Goal: Task Accomplishment & Management: Manage account settings

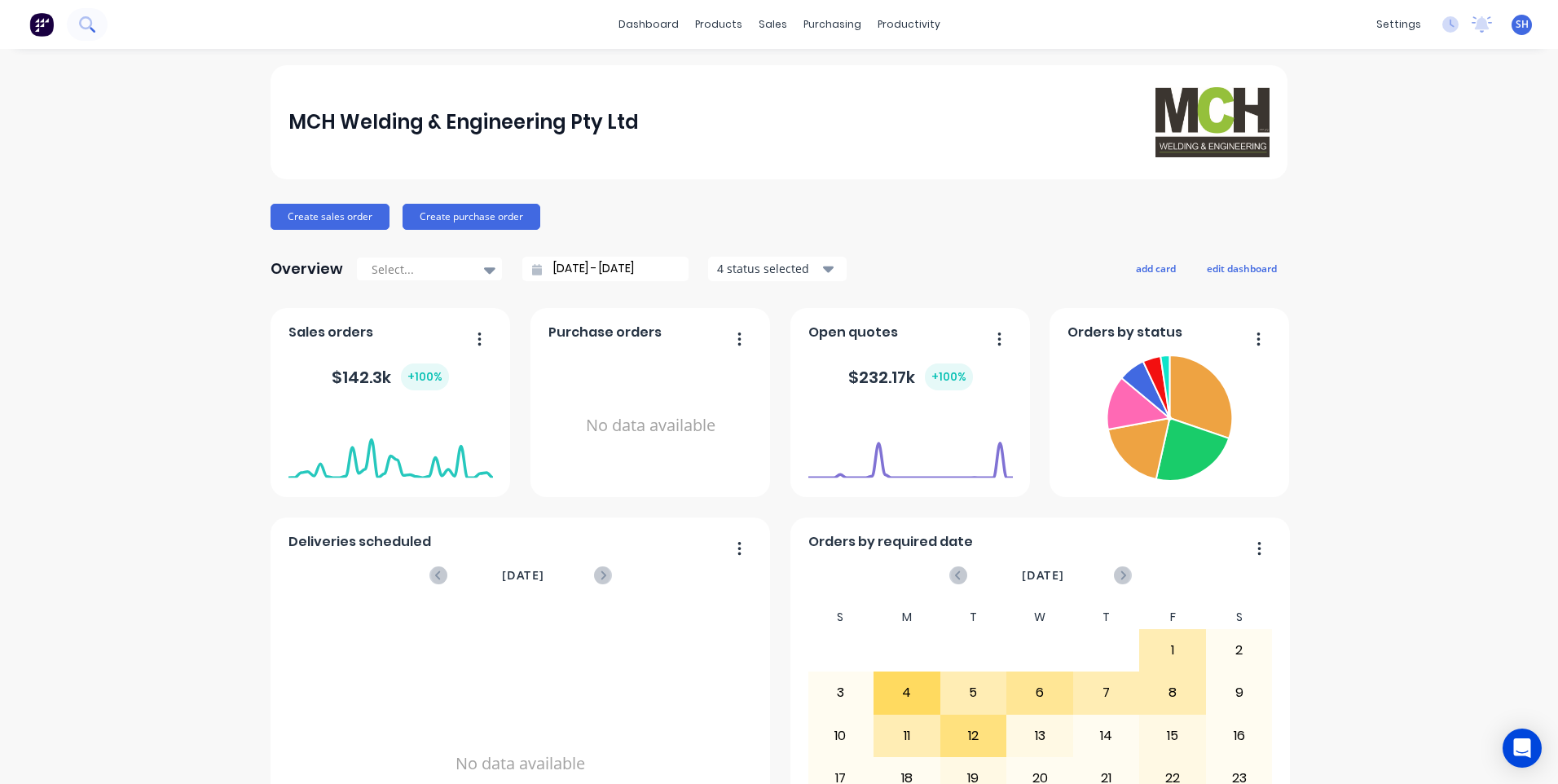
click at [89, 26] on icon at bounding box center [87, 25] width 16 height 16
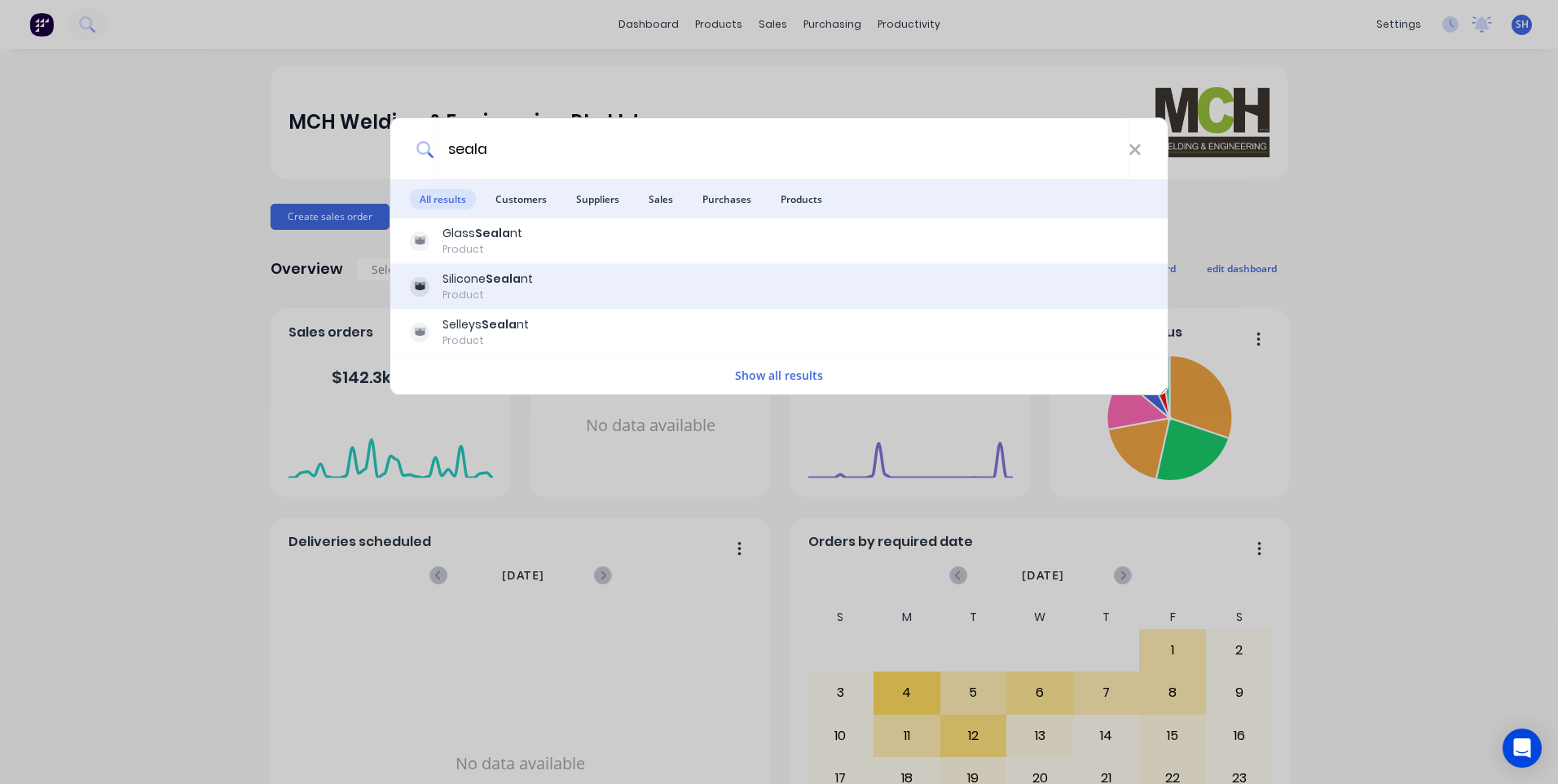
type input "seala"
click at [459, 276] on div "Silicone Seala nt" at bounding box center [487, 279] width 91 height 17
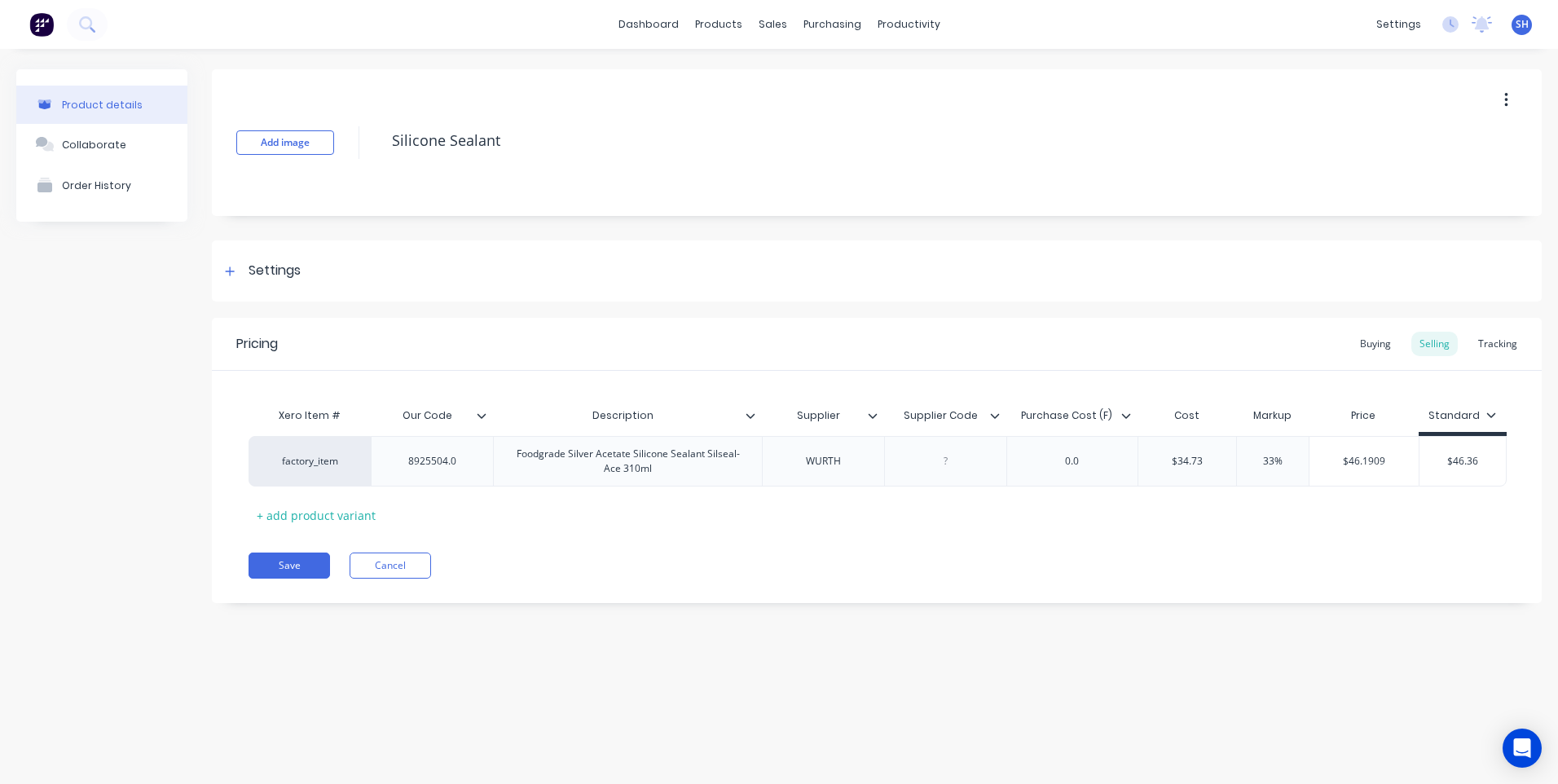
type textarea "x"
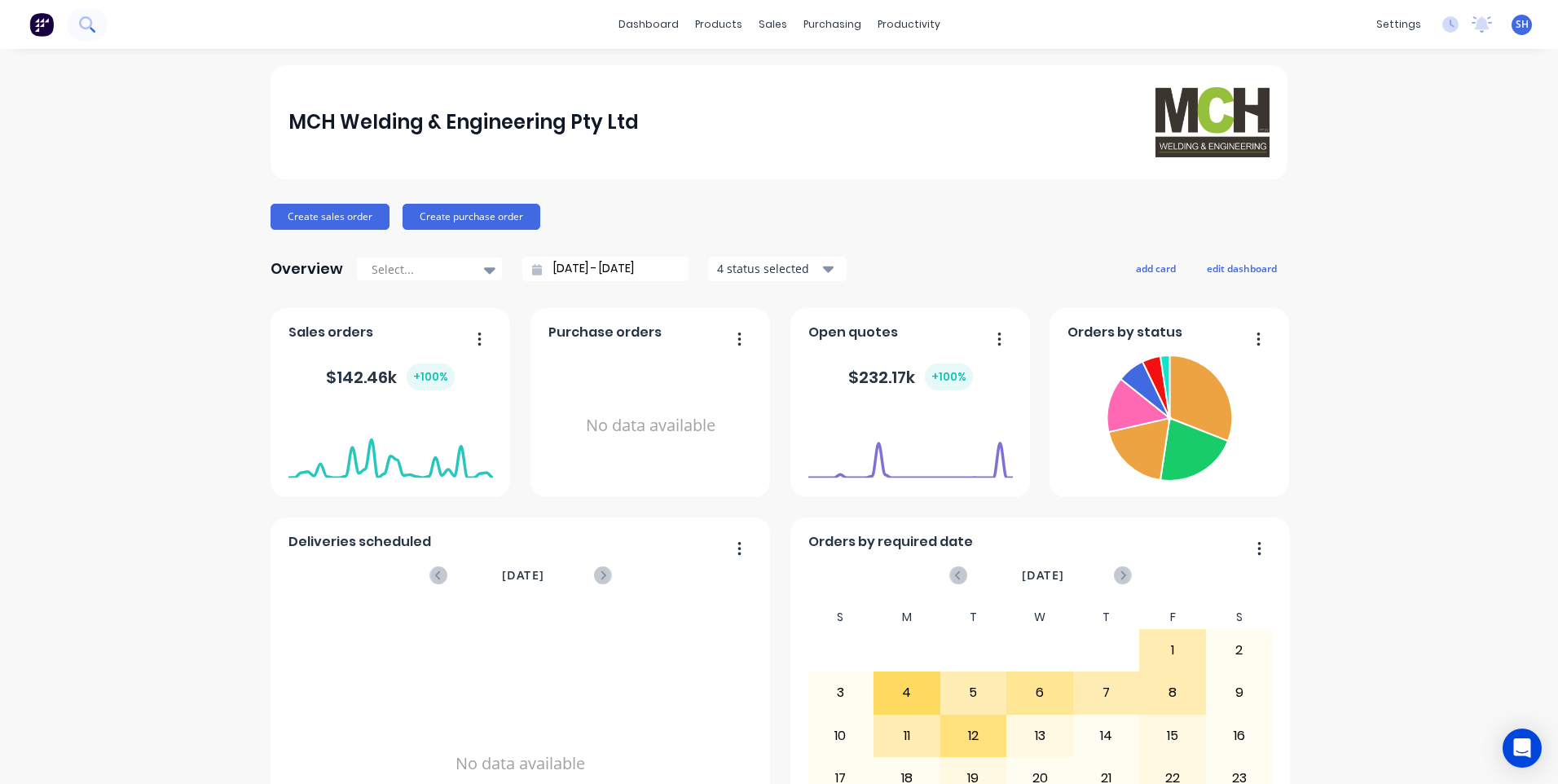
click at [87, 20] on icon at bounding box center [87, 25] width 16 height 16
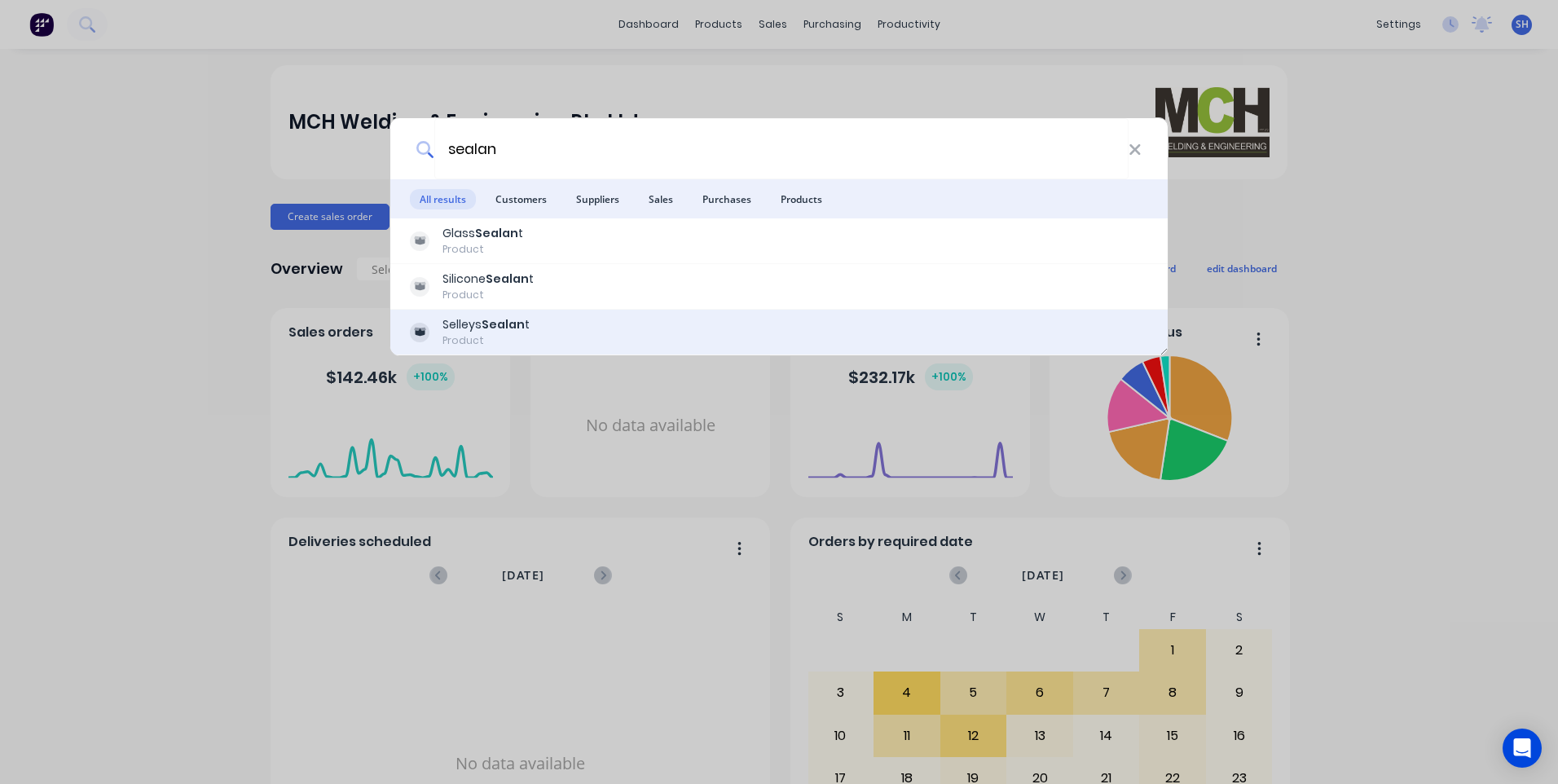
type input "sealan"
click at [476, 330] on div "Selleys Sealan t" at bounding box center [485, 324] width 87 height 17
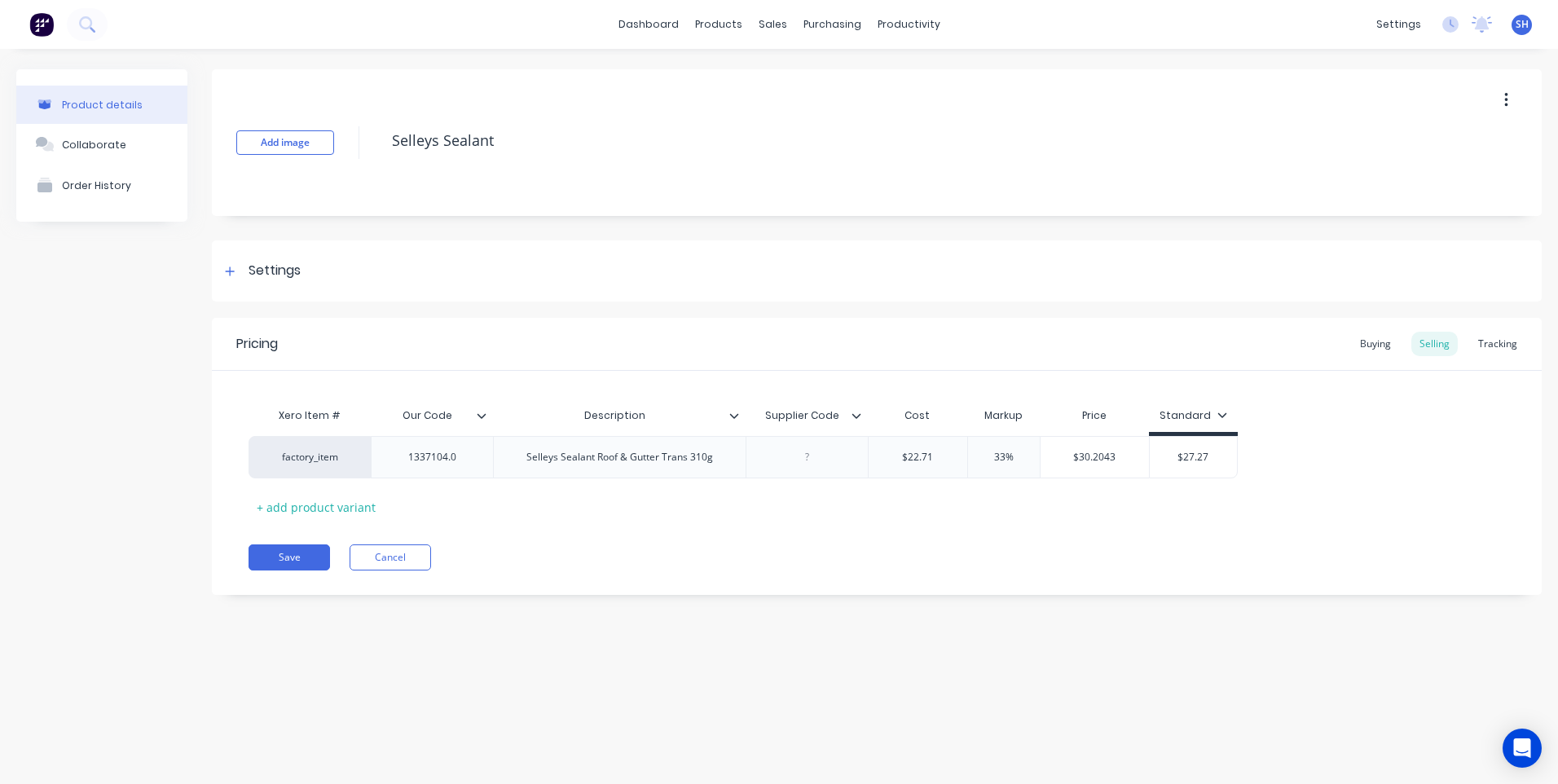
type textarea "x"
click at [261, 656] on div "Product details Collaborate Order History Add image Selleys Sealant Settings Pr…" at bounding box center [779, 400] width 1558 height 702
click at [564, 467] on div "Selleys Sealant Roof & Gutter Trans 310g" at bounding box center [620, 457] width 213 height 21
click at [562, 465] on div "Selleys Sealant Roof & Gutter Trans 310g" at bounding box center [620, 457] width 213 height 21
drag, startPoint x: 558, startPoint y: 466, endPoint x: 528, endPoint y: 466, distance: 30.0
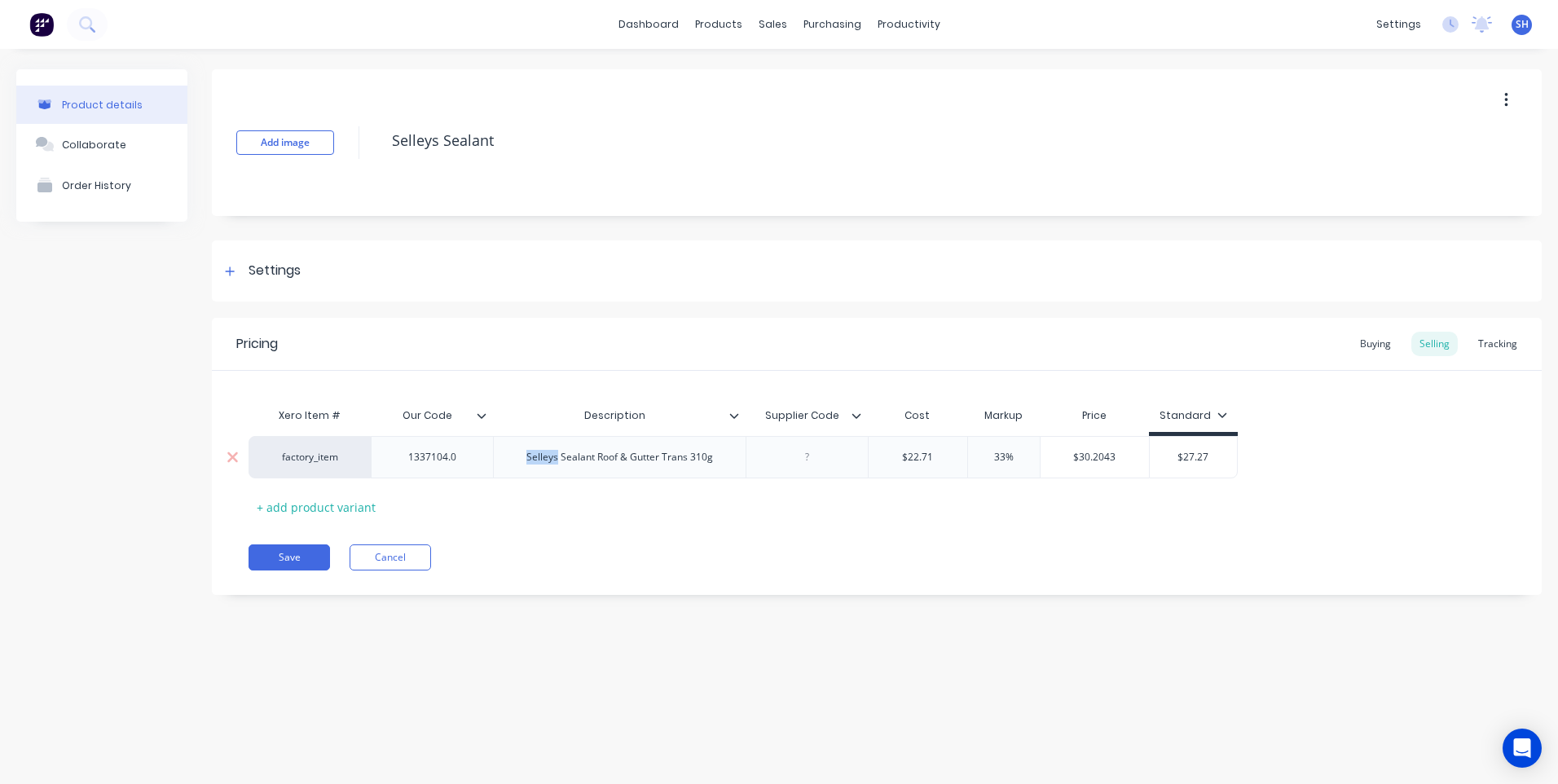
click at [528, 466] on div "Selleys Sealant Roof & Gutter Trans 310g" at bounding box center [620, 457] width 213 height 21
click at [550, 468] on div "Sealant Roof & Gutter Trans 310g" at bounding box center [619, 457] width 252 height 42
click at [699, 469] on div "Sealant Roof & Gutter Trans 310g" at bounding box center [619, 457] width 252 height 42
click at [697, 464] on div "Sealant Roof & Gutter Trans 310g" at bounding box center [619, 457] width 178 height 21
click at [654, 537] on div "Pricing Buying Selling Tracking Xero Item # Our Code Description Supplier Code …" at bounding box center [877, 455] width 1329 height 277
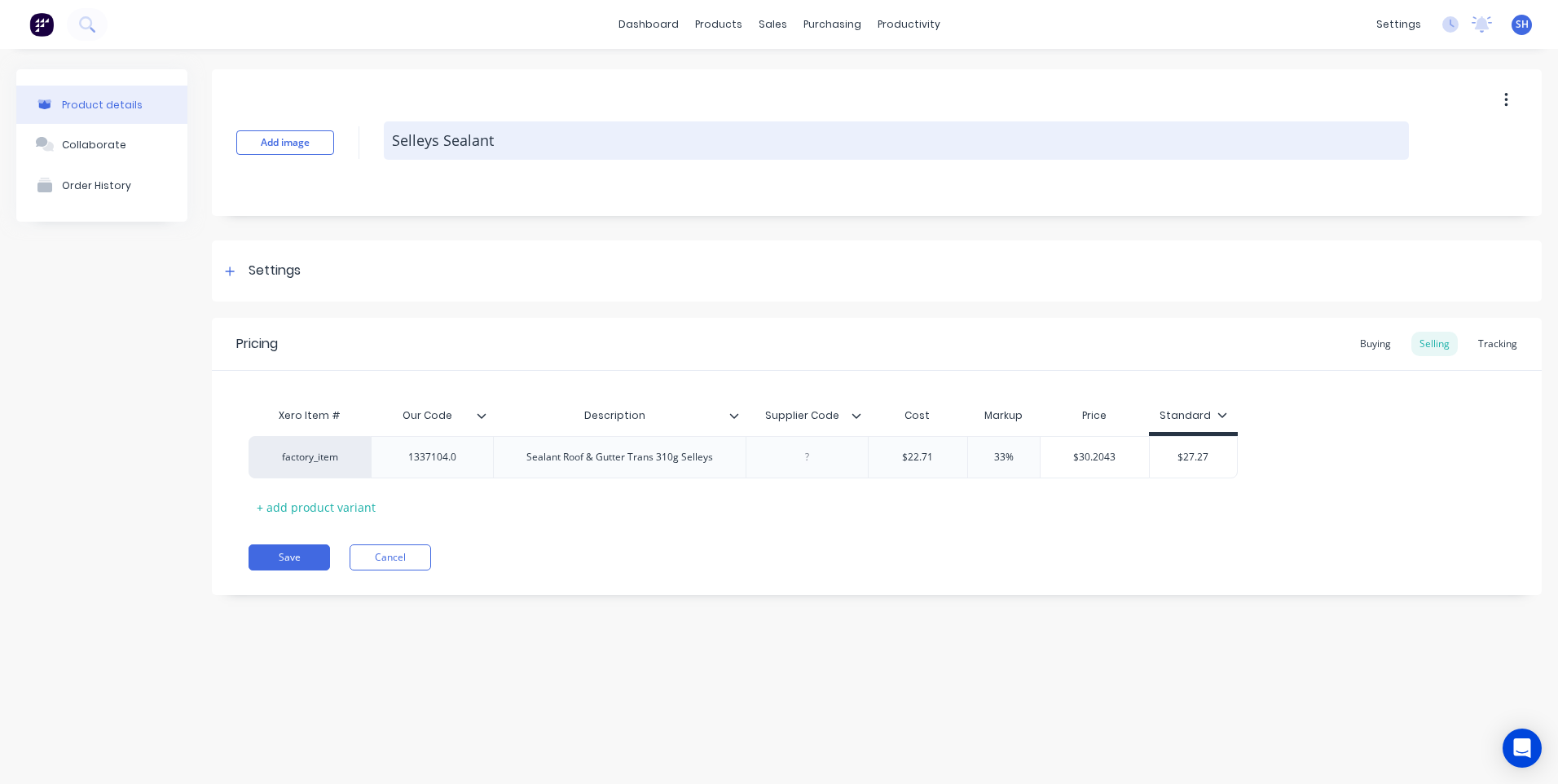
click at [444, 142] on textarea "Selleys Sealant" at bounding box center [897, 141] width 1025 height 39
type textarea "x"
type textarea "SelleysSealant"
type textarea "x"
type textarea "SelleySealant"
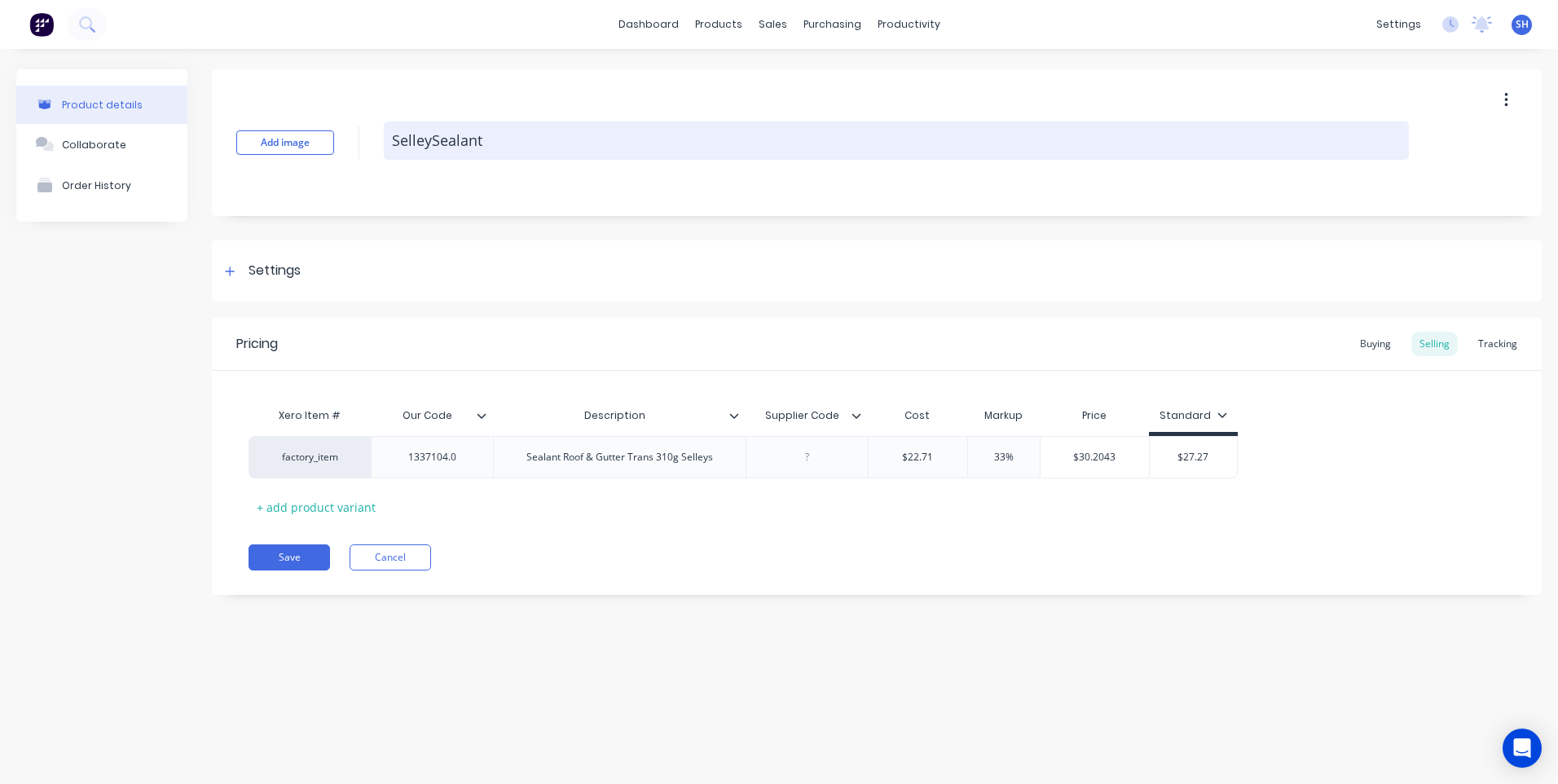
type textarea "x"
type textarea "SelleSealant"
type textarea "x"
type textarea "SellSealant"
type textarea "x"
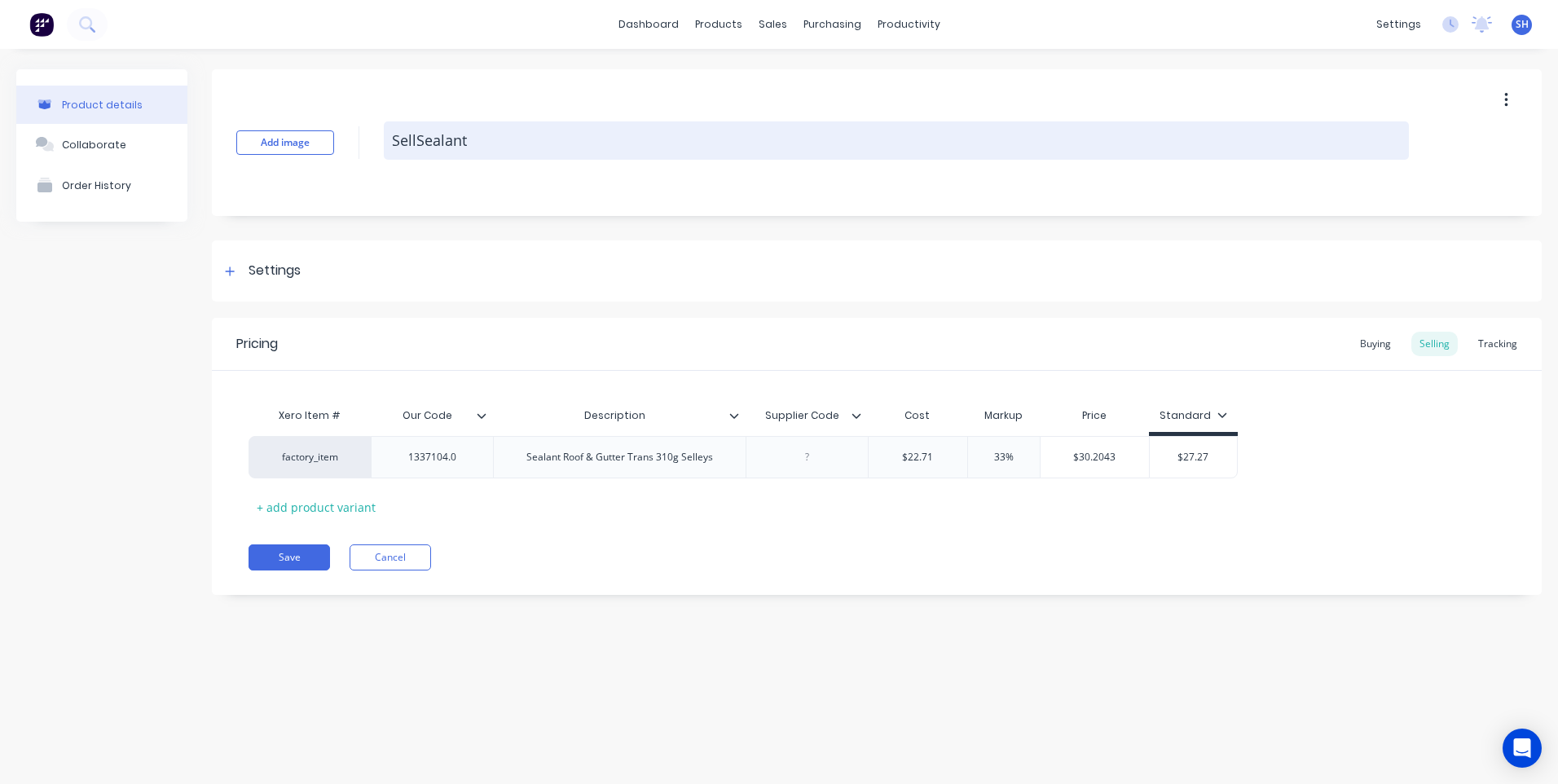
type textarea "SelSealant"
type textarea "x"
type textarea "SeSealant"
type textarea "x"
type textarea "SSealant"
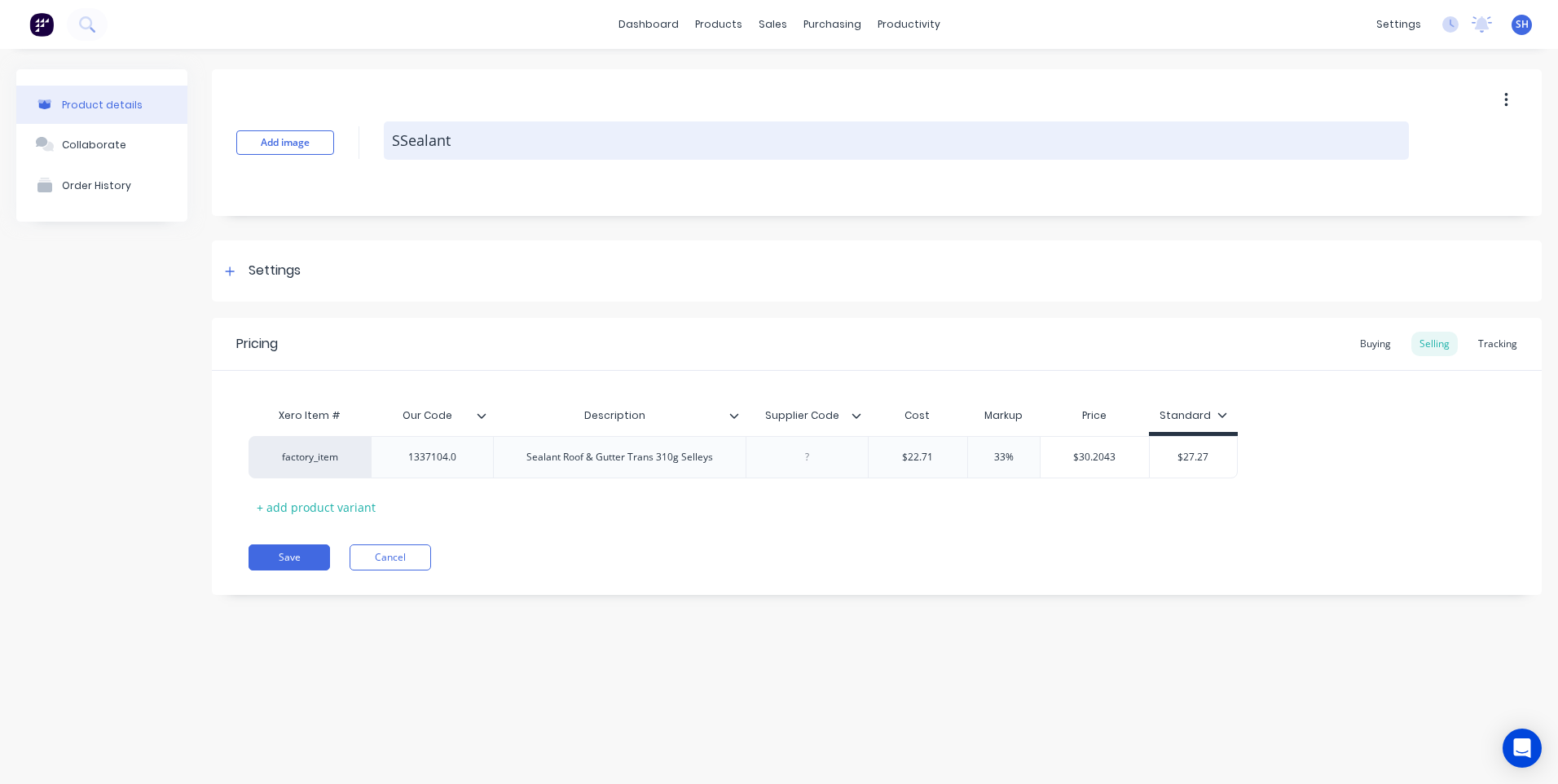
type textarea "x"
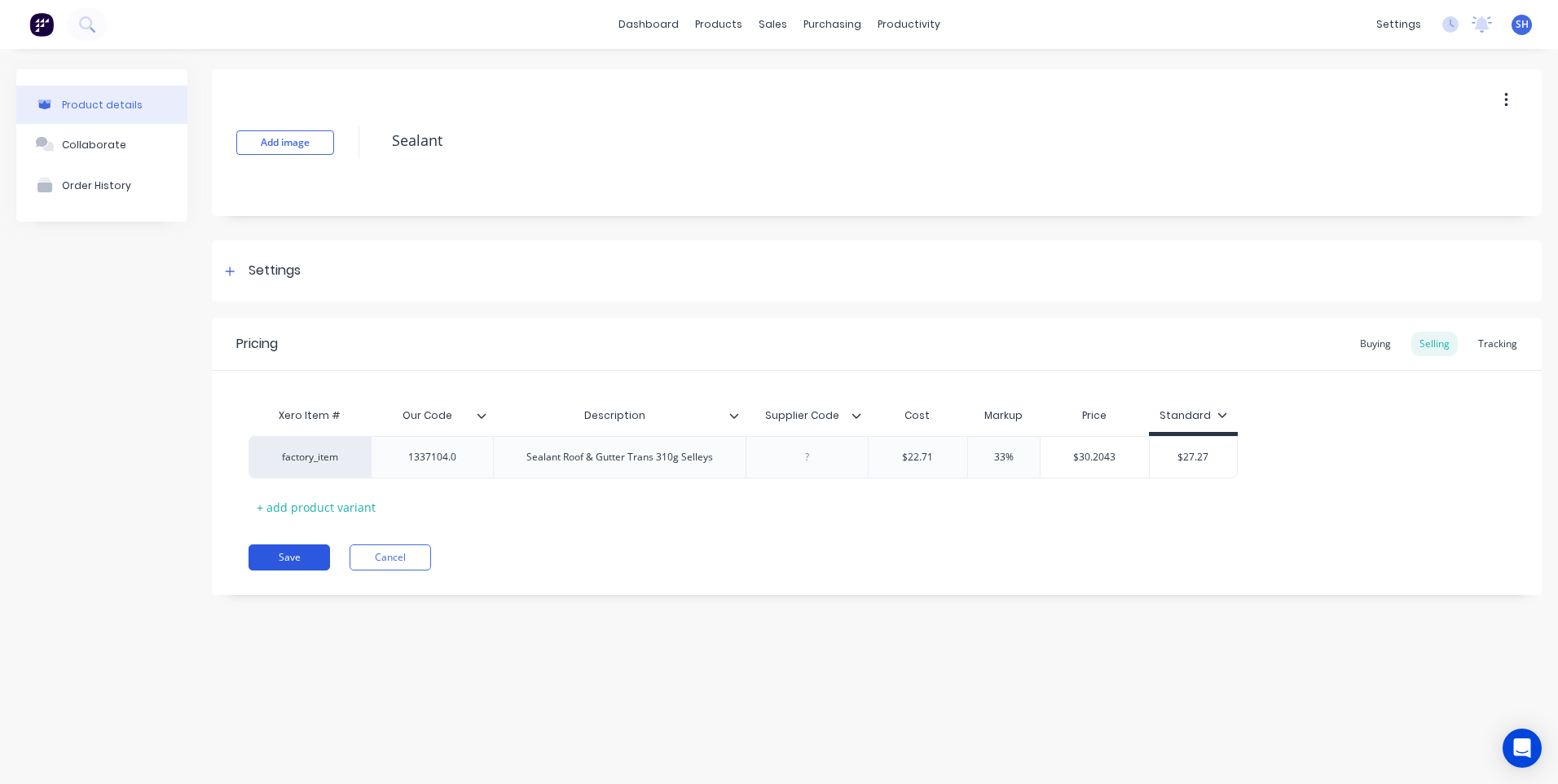
type textarea "Sealant"
type textarea "x"
type textarea "Sealant"
click at [292, 548] on button "Save" at bounding box center [289, 557] width 82 height 26
type textarea "x"
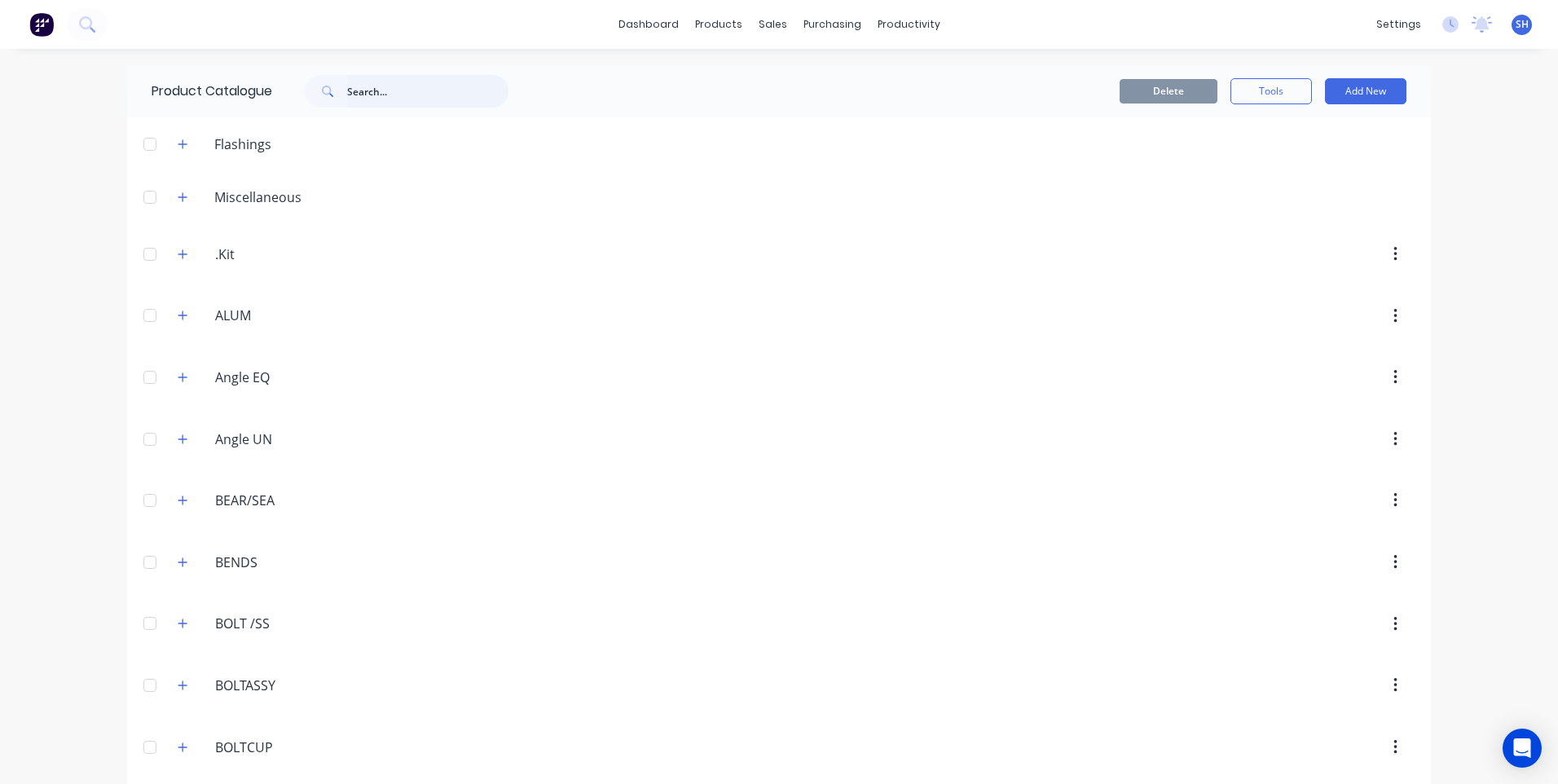
click at [353, 92] on input "text" at bounding box center [427, 91] width 161 height 33
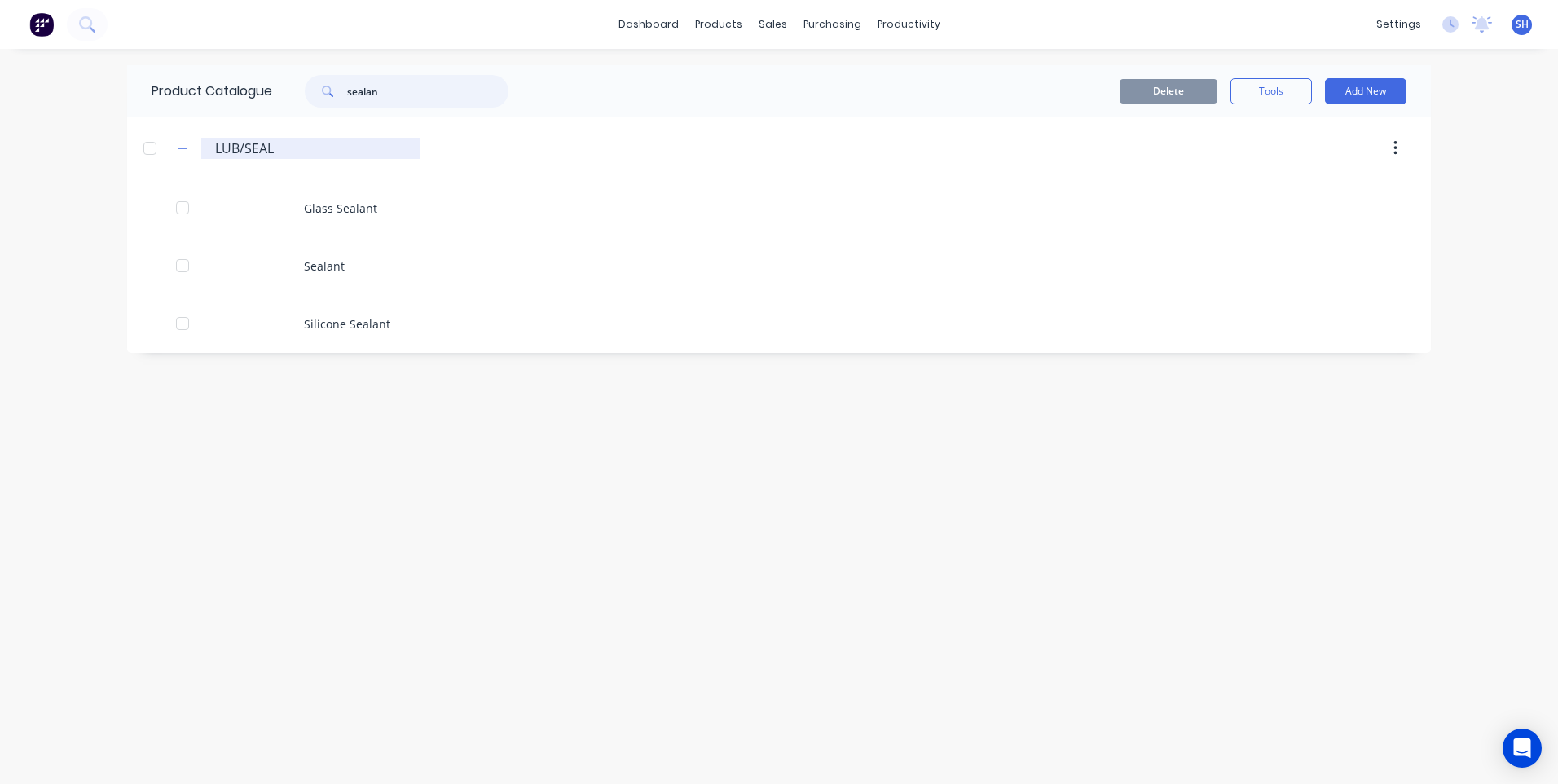
type input "sealan"
click at [239, 149] on input "LUB/SEAL" at bounding box center [312, 149] width 193 height 19
click at [247, 148] on input "SEAL" at bounding box center [312, 149] width 193 height 19
type input "SEALANT / LUBRICATION"
click at [378, 499] on div "Product Catalogue sealan Delete Tools Add New SEALANT./.LUBRICATION SEALANT / L…" at bounding box center [779, 416] width 1304 height 702
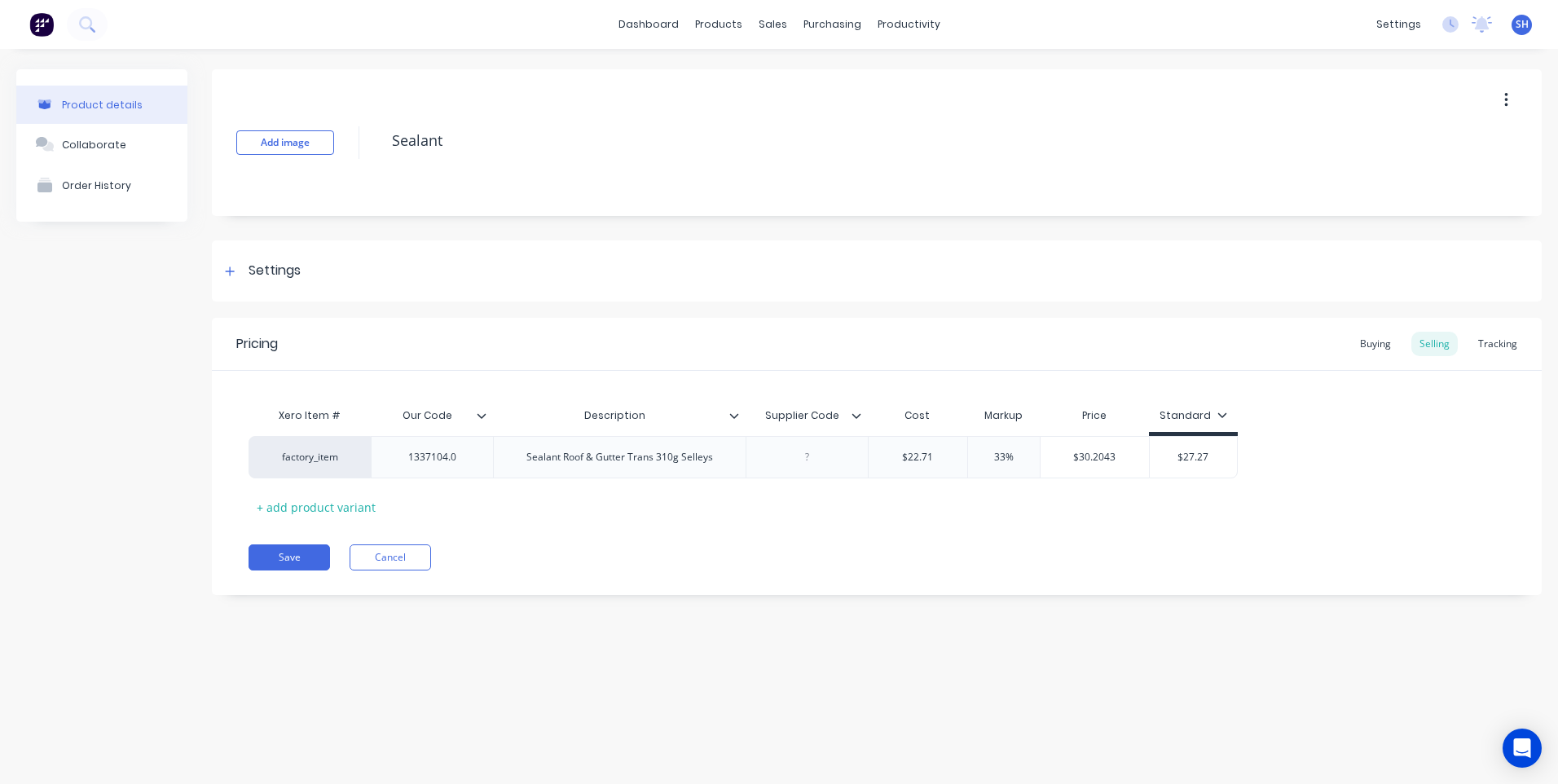
type textarea "x"
click at [87, 25] on icon at bounding box center [87, 25] width 16 height 16
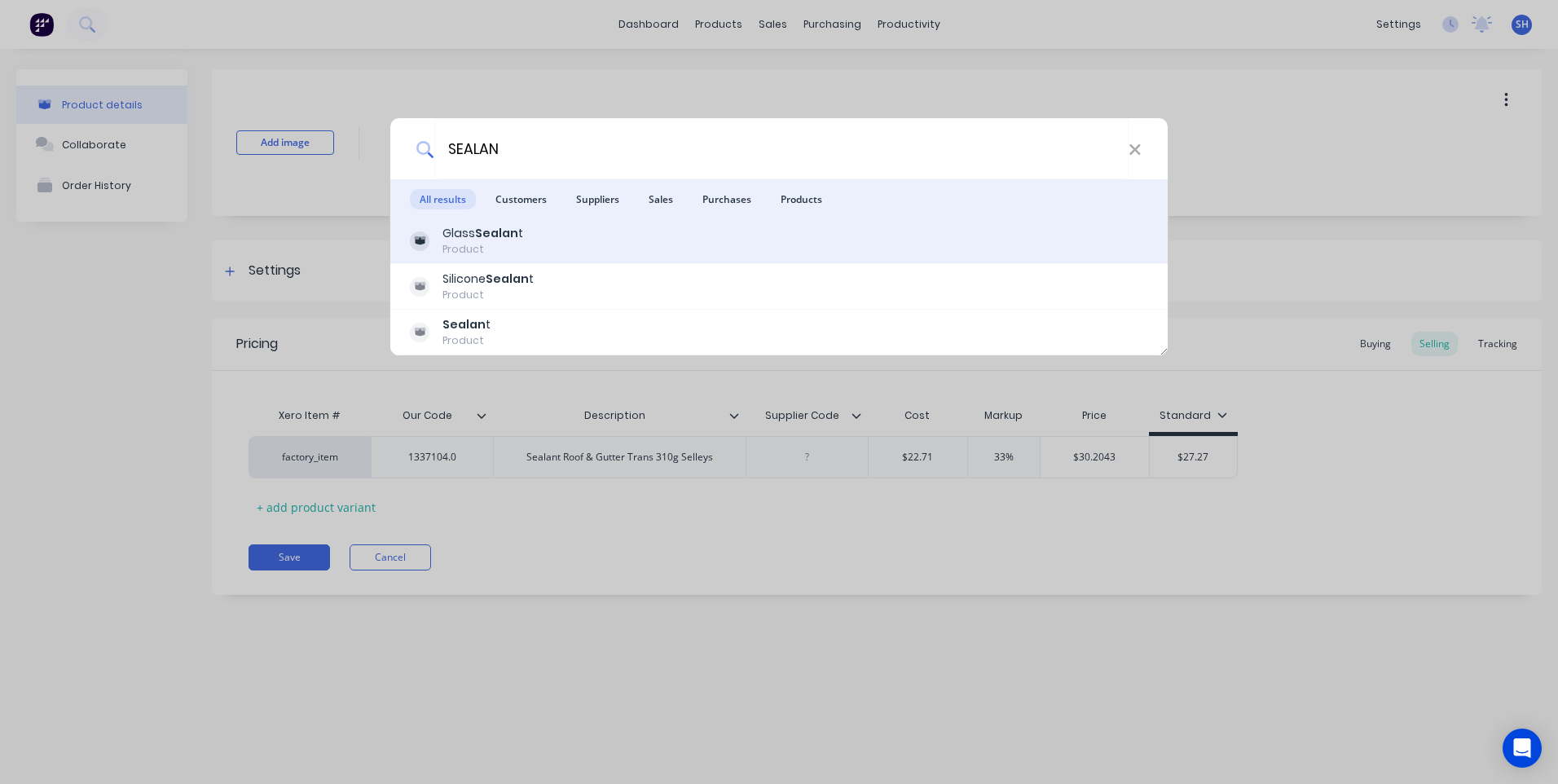
type input "SEALAN"
click at [466, 228] on div "Glass Sealan t" at bounding box center [483, 233] width 81 height 17
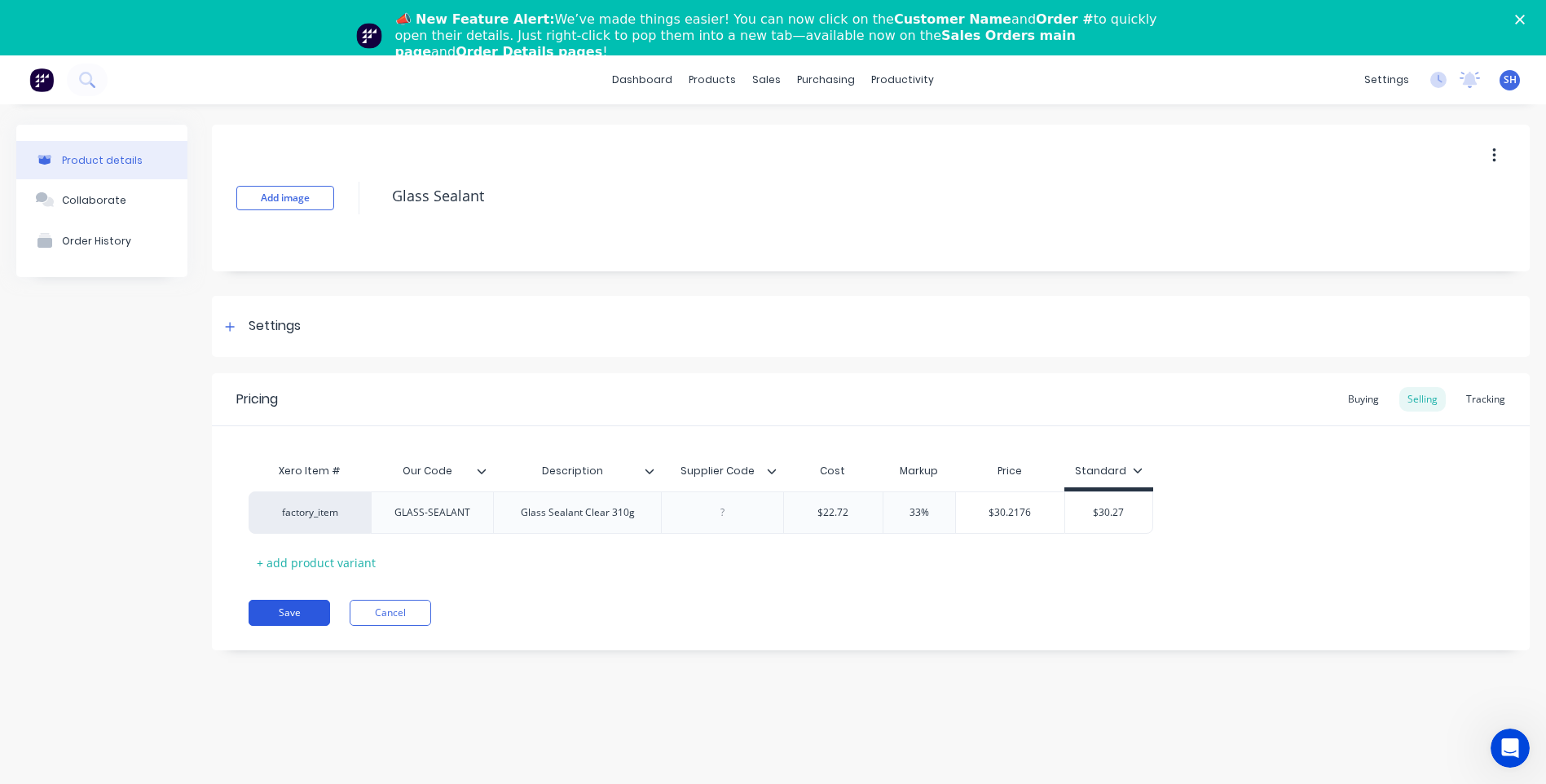
click at [289, 609] on button "Save" at bounding box center [289, 613] width 82 height 26
type textarea "x"
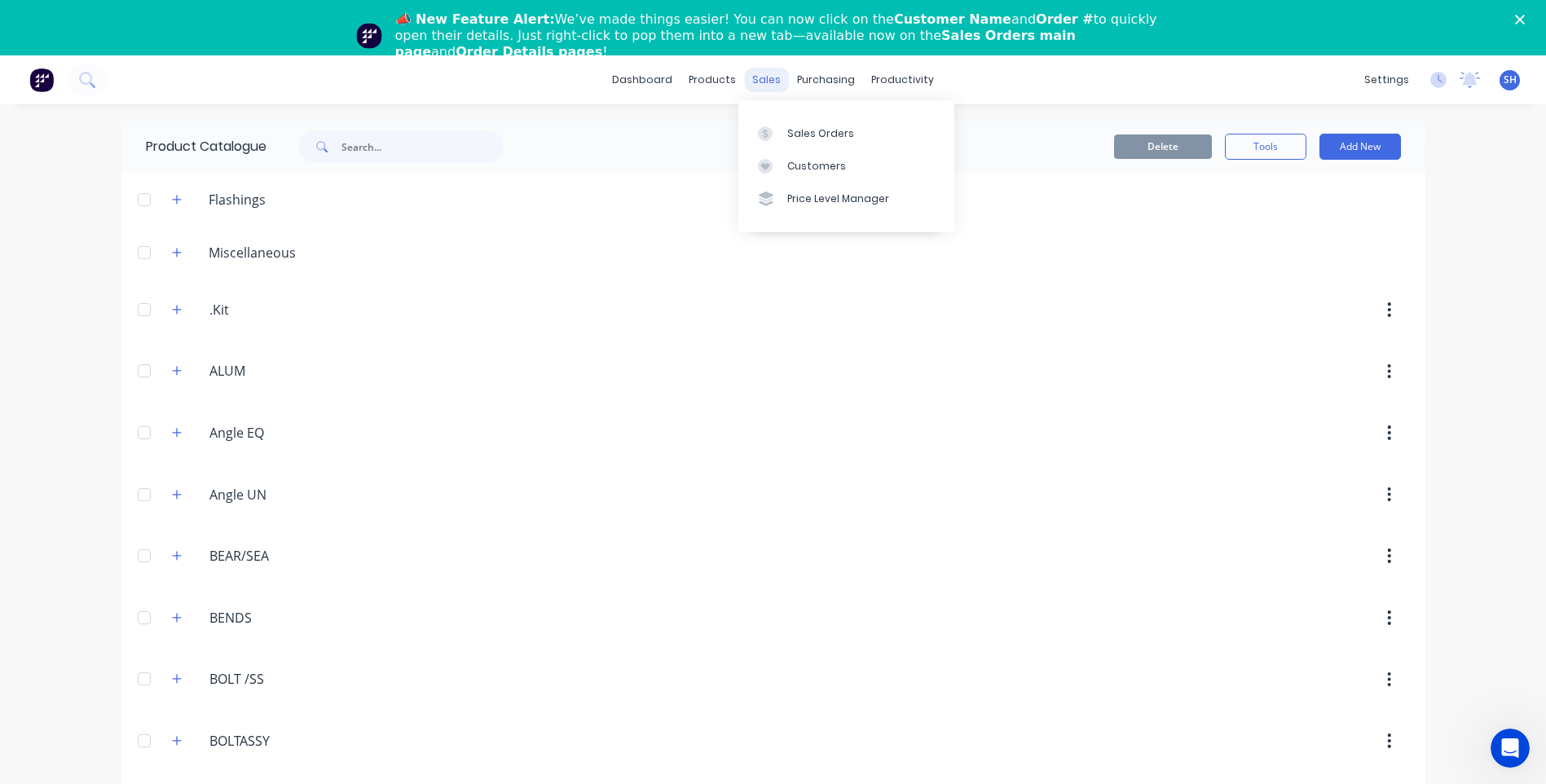
click at [763, 79] on div "sales" at bounding box center [766, 80] width 45 height 25
click at [805, 132] on div "Sales Orders" at bounding box center [820, 134] width 67 height 15
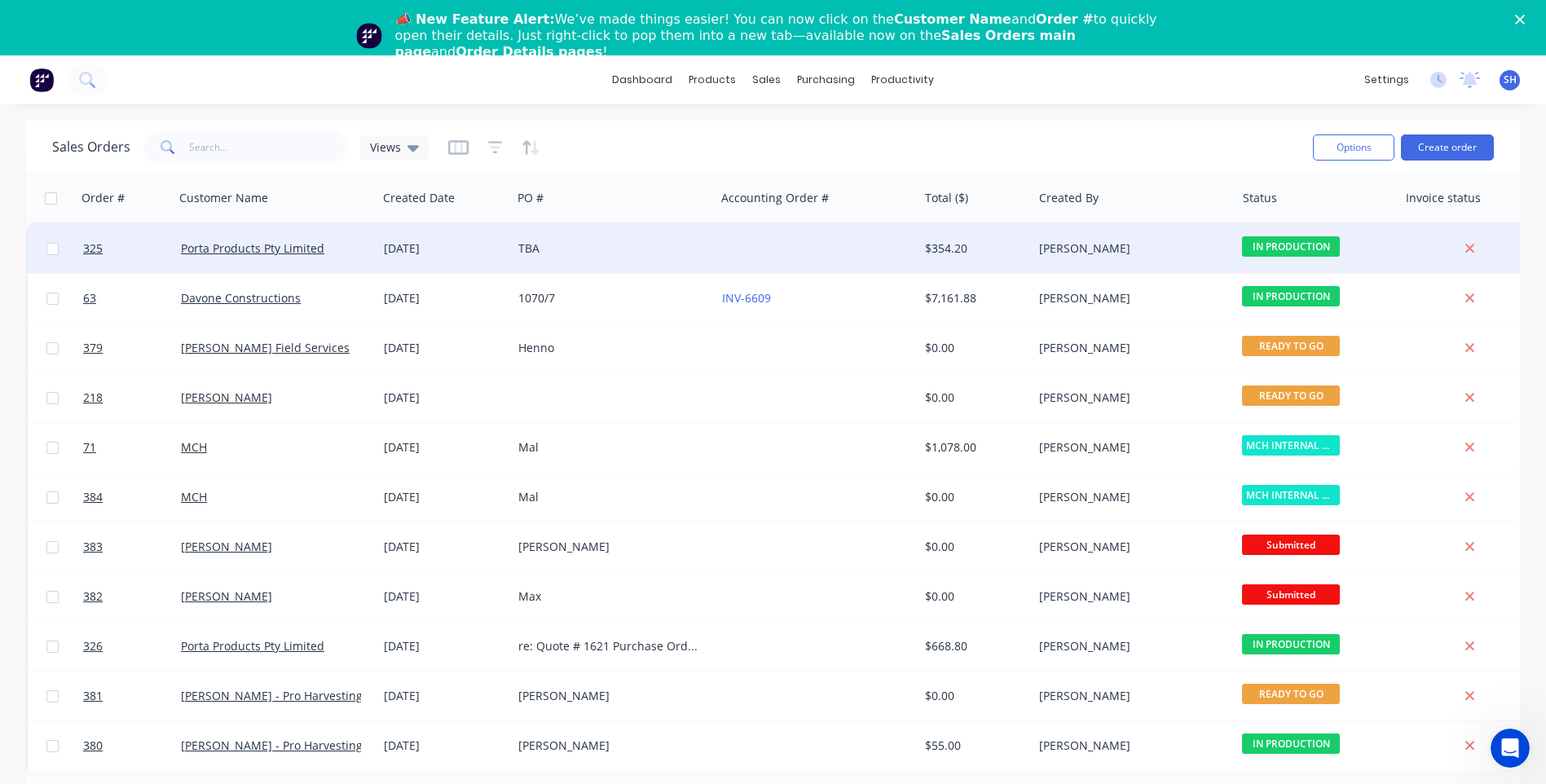
click at [626, 249] on div "TBA" at bounding box center [609, 248] width 181 height 17
click at [236, 242] on link "Porta Products Pty Limited" at bounding box center [252, 248] width 143 height 16
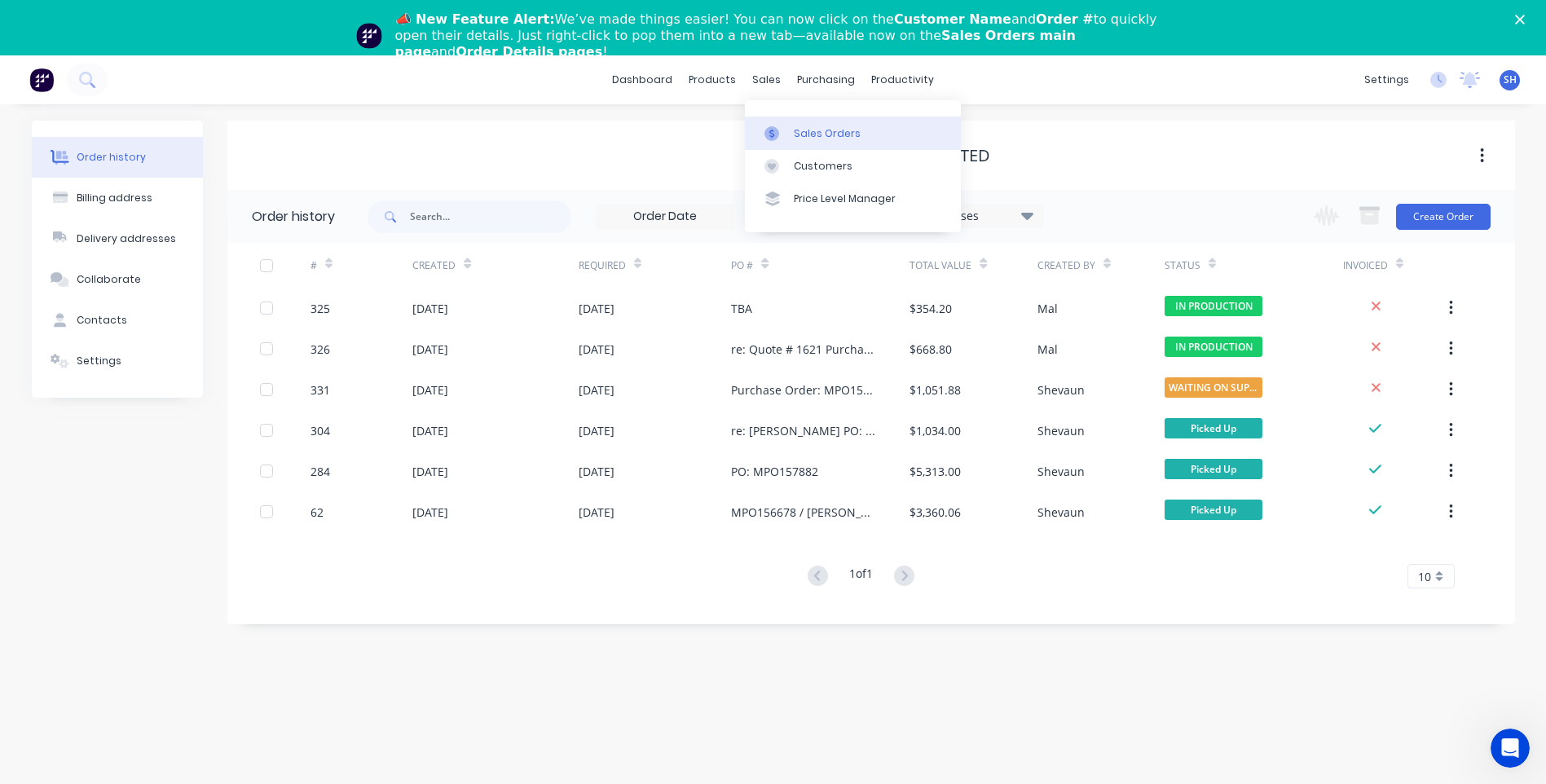
click at [803, 131] on div "Sales Orders" at bounding box center [828, 134] width 67 height 15
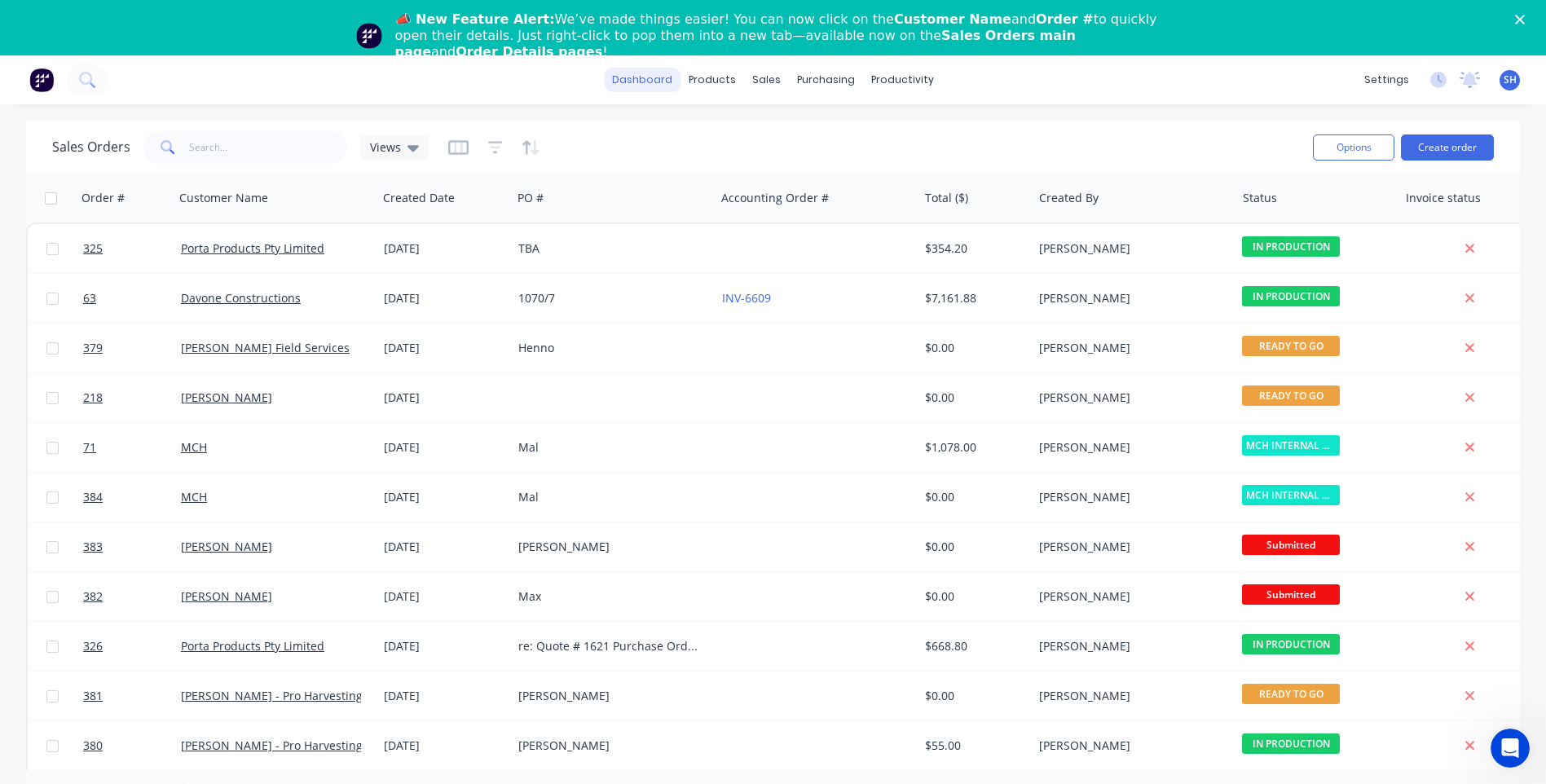
click at [653, 81] on link "dashboard" at bounding box center [642, 80] width 77 height 25
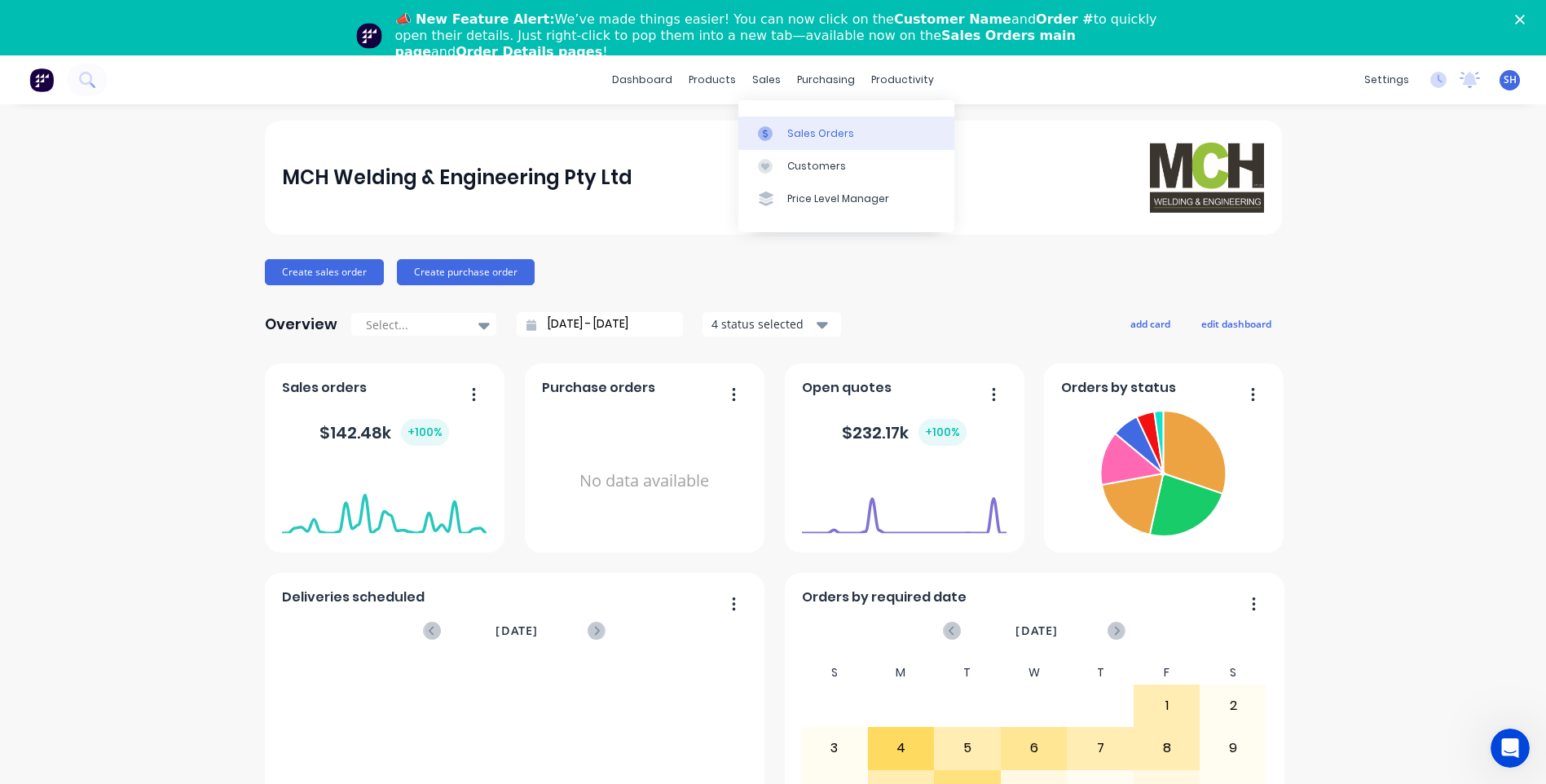
click at [807, 128] on div "Sales Orders" at bounding box center [820, 134] width 67 height 15
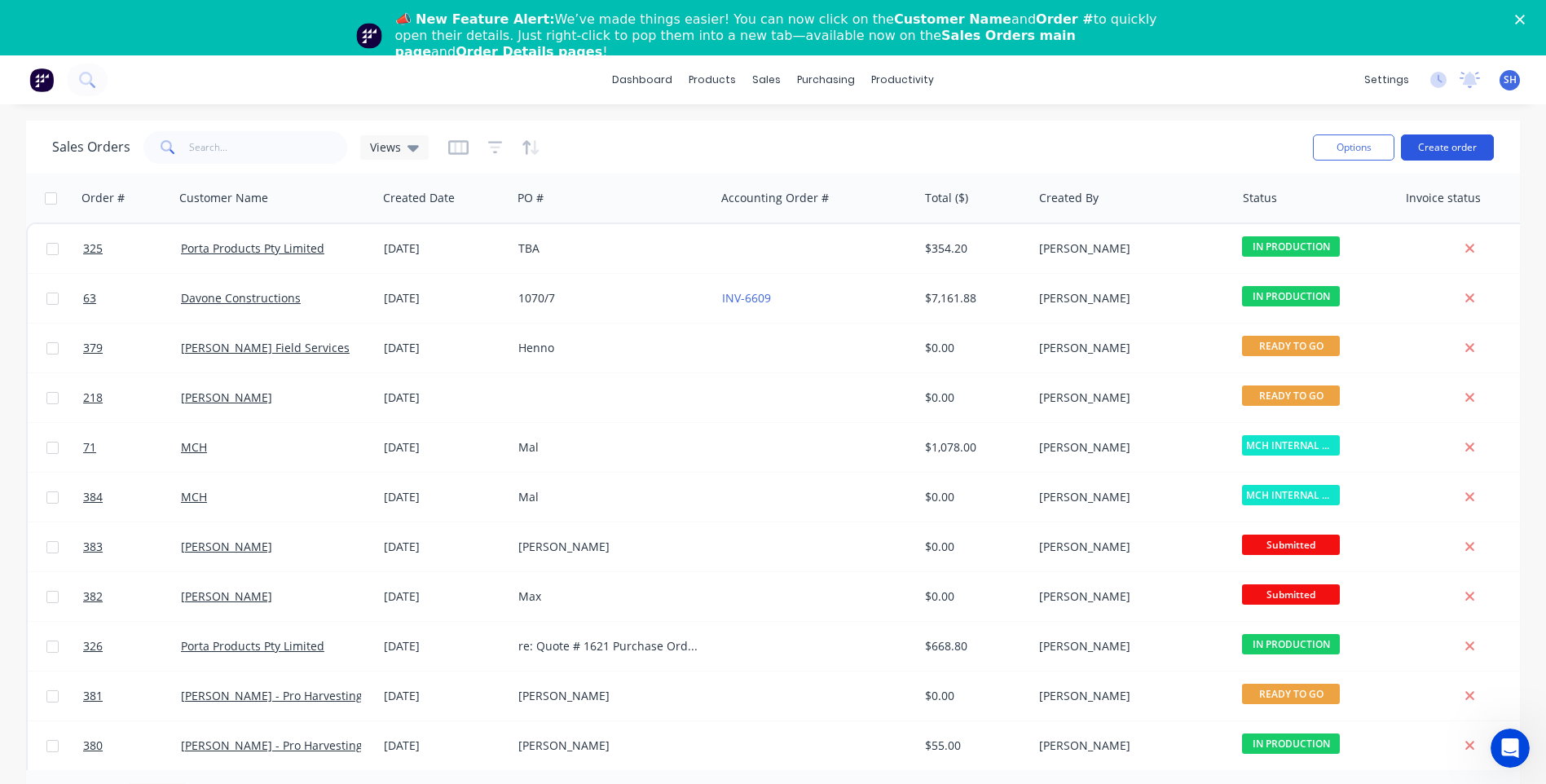
click at [1439, 151] on button "Create order" at bounding box center [1448, 148] width 93 height 26
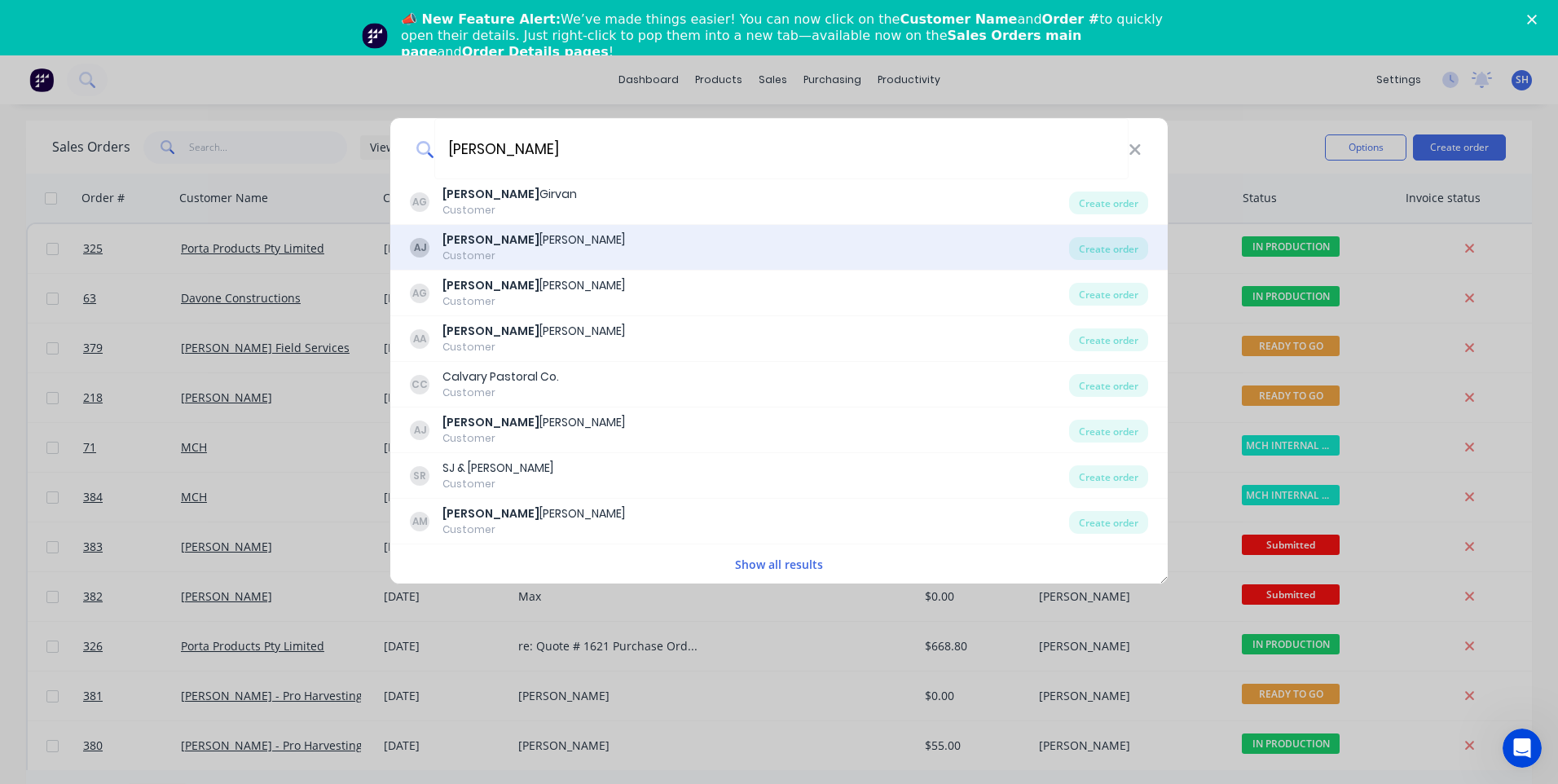
type input "[PERSON_NAME]"
click at [477, 246] on b "[PERSON_NAME]" at bounding box center [491, 239] width 97 height 17
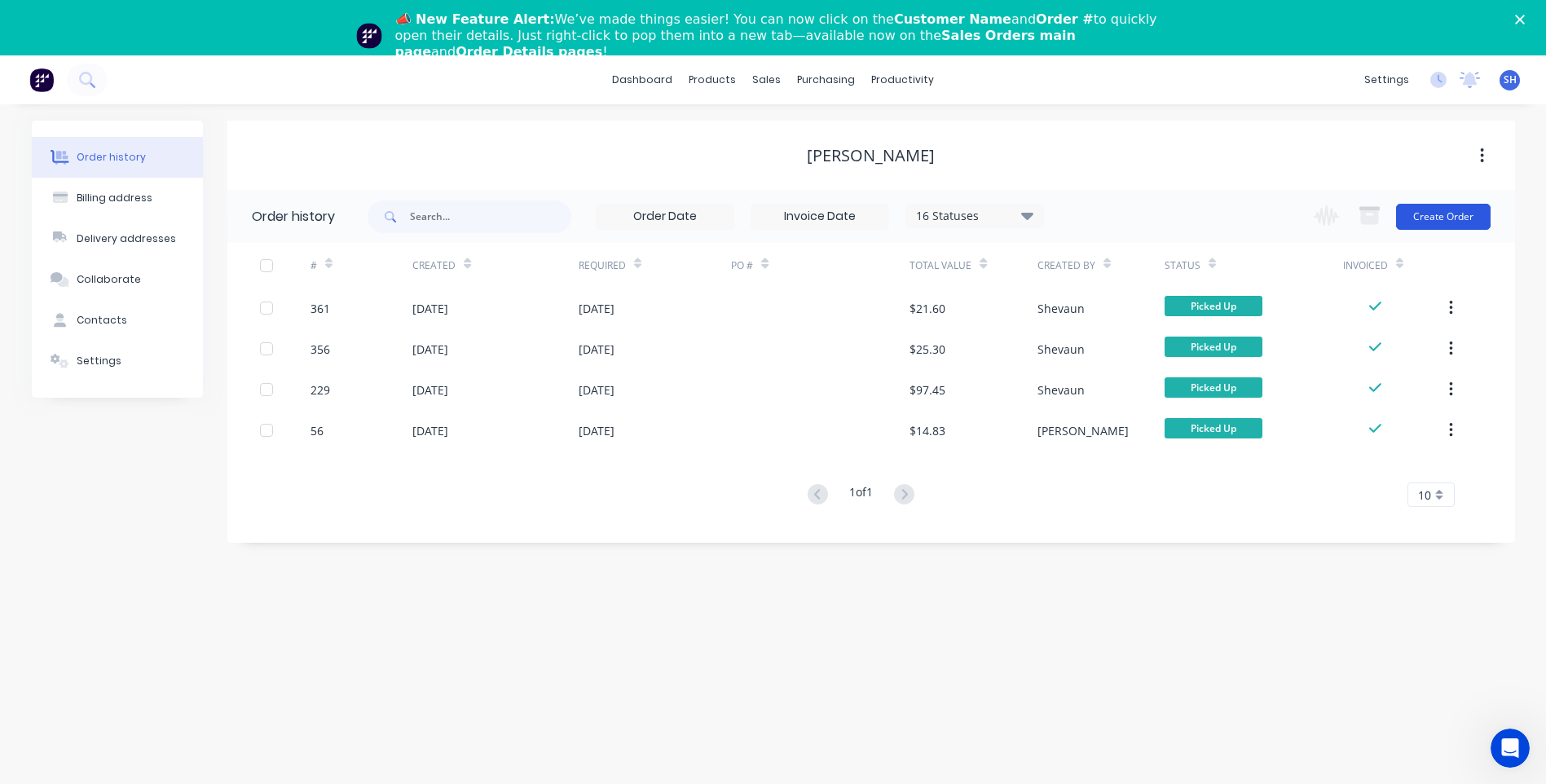
click at [1448, 218] on button "Create Order" at bounding box center [1444, 217] width 95 height 26
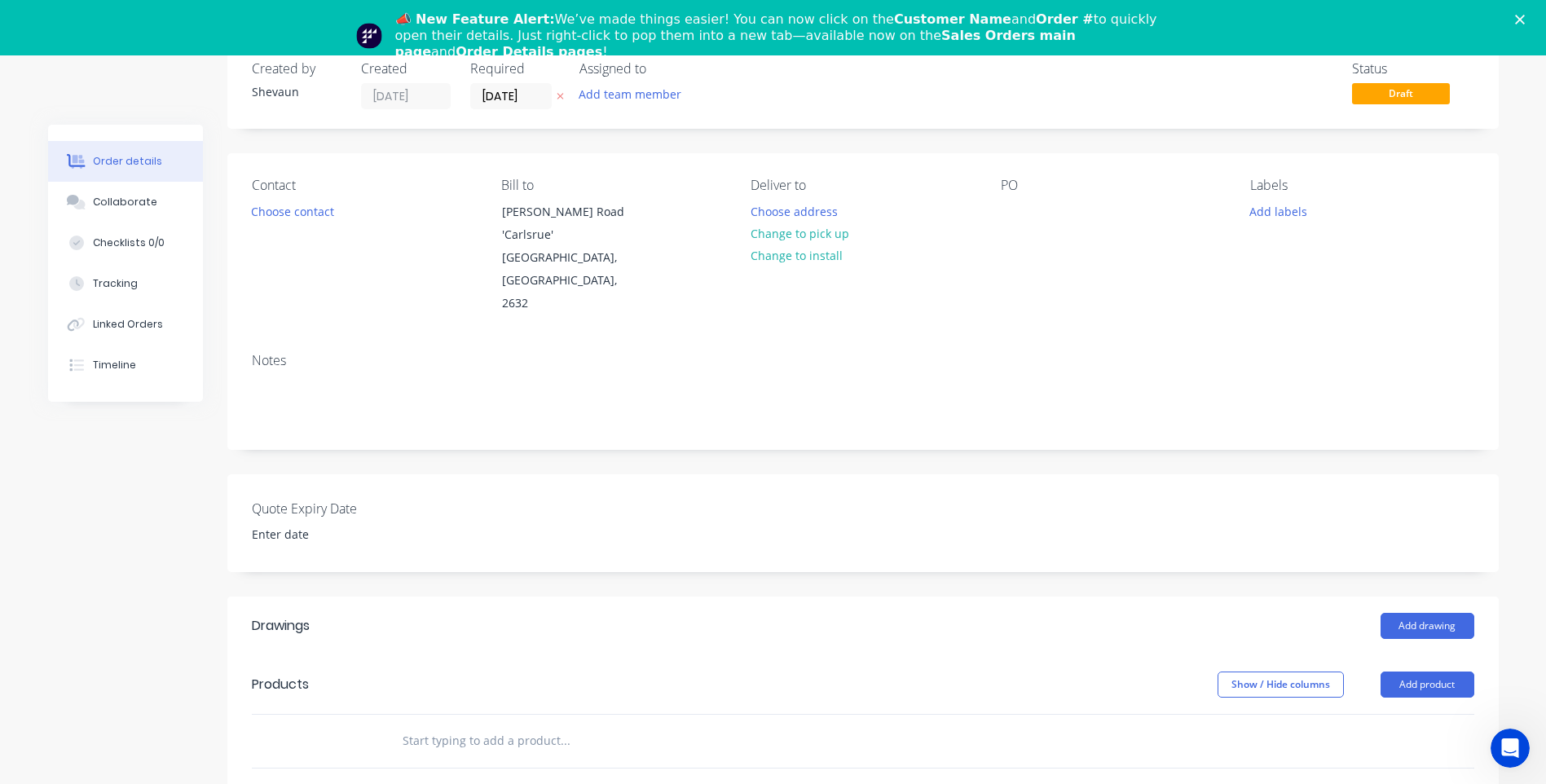
scroll to position [82, 0]
click at [1449, 673] on button "Add product" at bounding box center [1427, 686] width 94 height 26
click at [1390, 715] on div "Product catalogue" at bounding box center [1397, 727] width 126 height 24
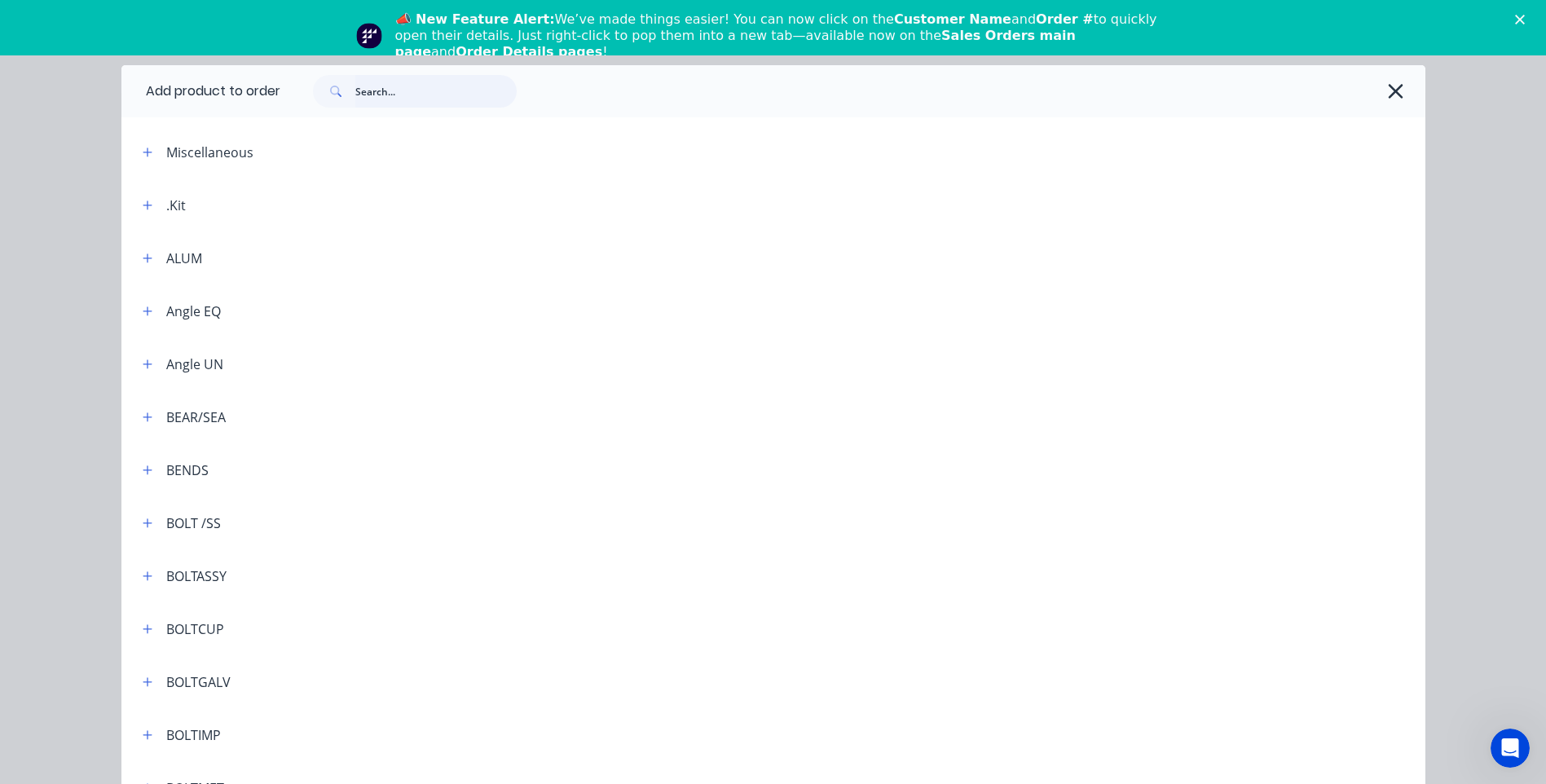
click at [377, 95] on input "text" at bounding box center [435, 91] width 161 height 33
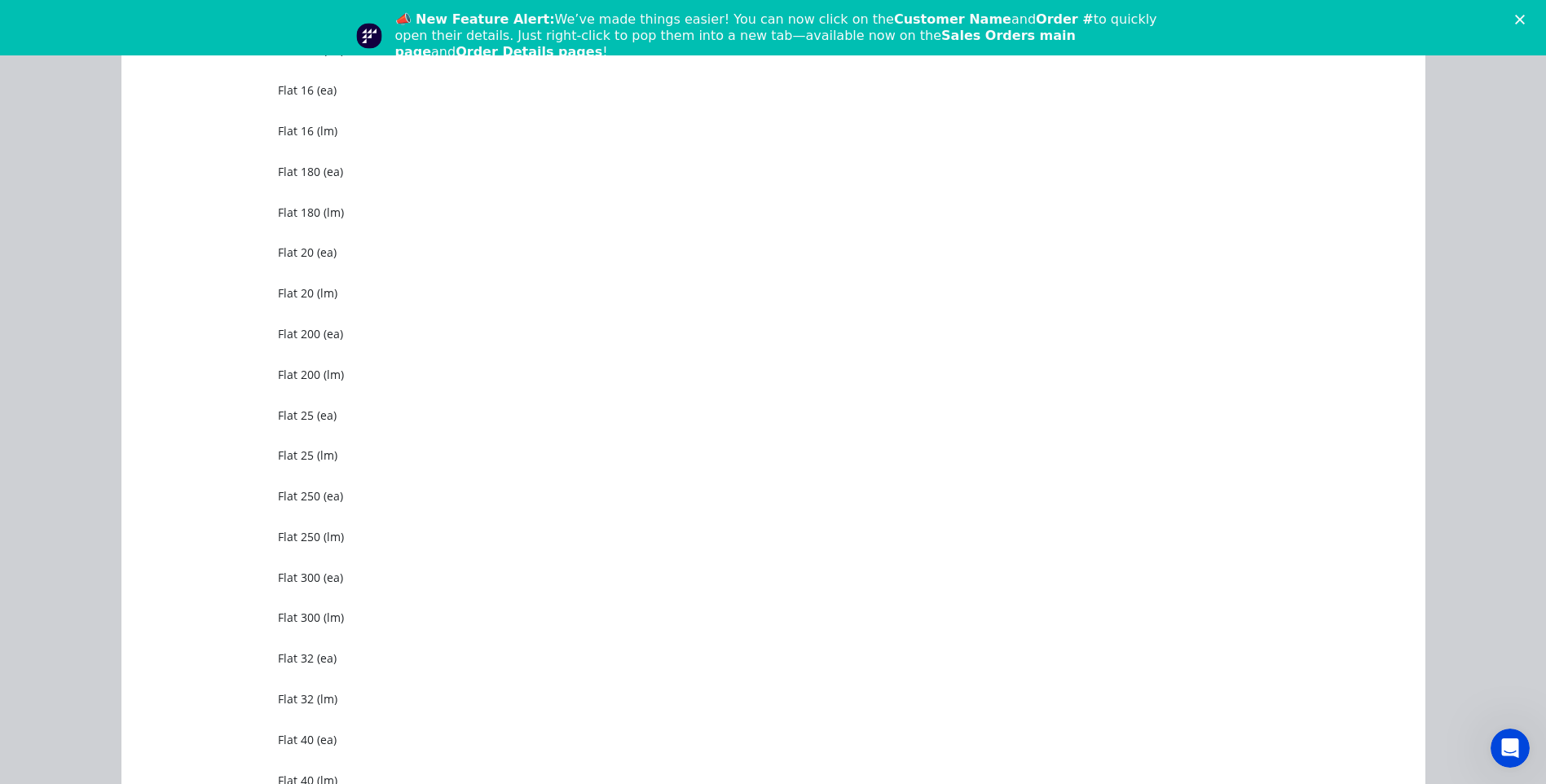
scroll to position [896, 0]
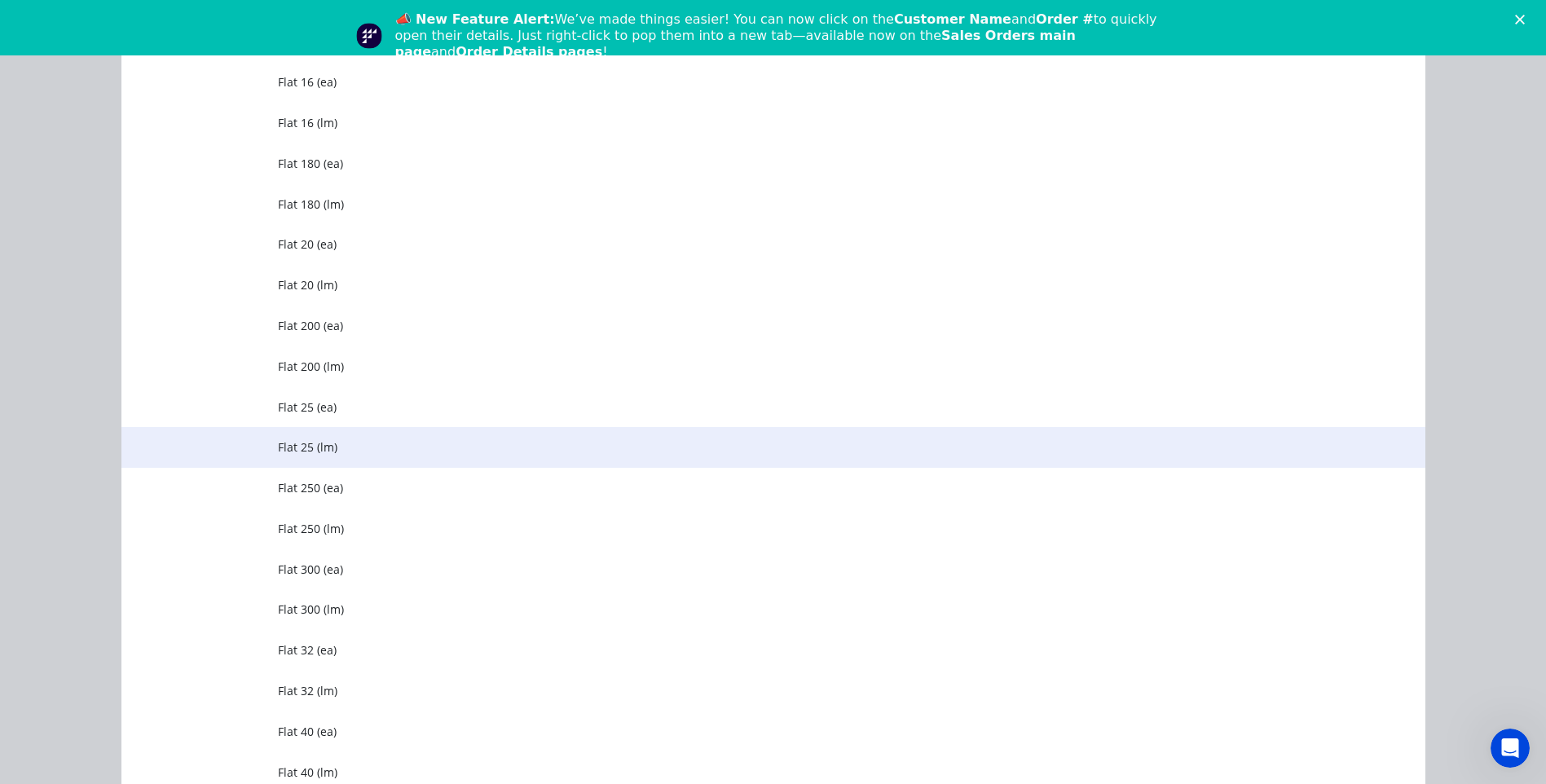
type input "flat"
click at [295, 441] on span "Flat 25 (lm)" at bounding box center [737, 446] width 918 height 17
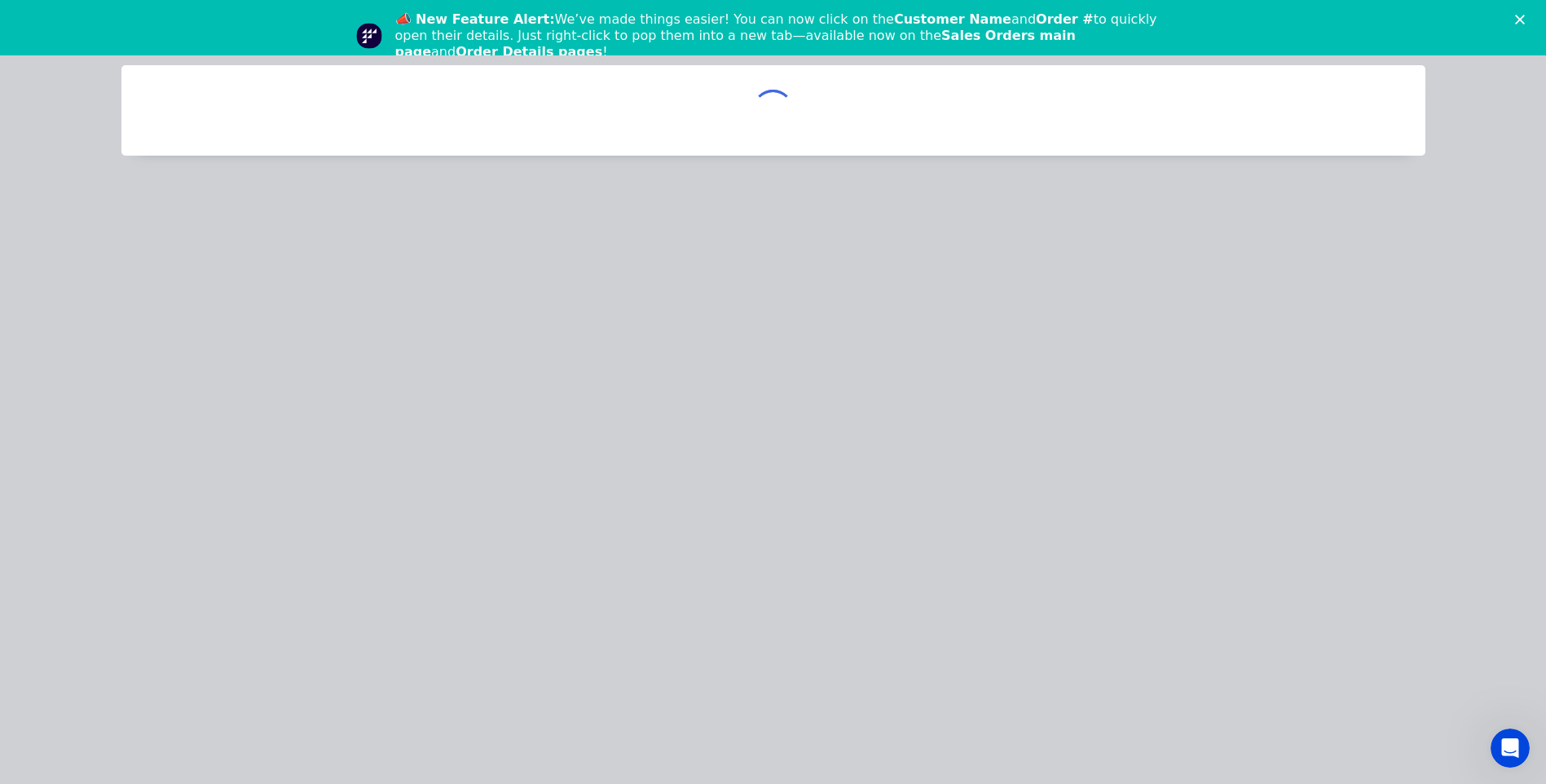
scroll to position [0, 0]
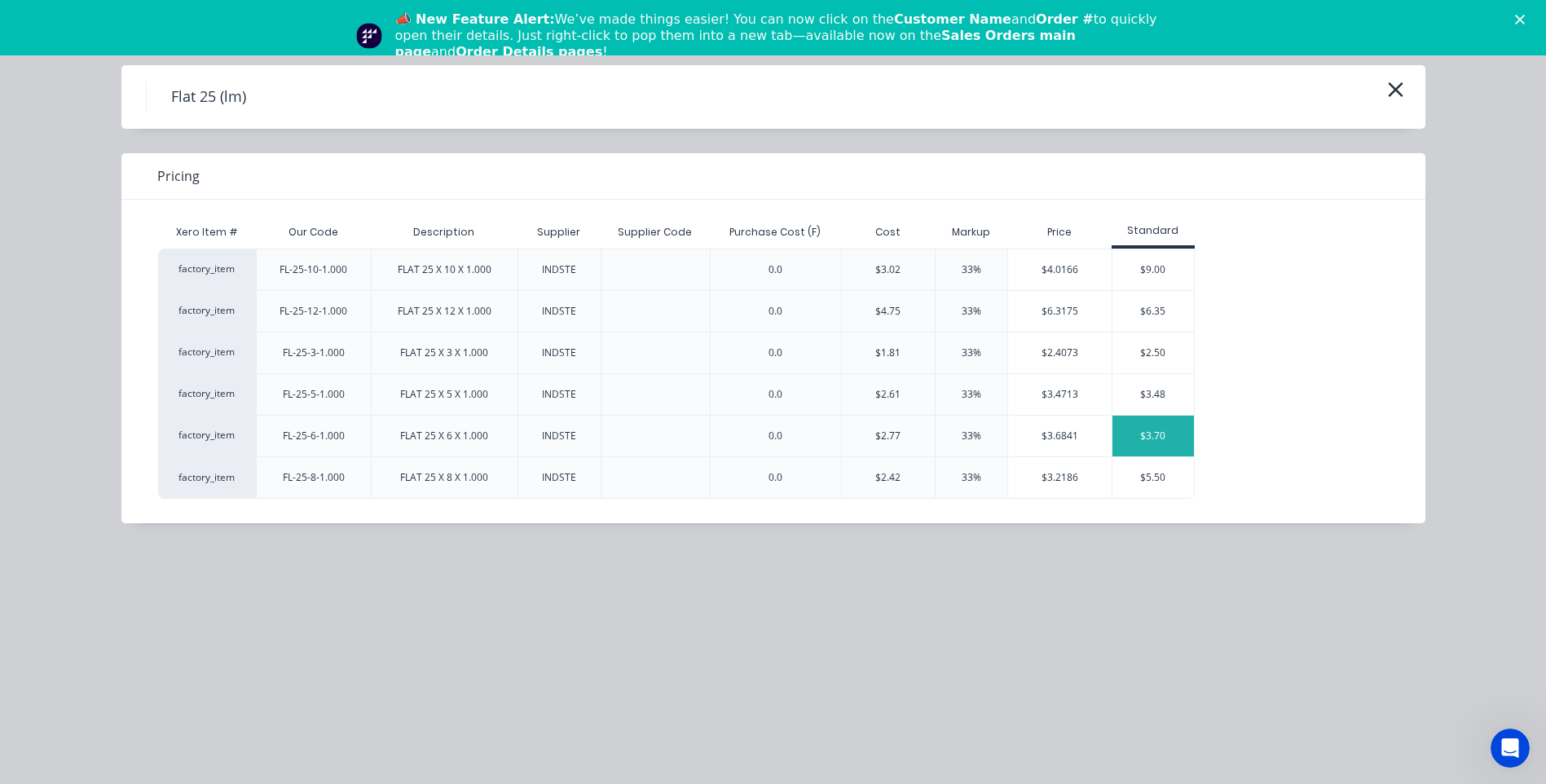
click at [1149, 433] on div "$3.70" at bounding box center [1153, 436] width 82 height 40
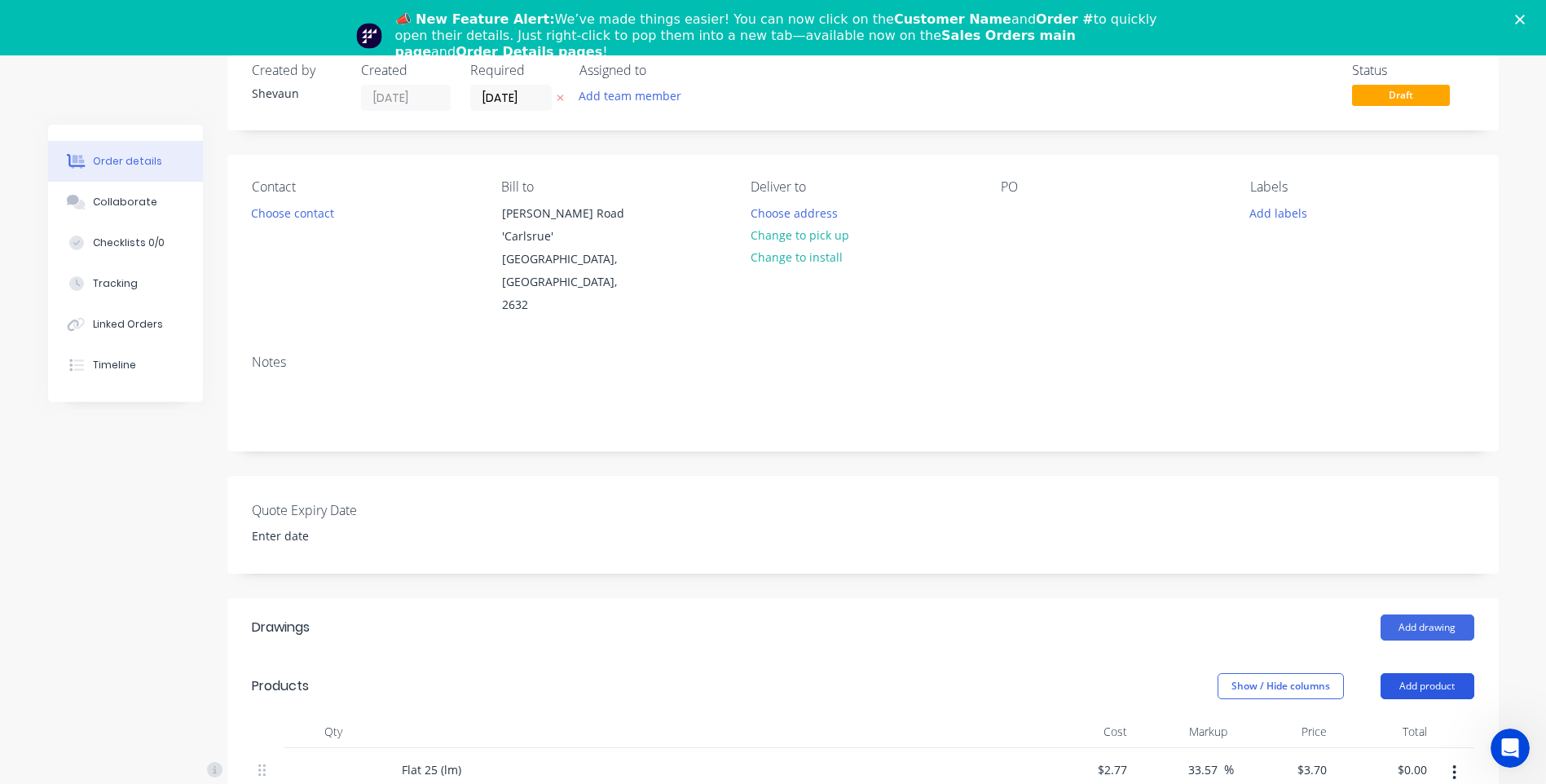
click at [1432, 673] on button "Add product" at bounding box center [1427, 686] width 94 height 26
click at [1397, 715] on div "Product catalogue" at bounding box center [1397, 727] width 126 height 24
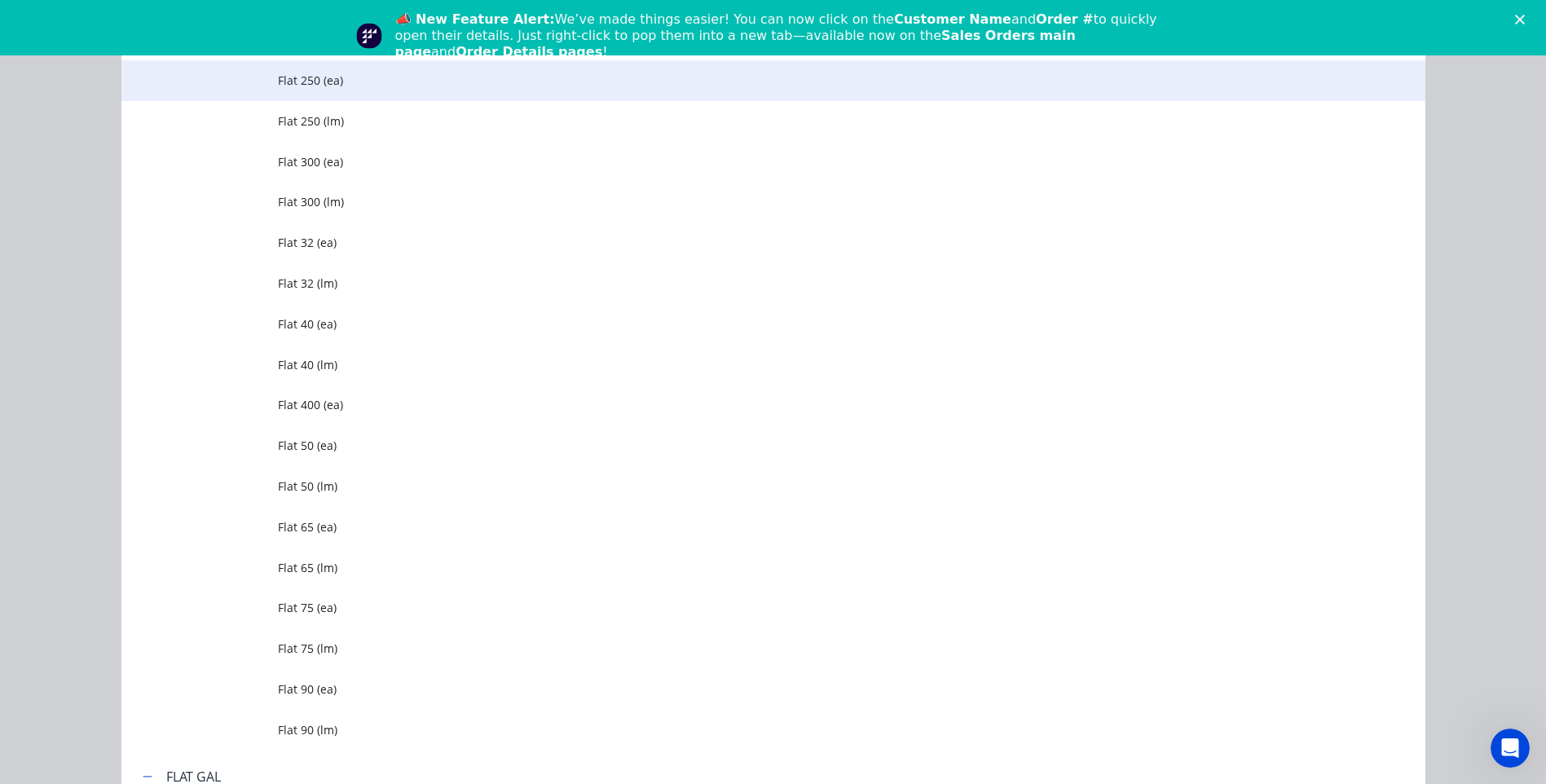
scroll to position [1710, 0]
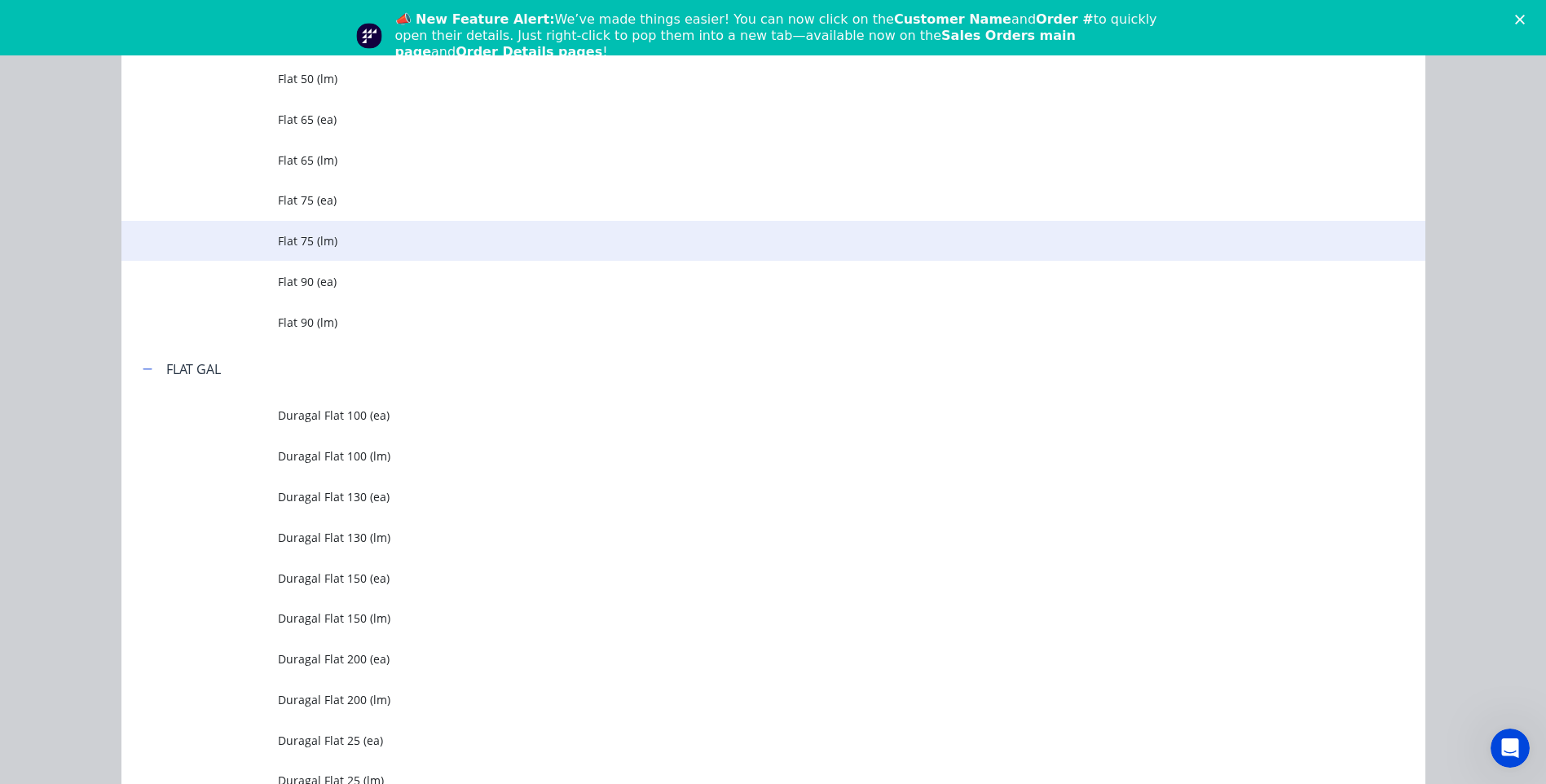
click at [313, 240] on span "Flat 75 (lm)" at bounding box center [737, 240] width 918 height 17
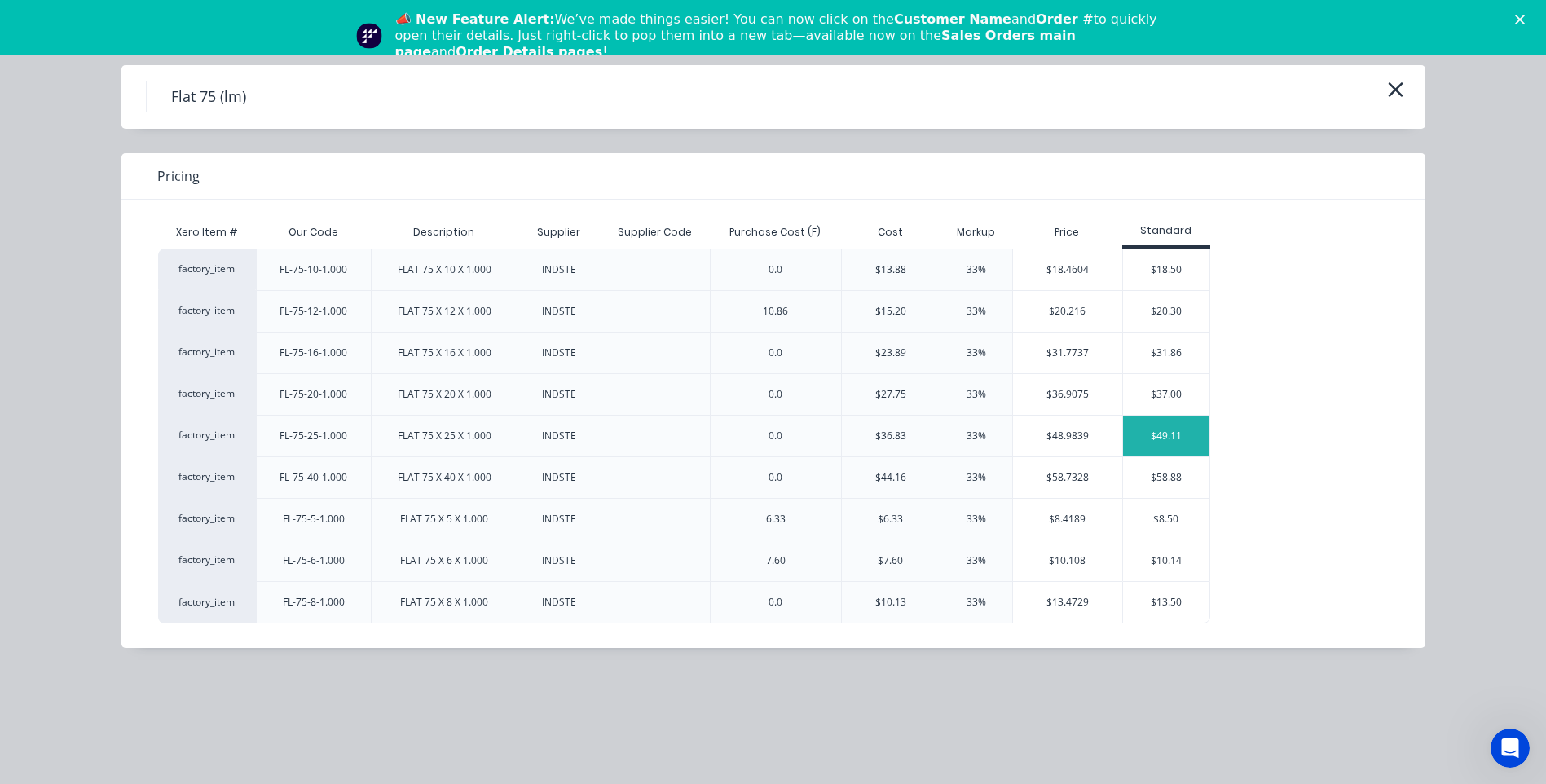
click at [1173, 429] on div "$49.11" at bounding box center [1166, 436] width 87 height 40
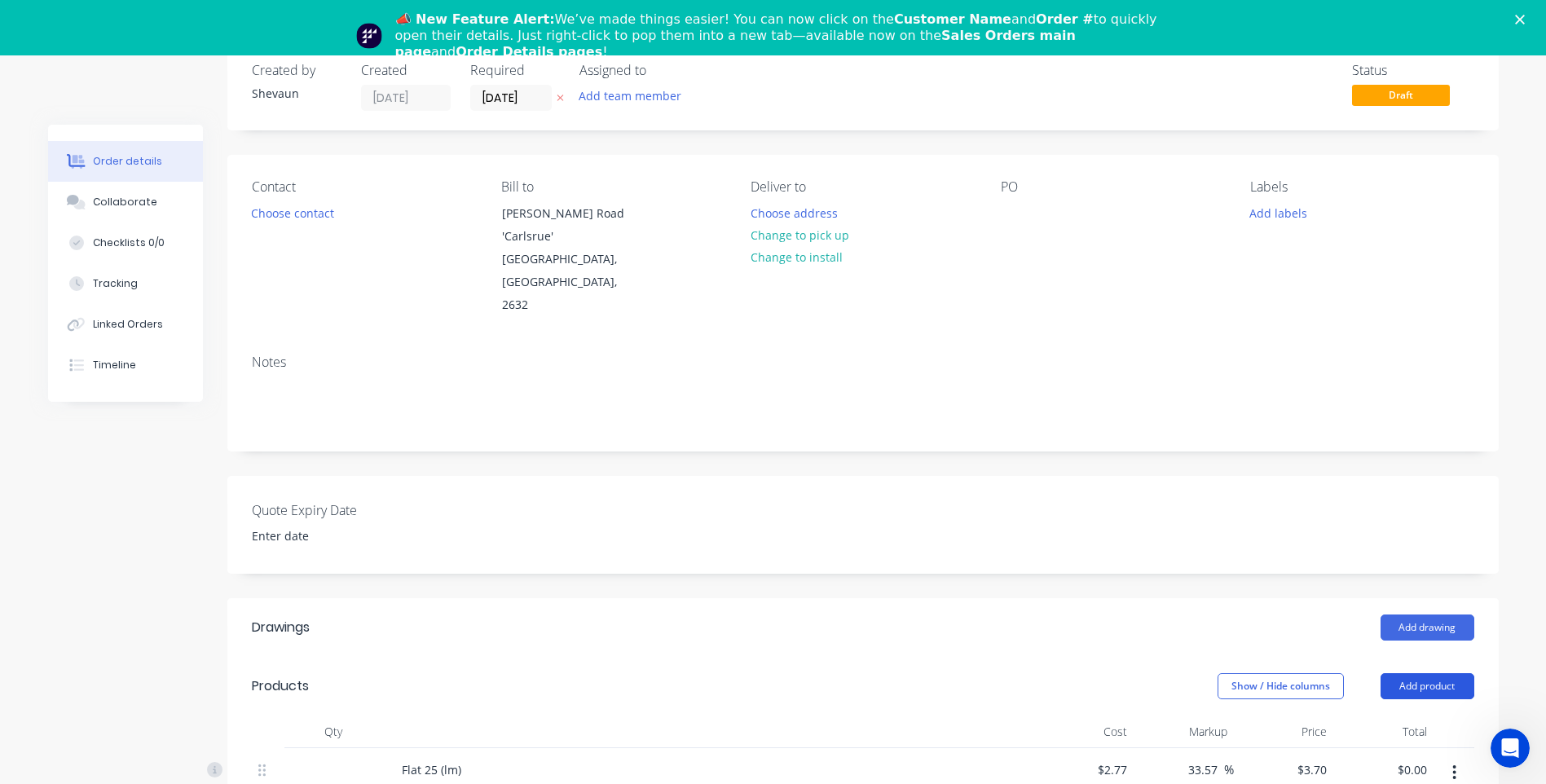
click at [1422, 673] on button "Add product" at bounding box center [1427, 686] width 94 height 26
click at [1385, 715] on div "Product catalogue" at bounding box center [1397, 727] width 126 height 24
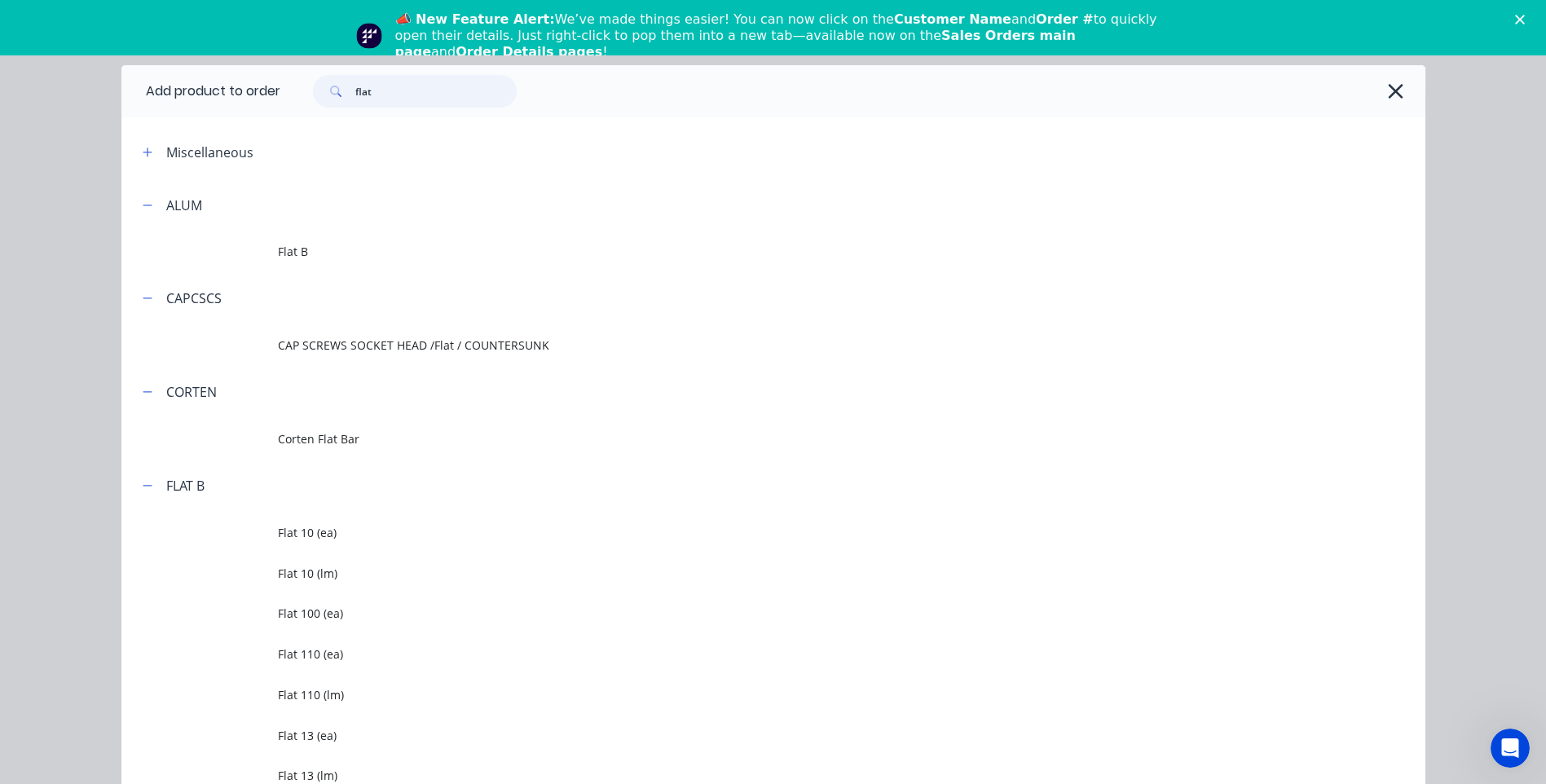
drag, startPoint x: 339, startPoint y: 97, endPoint x: 312, endPoint y: 97, distance: 27.0
click at [313, 97] on div "flat" at bounding box center [415, 91] width 204 height 33
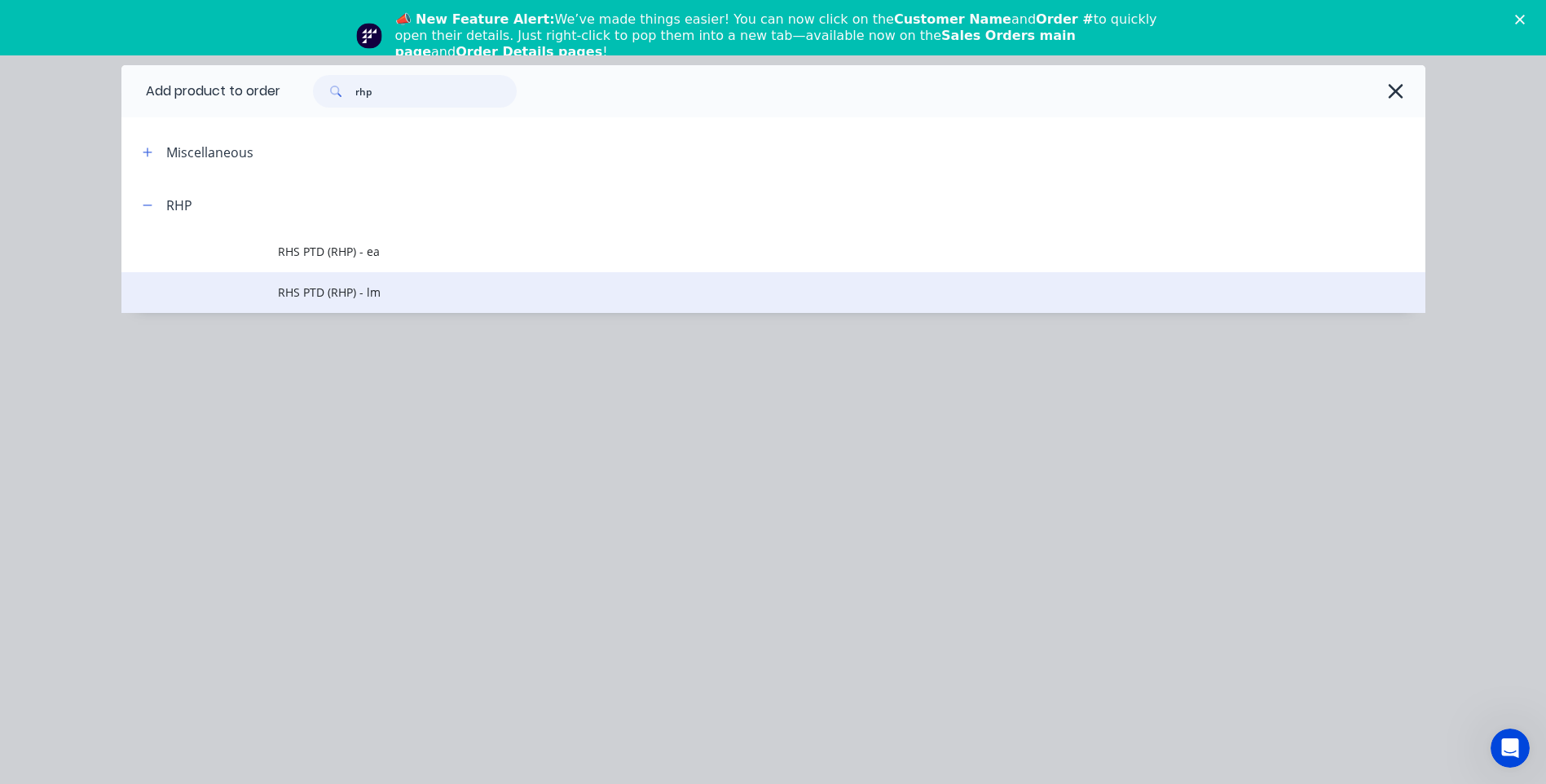
type input "rhp"
click at [330, 287] on span "RHS PTD (RHP) - lm" at bounding box center [737, 292] width 918 height 17
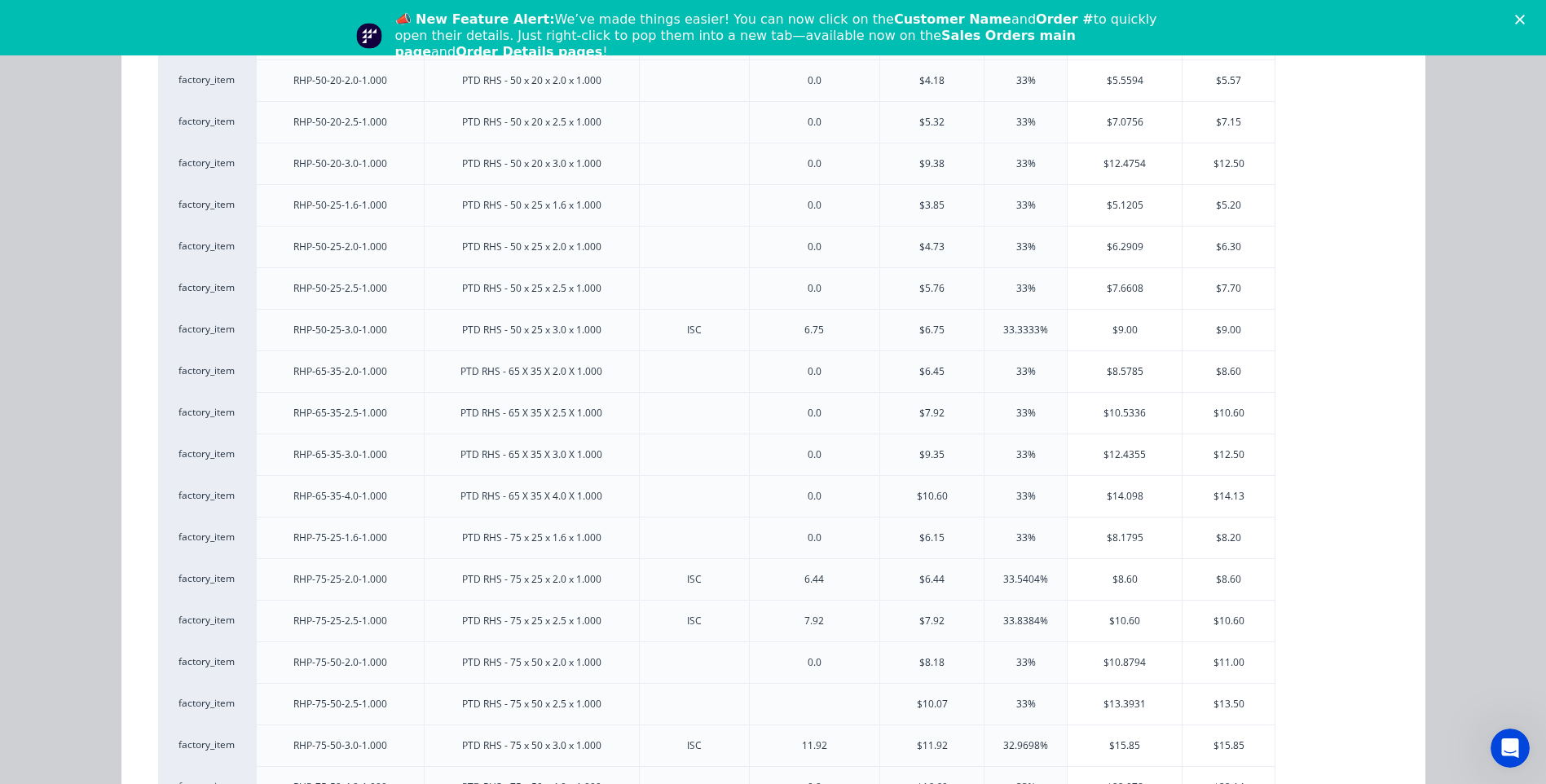
scroll to position [1922, 0]
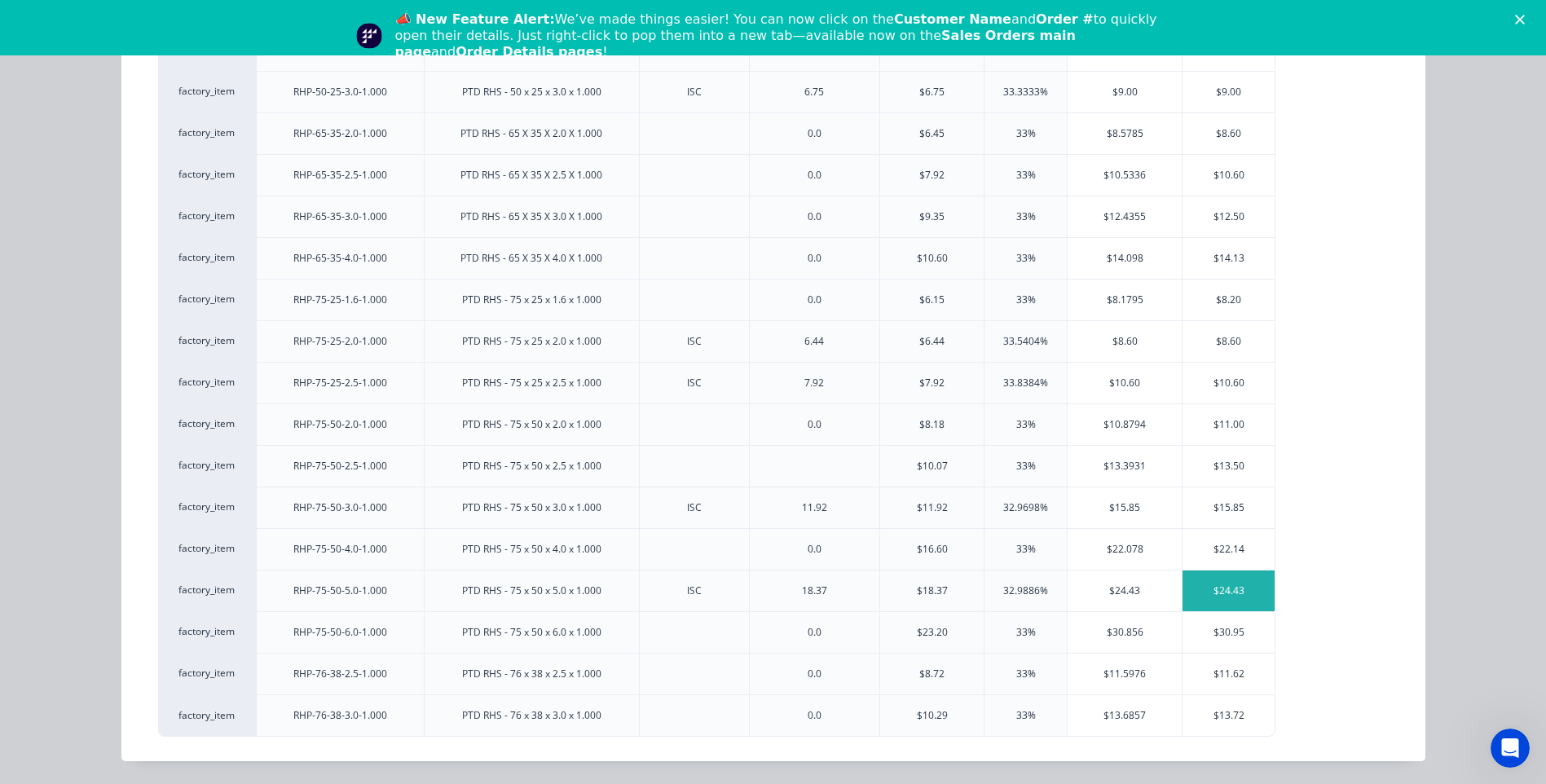
click at [1223, 584] on div "$24.43" at bounding box center [1229, 591] width 92 height 40
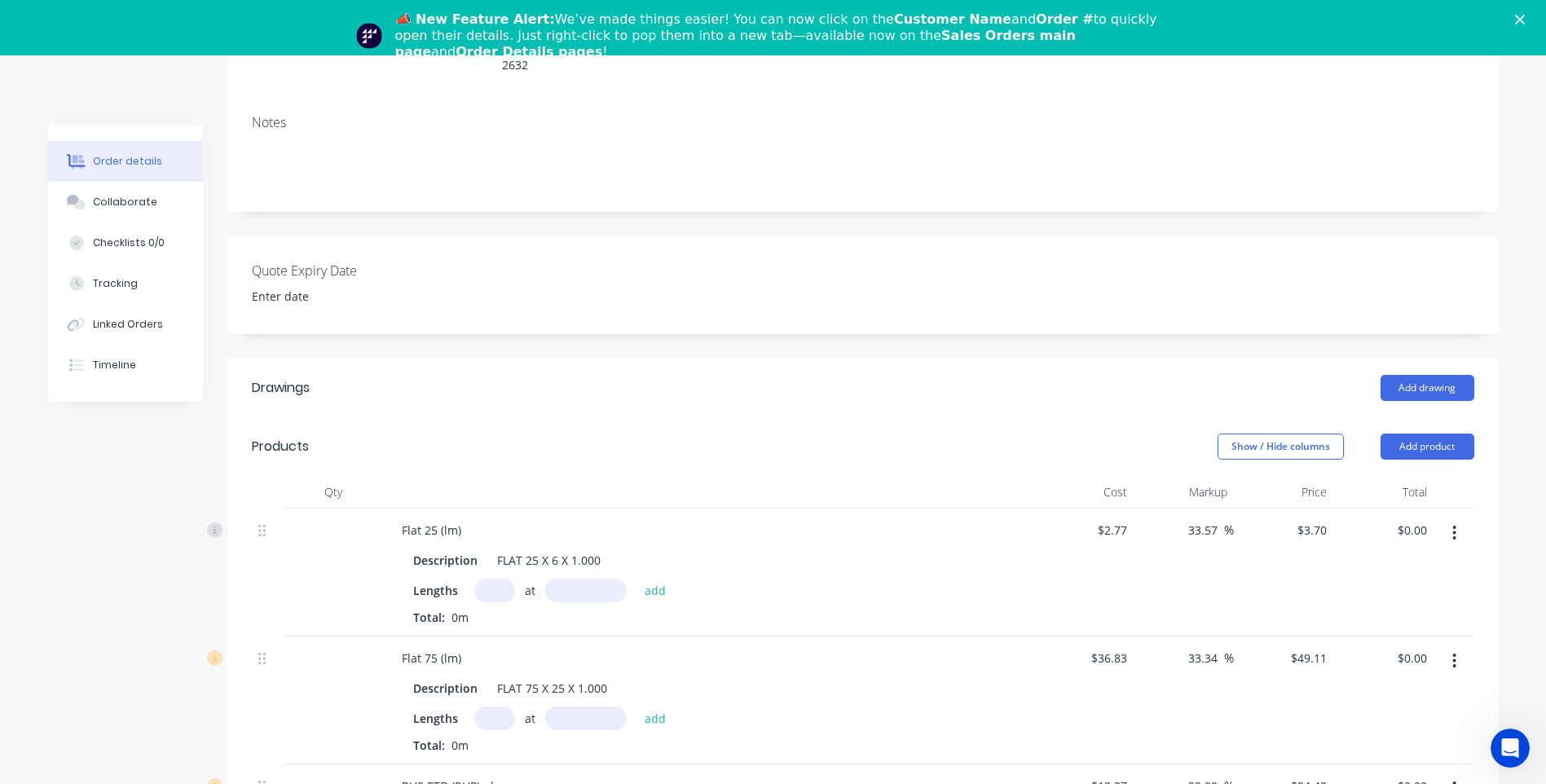
scroll to position [326, 0]
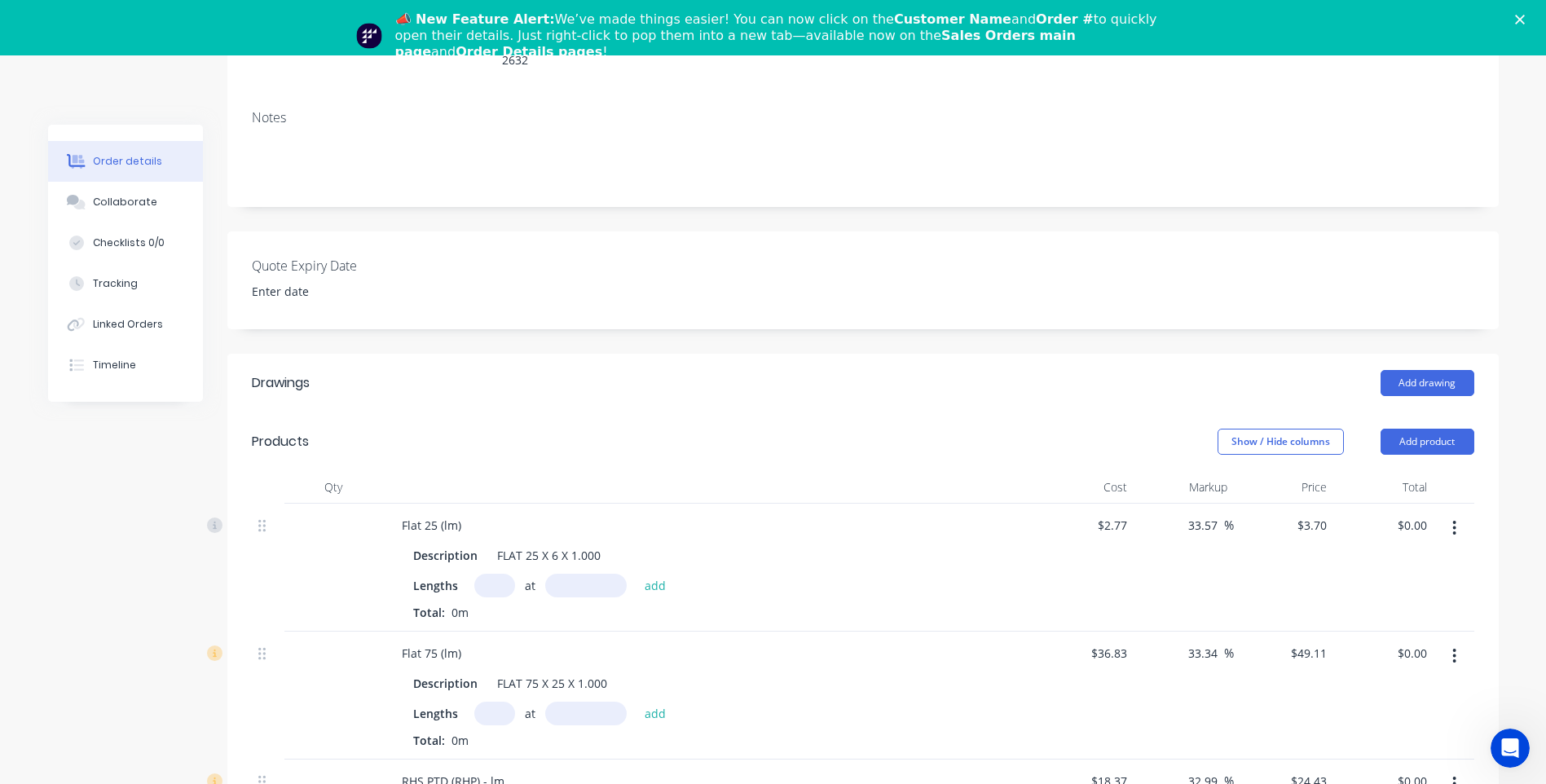
click at [488, 573] on input "text" at bounding box center [494, 584] width 40 height 24
type input "1"
type input "1000mm"
click at [645, 573] on button "add" at bounding box center [656, 584] width 39 height 22
type input "$3.70"
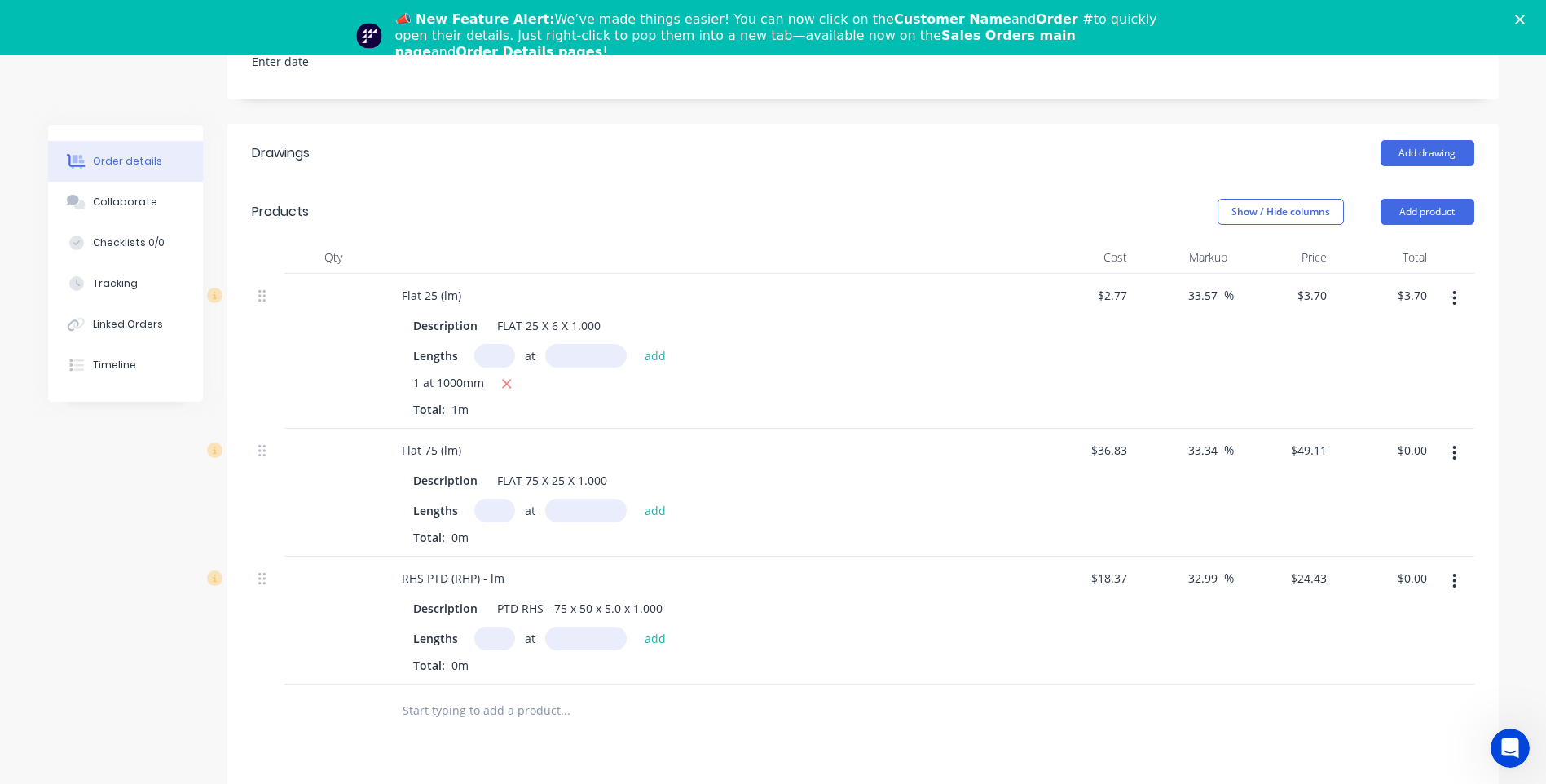
scroll to position [570, 0]
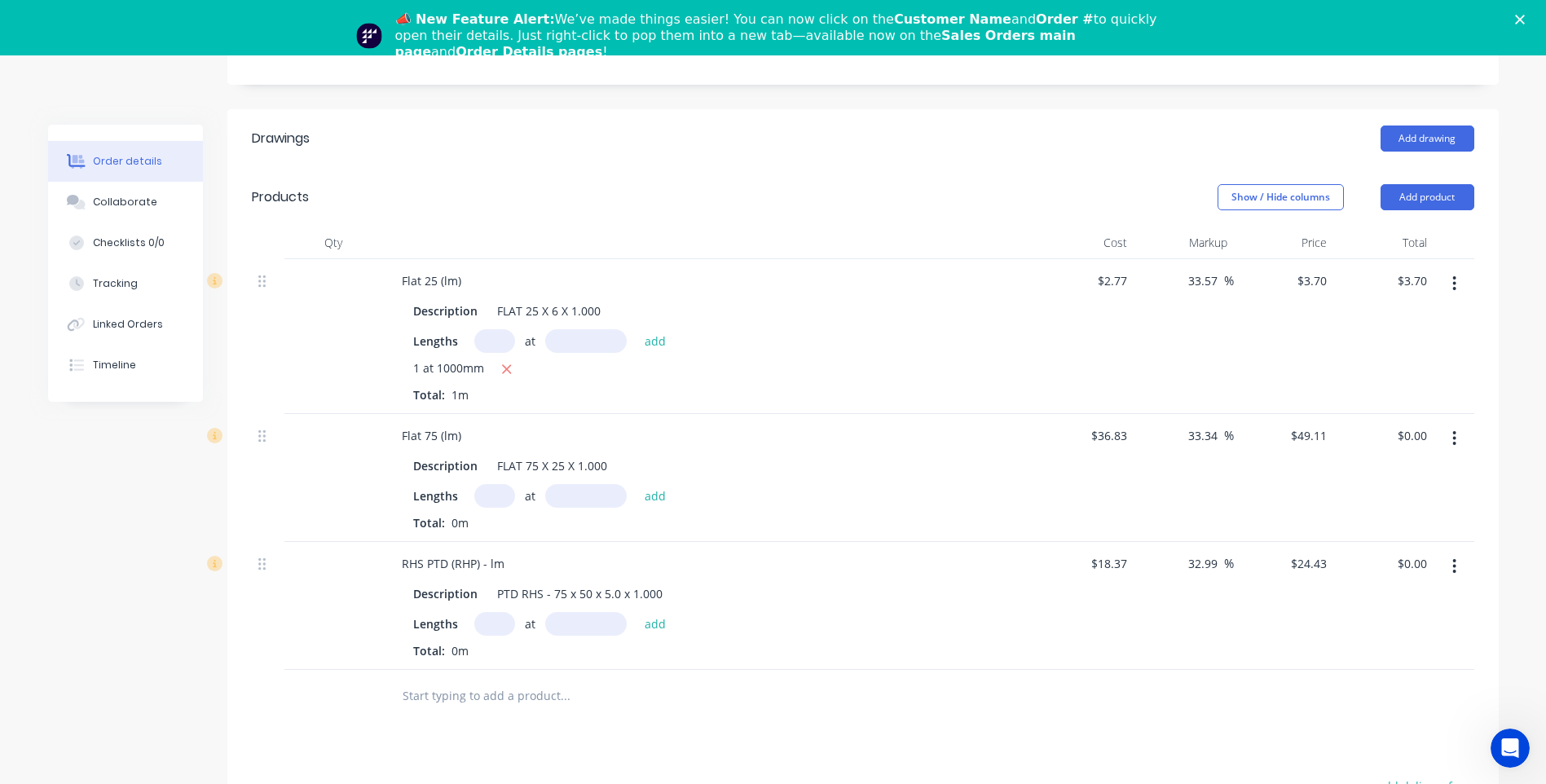
click at [492, 483] on input "text" at bounding box center [494, 495] width 40 height 24
type input "1"
type input "1000mm"
click at [655, 483] on button "add" at bounding box center [656, 494] width 39 height 22
type input "$49.11"
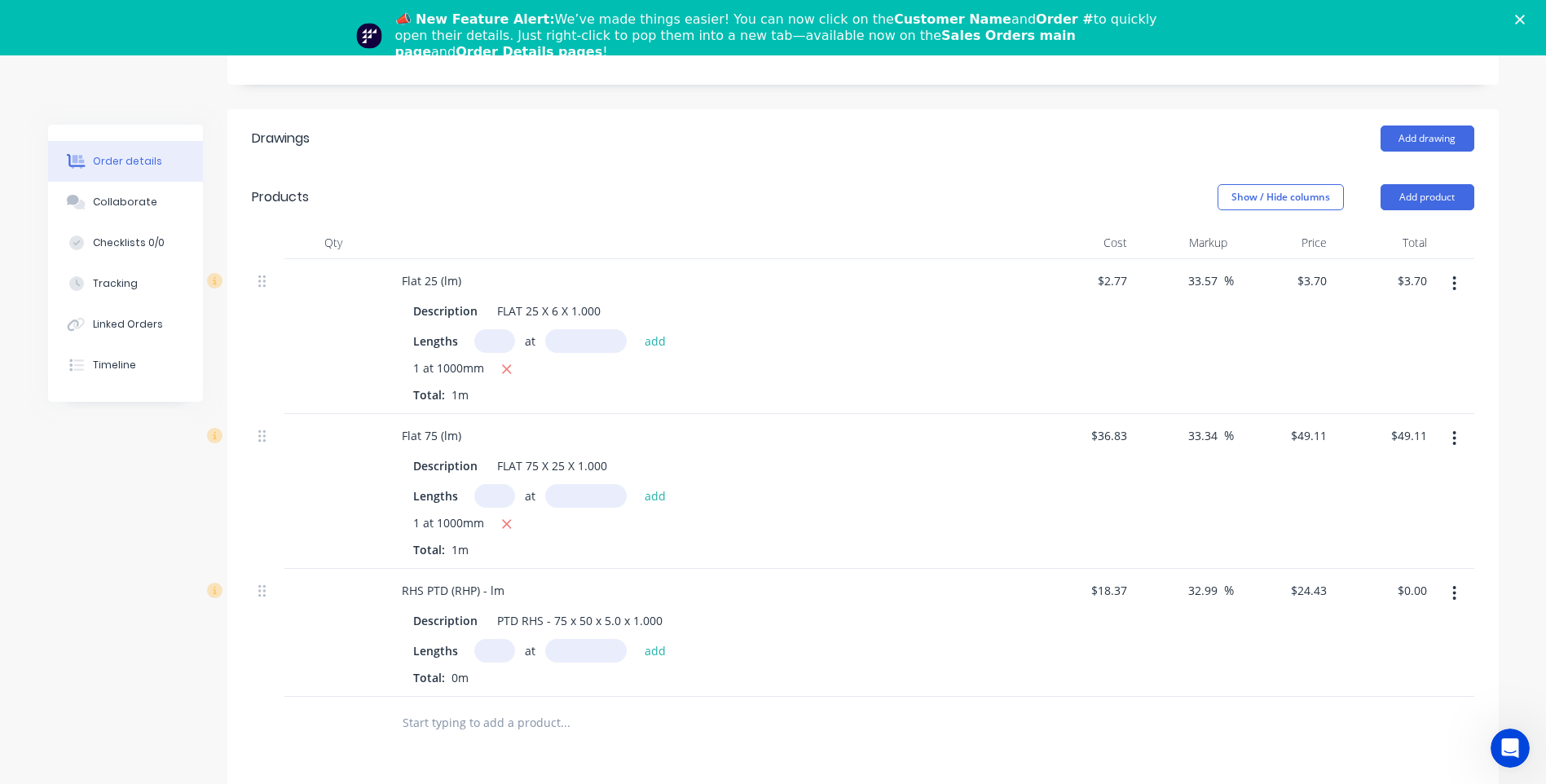
click at [493, 639] on input "text" at bounding box center [494, 650] width 40 height 24
type input "1"
type input "600mm"
click at [651, 639] on button "add" at bounding box center [656, 650] width 39 height 22
type input "$14.66"
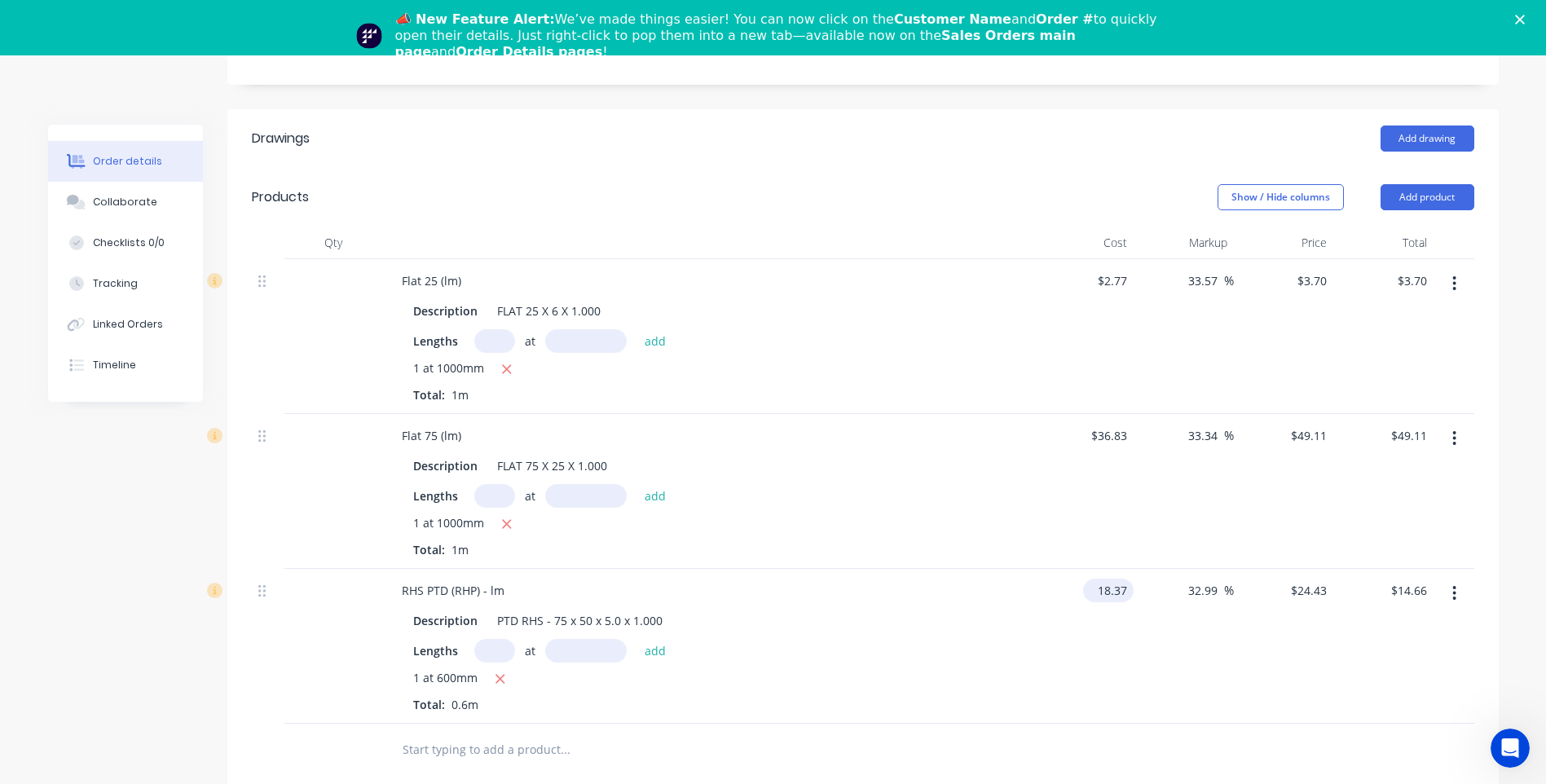
click at [1128, 578] on input "18.37" at bounding box center [1112, 590] width 44 height 24
type input "$20.08"
type input "$26.7041"
type input "$16.02"
type input "28.00"
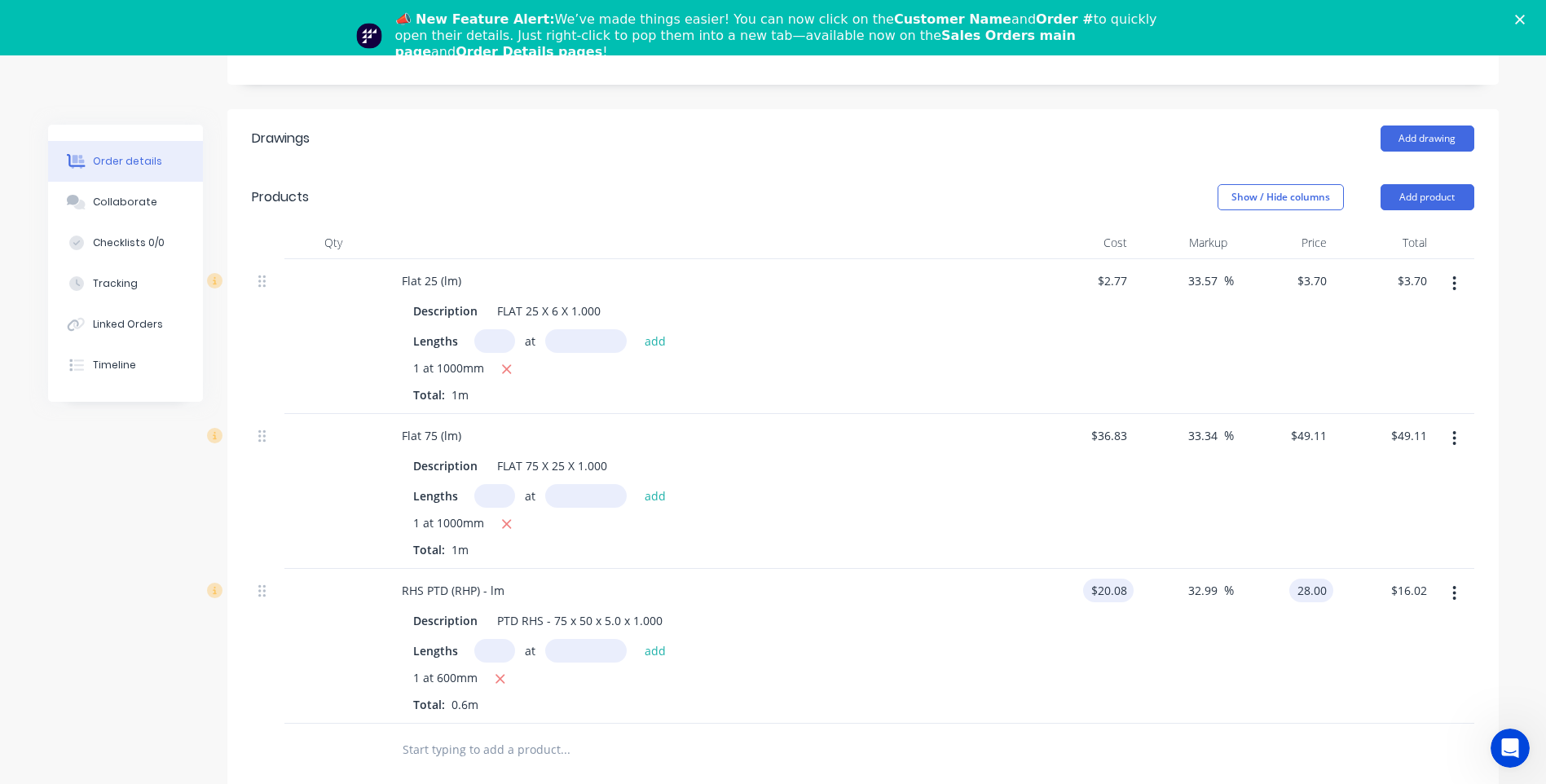
type input "39.44"
type input "$28.00"
type input "$16.80"
click at [963, 729] on div at bounding box center [675, 750] width 587 height 53
click at [1153, 729] on div at bounding box center [863, 750] width 1222 height 53
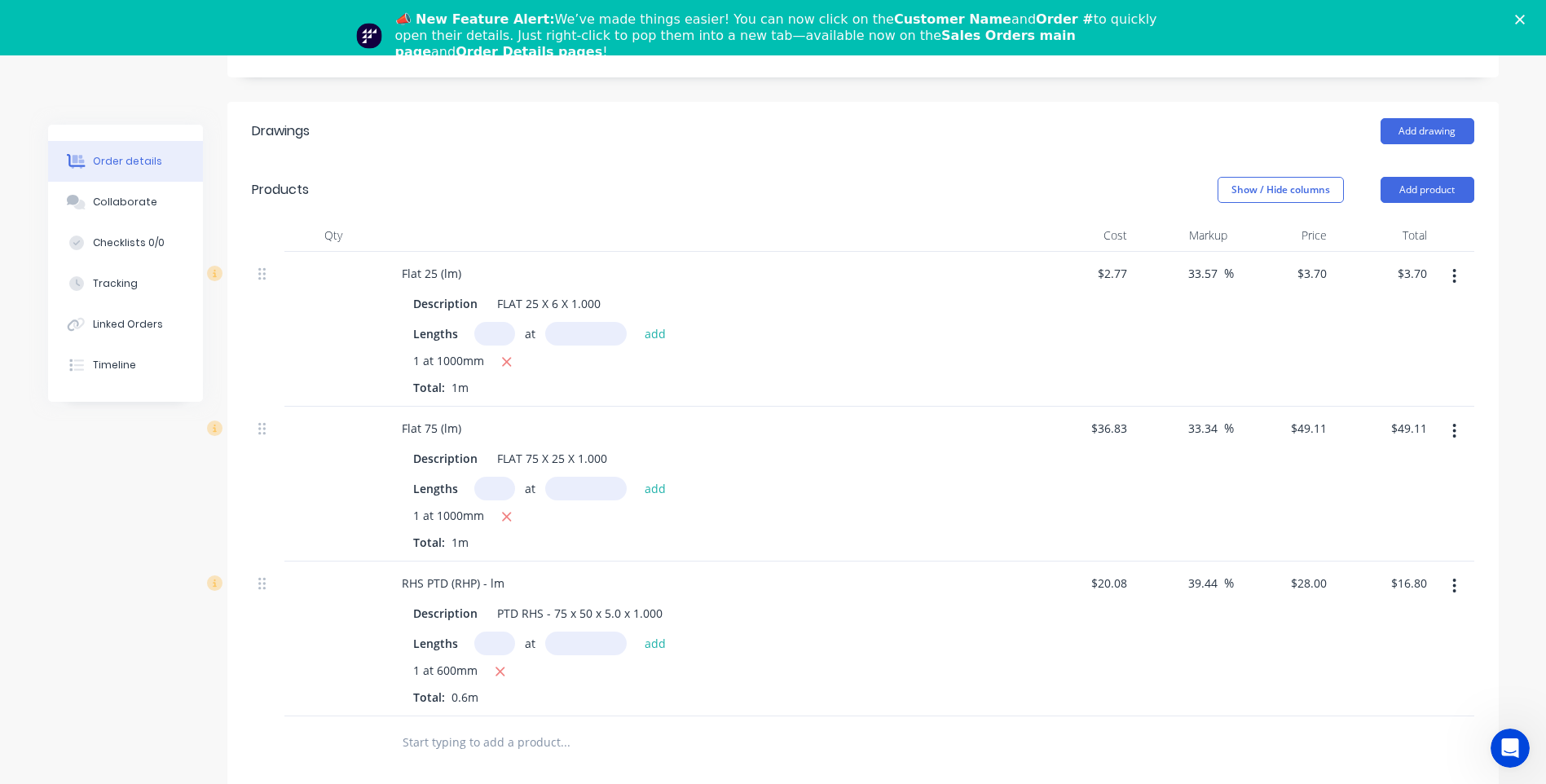
scroll to position [526, 0]
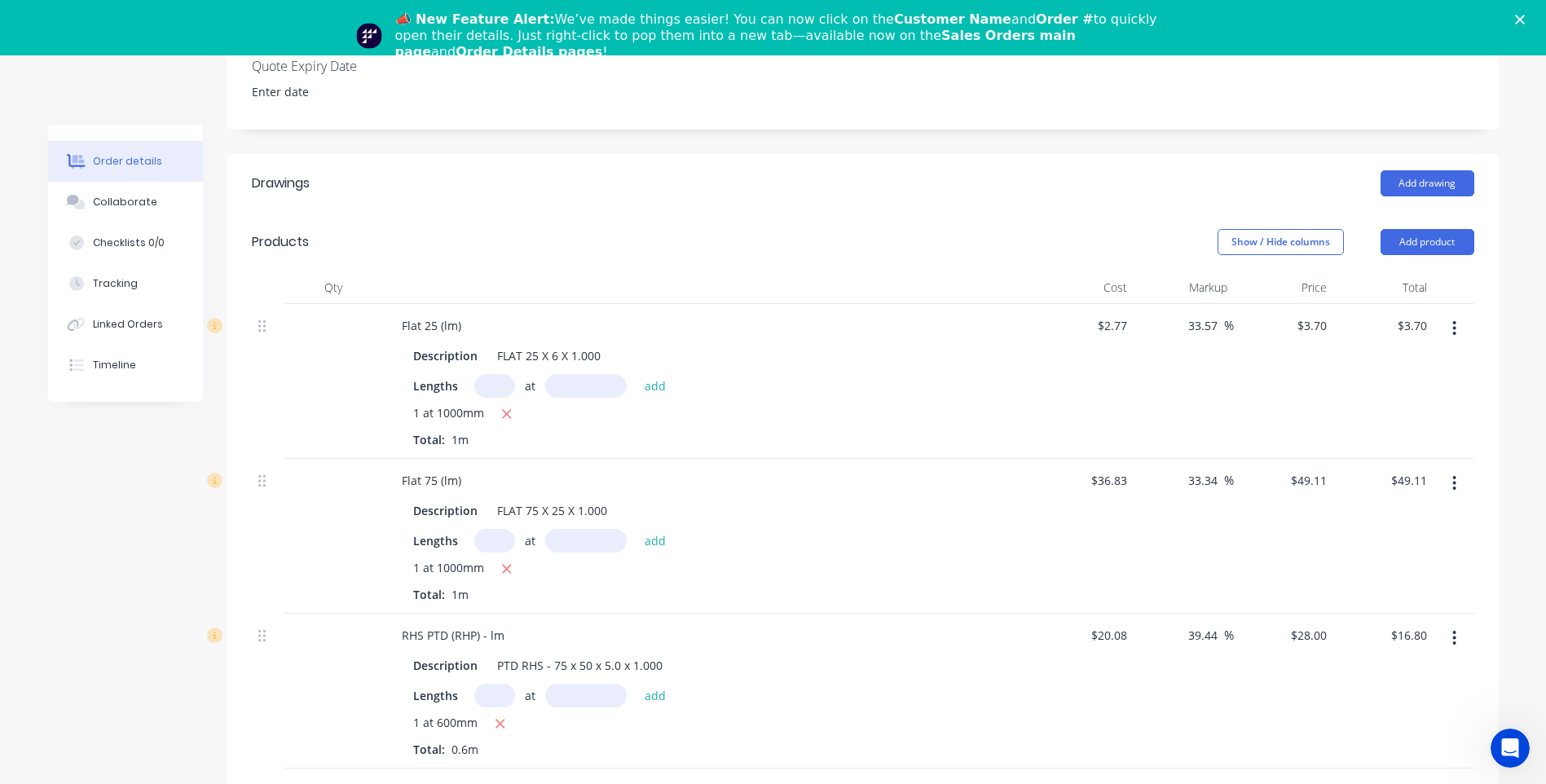
click at [1206, 768] on div at bounding box center [863, 795] width 1222 height 53
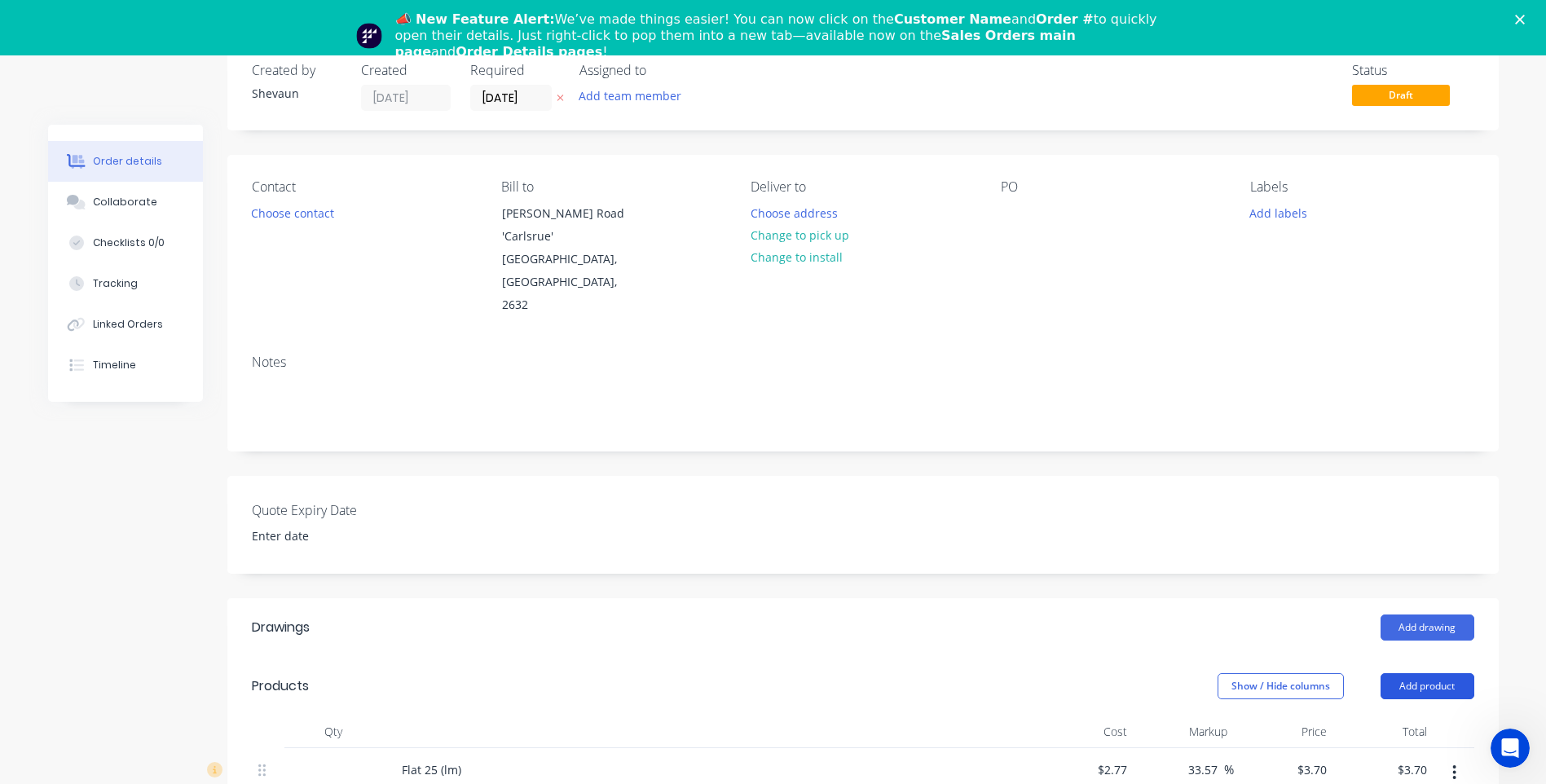
scroll to position [0, 0]
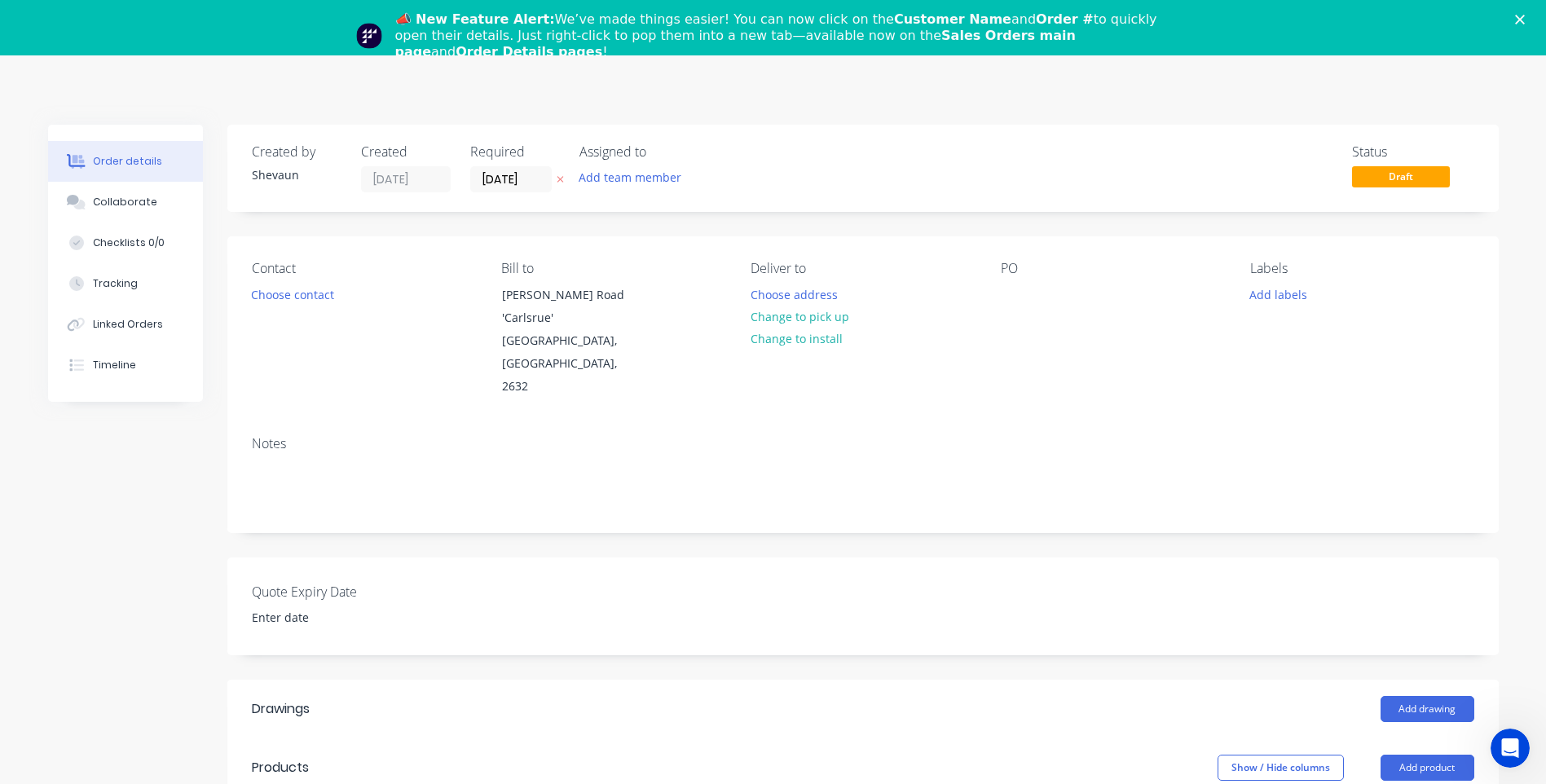
click at [1529, 14] on div "📣 New Feature Alert: We’ve made things easier! You can now click on the Custome…" at bounding box center [773, 35] width 1546 height 59
click at [1525, 18] on polygon "Close" at bounding box center [1520, 19] width 10 height 10
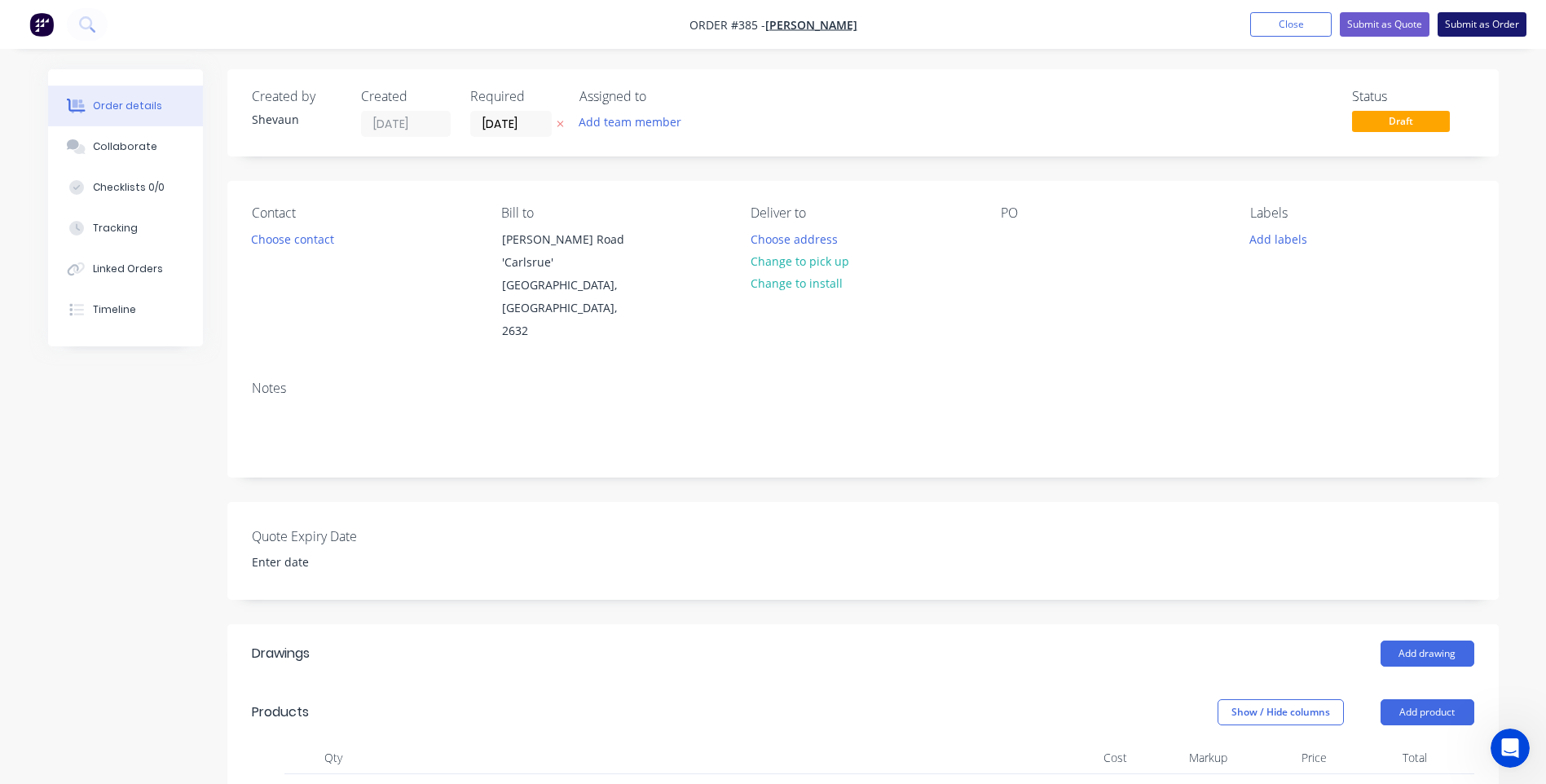
click at [1470, 23] on button "Submit as Order" at bounding box center [1482, 25] width 89 height 25
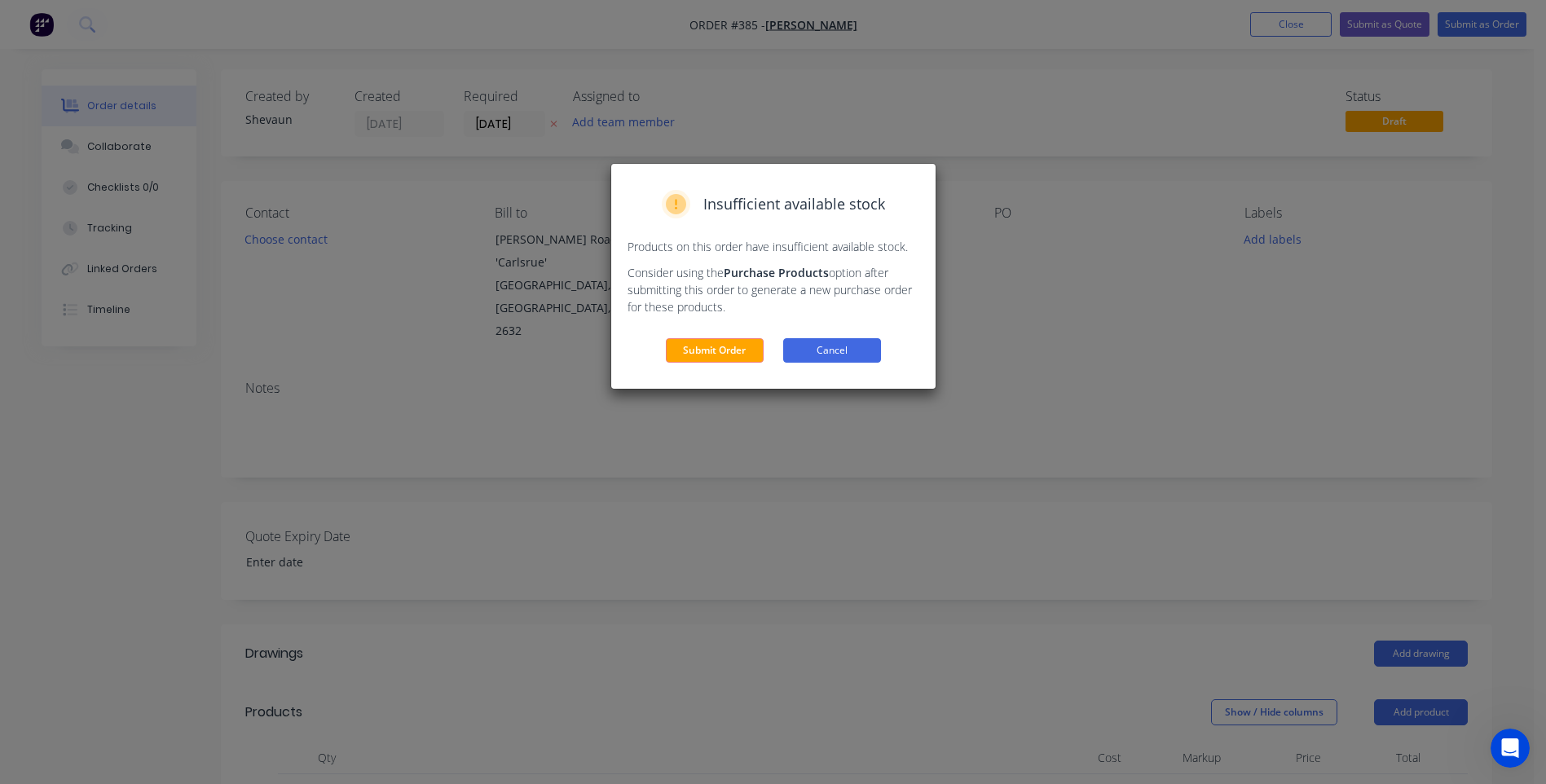
click at [811, 350] on button "Cancel" at bounding box center [832, 351] width 98 height 25
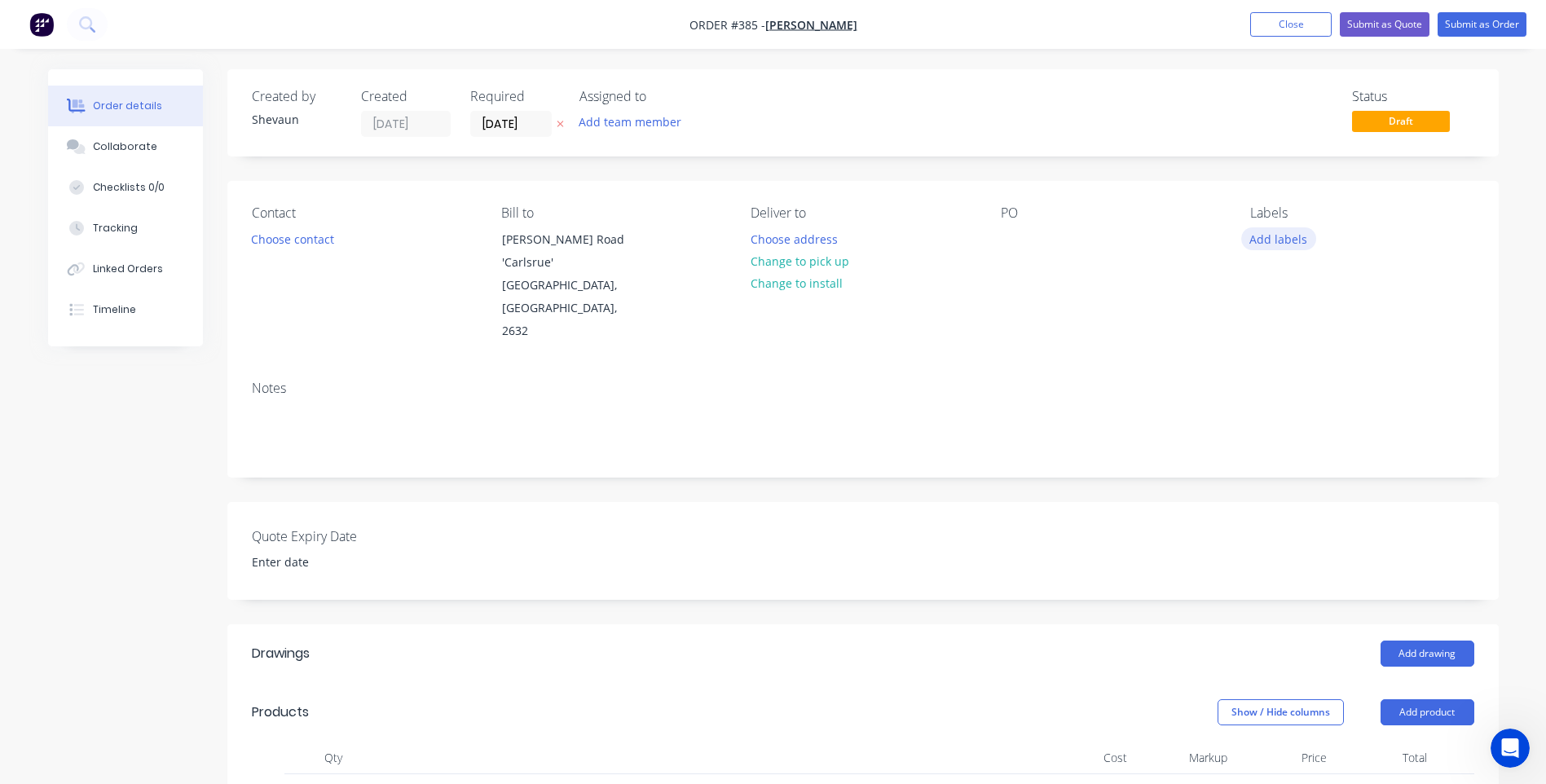
click at [1282, 239] on button "Add labels" at bounding box center [1278, 238] width 75 height 22
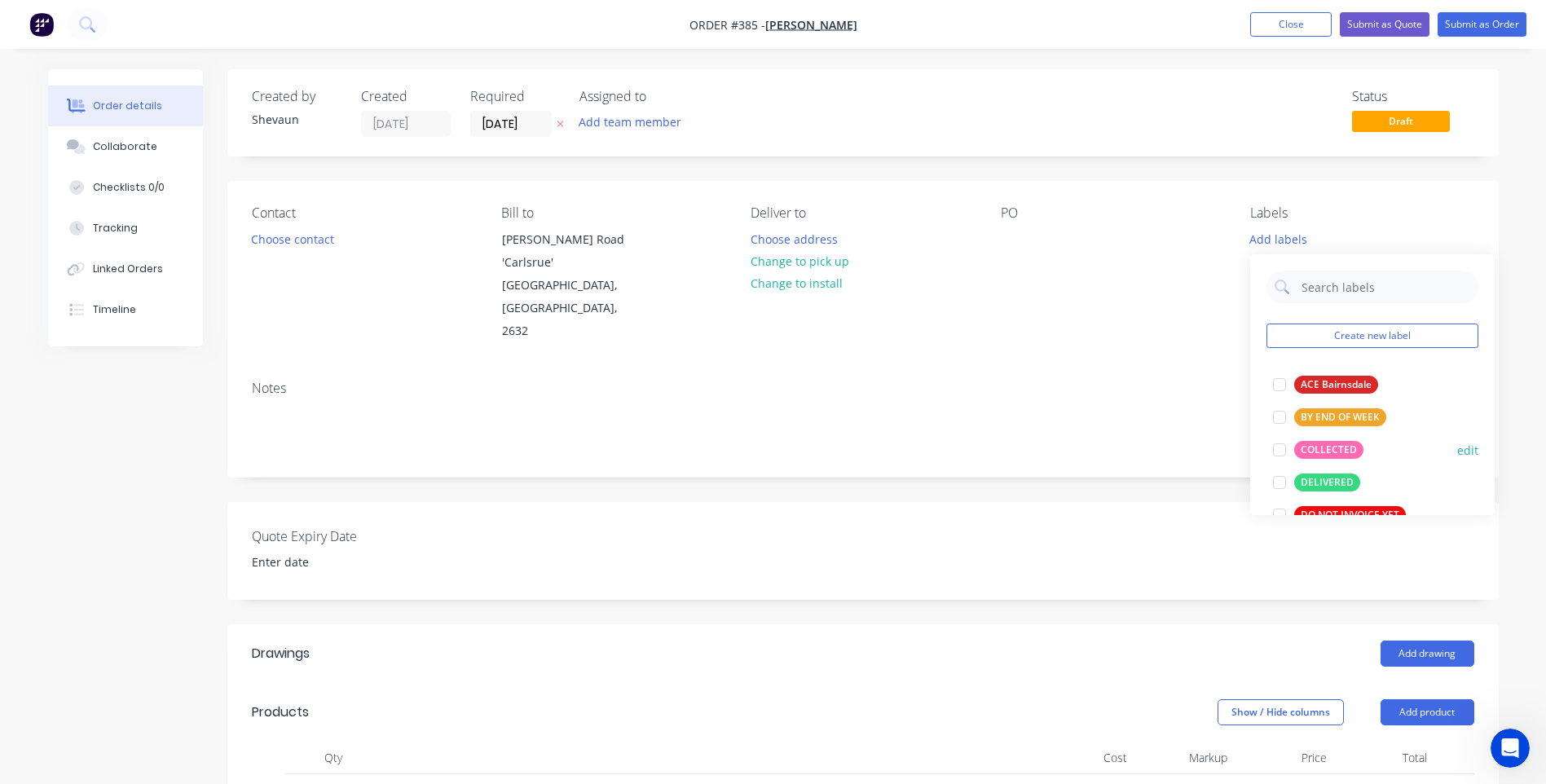
click at [1319, 442] on div "COLLECTED" at bounding box center [1329, 449] width 69 height 18
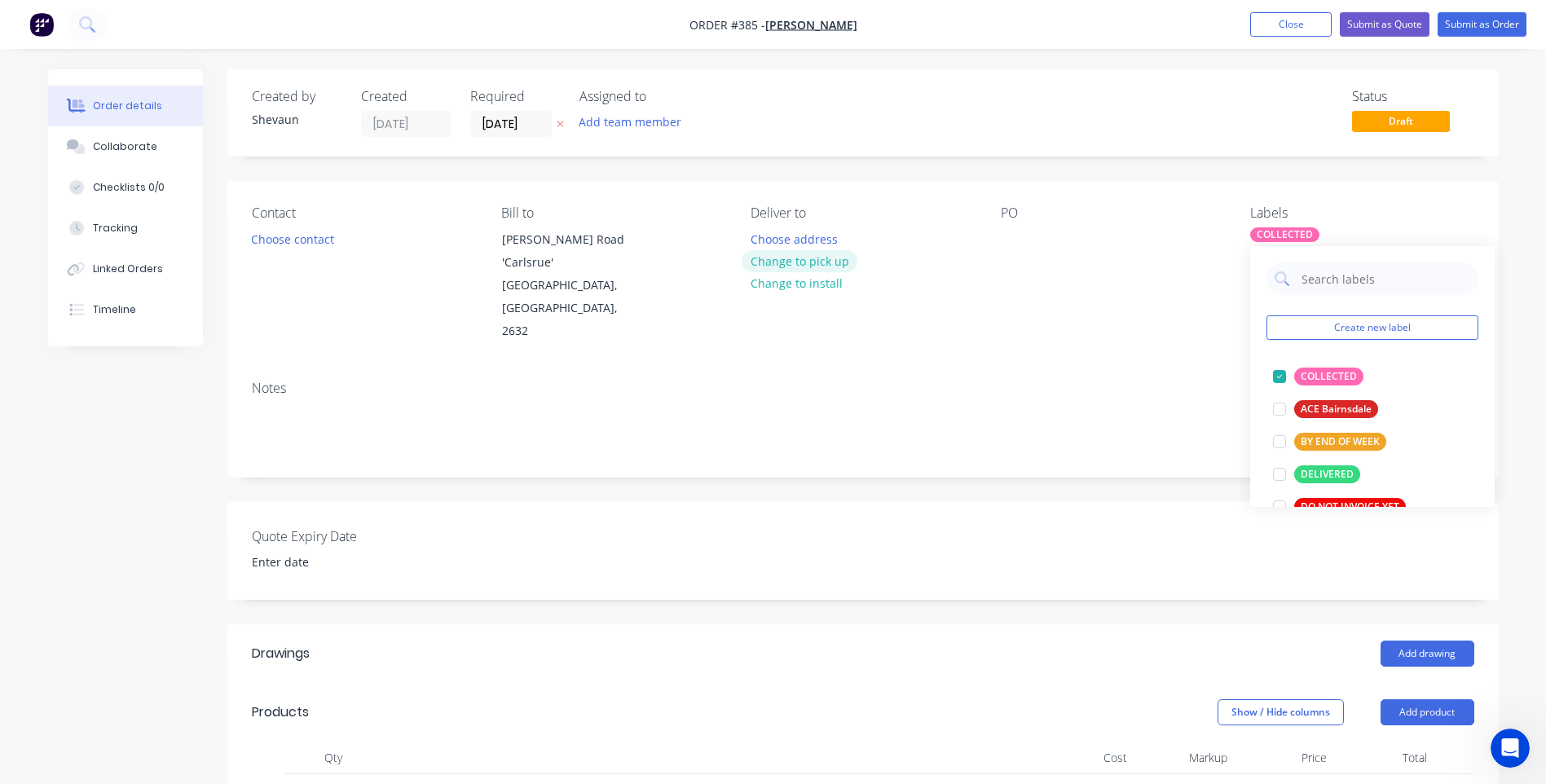
click at [799, 262] on button "Change to pick up" at bounding box center [799, 261] width 116 height 22
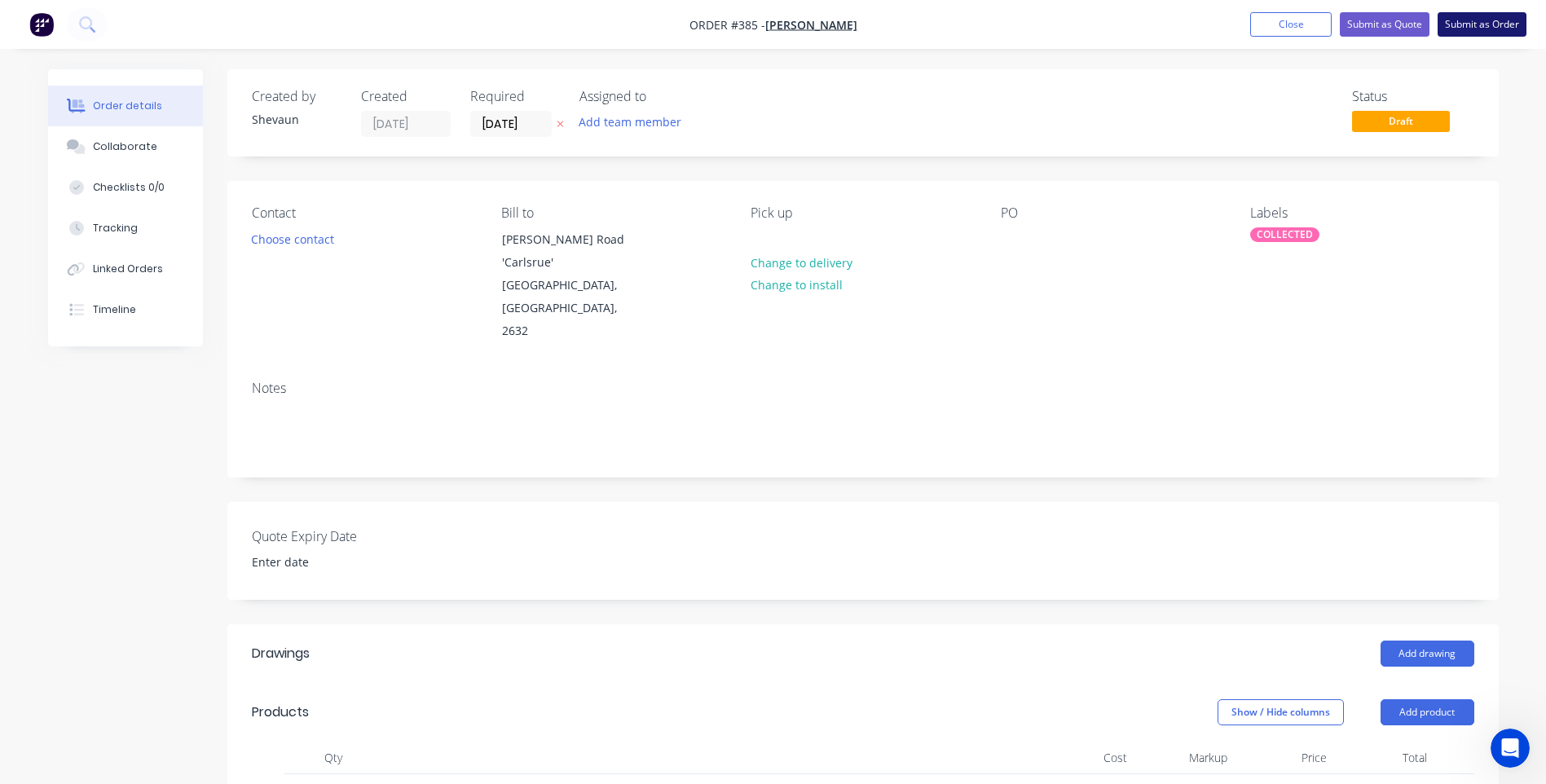
click at [1470, 21] on button "Submit as Order" at bounding box center [1482, 25] width 89 height 25
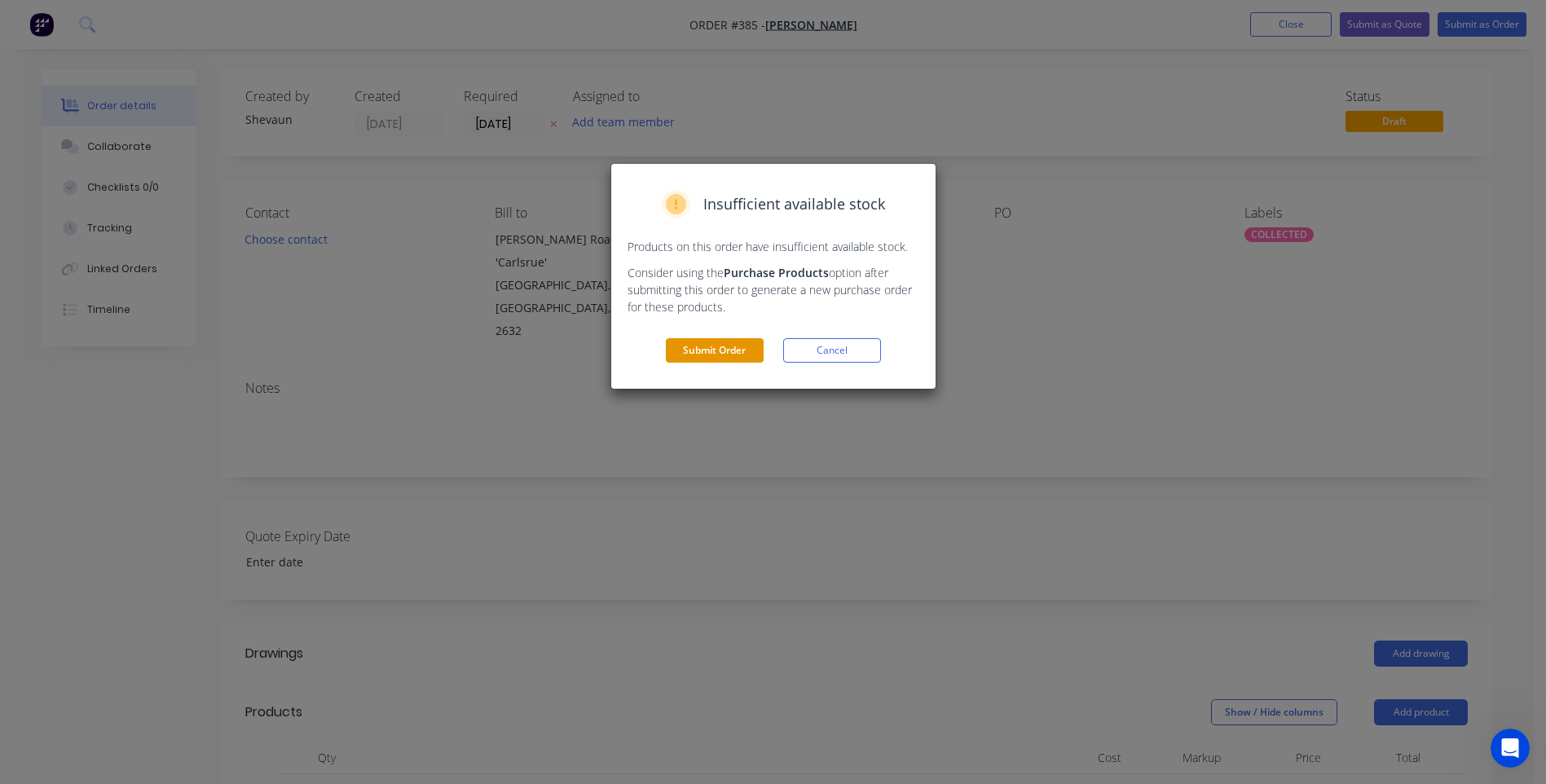
click at [701, 347] on button "Submit Order" at bounding box center [714, 351] width 98 height 25
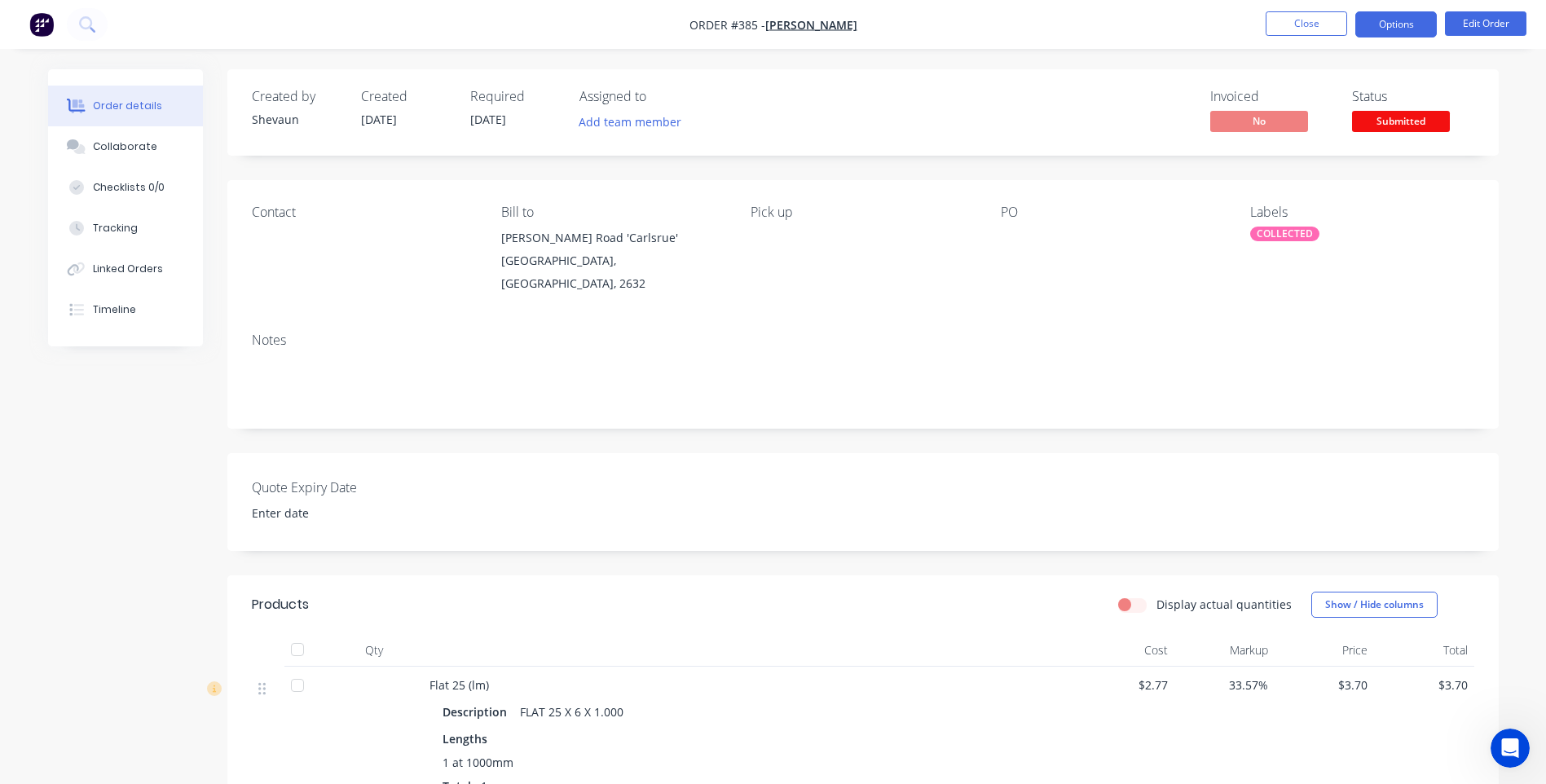
click at [1404, 18] on button "Options" at bounding box center [1396, 25] width 82 height 26
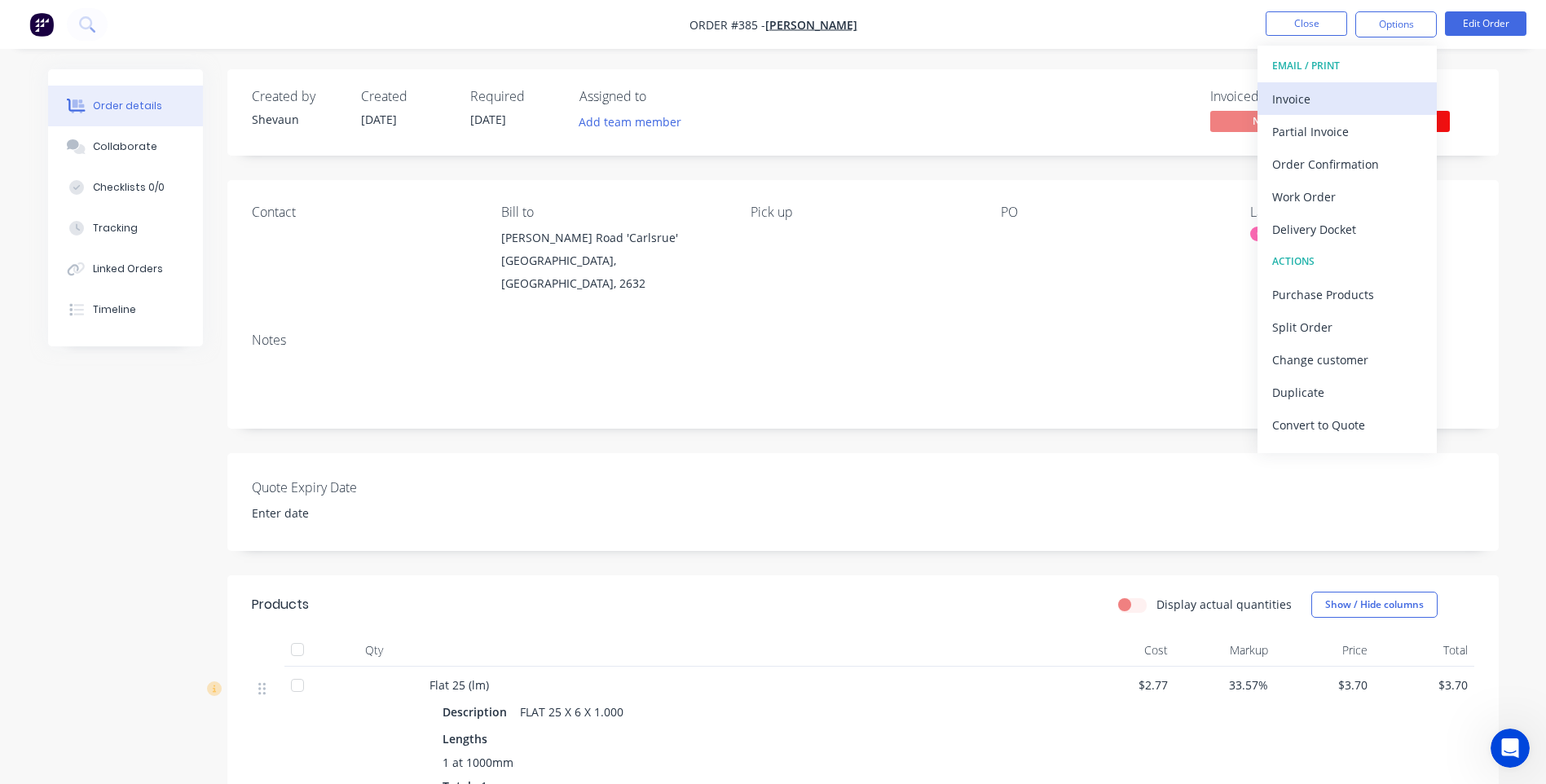
click at [1289, 95] on div "Invoice" at bounding box center [1347, 98] width 150 height 24
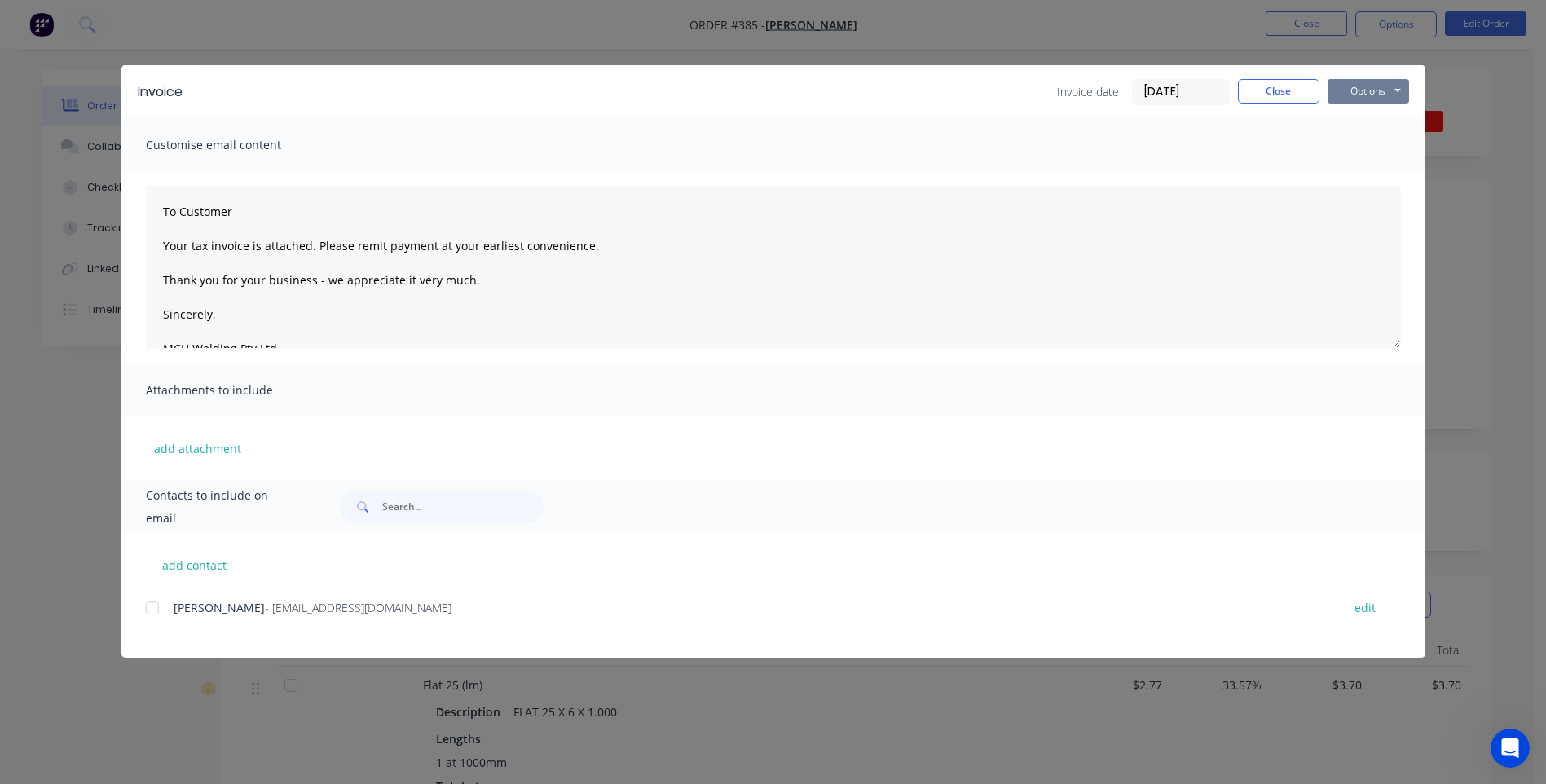
click at [1359, 97] on button "Options" at bounding box center [1368, 91] width 82 height 25
click at [1382, 117] on button "Preview" at bounding box center [1380, 120] width 105 height 27
click at [149, 610] on div at bounding box center [152, 607] width 33 height 33
click at [1372, 91] on button "Options" at bounding box center [1368, 91] width 82 height 25
click at [1372, 172] on button "Email" at bounding box center [1380, 174] width 105 height 27
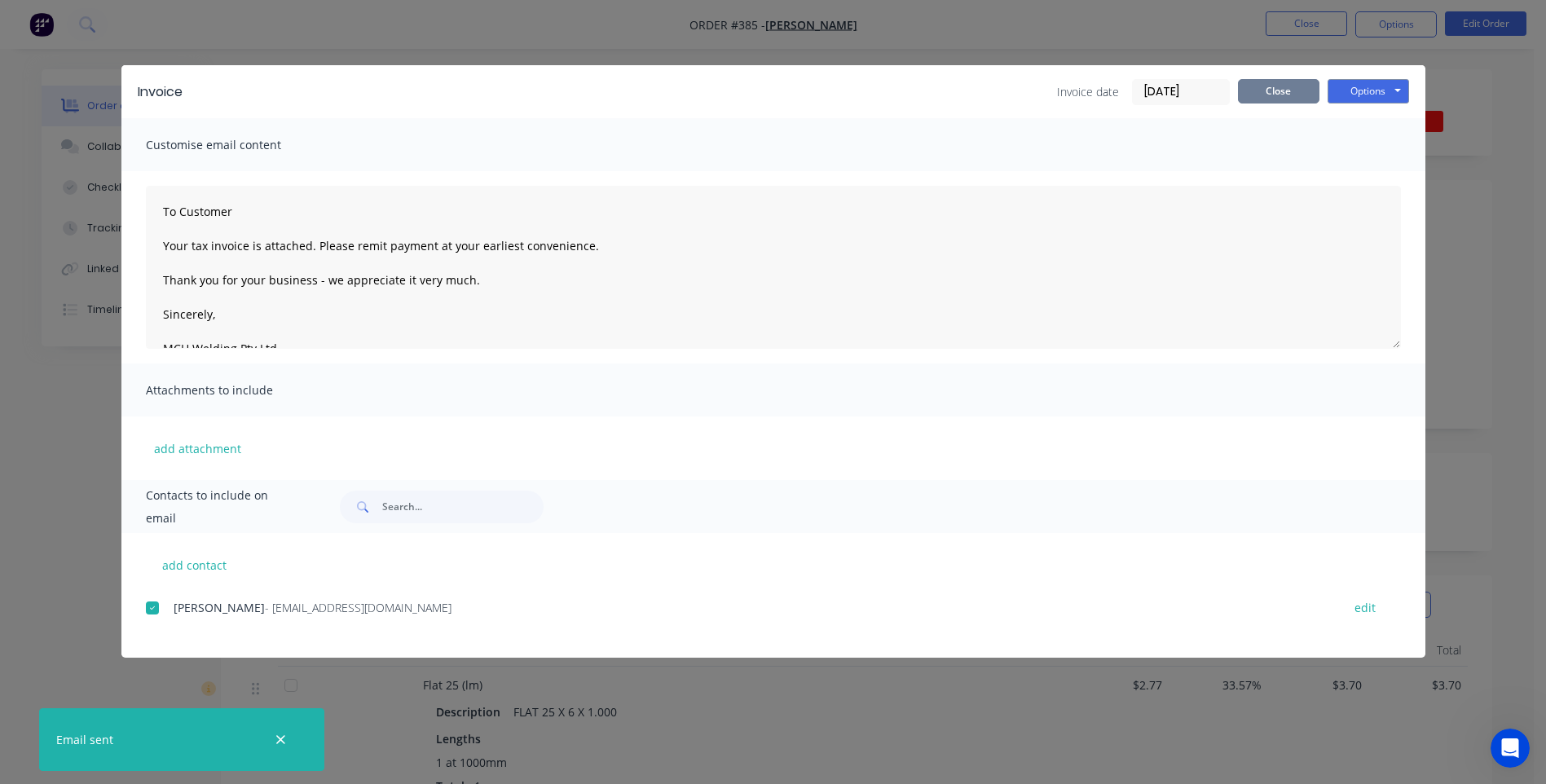
click at [1276, 87] on button "Close" at bounding box center [1279, 91] width 82 height 25
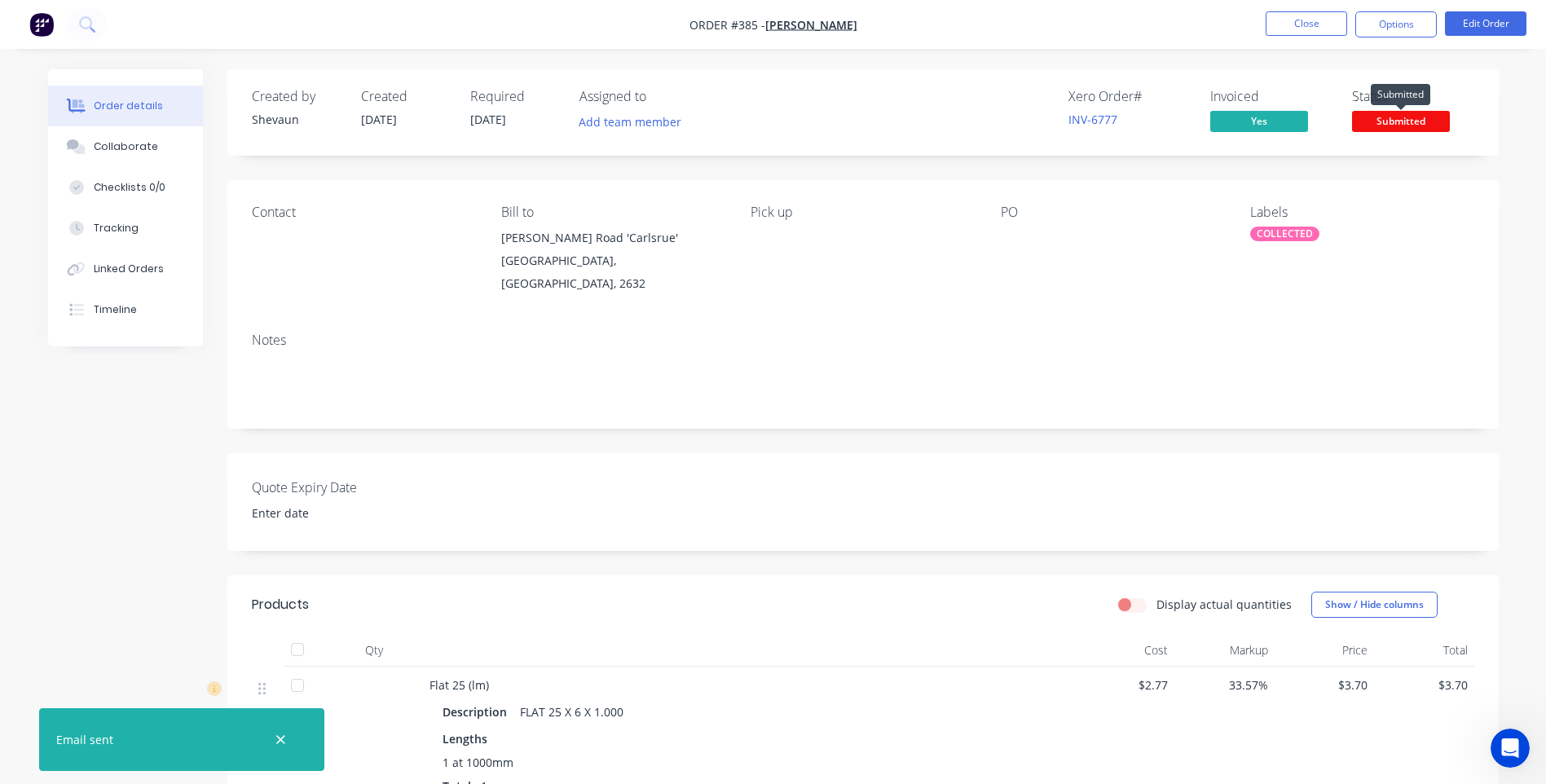
click at [1386, 124] on span "Submitted" at bounding box center [1401, 120] width 98 height 20
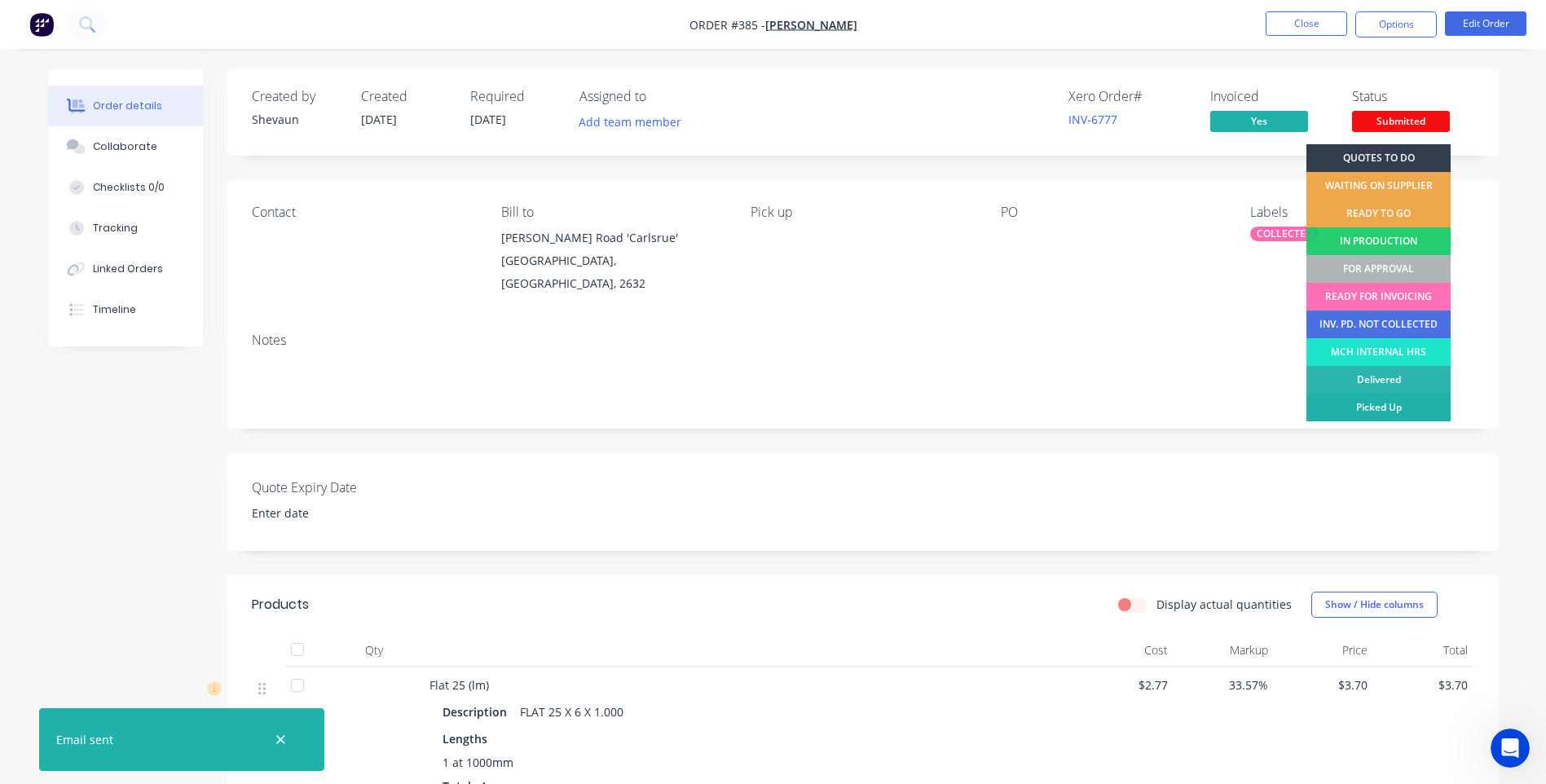
click at [1409, 403] on div "Picked Up" at bounding box center [1379, 408] width 144 height 28
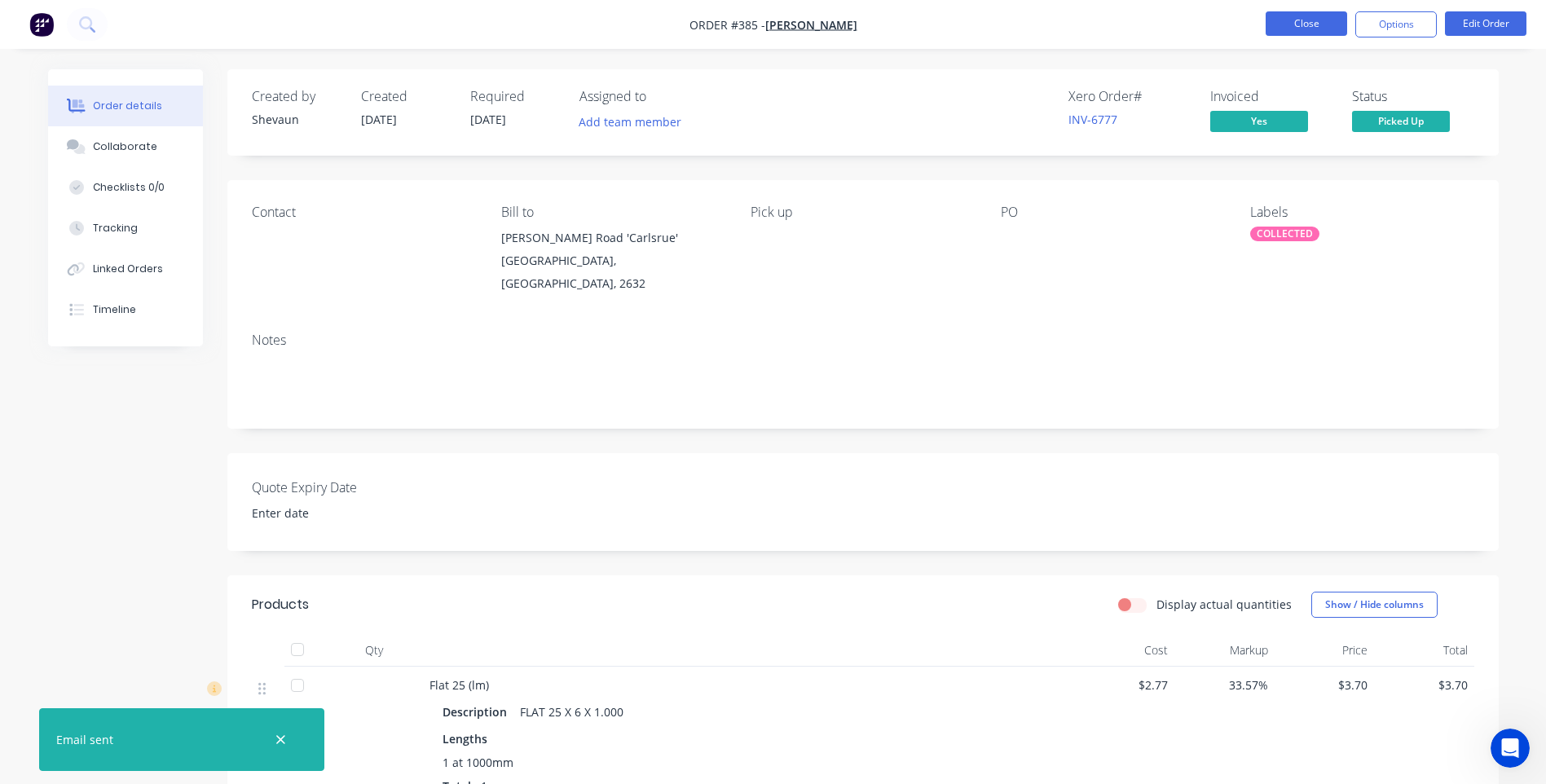
click at [1319, 25] on button "Close" at bounding box center [1306, 24] width 82 height 25
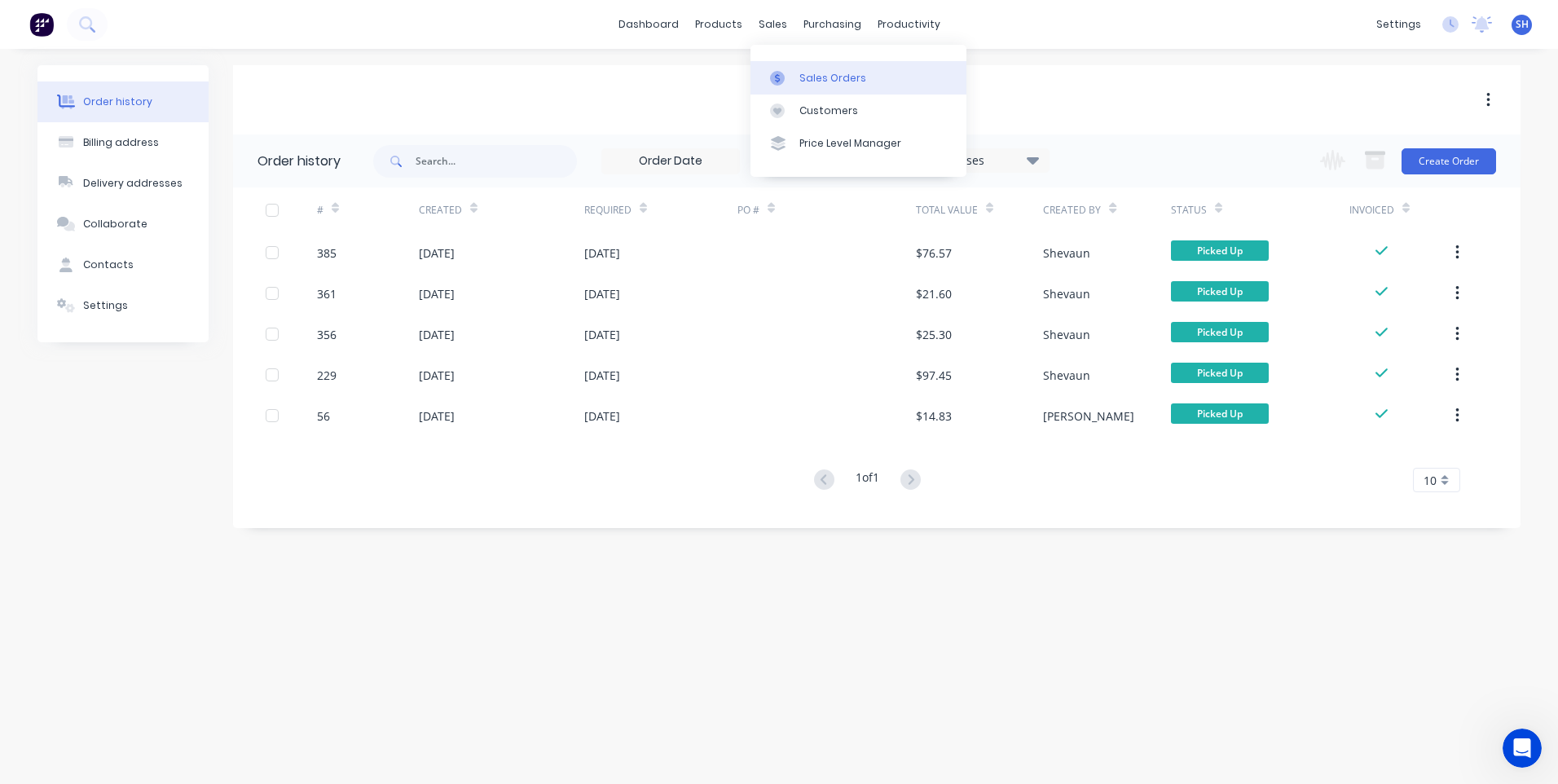
click at [821, 75] on div "Sales Orders" at bounding box center [833, 78] width 67 height 15
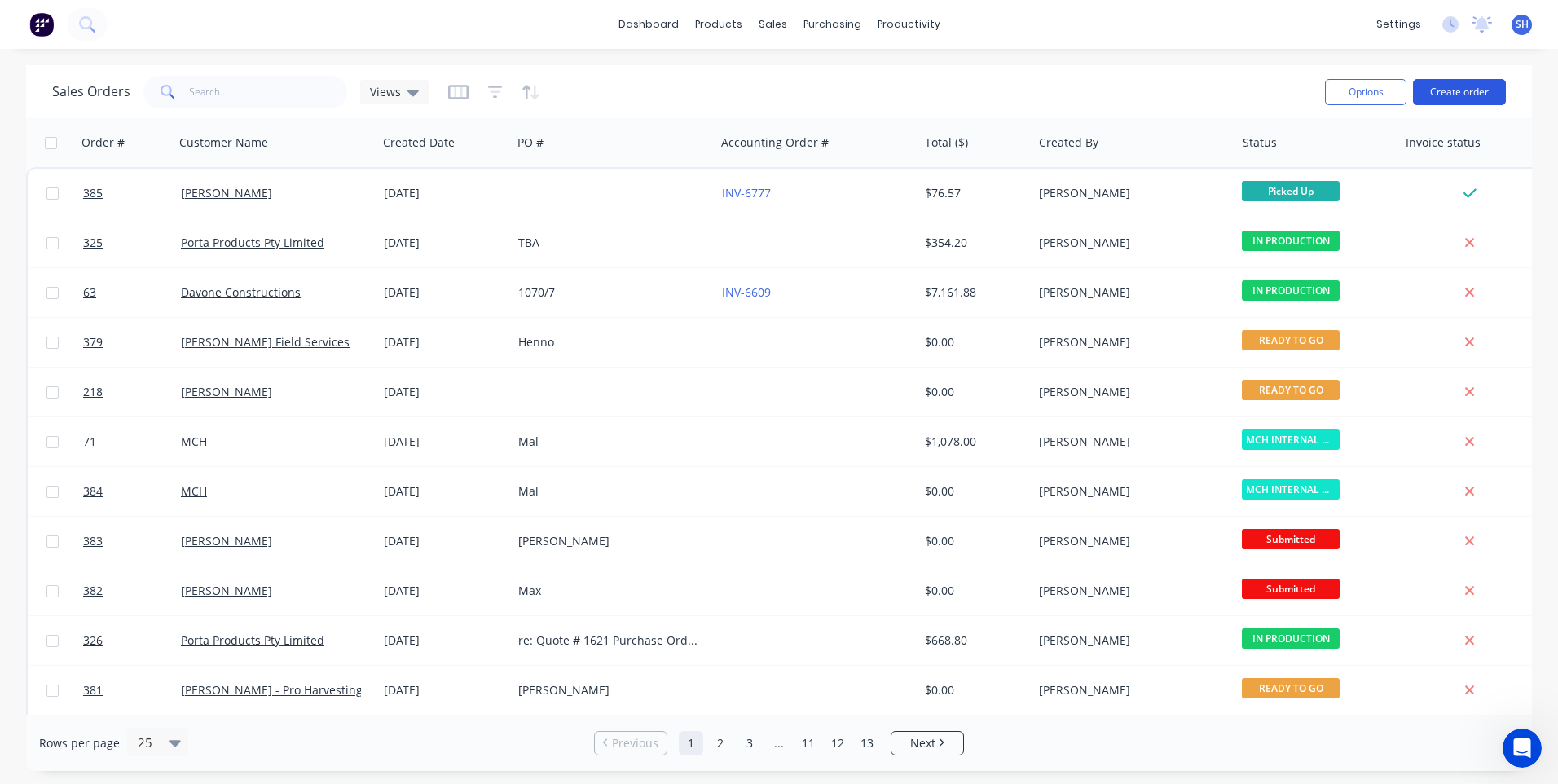
click at [1458, 91] on button "Create order" at bounding box center [1460, 92] width 93 height 26
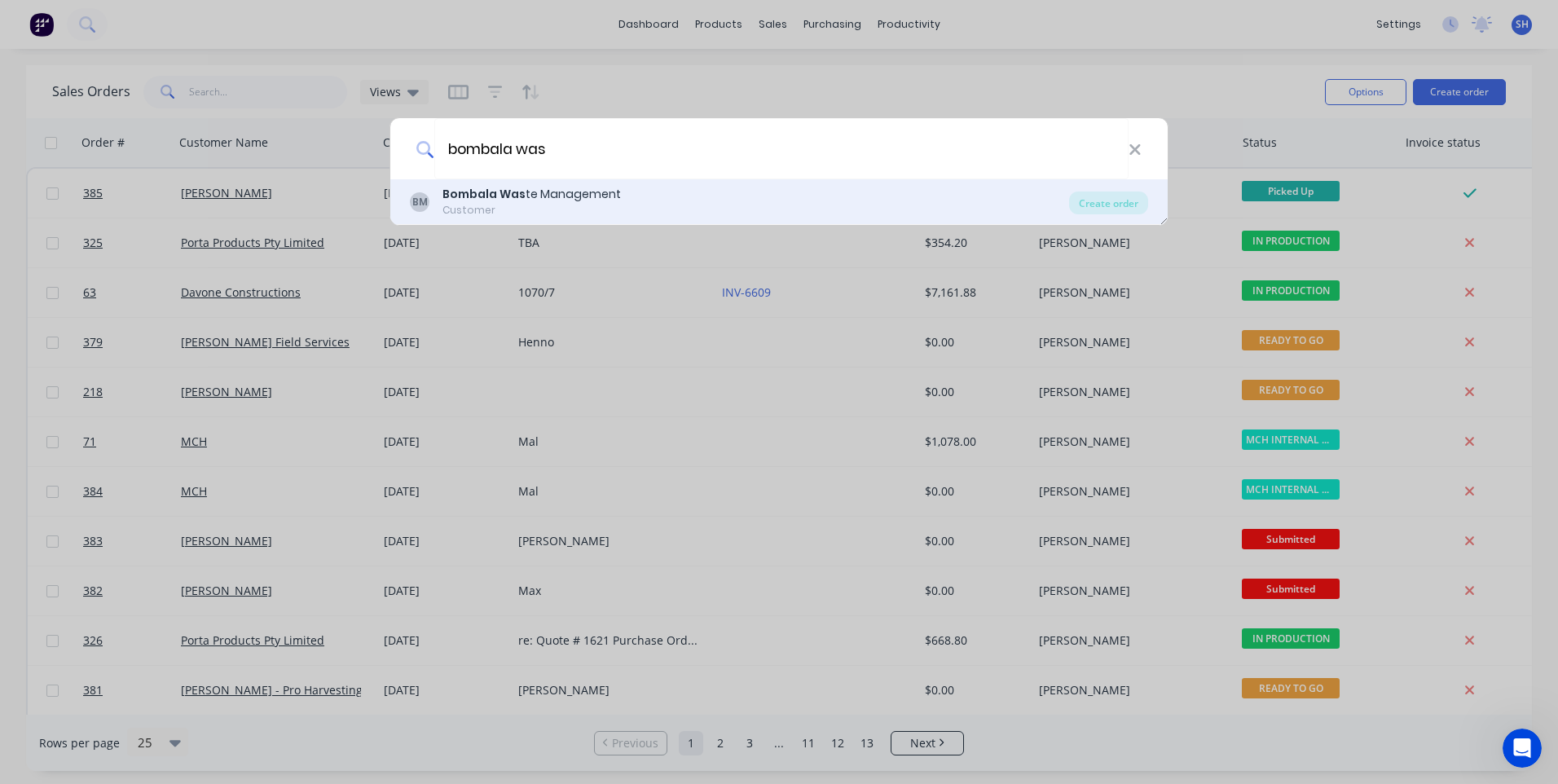
type input "bombala was"
click at [538, 194] on div "Bombala Was te Management" at bounding box center [531, 193] width 178 height 17
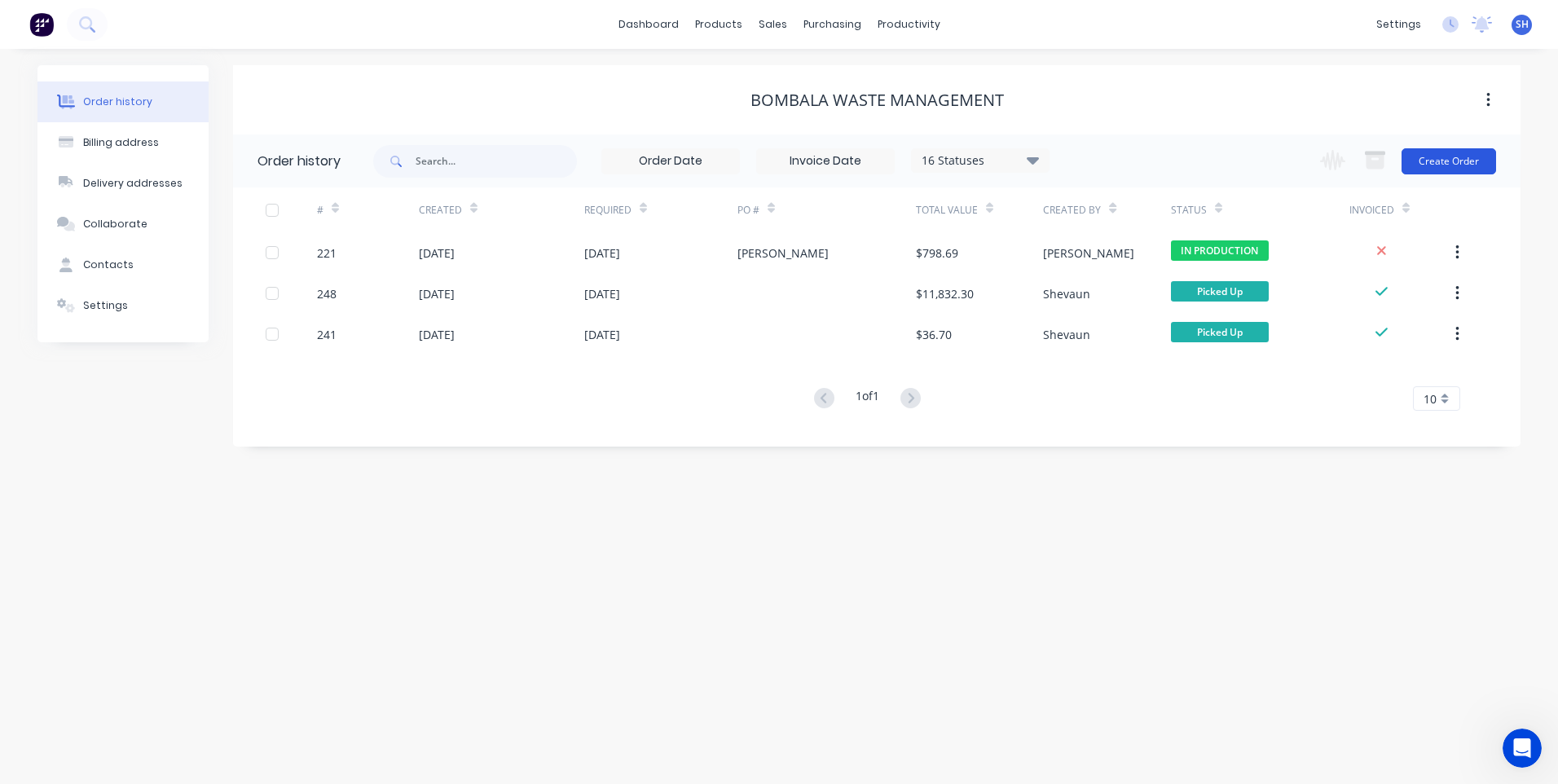
click at [1455, 163] on button "Create Order" at bounding box center [1449, 162] width 95 height 26
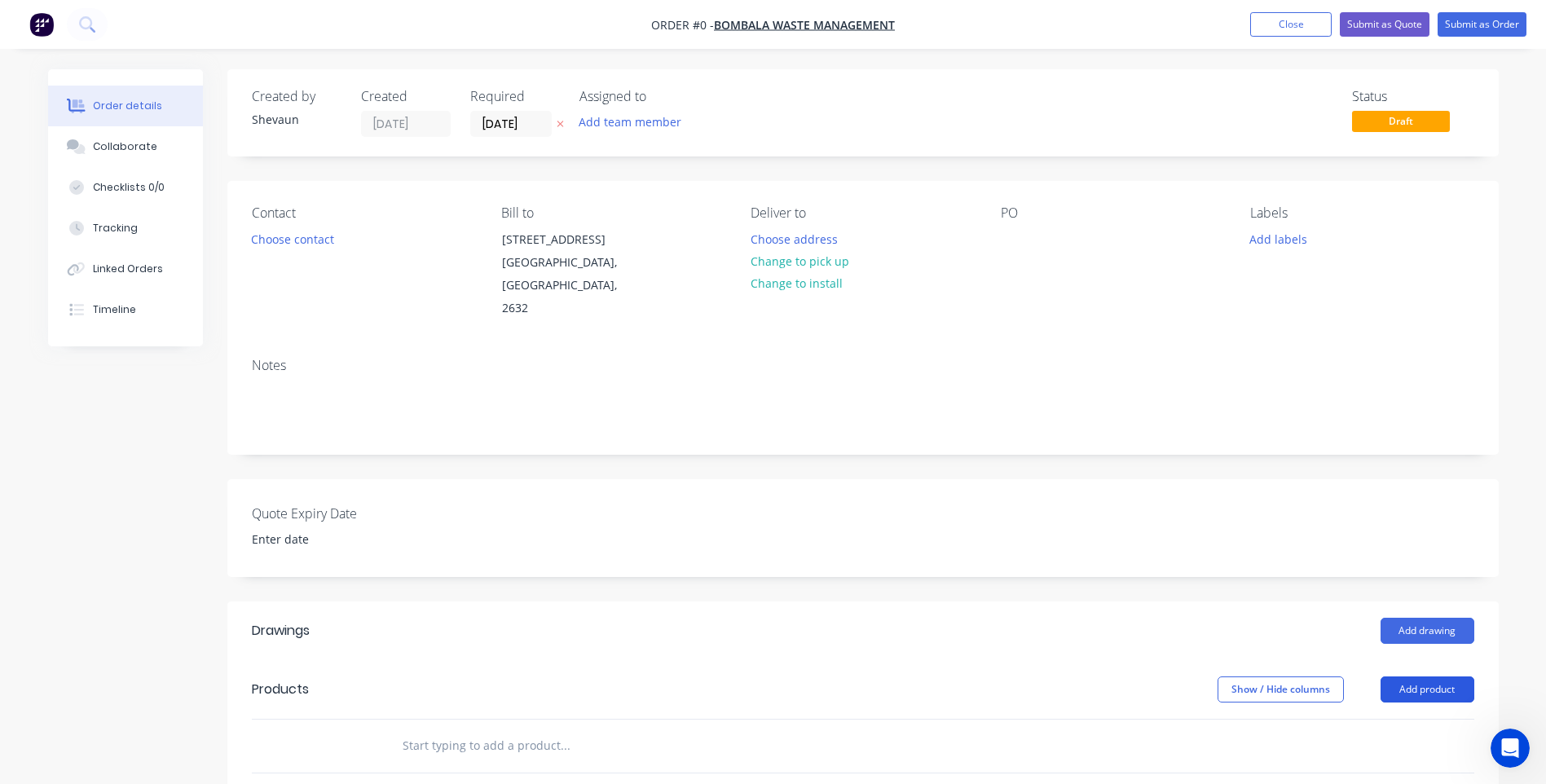
click at [1416, 676] on button "Add product" at bounding box center [1427, 689] width 94 height 26
click at [1351, 718] on div "Product catalogue" at bounding box center [1397, 730] width 126 height 24
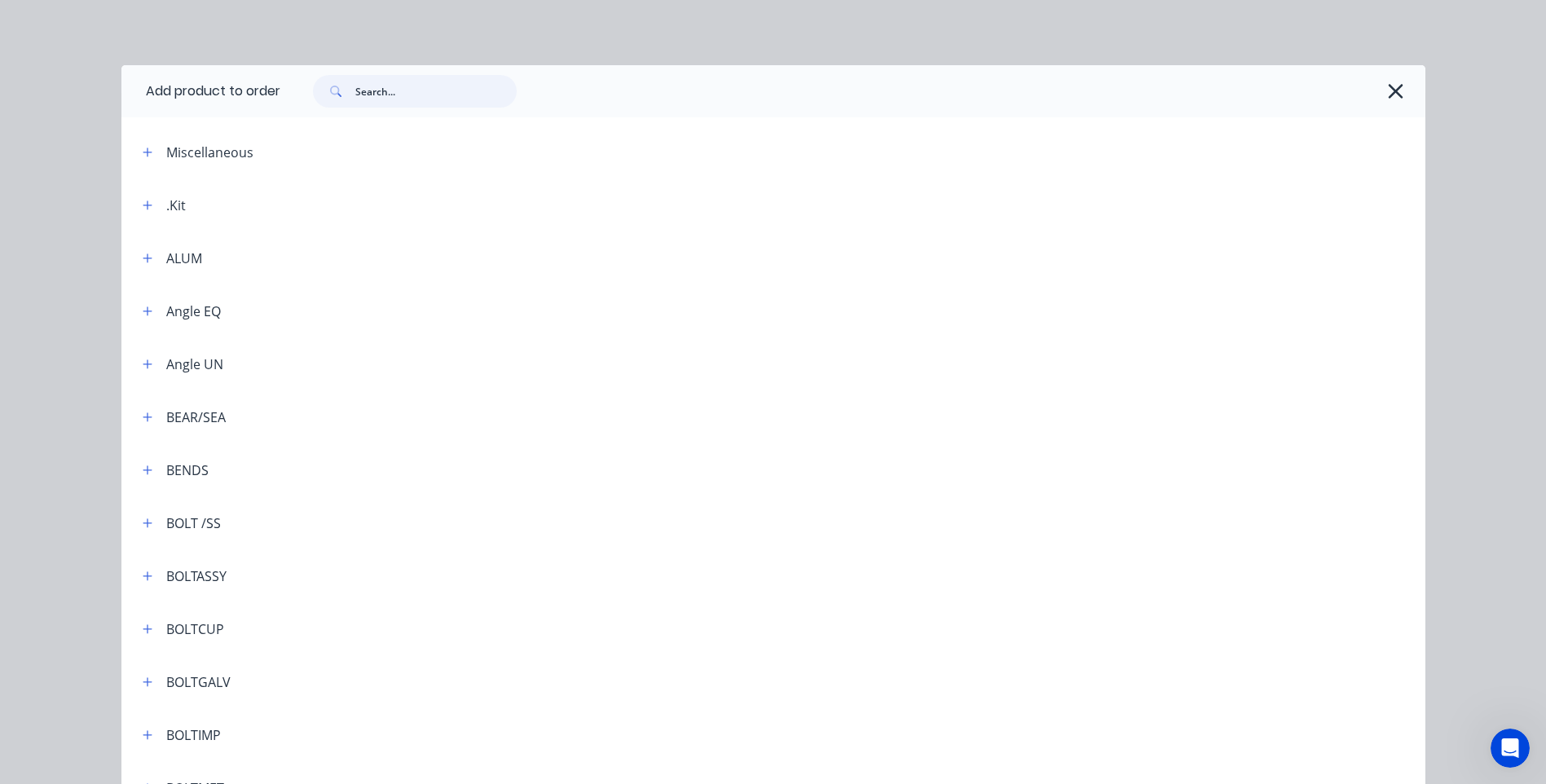
drag, startPoint x: 353, startPoint y: 98, endPoint x: 389, endPoint y: 92, distance: 36.5
click at [355, 98] on input "text" at bounding box center [435, 91] width 161 height 33
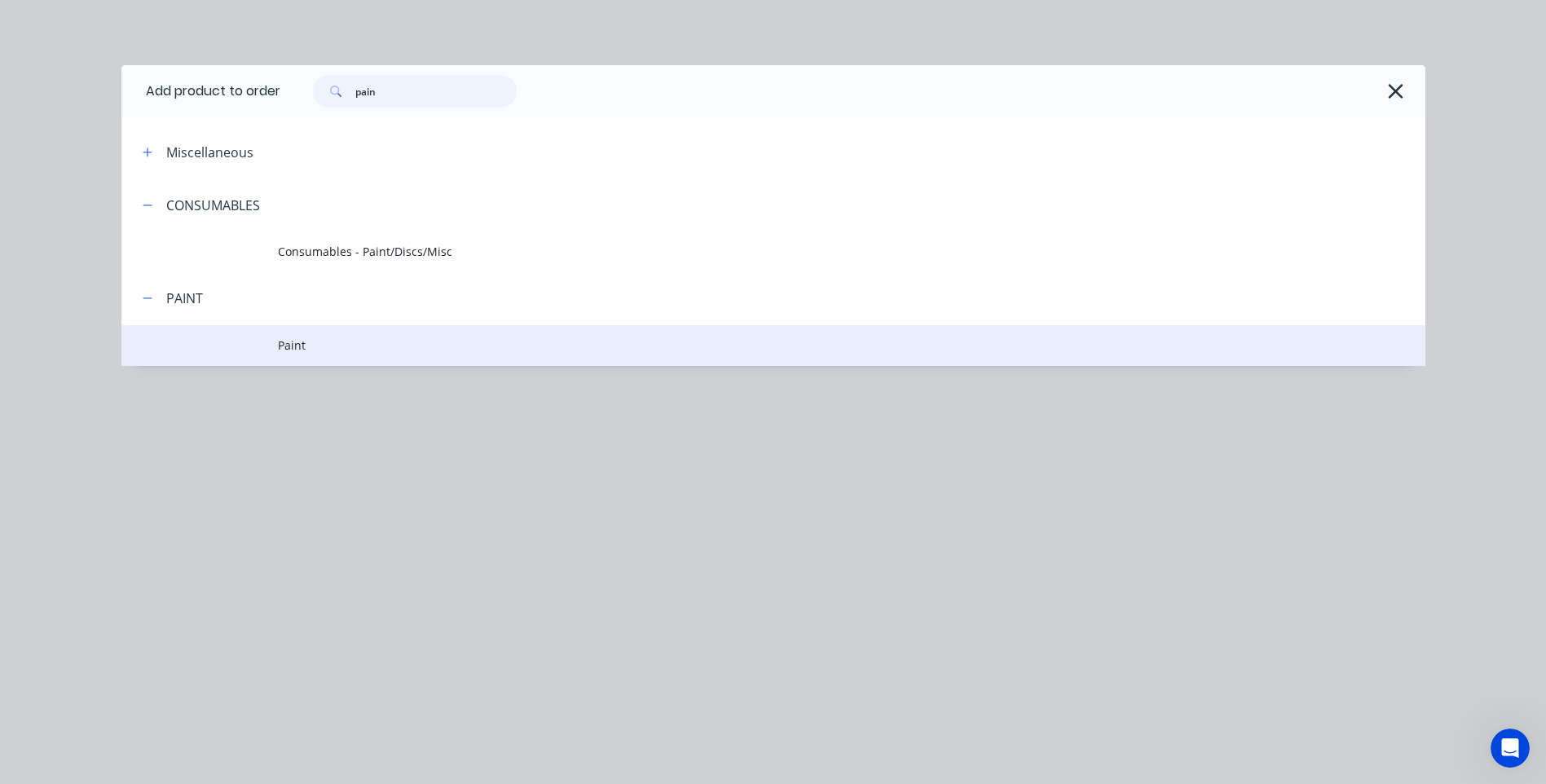
type input "pain"
click at [290, 344] on span "Paint" at bounding box center [737, 345] width 918 height 17
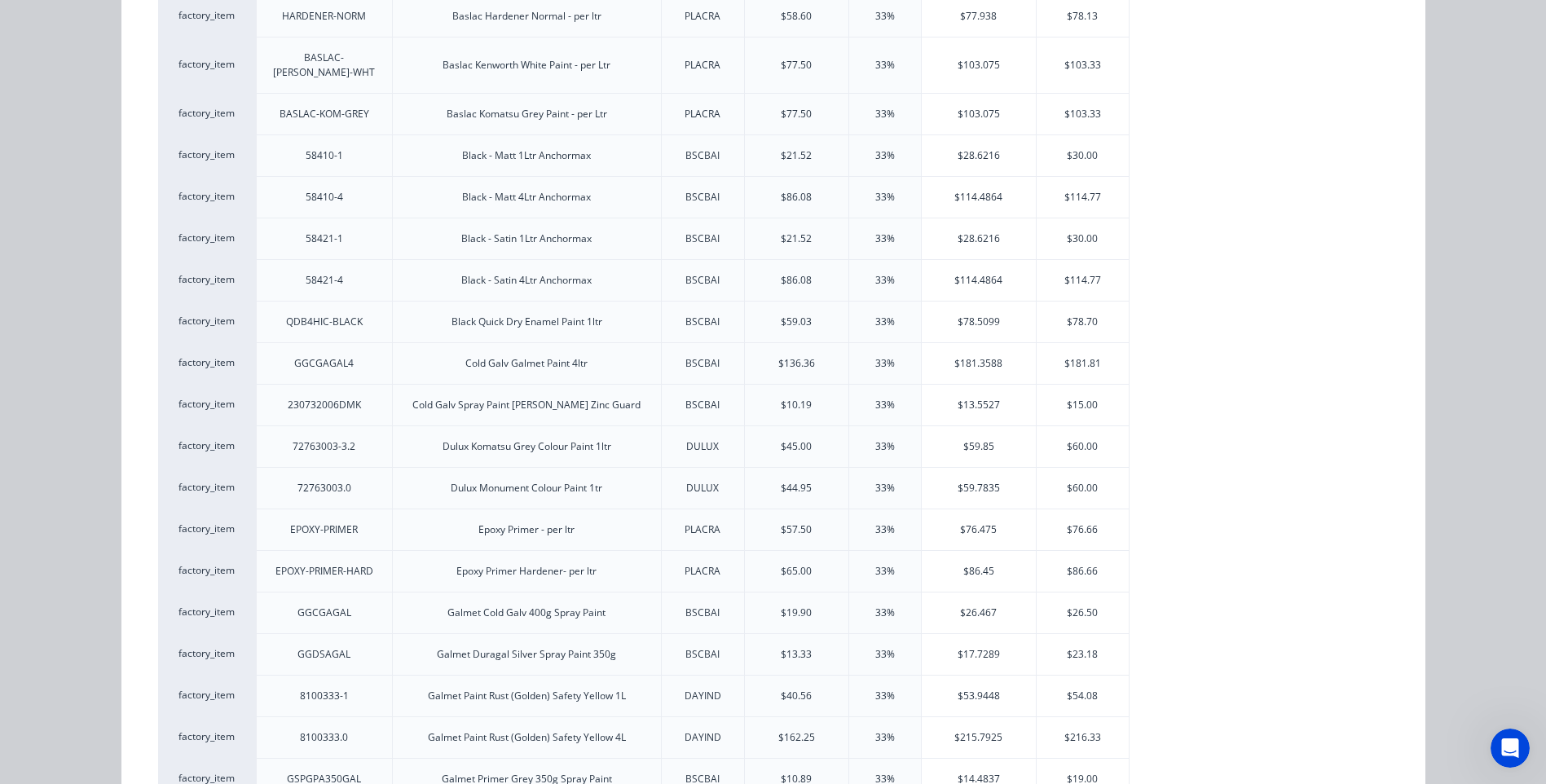
scroll to position [489, 0]
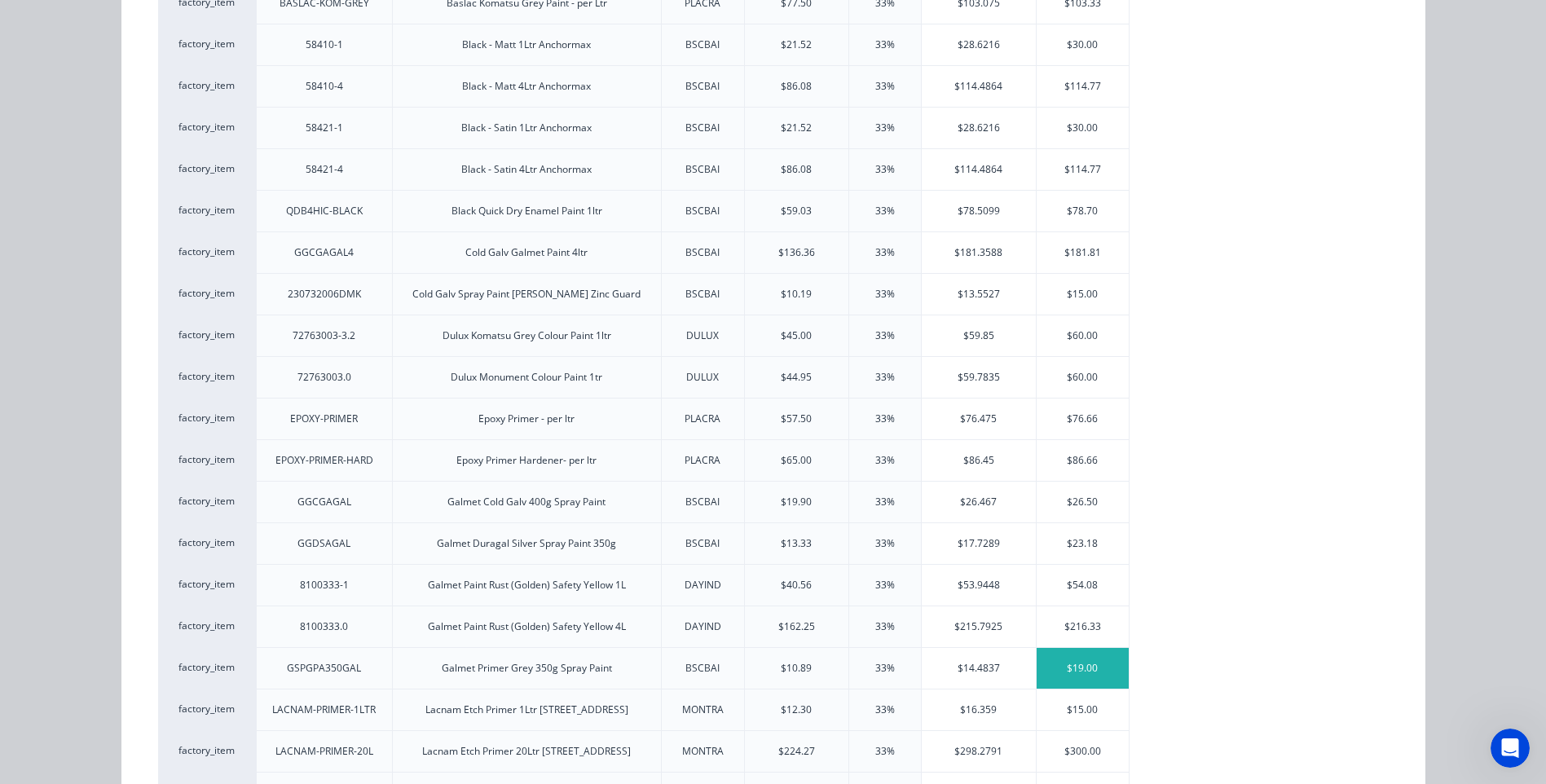
click at [1074, 649] on div "$19.00" at bounding box center [1083, 668] width 92 height 40
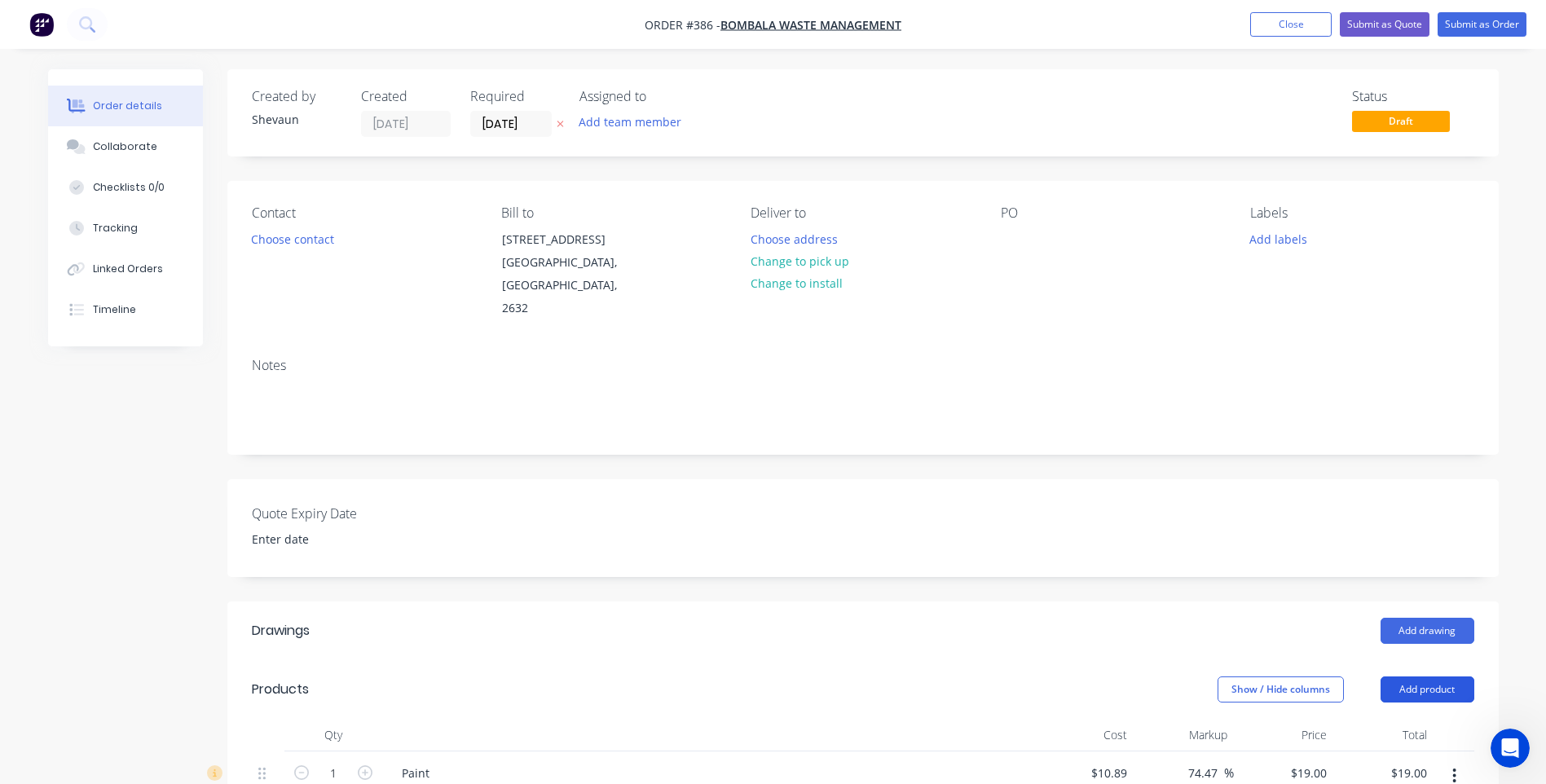
click at [1433, 676] on button "Add product" at bounding box center [1427, 689] width 94 height 26
click at [1395, 718] on div "Product catalogue" at bounding box center [1397, 730] width 126 height 24
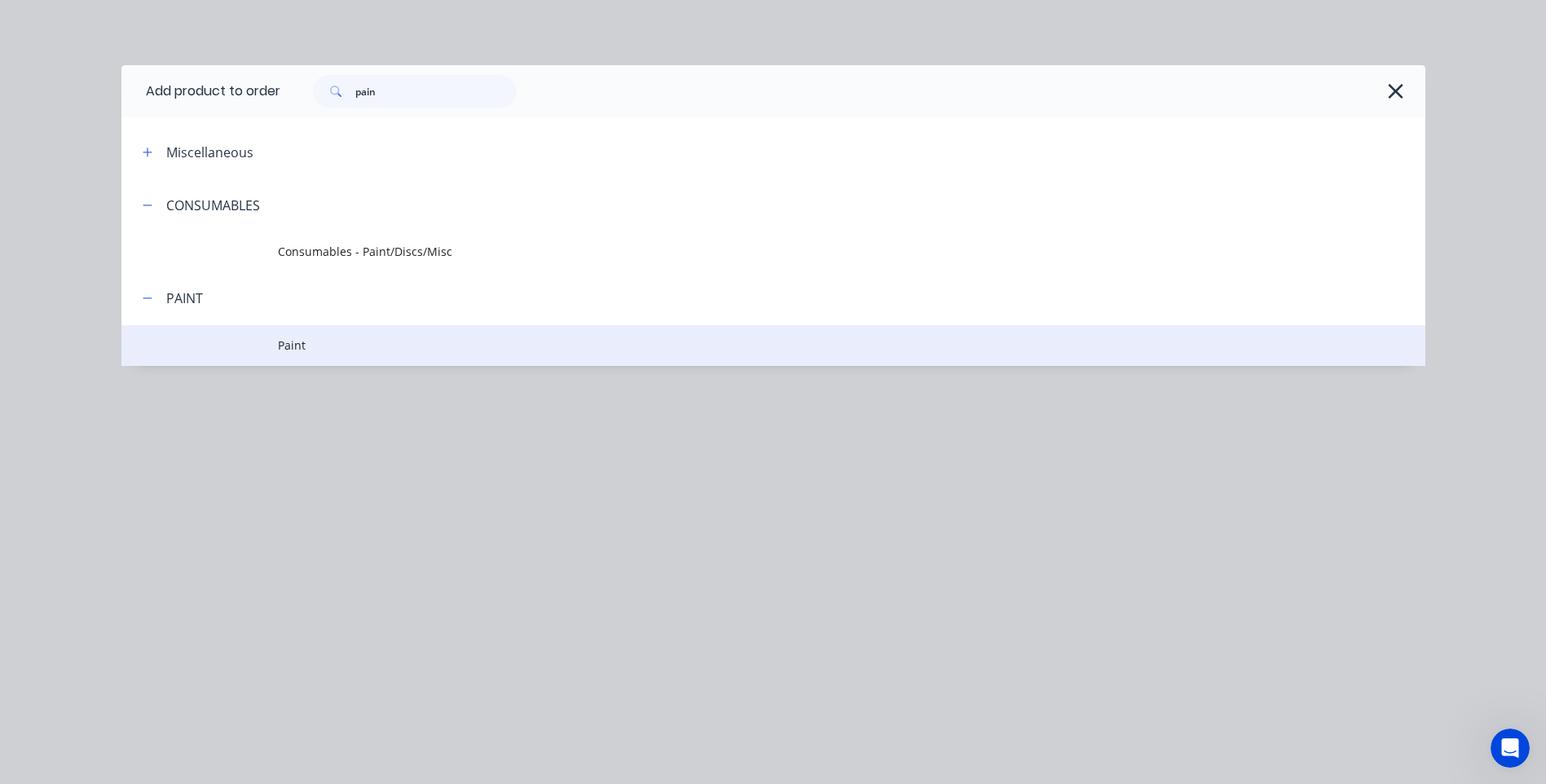
click at [296, 337] on span "Paint" at bounding box center [737, 345] width 918 height 17
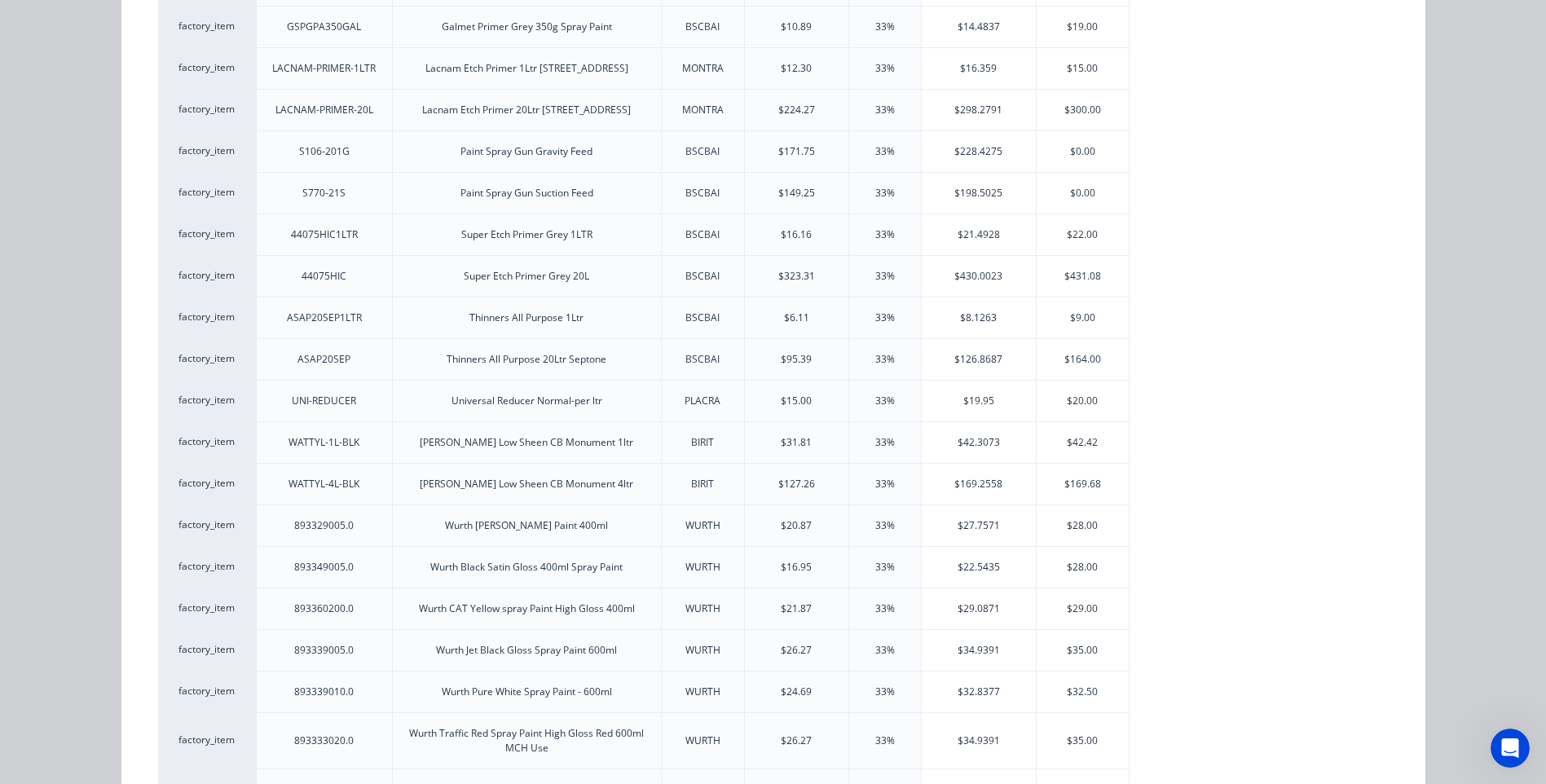
scroll to position [1302, 0]
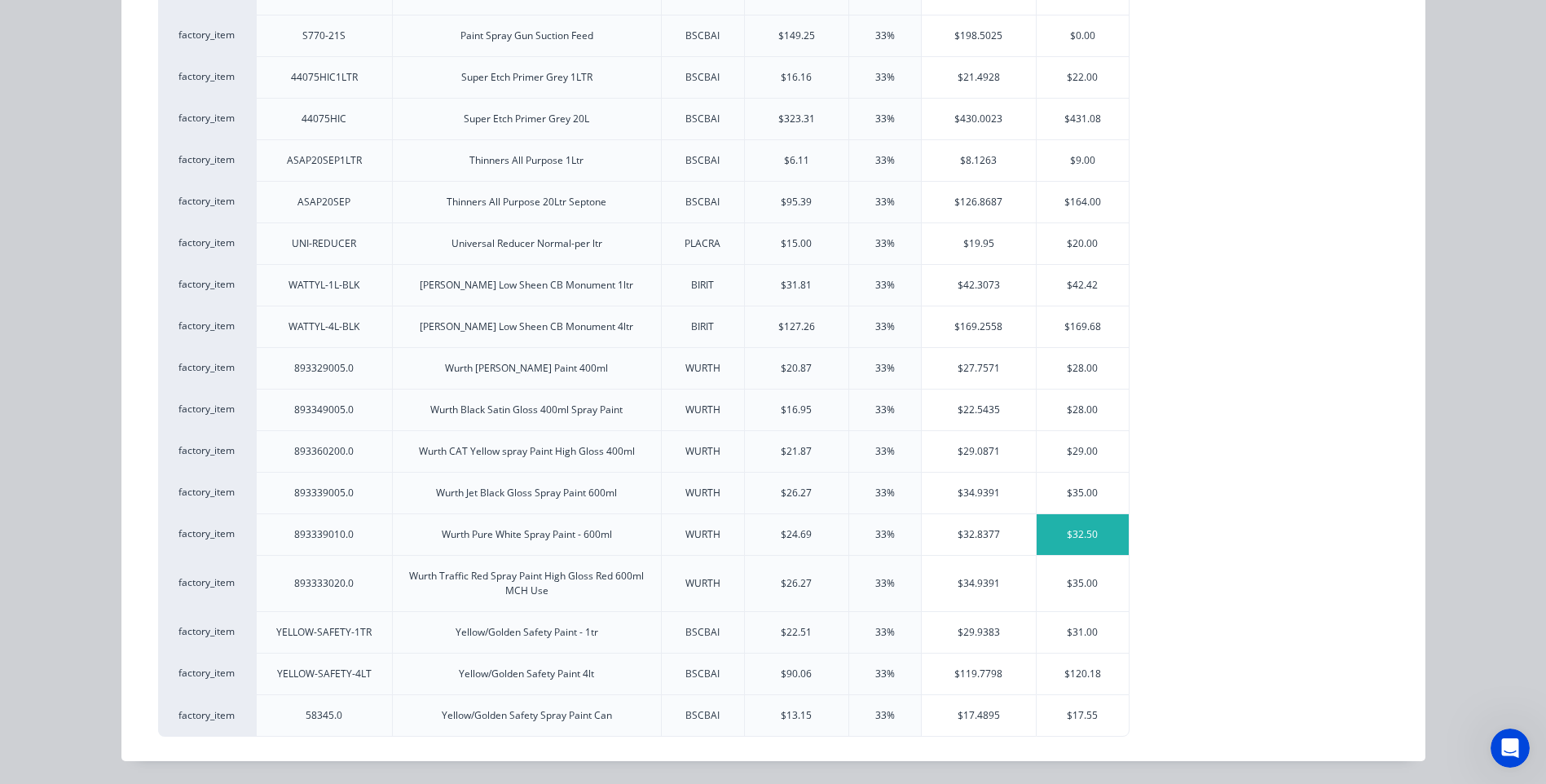
click at [1066, 526] on div "$32.50" at bounding box center [1083, 534] width 92 height 40
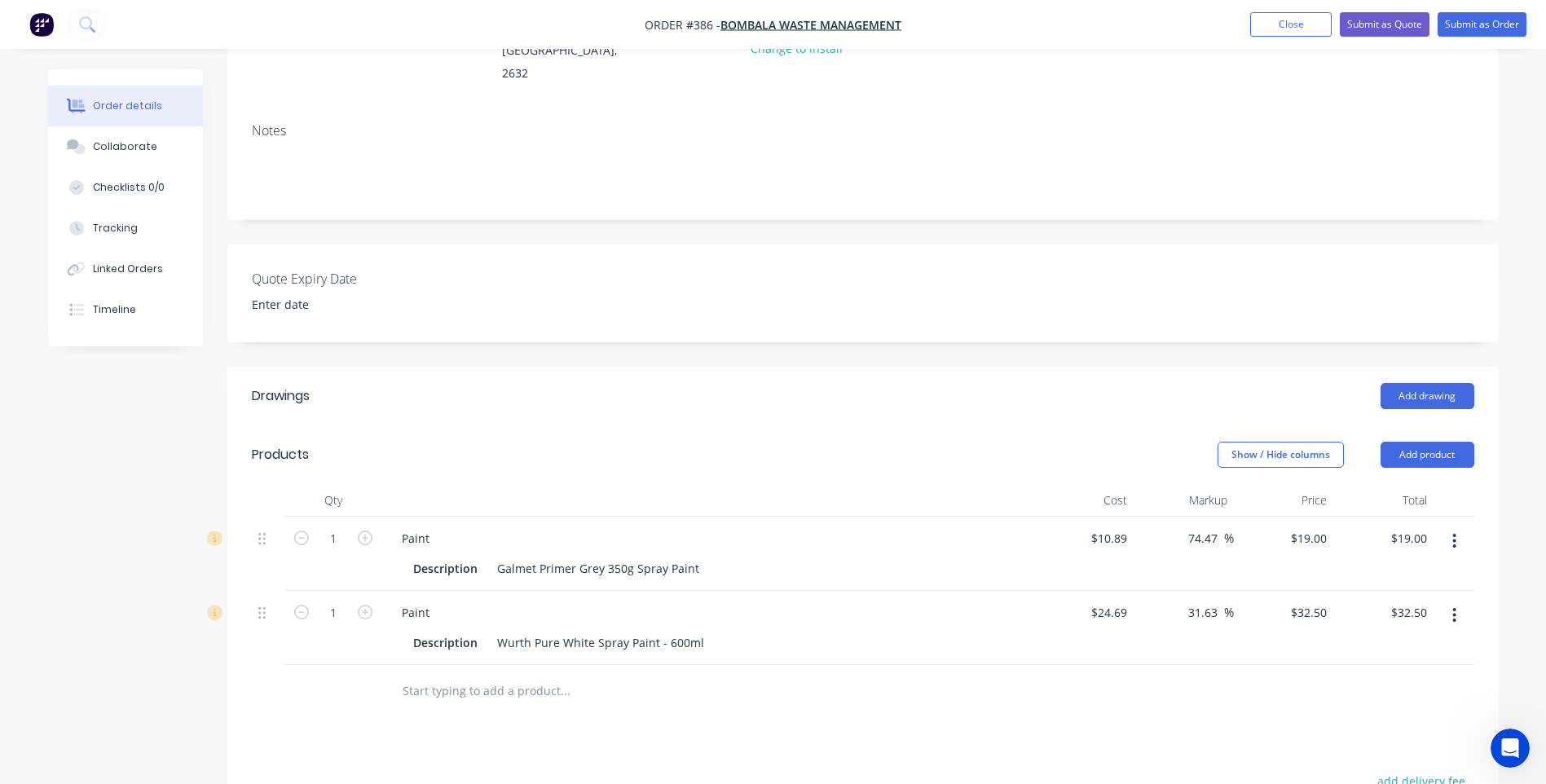
scroll to position [244, 0]
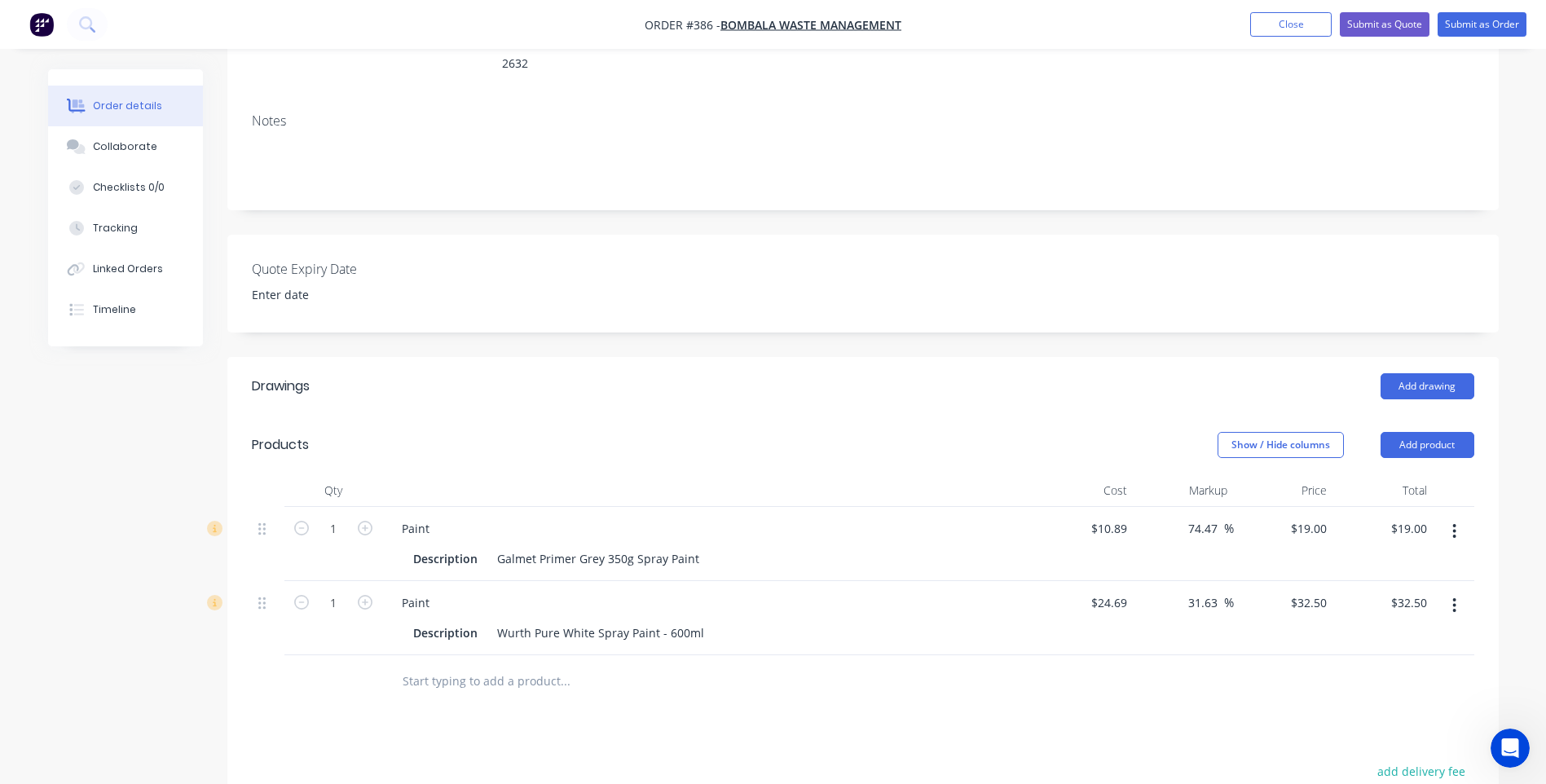
click at [1140, 703] on div "Drawings Add drawing Products Show / Hide columns Add product Qty Cost Markup P…" at bounding box center [864, 728] width 1272 height 742
click at [1127, 517] on input "10.89" at bounding box center [1112, 528] width 44 height 24
type input "$13.91"
type input "$24.2691"
type input "$24.27"
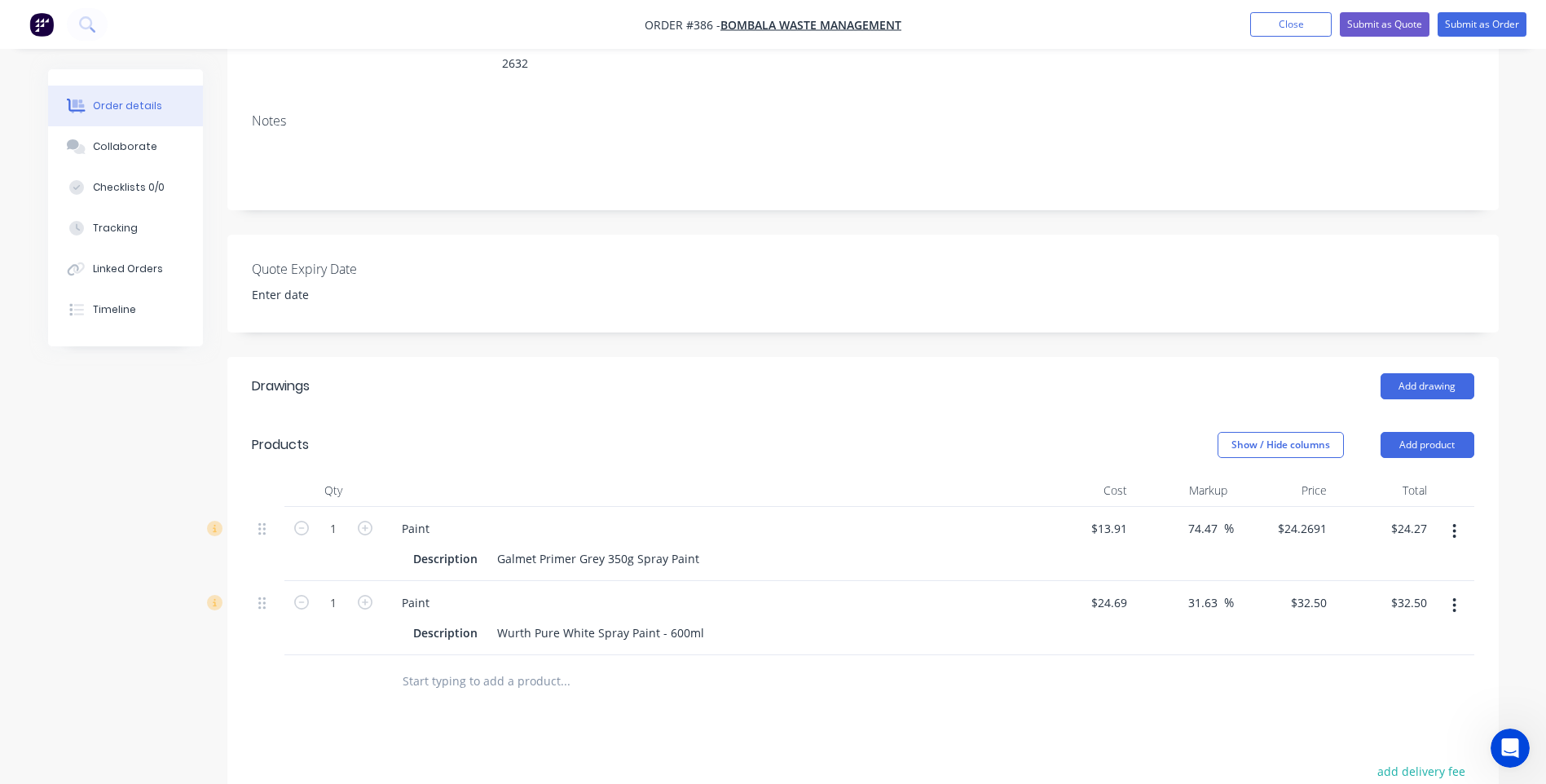
click at [1097, 674] on div at bounding box center [863, 681] width 1222 height 53
type input "19.00"
type input "36.59"
type input "$19.00"
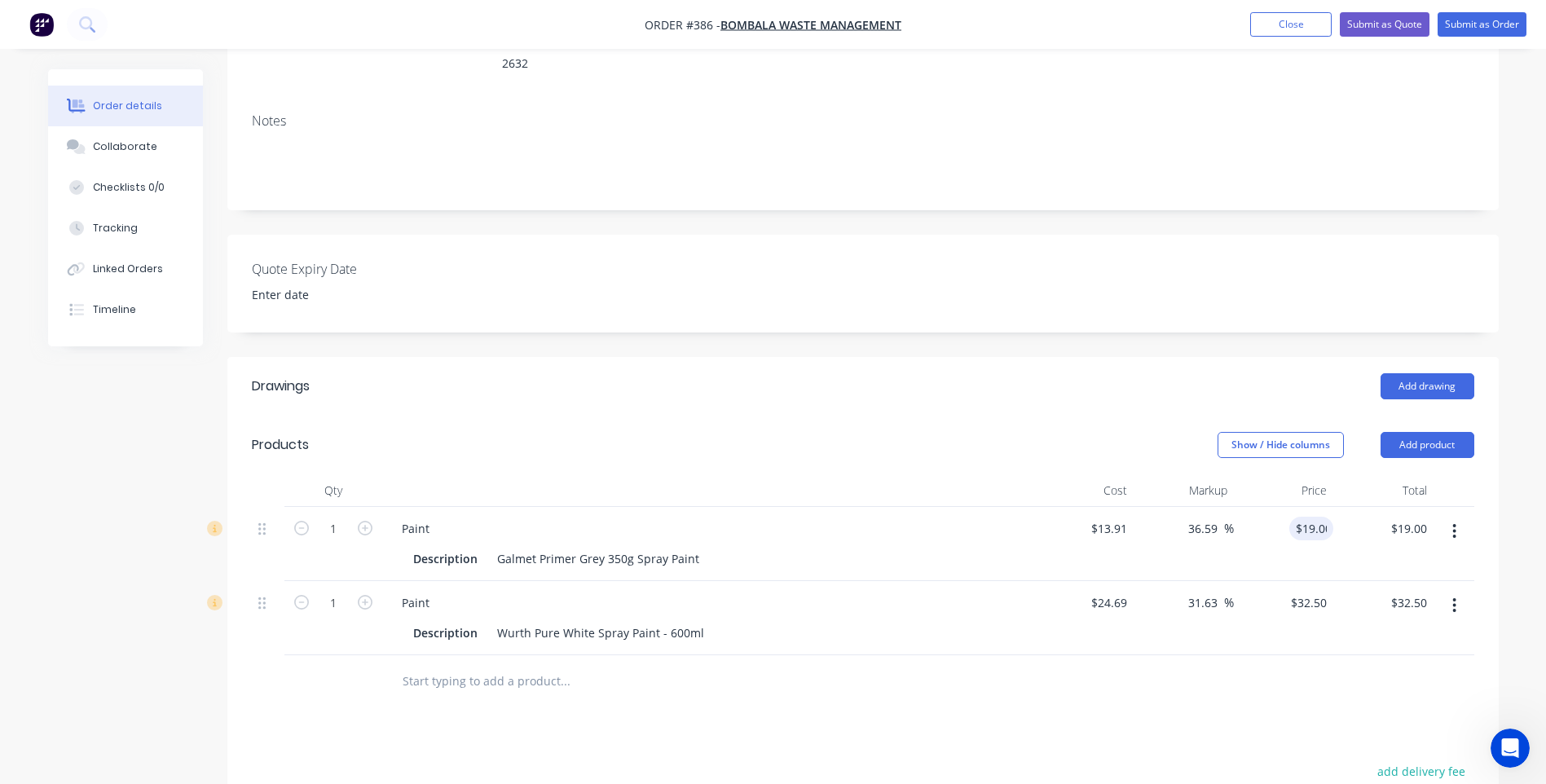
click at [1066, 703] on div "Drawings Add drawing Products Show / Hide columns Add product Qty Cost Markup P…" at bounding box center [864, 728] width 1272 height 742
click at [1229, 721] on div "Drawings Add drawing Products Show / Hide columns Add product Qty Cost Markup P…" at bounding box center [864, 728] width 1272 height 742
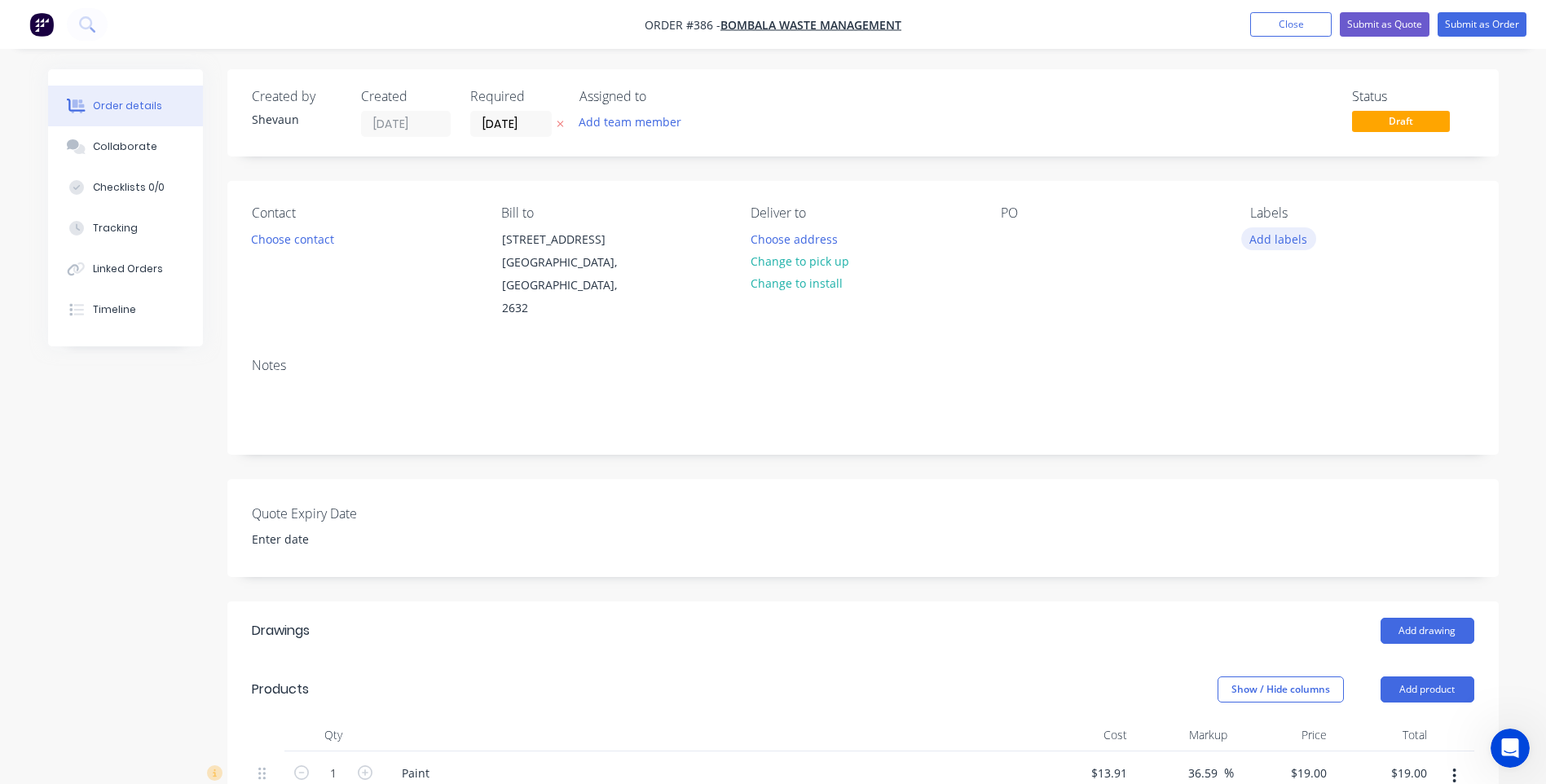
click at [1275, 238] on button "Add labels" at bounding box center [1278, 238] width 75 height 22
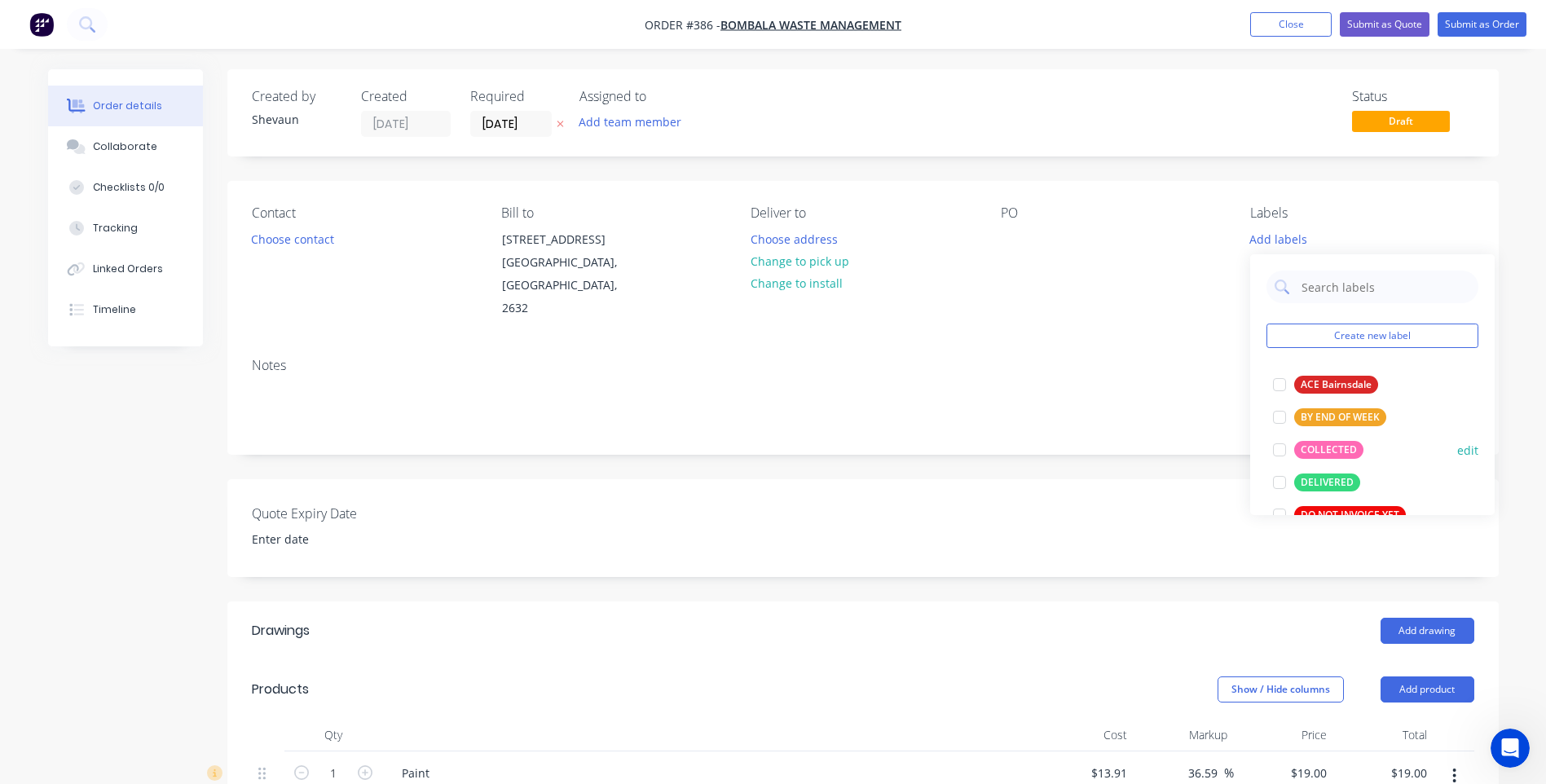
click at [1331, 443] on div "COLLECTED" at bounding box center [1329, 449] width 69 height 18
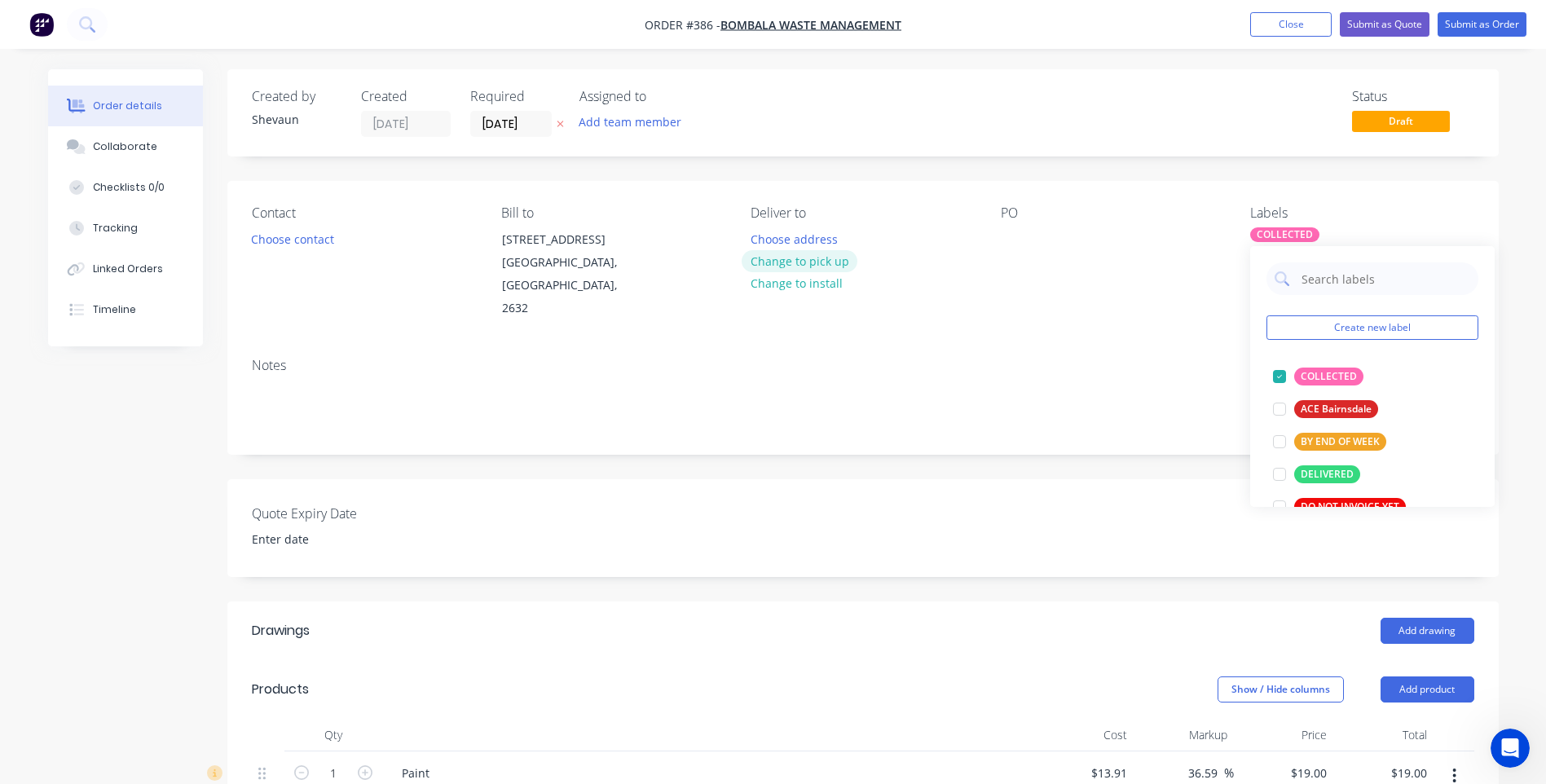
click at [823, 261] on button "Change to pick up" at bounding box center [799, 261] width 116 height 22
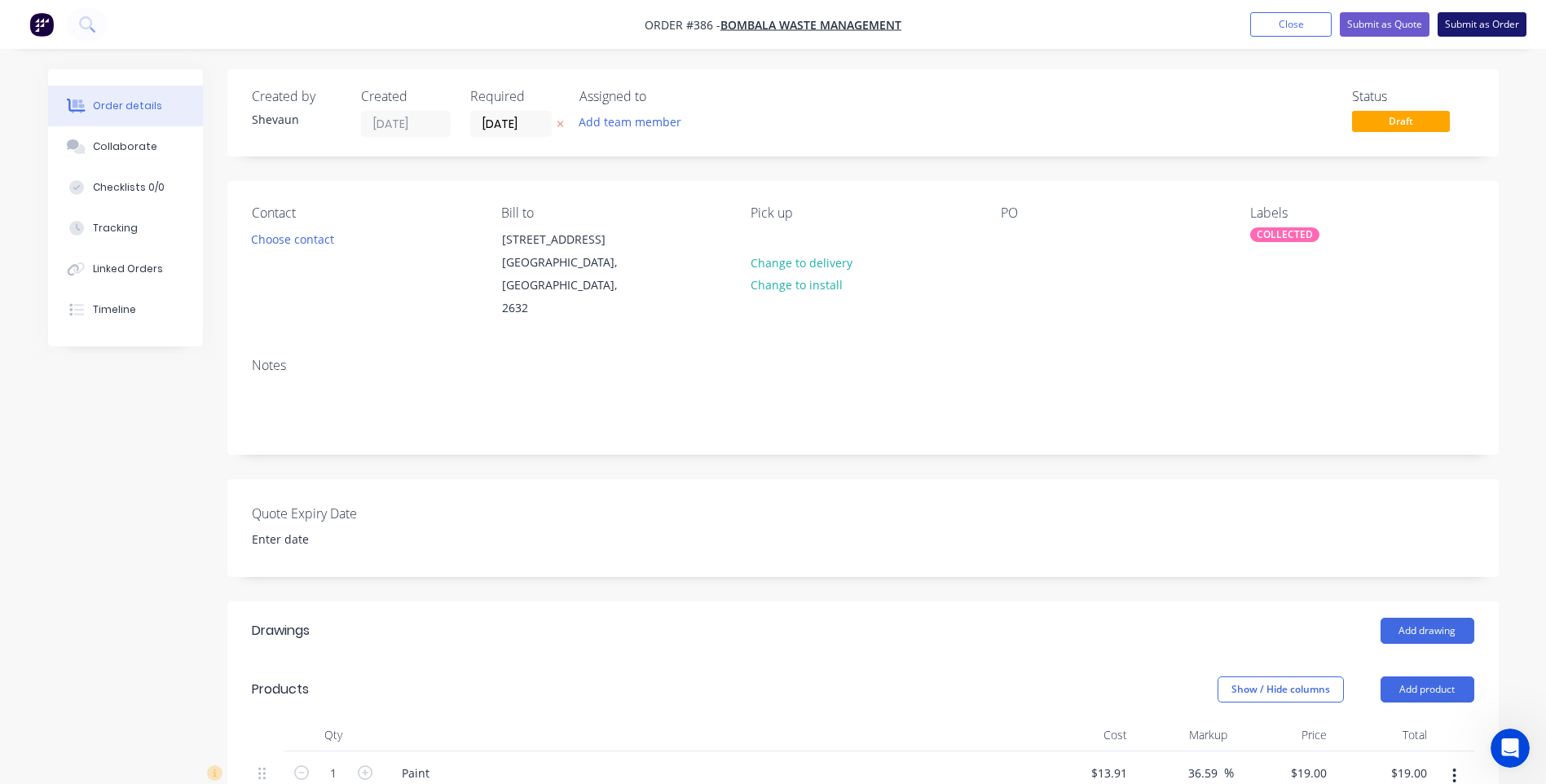
click at [1469, 25] on button "Submit as Order" at bounding box center [1482, 25] width 89 height 25
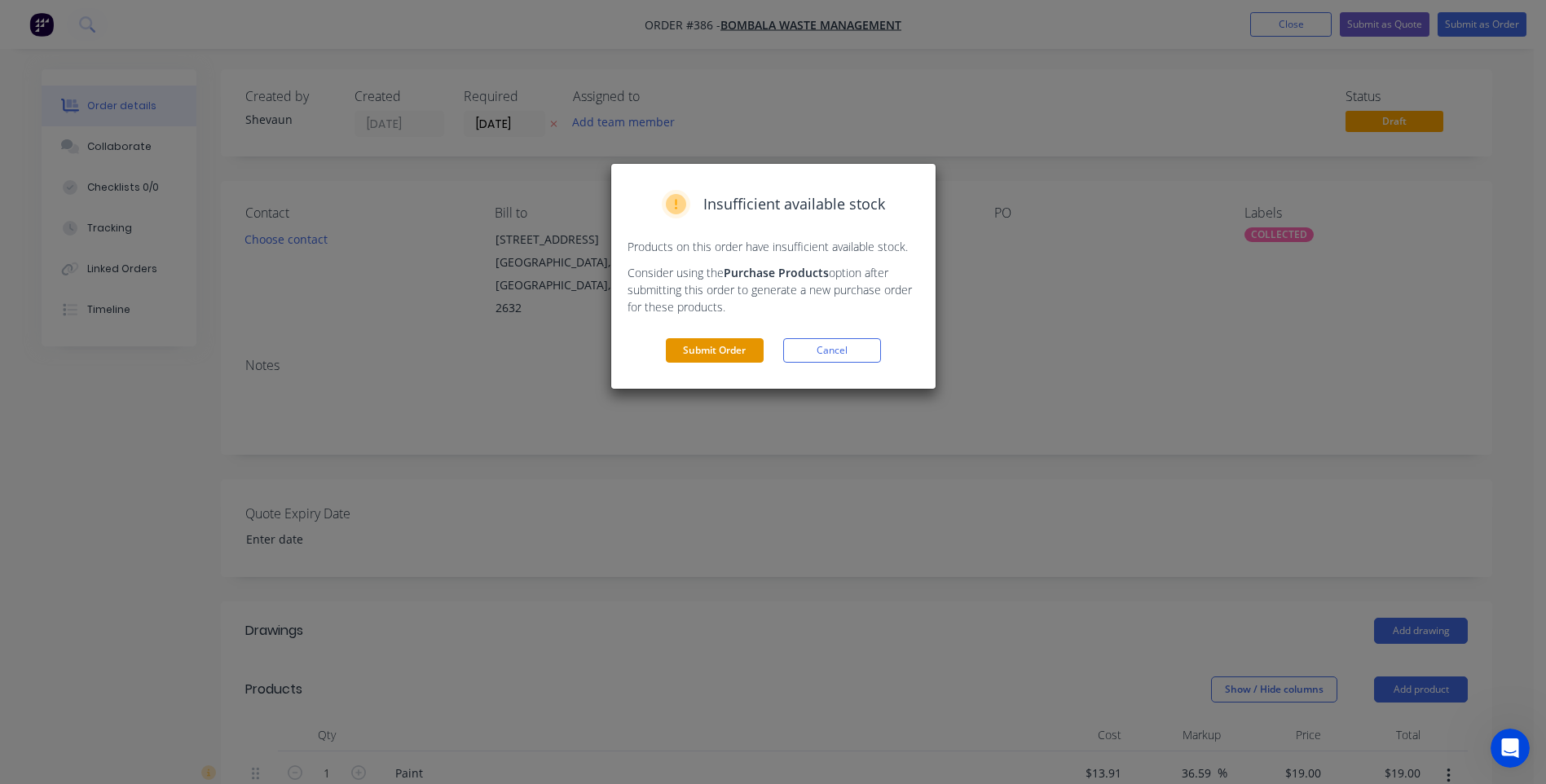
click at [744, 345] on button "Submit Order" at bounding box center [714, 351] width 98 height 25
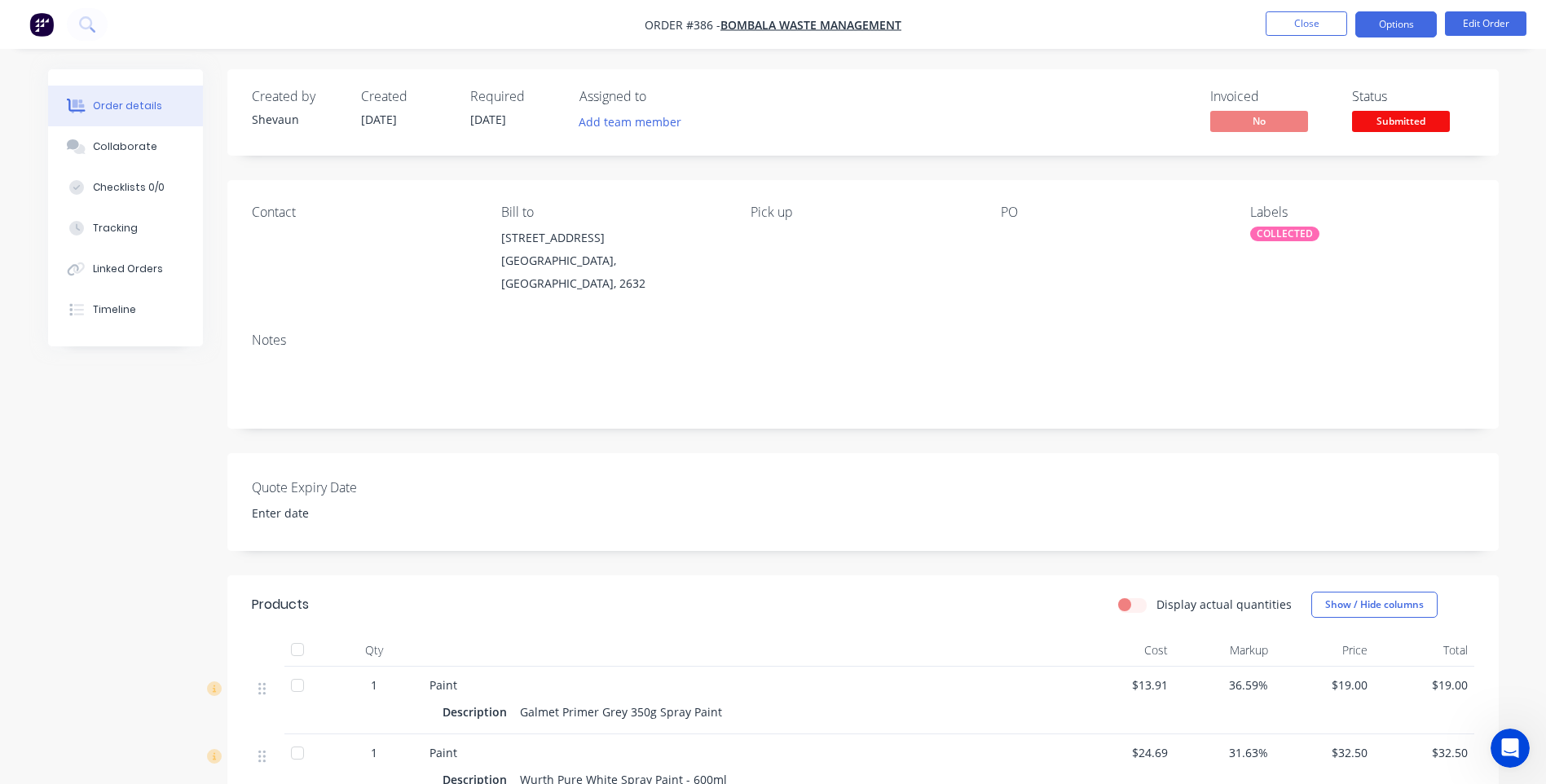
click at [1397, 26] on button "Options" at bounding box center [1396, 25] width 82 height 26
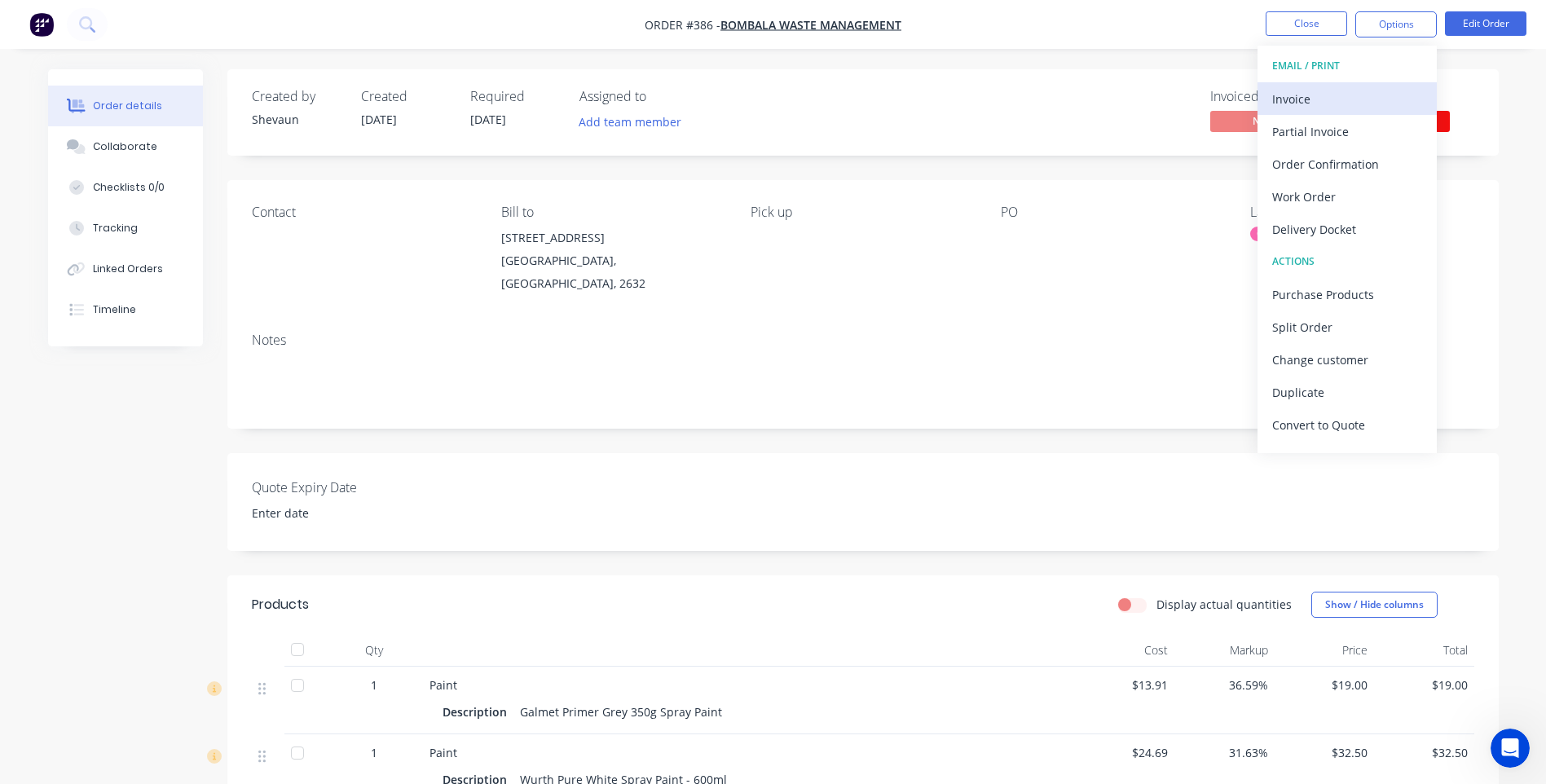
click at [1308, 98] on div "Invoice" at bounding box center [1347, 98] width 150 height 24
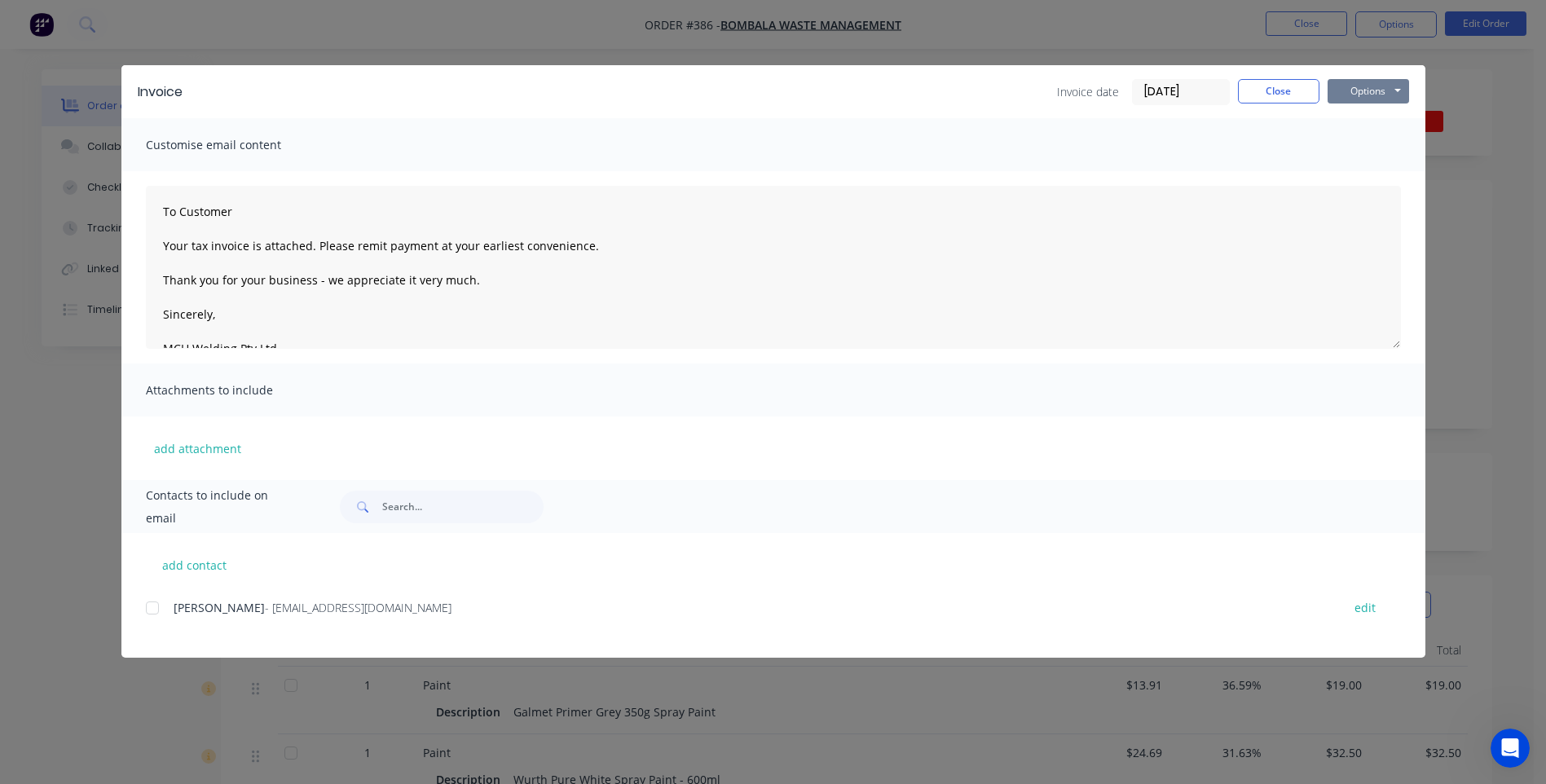
click at [1376, 92] on button "Options" at bounding box center [1368, 91] width 82 height 25
click at [1367, 117] on button "Preview" at bounding box center [1380, 120] width 105 height 27
click at [153, 606] on div at bounding box center [152, 607] width 33 height 33
click at [1361, 94] on button "Options" at bounding box center [1368, 91] width 82 height 25
click at [1367, 172] on button "Email" at bounding box center [1380, 174] width 105 height 27
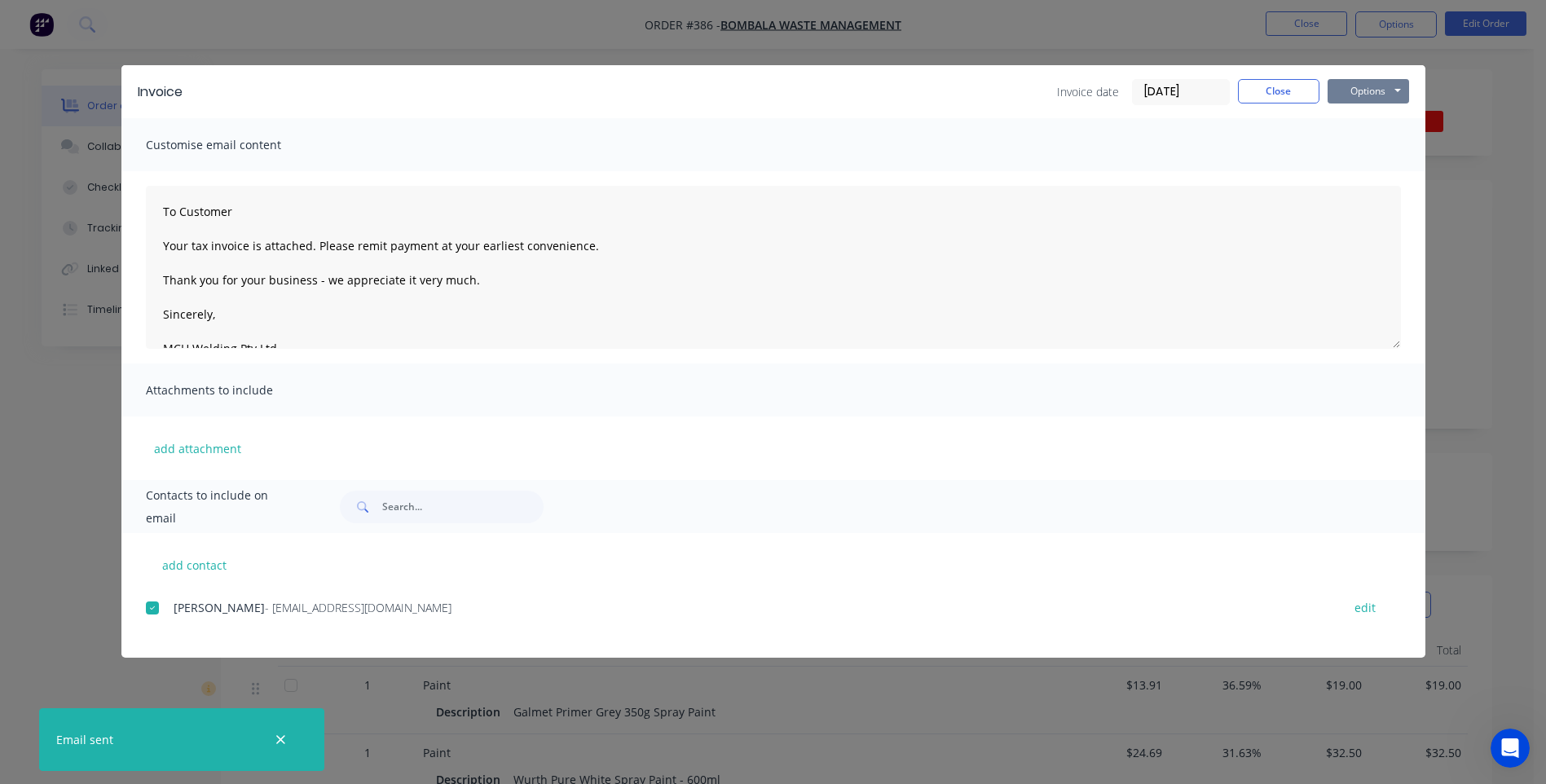
click at [1365, 93] on button "Options" at bounding box center [1368, 91] width 82 height 25
click at [1279, 97] on button "Close" at bounding box center [1279, 91] width 82 height 25
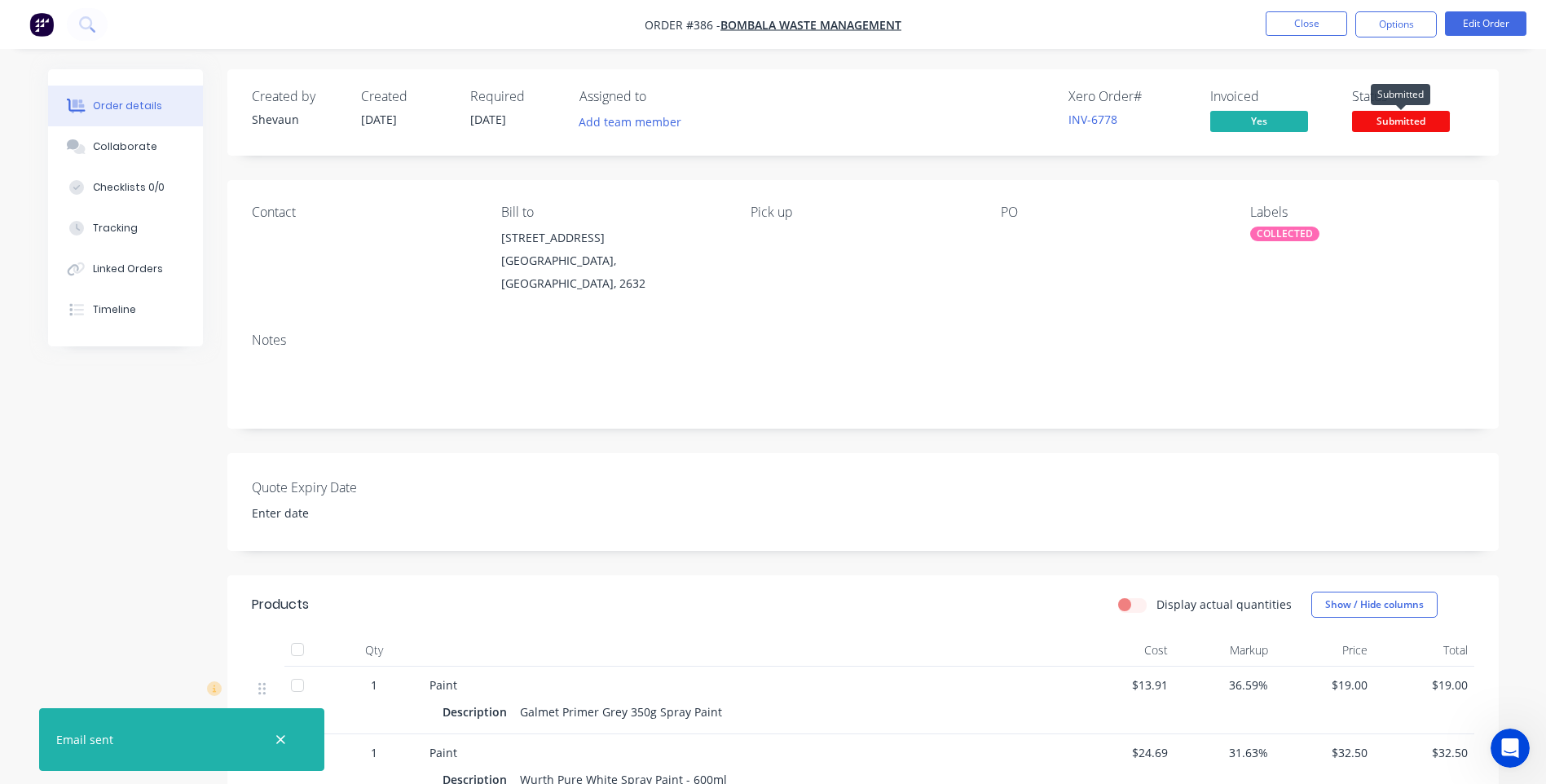
click at [1386, 122] on span "Submitted" at bounding box center [1401, 120] width 98 height 20
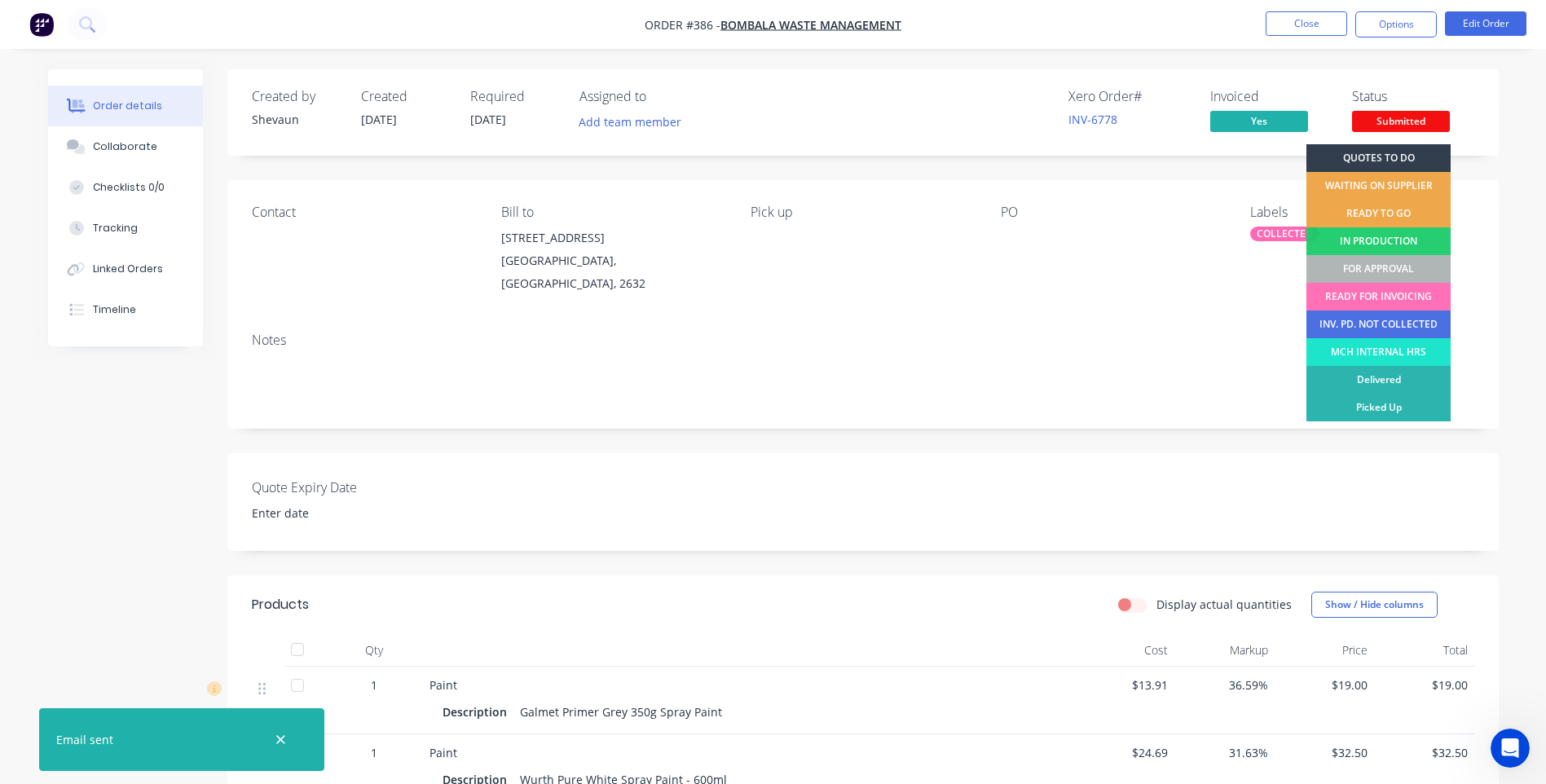
drag, startPoint x: 1400, startPoint y: 405, endPoint x: 1400, endPoint y: 394, distance: 11.0
click at [1400, 402] on div "Picked Up" at bounding box center [1379, 408] width 144 height 28
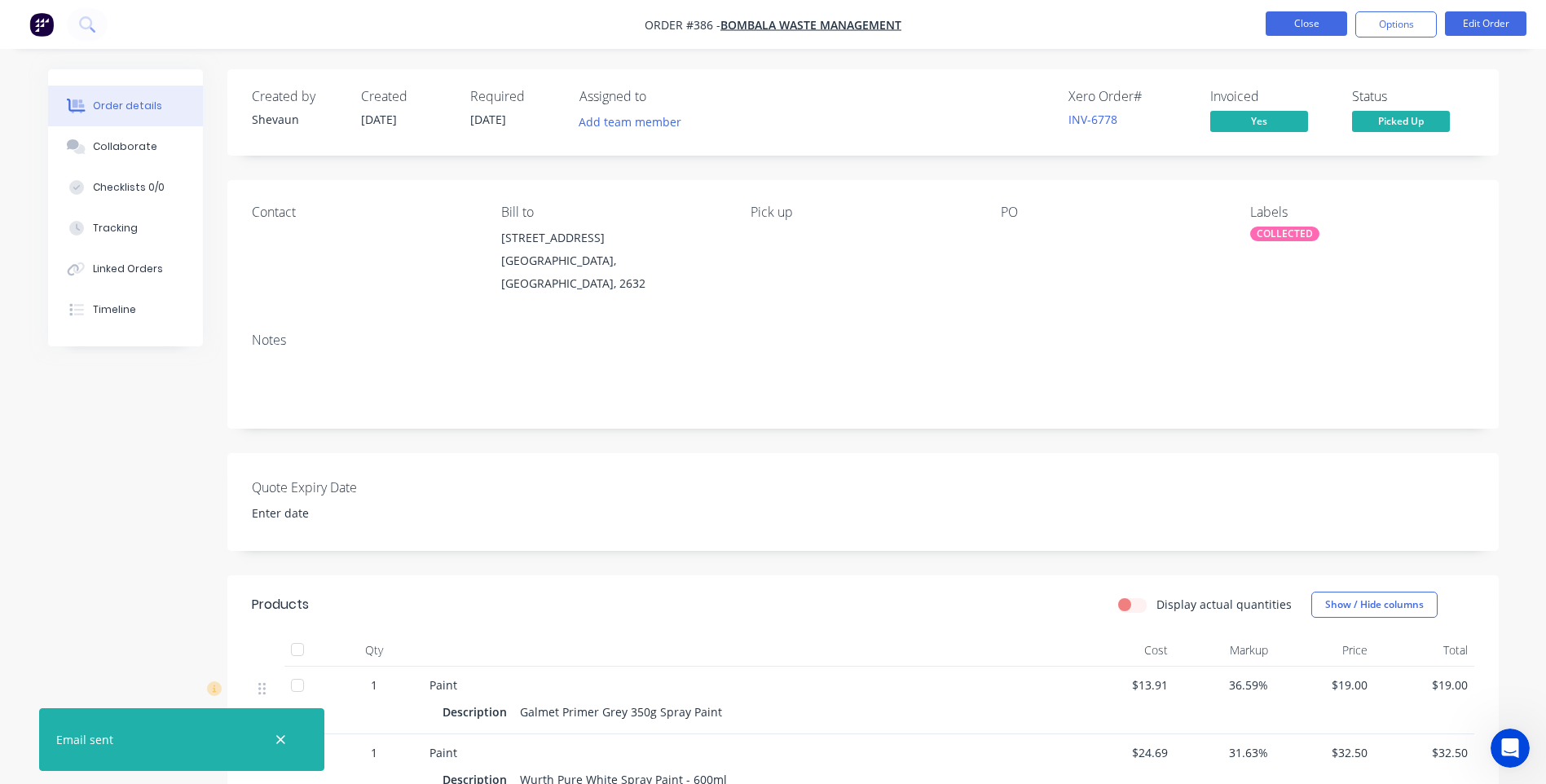
click at [1302, 17] on button "Close" at bounding box center [1306, 24] width 82 height 25
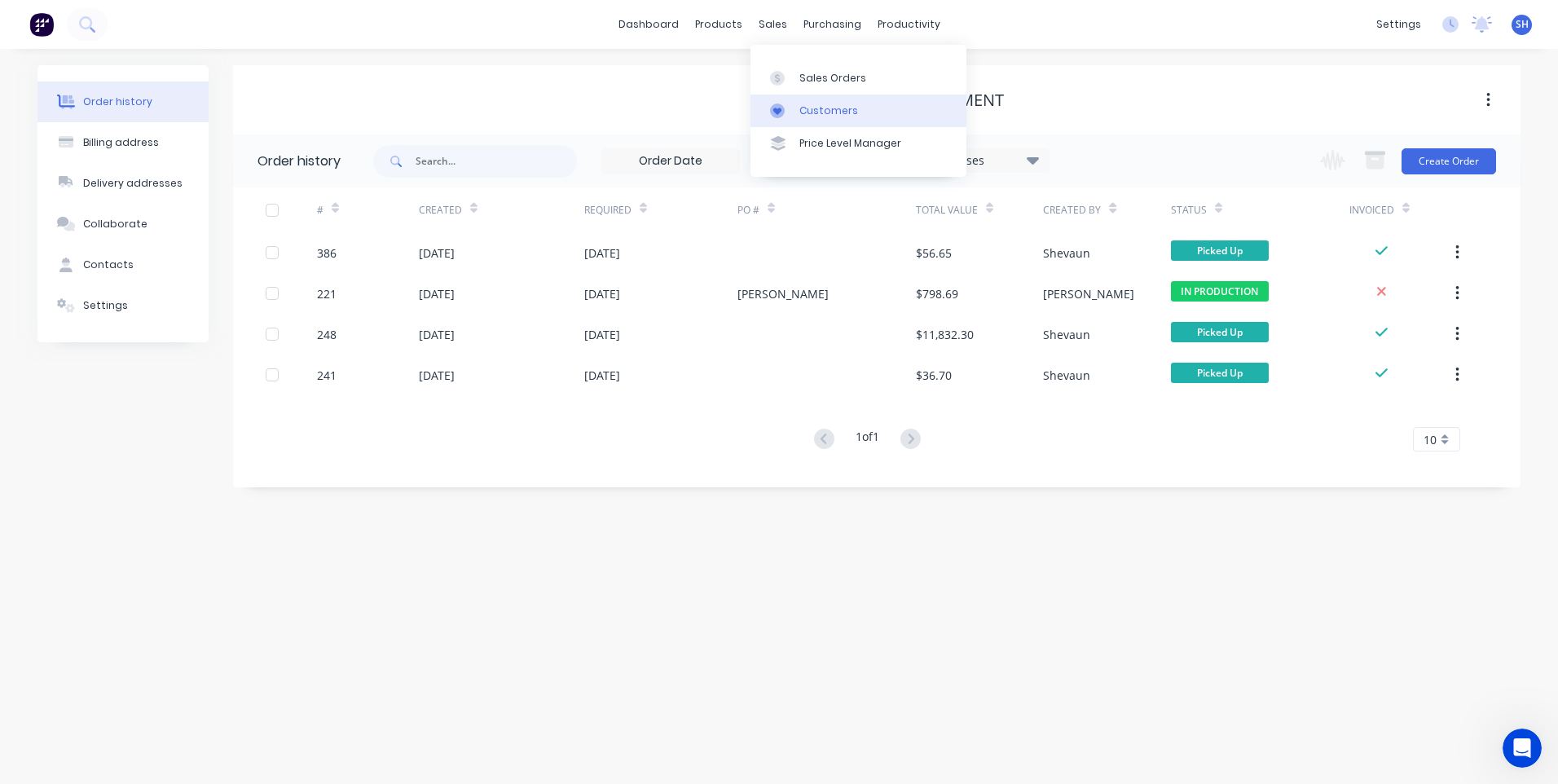
click at [818, 109] on div "Customers" at bounding box center [828, 111] width 59 height 15
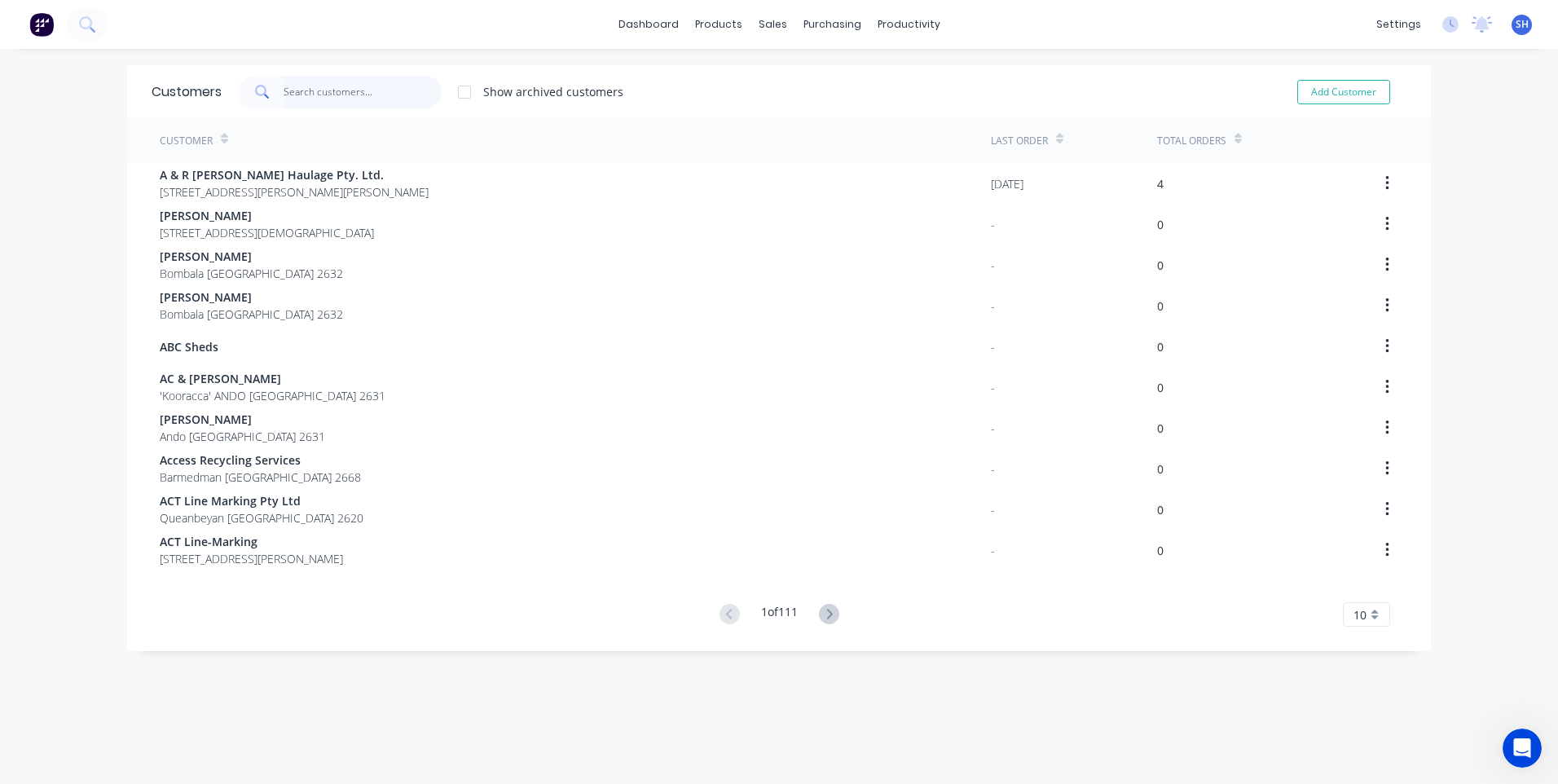
click at [308, 94] on input "text" at bounding box center [363, 91] width 159 height 33
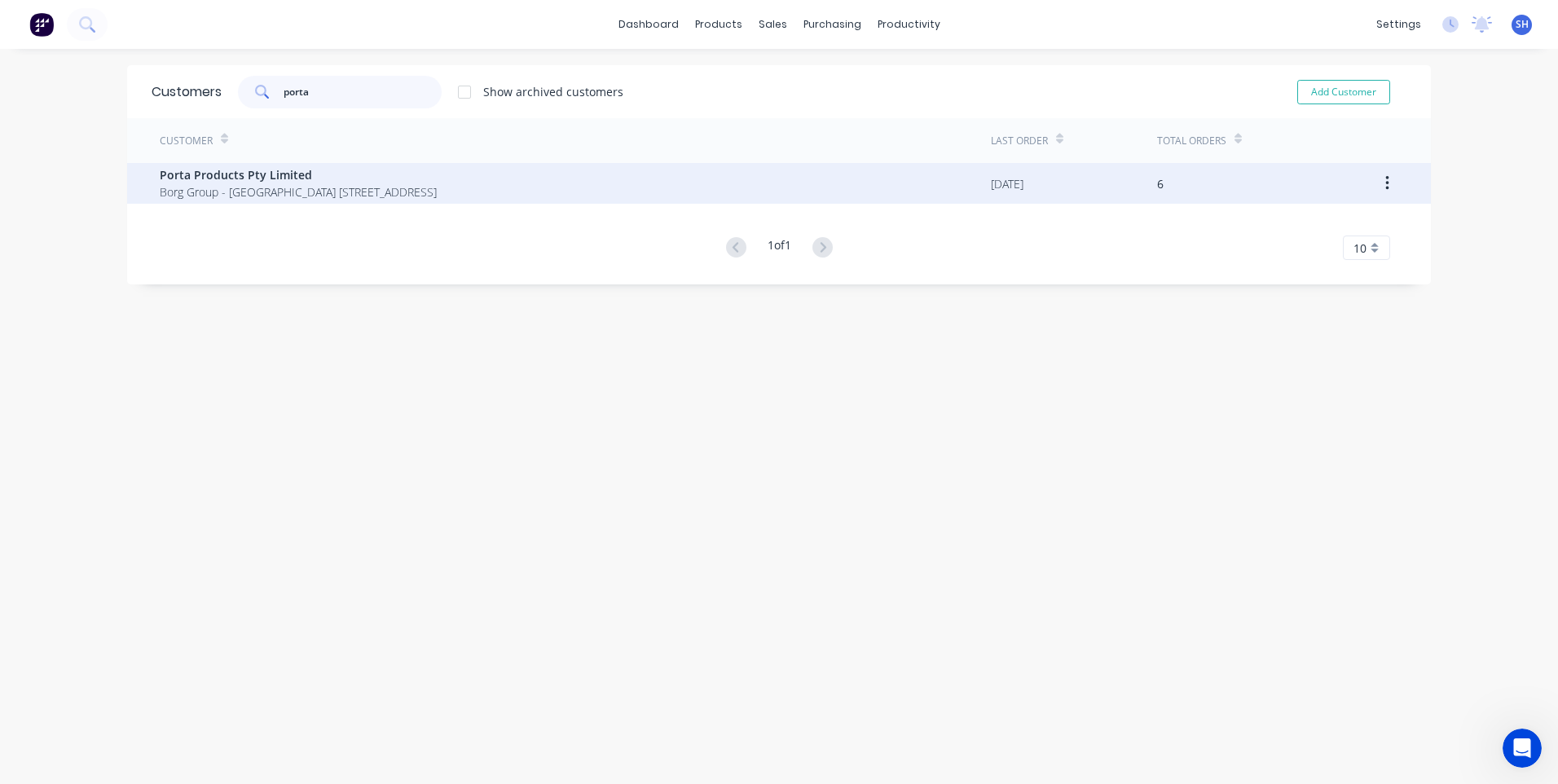
type input "porta"
click at [240, 172] on span "Porta Products Pty Limited" at bounding box center [298, 174] width 277 height 17
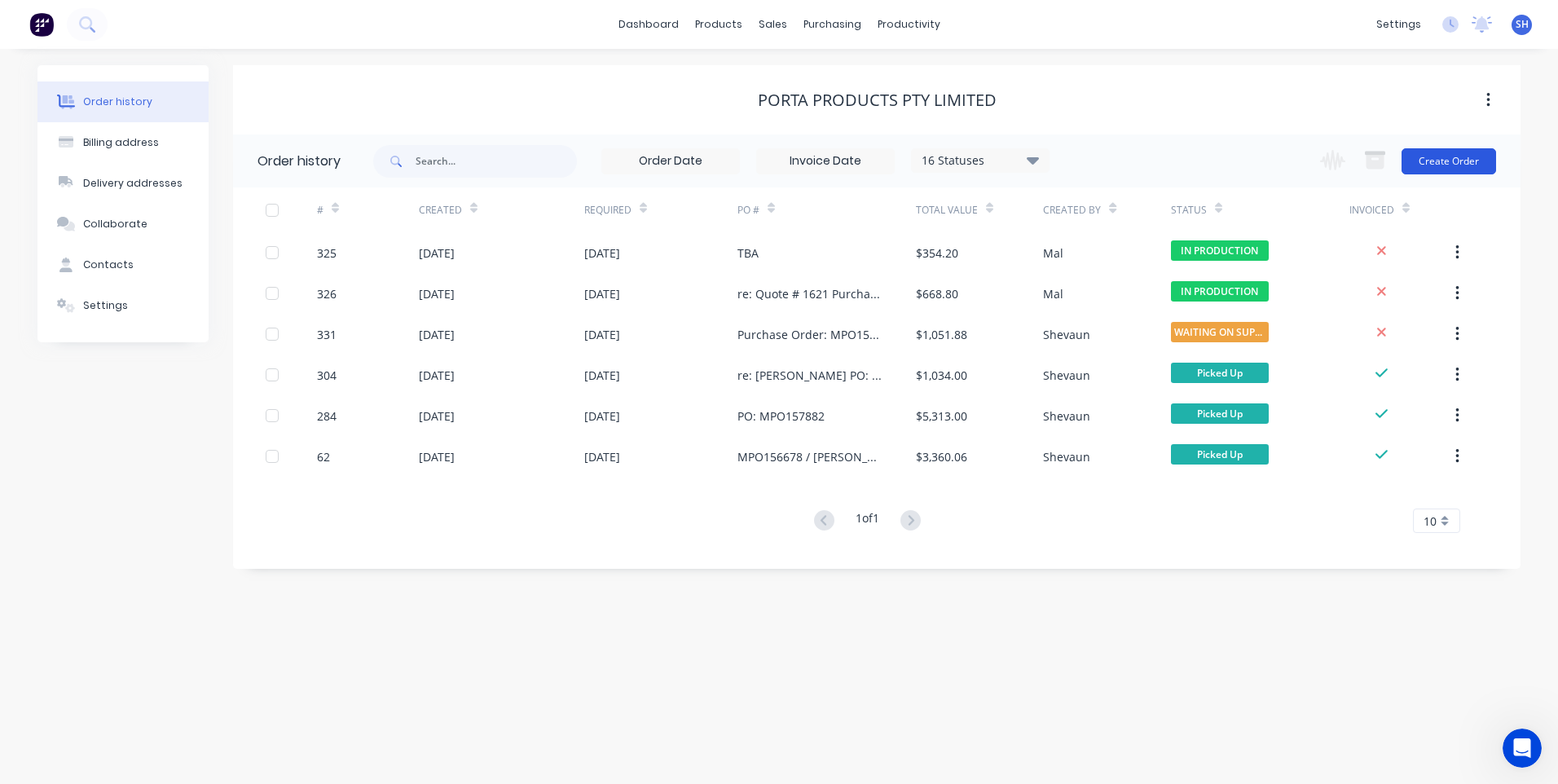
click at [1440, 160] on button "Create Order" at bounding box center [1449, 162] width 95 height 26
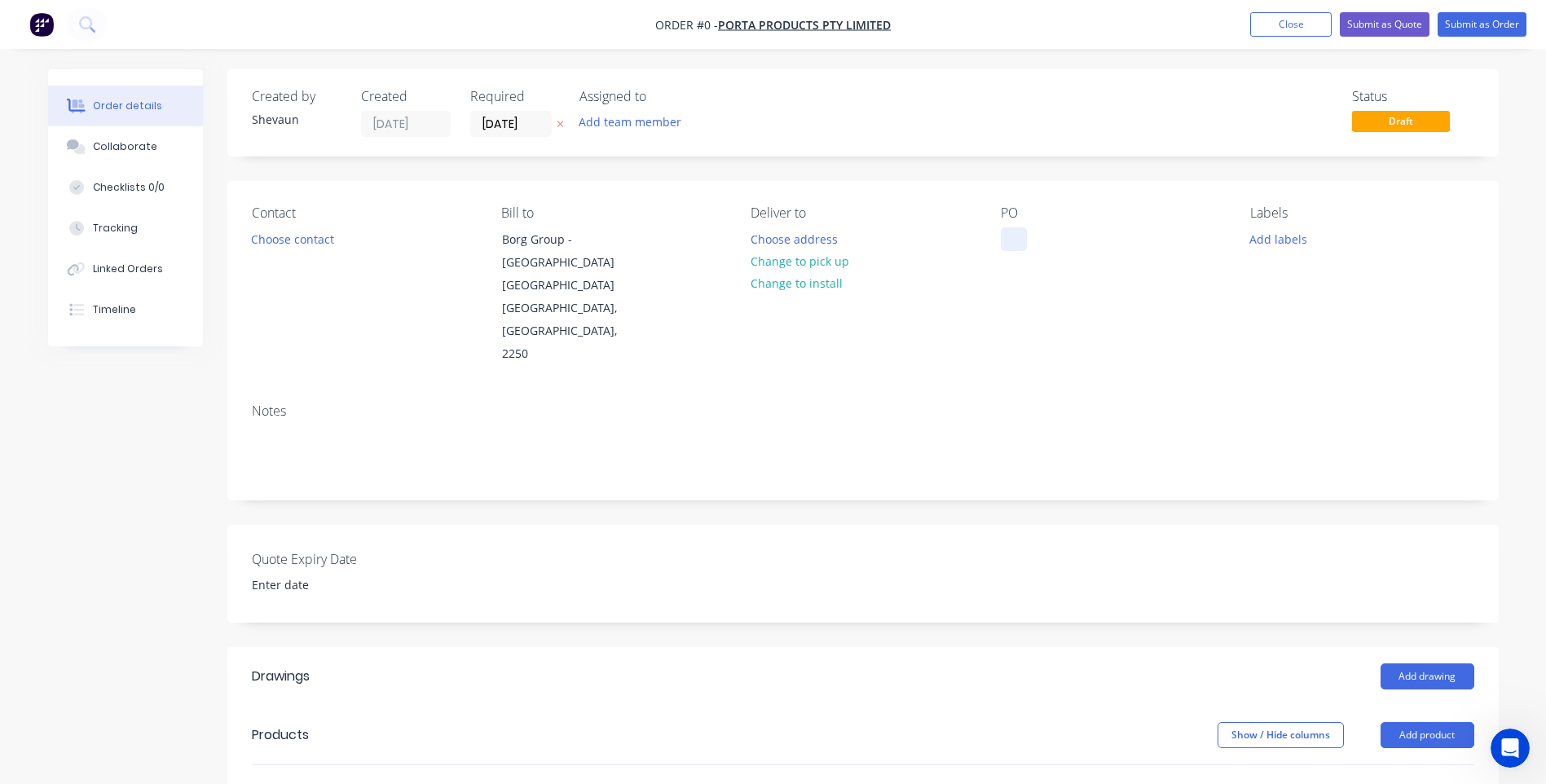
click at [1009, 233] on div at bounding box center [1014, 239] width 26 height 24
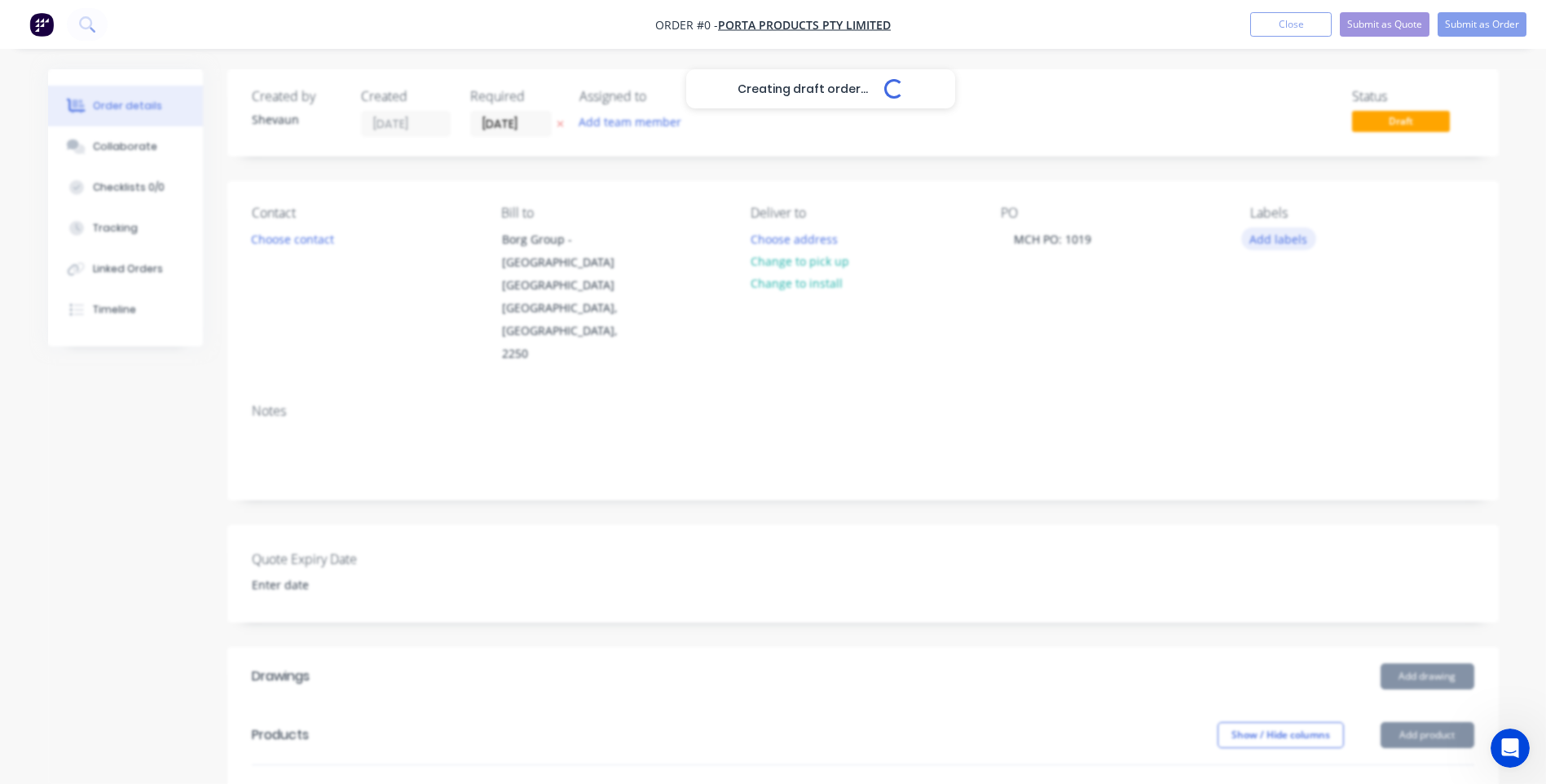
click at [1286, 241] on div "Creating draft order... Loading... Order details Collaborate Checklists 0/0 Tra…" at bounding box center [773, 651] width 1484 height 1165
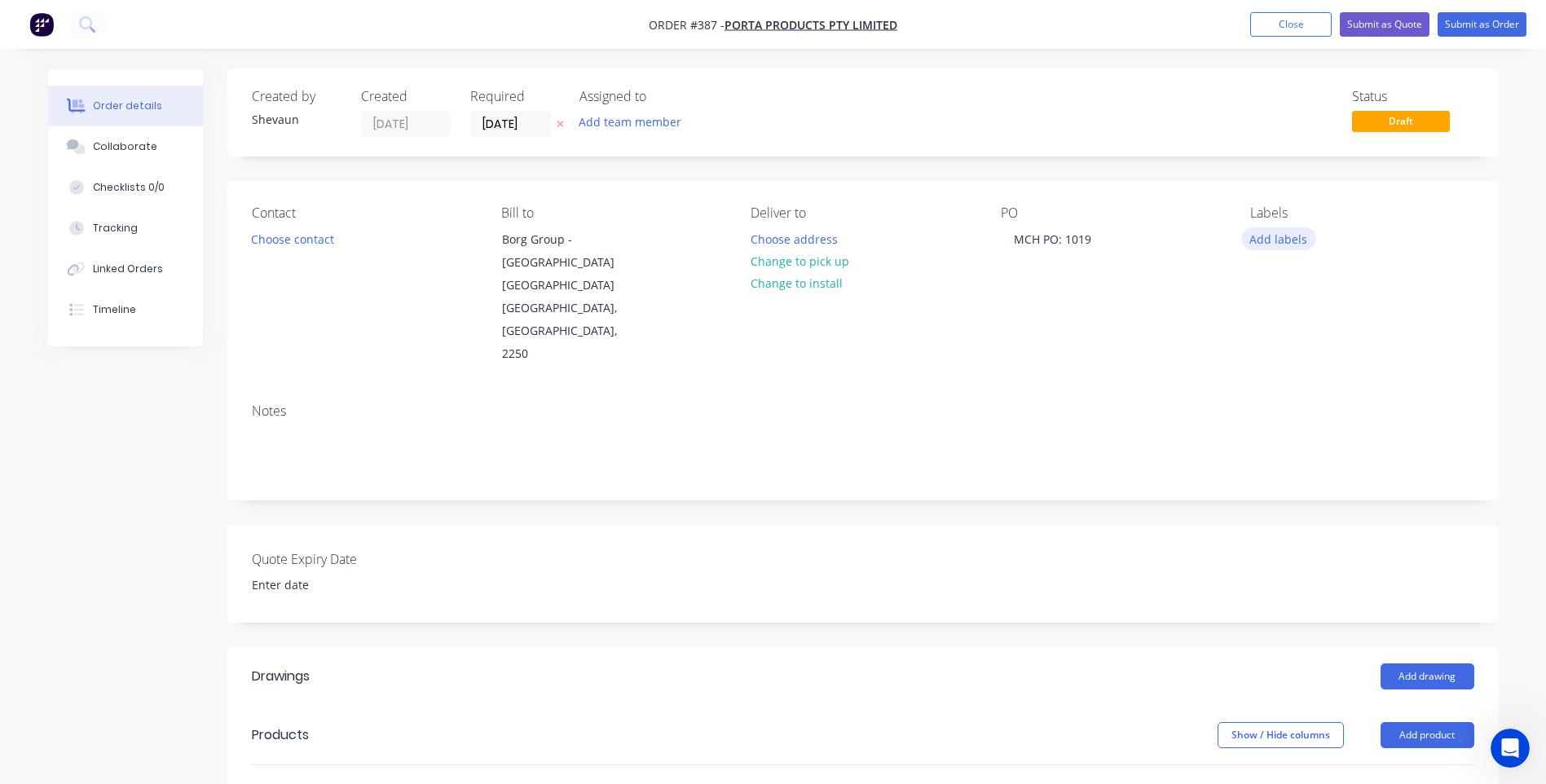
click at [1267, 239] on button "Add labels" at bounding box center [1278, 238] width 75 height 22
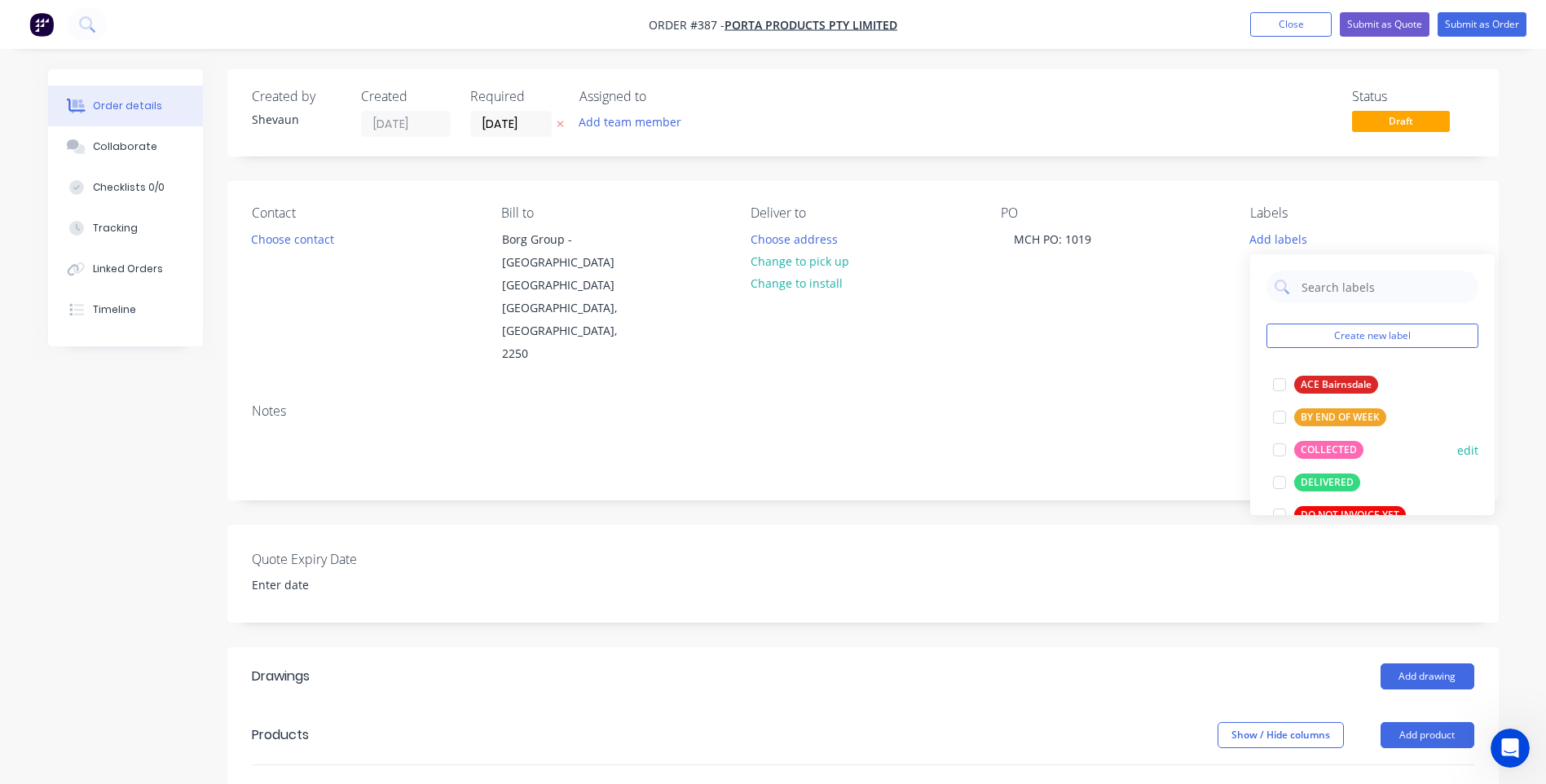
click at [1330, 448] on div "COLLECTED" at bounding box center [1329, 449] width 69 height 18
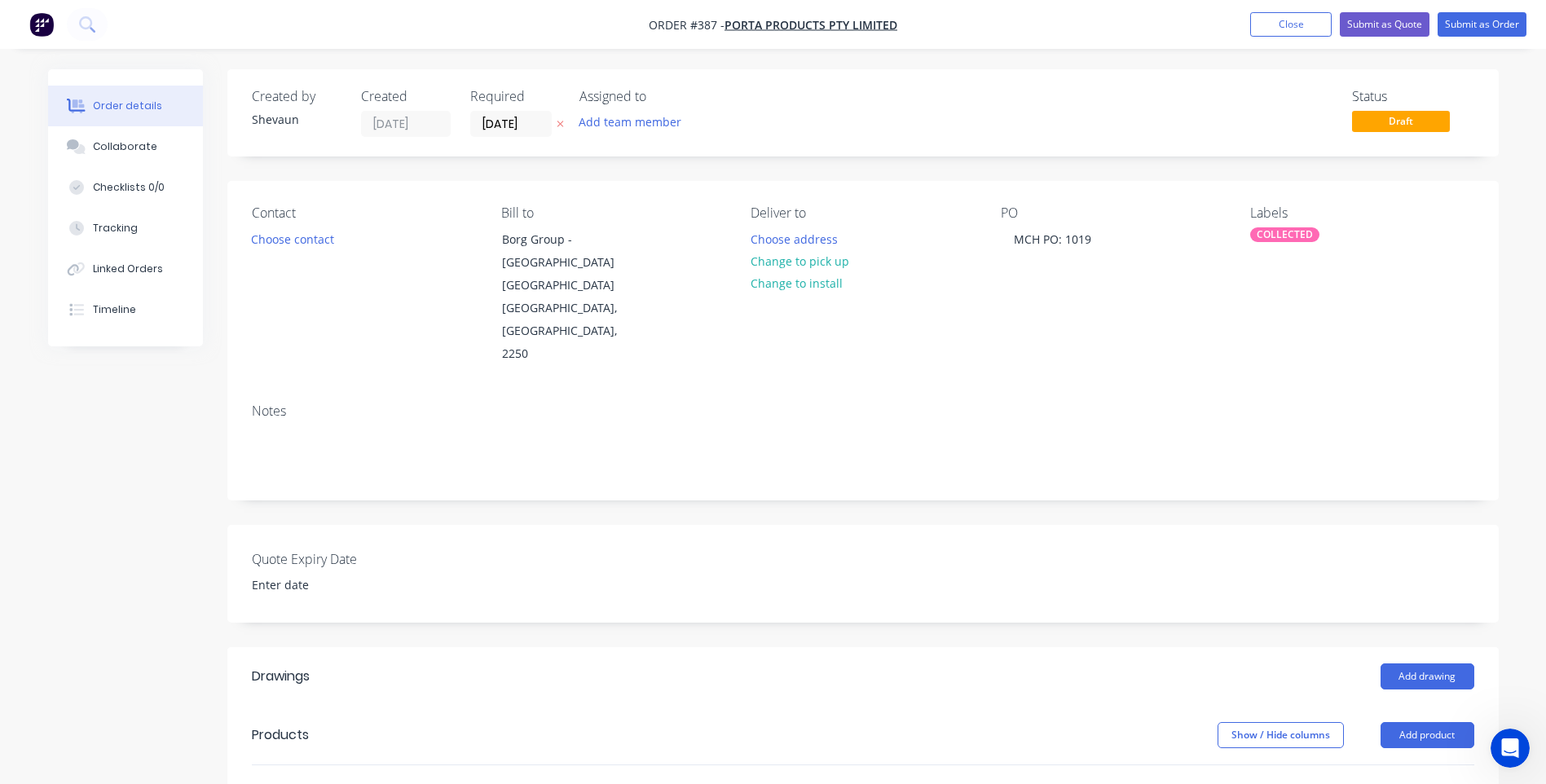
click at [1161, 403] on div "Notes" at bounding box center [863, 411] width 1222 height 16
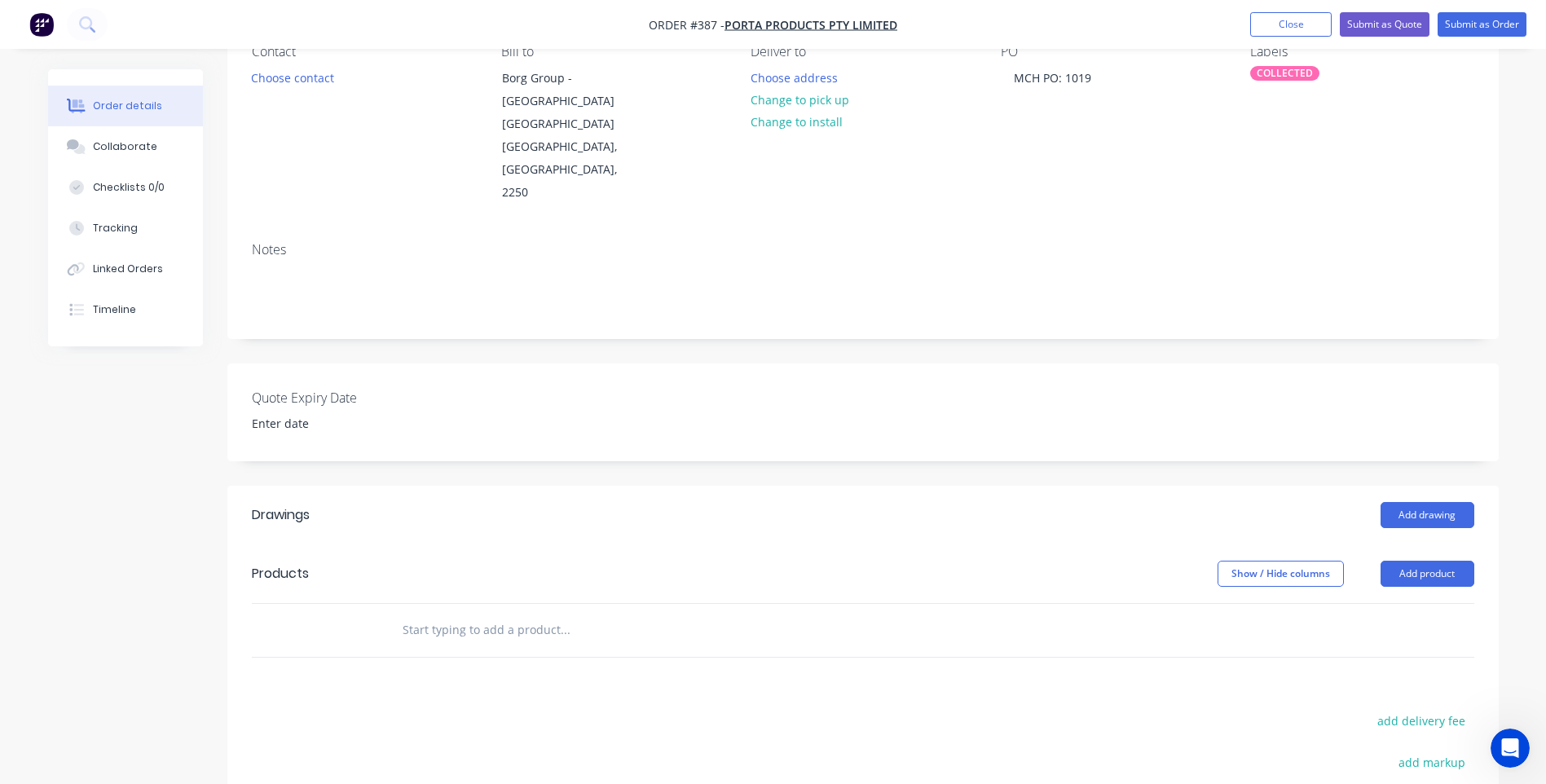
scroll to position [163, 0]
click at [1427, 559] on button "Add product" at bounding box center [1427, 572] width 94 height 26
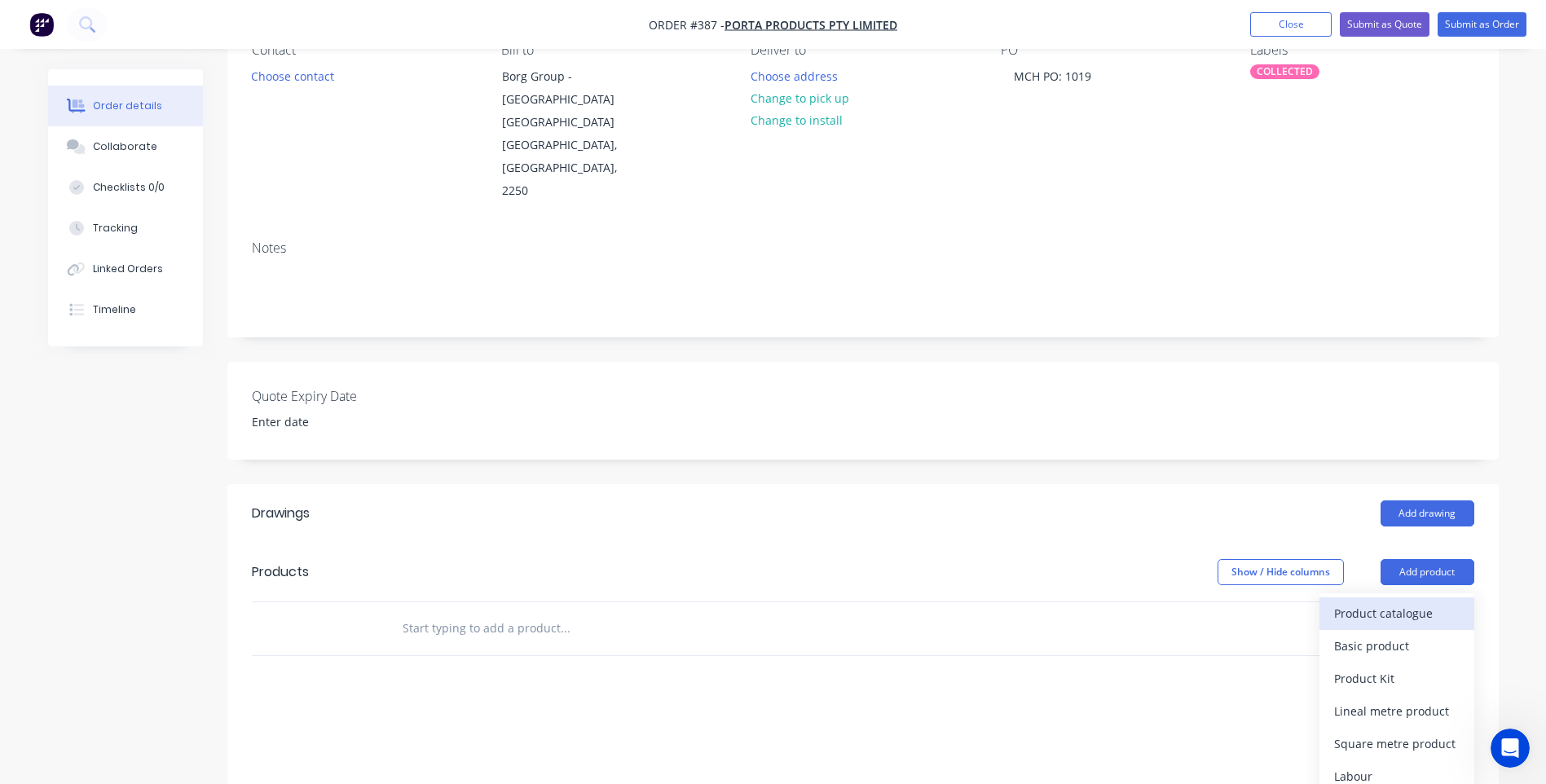
click at [1385, 601] on div "Product catalogue" at bounding box center [1397, 613] width 126 height 24
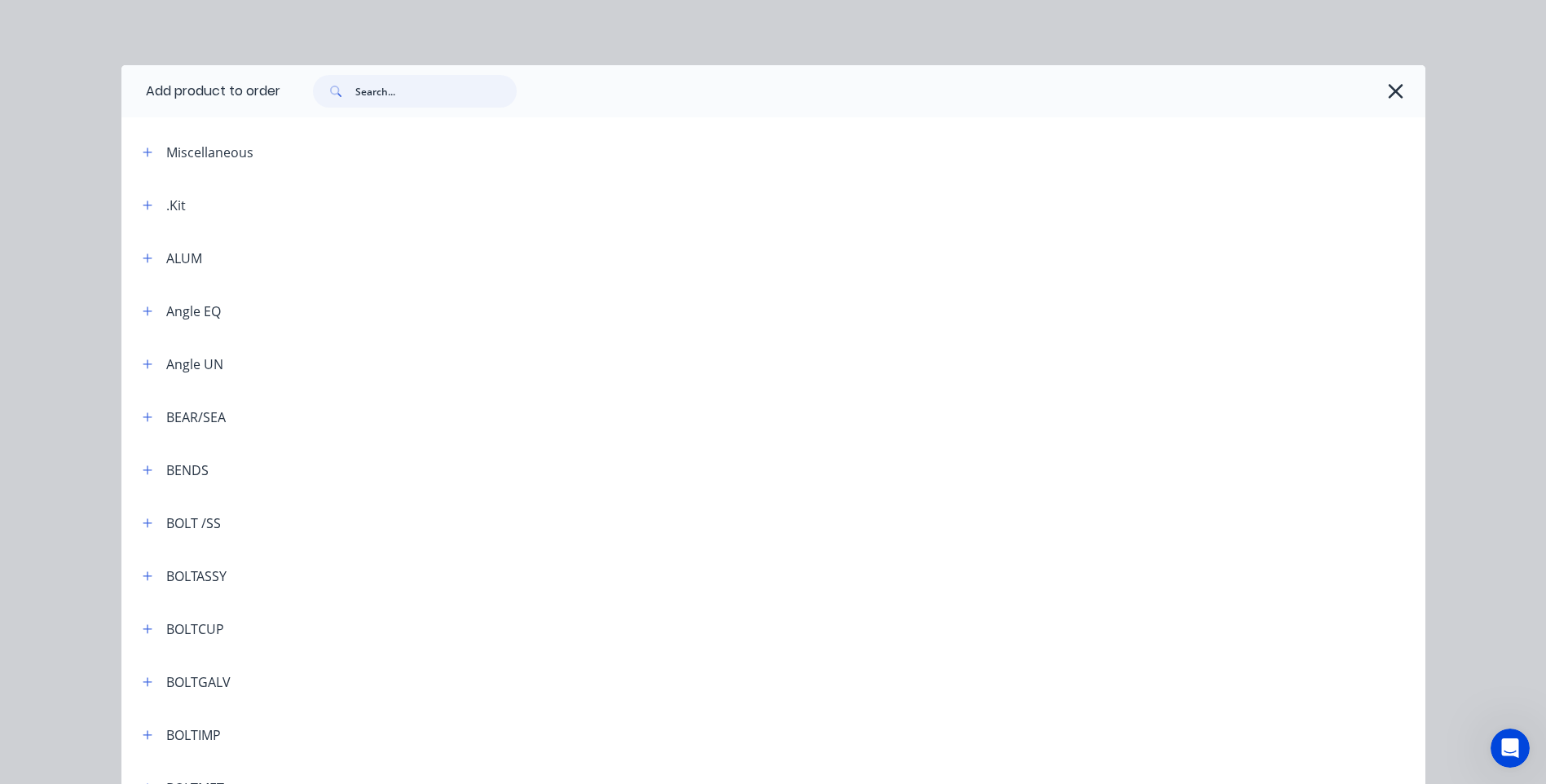
click at [357, 92] on input "text" at bounding box center [435, 91] width 161 height 33
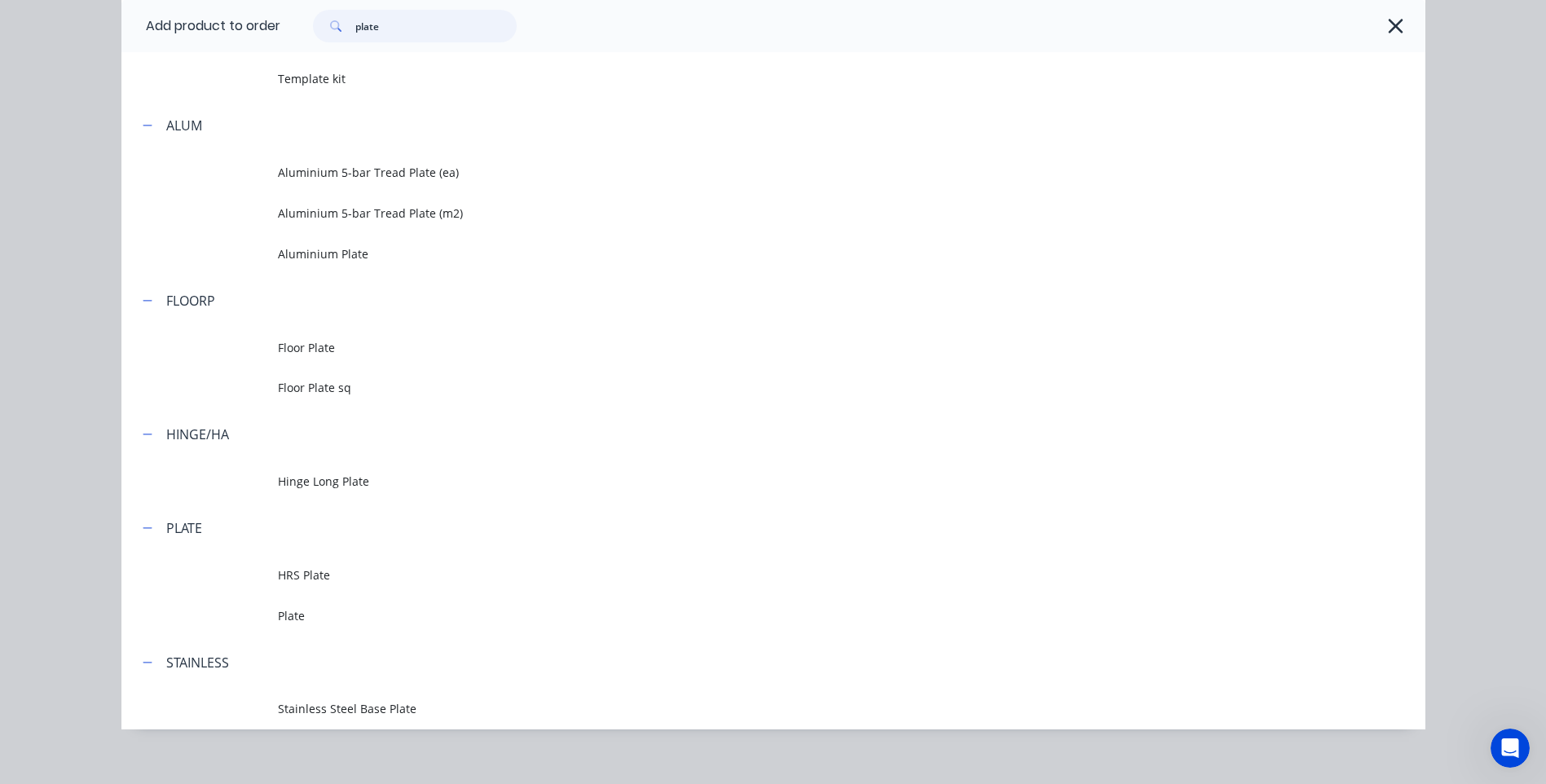
scroll to position [190, 0]
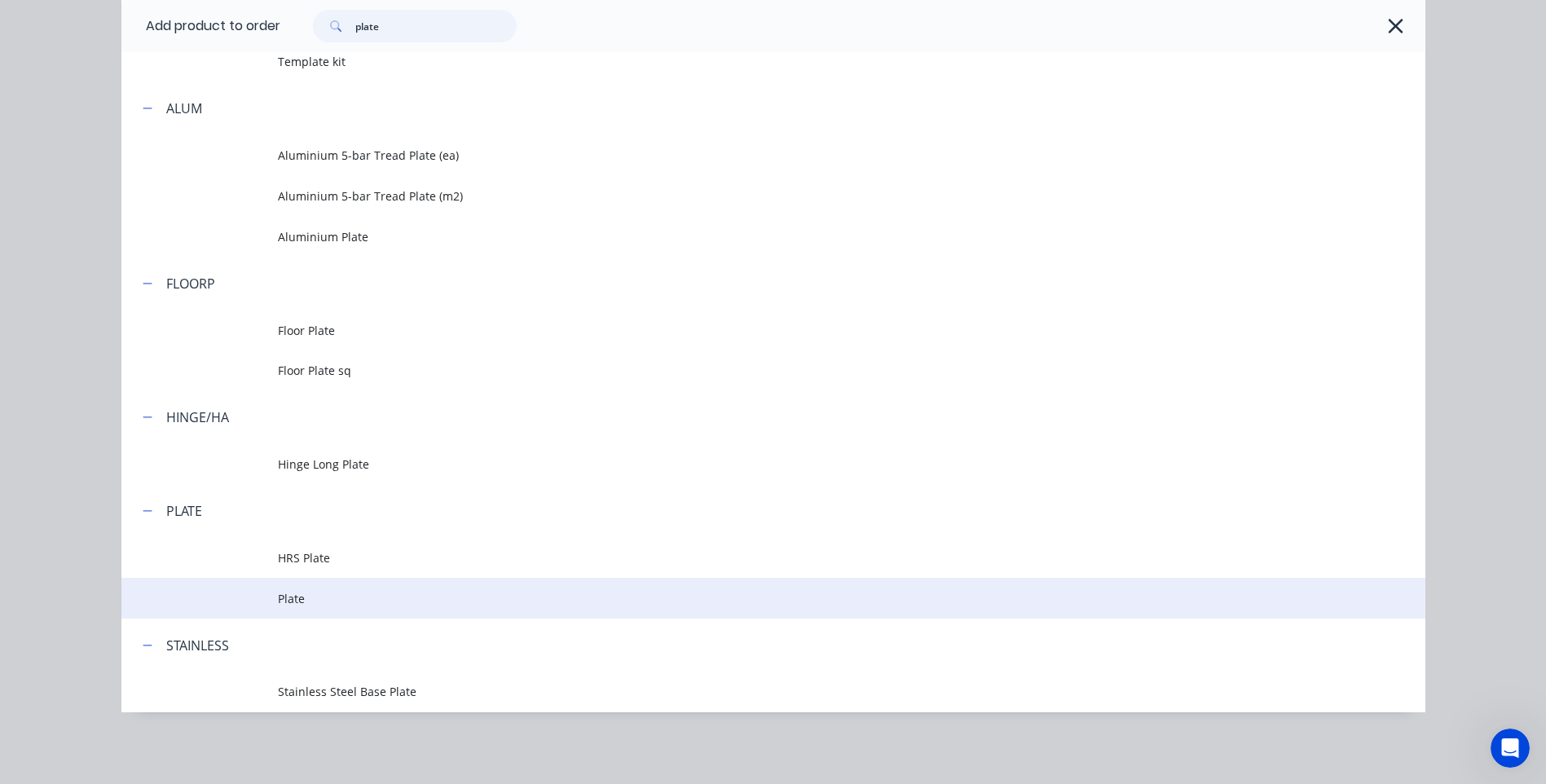
type input "plate"
click at [281, 599] on span "Plate" at bounding box center [737, 598] width 918 height 17
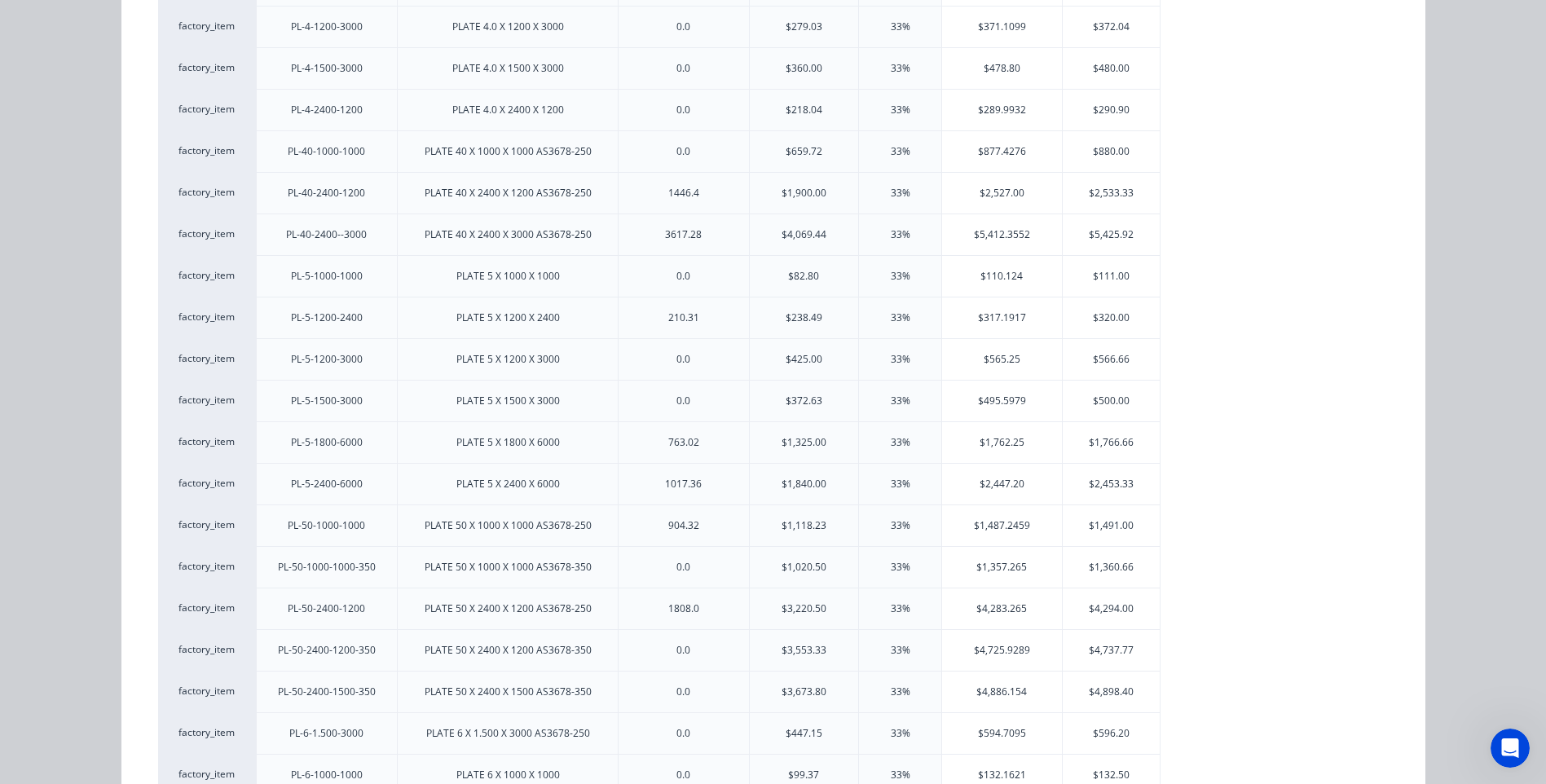
scroll to position [1548, 0]
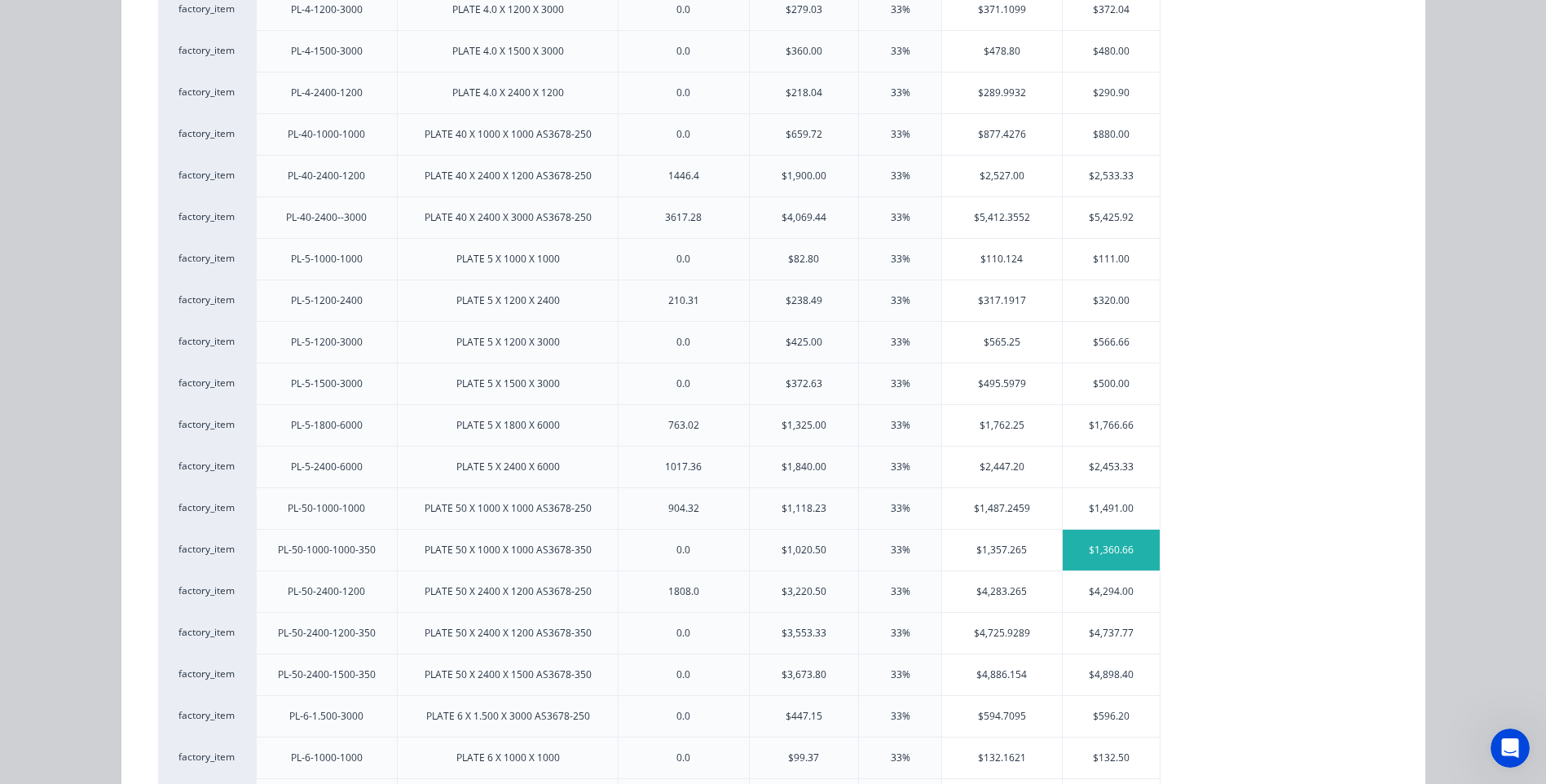
click at [1110, 544] on div "$1,360.66" at bounding box center [1112, 549] width 98 height 40
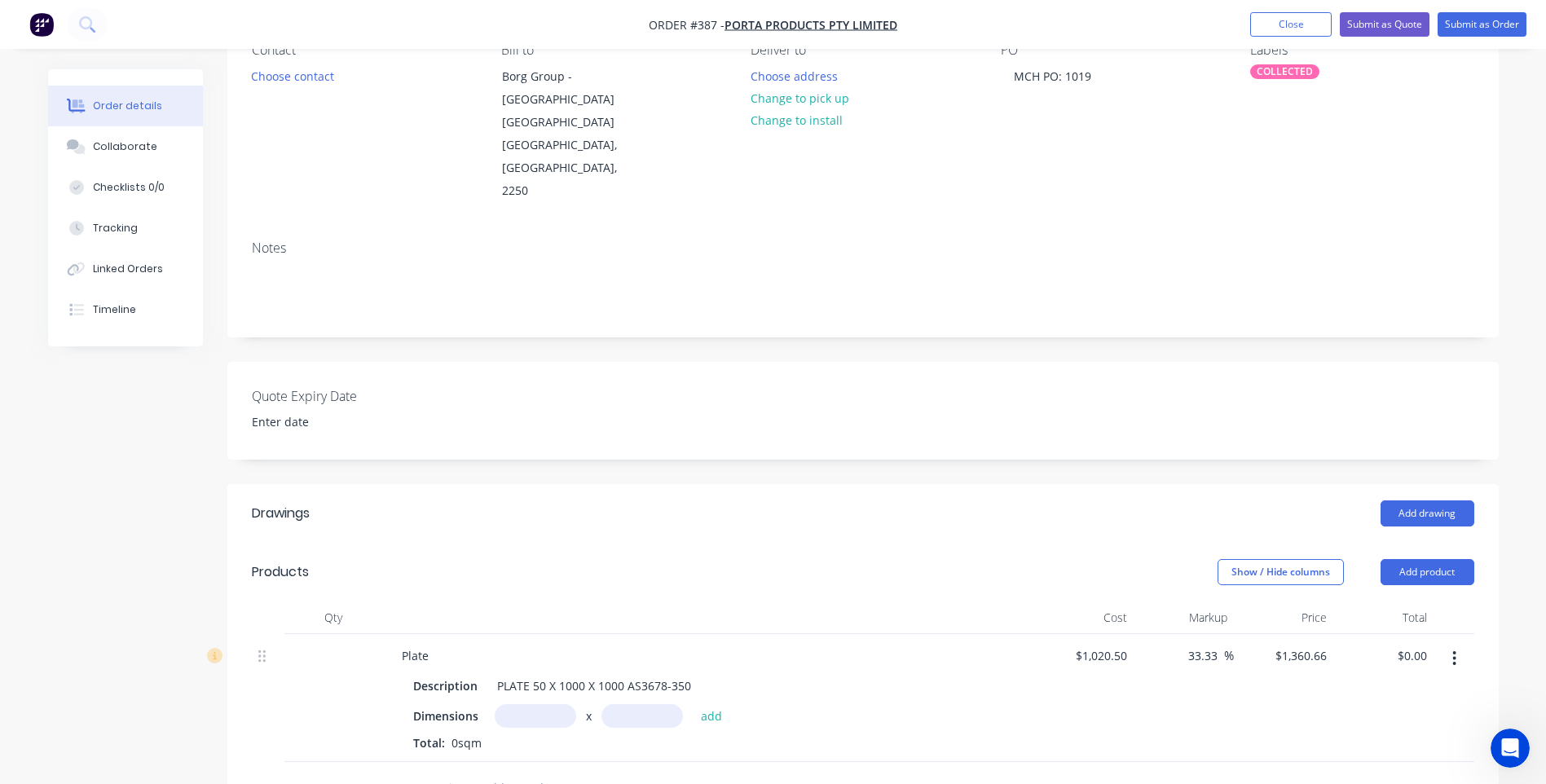
click at [529, 704] on input "text" at bounding box center [536, 715] width 82 height 24
type input "1350m"
click at [629, 704] on input "text" at bounding box center [642, 715] width 82 height 24
type input "1050m"
click at [711, 704] on button "add" at bounding box center [712, 715] width 39 height 22
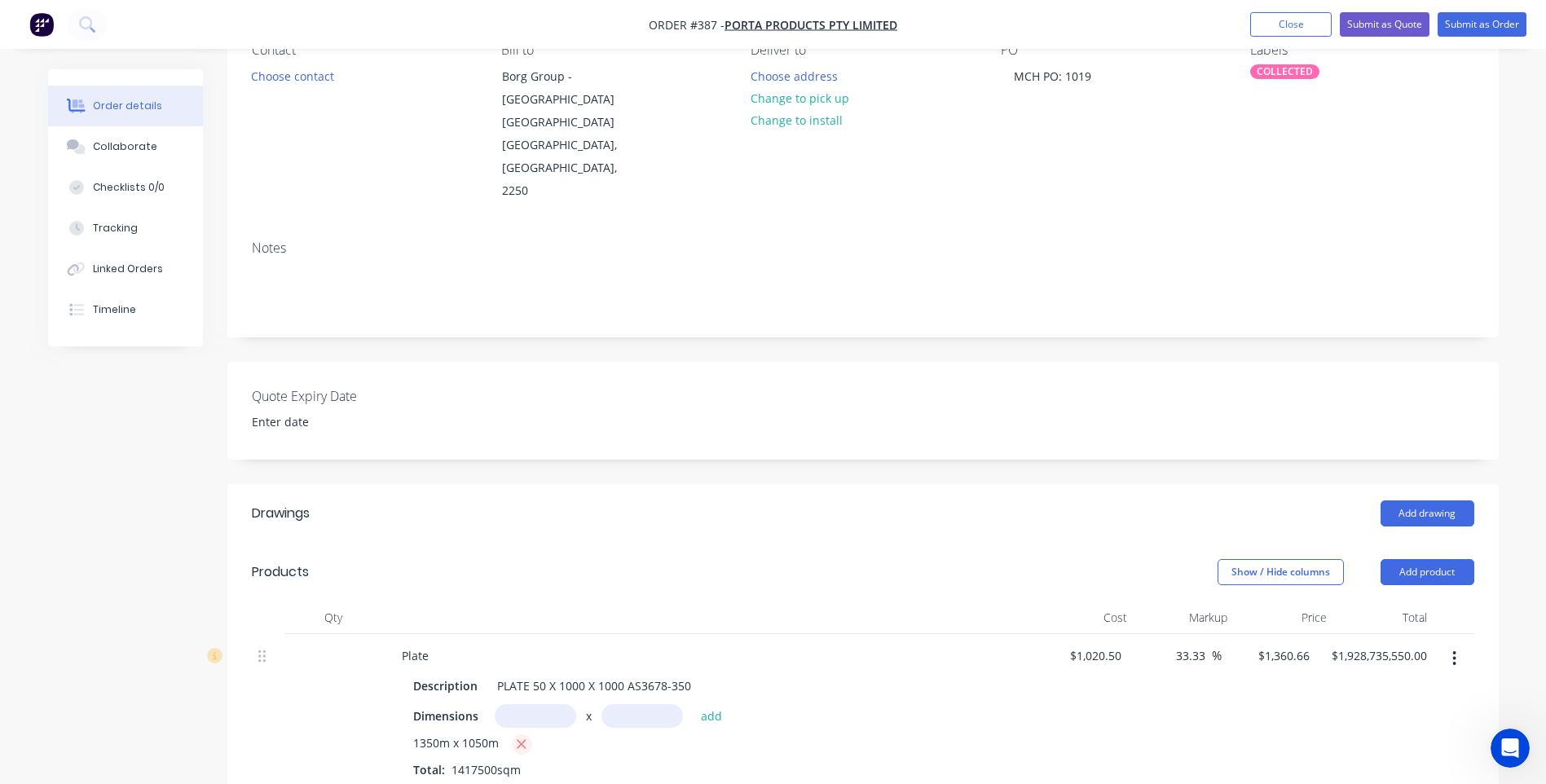
click at [520, 737] on icon "button" at bounding box center [521, 744] width 11 height 15
type input "$0.00"
click at [514, 704] on input "text" at bounding box center [536, 715] width 82 height 24
type input "1.35m"
click at [616, 704] on input "text" at bounding box center [642, 715] width 82 height 24
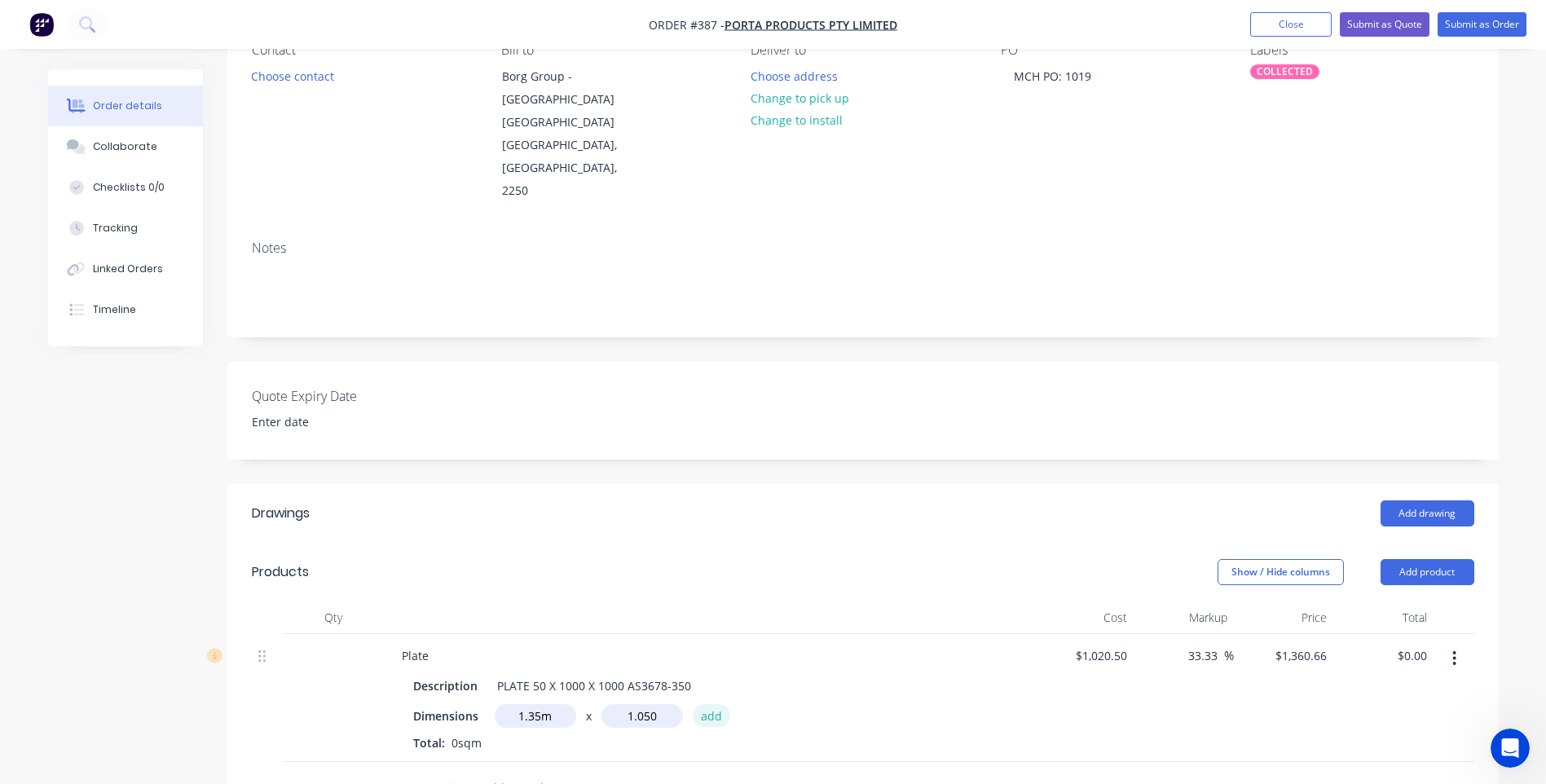
type input "1.05m"
click at [708, 704] on button "add" at bounding box center [712, 715] width 39 height 22
type input "$1,928.74"
drag, startPoint x: 1222, startPoint y: 607, endPoint x: 1176, endPoint y: 614, distance: 46.5
click at [1176, 634] on div "33.33 33.33 %" at bounding box center [1184, 711] width 100 height 155
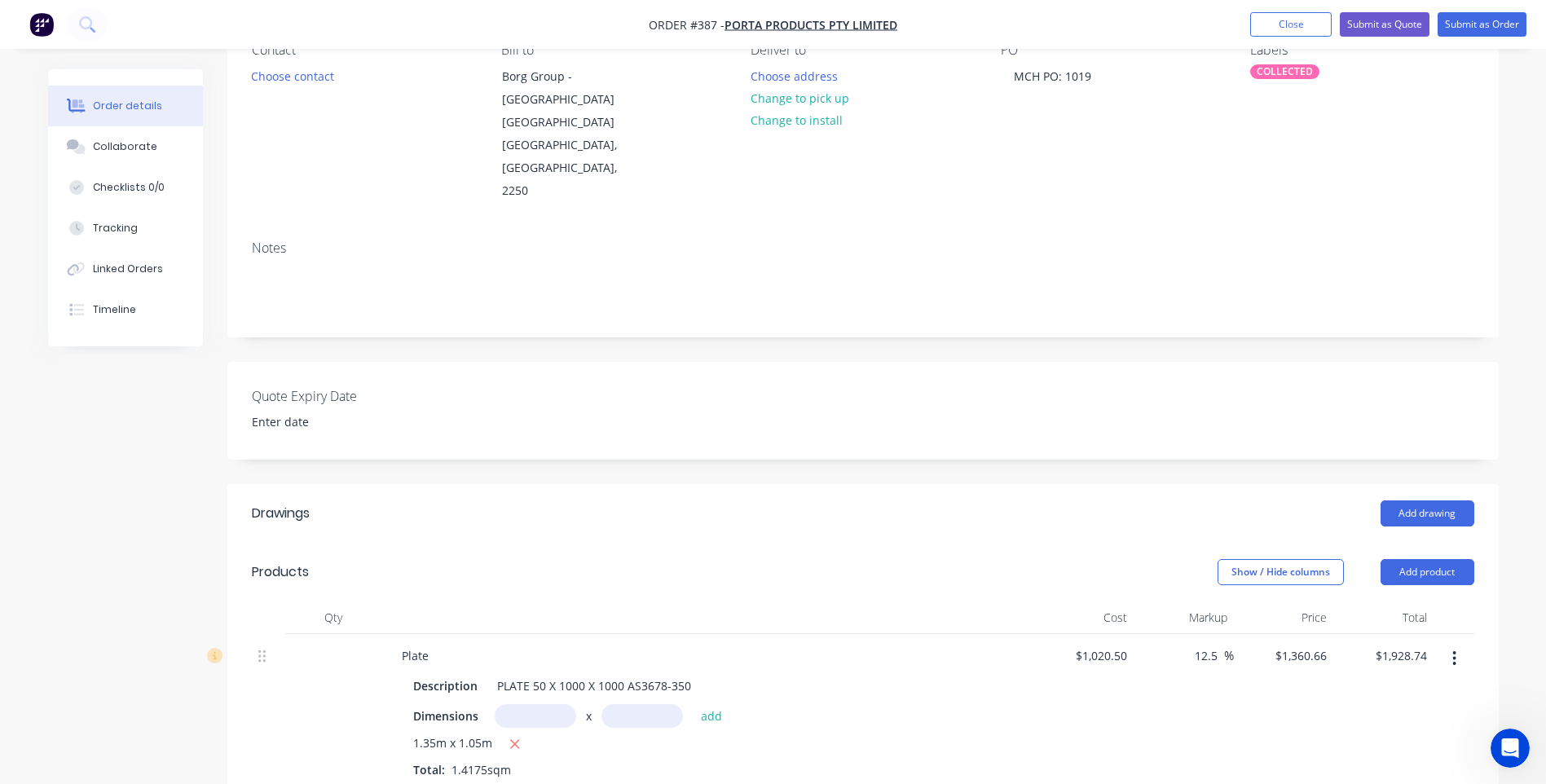
type input "12.5"
type input "1148.0625"
type input "$1,627.38"
type input "$1,148.0625"
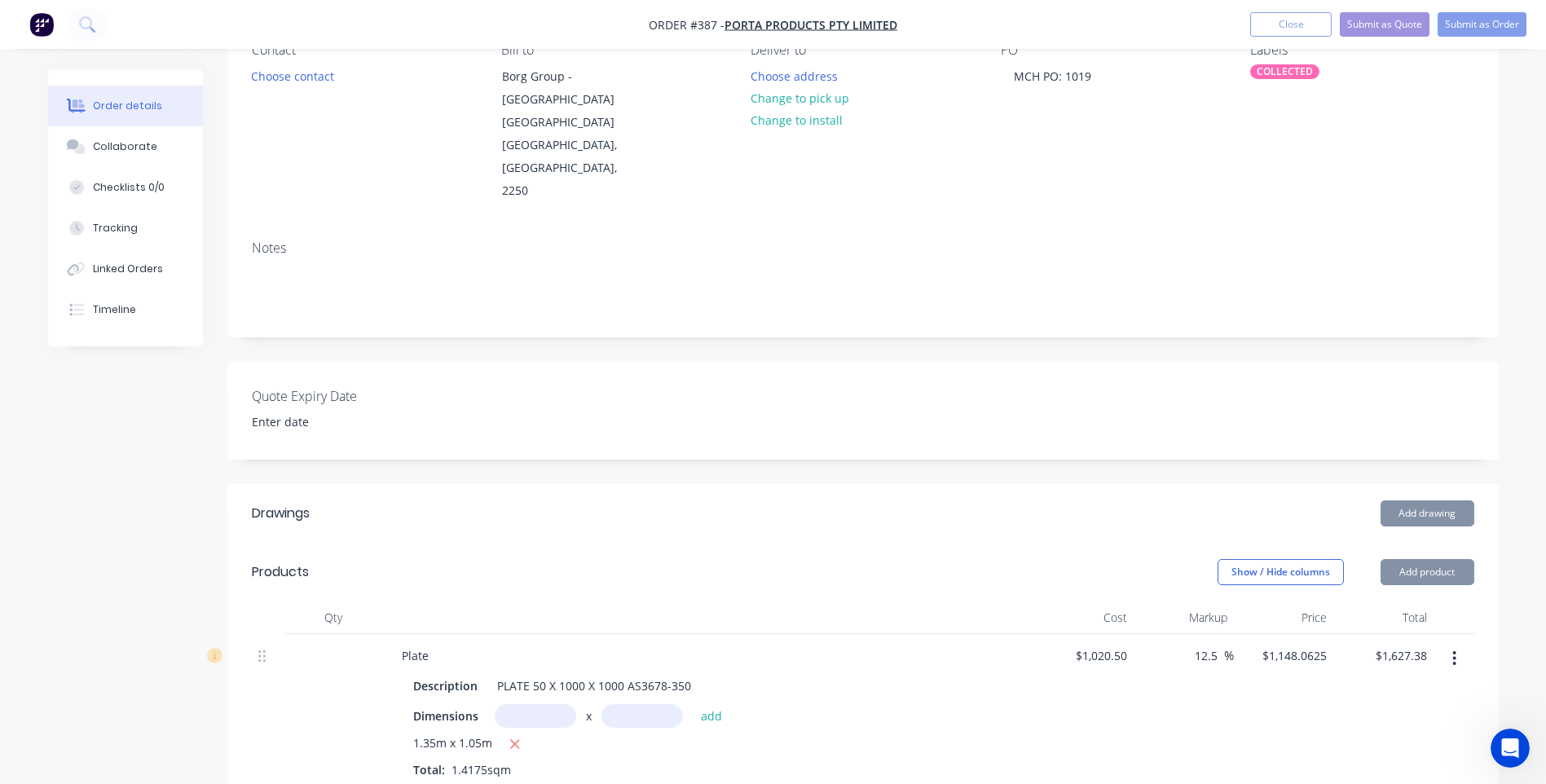
click at [1157, 679] on div "12.5 12.5 %" at bounding box center [1184, 711] width 100 height 155
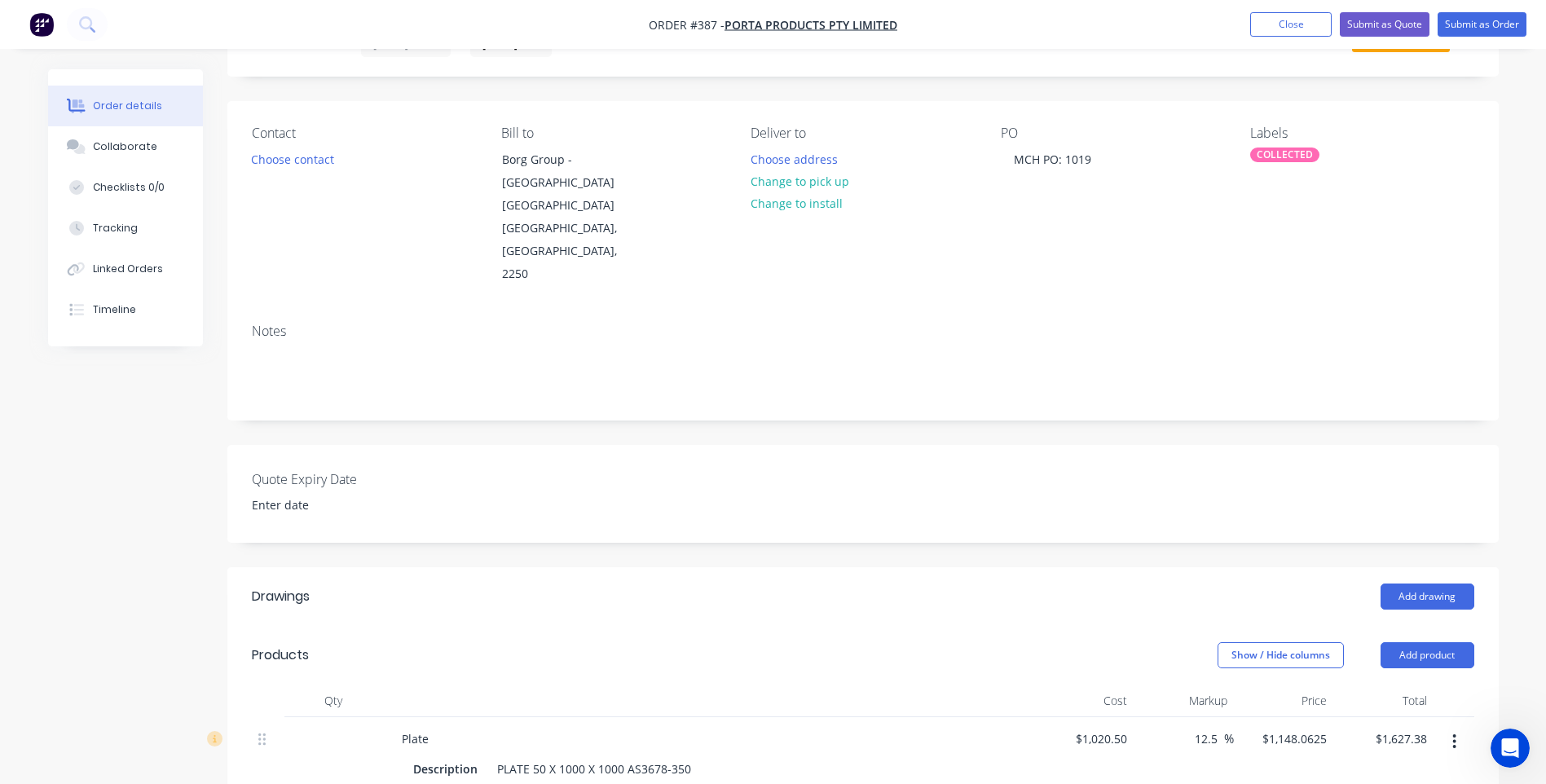
scroll to position [0, 0]
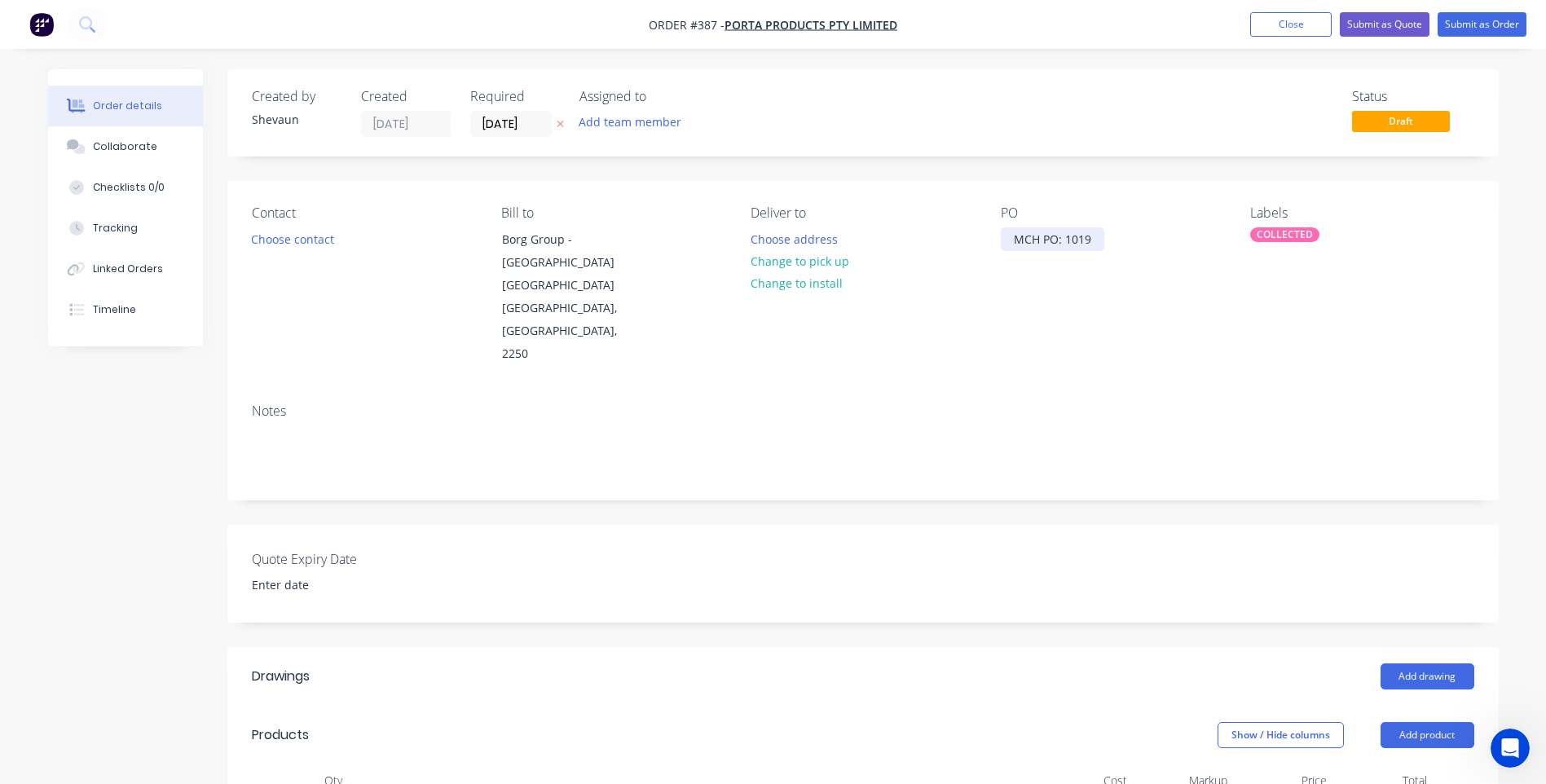
click at [1011, 243] on div "MCH PO: 1019" at bounding box center [1053, 239] width 104 height 24
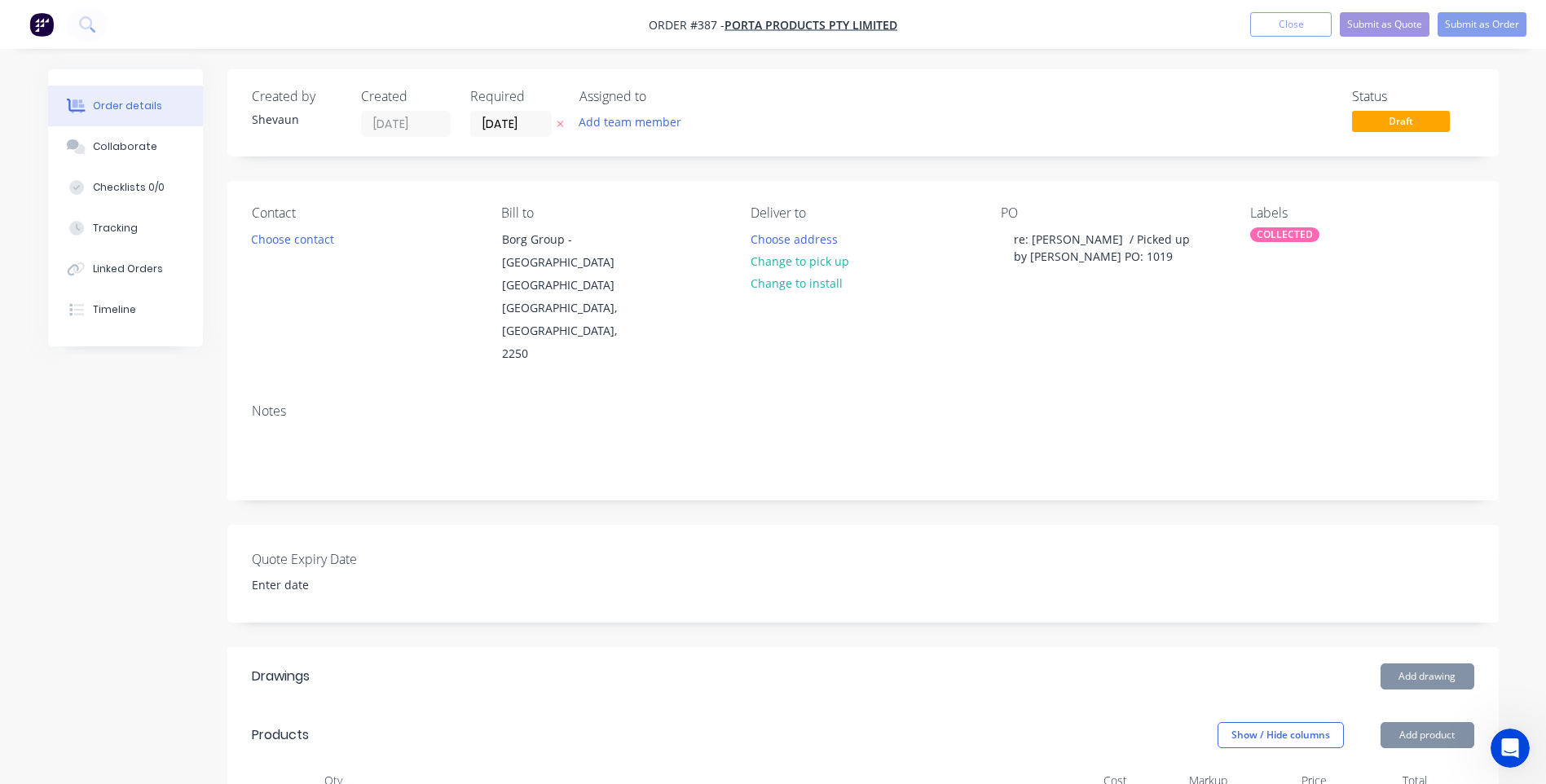
click at [1166, 403] on div "Notes" at bounding box center [863, 411] width 1222 height 16
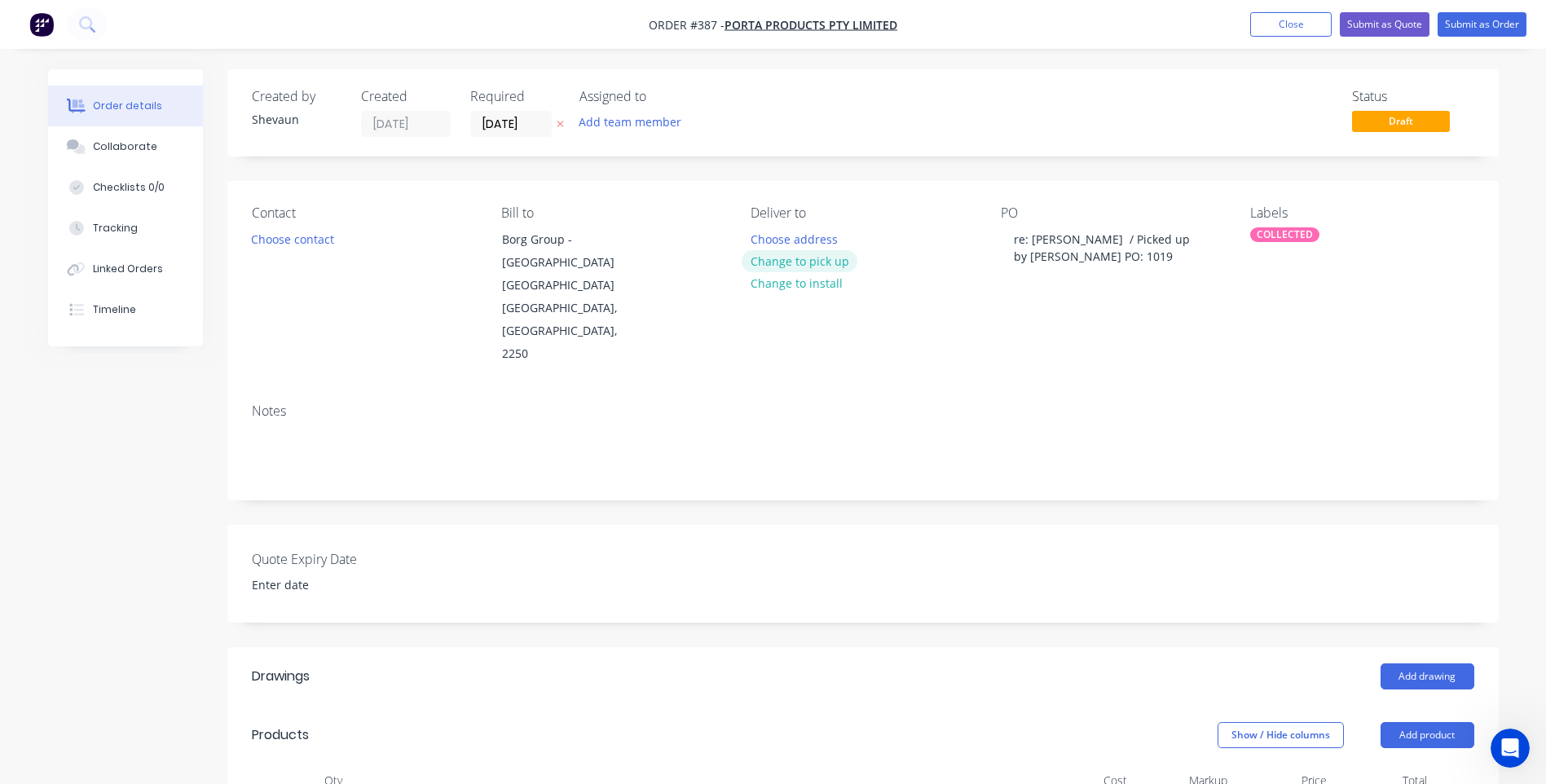
click at [784, 259] on button "Change to pick up" at bounding box center [799, 261] width 116 height 22
click at [1487, 24] on button "Submit as Order" at bounding box center [1482, 25] width 89 height 25
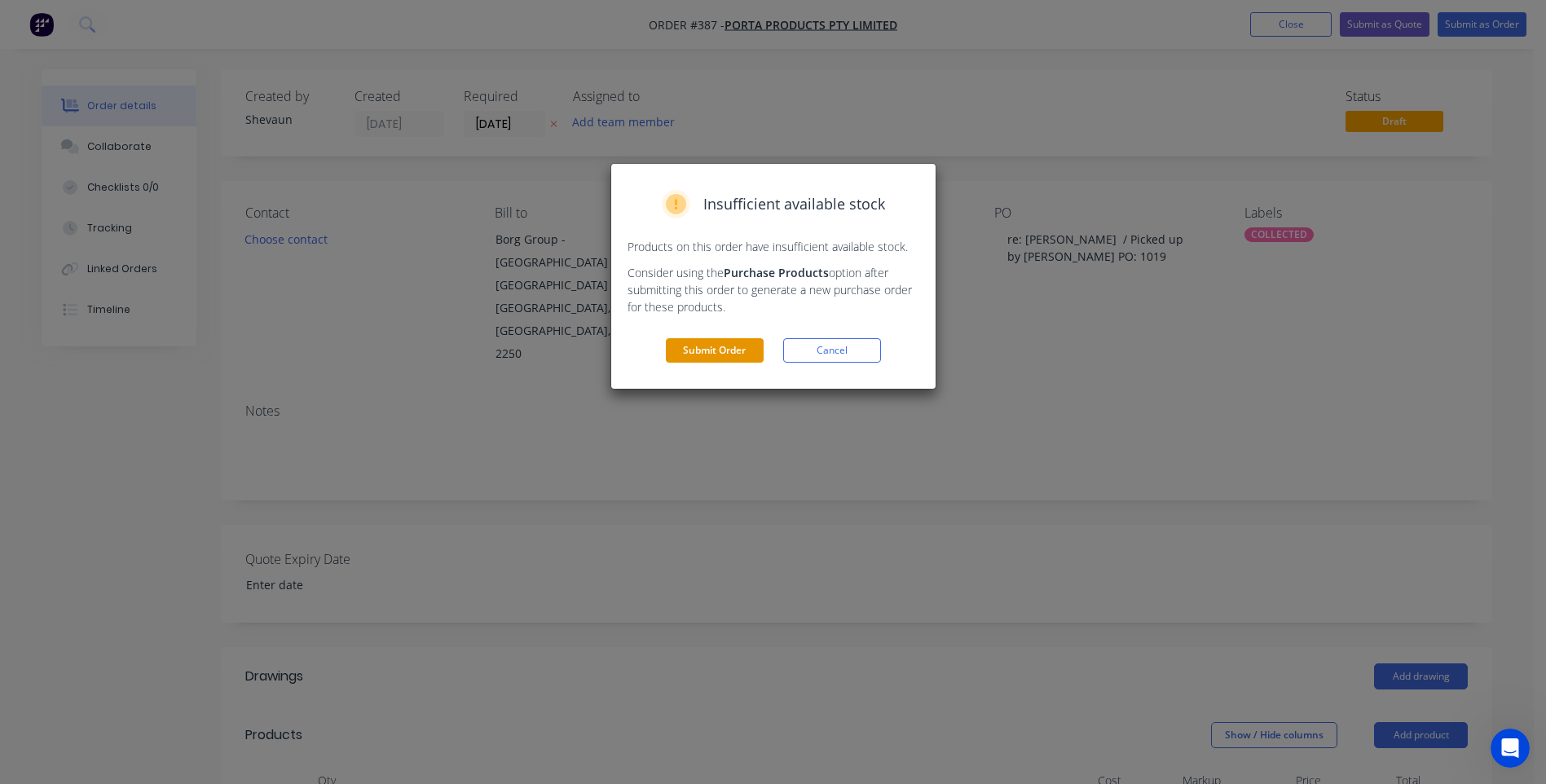
click at [710, 347] on button "Submit Order" at bounding box center [714, 351] width 98 height 25
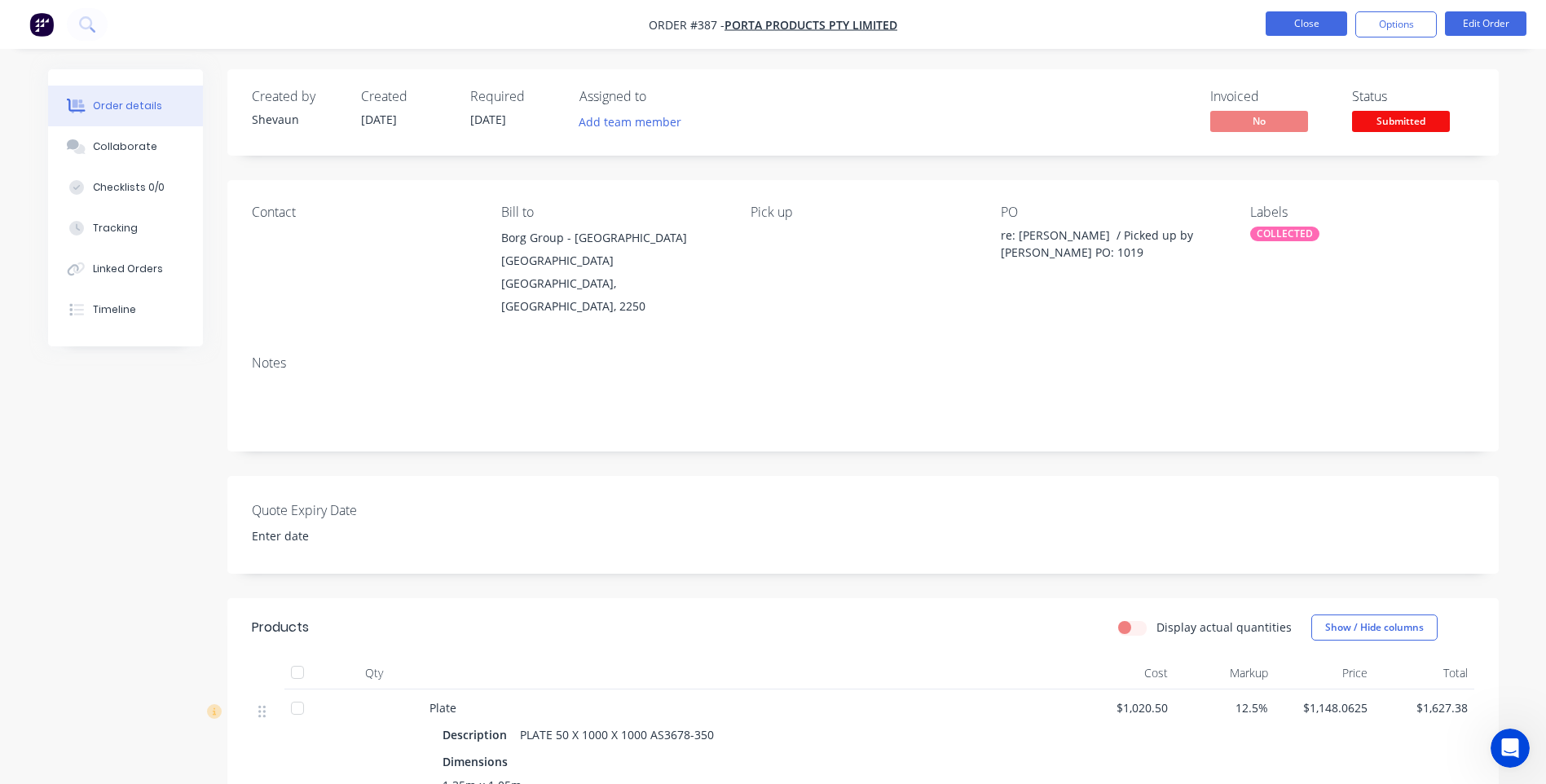
click at [1305, 25] on button "Close" at bounding box center [1306, 24] width 82 height 25
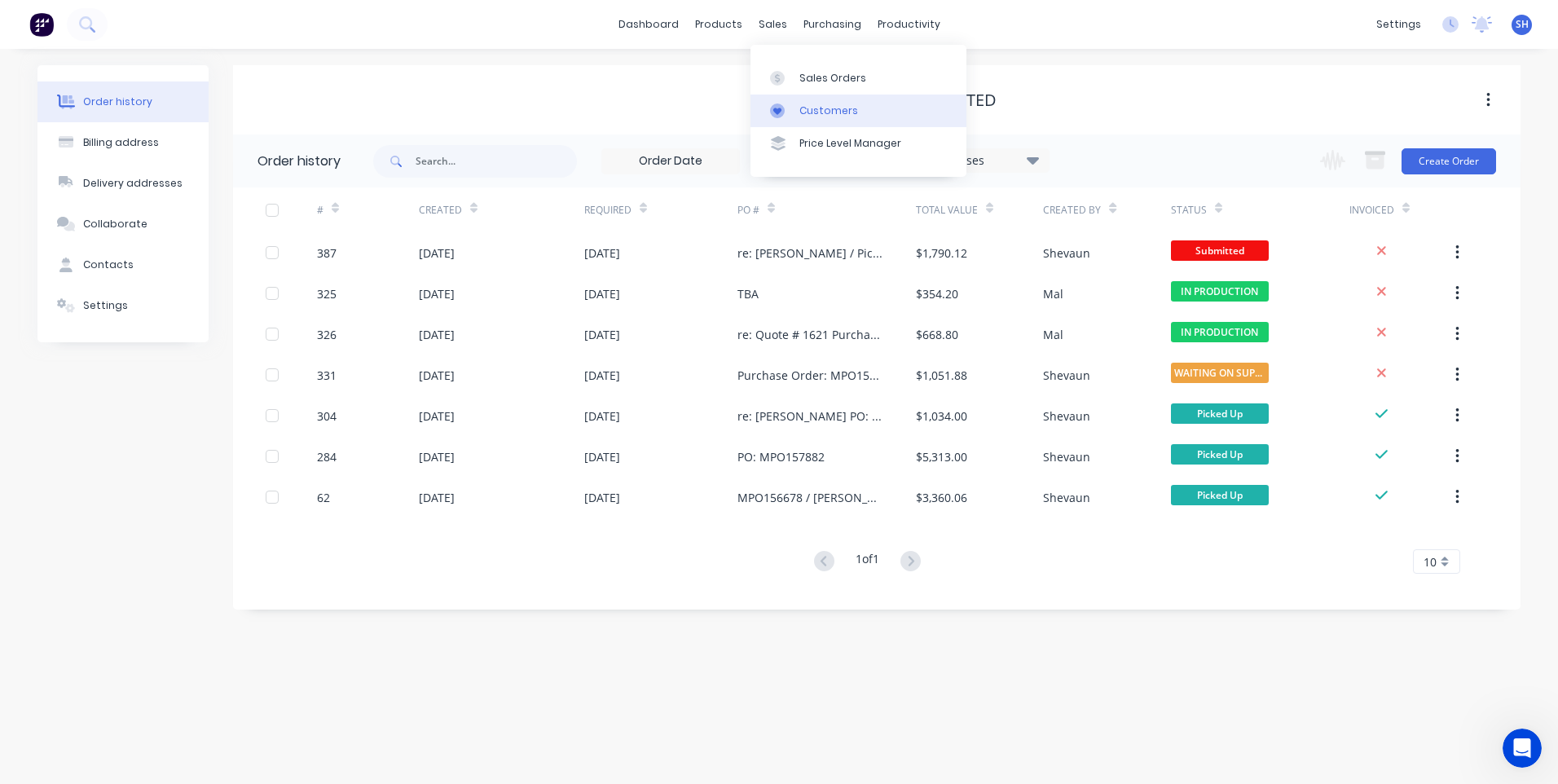
click at [819, 105] on div "Customers" at bounding box center [828, 111] width 59 height 15
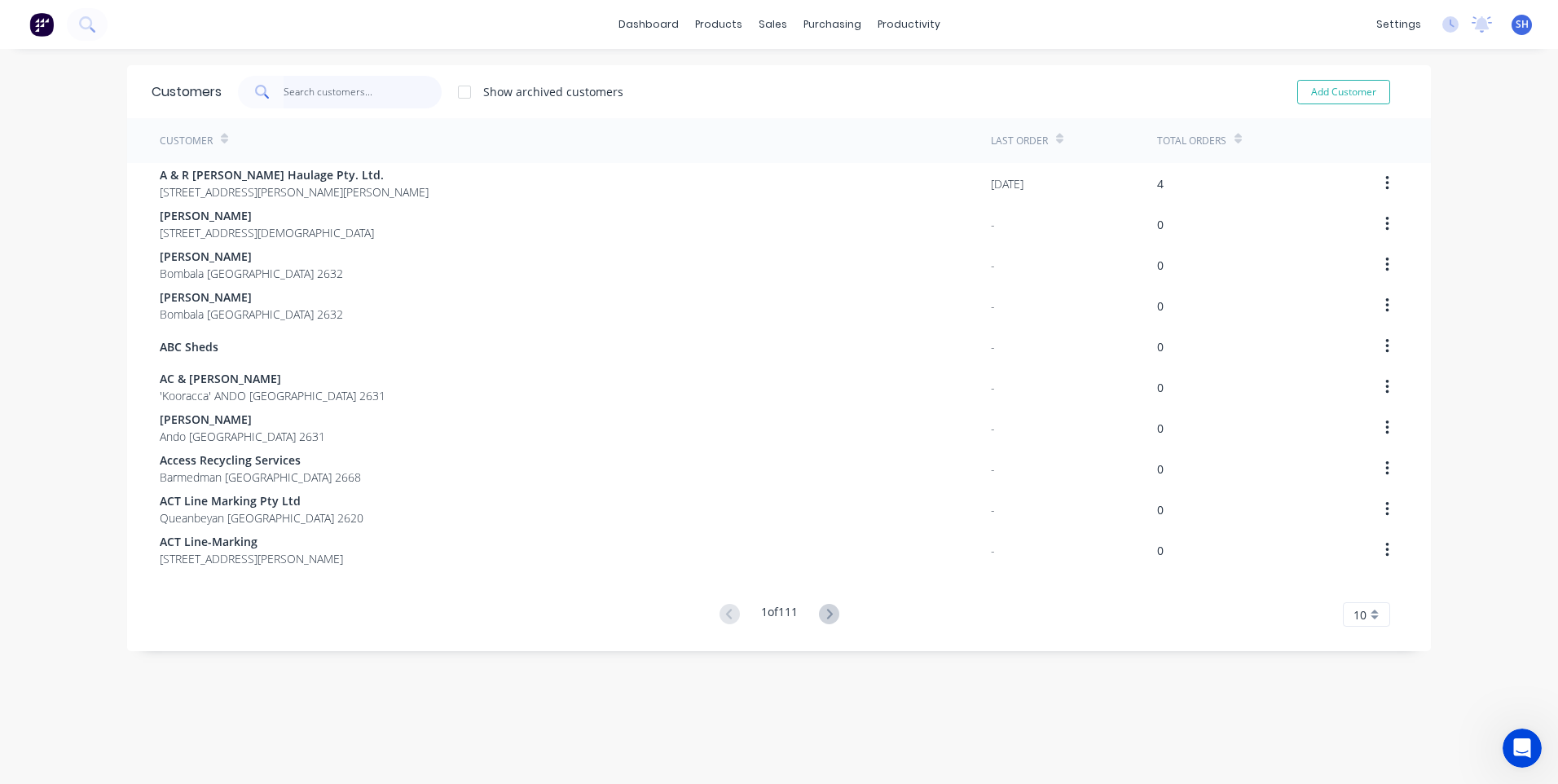
click at [294, 91] on input "text" at bounding box center [363, 91] width 159 height 33
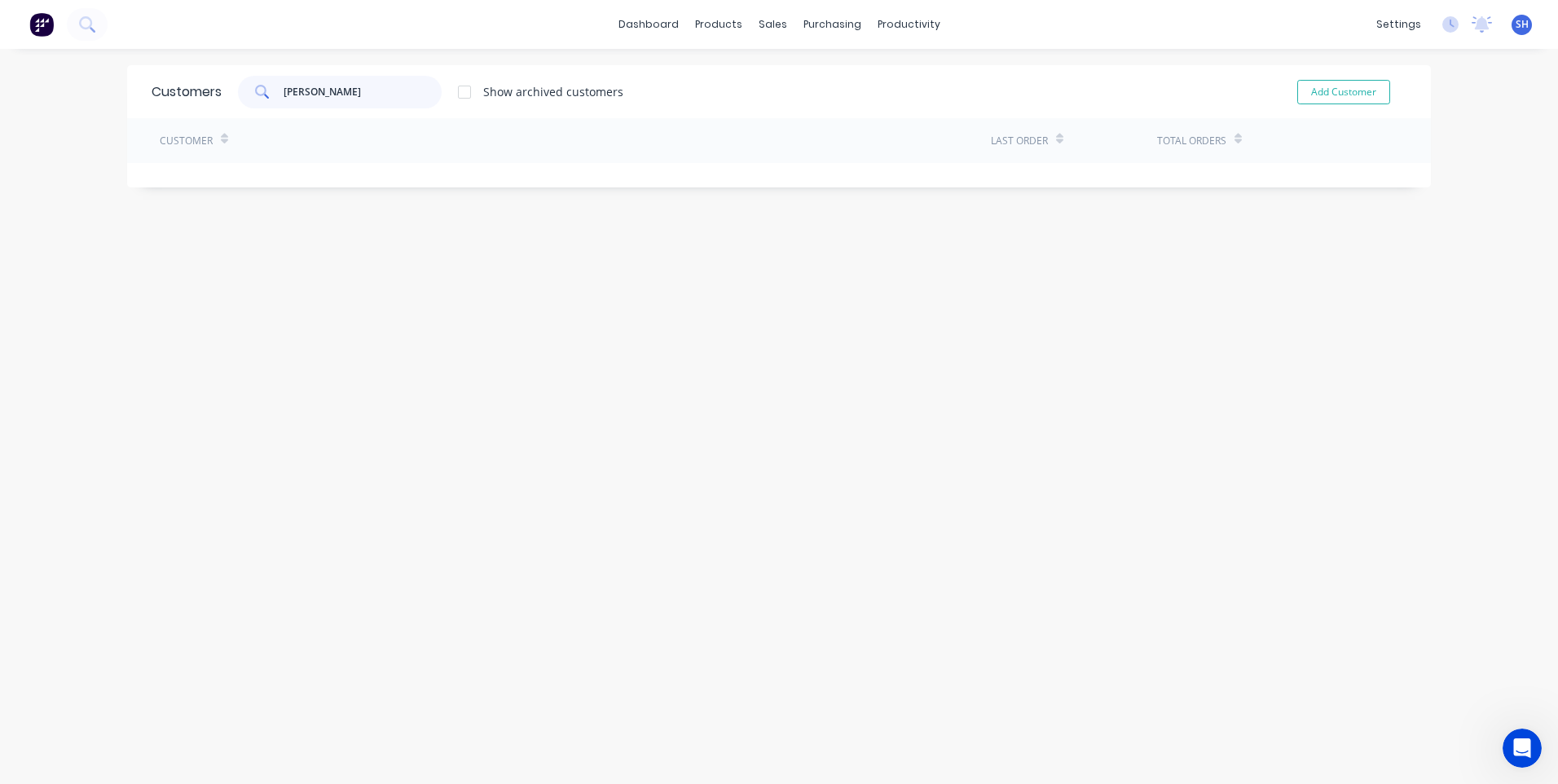
drag, startPoint x: 318, startPoint y: 92, endPoint x: 261, endPoint y: 93, distance: 57.0
click at [261, 93] on div "[PERSON_NAME]" at bounding box center [340, 91] width 204 height 33
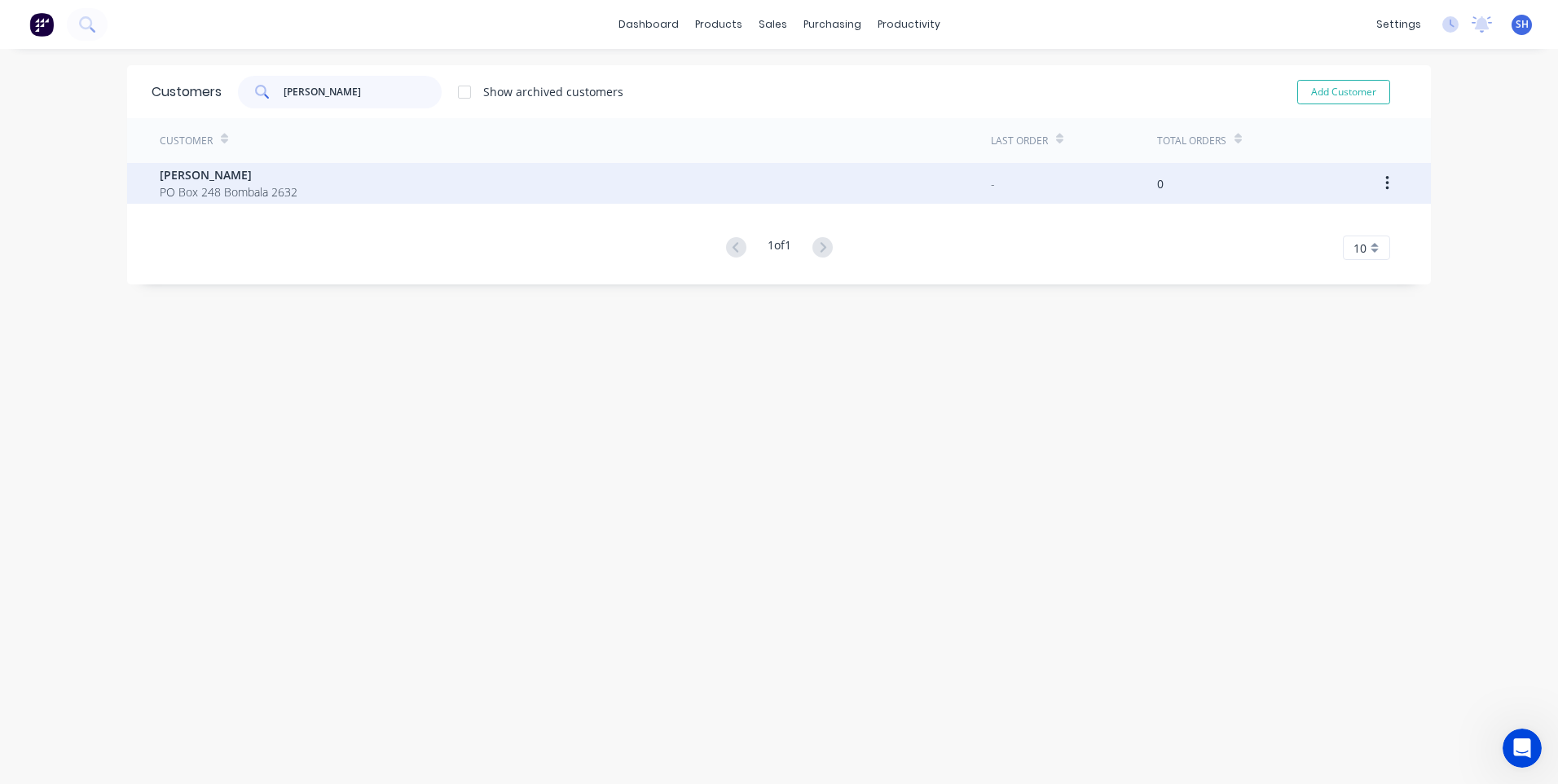
type input "[PERSON_NAME]"
click at [197, 172] on span "[PERSON_NAME]" at bounding box center [229, 174] width 138 height 17
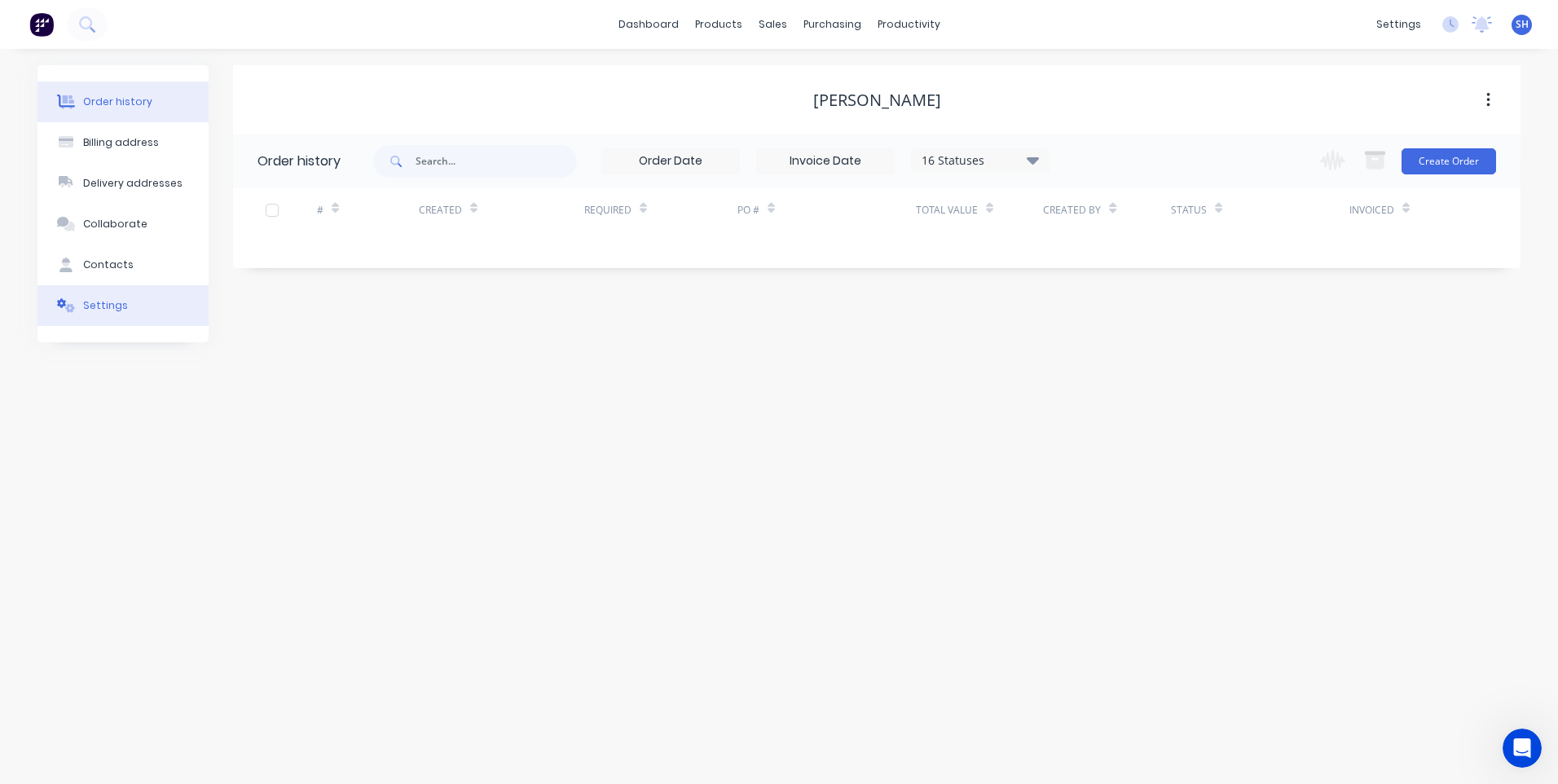
click at [106, 302] on div "Settings" at bounding box center [106, 305] width 45 height 15
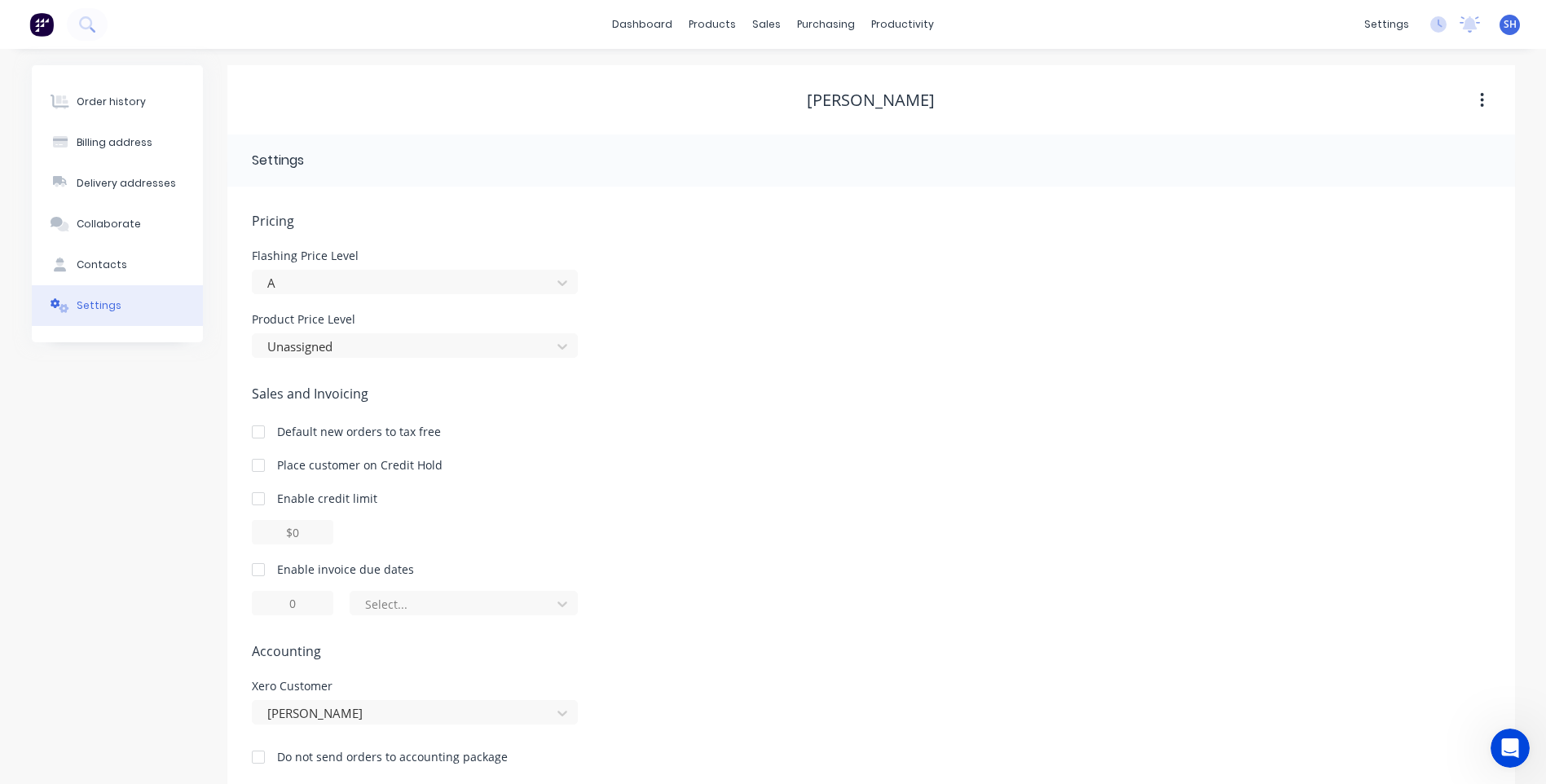
click at [255, 571] on div at bounding box center [258, 569] width 33 height 33
drag, startPoint x: 306, startPoint y: 608, endPoint x: 262, endPoint y: 590, distance: 47.5
click at [254, 600] on input "1" at bounding box center [292, 603] width 82 height 25
type input "30"
click at [562, 607] on icon at bounding box center [562, 603] width 17 height 17
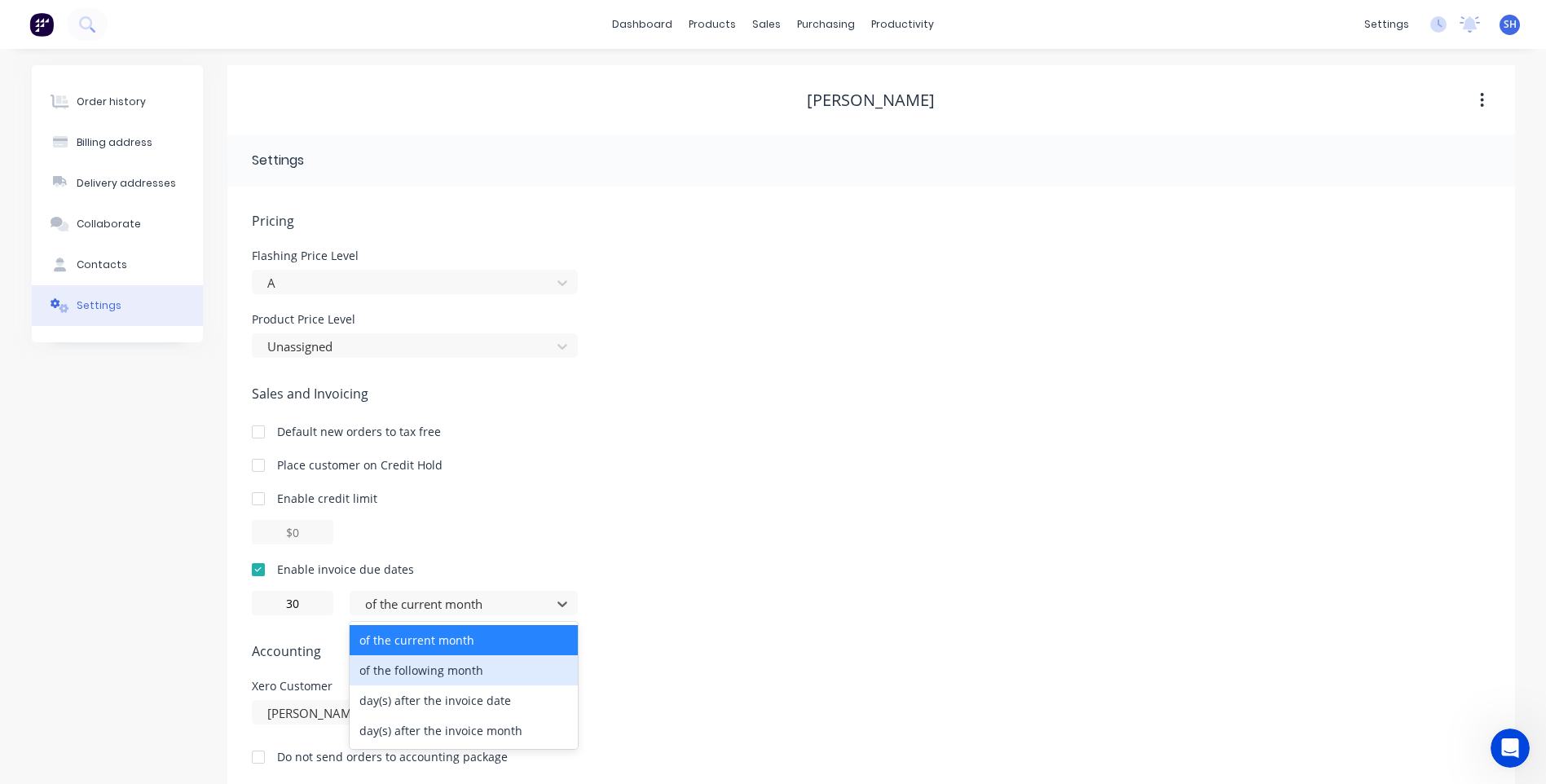
click at [456, 669] on div "of the following month" at bounding box center [463, 670] width 228 height 30
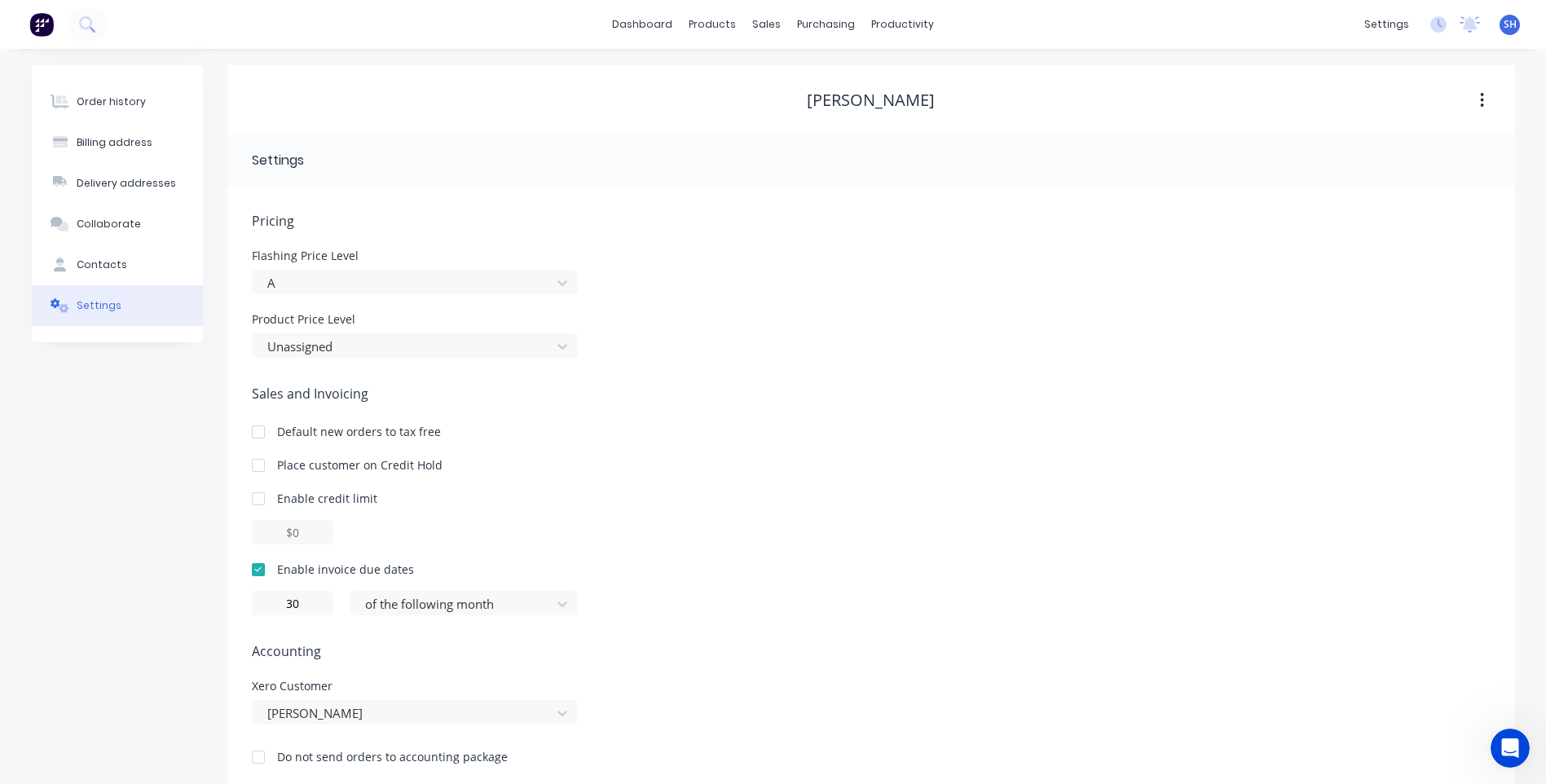
click at [618, 651] on span "Accounting" at bounding box center [871, 650] width 1239 height 19
click at [98, 261] on div "Contacts" at bounding box center [101, 265] width 50 height 15
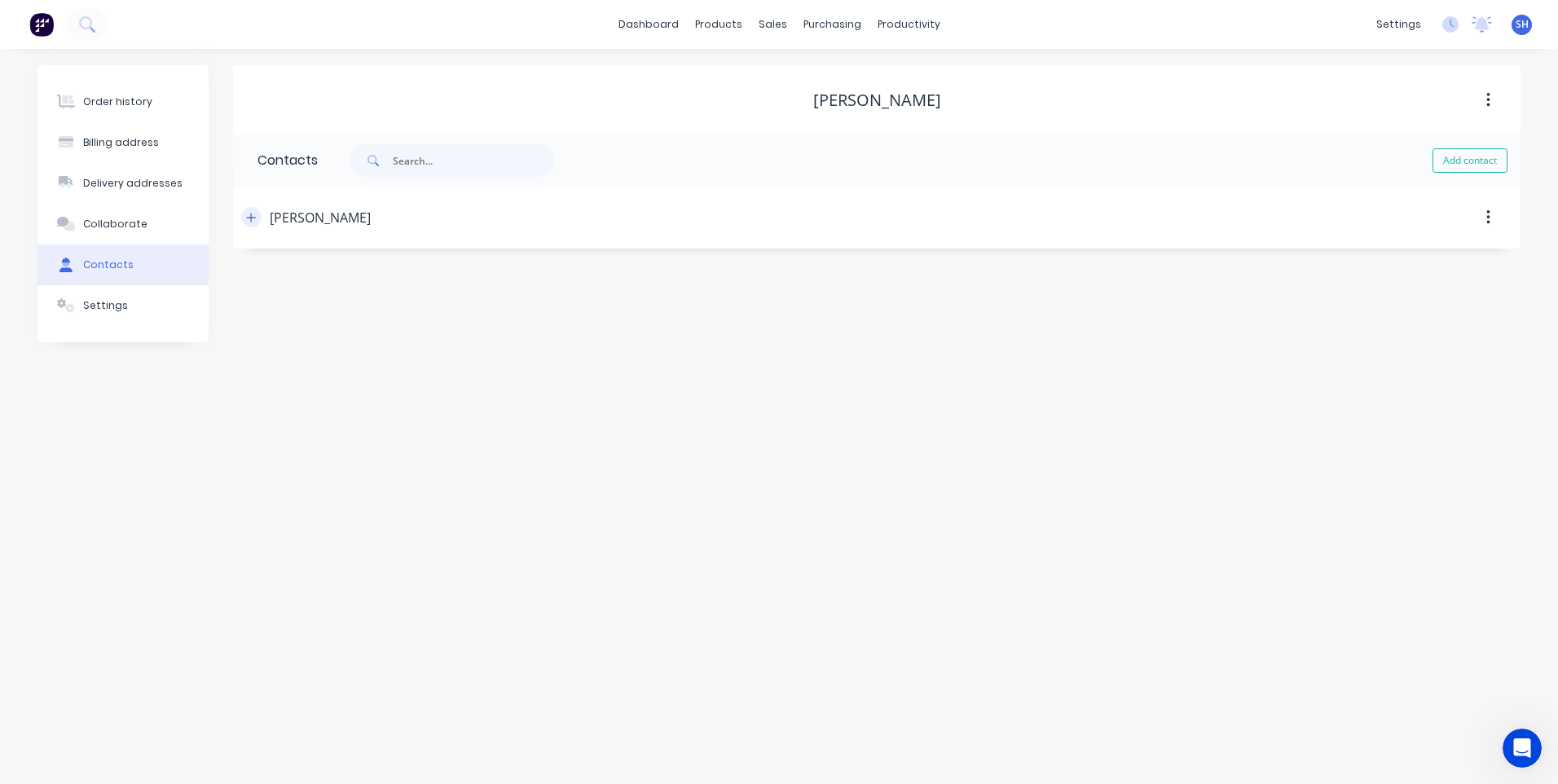
click at [251, 219] on icon "button" at bounding box center [251, 217] width 9 height 9
click at [1112, 548] on div "Order history Billing address Delivery addresses Collaborate Contacts Settings …" at bounding box center [779, 417] width 1558 height 735
click at [323, 471] on input "tel" at bounding box center [409, 470] width 195 height 18
paste input "0427 583 879"
type input "0427 583 879"
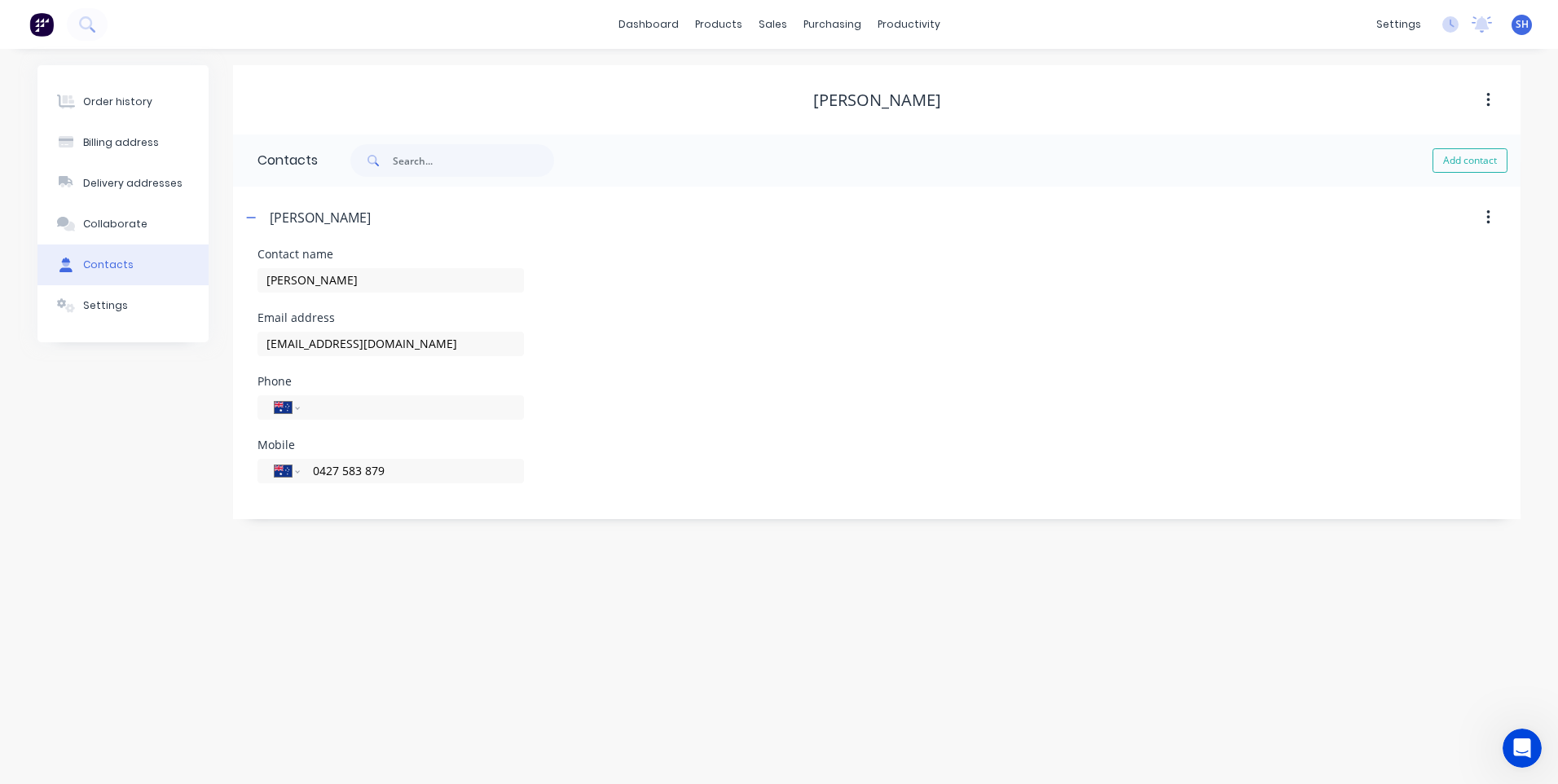
click at [636, 584] on div "Order history Billing address Delivery addresses Collaborate Contacts Settings …" at bounding box center [779, 417] width 1558 height 735
click at [118, 142] on div "Billing address" at bounding box center [121, 142] width 76 height 15
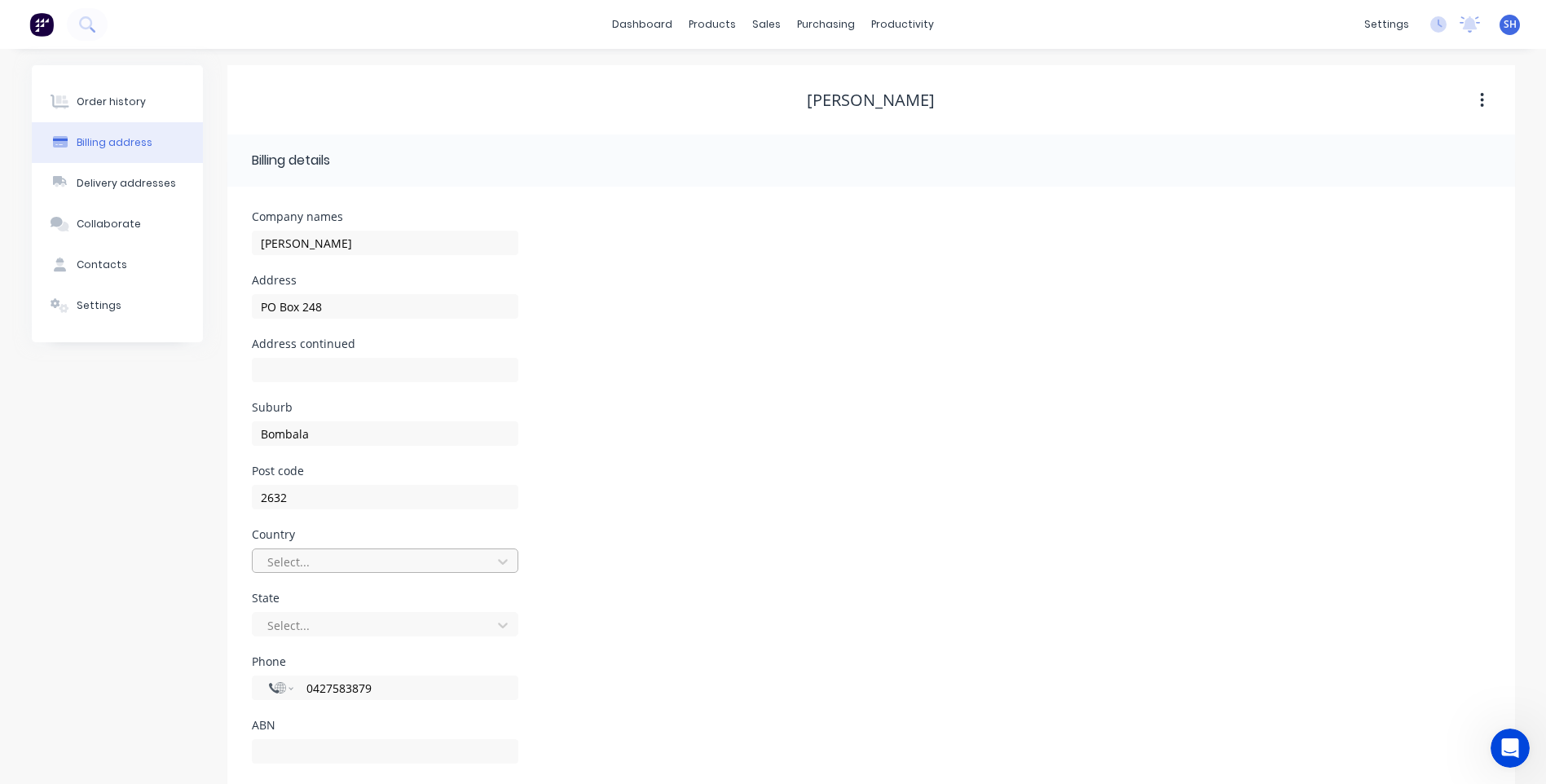
scroll to position [32, 0]
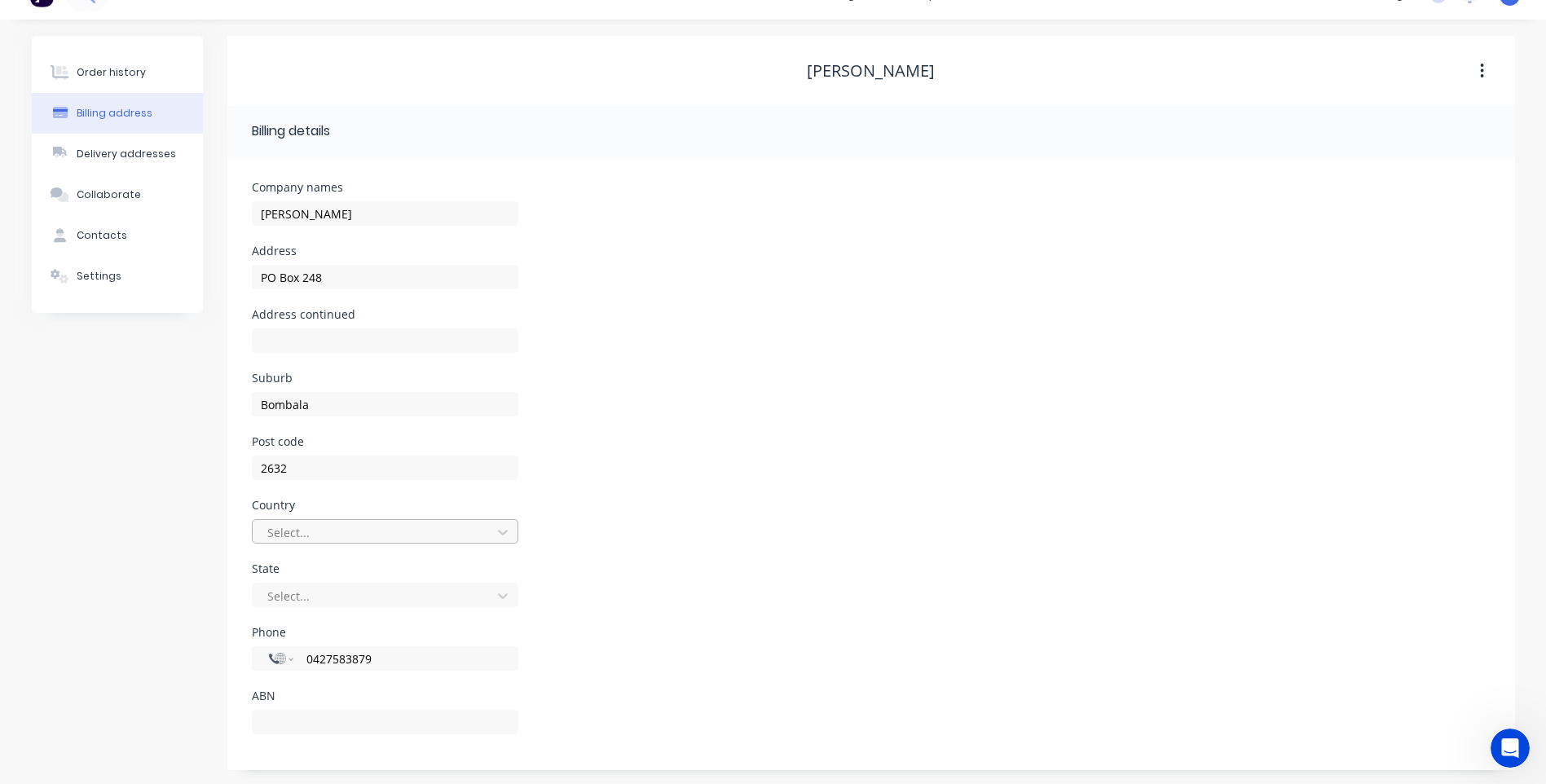
click at [328, 543] on div "Select..." at bounding box center [384, 531] width 266 height 25
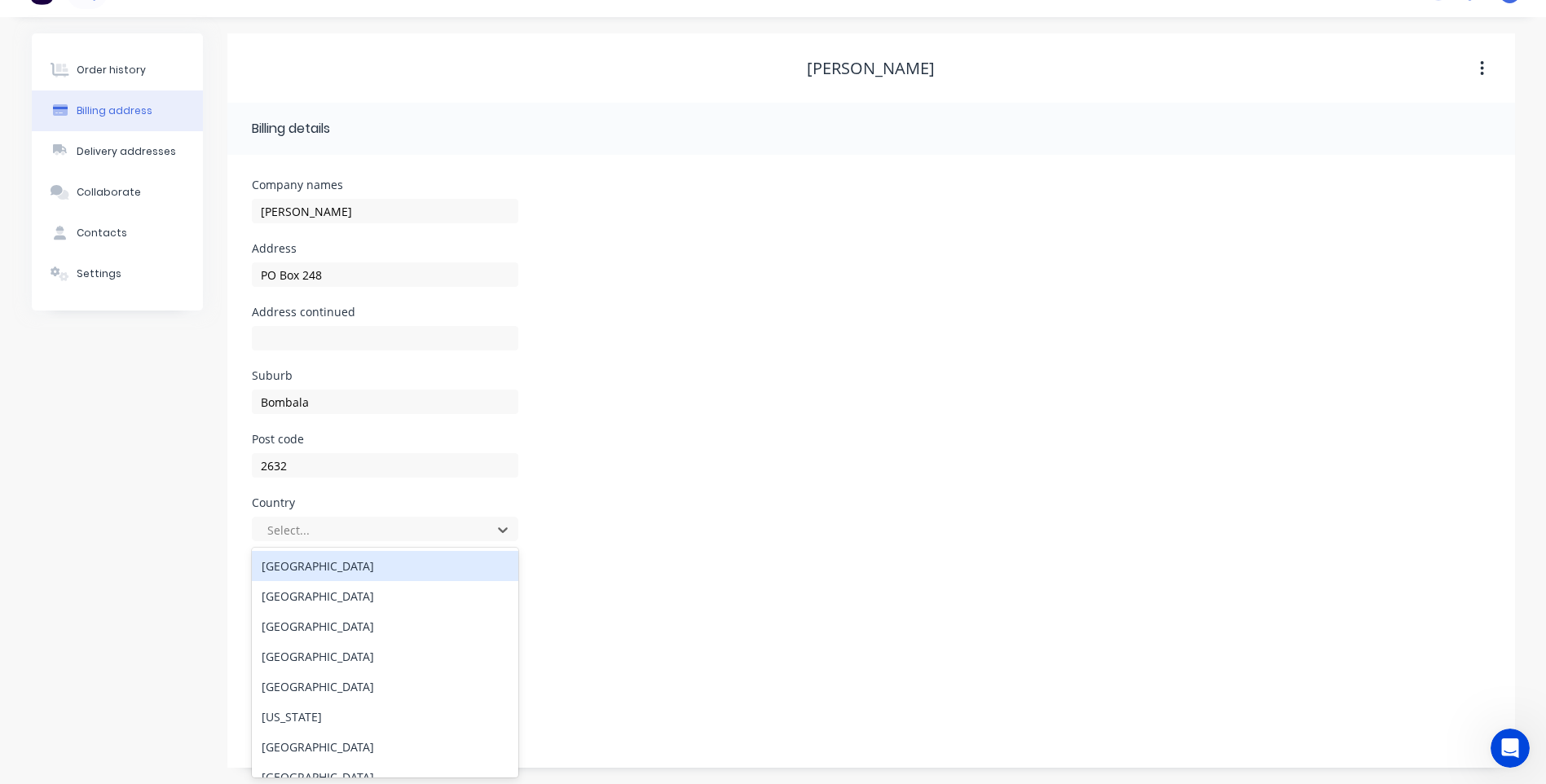
click at [306, 559] on div "[GEOGRAPHIC_DATA]" at bounding box center [384, 565] width 266 height 30
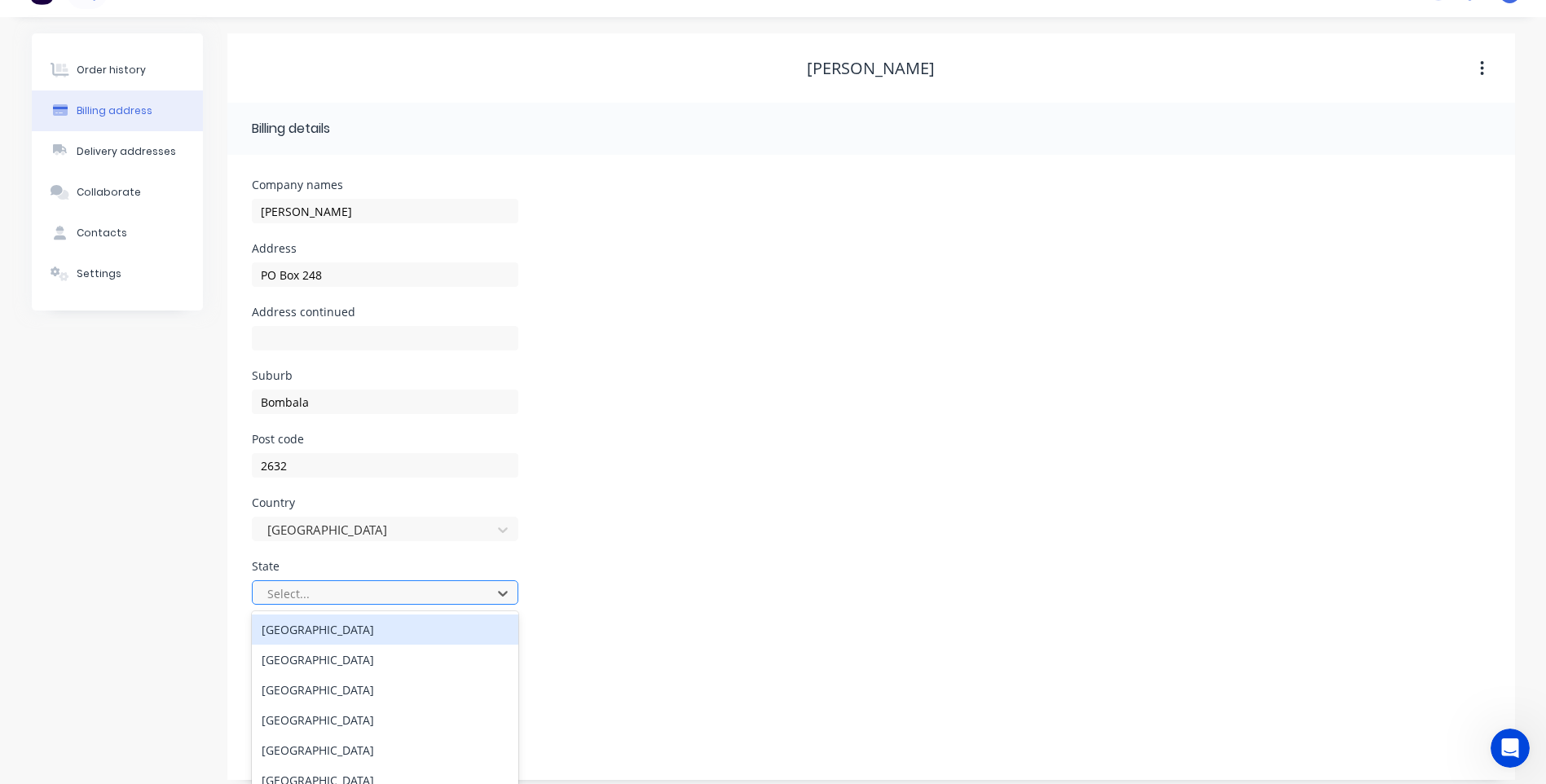
scroll to position [44, 0]
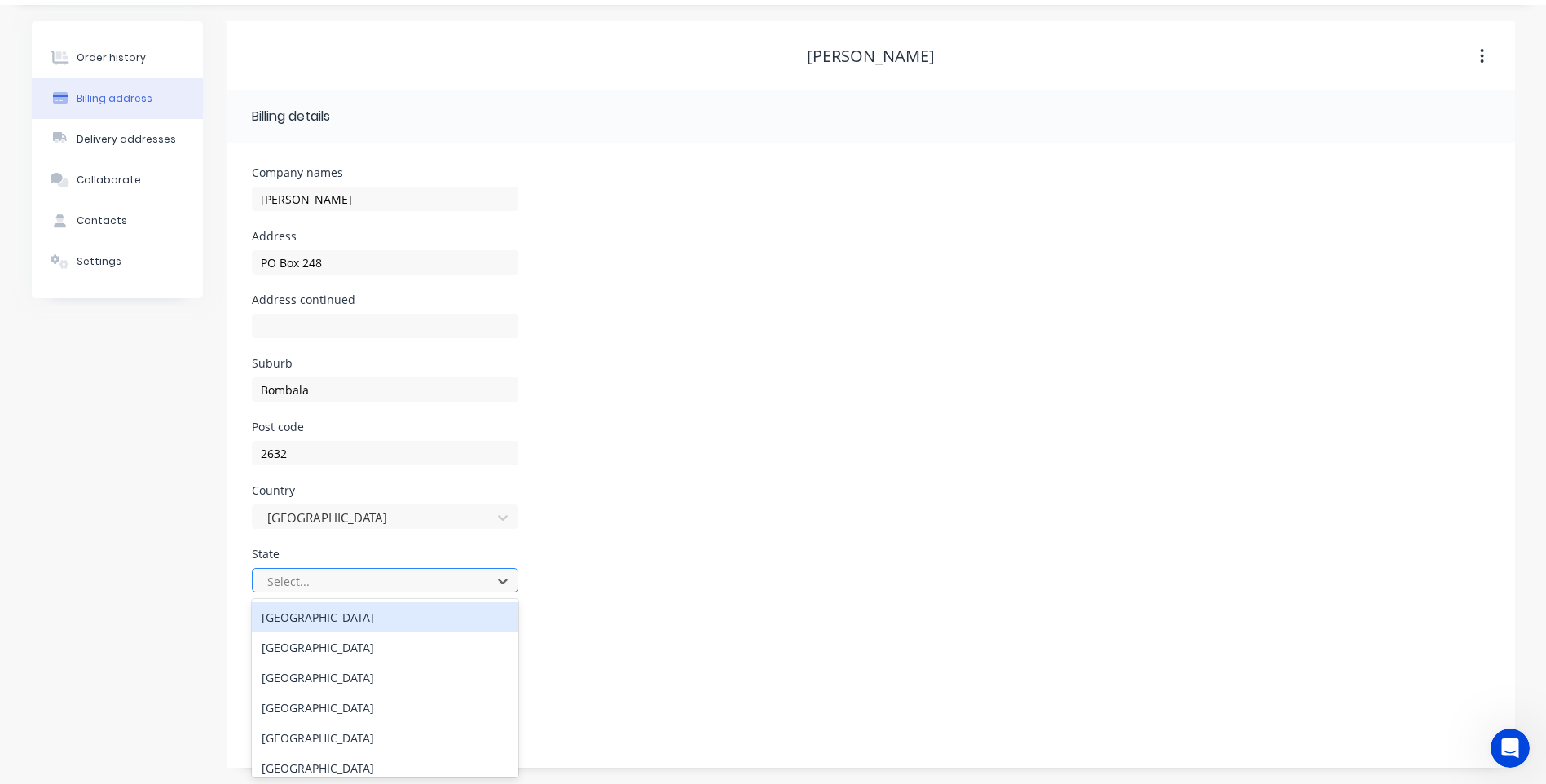
click at [352, 592] on div "8 results available. Use Up and Down to choose options, press Enter to select t…" at bounding box center [384, 580] width 266 height 25
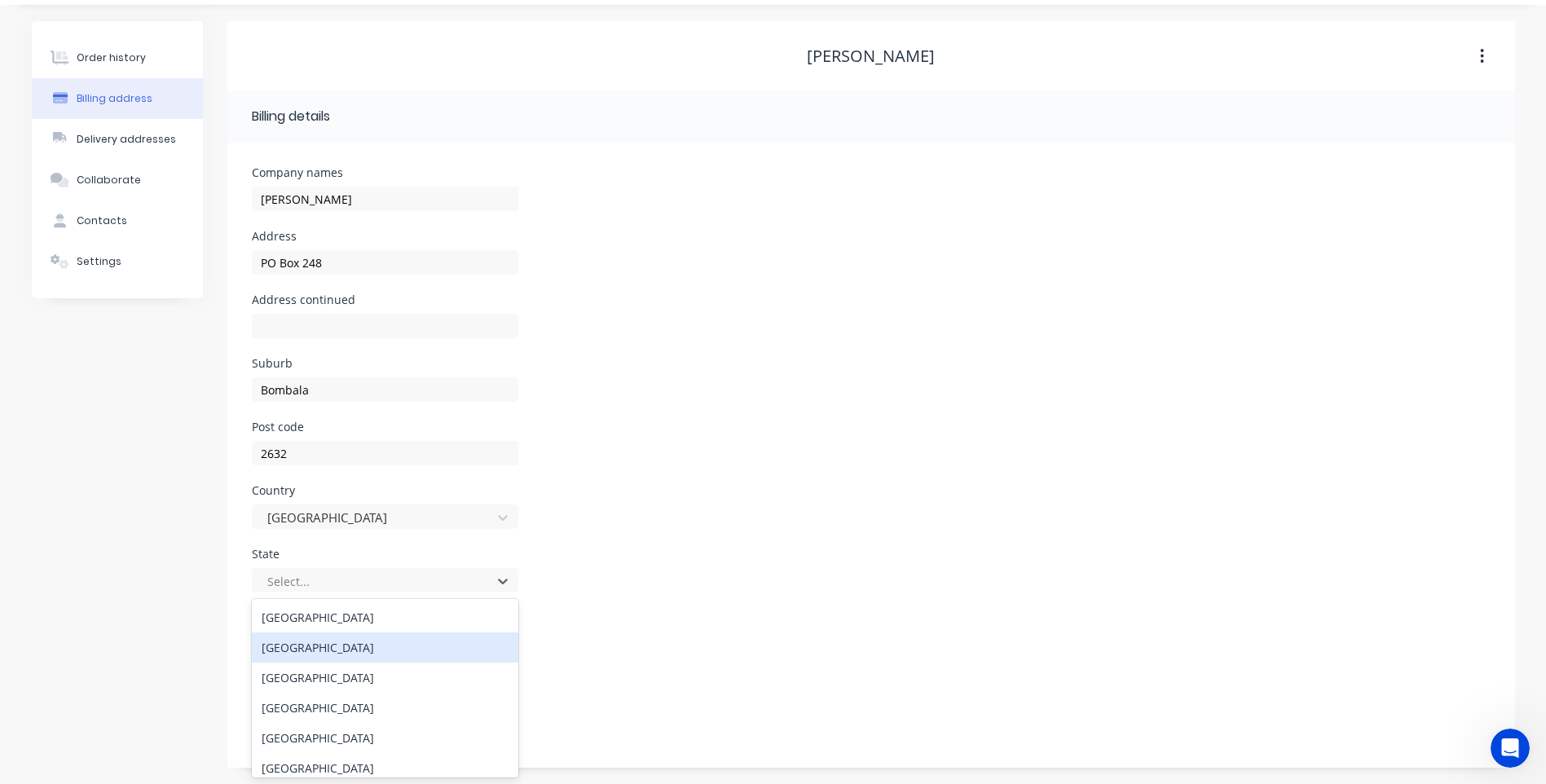
click at [344, 649] on div "[GEOGRAPHIC_DATA]" at bounding box center [384, 647] width 266 height 30
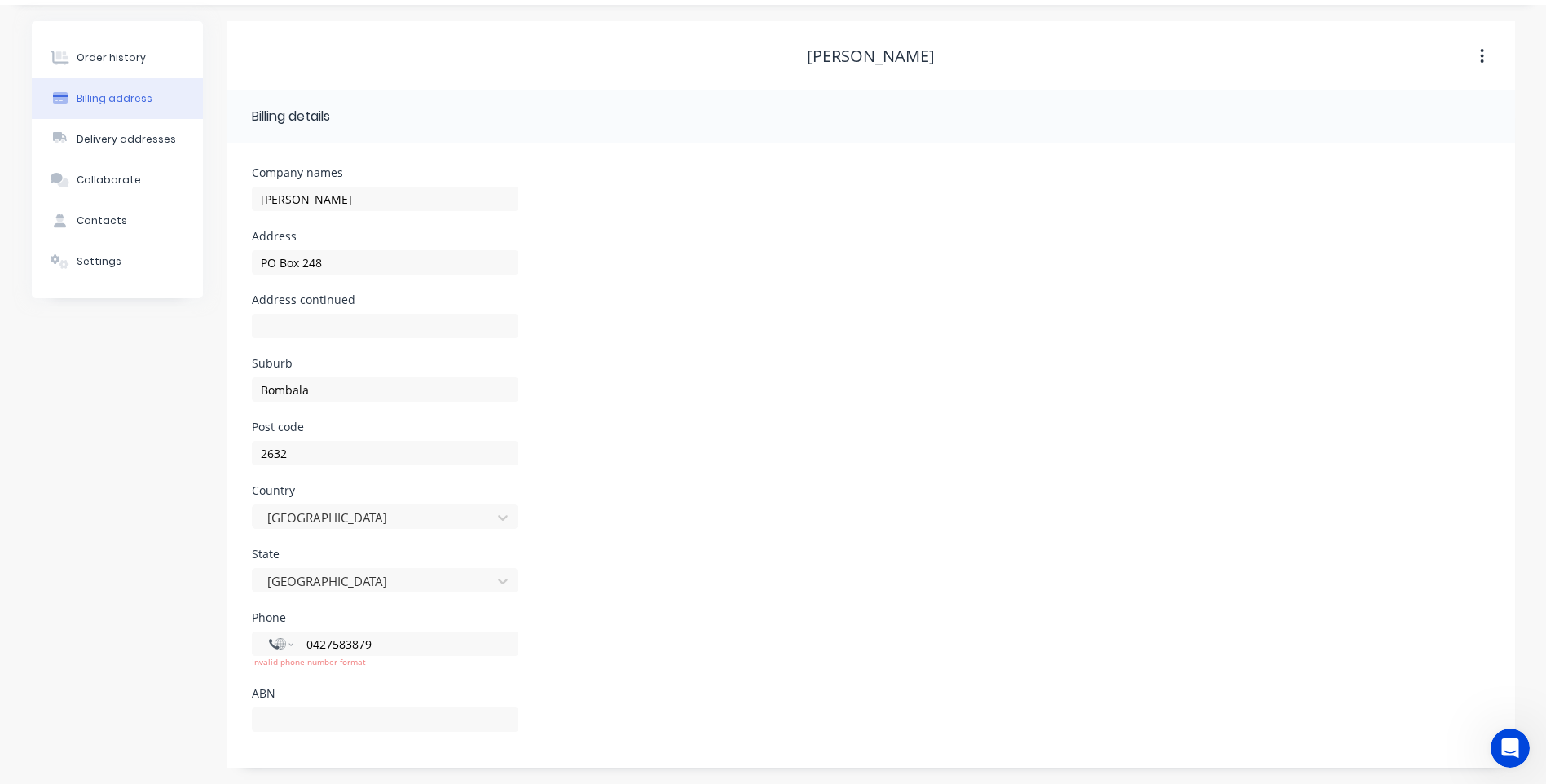
drag, startPoint x: 391, startPoint y: 642, endPoint x: 229, endPoint y: 632, distance: 162.3
click at [229, 632] on div "Company names [PERSON_NAME] Address PO Box 248 Address continued Suburb [GEOGRA…" at bounding box center [871, 454] width 1287 height 625
select select "AU"
click at [728, 674] on div "Phone International [GEOGRAPHIC_DATA] [GEOGRAPHIC_DATA] [GEOGRAPHIC_DATA] [GEOG…" at bounding box center [871, 650] width 1239 height 76
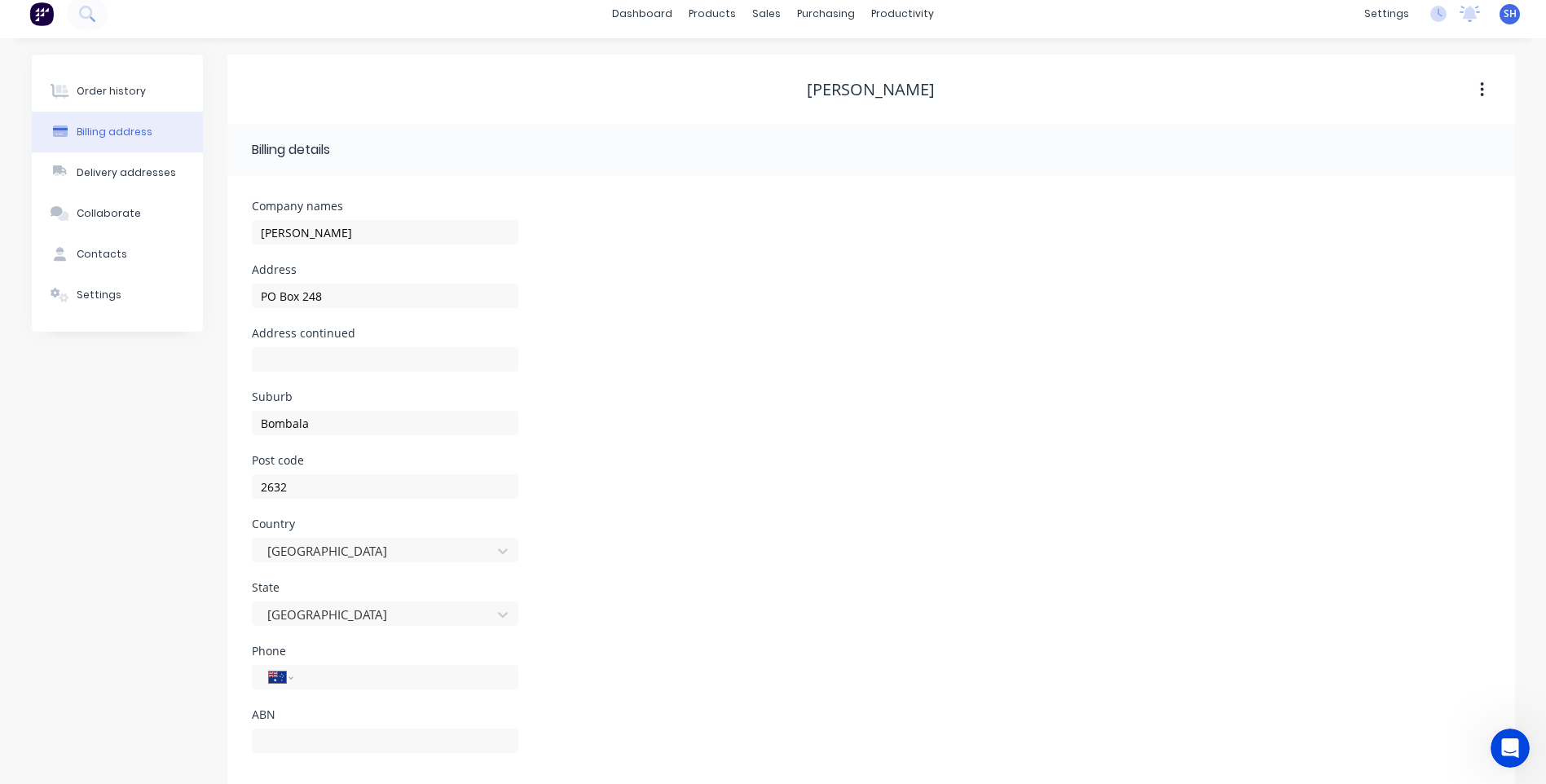
scroll to position [0, 0]
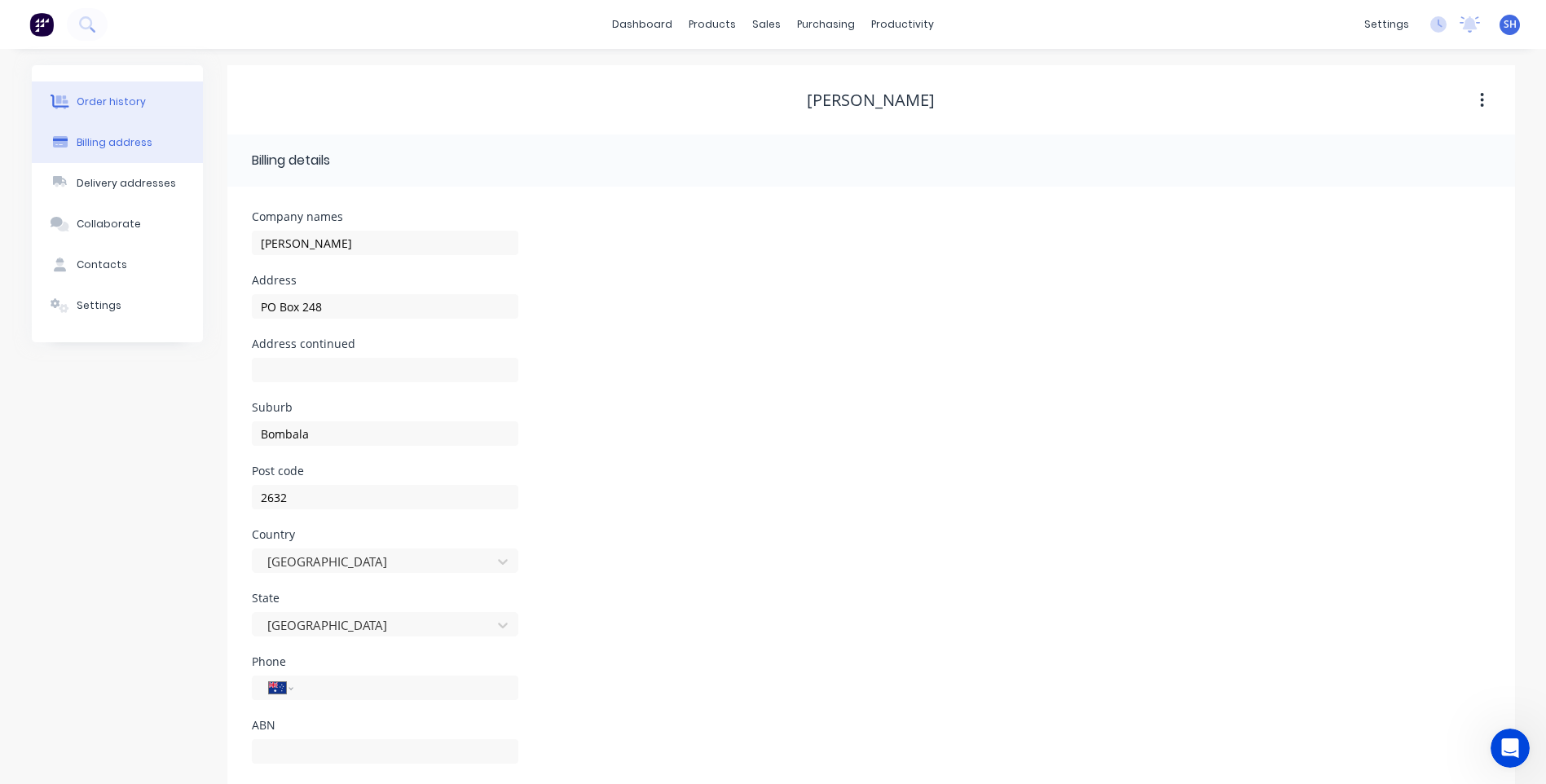
click at [119, 97] on div "Order history" at bounding box center [111, 102] width 69 height 15
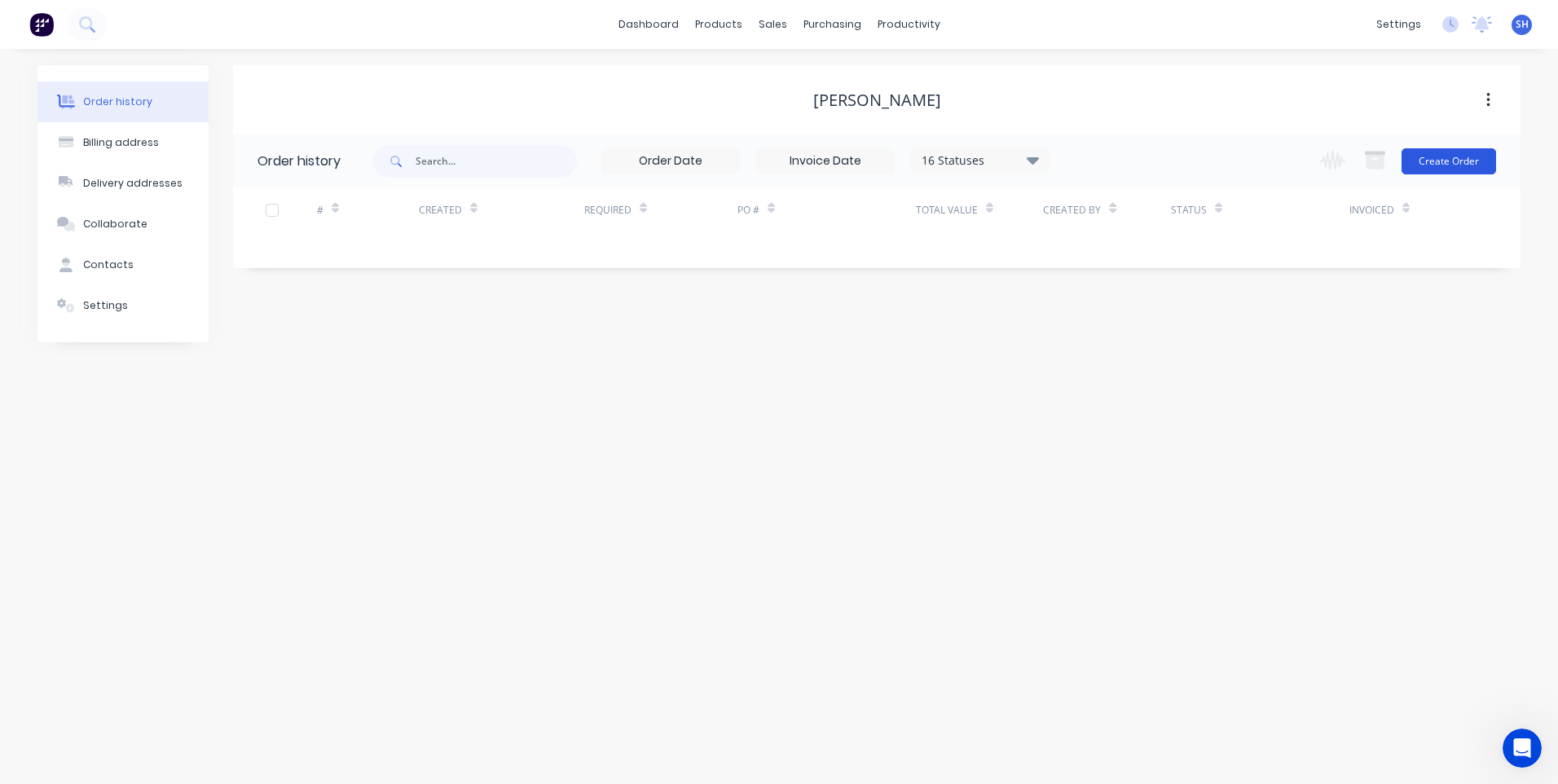
click at [1445, 156] on button "Create Order" at bounding box center [1449, 162] width 95 height 26
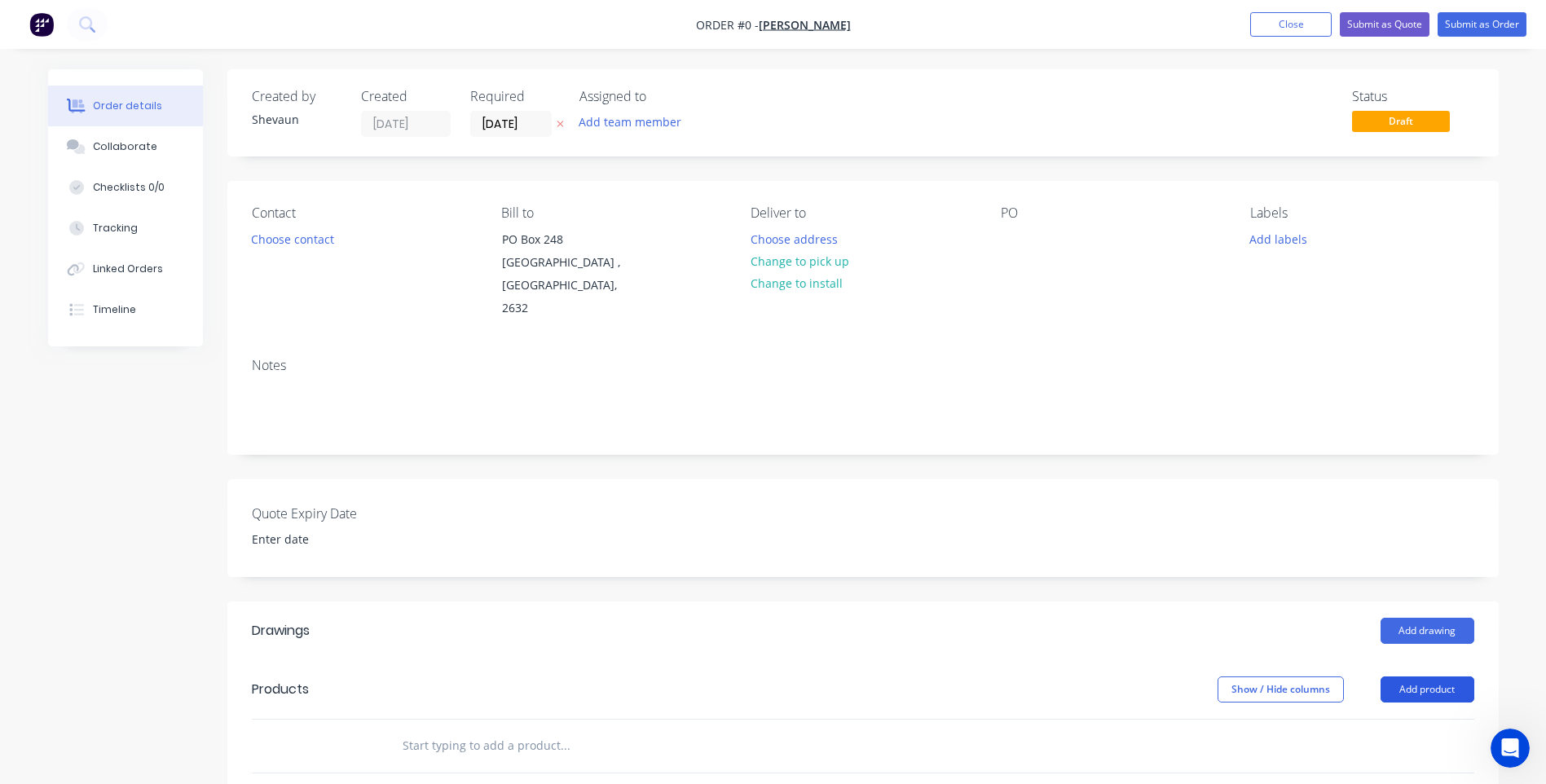
click at [1430, 676] on button "Add product" at bounding box center [1427, 689] width 94 height 26
click at [1382, 718] on div "Product catalogue" at bounding box center [1397, 730] width 126 height 24
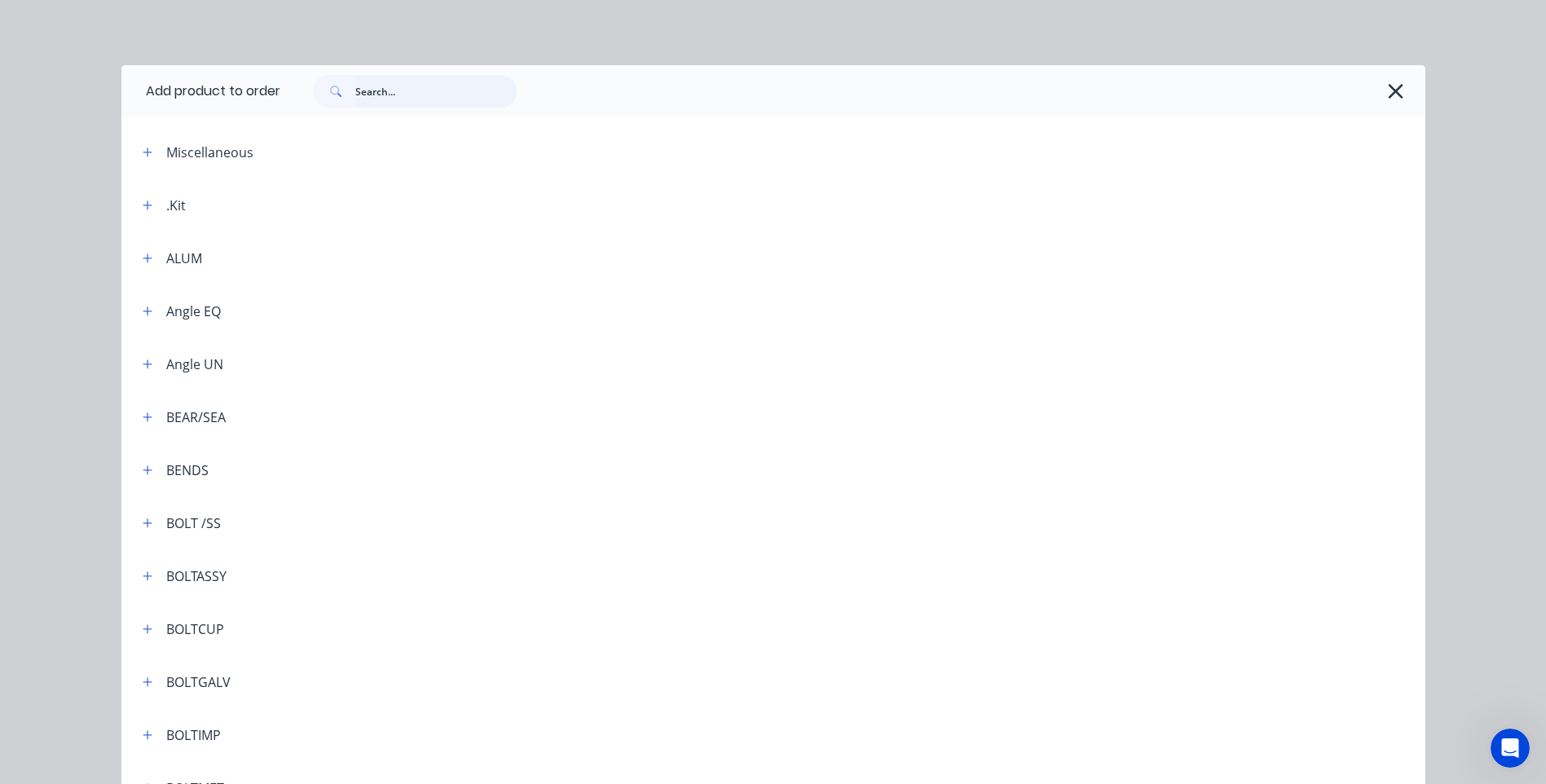
click at [373, 93] on input "text" at bounding box center [435, 91] width 161 height 33
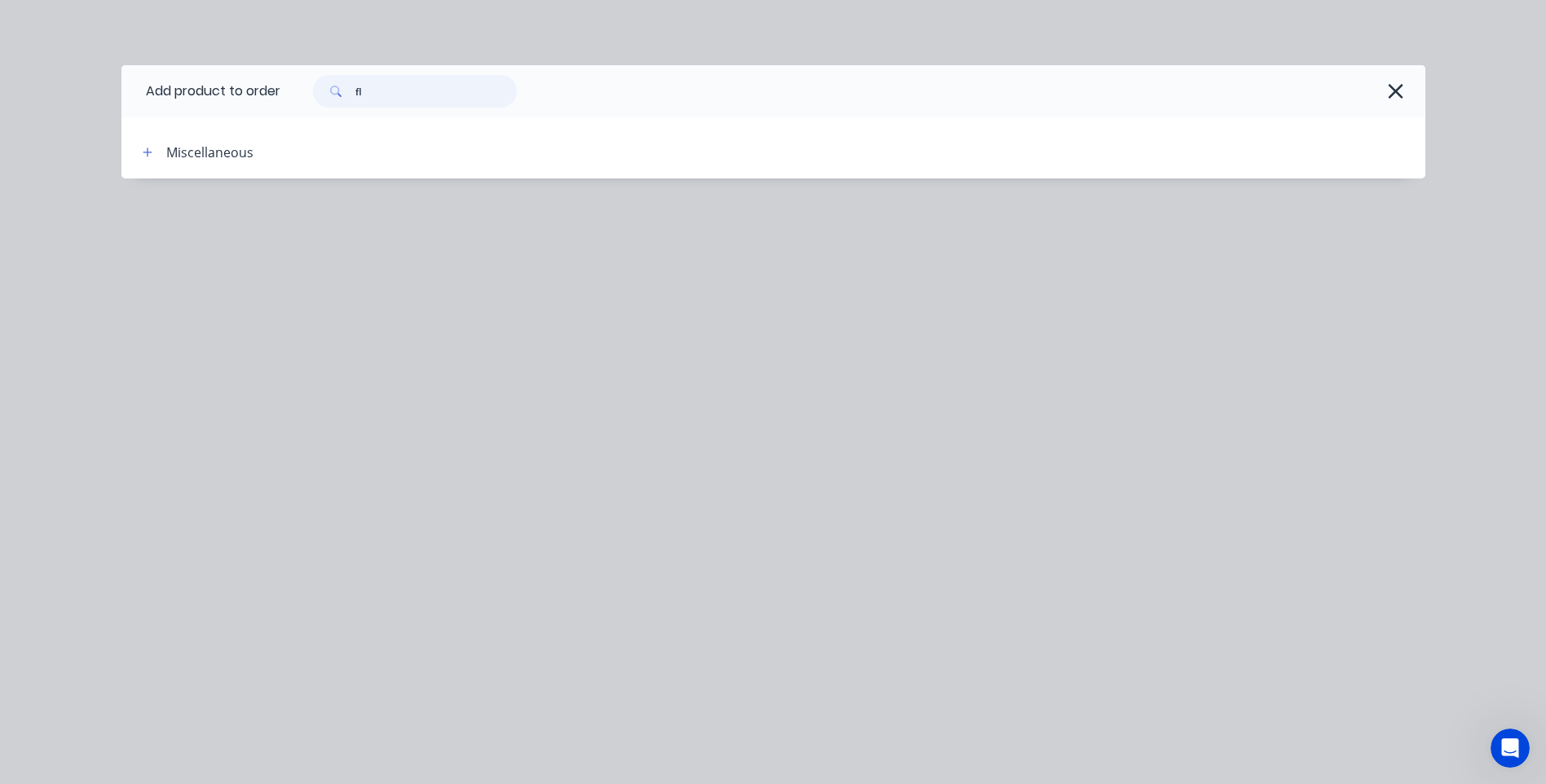
type input "f"
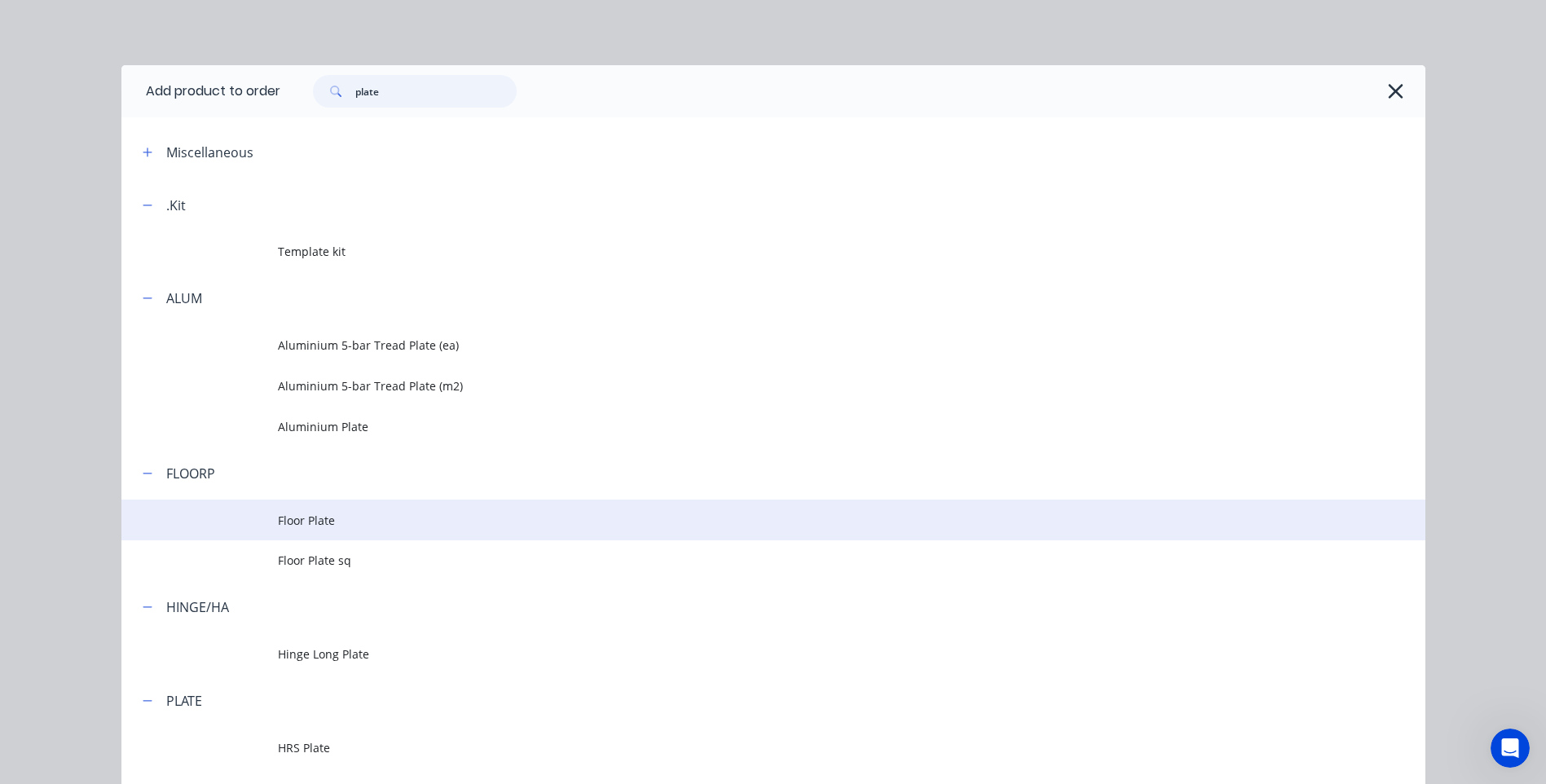
type input "plate"
click at [306, 517] on span "Floor Plate" at bounding box center [737, 519] width 918 height 17
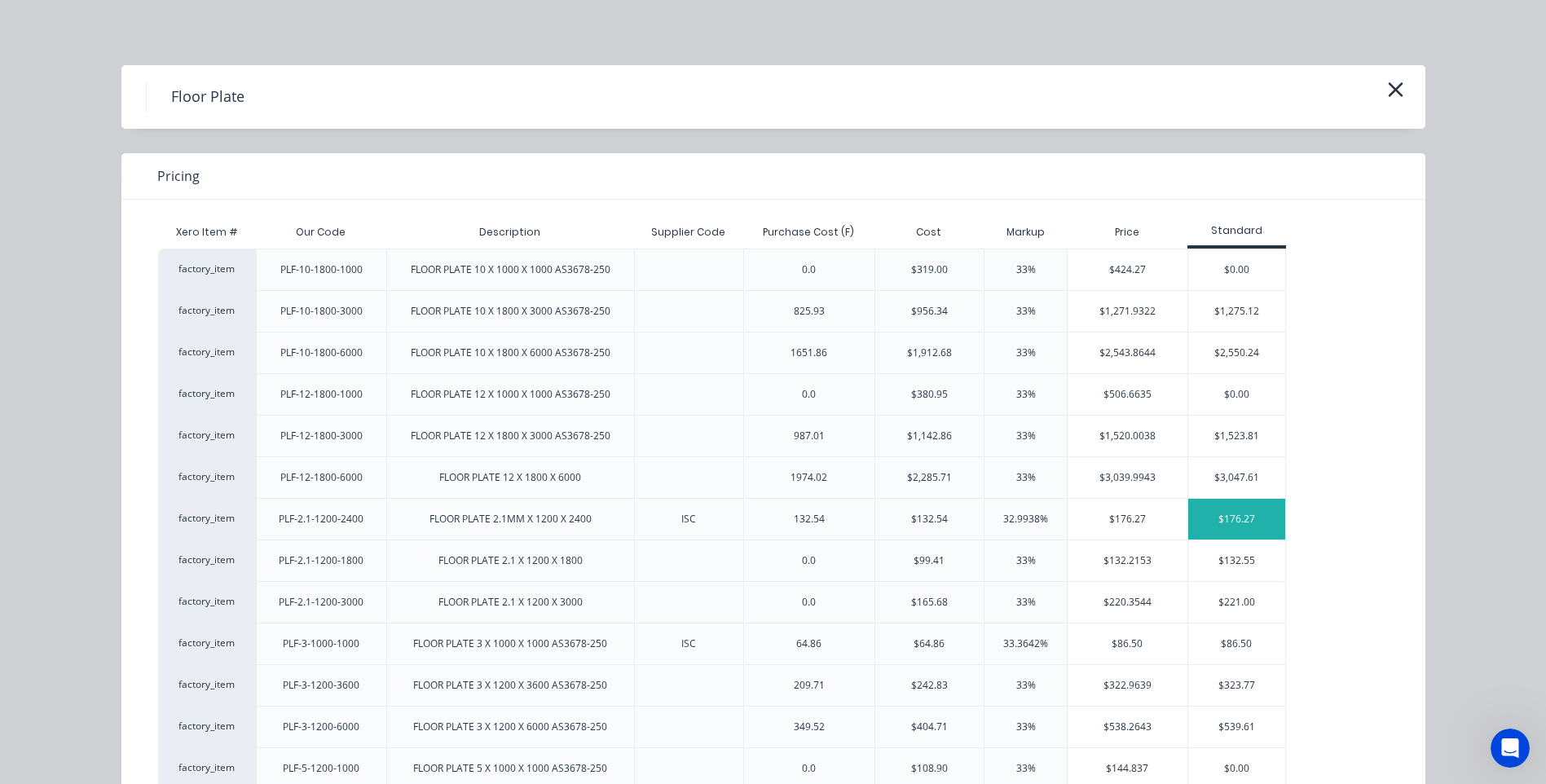
click at [1206, 518] on div "$176.27" at bounding box center [1236, 519] width 98 height 40
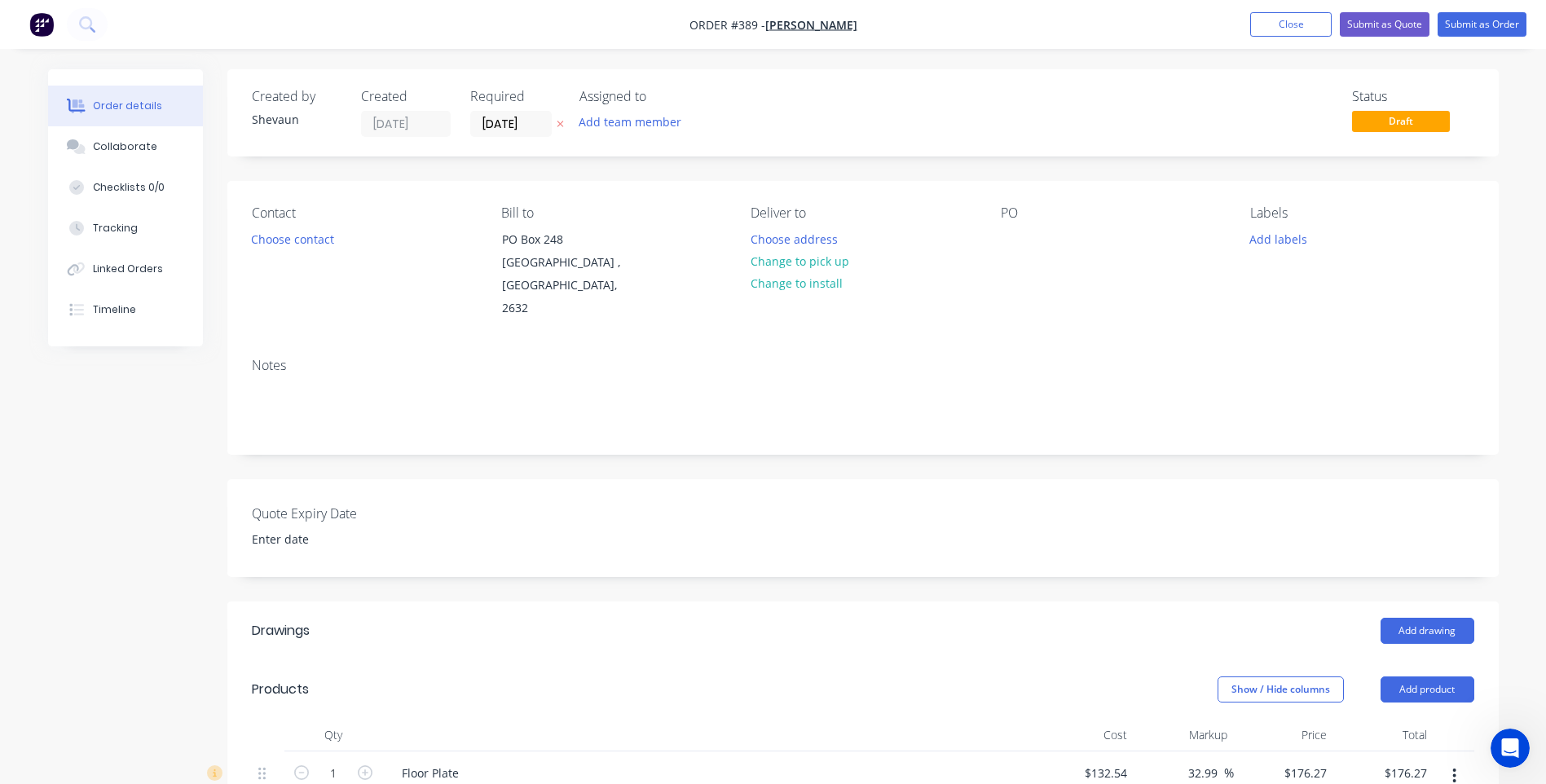
scroll to position [82, 0]
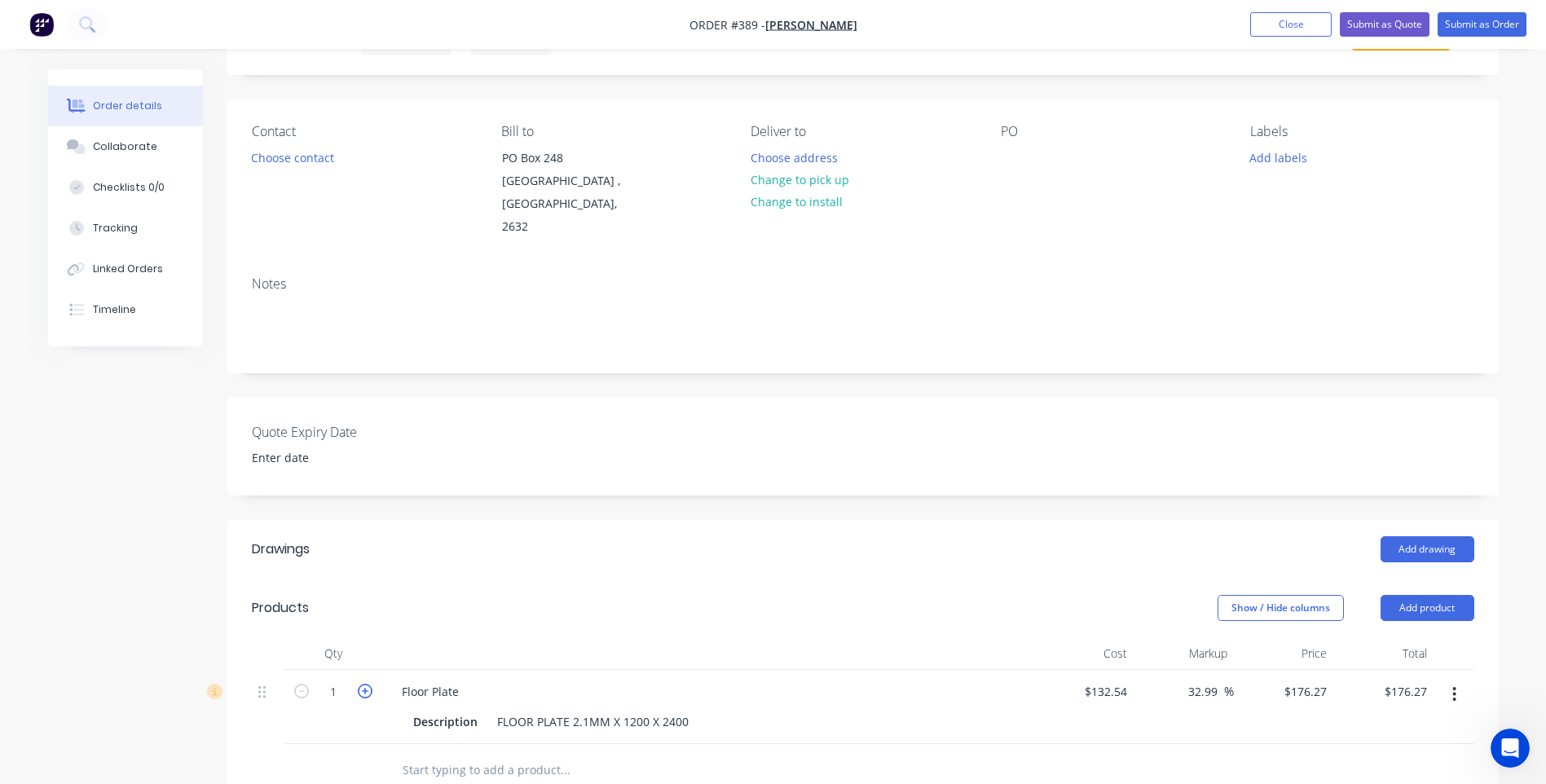
click at [361, 684] on icon "button" at bounding box center [365, 691] width 15 height 15
type input "2"
type input "$352.54"
click at [1426, 595] on button "Add product" at bounding box center [1427, 608] width 94 height 26
click at [1397, 637] on div "Product catalogue" at bounding box center [1397, 649] width 126 height 24
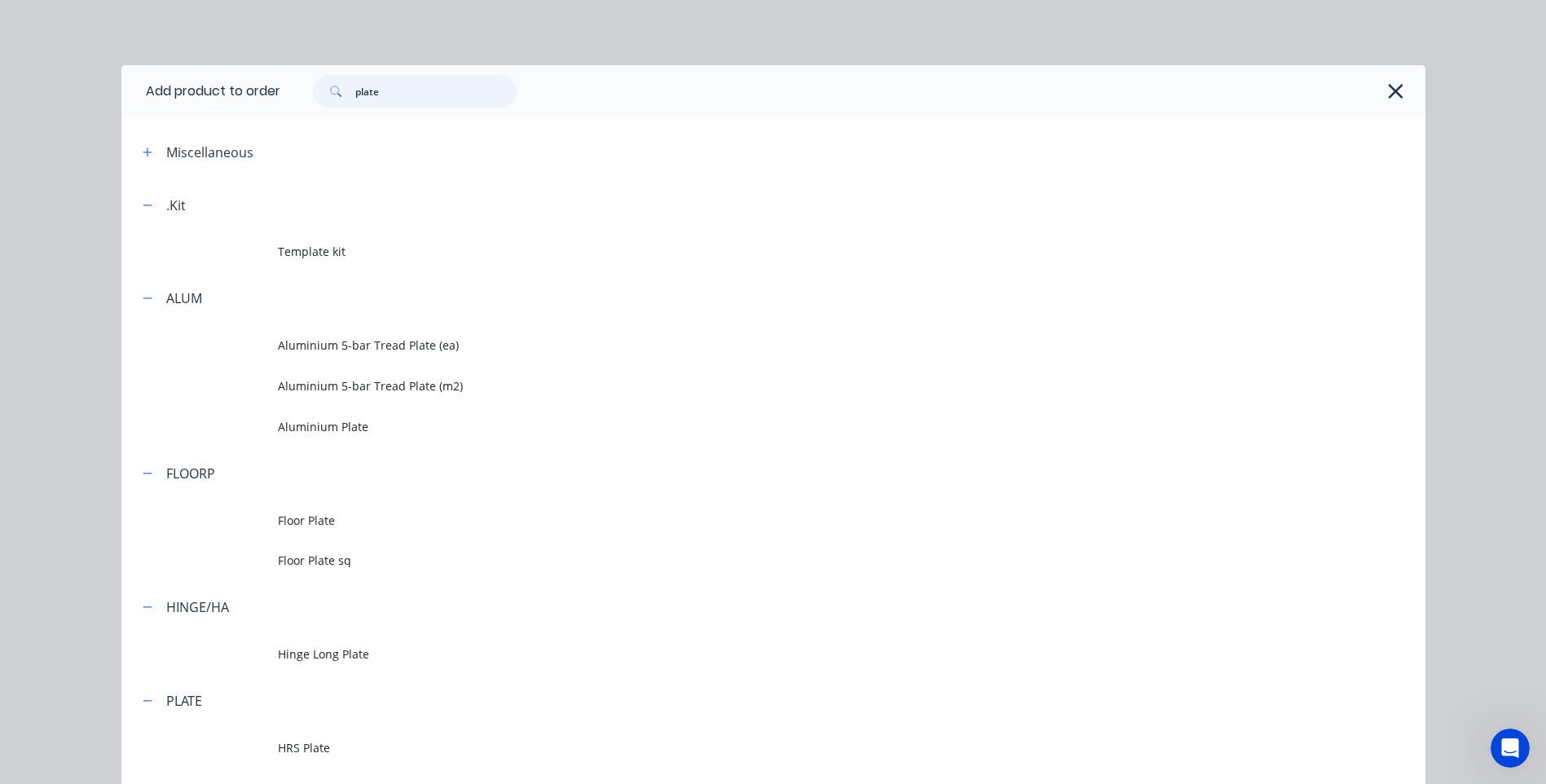
drag, startPoint x: 383, startPoint y: 95, endPoint x: 308, endPoint y: 94, distance: 75.0
click at [313, 94] on div "plate" at bounding box center [415, 91] width 204 height 33
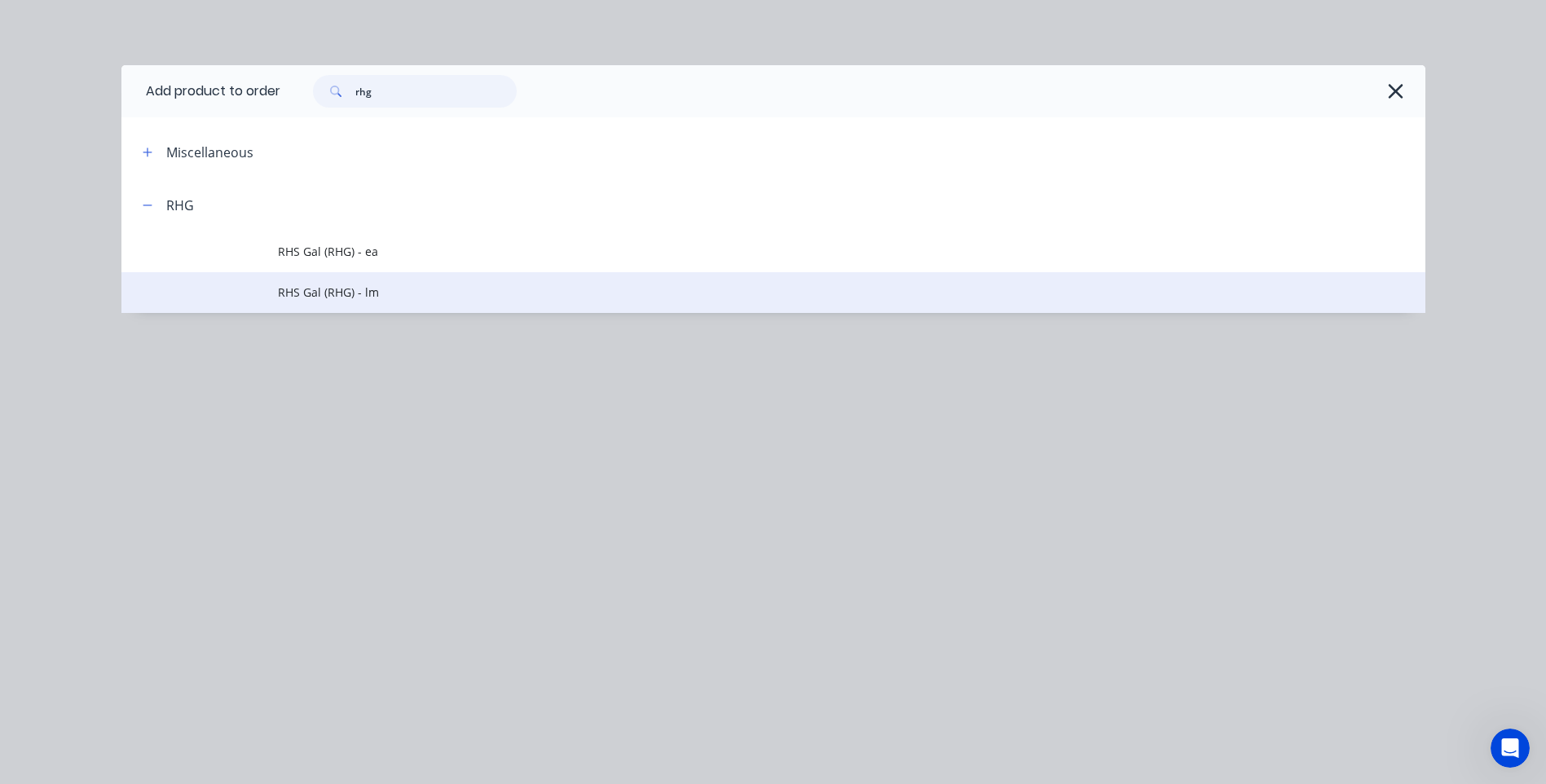
type input "rhg"
click at [341, 290] on span "RHS Gal (RHG) - lm" at bounding box center [737, 292] width 918 height 17
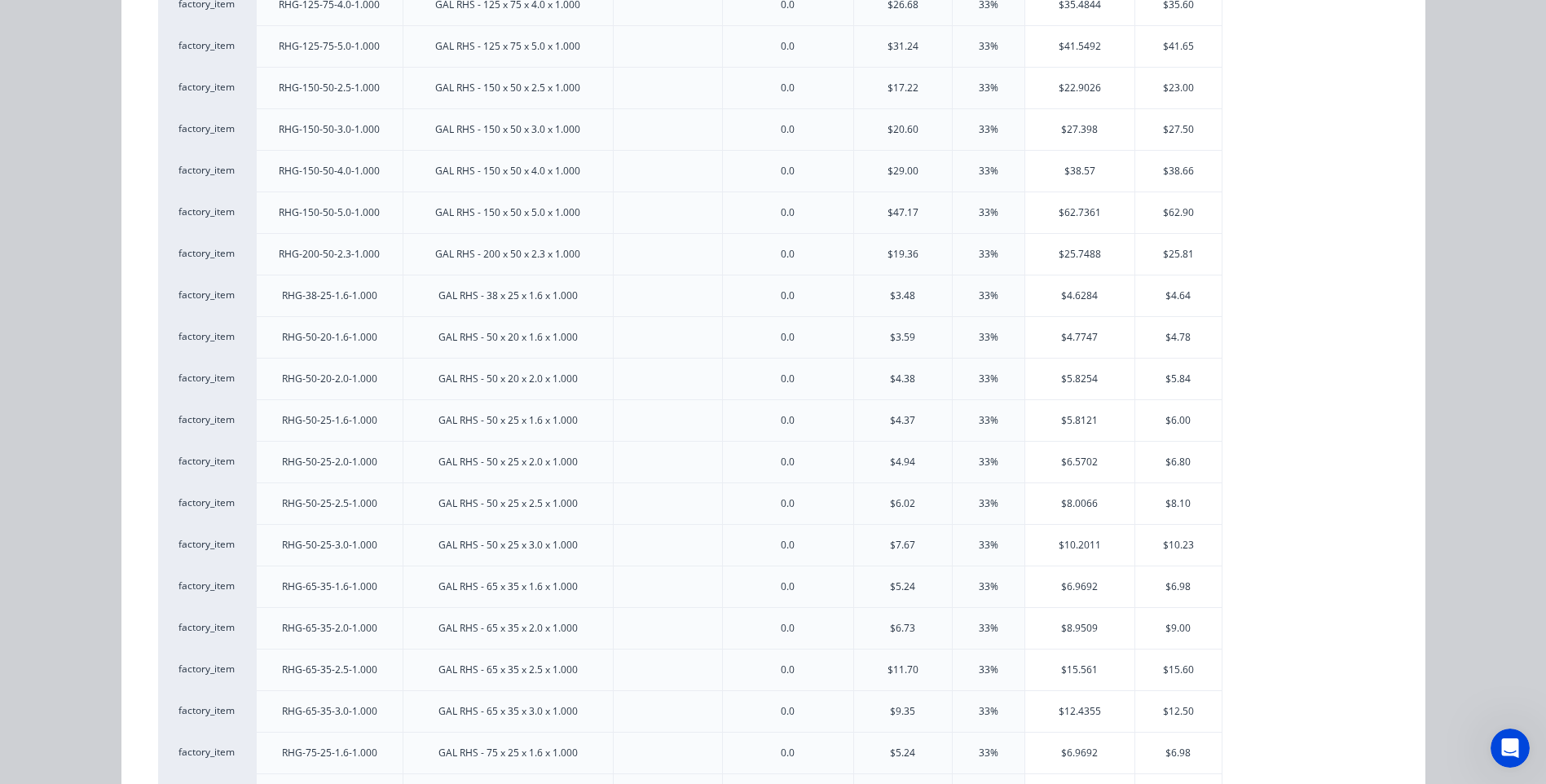
scroll to position [733, 0]
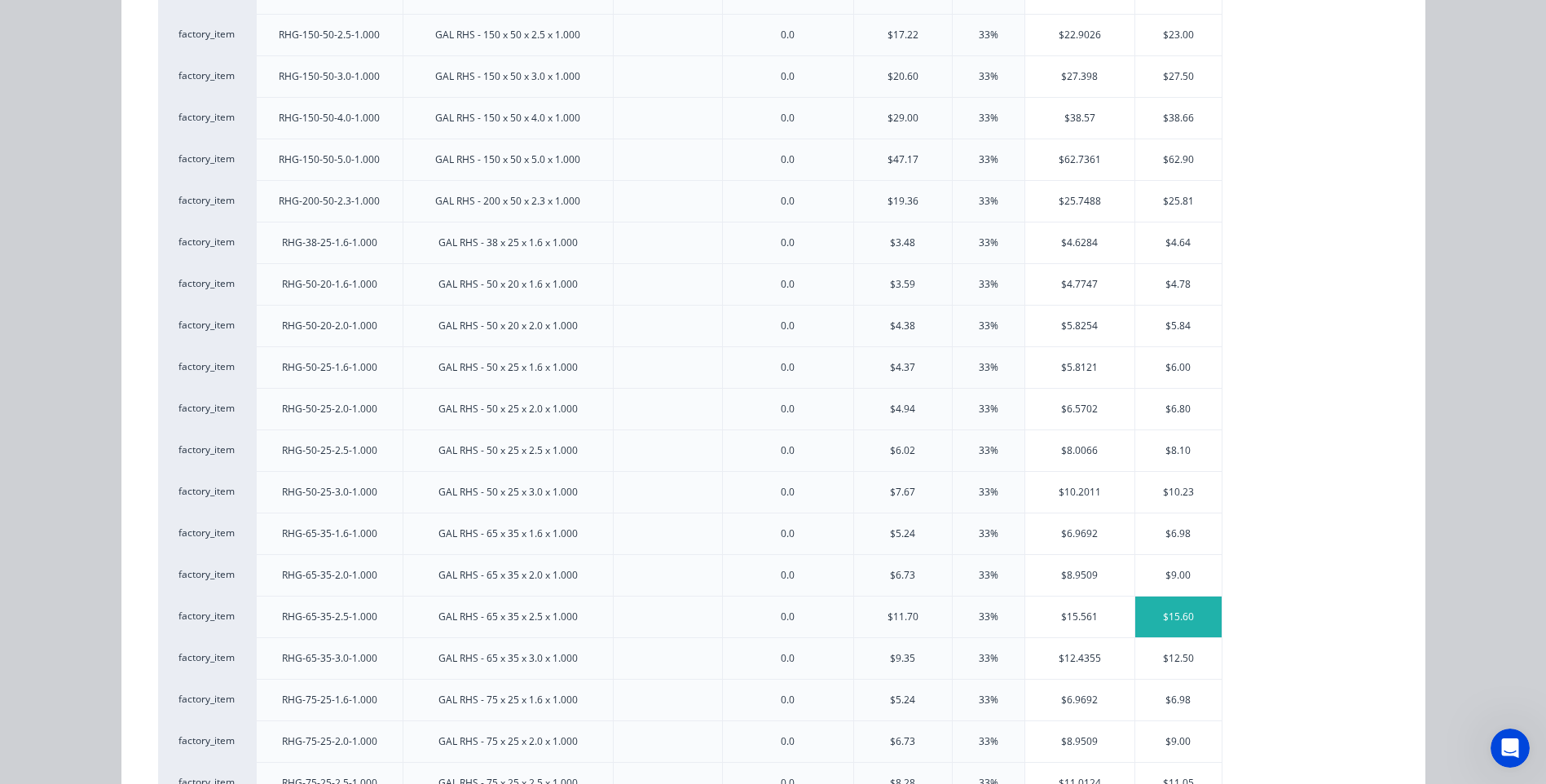
click at [1168, 613] on div "$15.60" at bounding box center [1178, 616] width 87 height 40
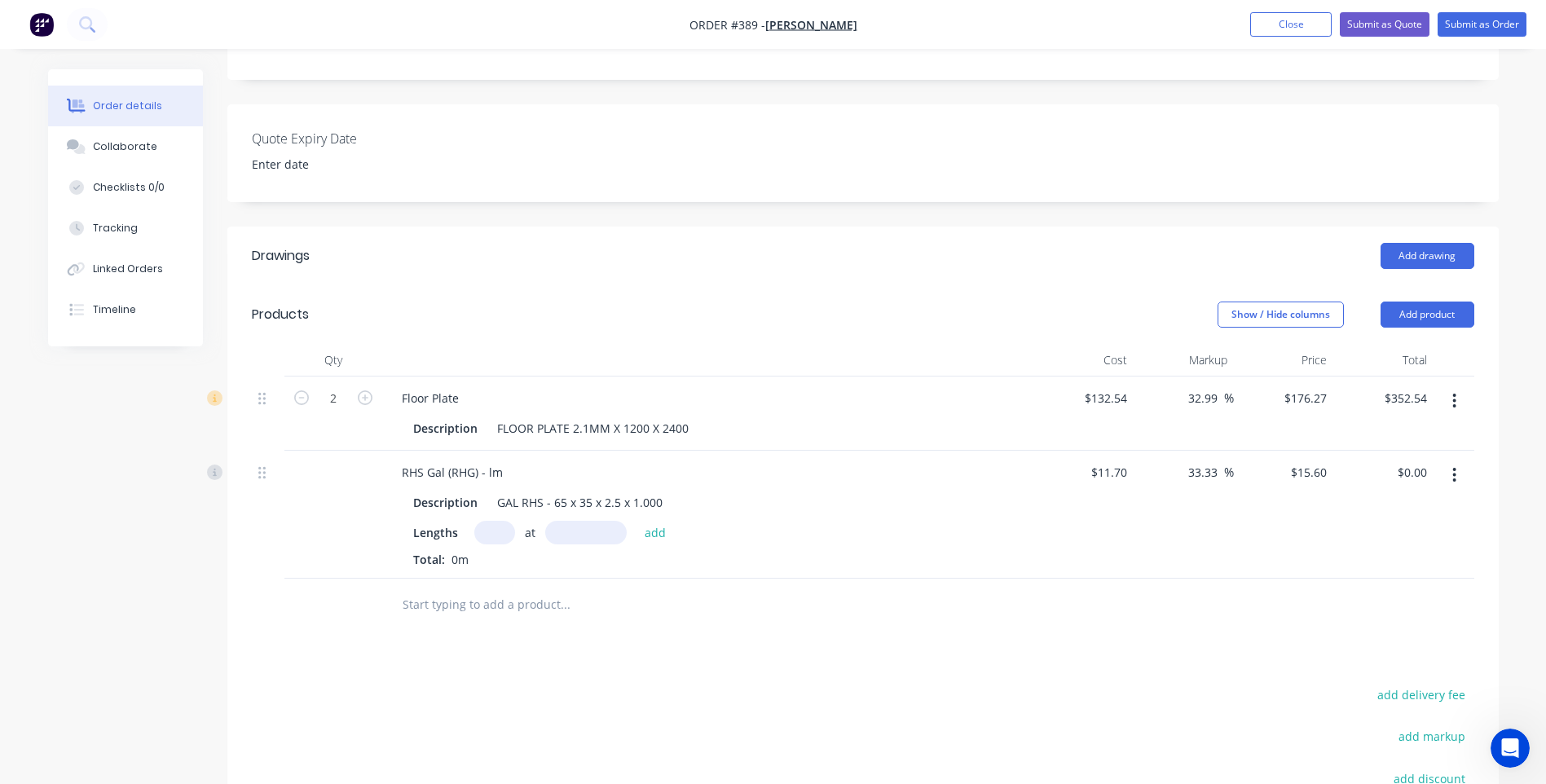
scroll to position [407, 0]
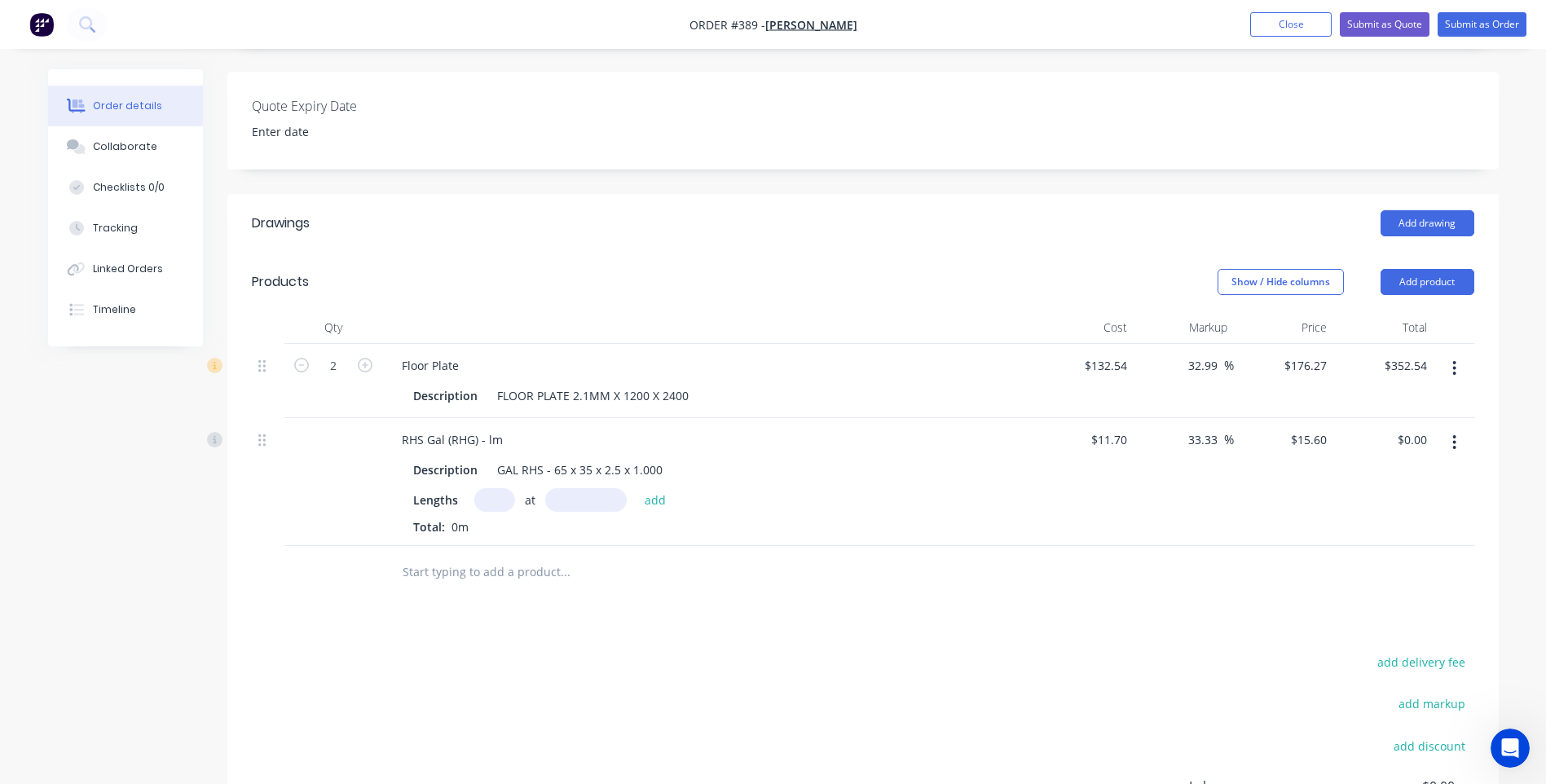
click at [491, 488] on input "text" at bounding box center [494, 499] width 40 height 24
type input "2"
type input "3.2mm"
click at [655, 488] on button "add" at bounding box center [656, 498] width 39 height 22
click at [494, 520] on icon "button" at bounding box center [497, 527] width 11 height 15
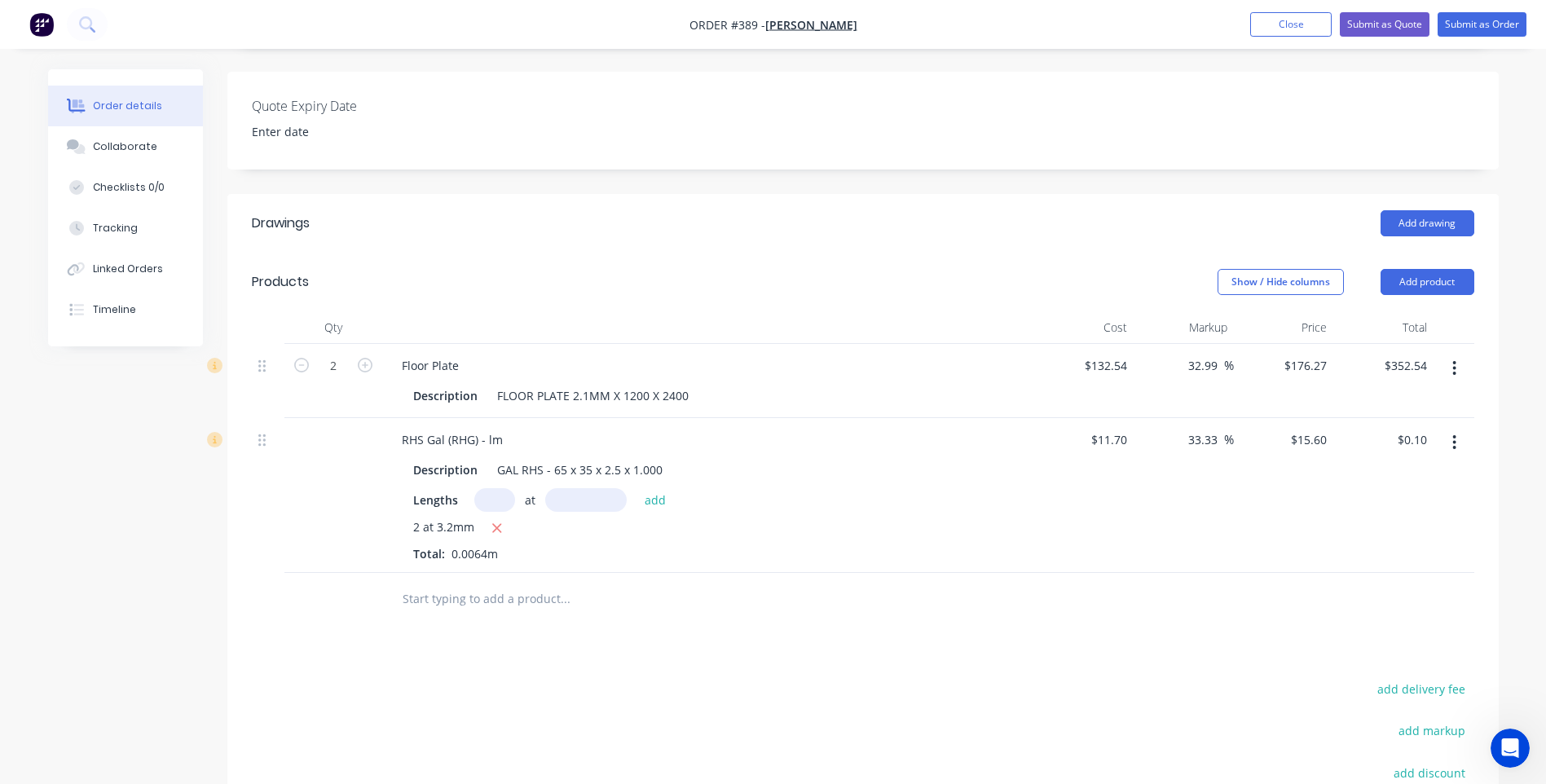
type input "$0.00"
click at [495, 488] on input "text" at bounding box center [494, 499] width 40 height 24
type input "2"
type input "3200mm"
click at [653, 488] on button "add" at bounding box center [656, 498] width 39 height 22
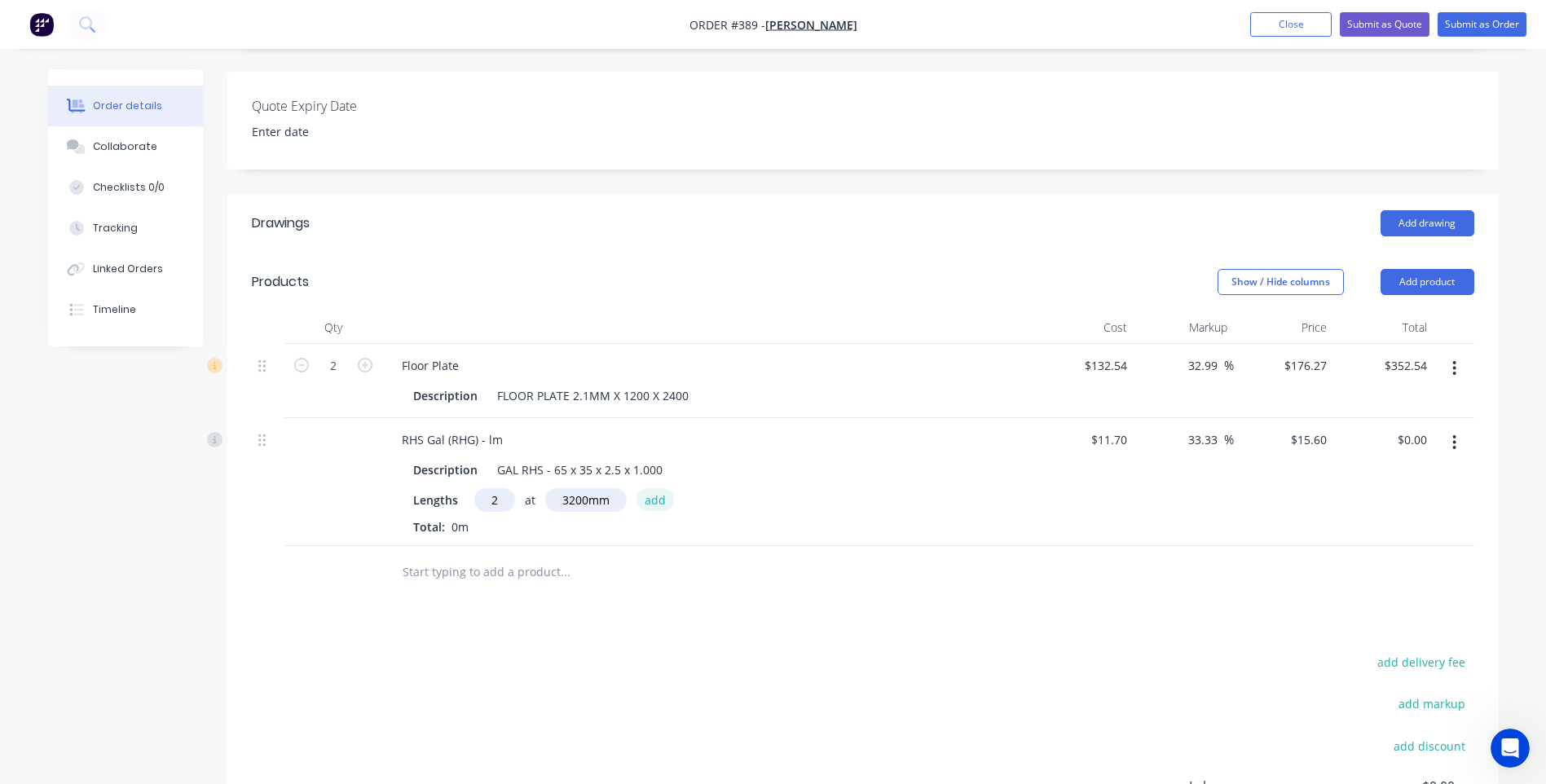
type input "$99.84"
click at [1145, 628] on div "Drawings Add drawing Products Show / Hide columns Add product Qty Cost Markup P…" at bounding box center [864, 606] width 1272 height 823
type input "$10.50"
type input "$14.00"
type input "$89.60"
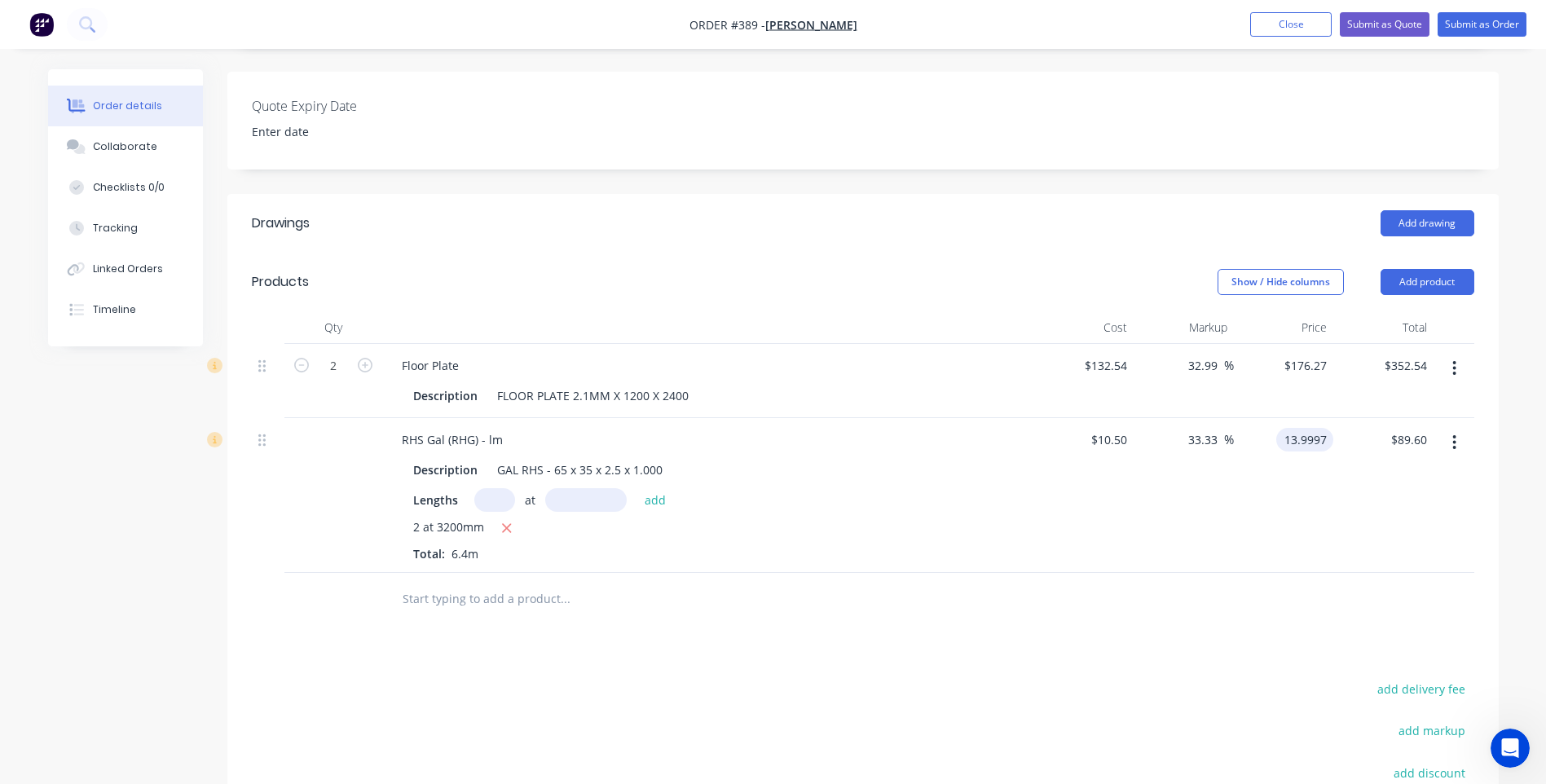
type input "$13.9997"
click at [1145, 617] on div "Drawings Add drawing Products Show / Hide columns Add product Qty Cost Markup P…" at bounding box center [864, 606] width 1272 height 823
click at [1333, 417] on div "$89.60 $89.60" at bounding box center [1383, 495] width 100 height 155
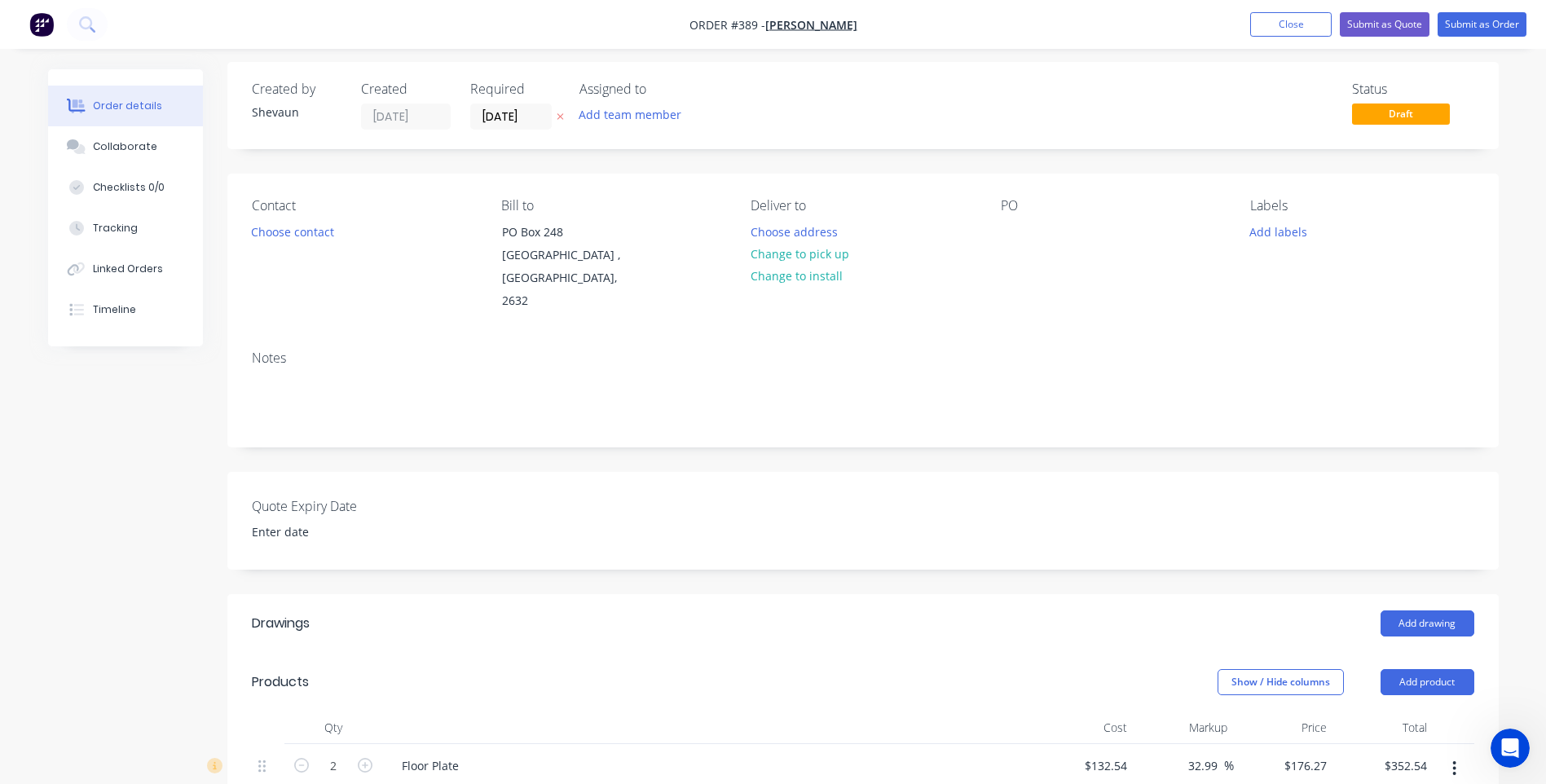
scroll to position [0, 0]
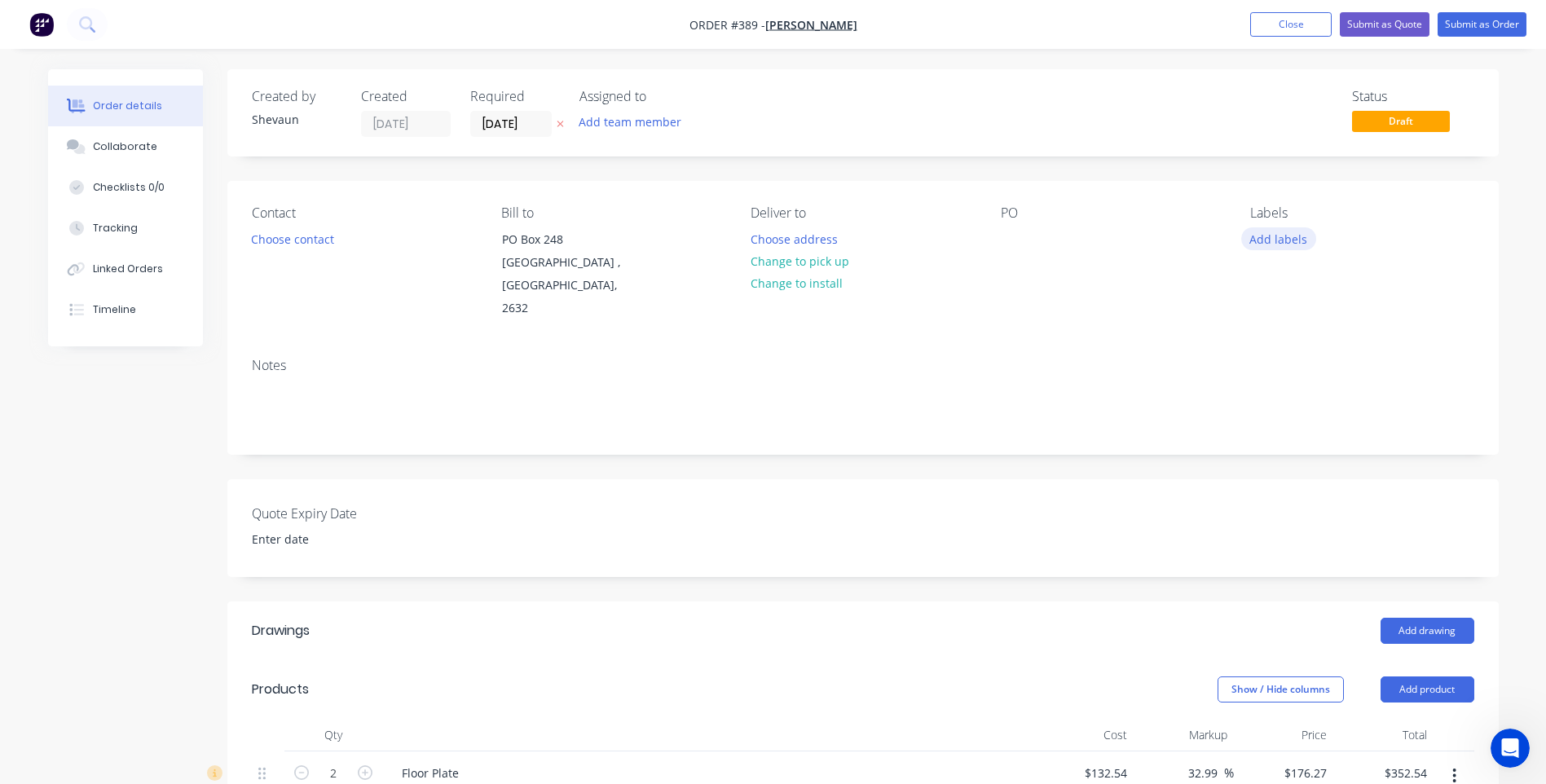
click at [1278, 238] on button "Add labels" at bounding box center [1278, 238] width 75 height 22
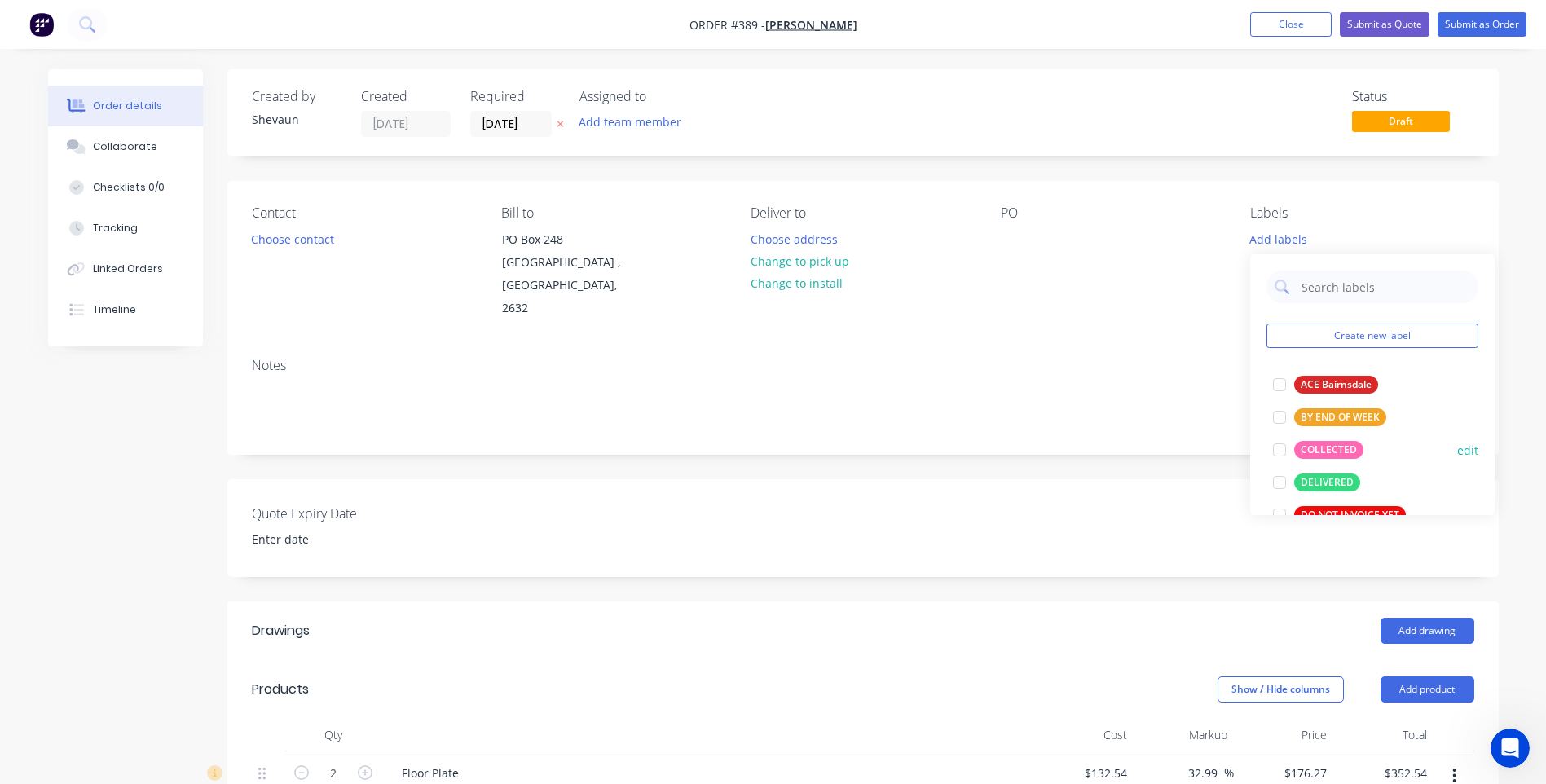
click at [1339, 445] on div "COLLECTED" at bounding box center [1329, 449] width 69 height 18
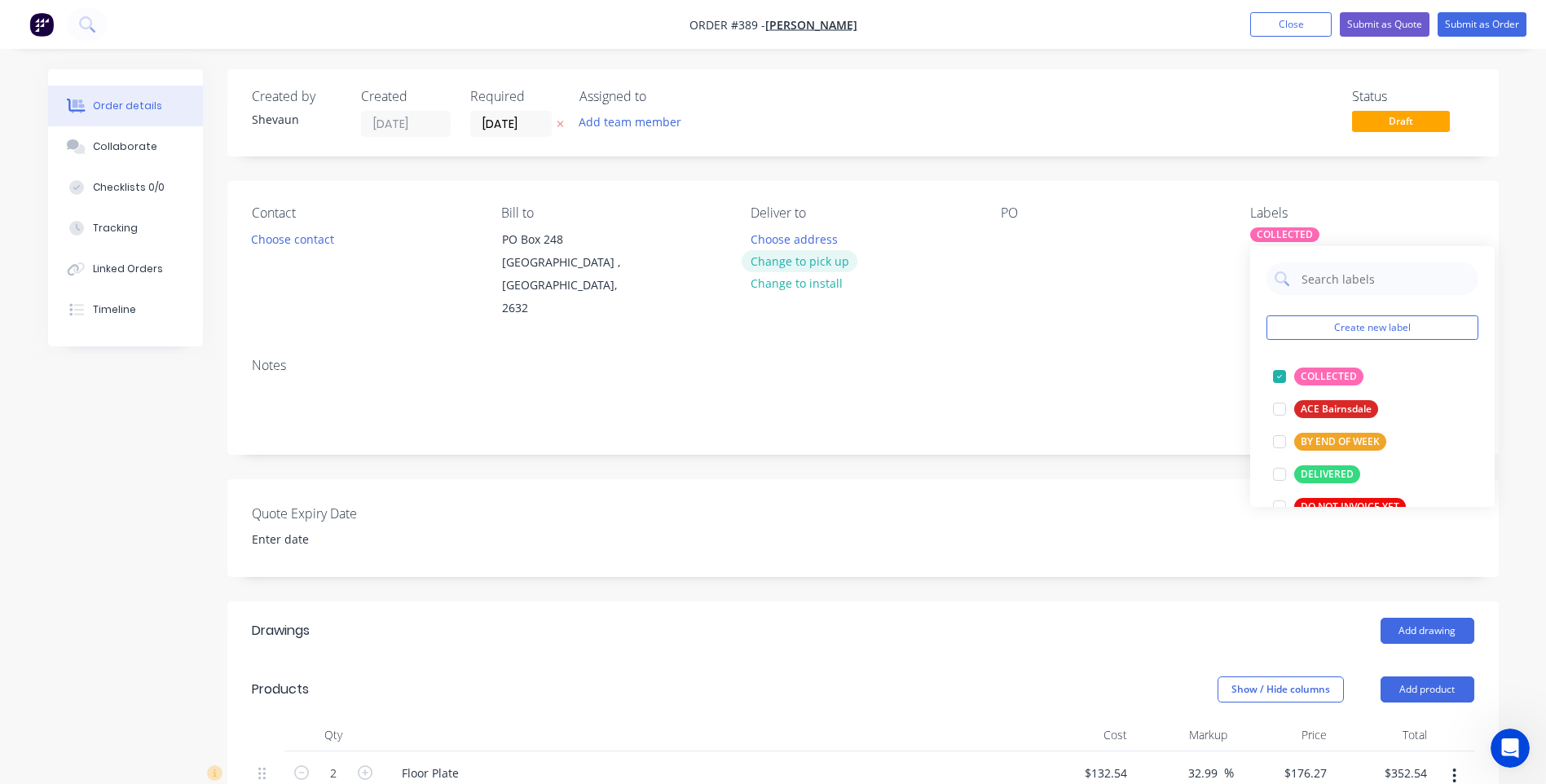
click at [819, 261] on button "Change to pick up" at bounding box center [799, 261] width 116 height 22
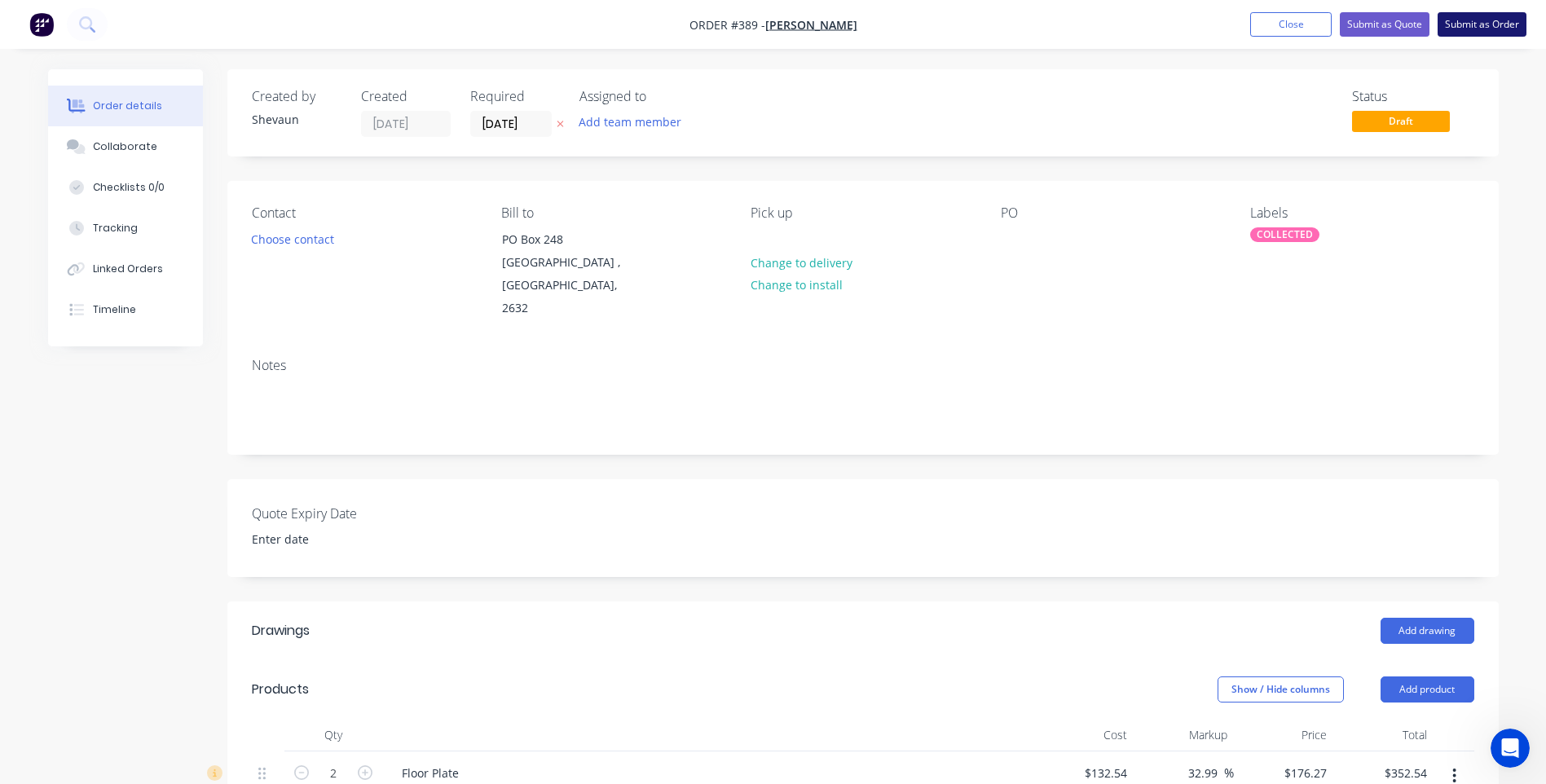
click at [1474, 25] on button "Submit as Order" at bounding box center [1482, 25] width 89 height 25
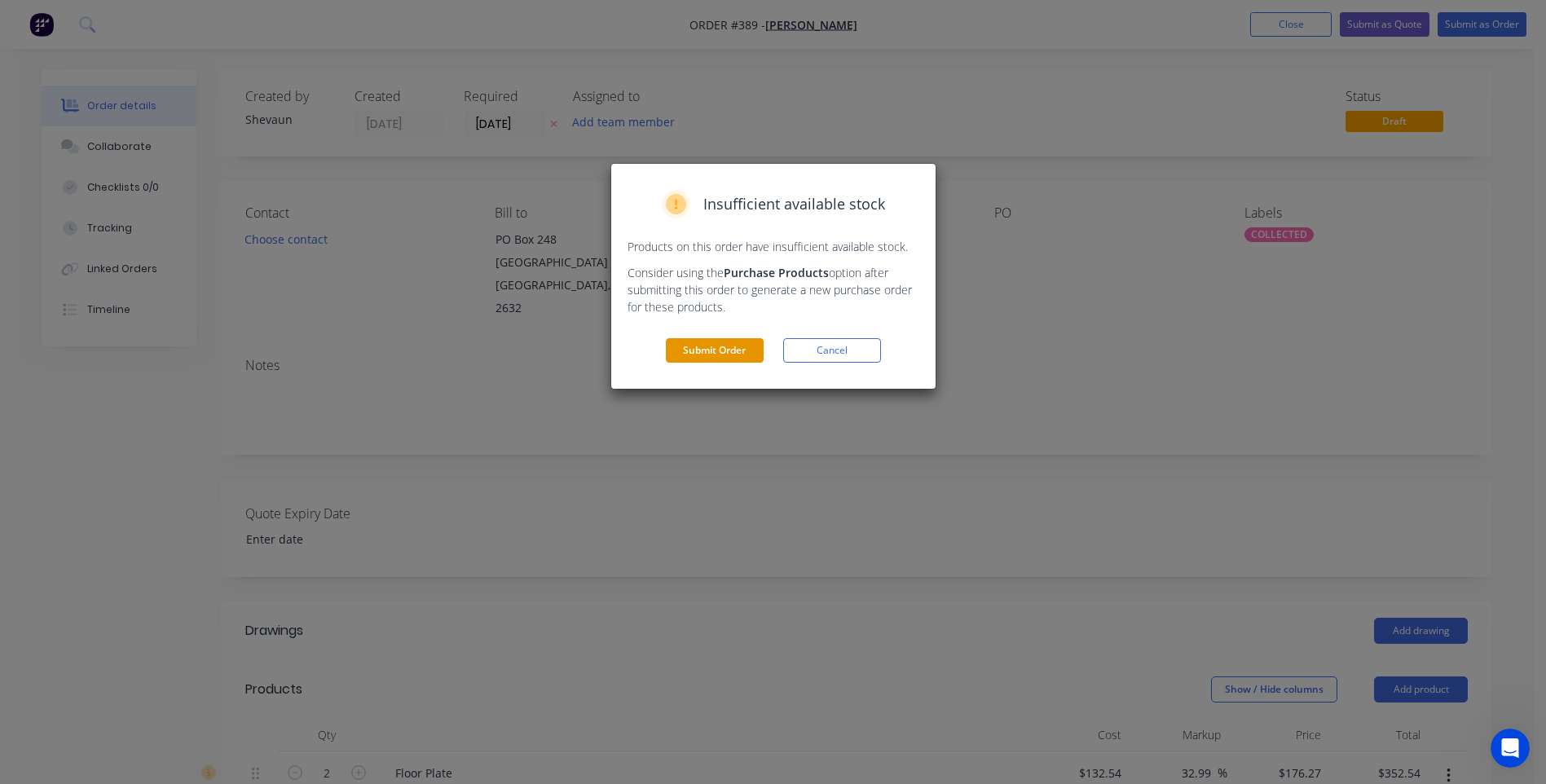
click at [709, 346] on button "Submit Order" at bounding box center [714, 351] width 98 height 25
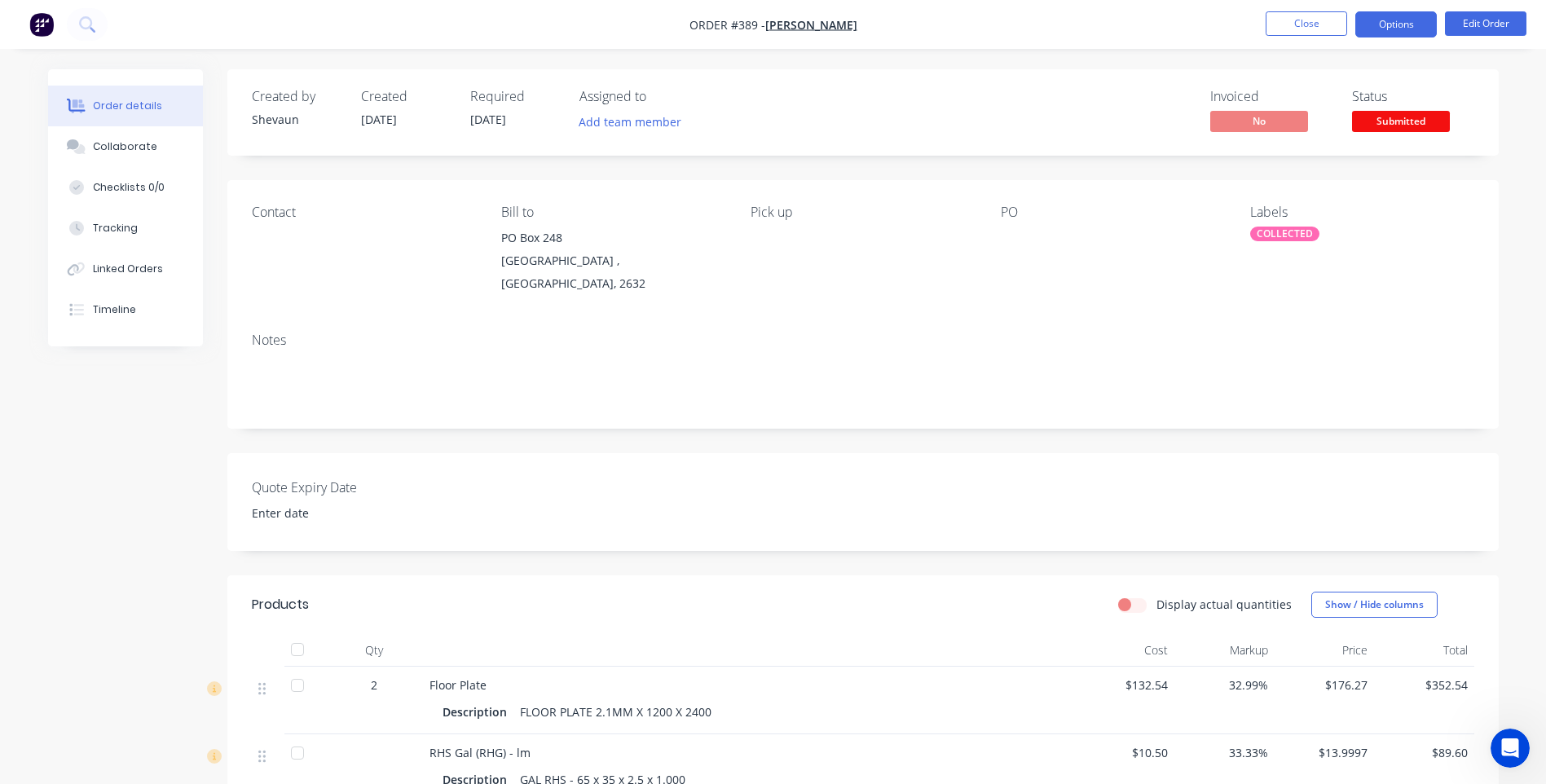
click at [1389, 28] on button "Options" at bounding box center [1396, 25] width 82 height 26
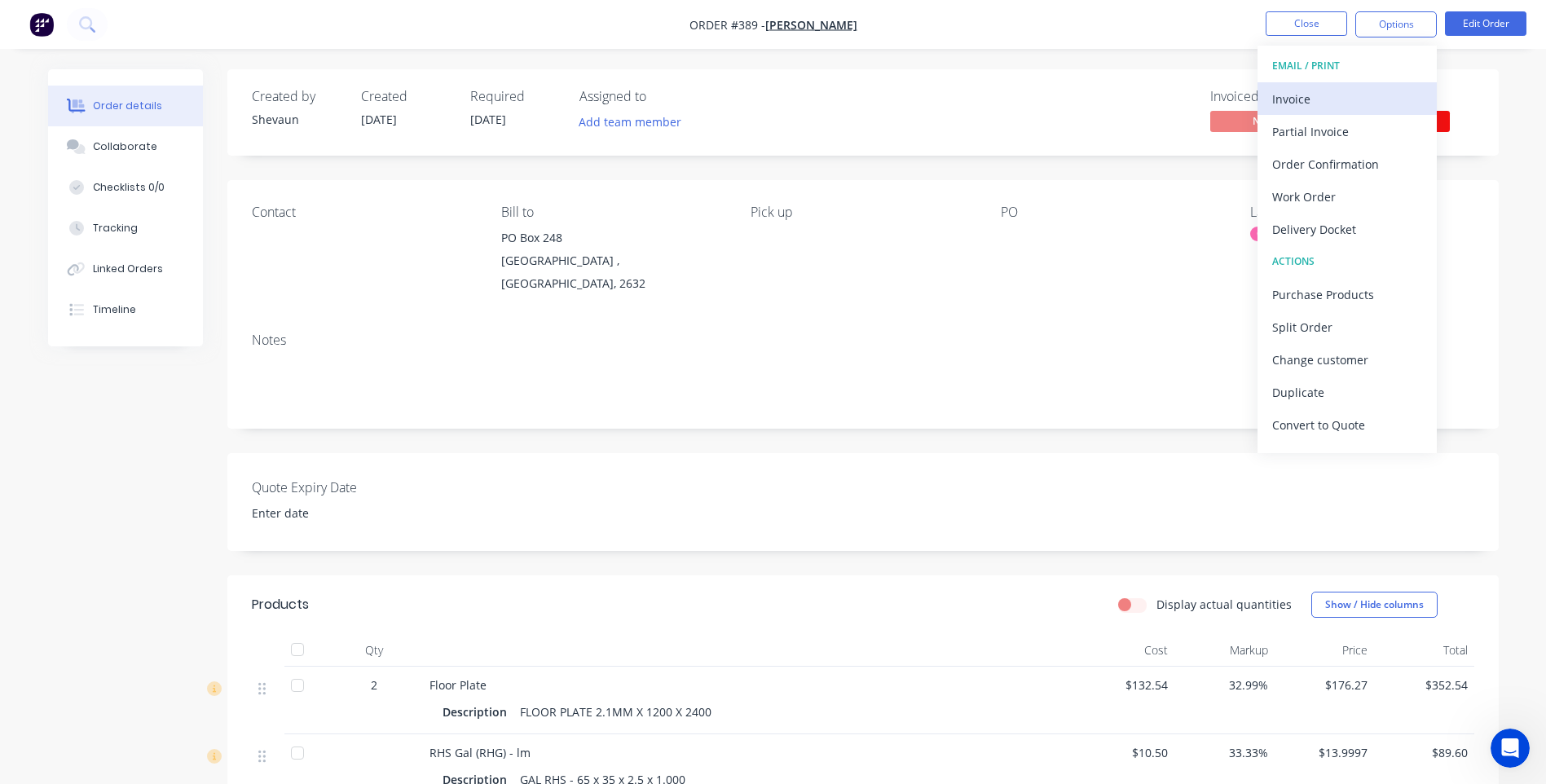
click at [1298, 95] on div "Invoice" at bounding box center [1347, 98] width 150 height 24
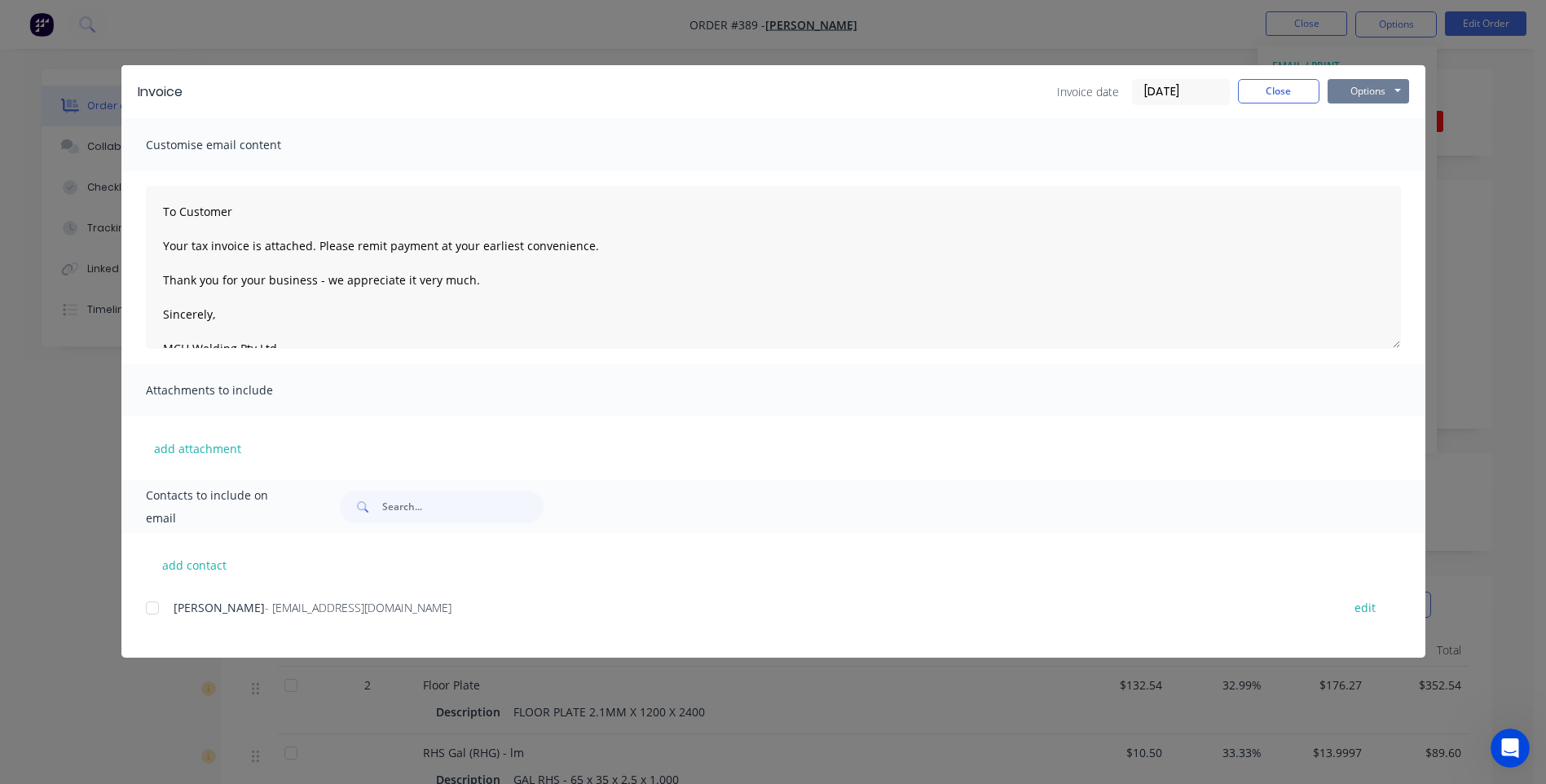
click at [1363, 91] on button "Options" at bounding box center [1368, 91] width 82 height 25
click at [1375, 120] on button "Preview" at bounding box center [1380, 120] width 105 height 27
click at [151, 610] on div at bounding box center [152, 607] width 33 height 33
click at [1367, 90] on button "Options" at bounding box center [1368, 91] width 82 height 25
click at [1361, 171] on button "Email" at bounding box center [1380, 174] width 105 height 27
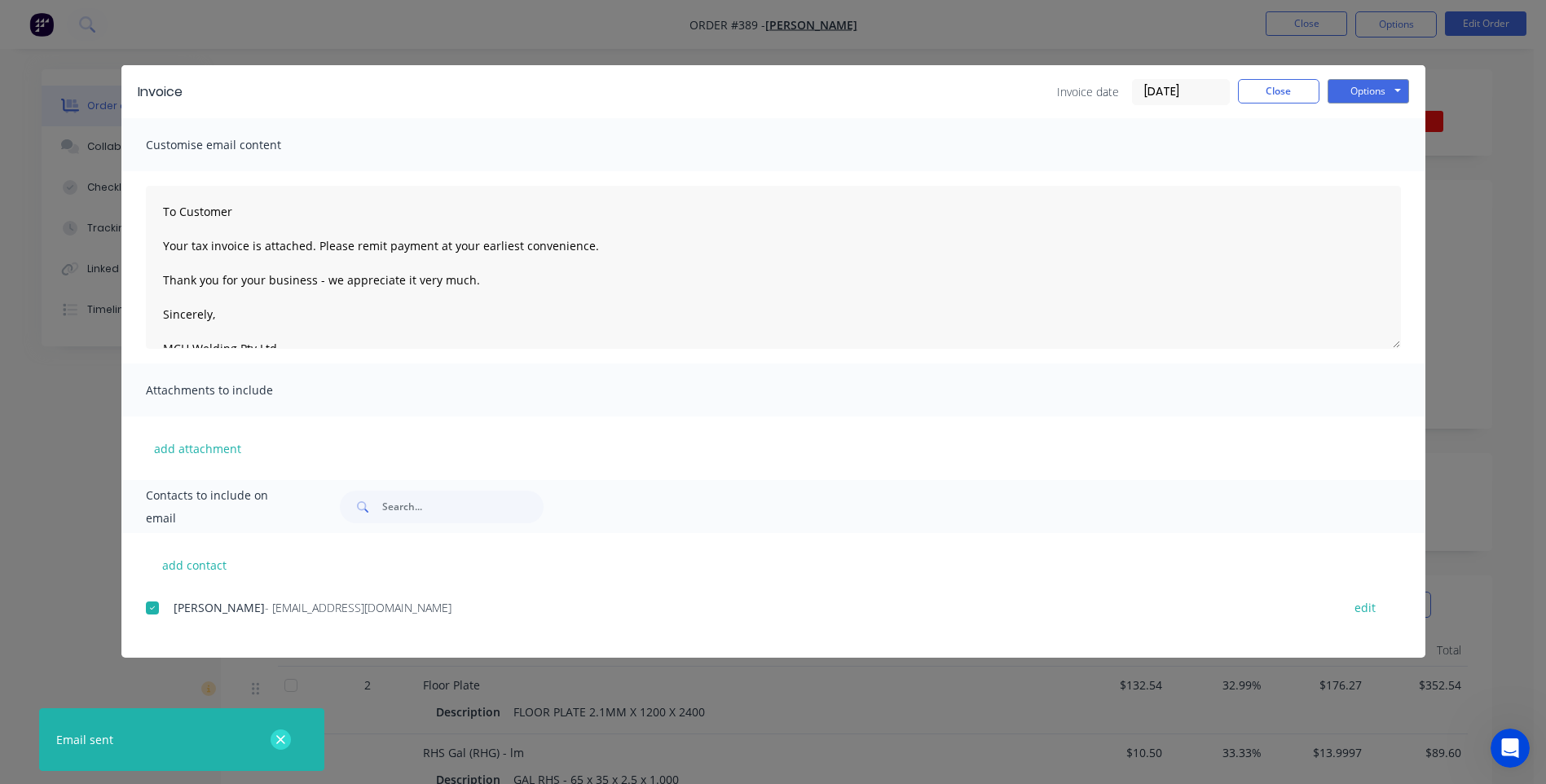
click at [281, 737] on icon "button" at bounding box center [281, 739] width 11 height 15
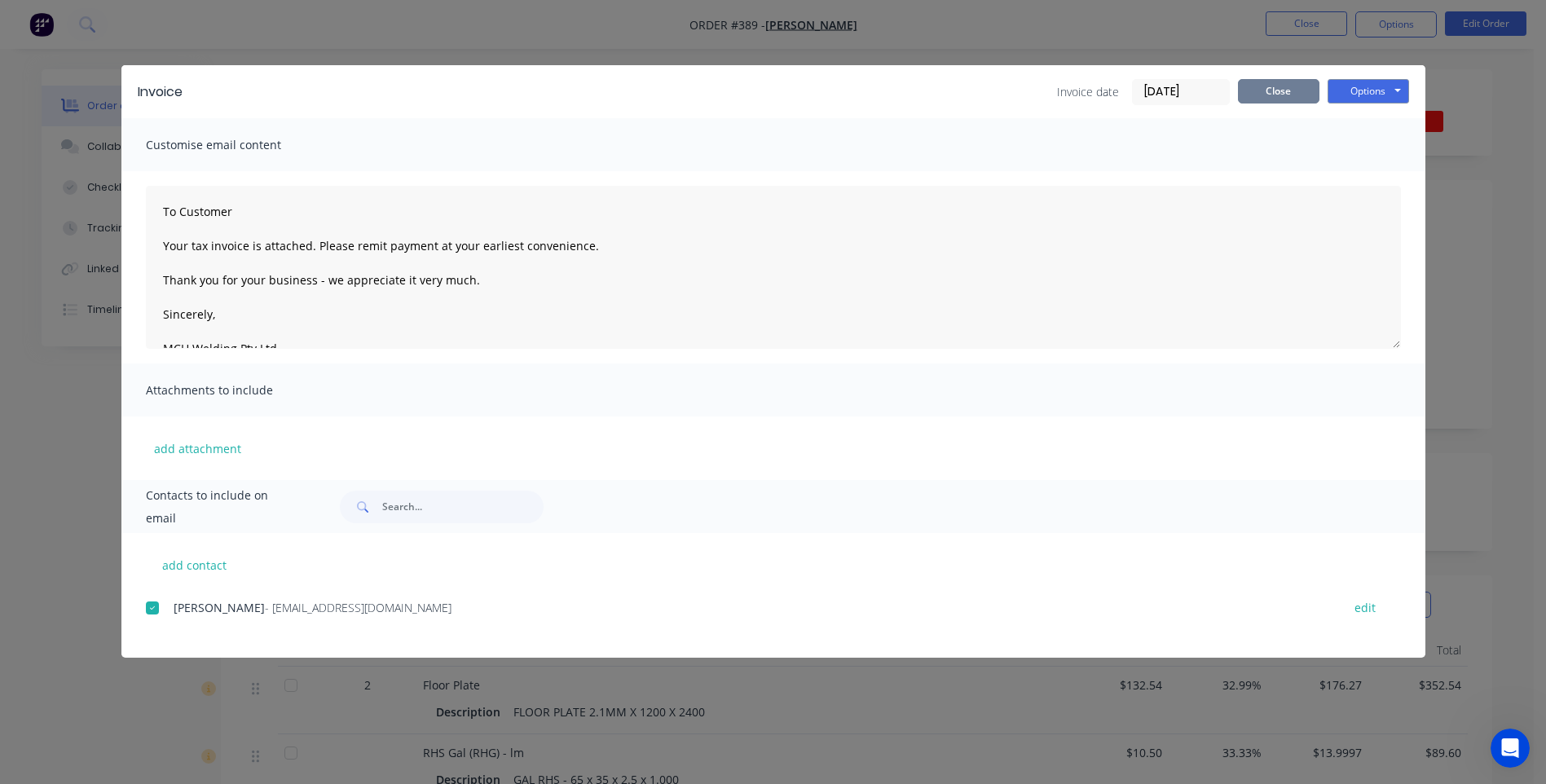
click at [1281, 91] on button "Close" at bounding box center [1279, 91] width 82 height 25
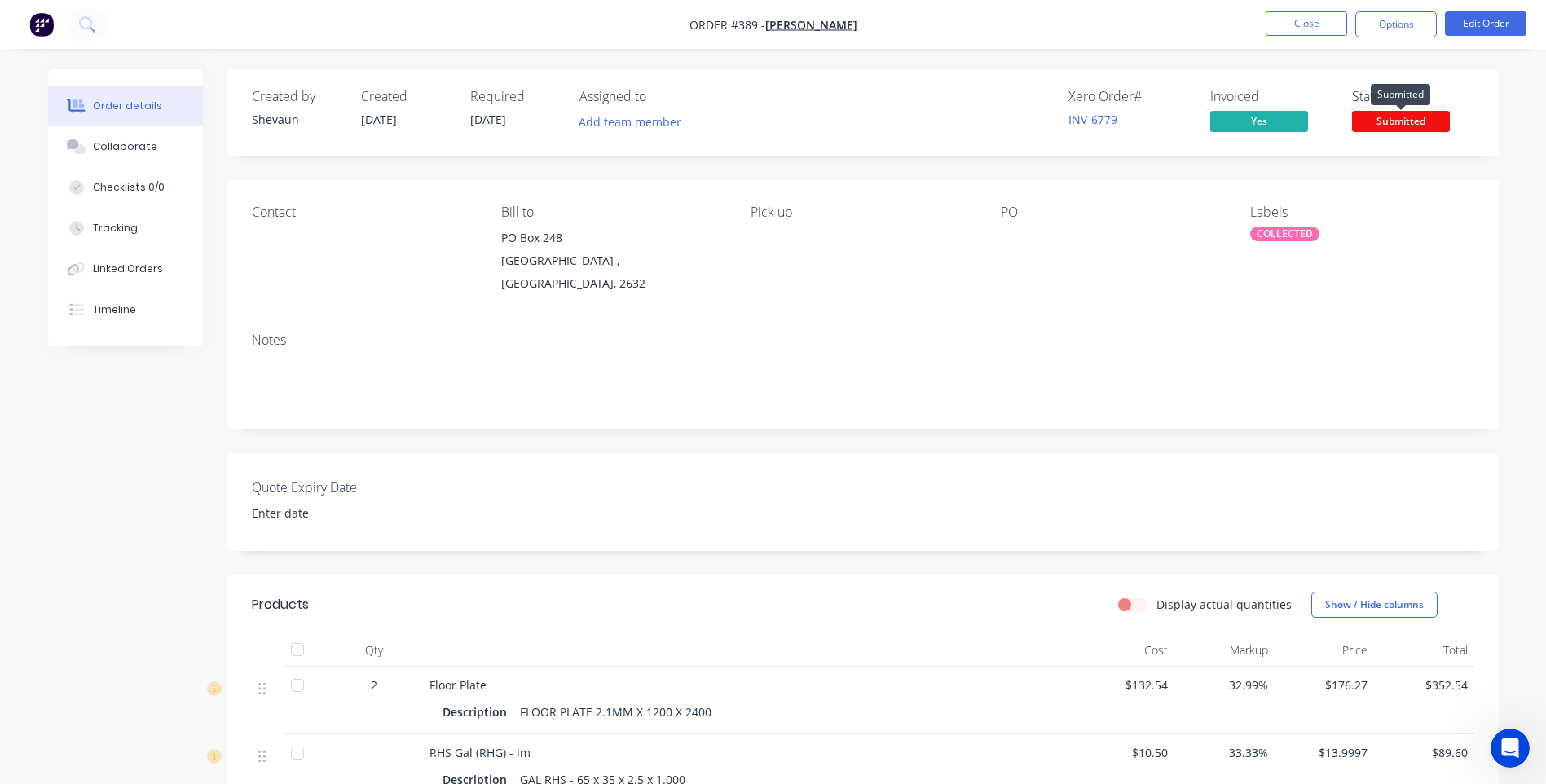
click at [1375, 117] on span "Submitted" at bounding box center [1401, 120] width 98 height 20
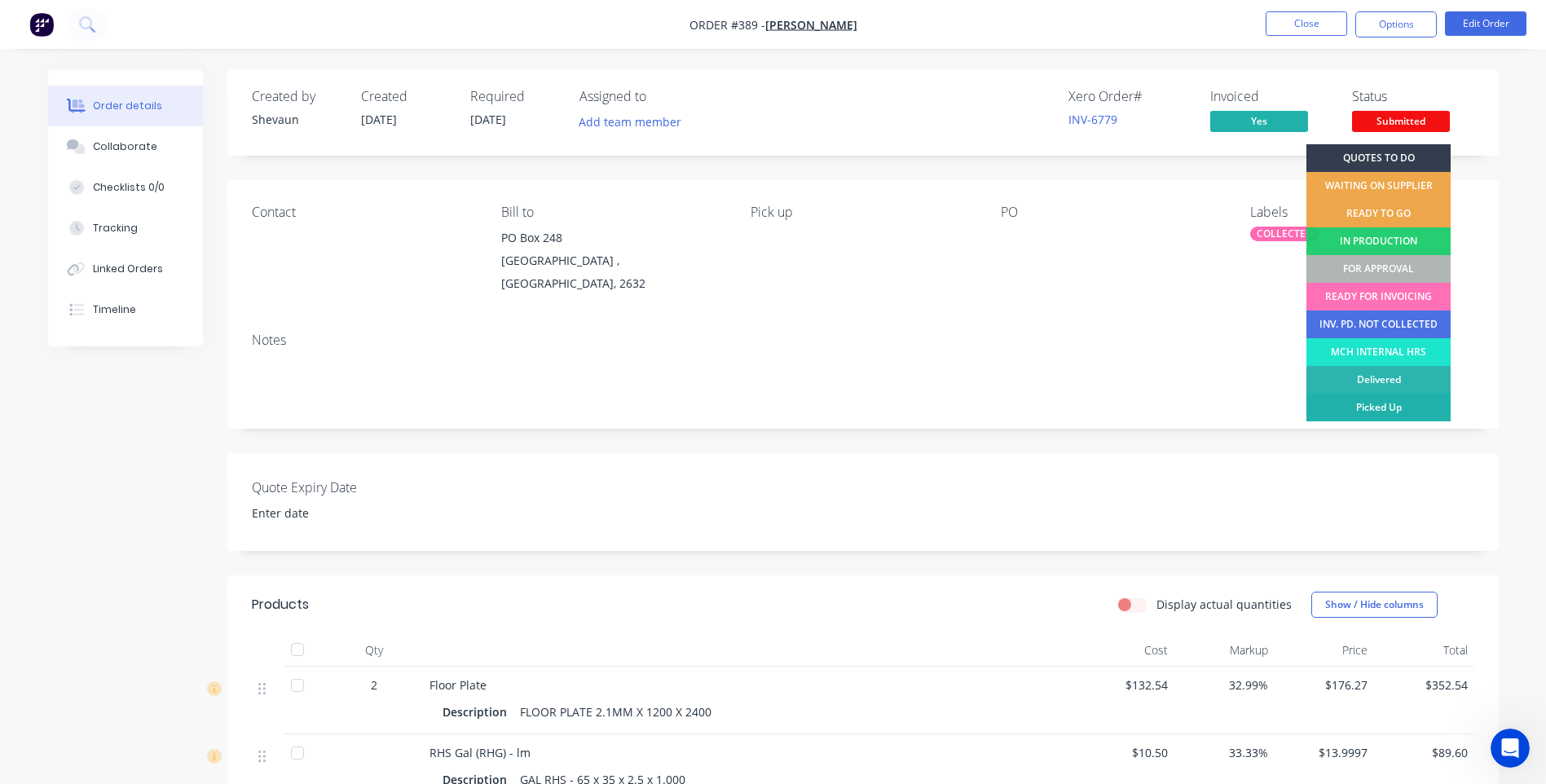
click at [1379, 401] on div "Picked Up" at bounding box center [1379, 408] width 144 height 28
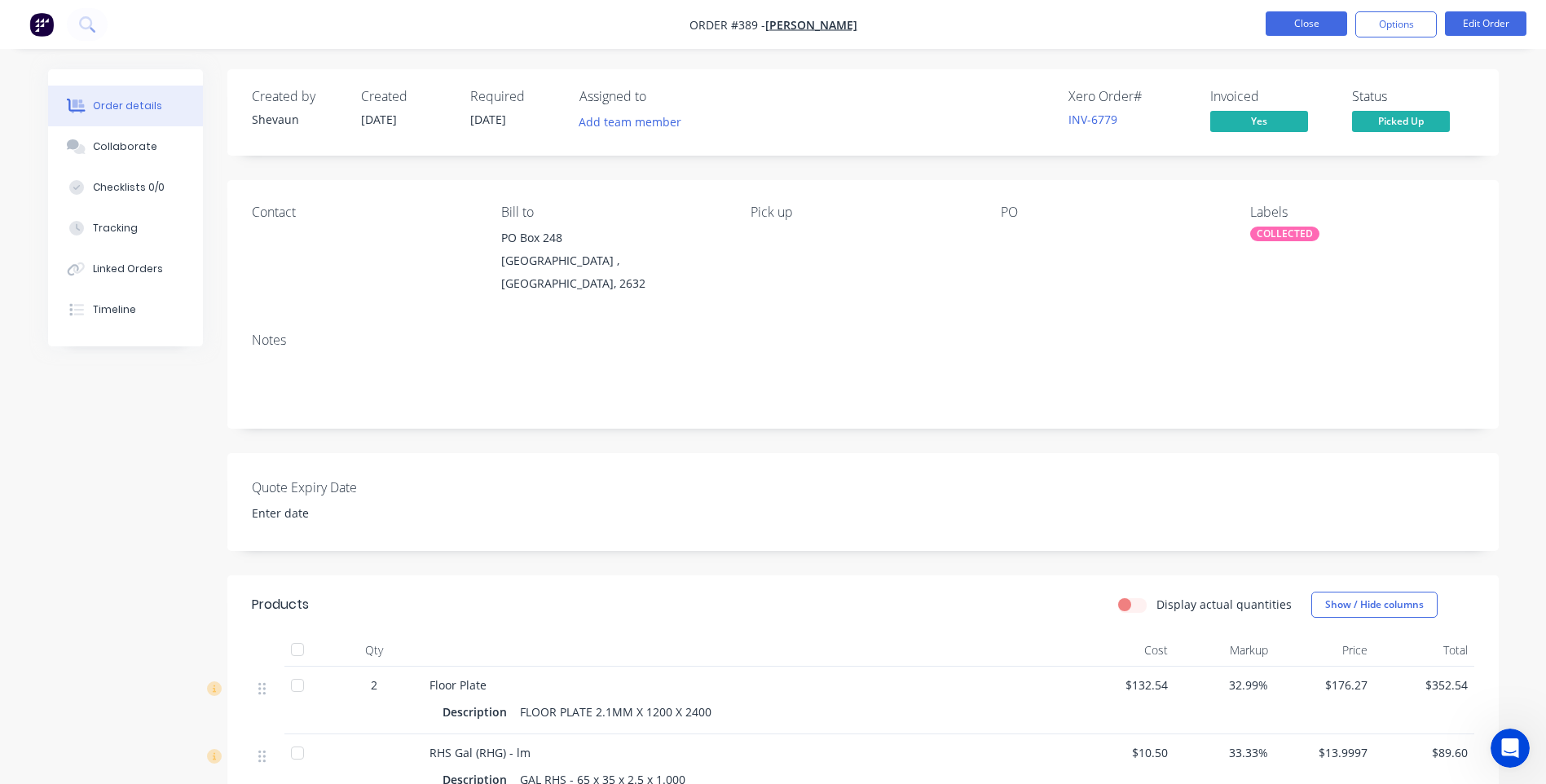
click at [1310, 21] on button "Close" at bounding box center [1306, 24] width 82 height 25
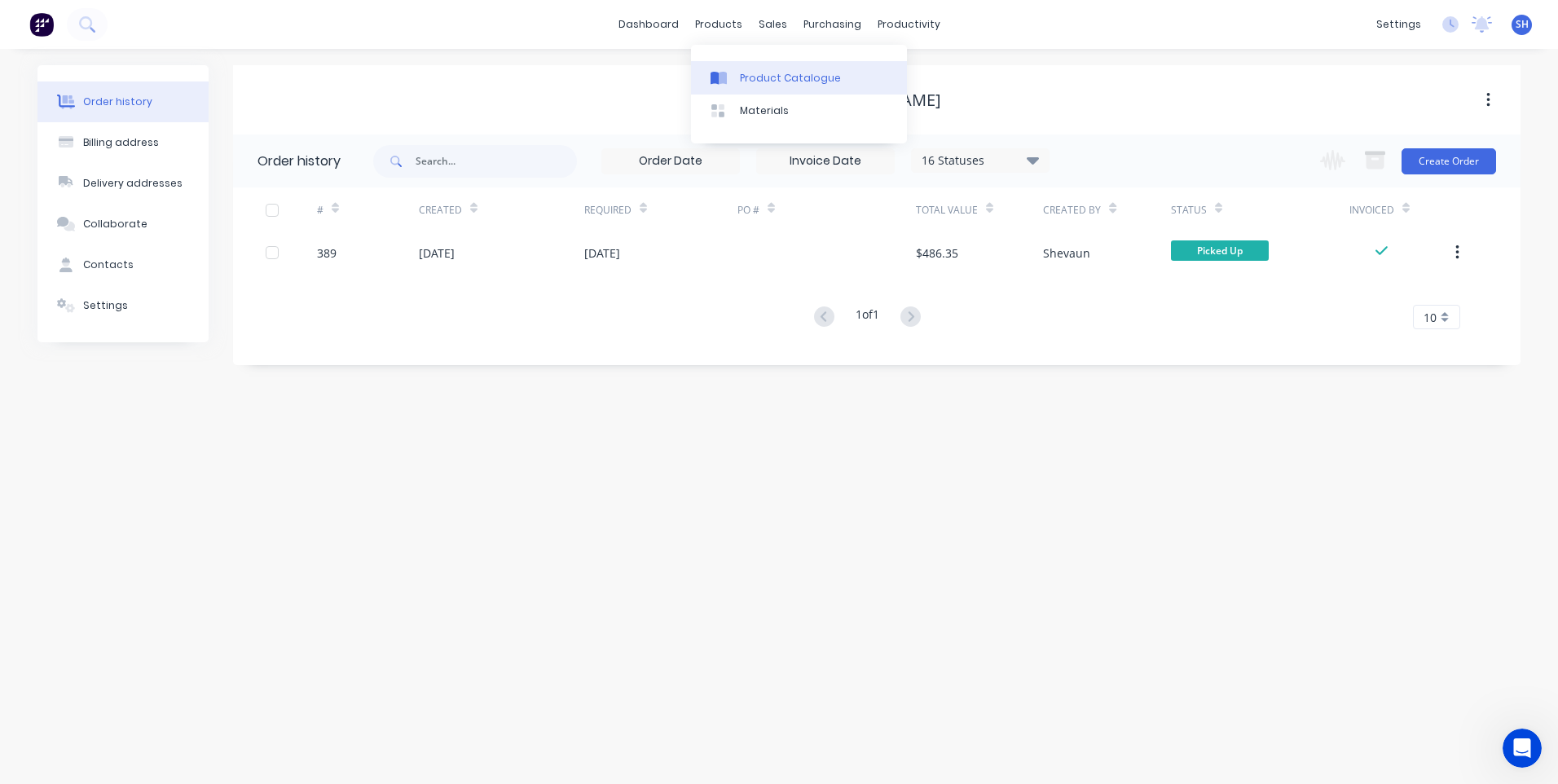
click at [757, 72] on div "Product Catalogue" at bounding box center [790, 78] width 101 height 15
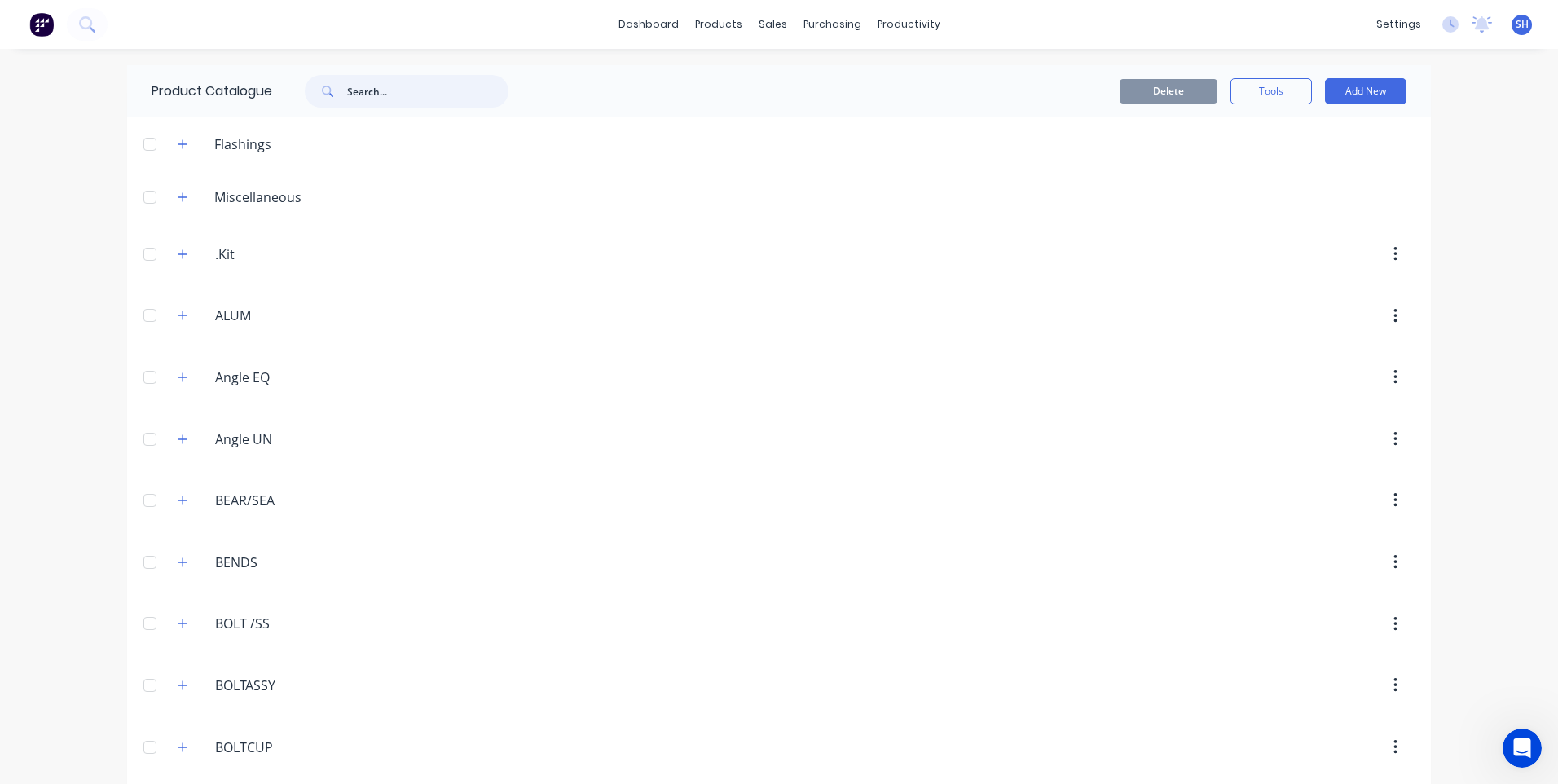
click at [374, 91] on input "text" at bounding box center [427, 91] width 161 height 33
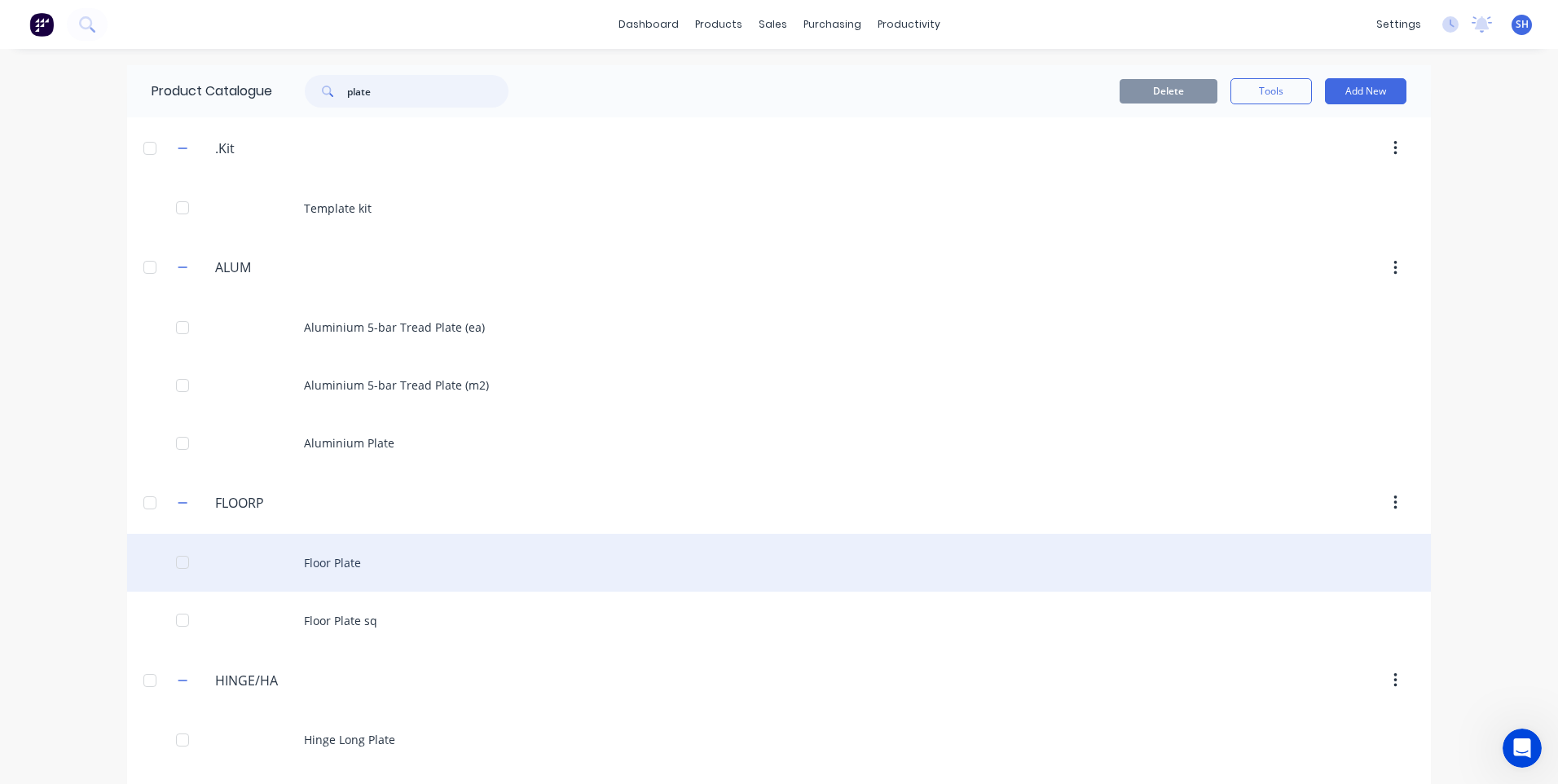
type input "plate"
click at [331, 562] on div "Floor Plate" at bounding box center [779, 563] width 1304 height 58
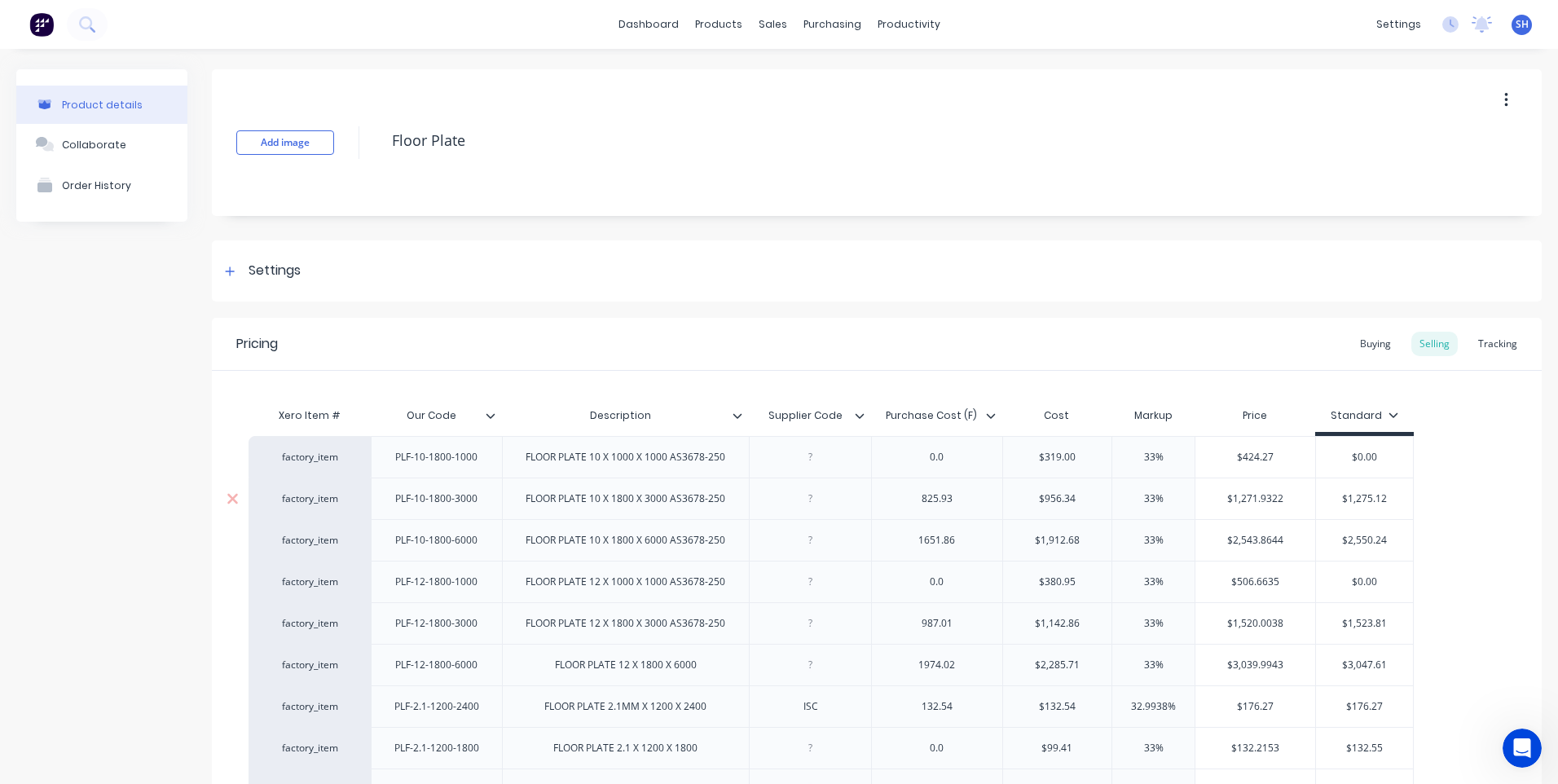
type textarea "x"
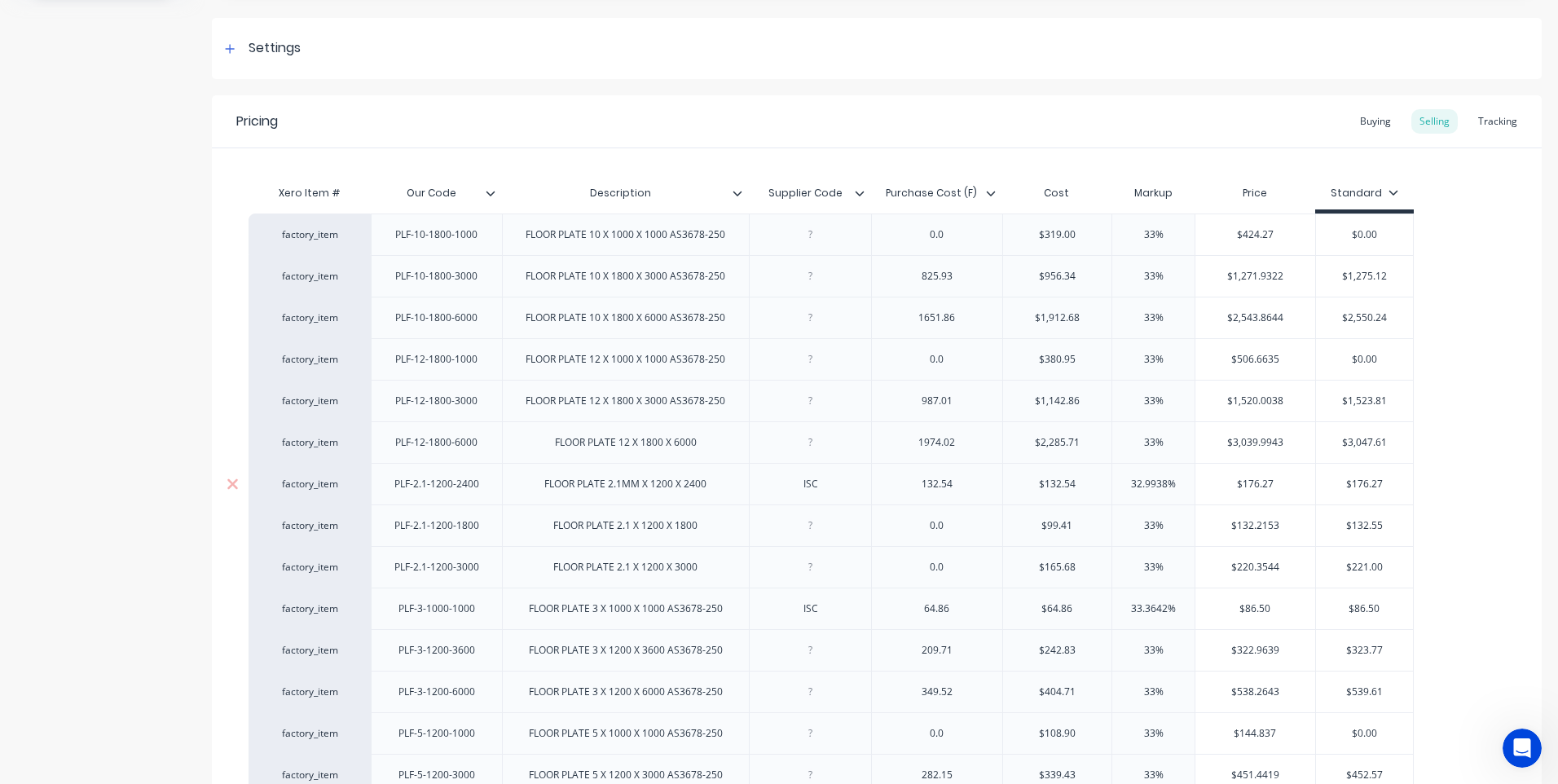
scroll to position [244, 0]
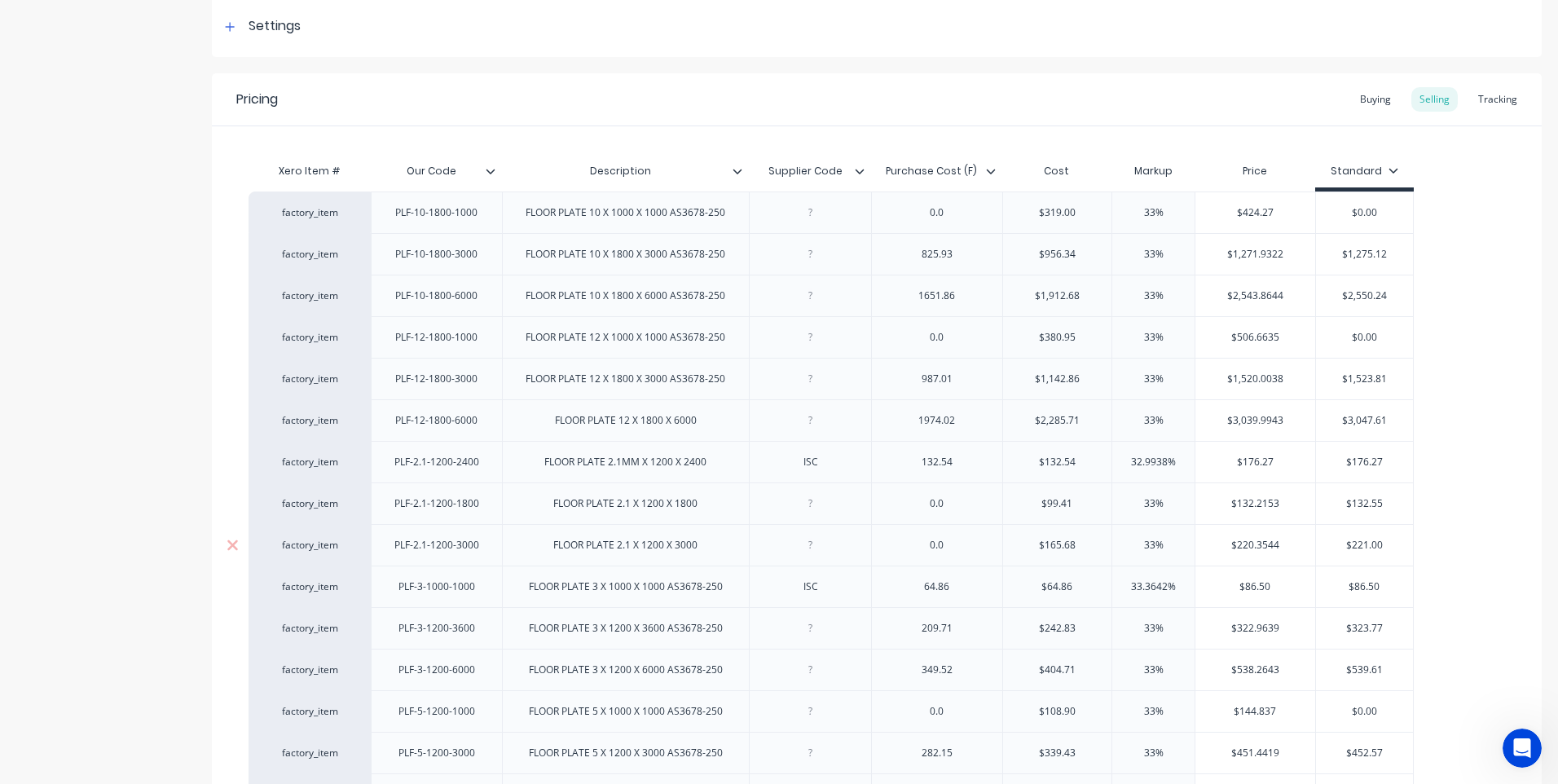
click at [812, 550] on div at bounding box center [811, 545] width 82 height 21
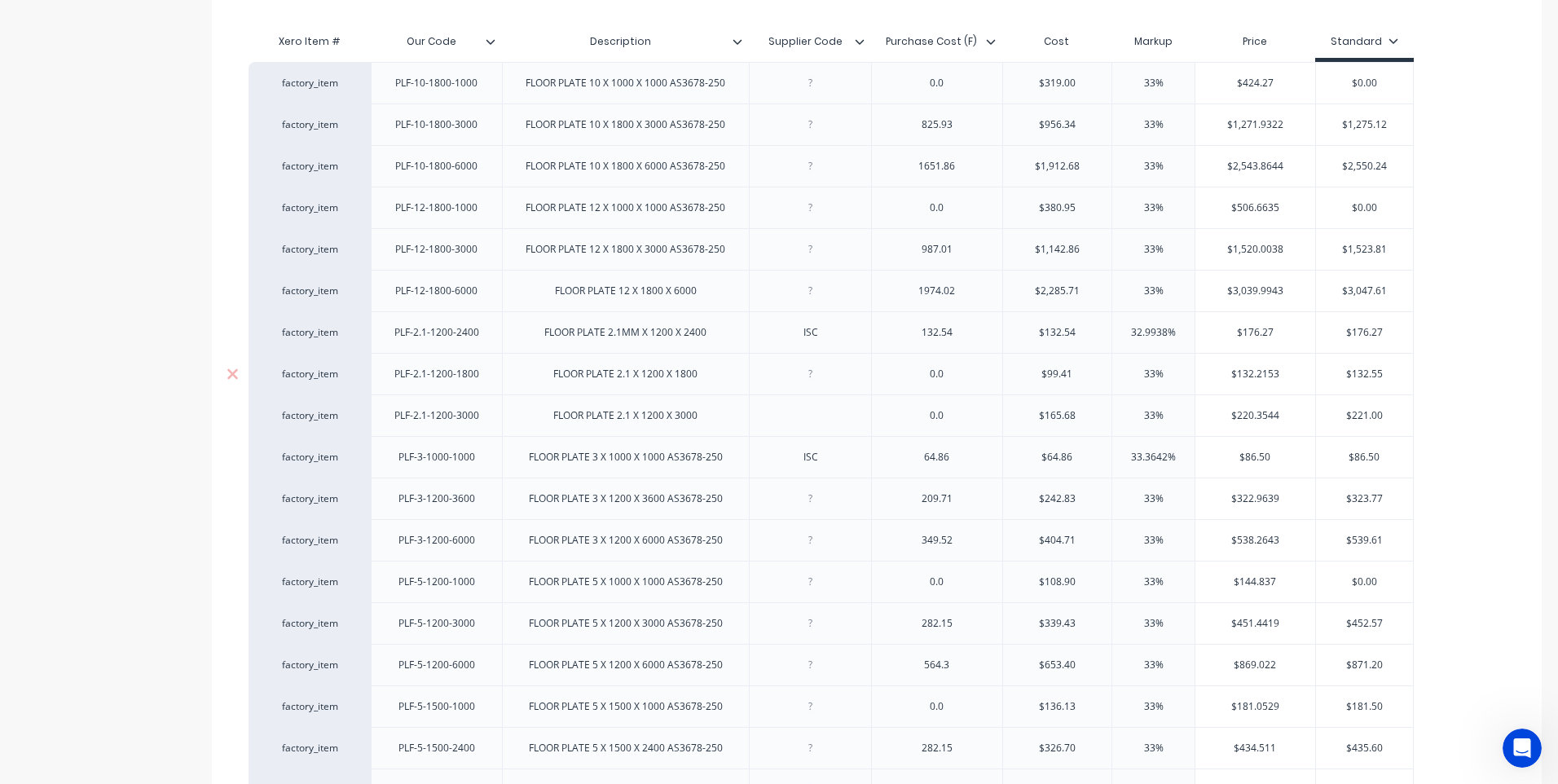
scroll to position [293, 0]
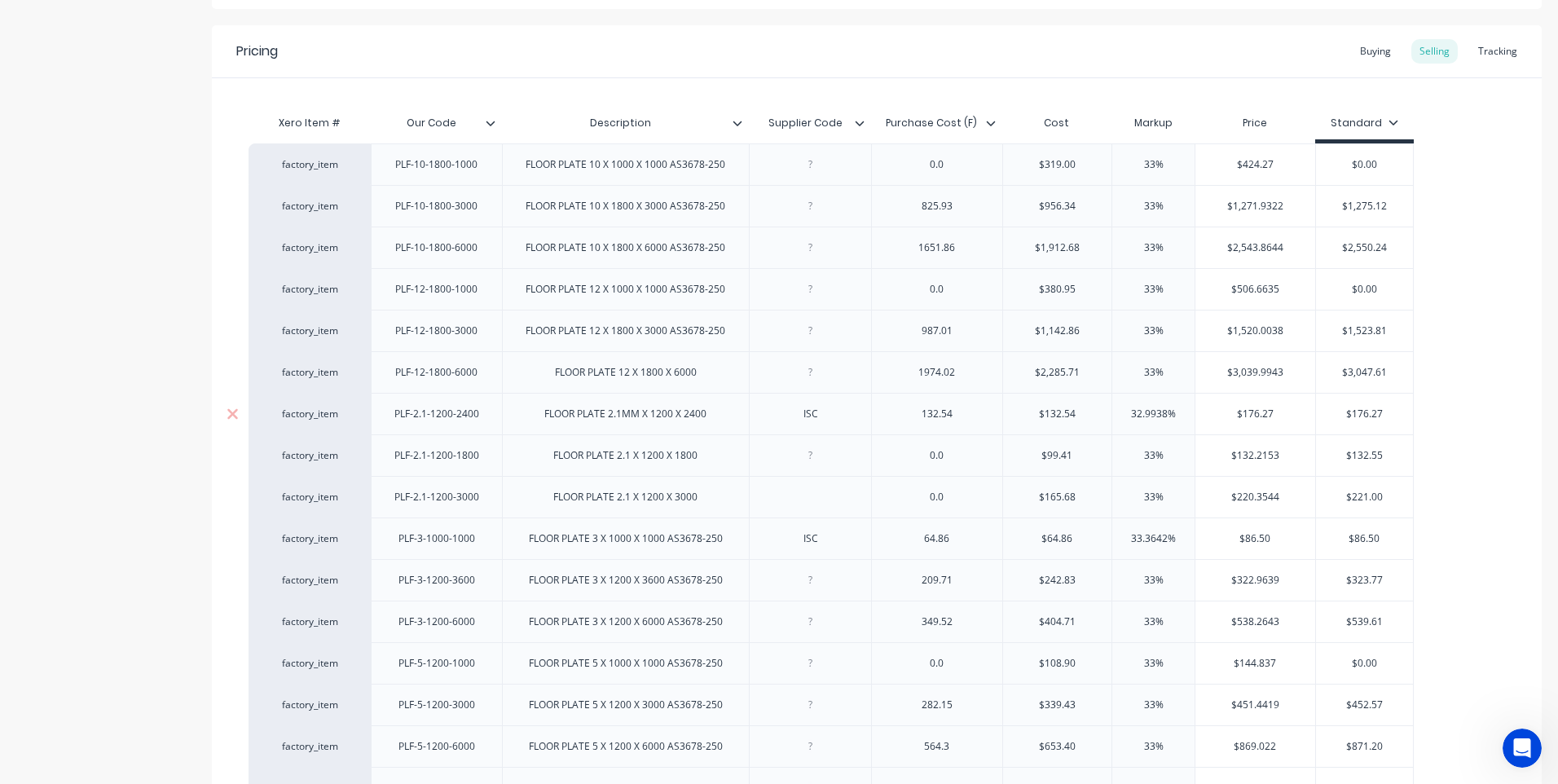
drag, startPoint x: 706, startPoint y: 418, endPoint x: 553, endPoint y: 425, distance: 153.2
click at [542, 423] on div "FLOOR PLATE 2.1MM X 1200 X 2400" at bounding box center [625, 414] width 188 height 21
copy div "FLOOR PLATE 2.1MM X 1200 X 2400"
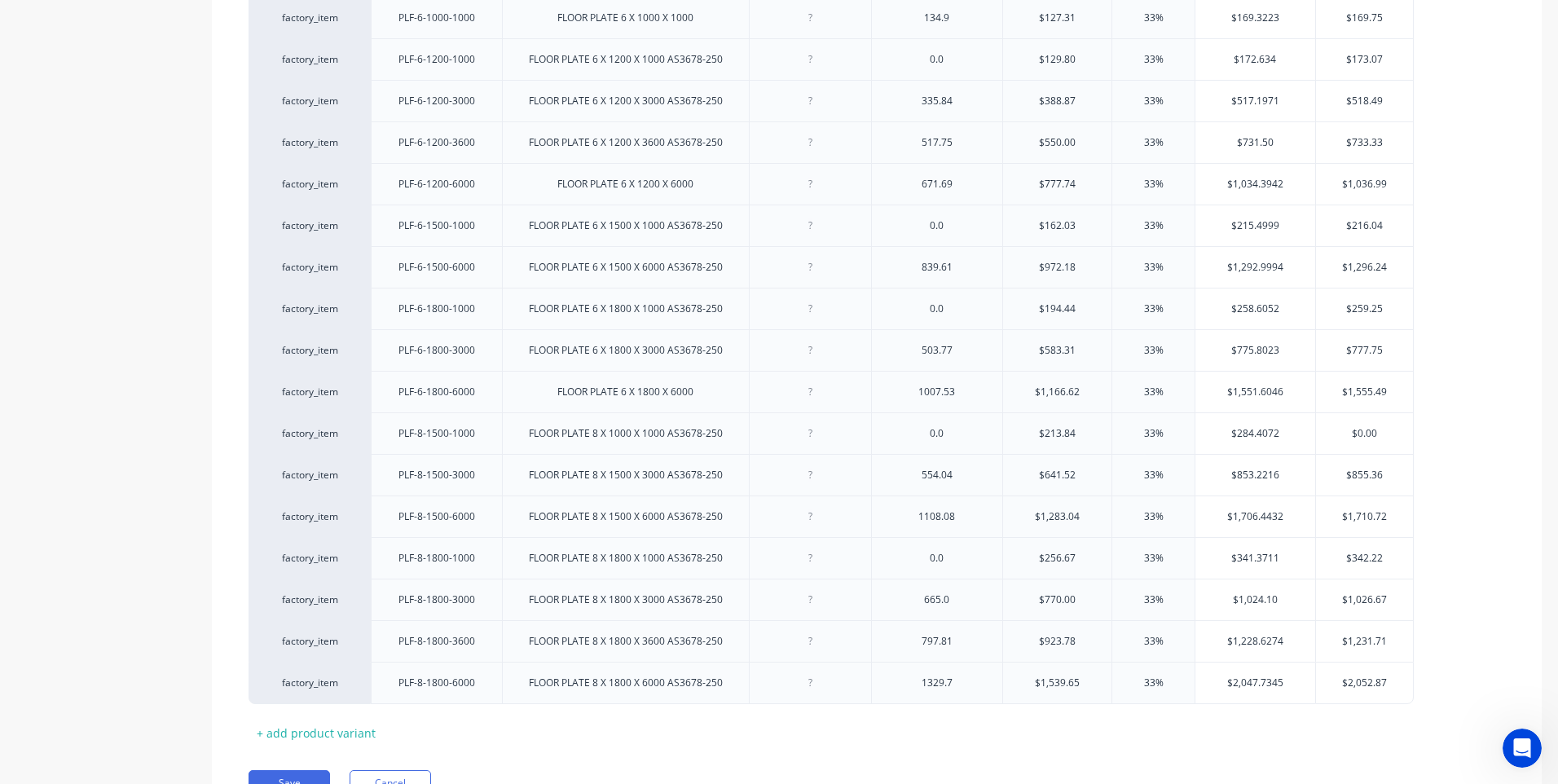
scroll to position [1352, 0]
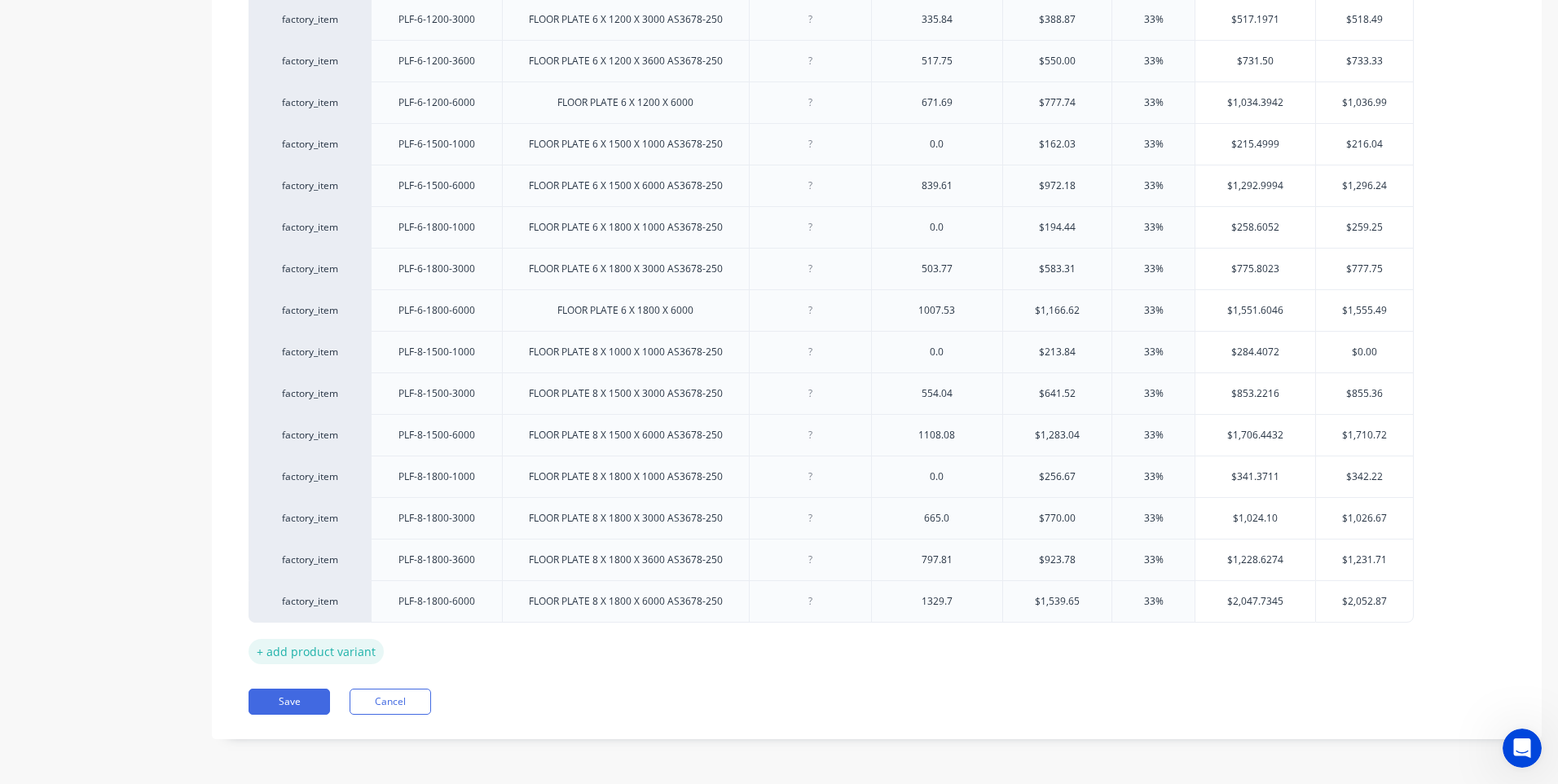
click at [316, 650] on div "+ add product variant" at bounding box center [317, 651] width 135 height 25
type textarea "x"
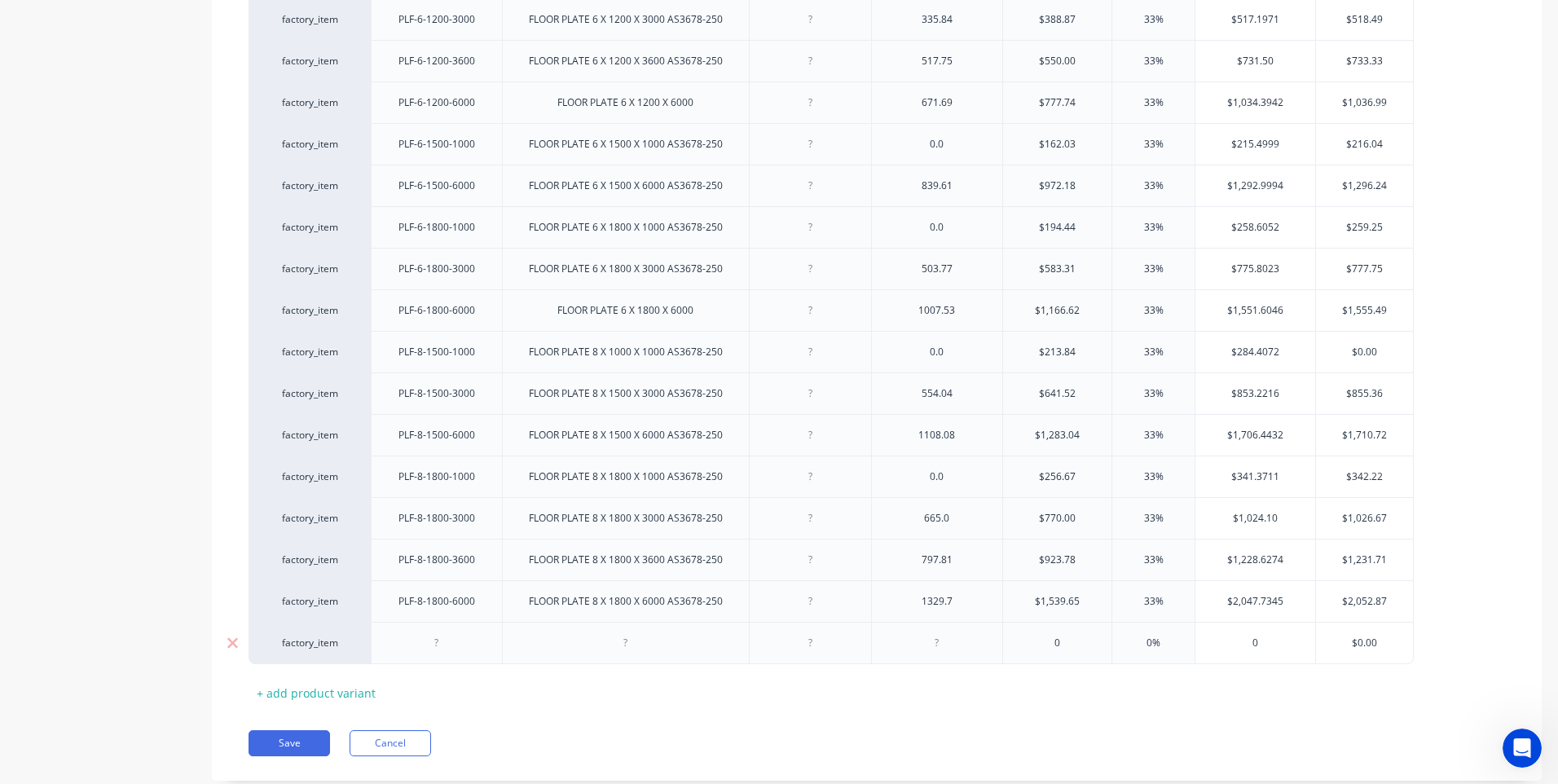
click at [624, 649] on div at bounding box center [625, 642] width 82 height 21
paste div
drag, startPoint x: 477, startPoint y: 612, endPoint x: 486, endPoint y: 607, distance: 10.3
click at [478, 605] on div "PLF-8-1800-6000" at bounding box center [436, 601] width 103 height 21
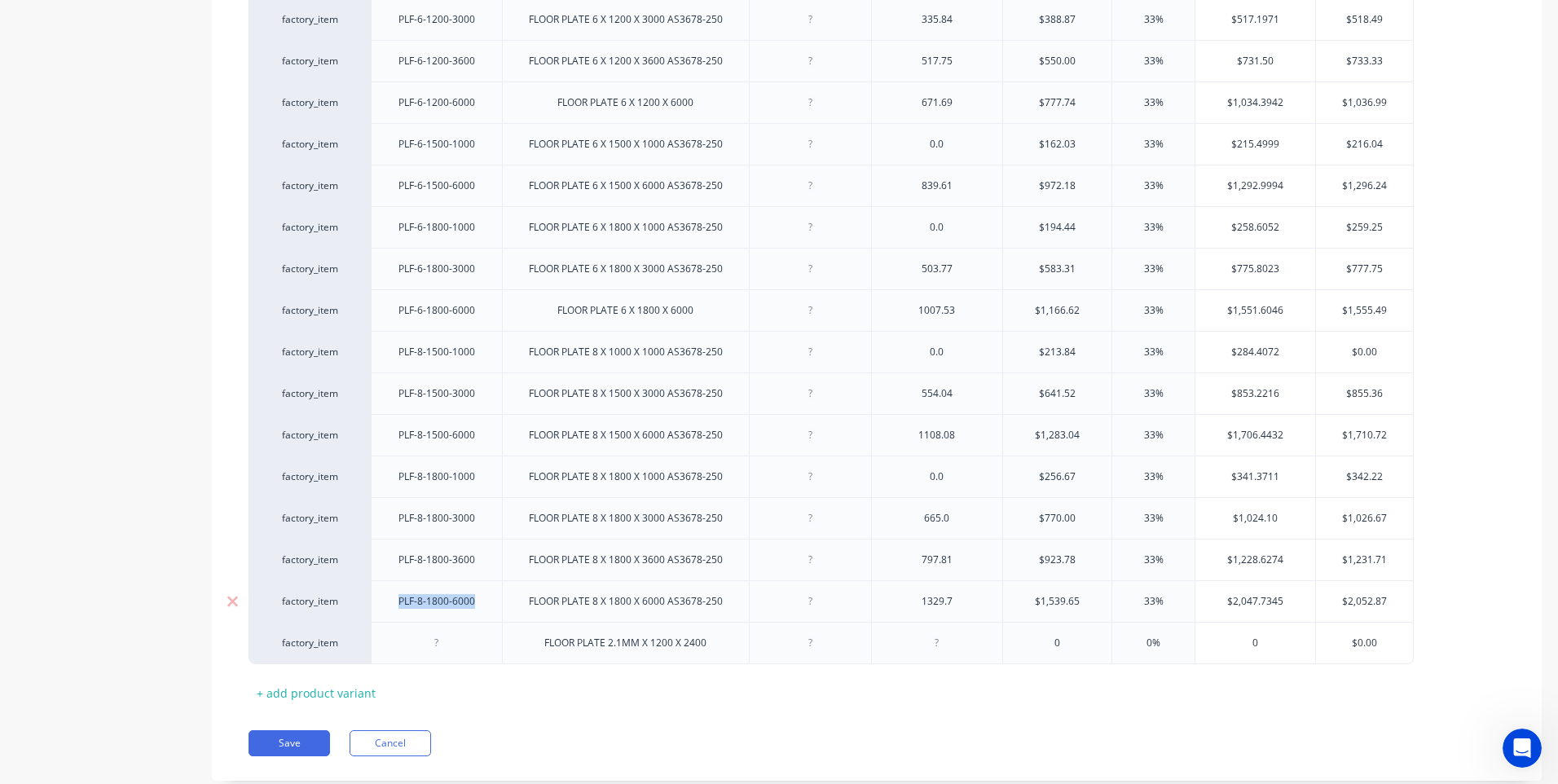
drag, startPoint x: 475, startPoint y: 606, endPoint x: 390, endPoint y: 607, distance: 85.0
click at [390, 607] on div "PLF-8-1800-6000" at bounding box center [436, 601] width 103 height 21
copy div "PLF-8-1800-6000"
type textarea "x"
click at [438, 650] on div at bounding box center [436, 642] width 82 height 21
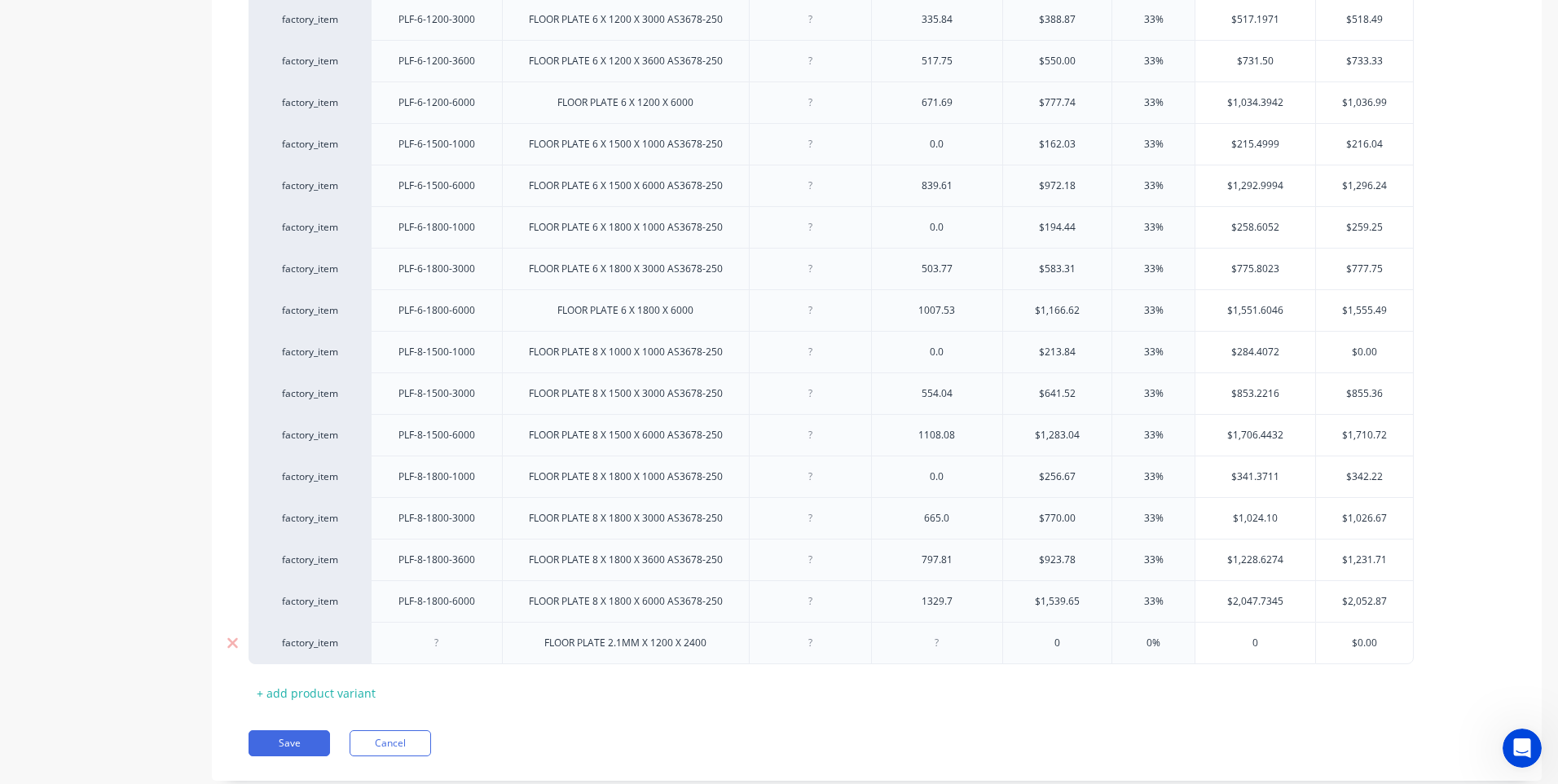
paste div
click at [422, 650] on div "PLF-8-1800-6000" at bounding box center [436, 642] width 103 height 21
click at [440, 654] on div "PLF-2.1-1800-6000" at bounding box center [436, 642] width 131 height 42
click at [443, 652] on div "PLF-2.1-1800-6000" at bounding box center [437, 642] width 111 height 21
click at [468, 654] on div "PLF-2.1-1200-6000" at bounding box center [436, 642] width 131 height 42
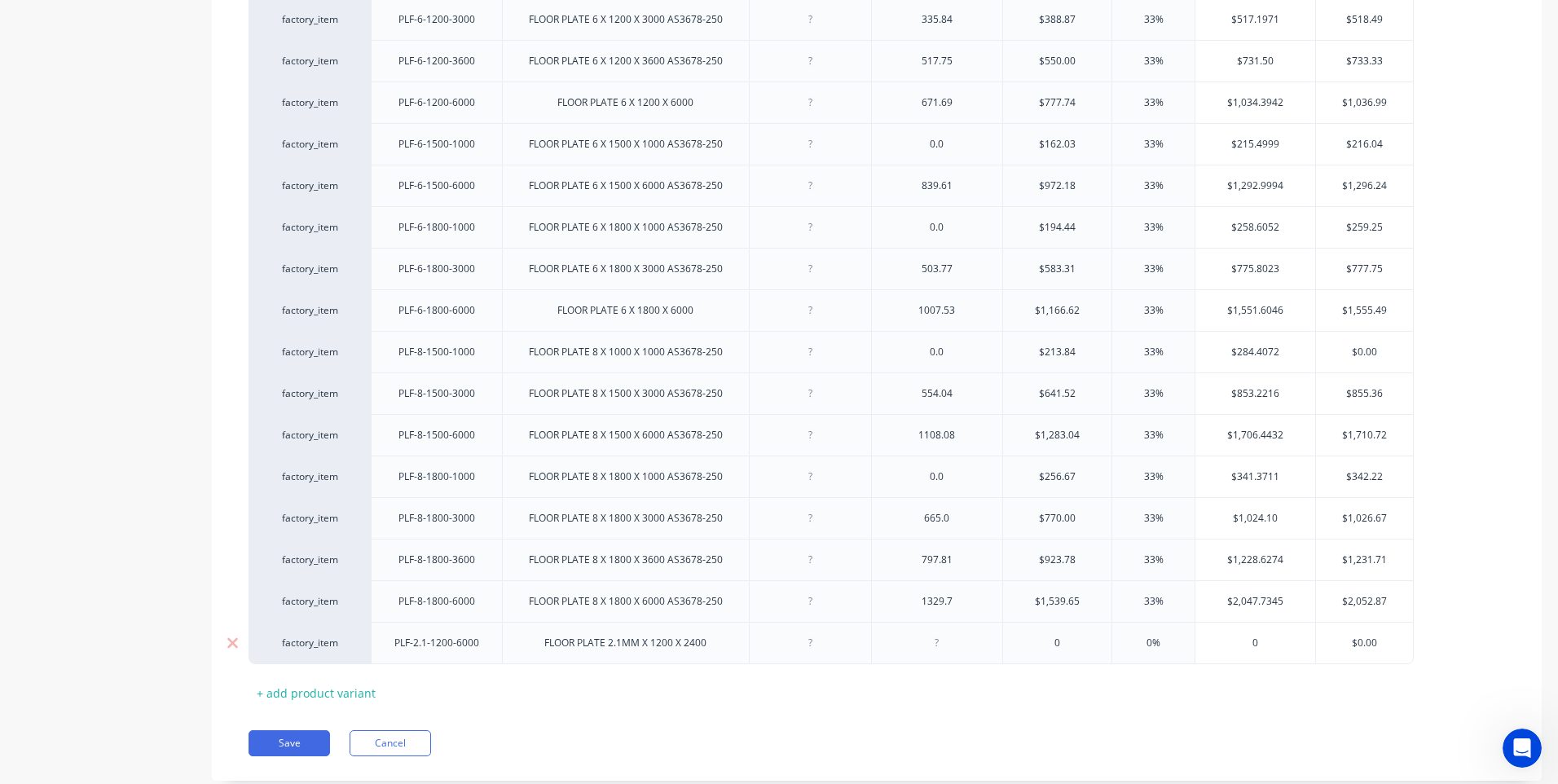
click at [469, 650] on div "PLF-2.1-1200-6000" at bounding box center [437, 642] width 111 height 21
click at [808, 646] on div at bounding box center [811, 642] width 82 height 21
type textarea "x"
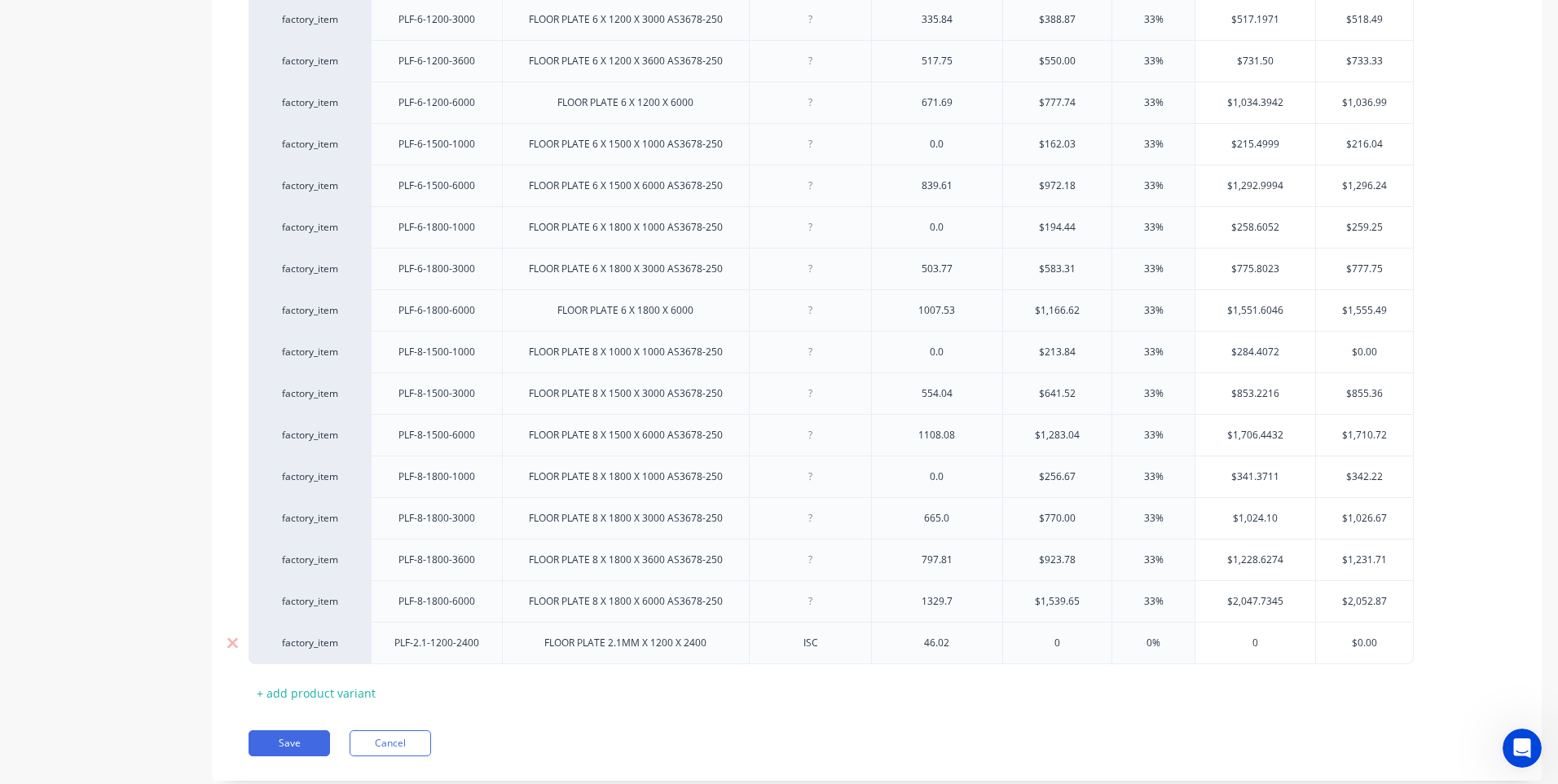
type input "04"
type textarea "x"
type input "046"
type textarea "x"
type input "046.02"
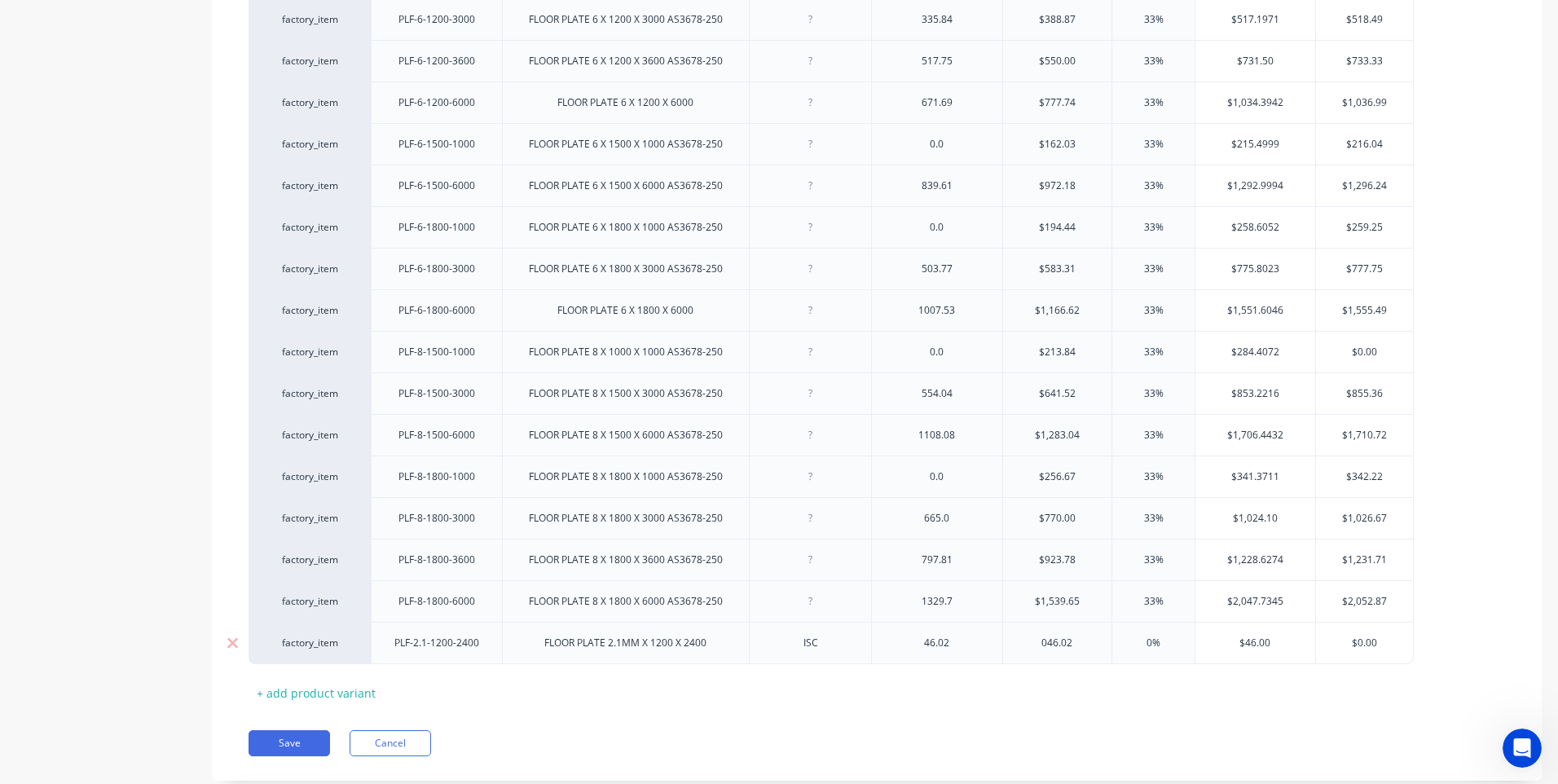
type textarea "x"
type input "046.02"
type input "0"
type input "3"
type textarea "x"
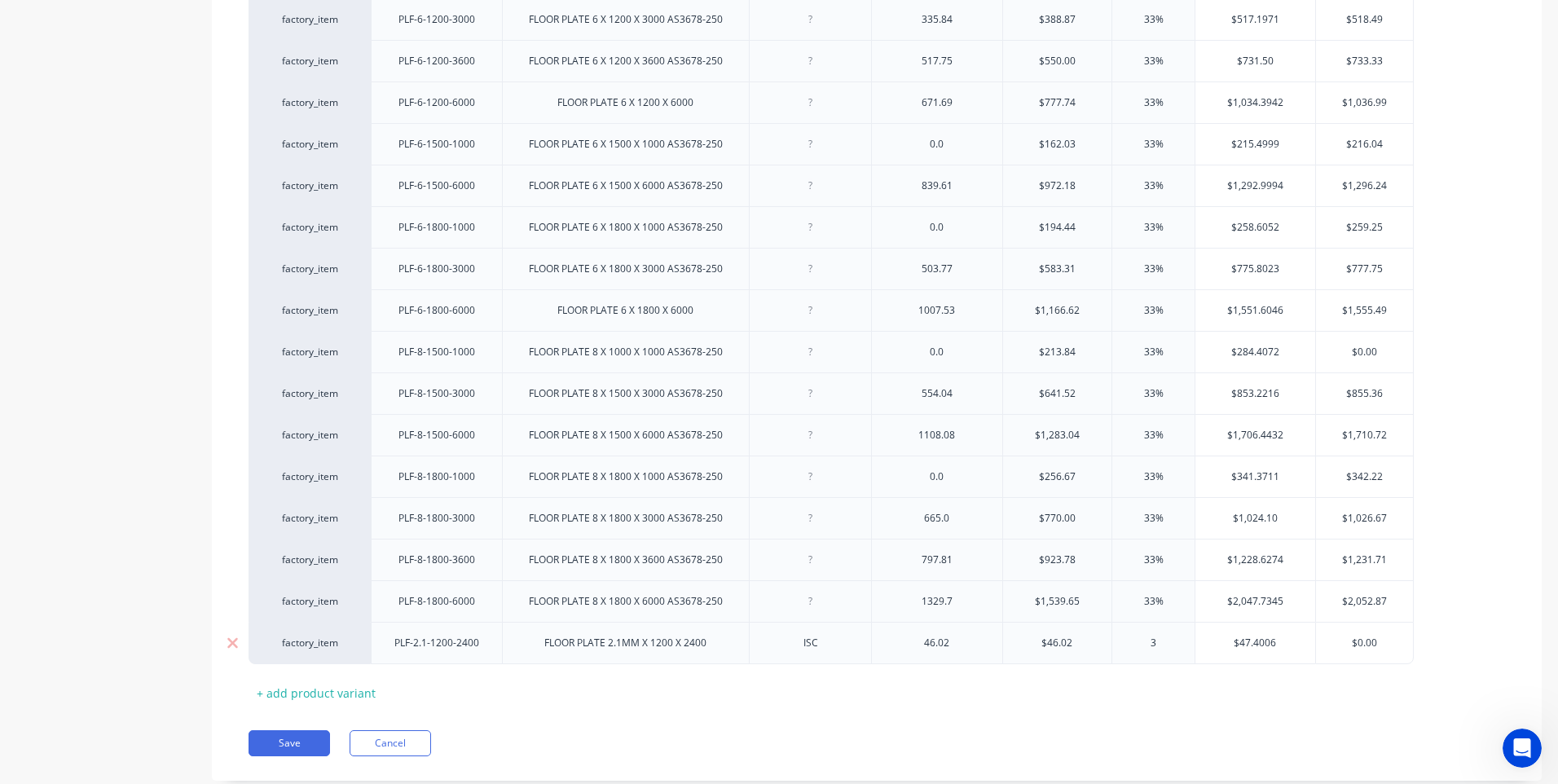
type input "33"
type textarea "x"
type input "33"
type input "$61.206"
type textarea "x"
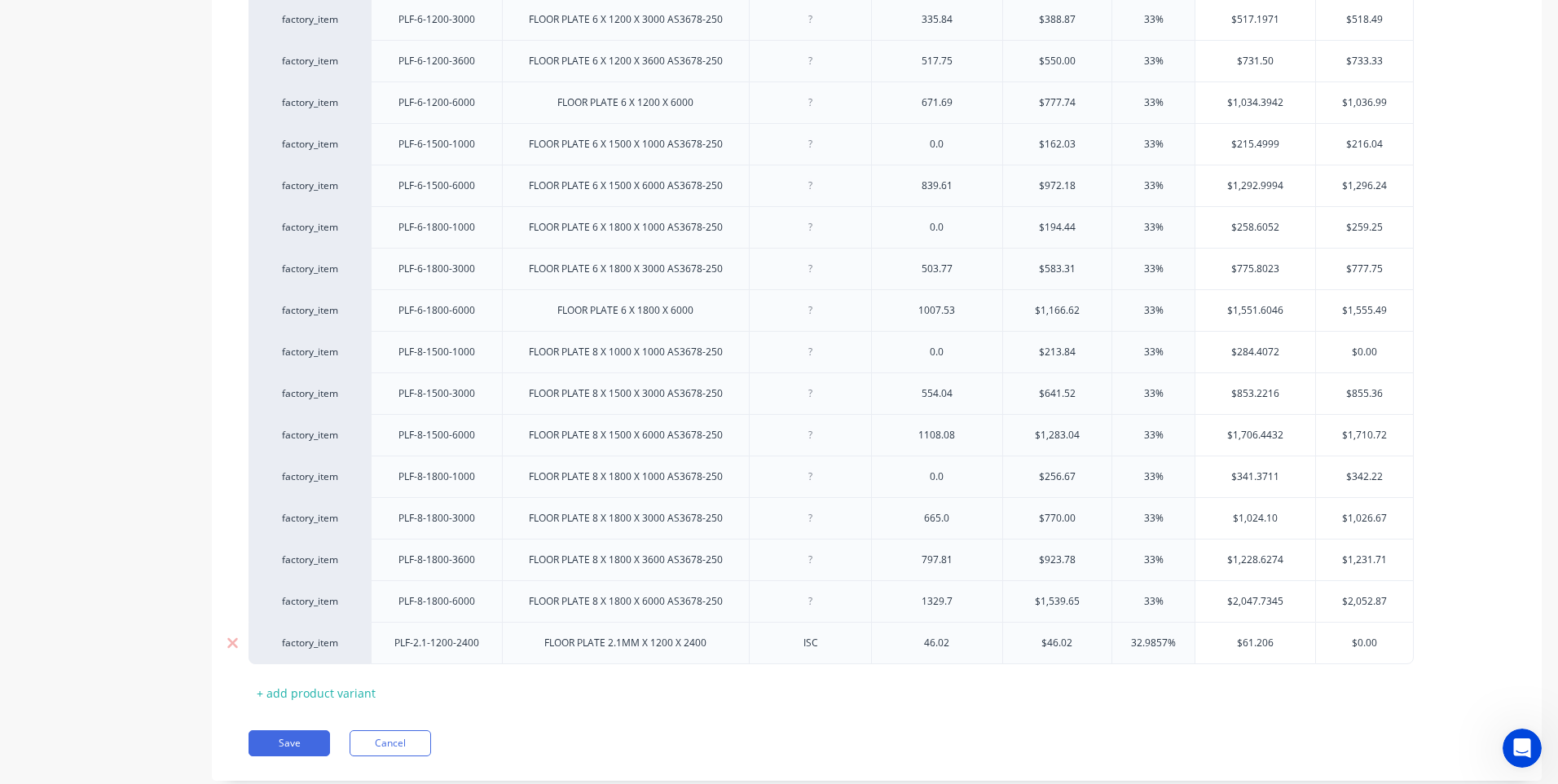
type input "$61.20"
type textarea "x"
type input "$61.20"
drag, startPoint x: 1387, startPoint y: 638, endPoint x: 1300, endPoint y: 640, distance: 87.0
click at [1300, 640] on div "factory_item PLF-2.1-1200-2400 FLOOR PLATE 2.1MM X 1200 X 2400 ISC 46.02 $46.02…" at bounding box center [831, 642] width 1165 height 42
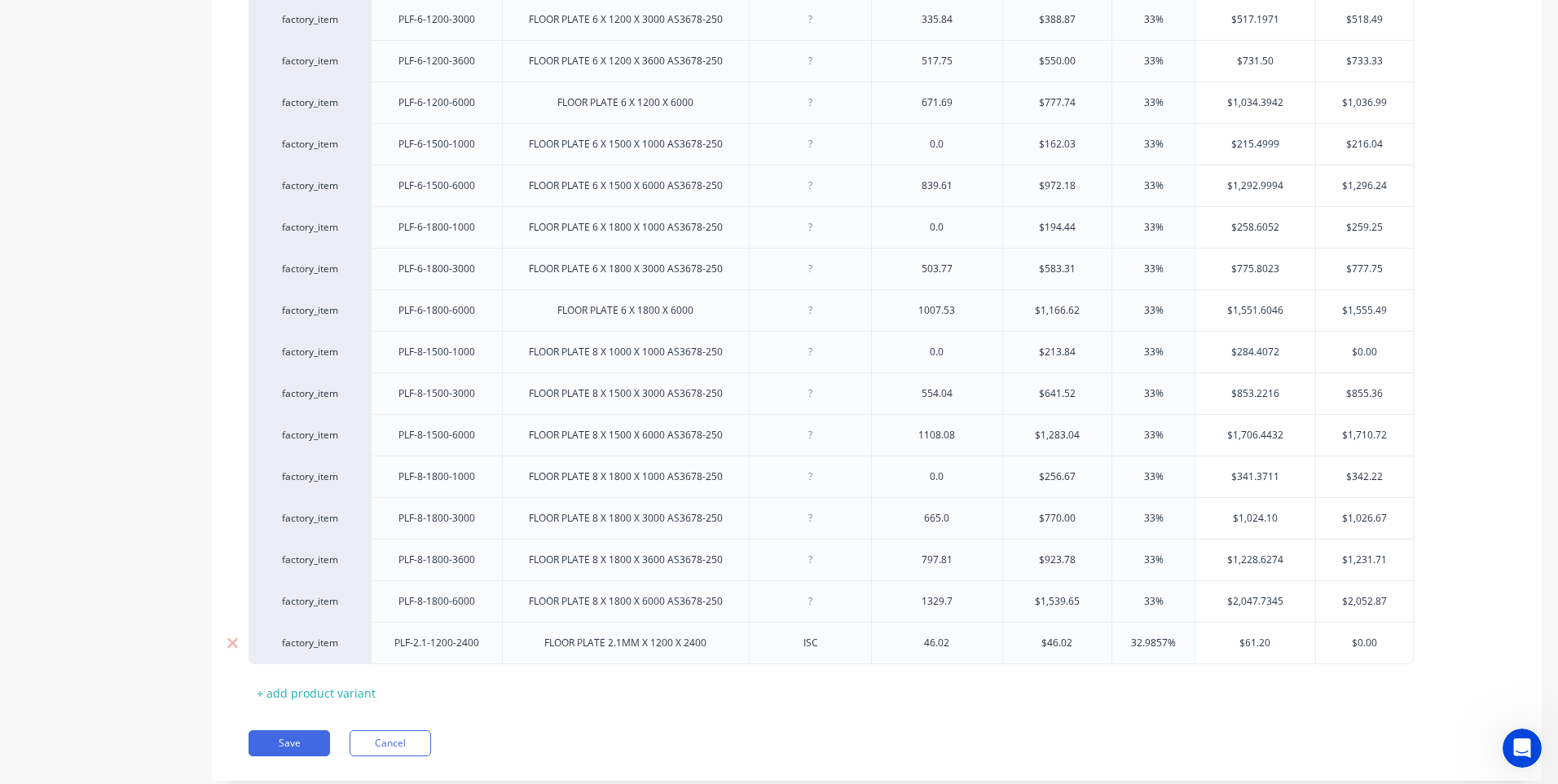
type input "6"
type textarea "x"
type input "61"
type textarea "x"
type input "61.2"
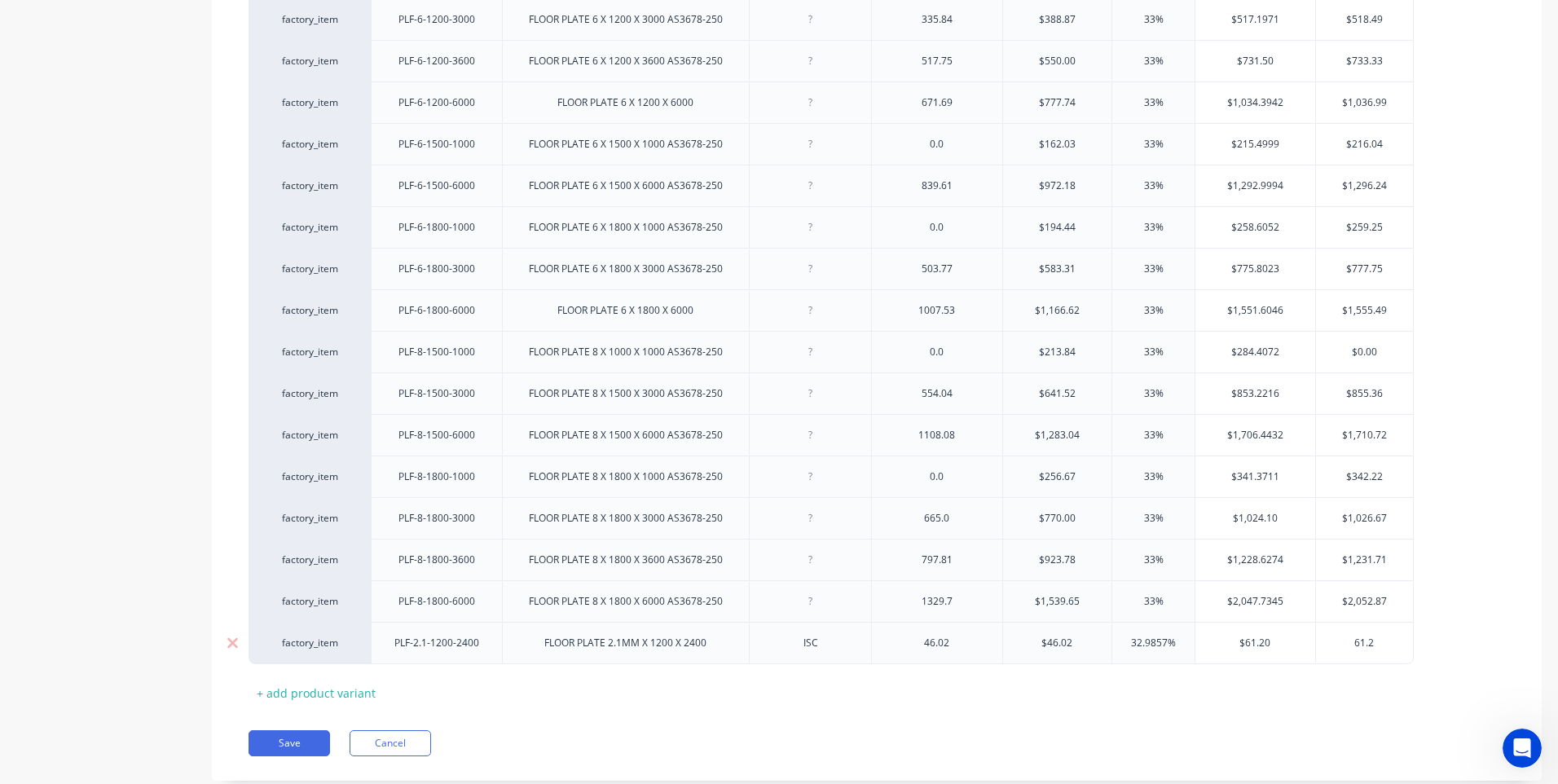
type textarea "x"
type input "61.20"
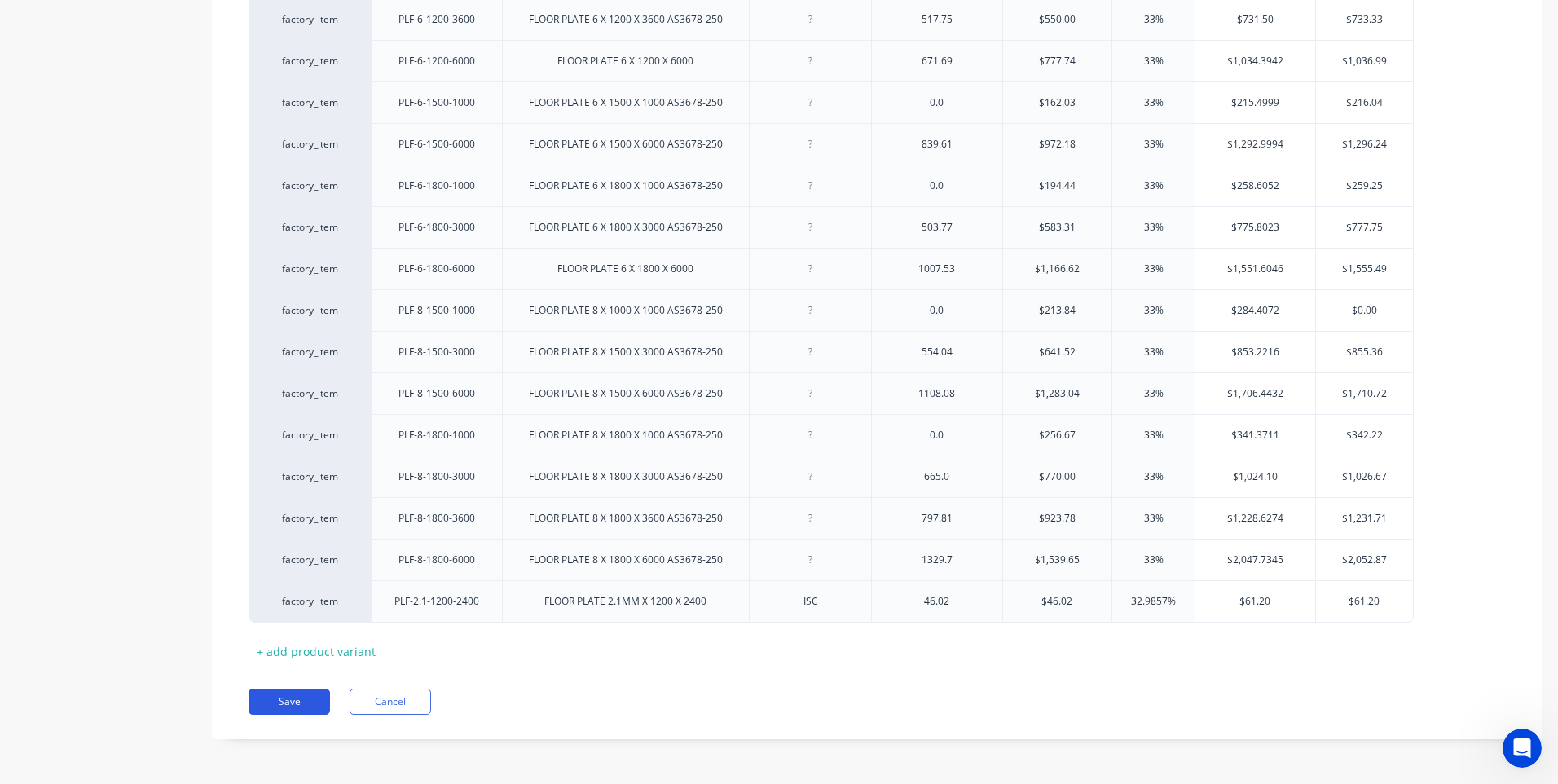
click at [293, 696] on button "Save" at bounding box center [289, 701] width 82 height 26
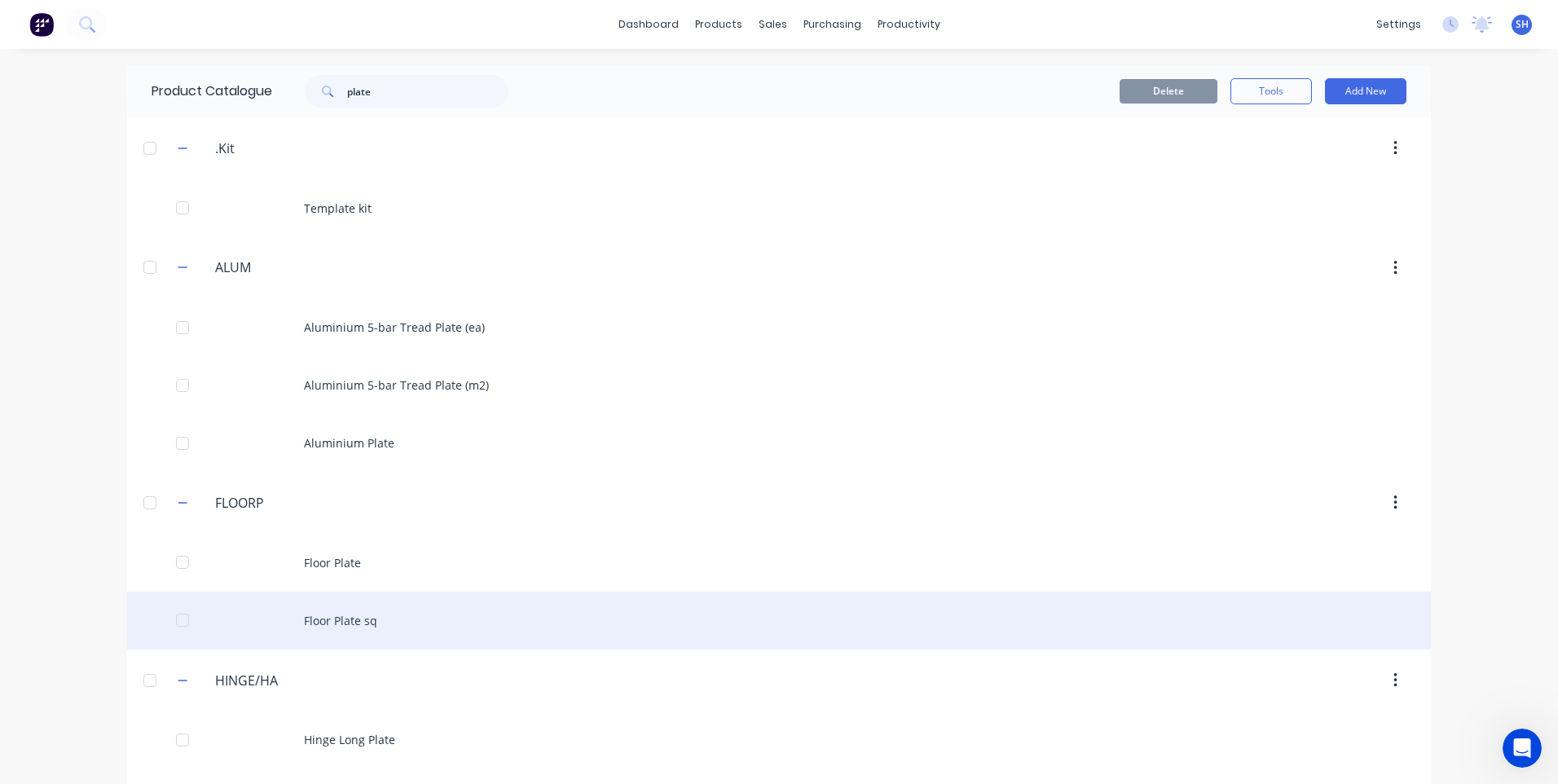
click at [339, 616] on div "Floor Plate sq" at bounding box center [779, 621] width 1304 height 58
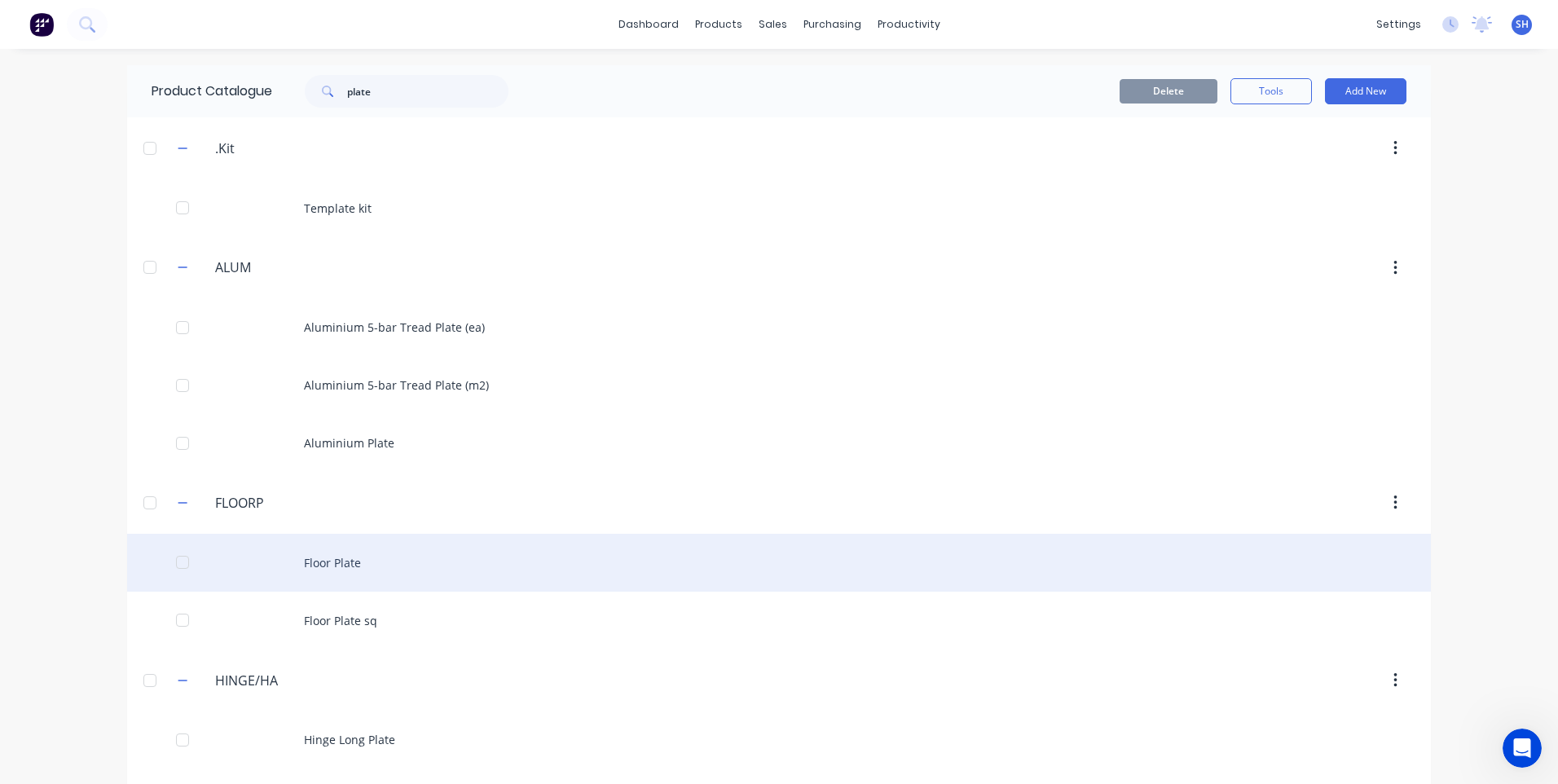
click at [328, 559] on div "Floor Plate" at bounding box center [779, 563] width 1304 height 58
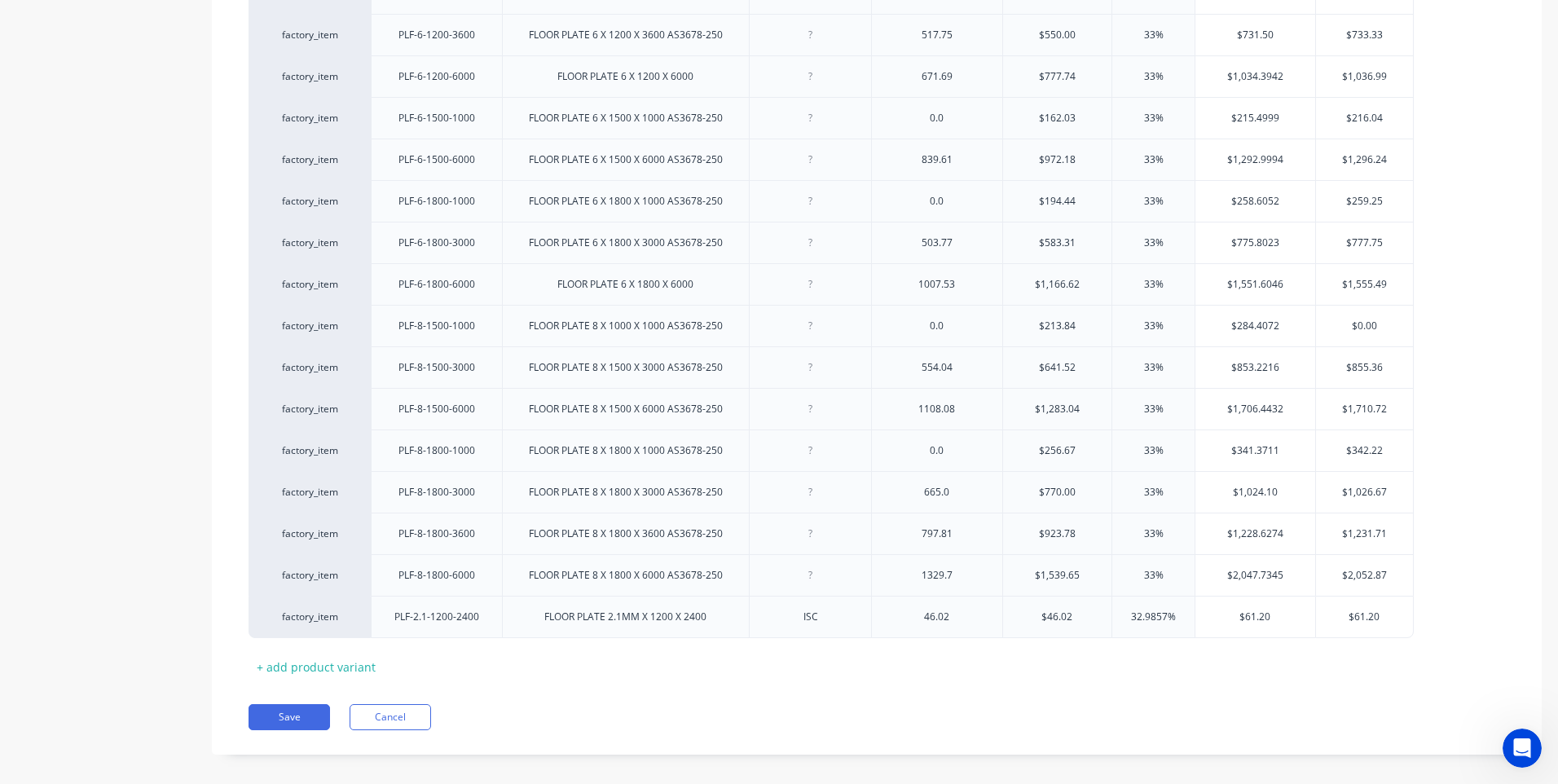
scroll to position [1393, 0]
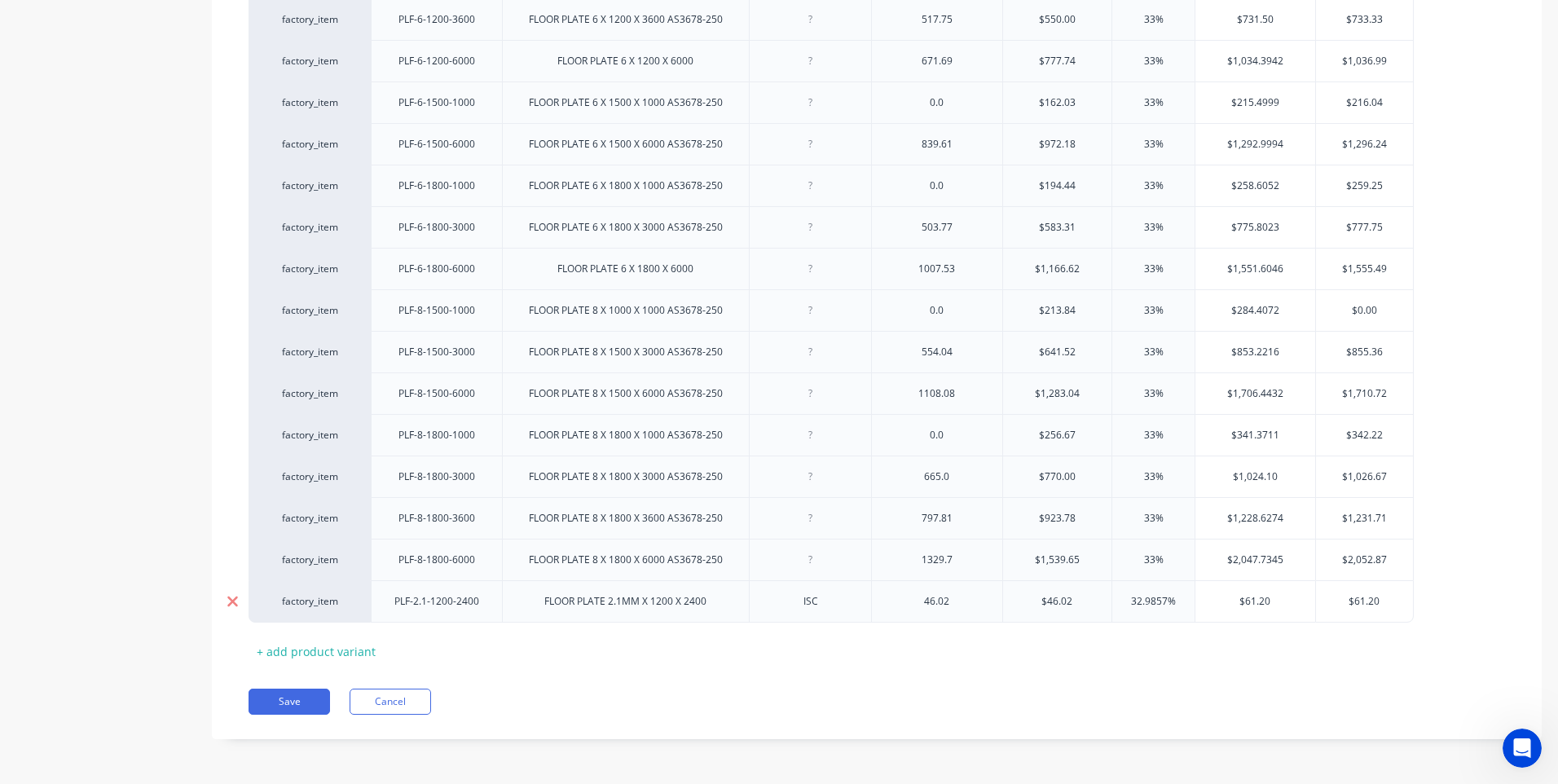
click at [232, 599] on icon at bounding box center [233, 601] width 12 height 17
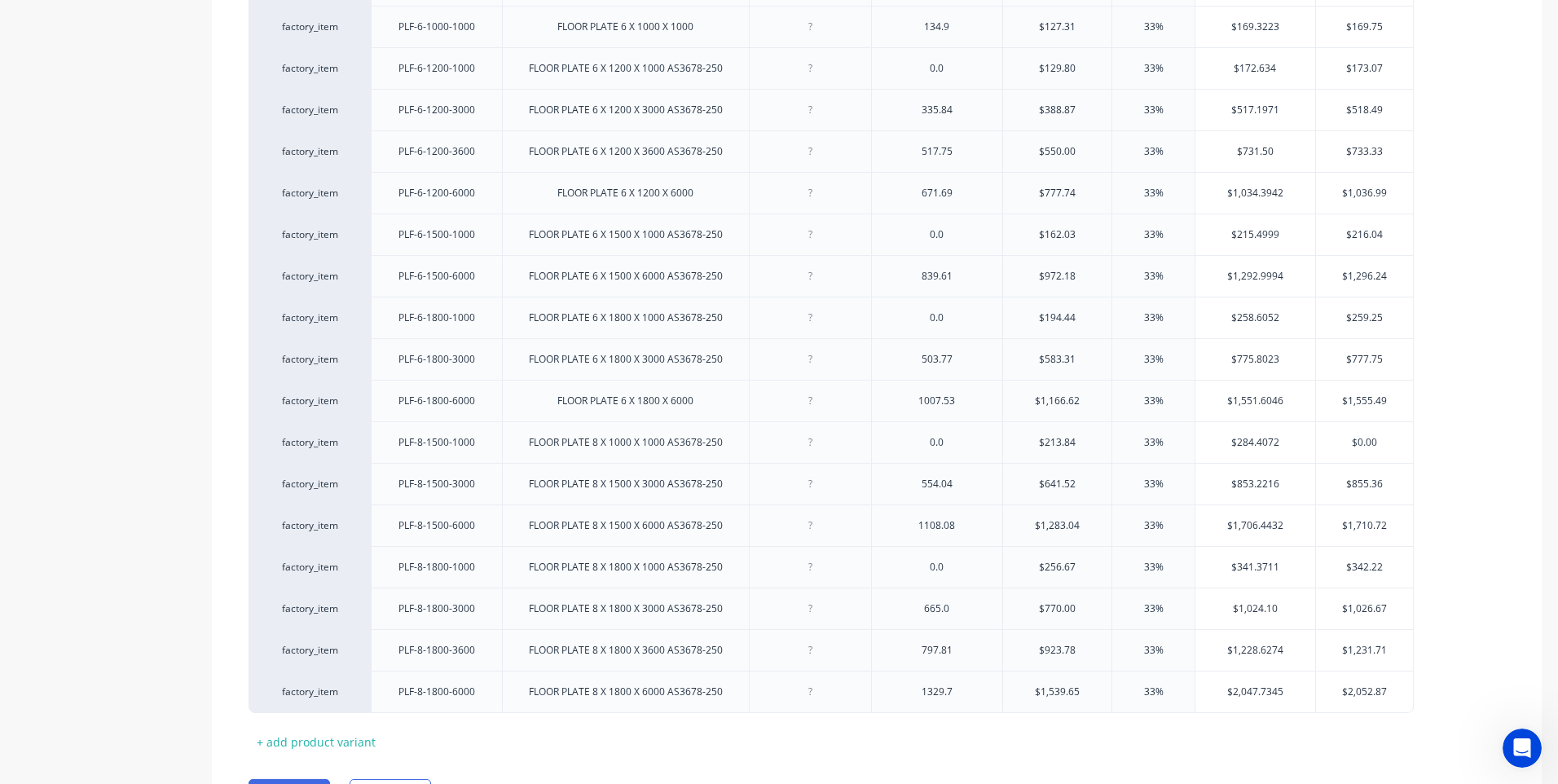
scroll to position [1352, 0]
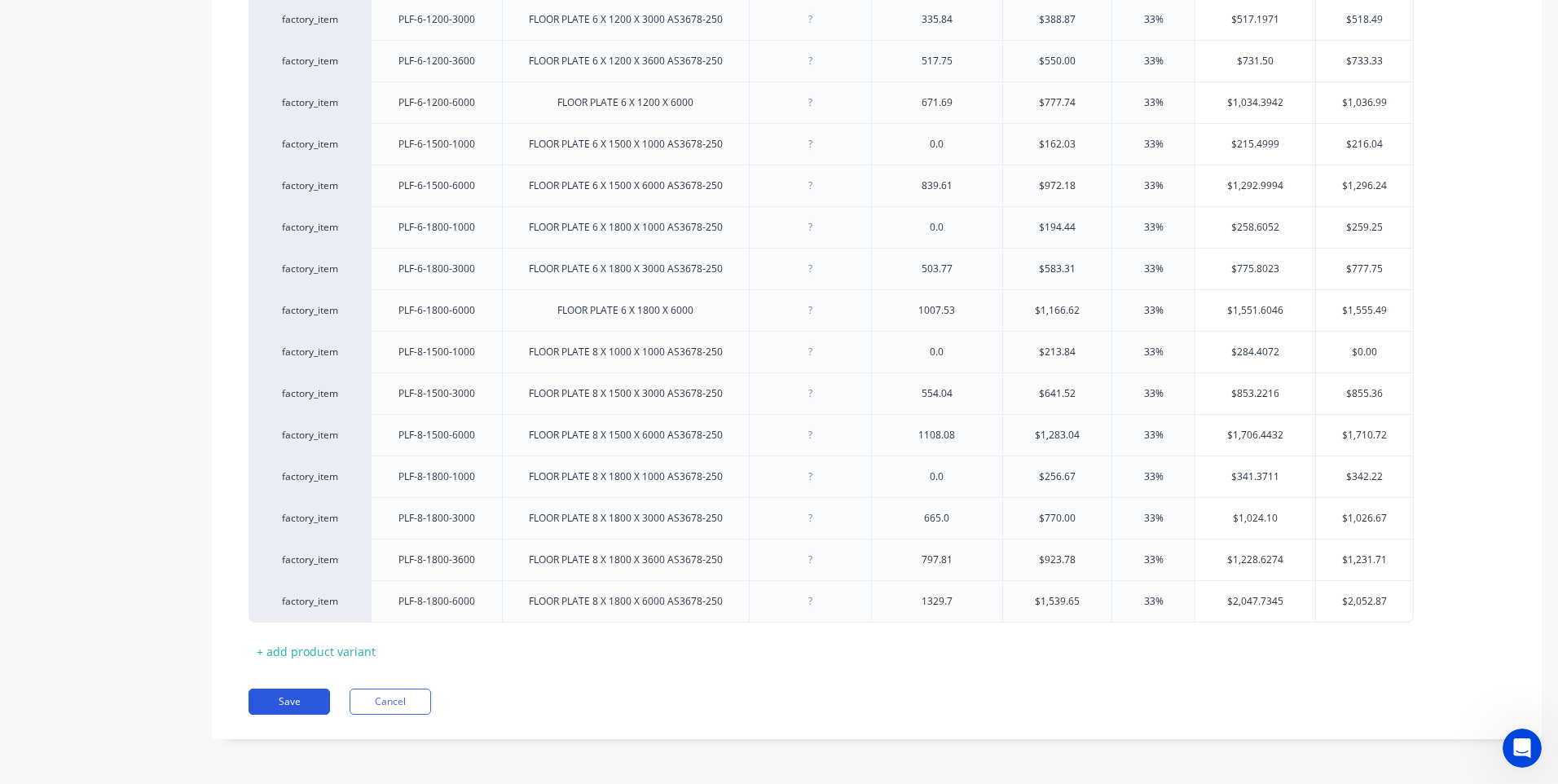
click at [292, 701] on button "Save" at bounding box center [289, 701] width 82 height 26
type textarea "x"
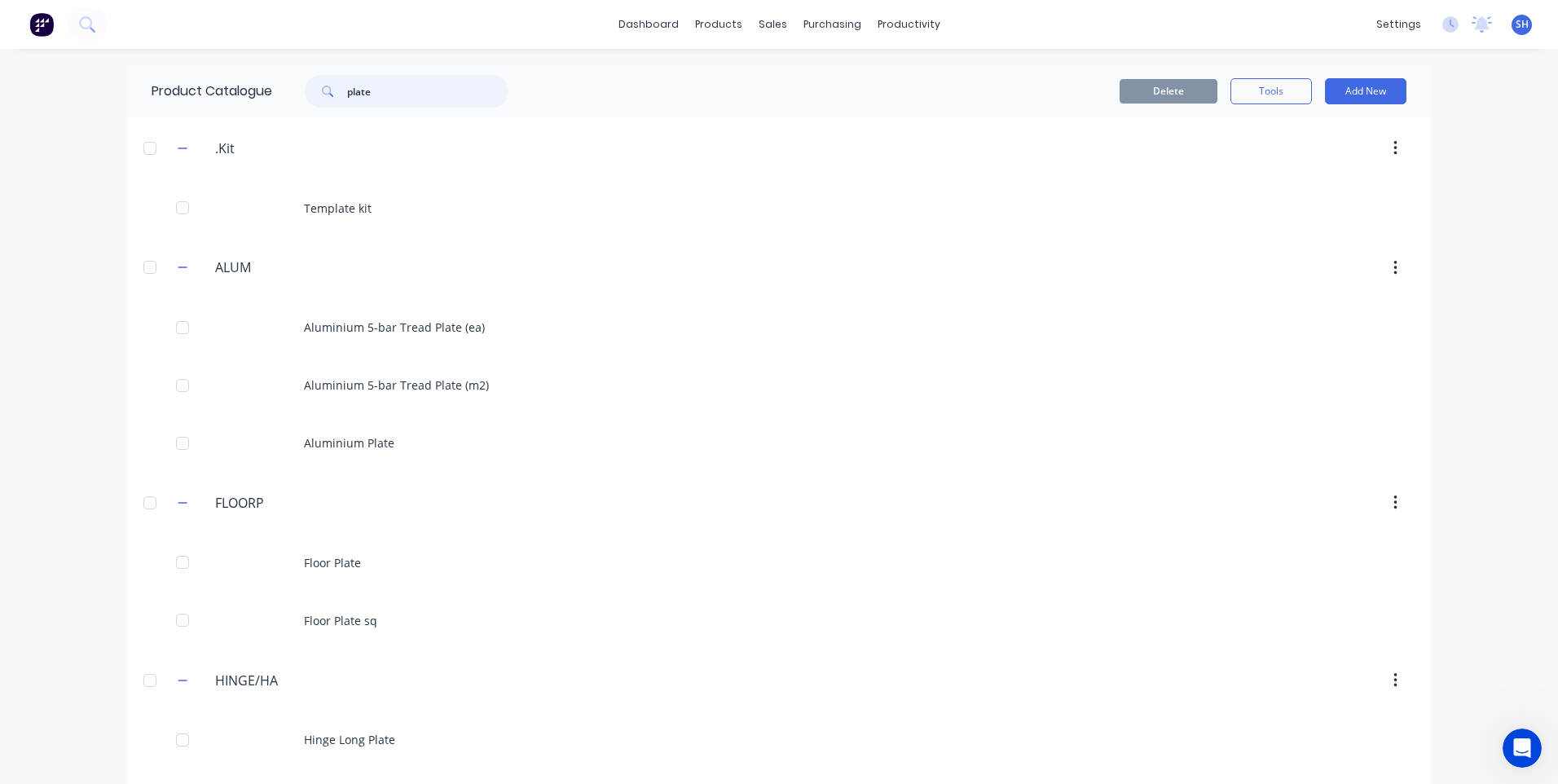
drag, startPoint x: 384, startPoint y: 89, endPoint x: 310, endPoint y: 94, distance: 74.2
click at [306, 94] on div "plate" at bounding box center [407, 91] width 204 height 33
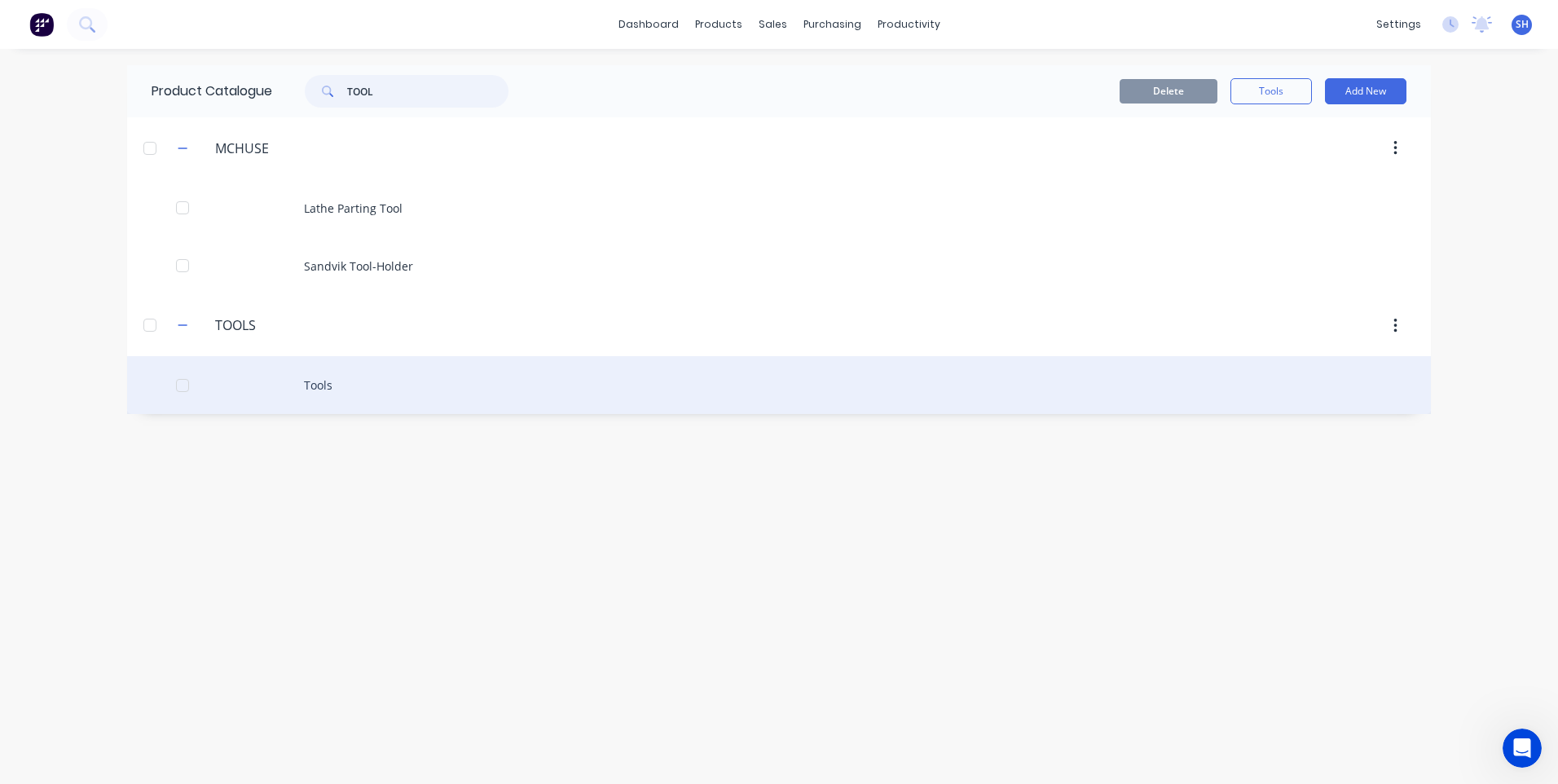
type input "TOOL"
click at [316, 386] on div "Tools" at bounding box center [779, 385] width 1304 height 58
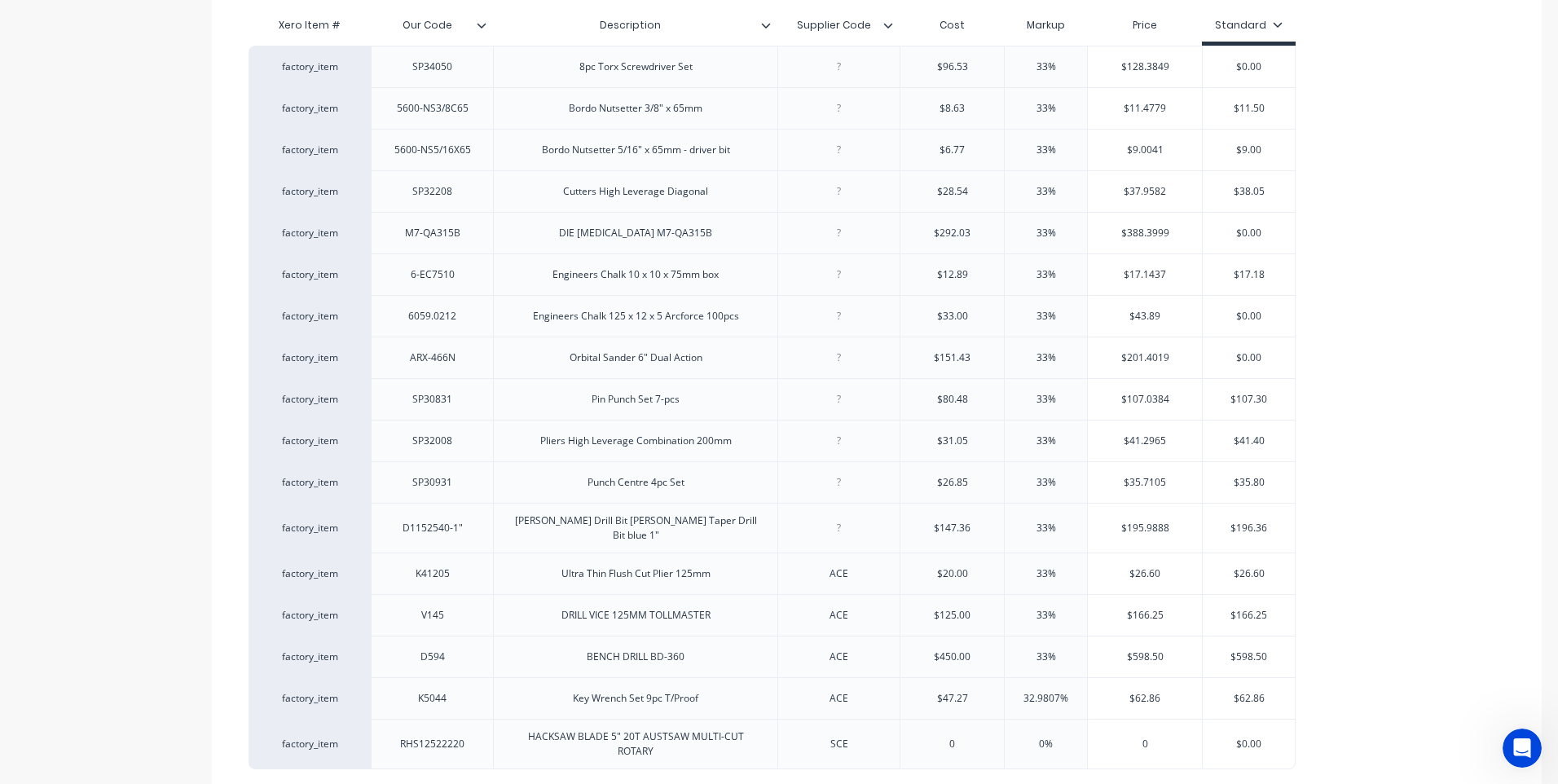
scroll to position [528, 0]
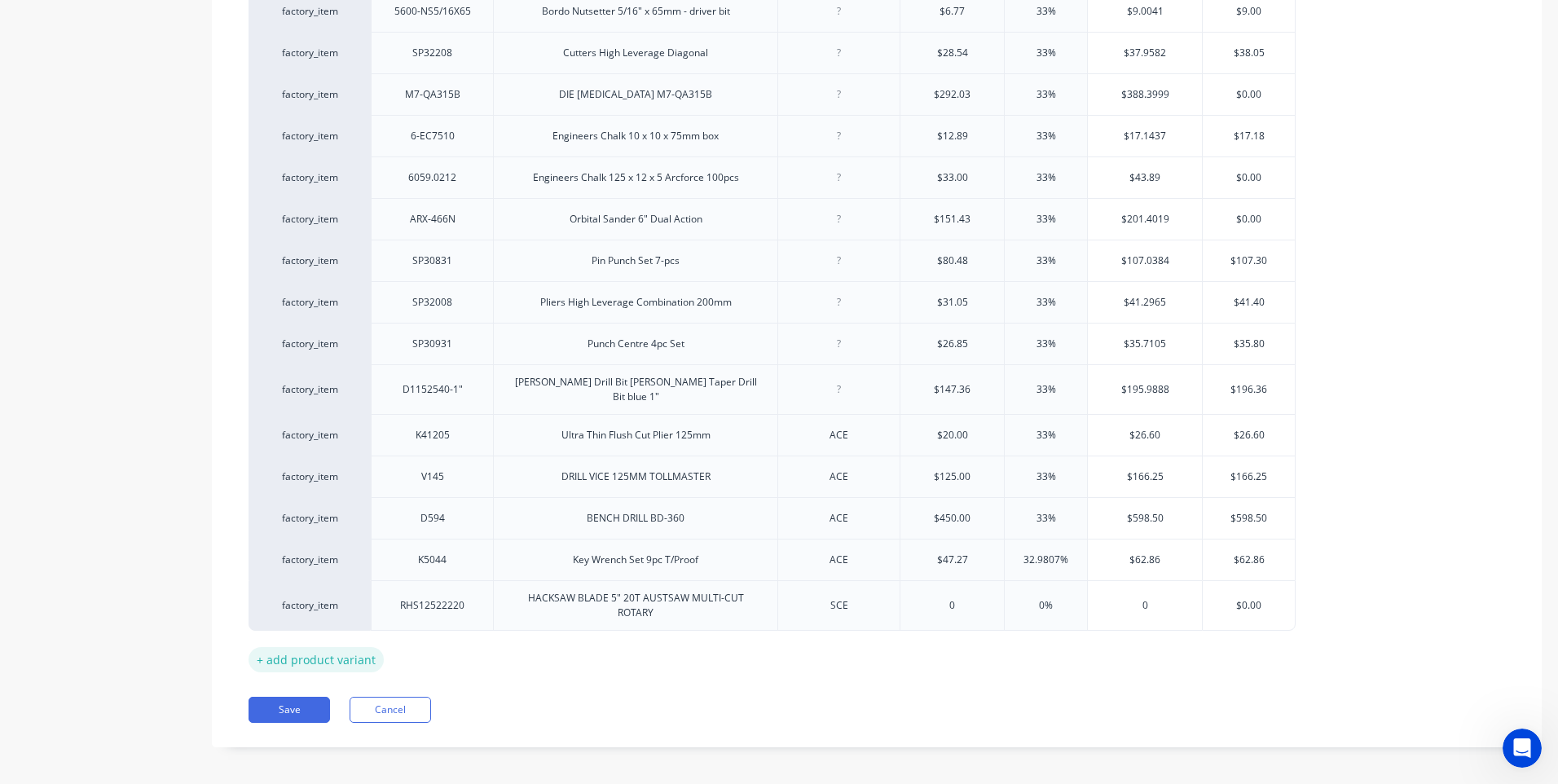
click at [323, 650] on div "+ add product variant" at bounding box center [317, 659] width 135 height 25
type textarea "x"
click at [431, 649] on div at bounding box center [433, 650] width 82 height 21
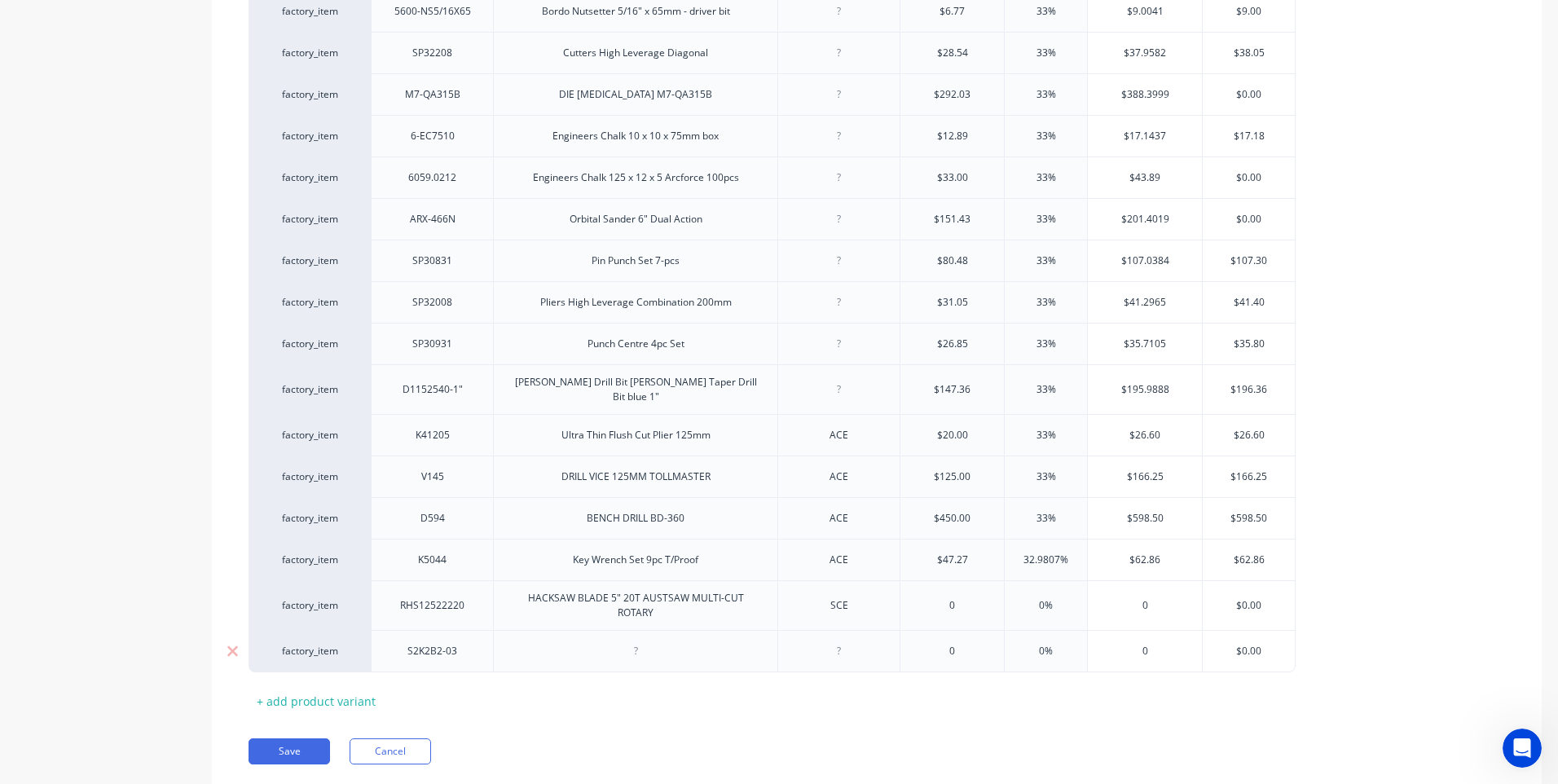
type textarea "x"
click at [638, 650] on div at bounding box center [636, 650] width 82 height 21
click at [584, 654] on div "18v 2 pIECE cOMBO kIT sENIX bRAND" at bounding box center [635, 650] width 284 height 42
drag, startPoint x: 612, startPoint y: 650, endPoint x: 625, endPoint y: 684, distance: 36.4
click at [615, 650] on div "18v 2 PIECE cOMBO kIT sENIX bRAND" at bounding box center [636, 650] width 195 height 21
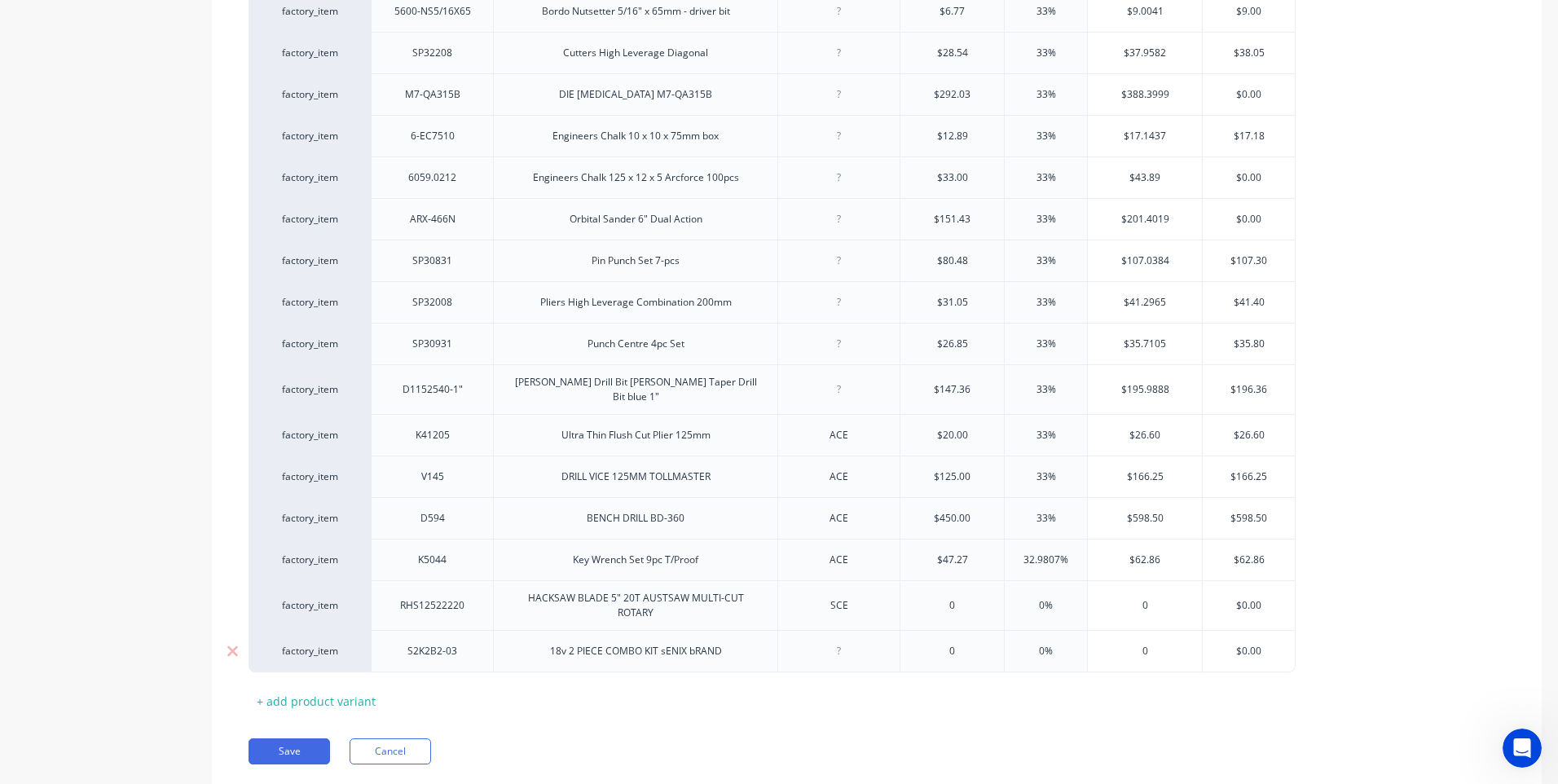
click at [666, 654] on div "18v 2 PIECE COMBO KIT sENIX bRAND" at bounding box center [635, 650] width 284 height 42
click at [663, 652] on div "18v 2 PIECE COMBO KIT SENIX bRAND" at bounding box center [636, 650] width 199 height 21
click at [662, 650] on div "18v 2 PIECE COMBO KIT SENIX bRAND" at bounding box center [636, 650] width 199 height 21
type textarea "x"
click at [838, 606] on div "SCE" at bounding box center [839, 606] width 82 height 21
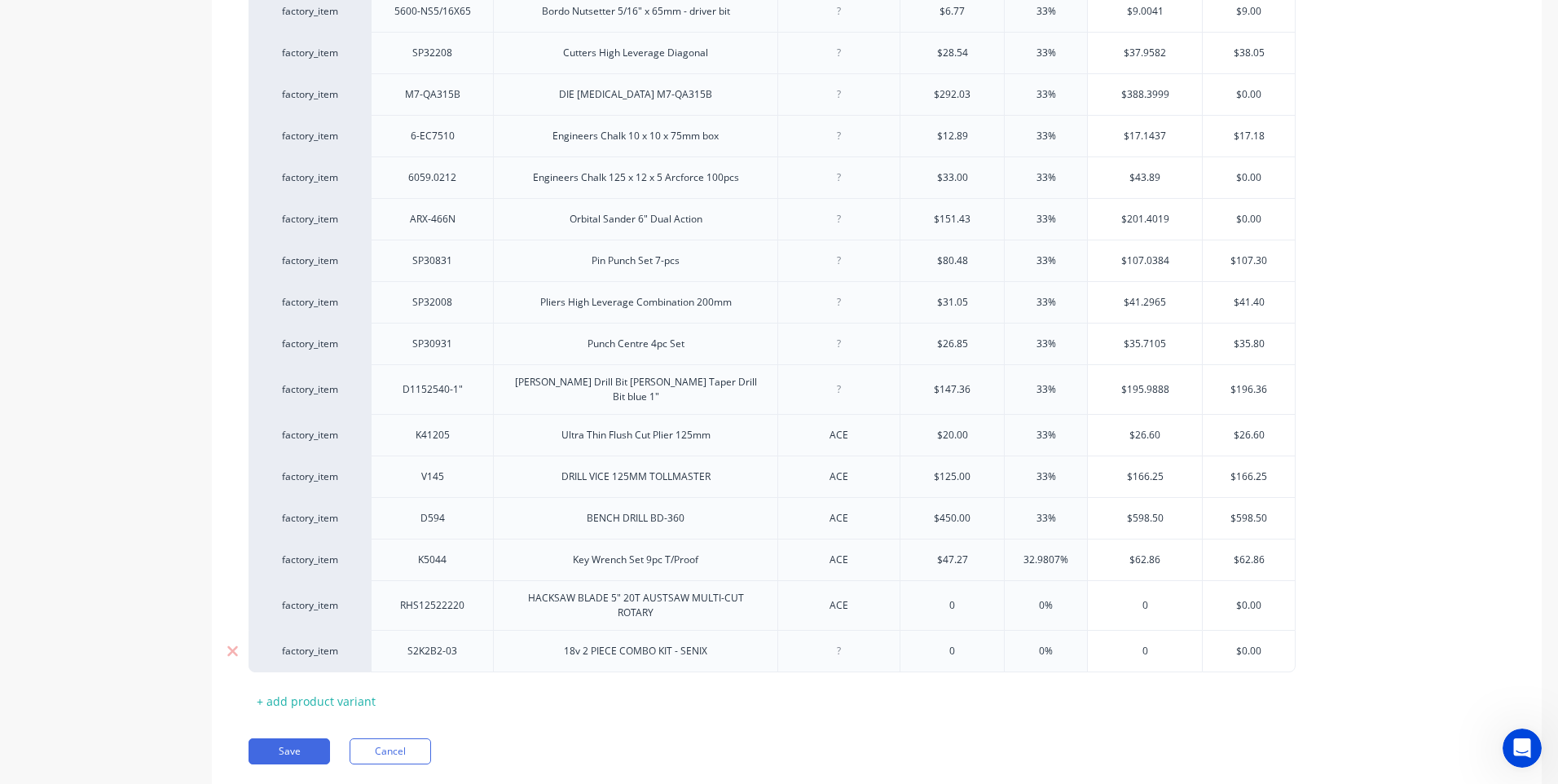
type textarea "x"
click at [838, 650] on div at bounding box center [839, 650] width 82 height 21
type textarea "x"
type input "0"
type input "0%"
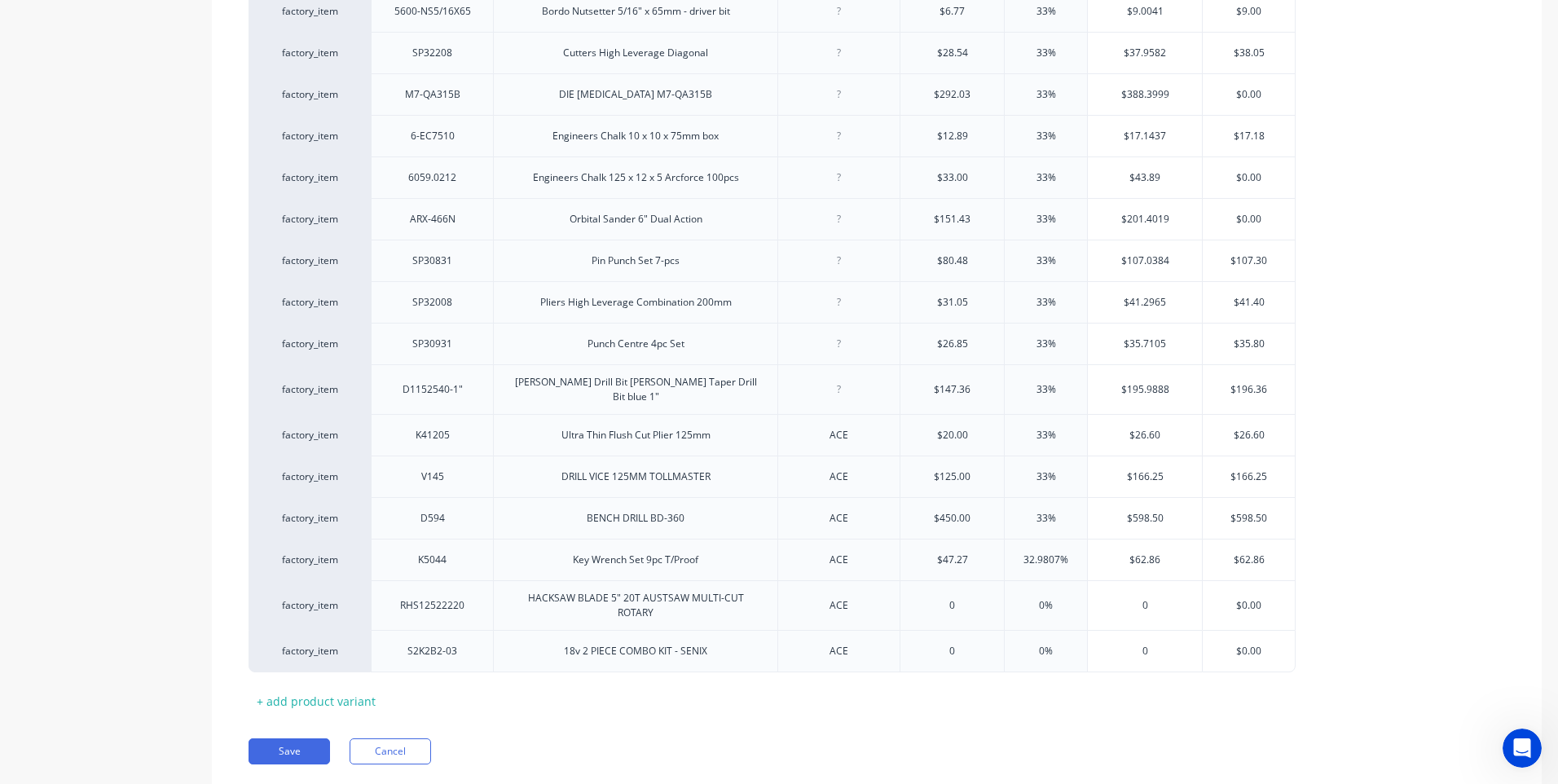
type input "0"
type textarea "x"
type input "03"
type textarea "x"
type input "031"
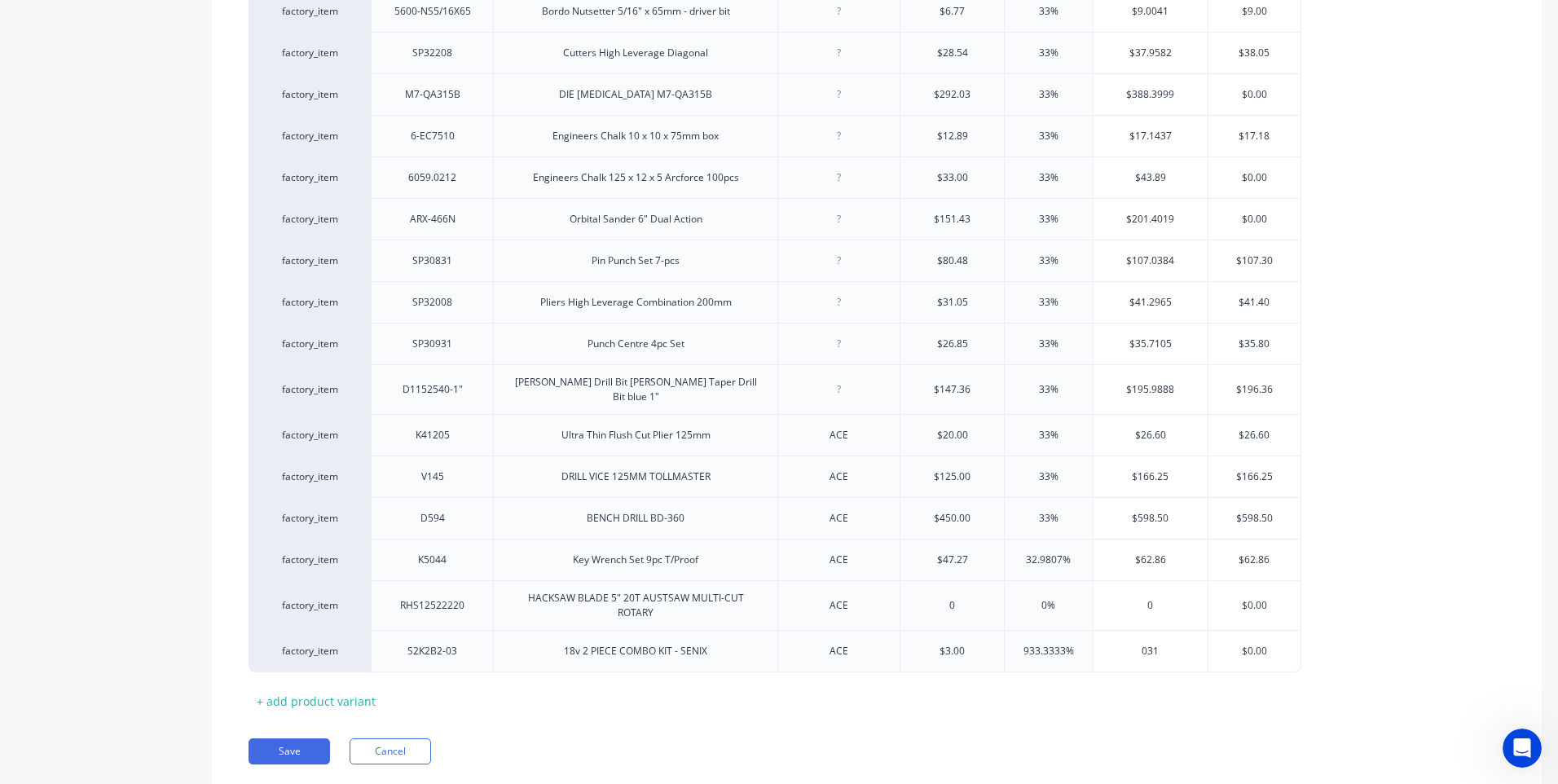
type textarea "x"
type input "0317."
type textarea "x"
type input "0317.2"
type textarea "x"
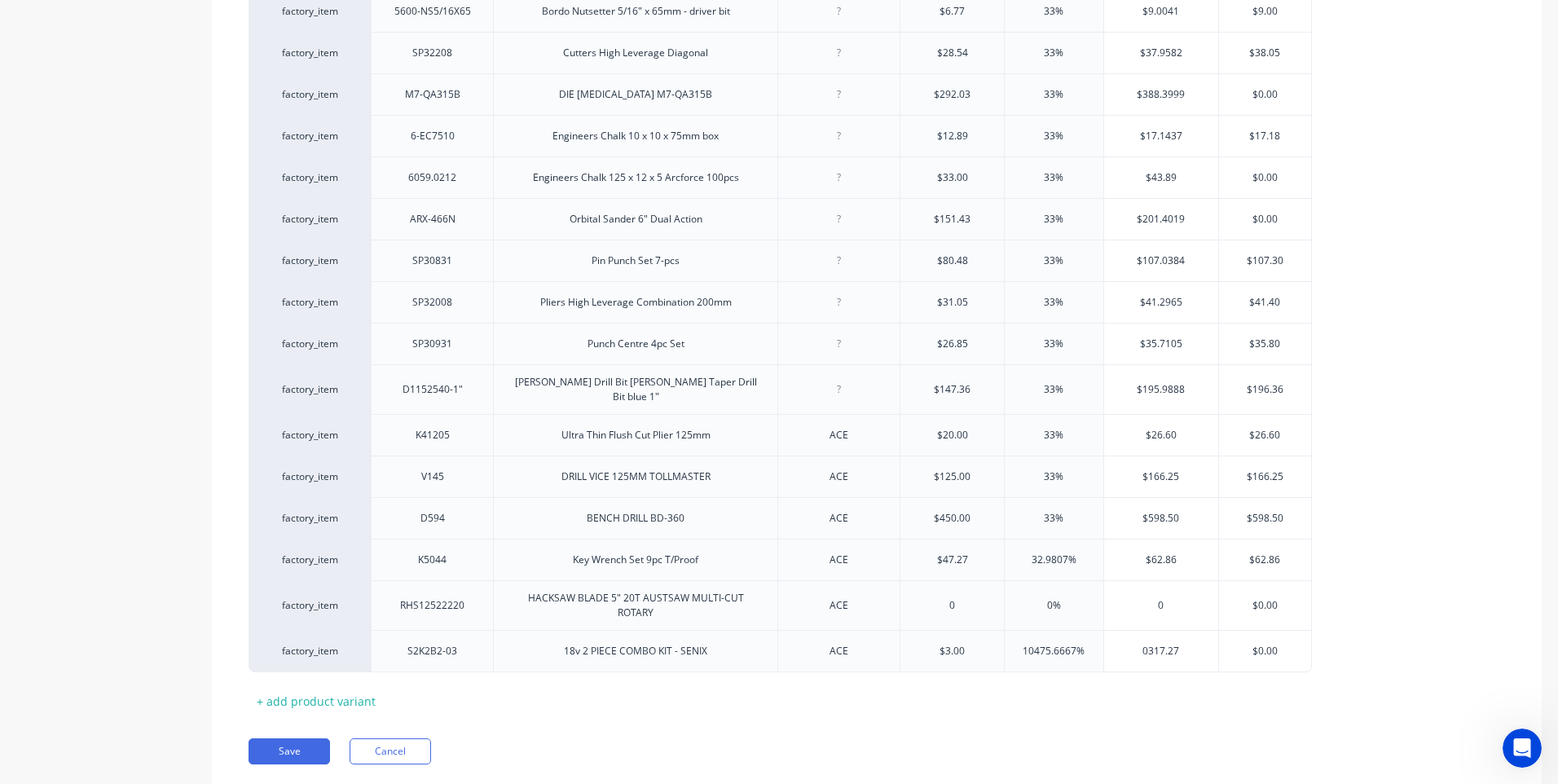
type input "0317.27"
type input "$0.00"
drag, startPoint x: 1277, startPoint y: 639, endPoint x: 1213, endPoint y: 651, distance: 65.1
click at [1213, 651] on div "factory_item S2K2B2-03 18v 2 PIECE COMBO KIT - SENIX ACE $3.00 0 10475.6667% 0%…" at bounding box center [780, 650] width 1063 height 42
type textarea "x"
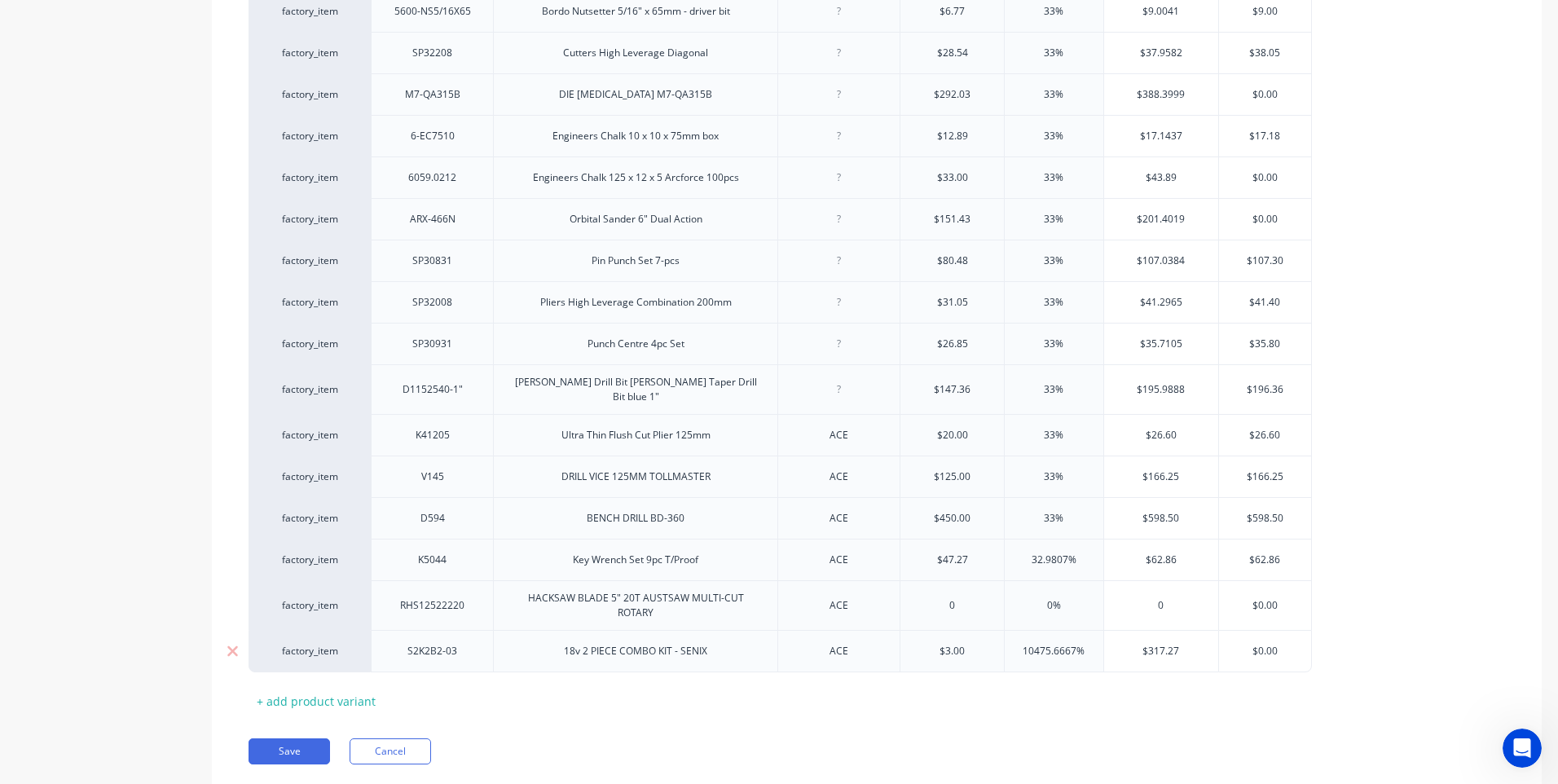
type input "3"
type textarea "x"
type input "31"
type textarea "x"
type input "317"
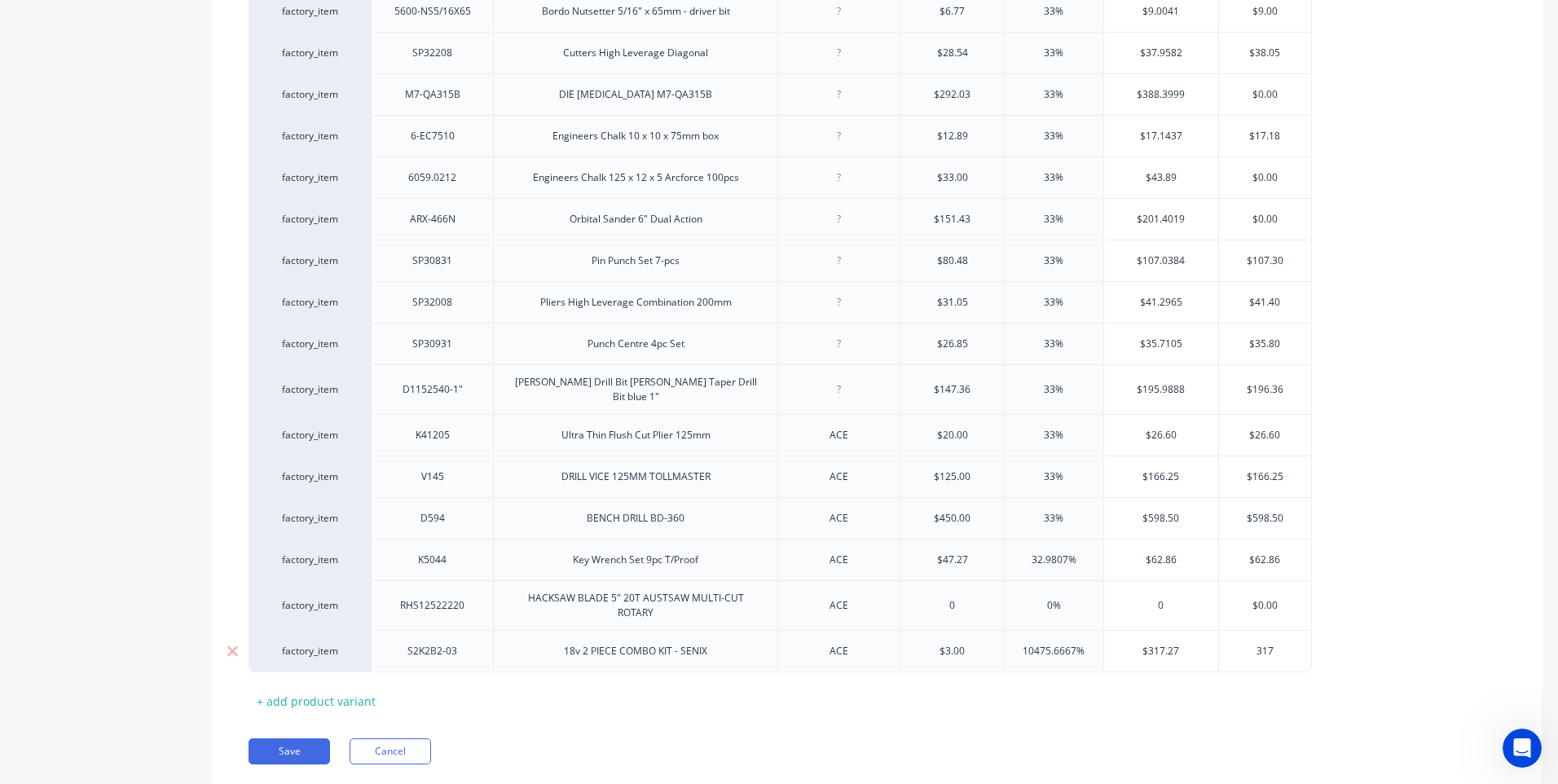
type textarea "x"
type input "317."
type textarea "x"
type input "317.2"
type textarea "x"
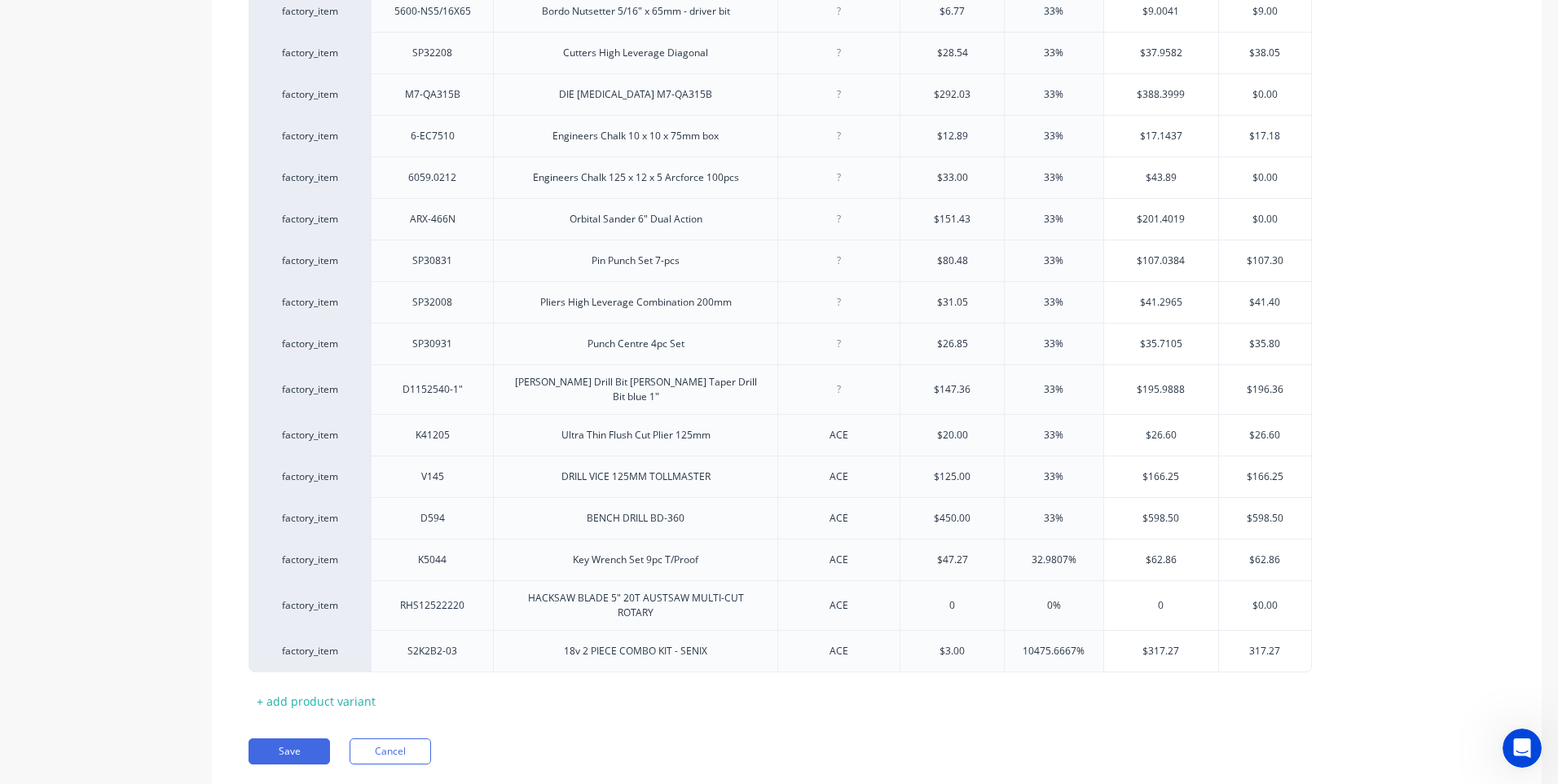
type input "317.27"
click at [1370, 671] on div "Xero Item # Our Code Description Supplier Code Cost Markup Price Standard facto…" at bounding box center [877, 292] width 1256 height 843
click at [713, 650] on div "18v 2 PIECE COMBO KIT - SENIX" at bounding box center [635, 650] width 170 height 21
click at [281, 748] on button "Save" at bounding box center [289, 759] width 82 height 26
type textarea "x"
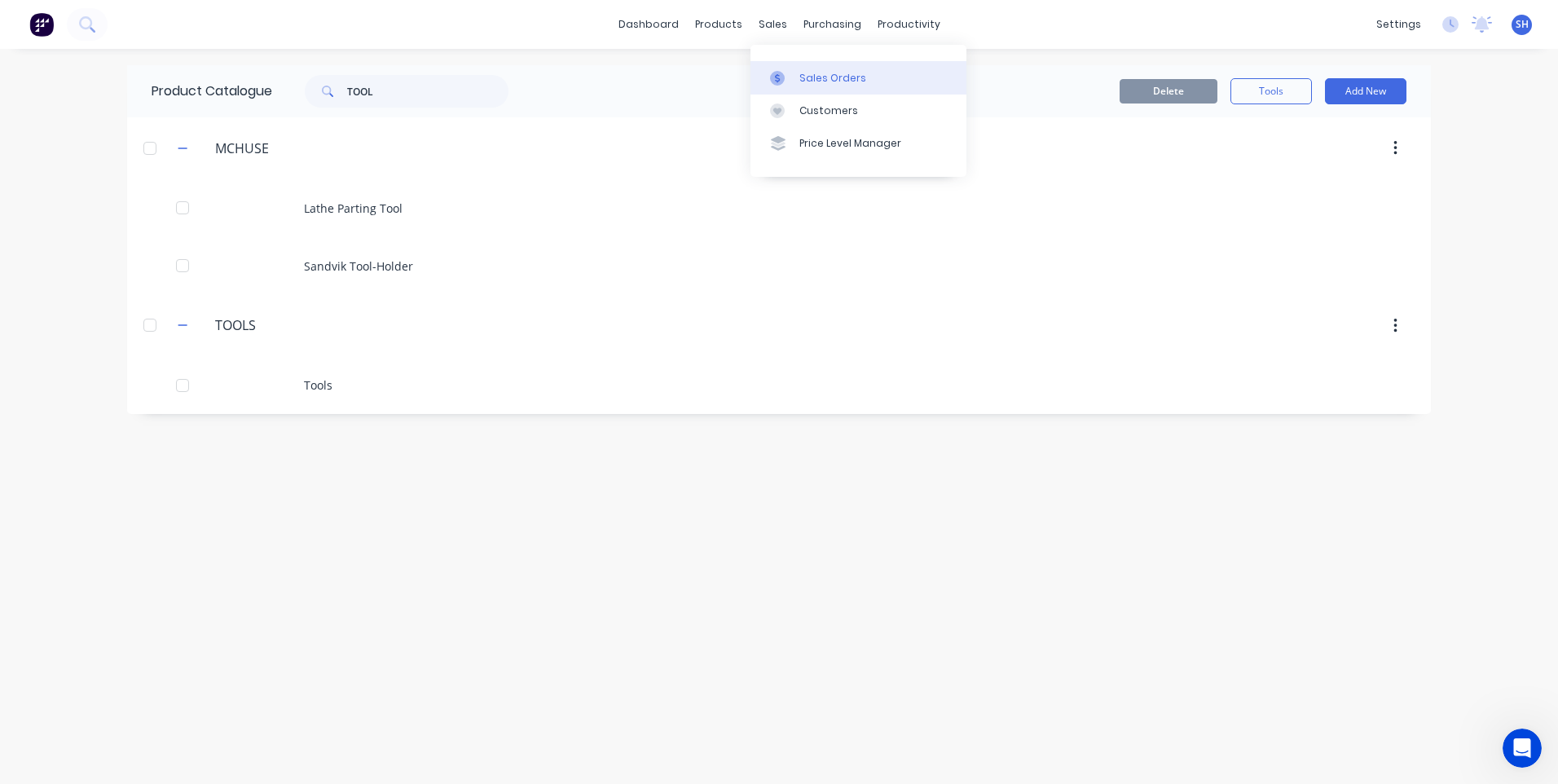
click at [808, 76] on div "Sales Orders" at bounding box center [833, 78] width 67 height 15
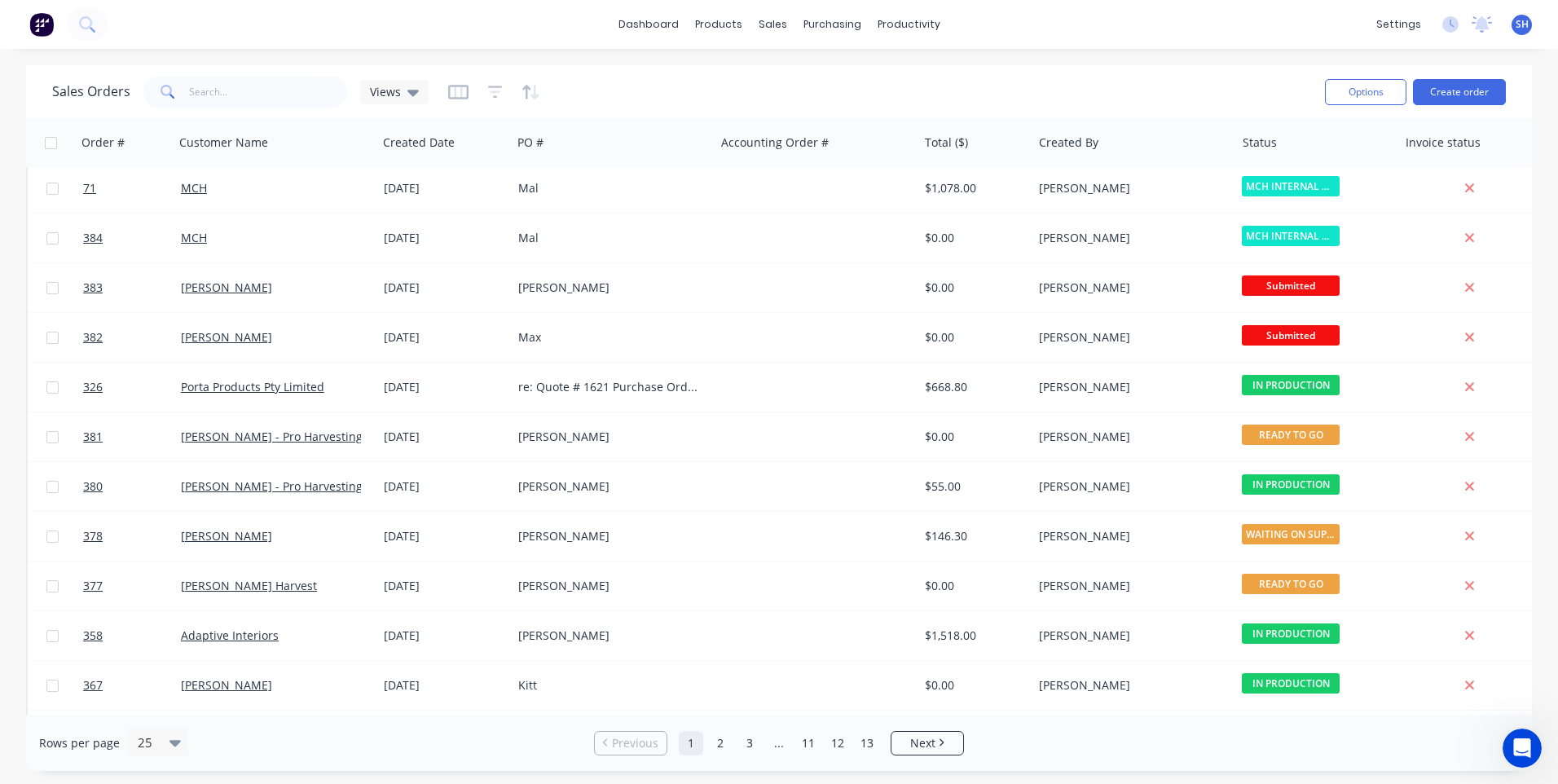
scroll to position [570, 0]
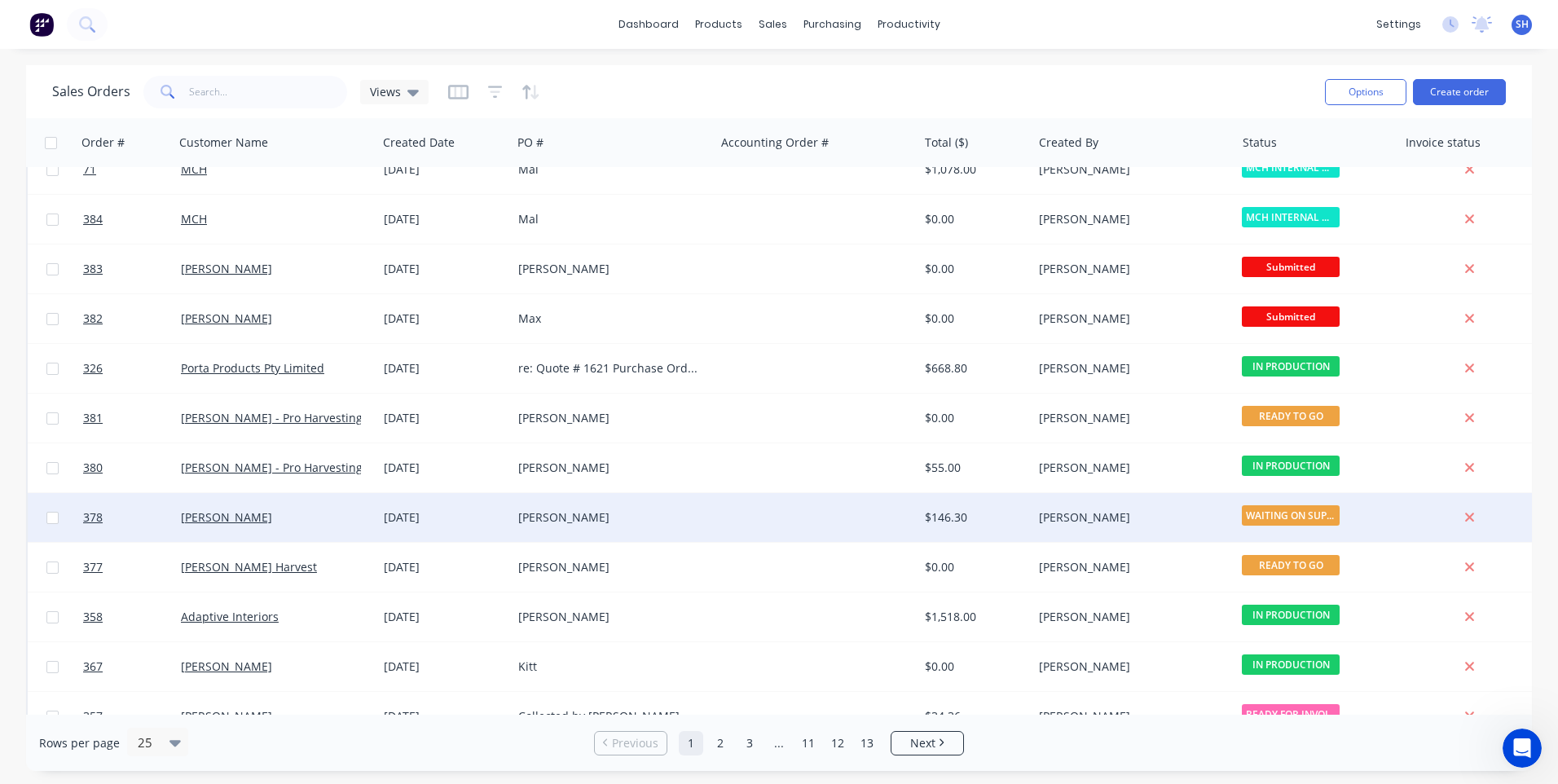
click at [632, 512] on div "[PERSON_NAME]" at bounding box center [608, 517] width 181 height 17
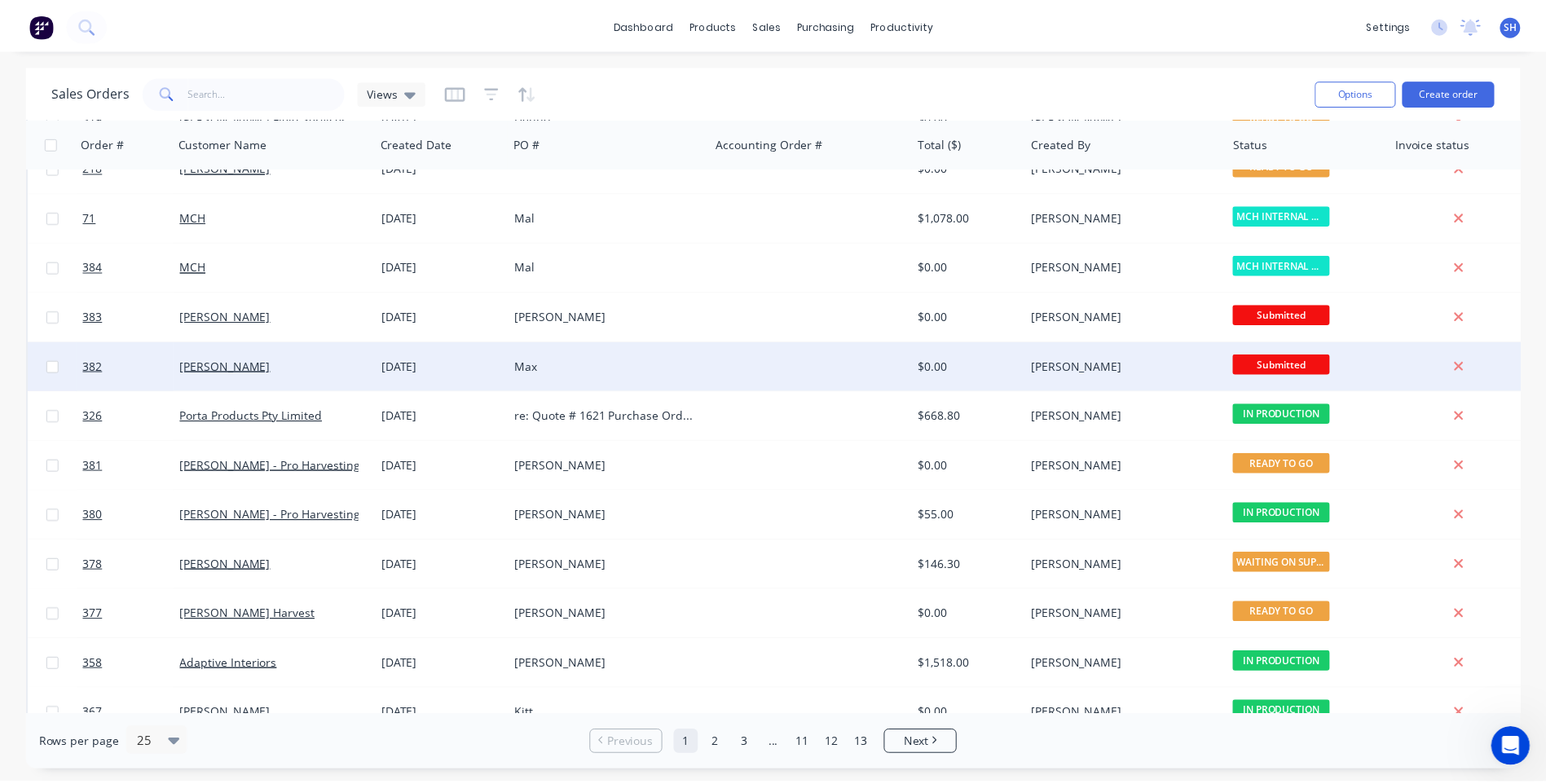
scroll to position [703, 0]
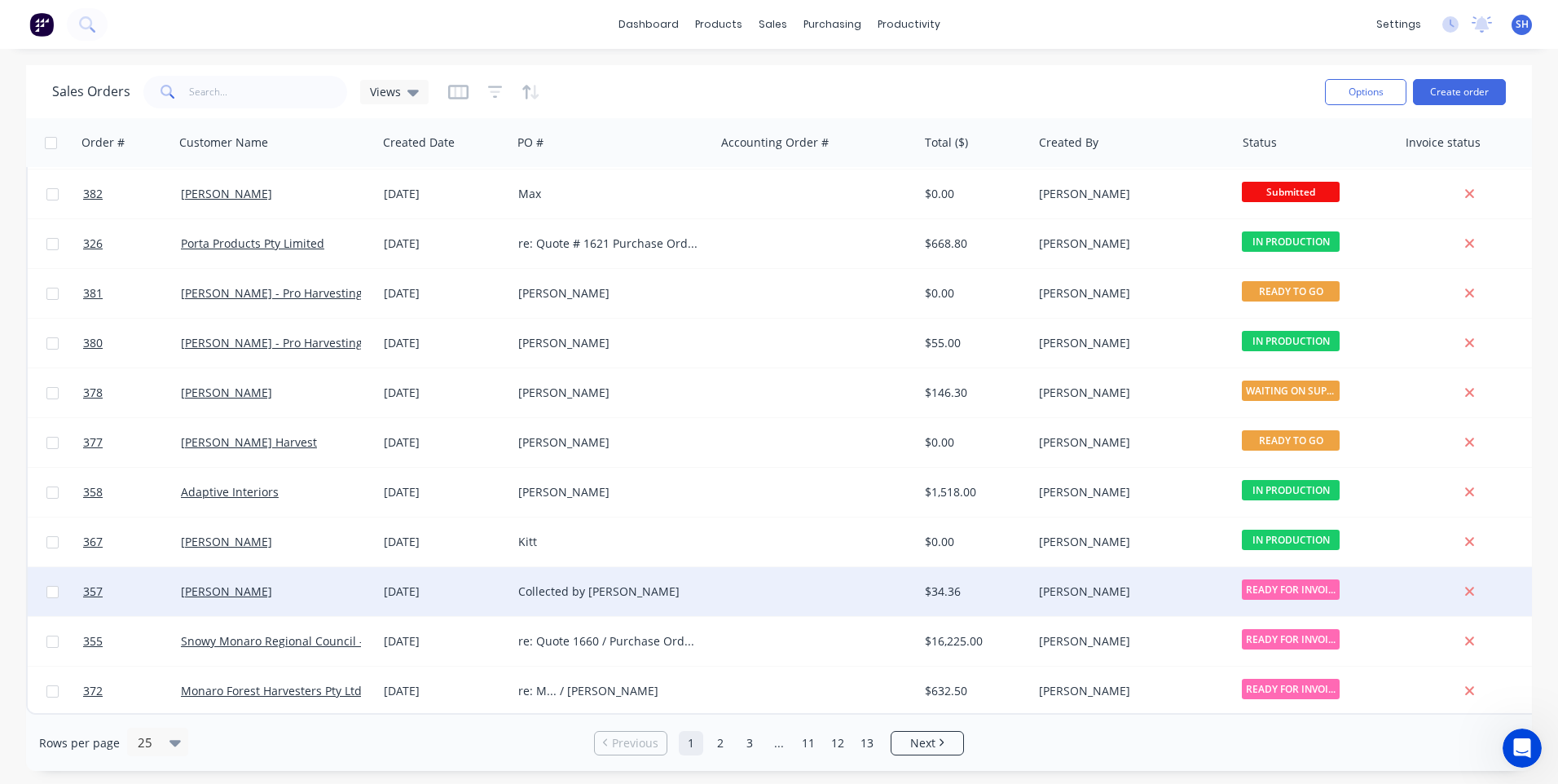
click at [695, 584] on div "Collected by [PERSON_NAME]" at bounding box center [608, 592] width 181 height 17
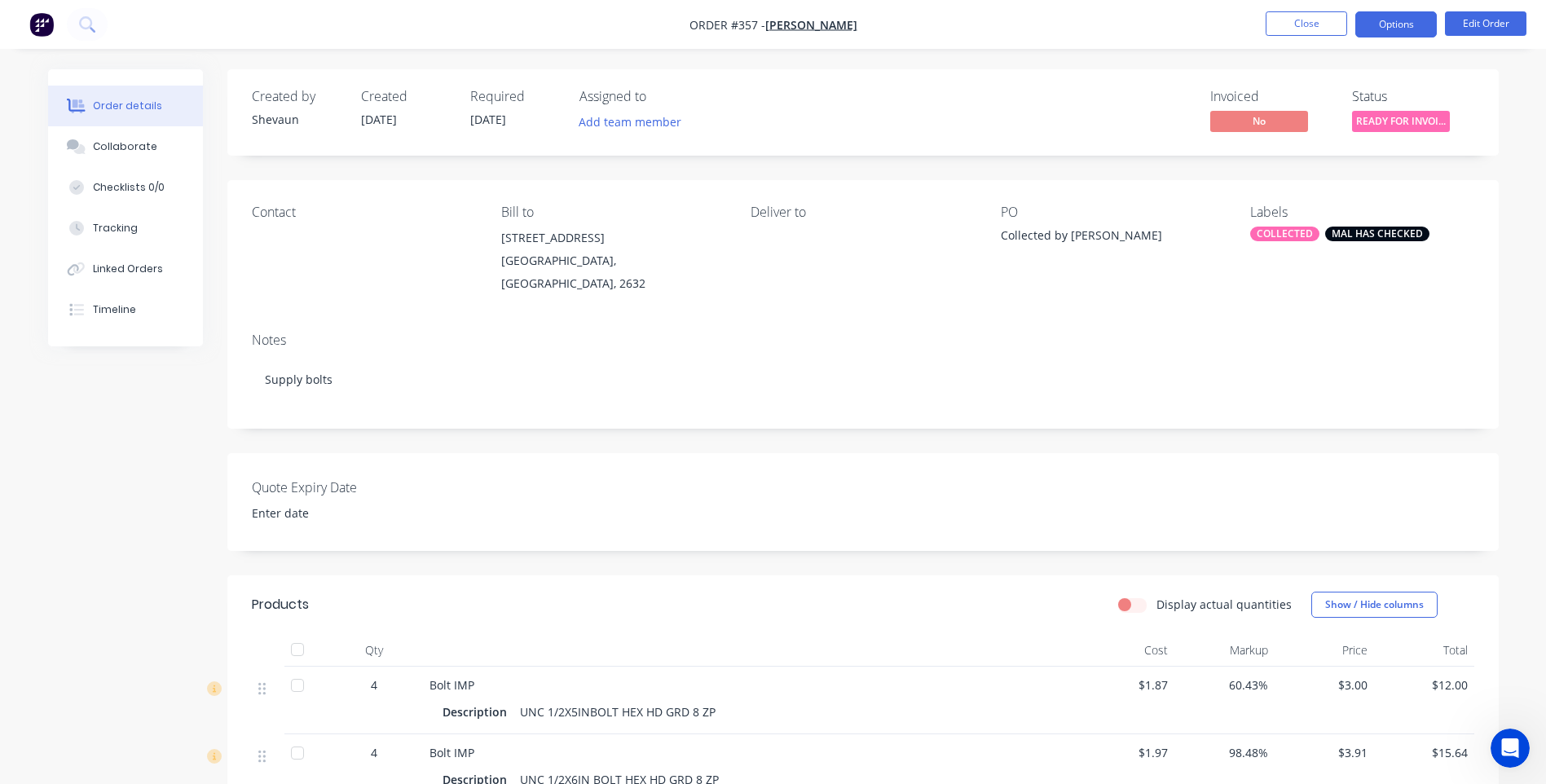
click at [1377, 22] on button "Options" at bounding box center [1396, 25] width 82 height 26
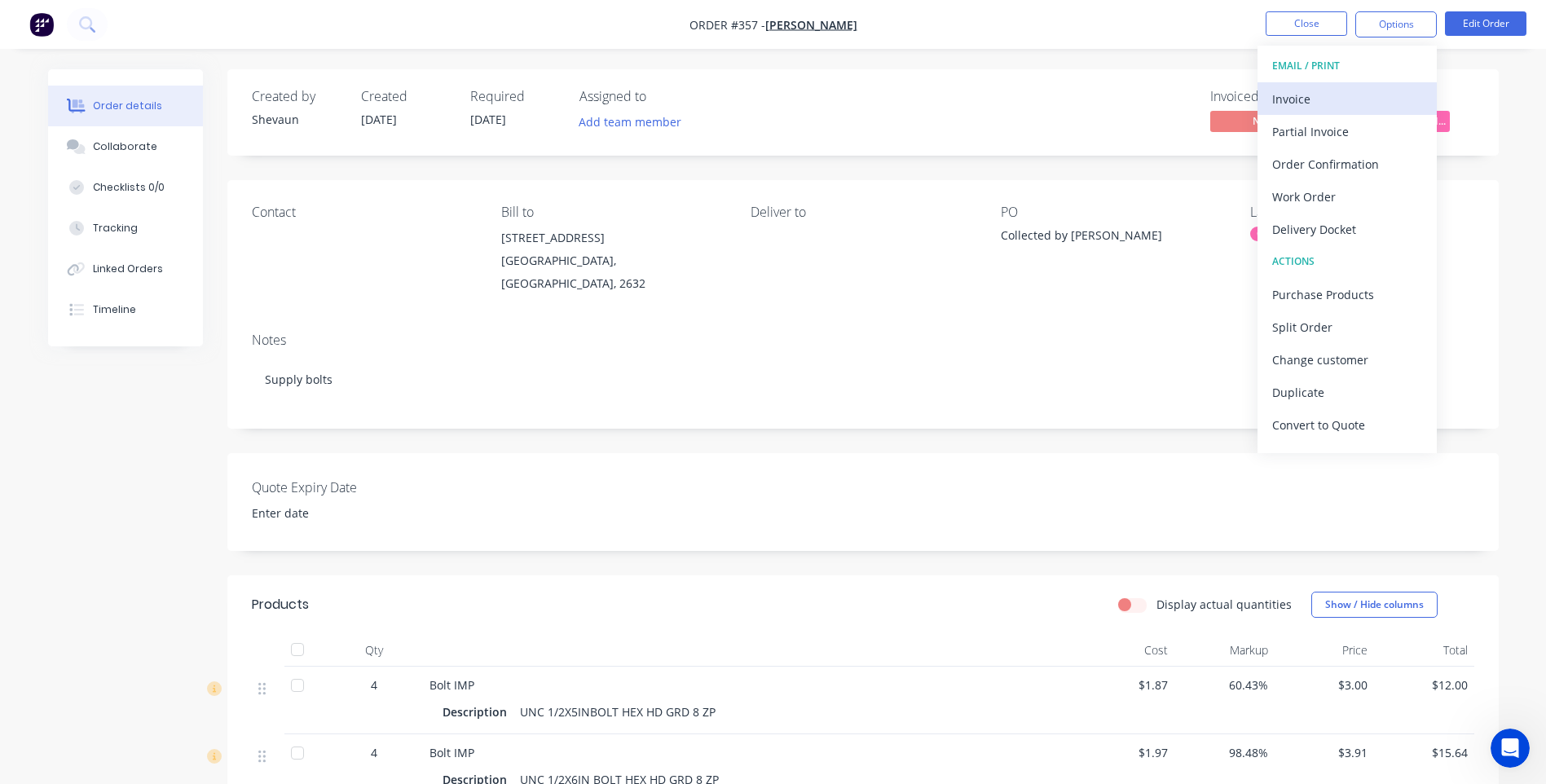
click at [1299, 93] on div "Invoice" at bounding box center [1347, 98] width 150 height 24
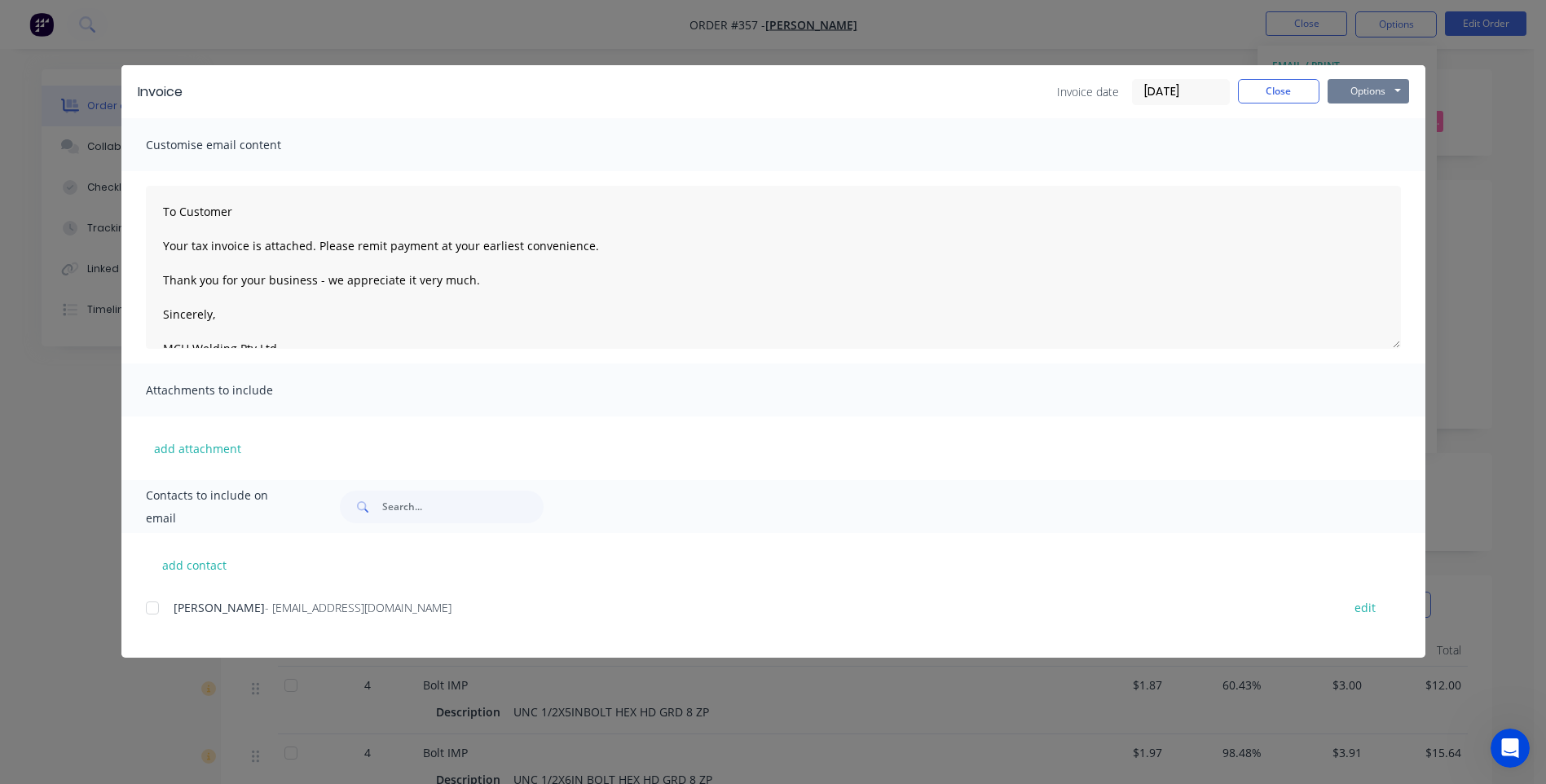
click at [1347, 92] on button "Options" at bounding box center [1368, 91] width 82 height 25
click at [1372, 115] on button "Preview" at bounding box center [1380, 120] width 105 height 27
click at [149, 609] on div at bounding box center [152, 607] width 33 height 33
click at [1361, 91] on button "Options" at bounding box center [1368, 91] width 82 height 25
click at [1363, 171] on button "Email" at bounding box center [1380, 174] width 105 height 27
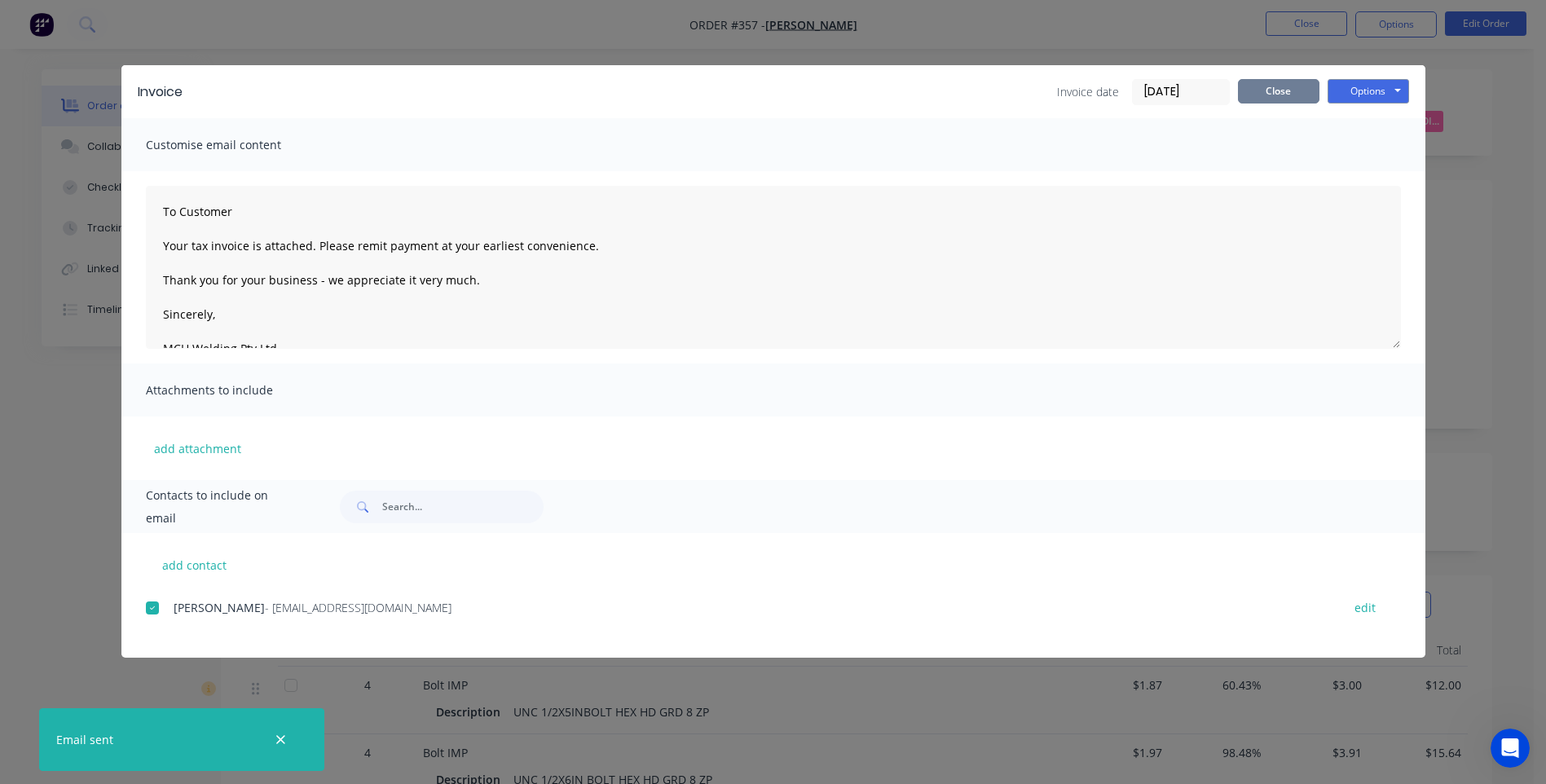
click at [1285, 88] on button "Close" at bounding box center [1279, 91] width 82 height 25
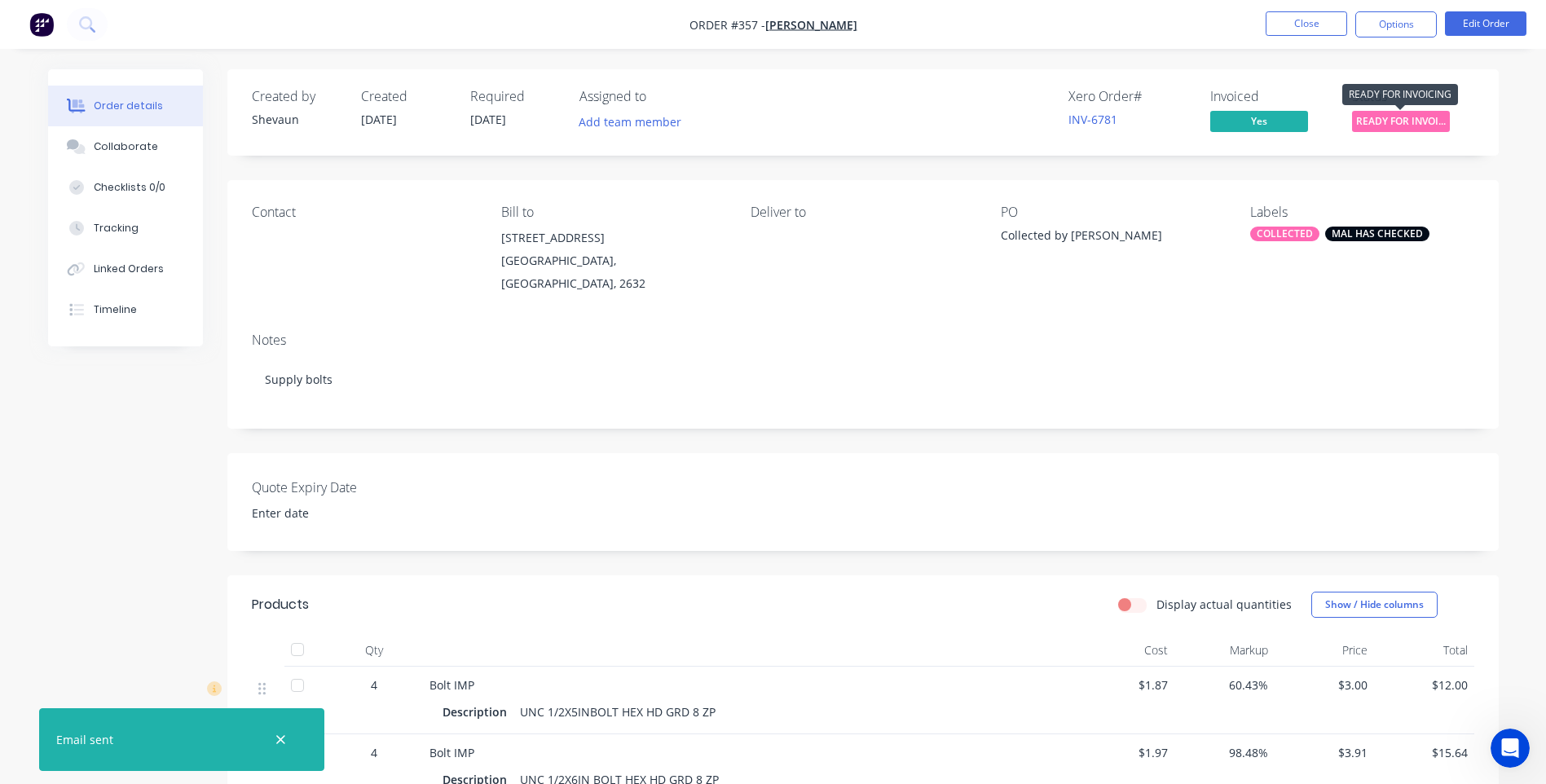
click at [1383, 119] on span "READY FOR INVOI..." at bounding box center [1401, 120] width 98 height 20
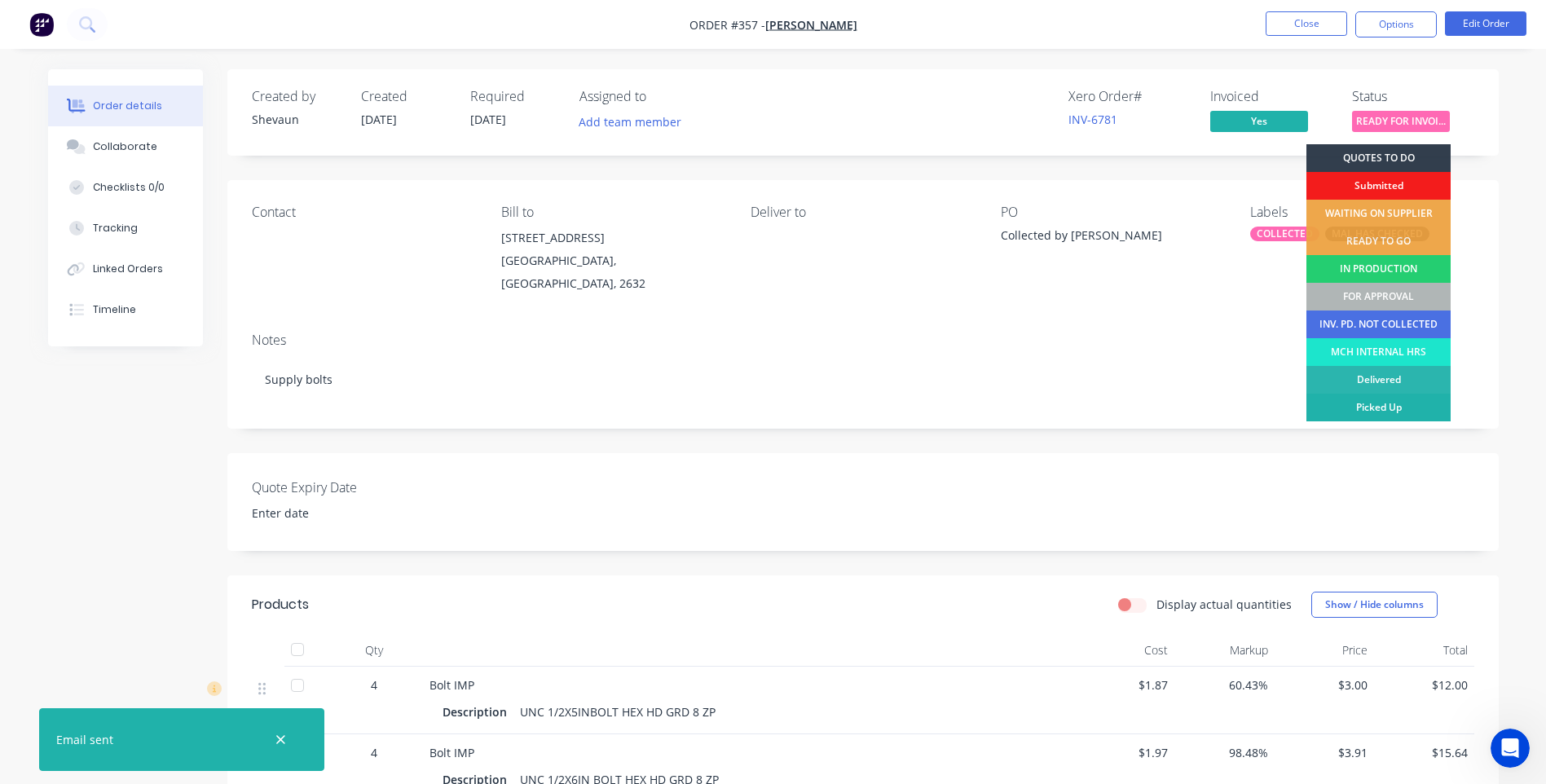
click at [1397, 403] on div "Picked Up" at bounding box center [1379, 408] width 144 height 28
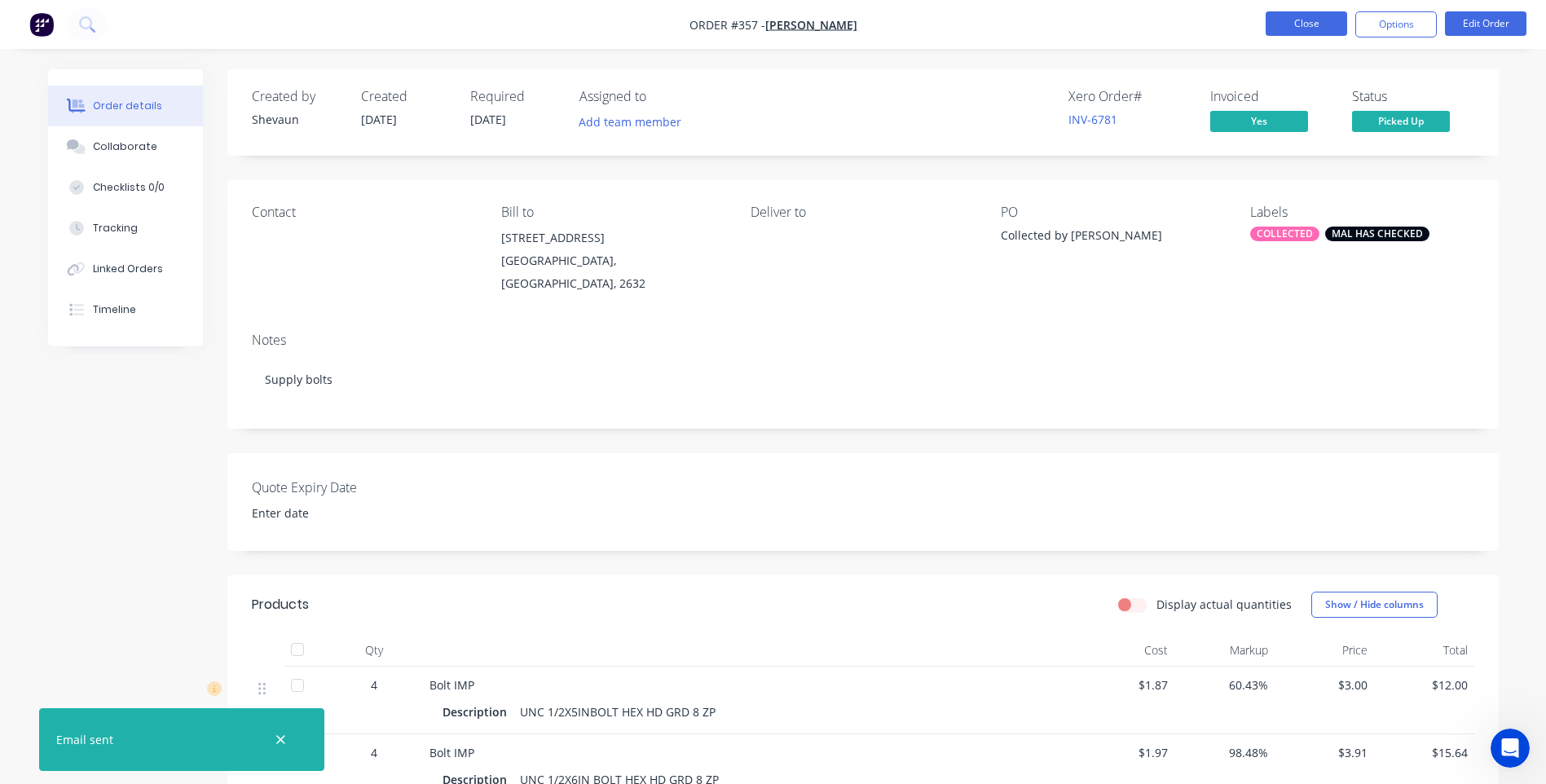
click at [1304, 25] on button "Close" at bounding box center [1306, 24] width 82 height 25
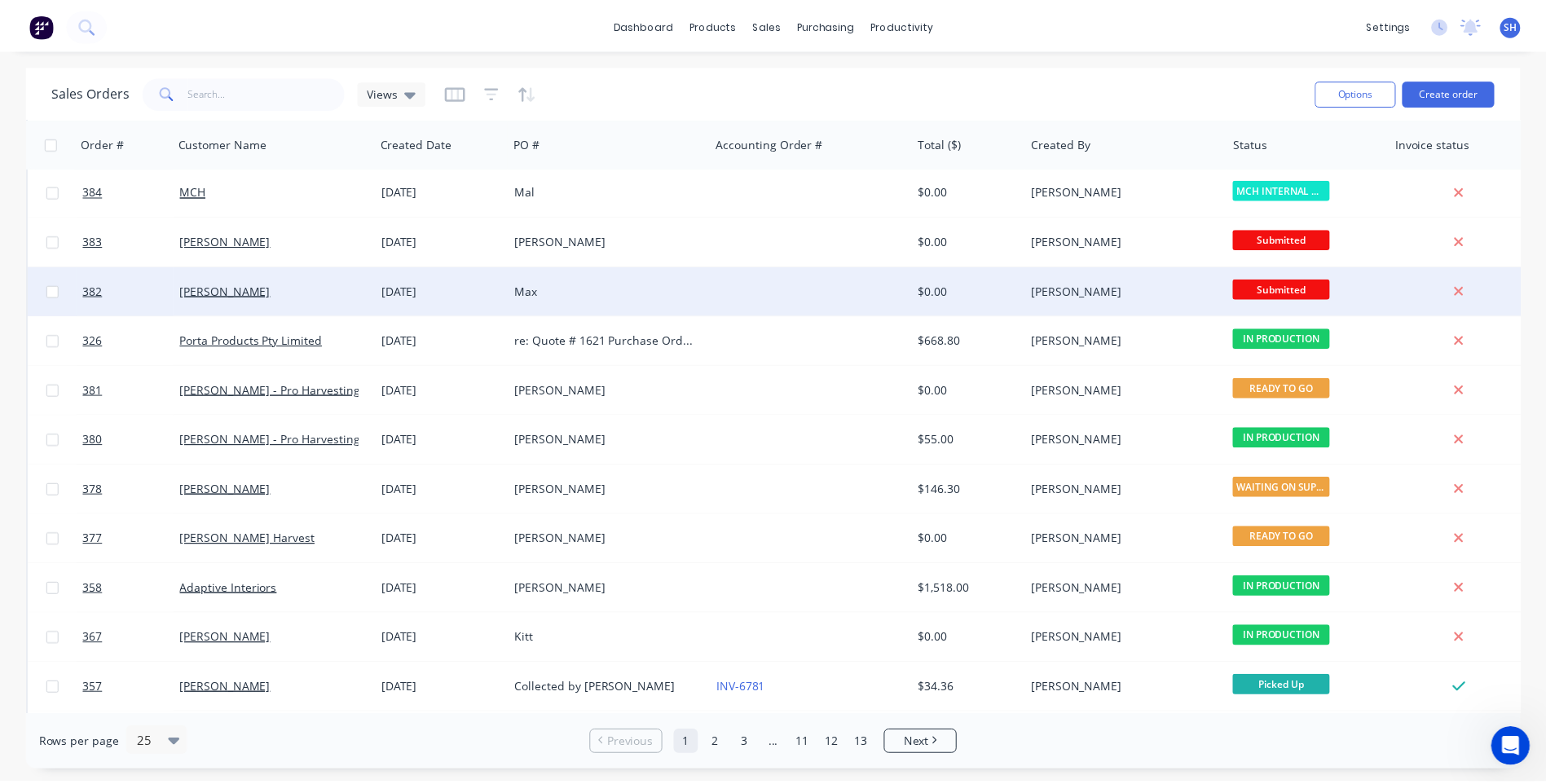
scroll to position [703, 0]
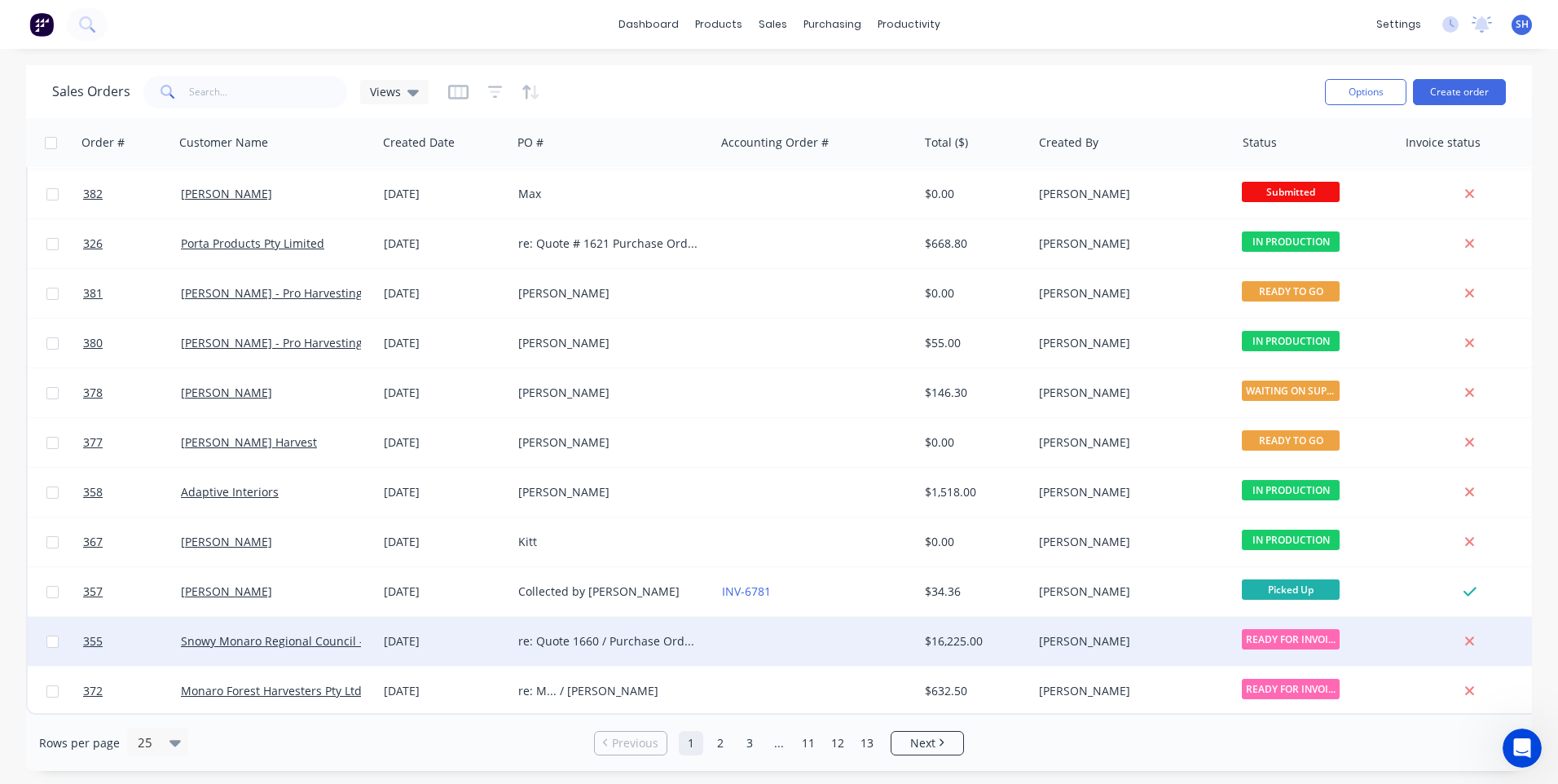
click at [813, 632] on div at bounding box center [817, 642] width 203 height 49
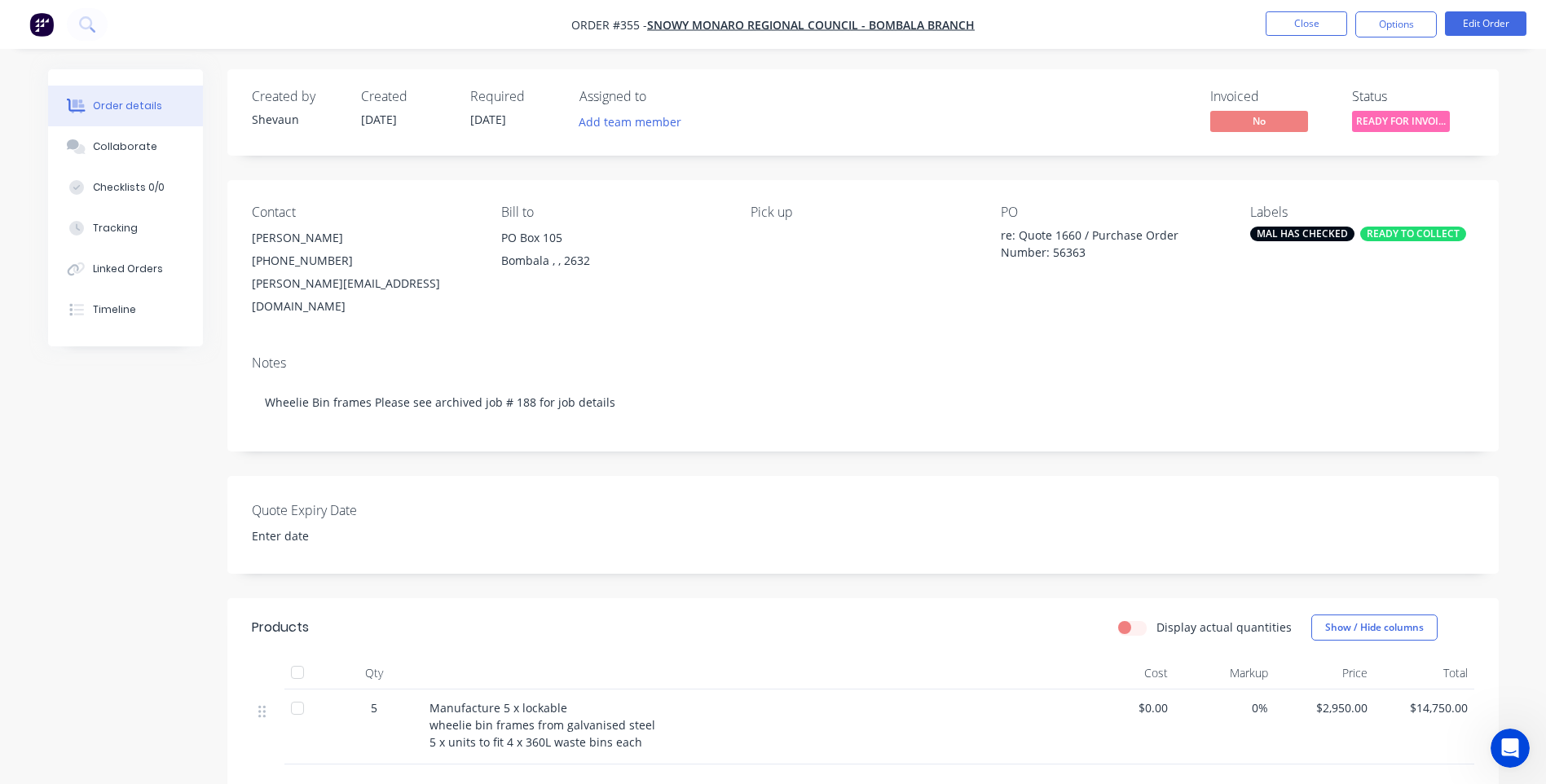
click at [1416, 234] on div "READY TO COLLECT" at bounding box center [1413, 234] width 106 height 15
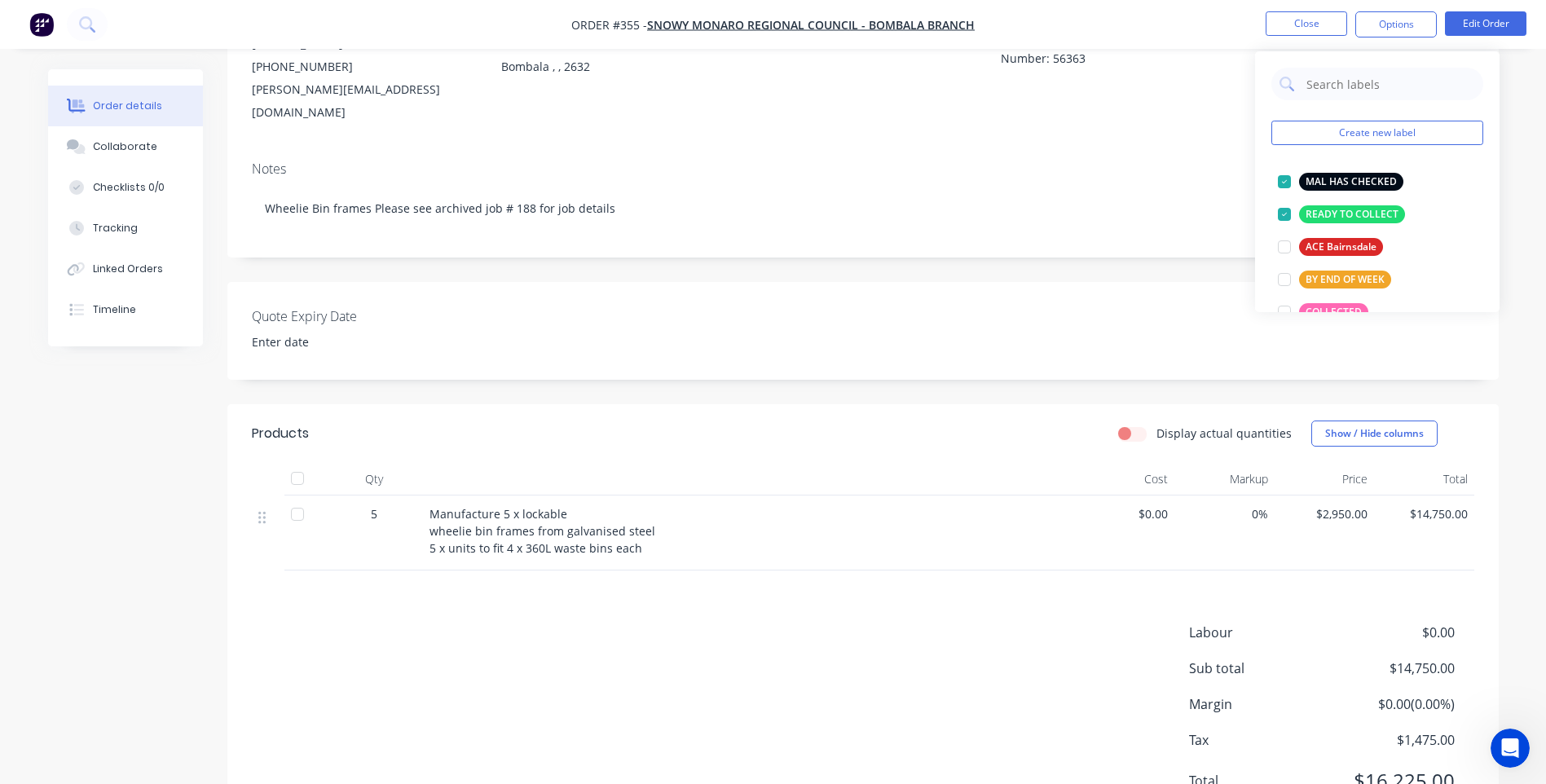
scroll to position [166, 0]
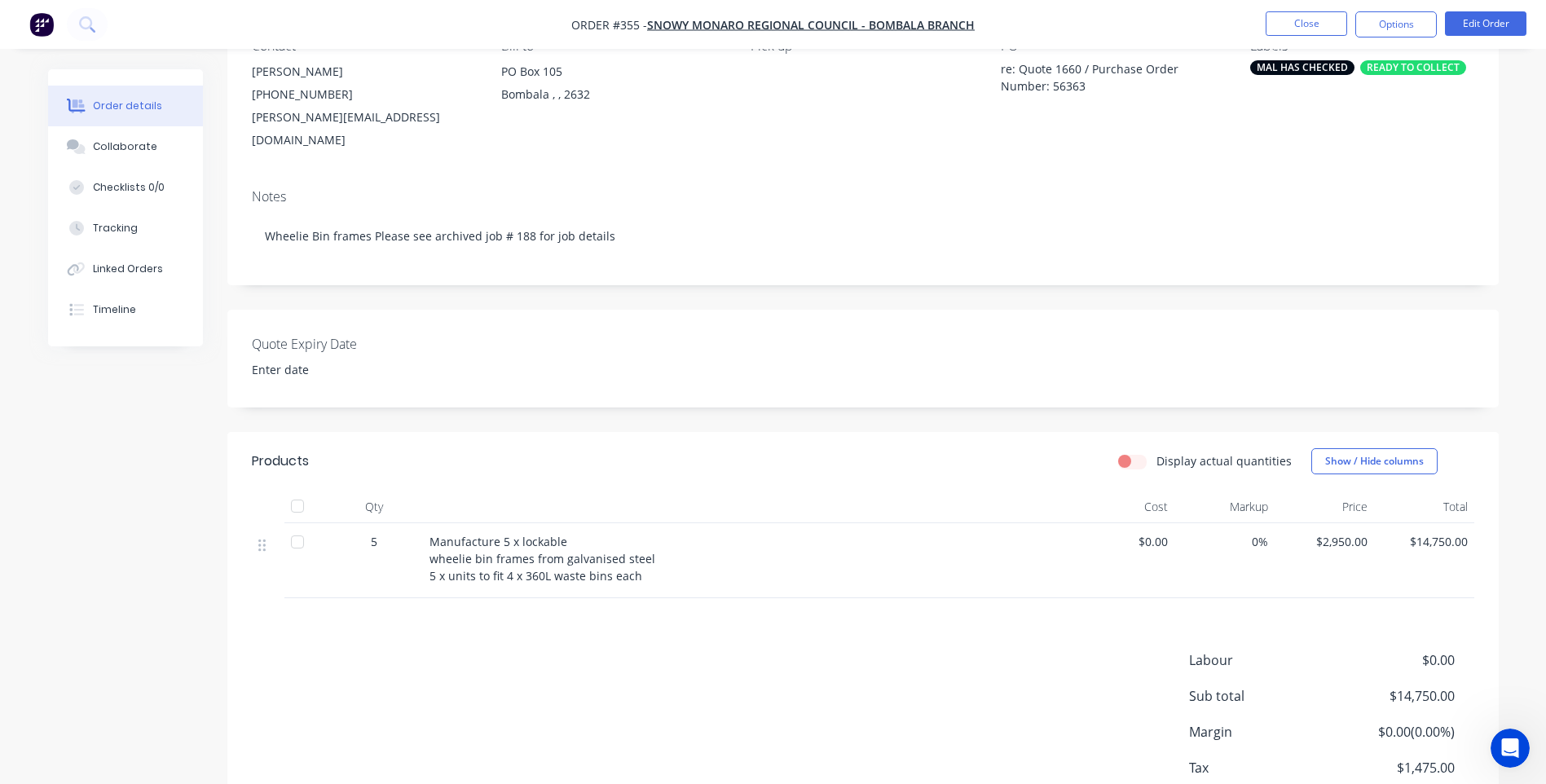
click at [1072, 176] on div "Notes Wheelie Bin frames Please see archived job # 188 for job details" at bounding box center [864, 230] width 1272 height 109
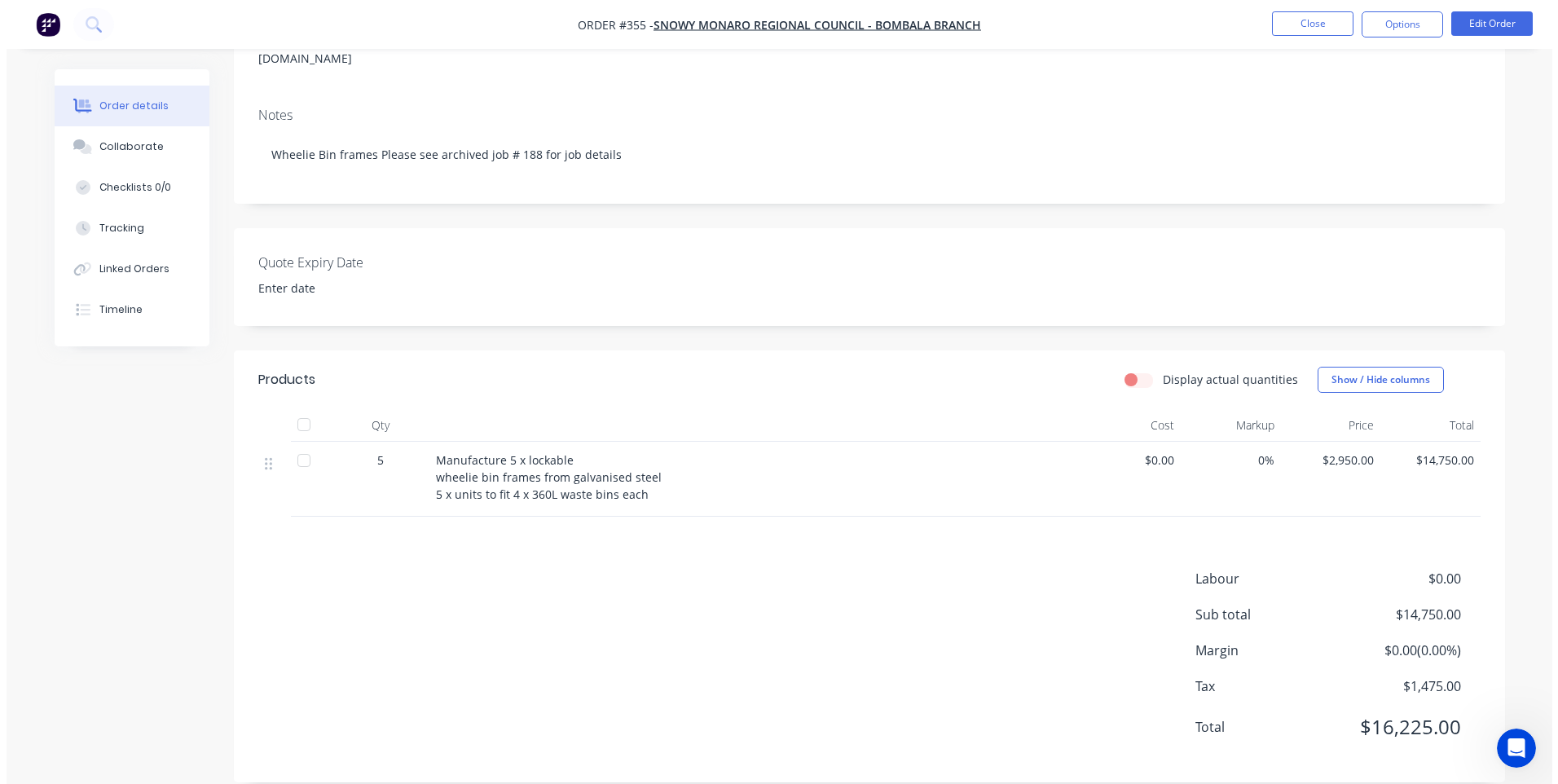
scroll to position [0, 0]
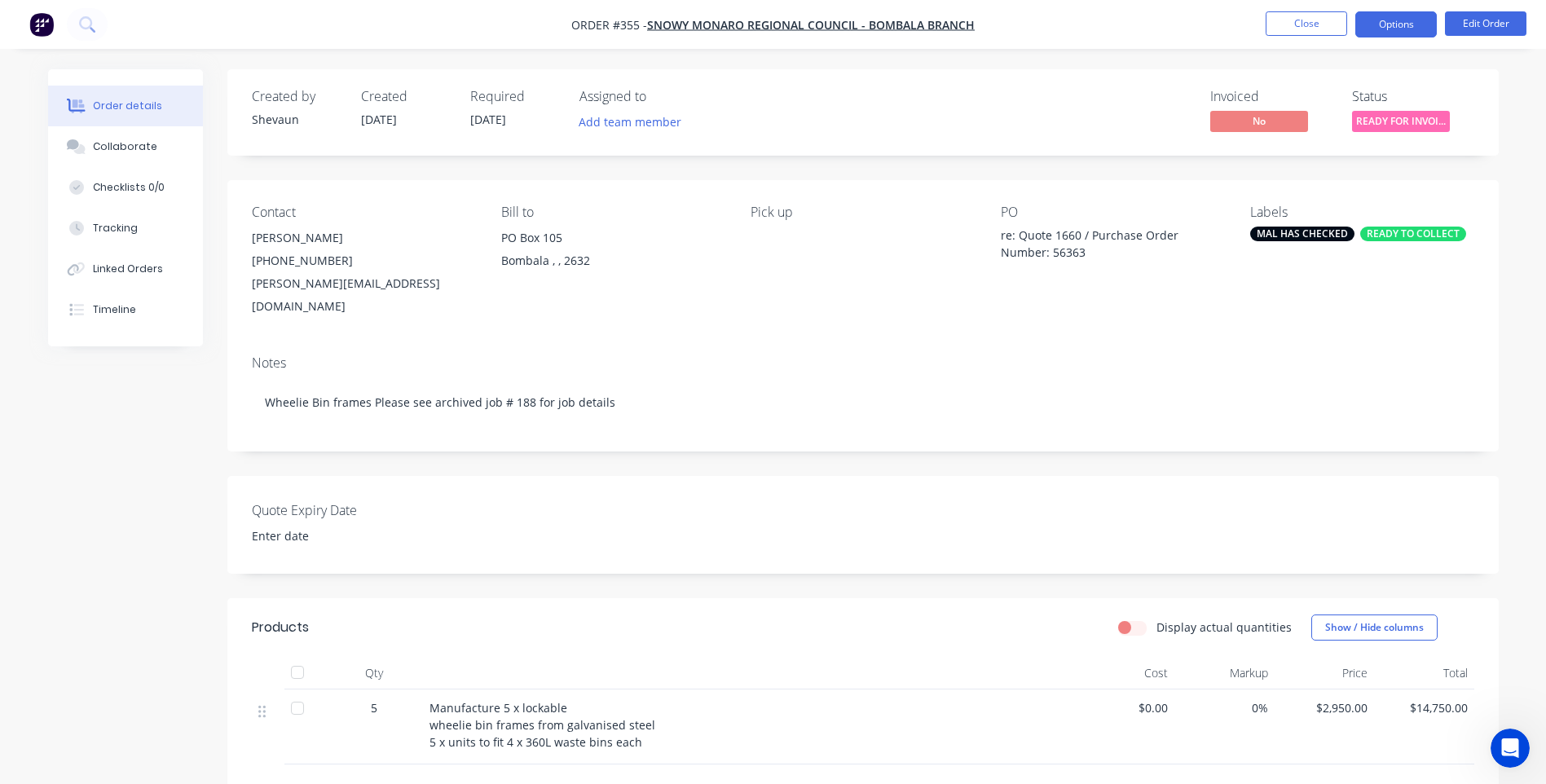
click at [1397, 21] on button "Options" at bounding box center [1396, 25] width 82 height 26
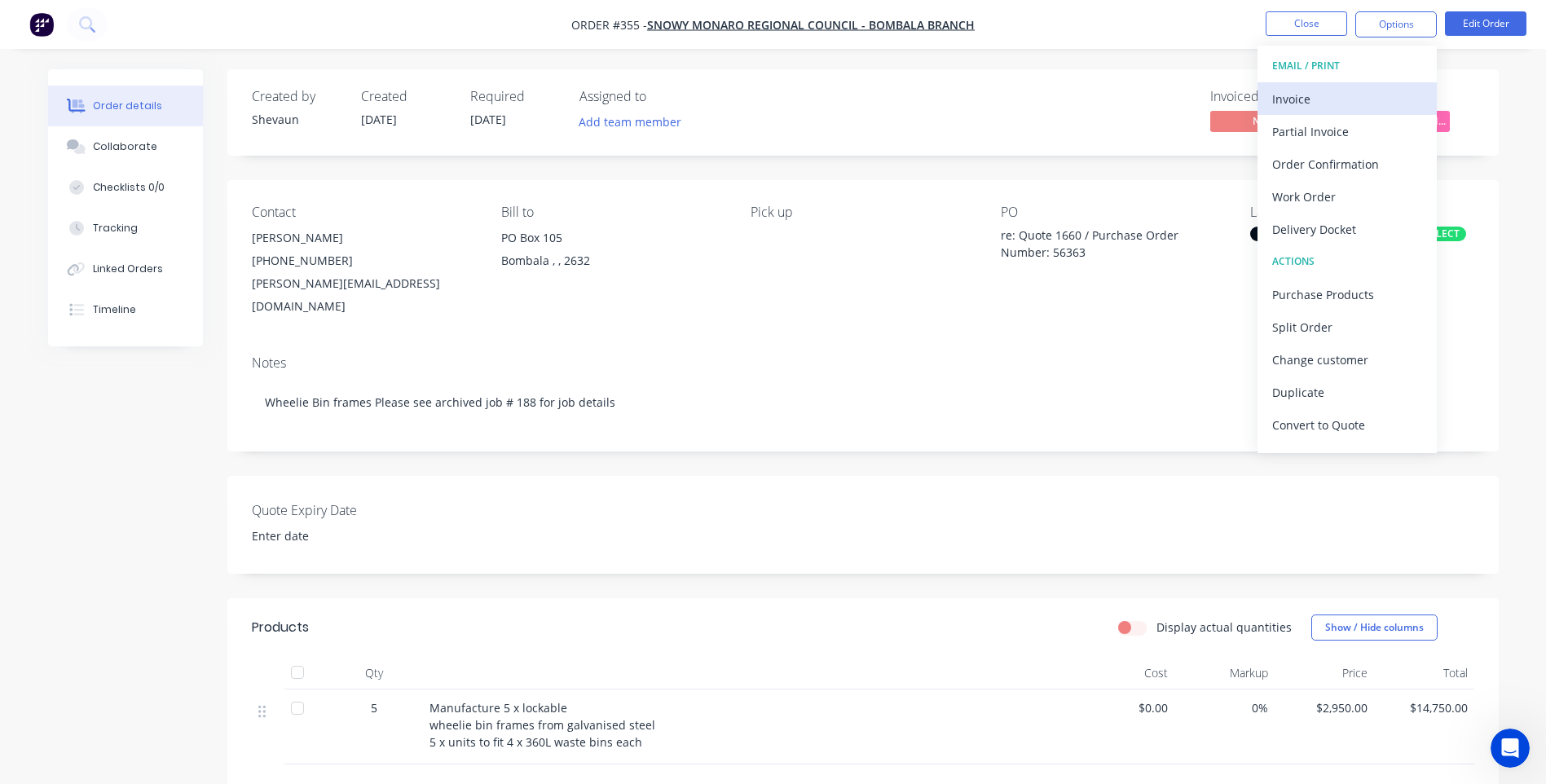
click at [1284, 97] on div "Invoice" at bounding box center [1347, 98] width 150 height 24
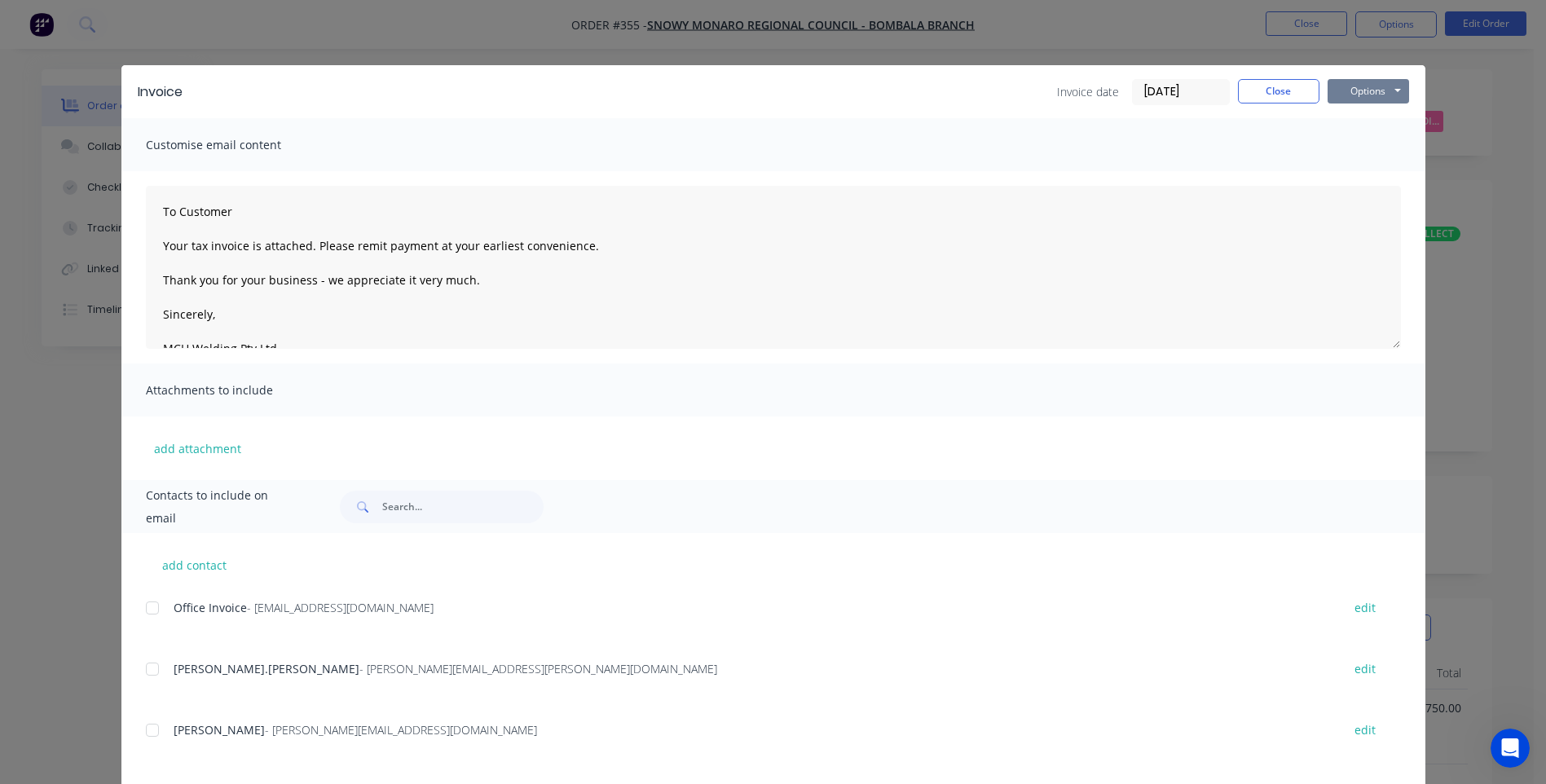
click at [1358, 89] on button "Options" at bounding box center [1368, 91] width 82 height 25
click at [1364, 117] on button "Preview" at bounding box center [1380, 120] width 105 height 27
click at [142, 606] on div at bounding box center [152, 607] width 33 height 33
click at [1346, 88] on button "Options" at bounding box center [1368, 91] width 82 height 25
click at [1358, 118] on button "Preview" at bounding box center [1380, 120] width 105 height 27
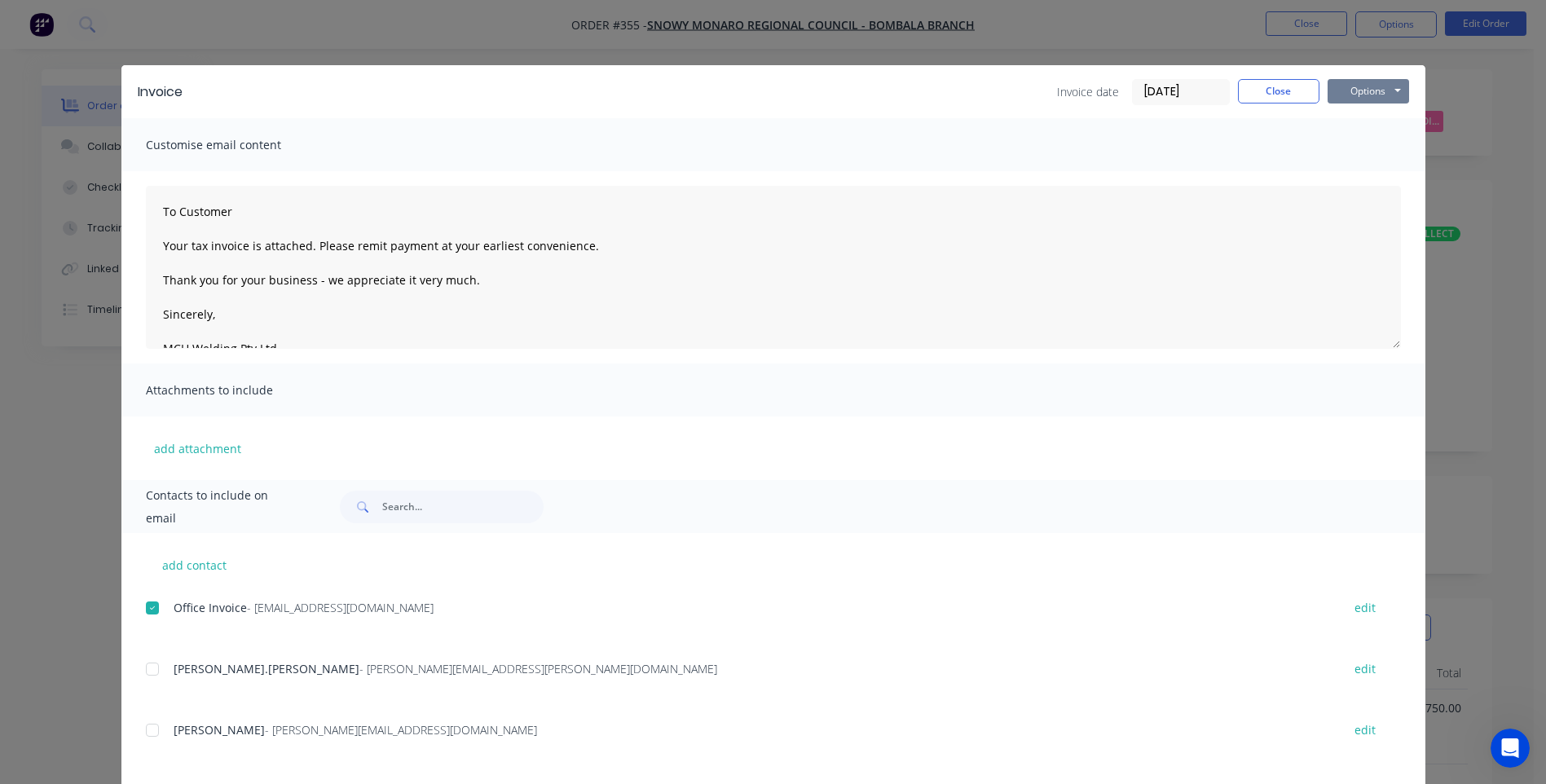
click at [1354, 91] on button "Options" at bounding box center [1368, 91] width 82 height 25
click at [1352, 171] on button "Email" at bounding box center [1380, 174] width 105 height 27
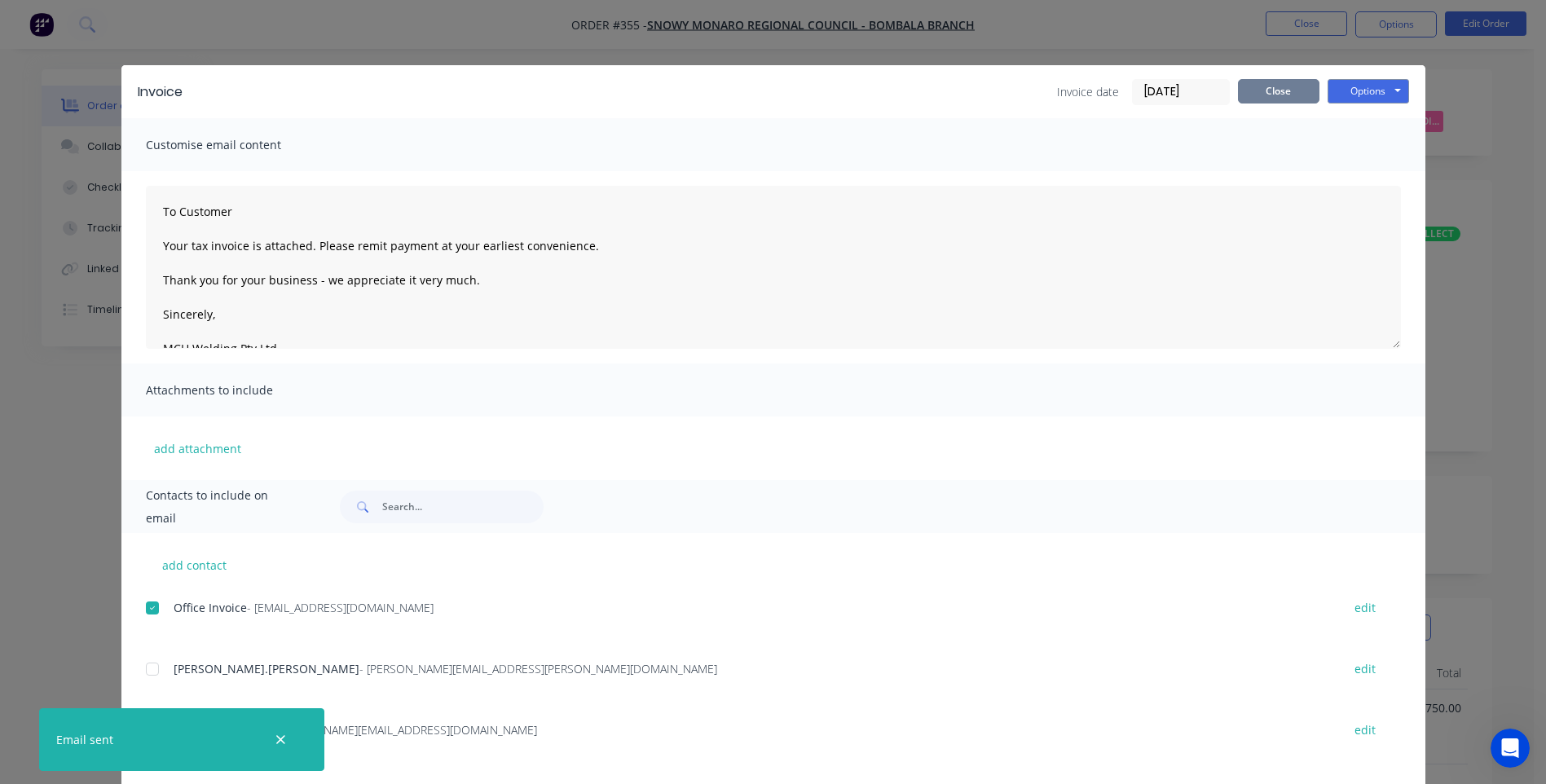
click at [1280, 94] on button "Close" at bounding box center [1279, 91] width 82 height 25
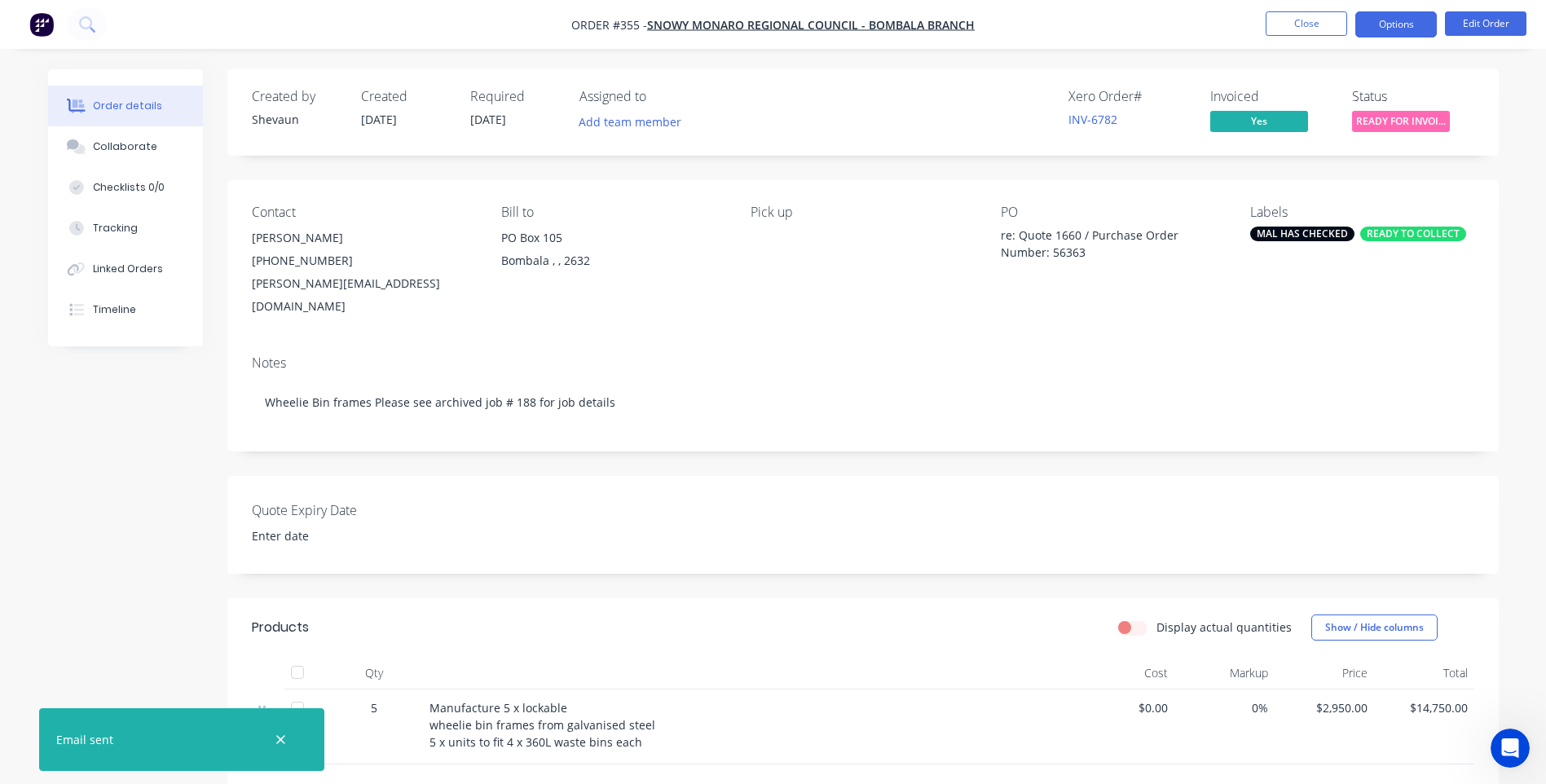
click at [1397, 23] on button "Options" at bounding box center [1396, 25] width 82 height 26
click at [1448, 355] on div "Notes" at bounding box center [863, 363] width 1222 height 16
click at [1392, 119] on span "READY FOR INVOI..." at bounding box center [1401, 120] width 98 height 20
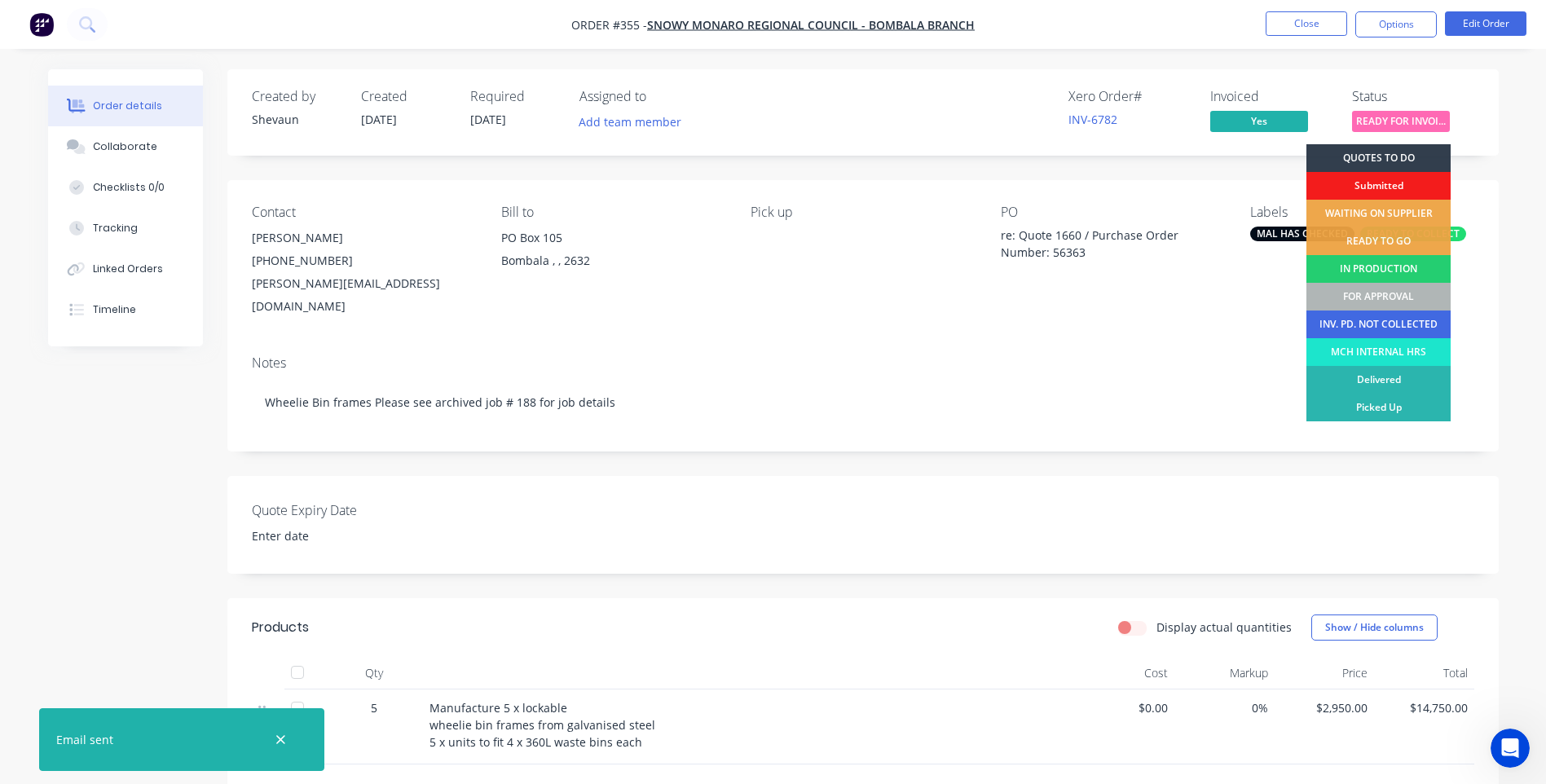
click at [1374, 323] on div "INV. PD. NOT COLLECTED" at bounding box center [1379, 324] width 144 height 28
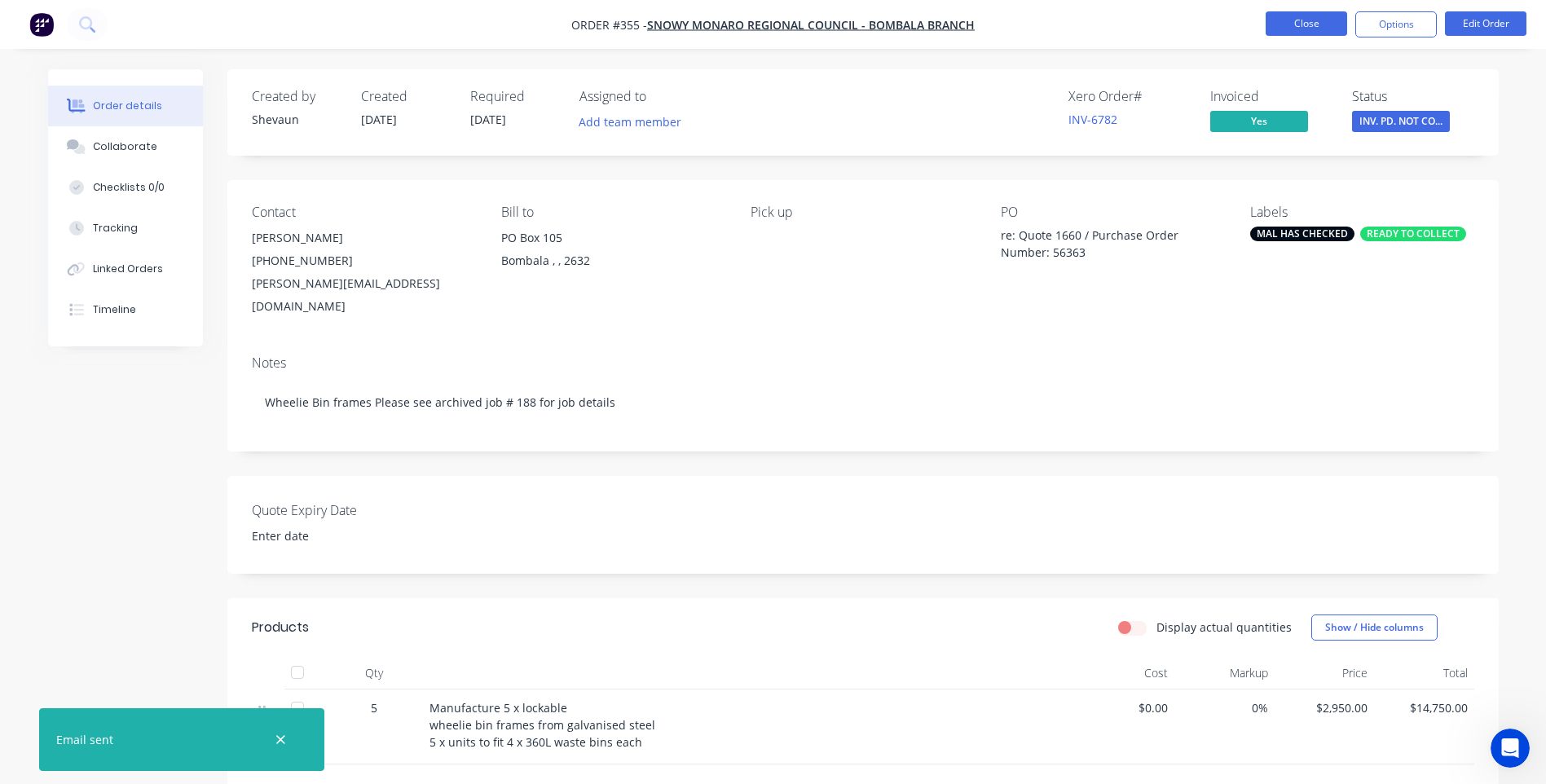
click at [1296, 24] on button "Close" at bounding box center [1306, 24] width 82 height 25
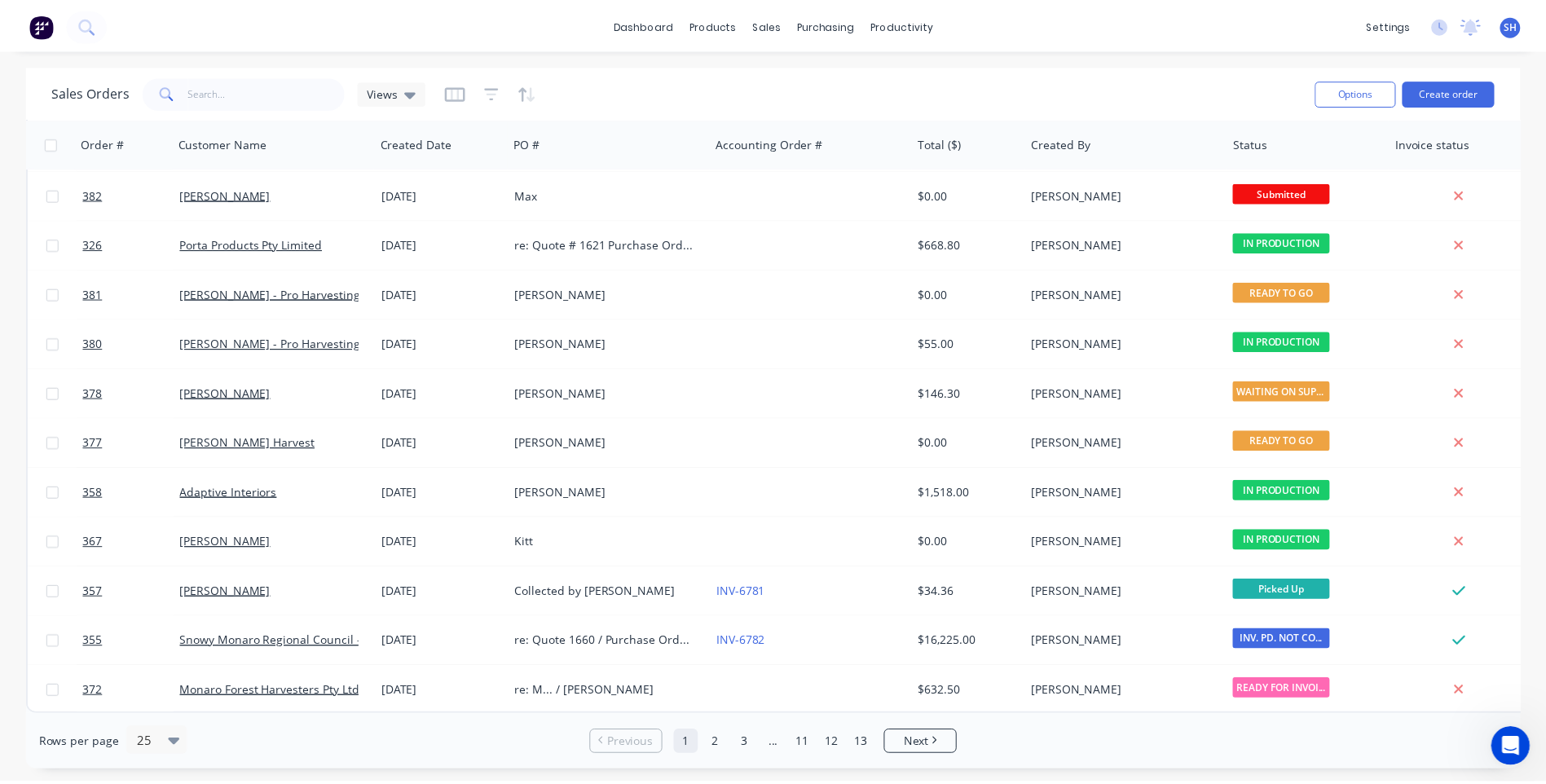
scroll to position [703, 0]
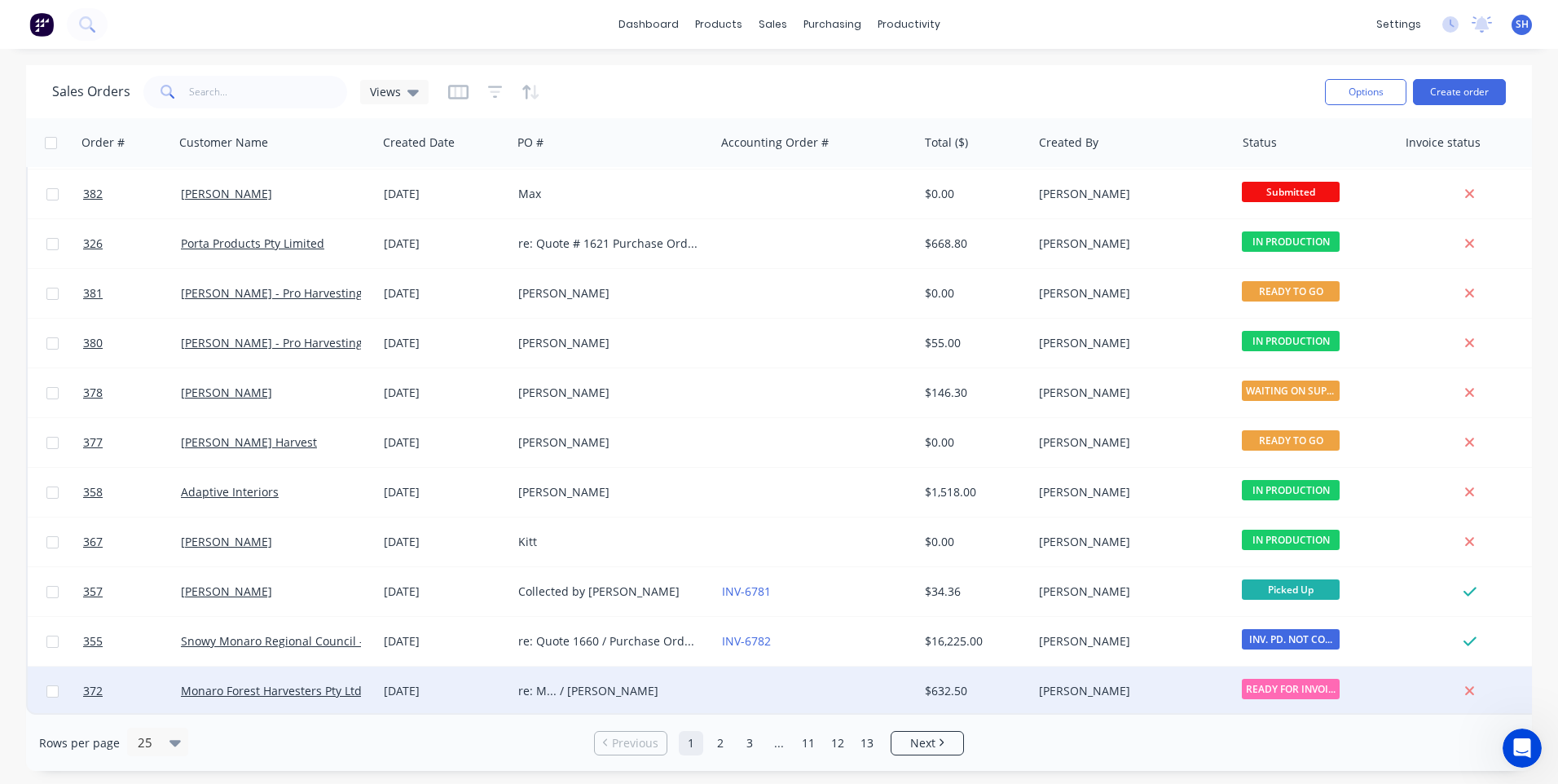
click at [659, 686] on div "re: M... / [PERSON_NAME]" at bounding box center [608, 691] width 181 height 17
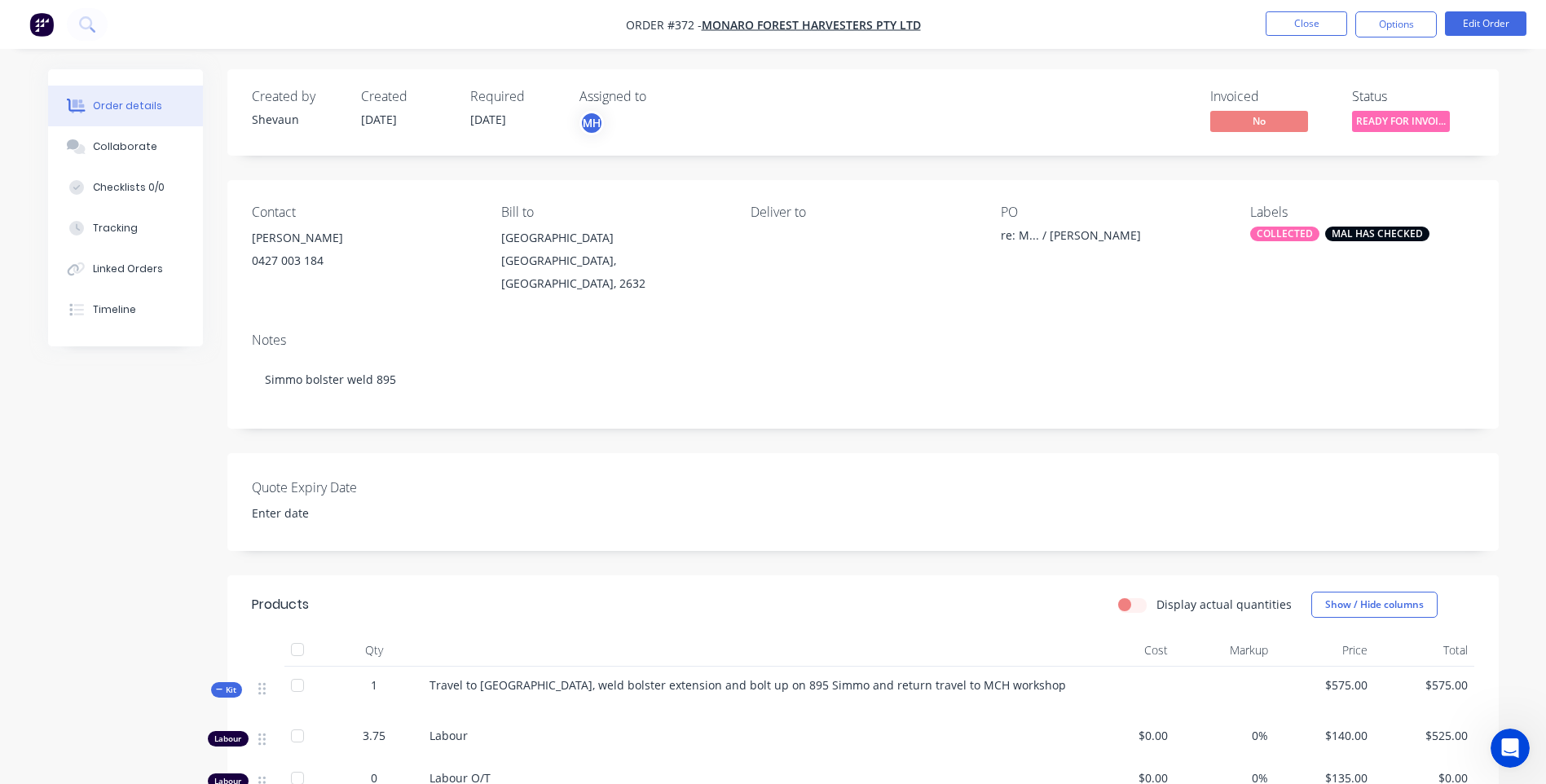
click at [696, 677] on span "Travel to [GEOGRAPHIC_DATA], weld bolster extension and bolt up on 895 Simmo an…" at bounding box center [747, 685] width 637 height 16
click at [1472, 26] on button "Edit Order" at bounding box center [1485, 24] width 82 height 25
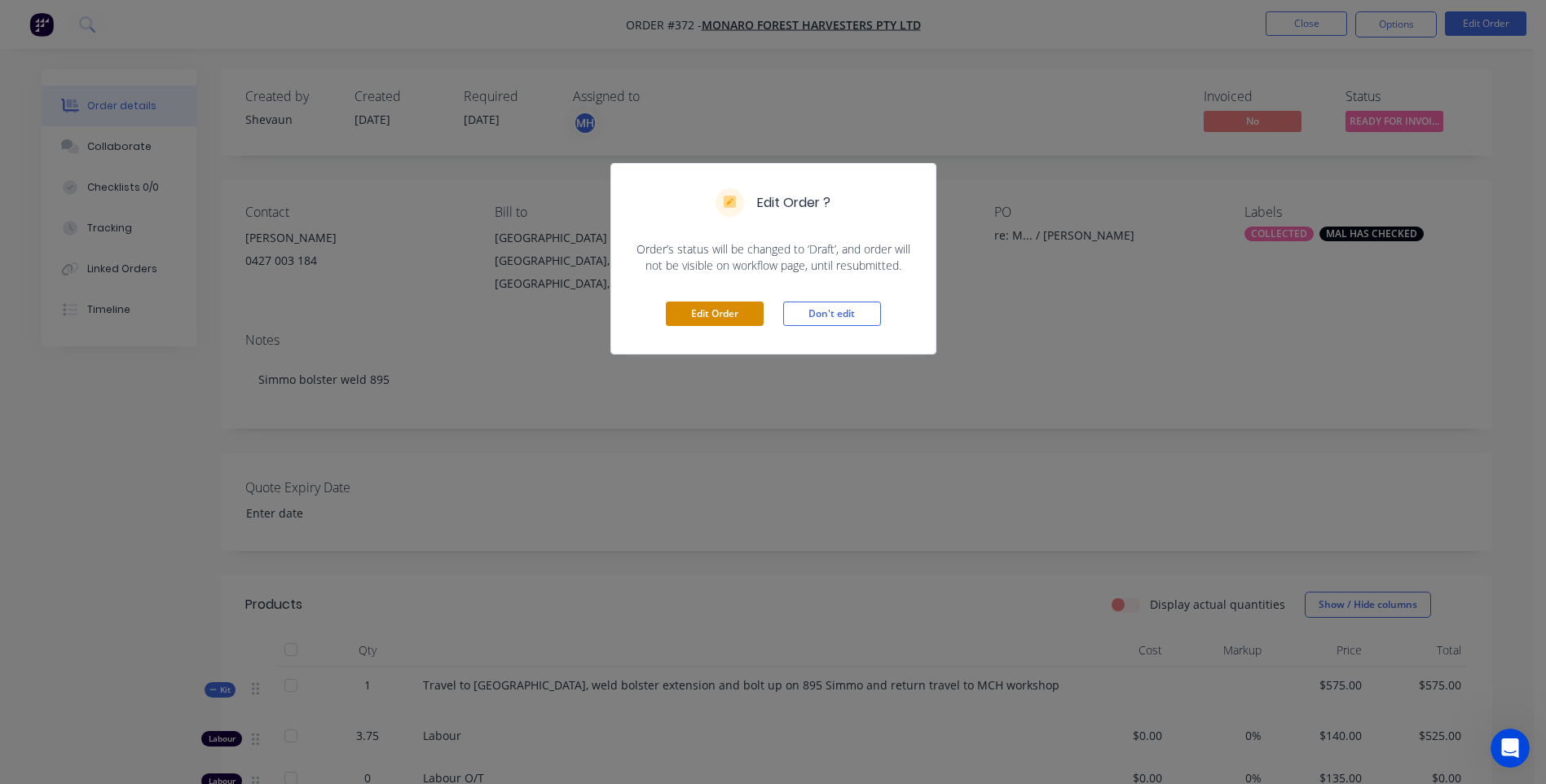
click at [711, 313] on button "Edit Order" at bounding box center [714, 314] width 98 height 25
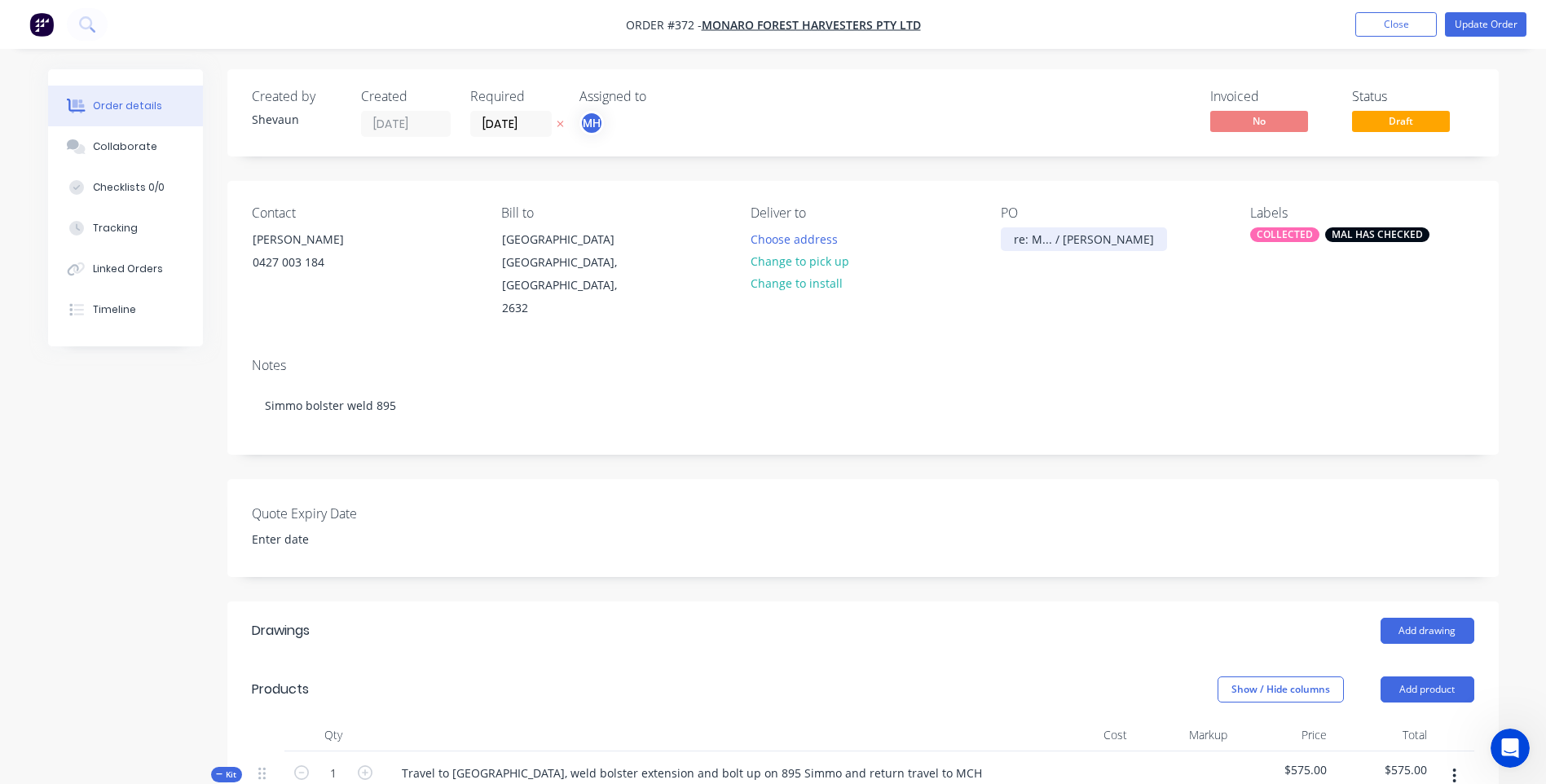
click at [1099, 240] on div "re: M... / [PERSON_NAME]" at bounding box center [1083, 239] width 166 height 24
click at [1477, 21] on button "Update Order" at bounding box center [1485, 25] width 82 height 25
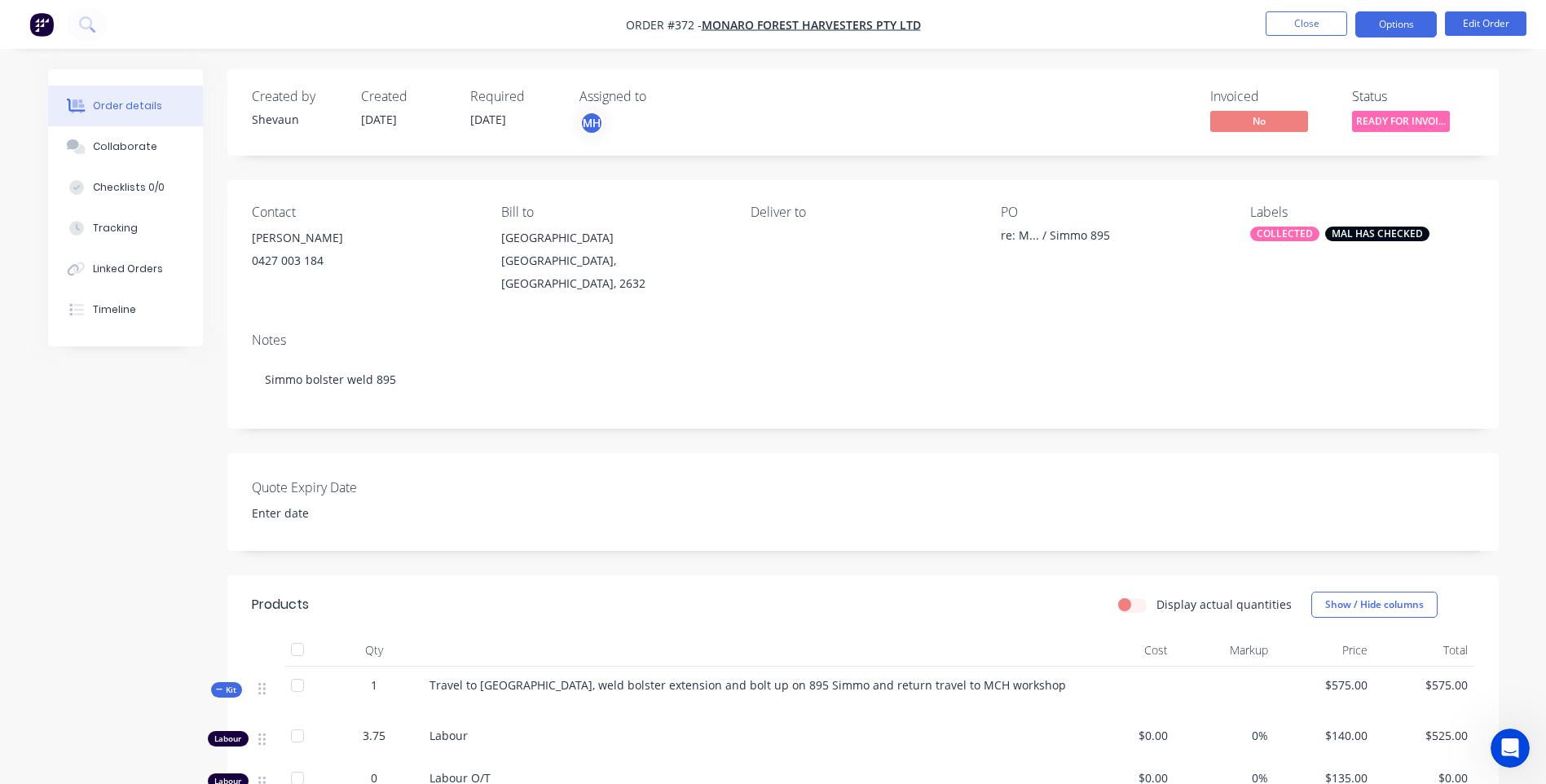
click at [1397, 25] on button "Options" at bounding box center [1396, 25] width 82 height 26
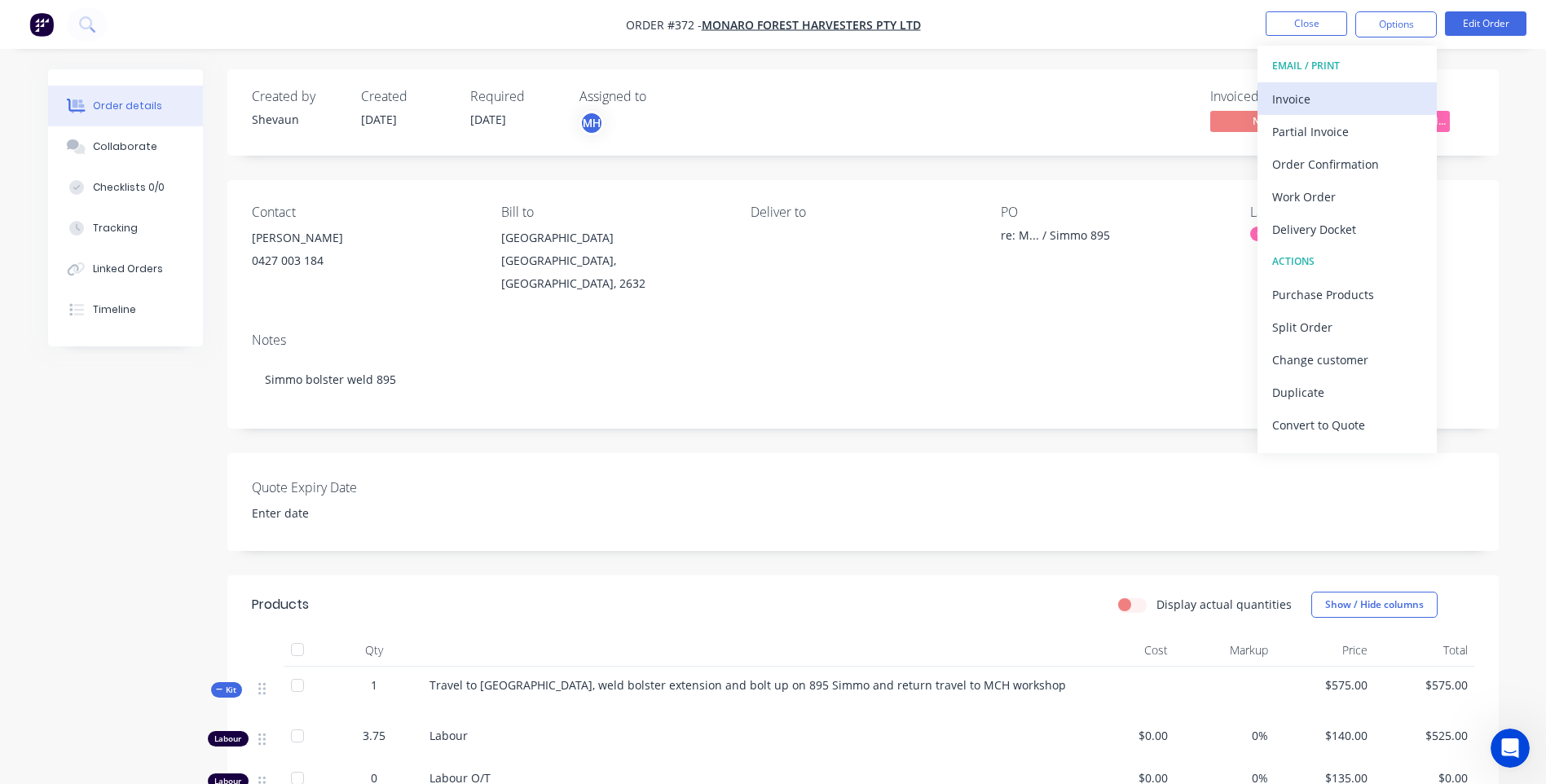
click at [1302, 100] on div "Invoice" at bounding box center [1347, 98] width 150 height 24
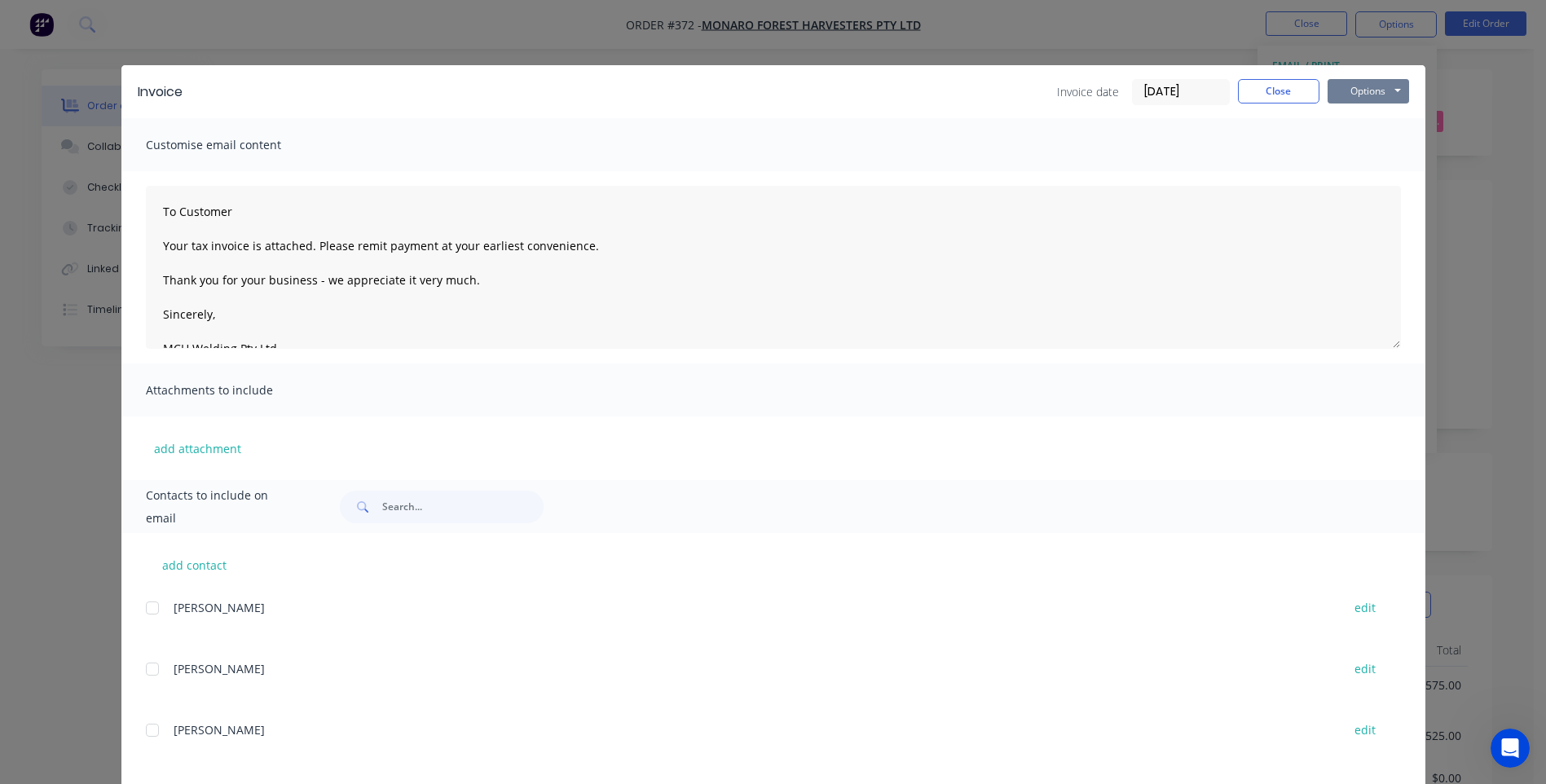
click at [1355, 89] on button "Options" at bounding box center [1368, 91] width 82 height 25
click at [1368, 118] on button "Preview" at bounding box center [1380, 120] width 105 height 27
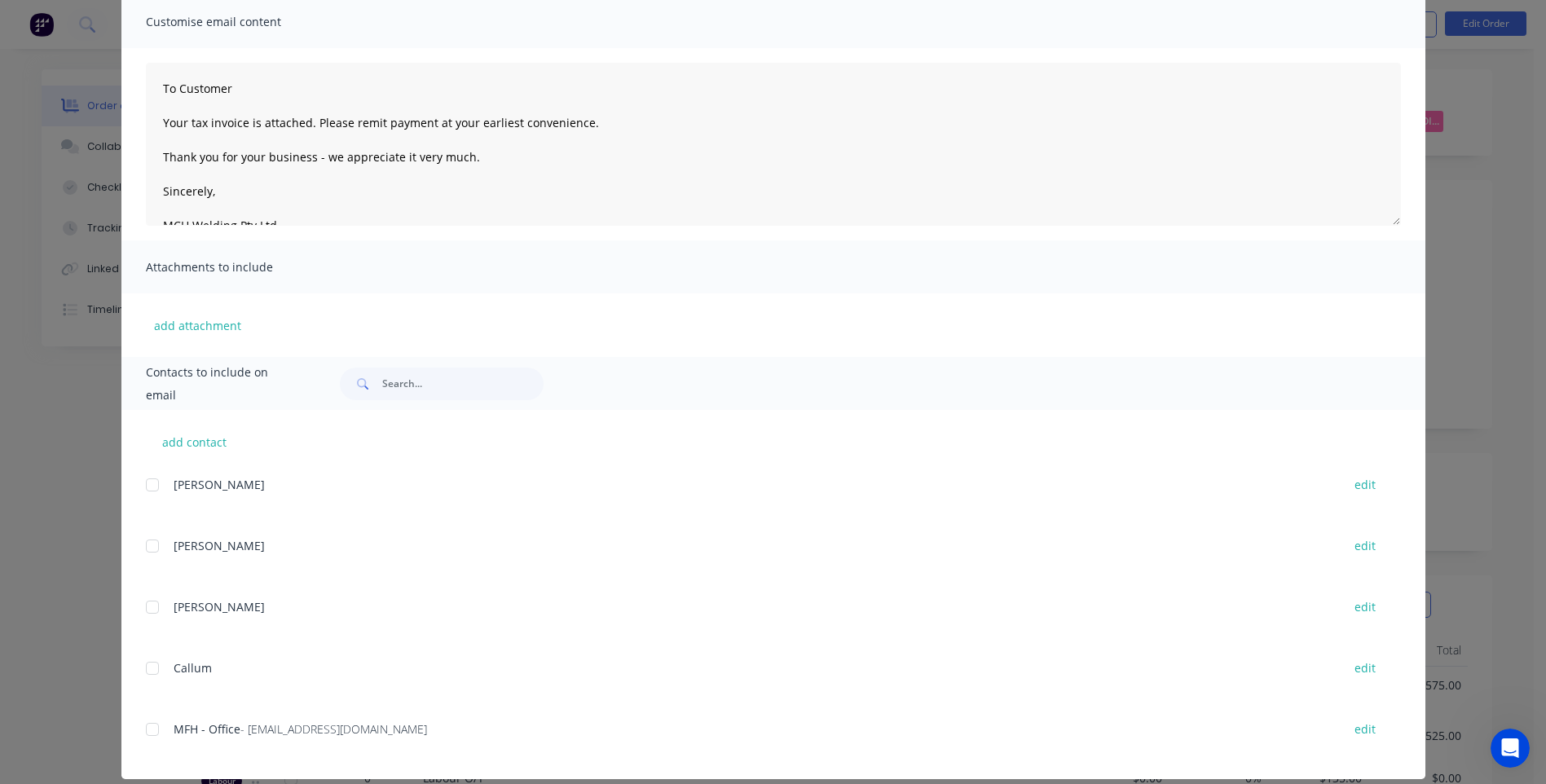
scroll to position [141, 0]
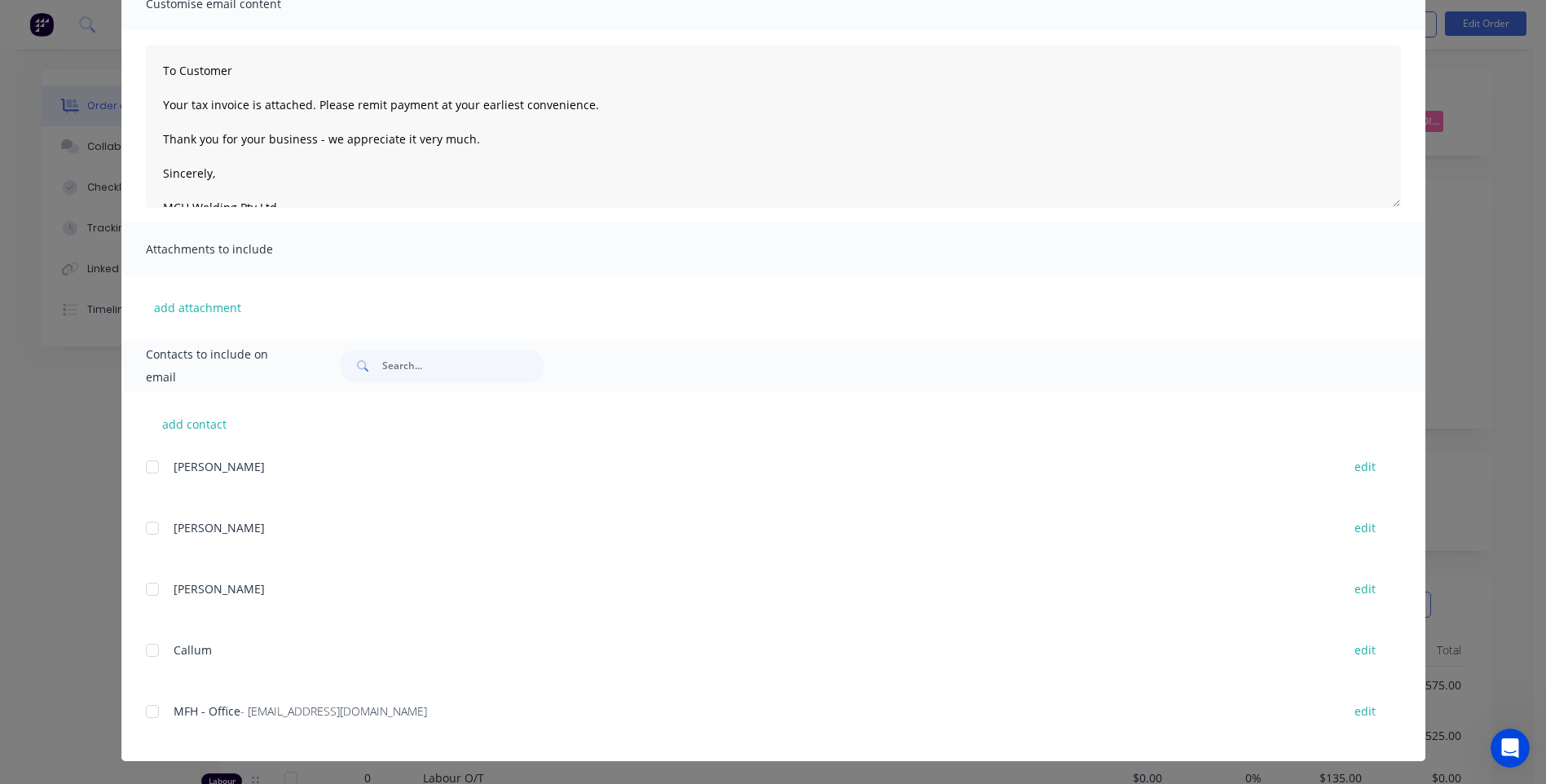
click at [142, 711] on div at bounding box center [152, 711] width 33 height 33
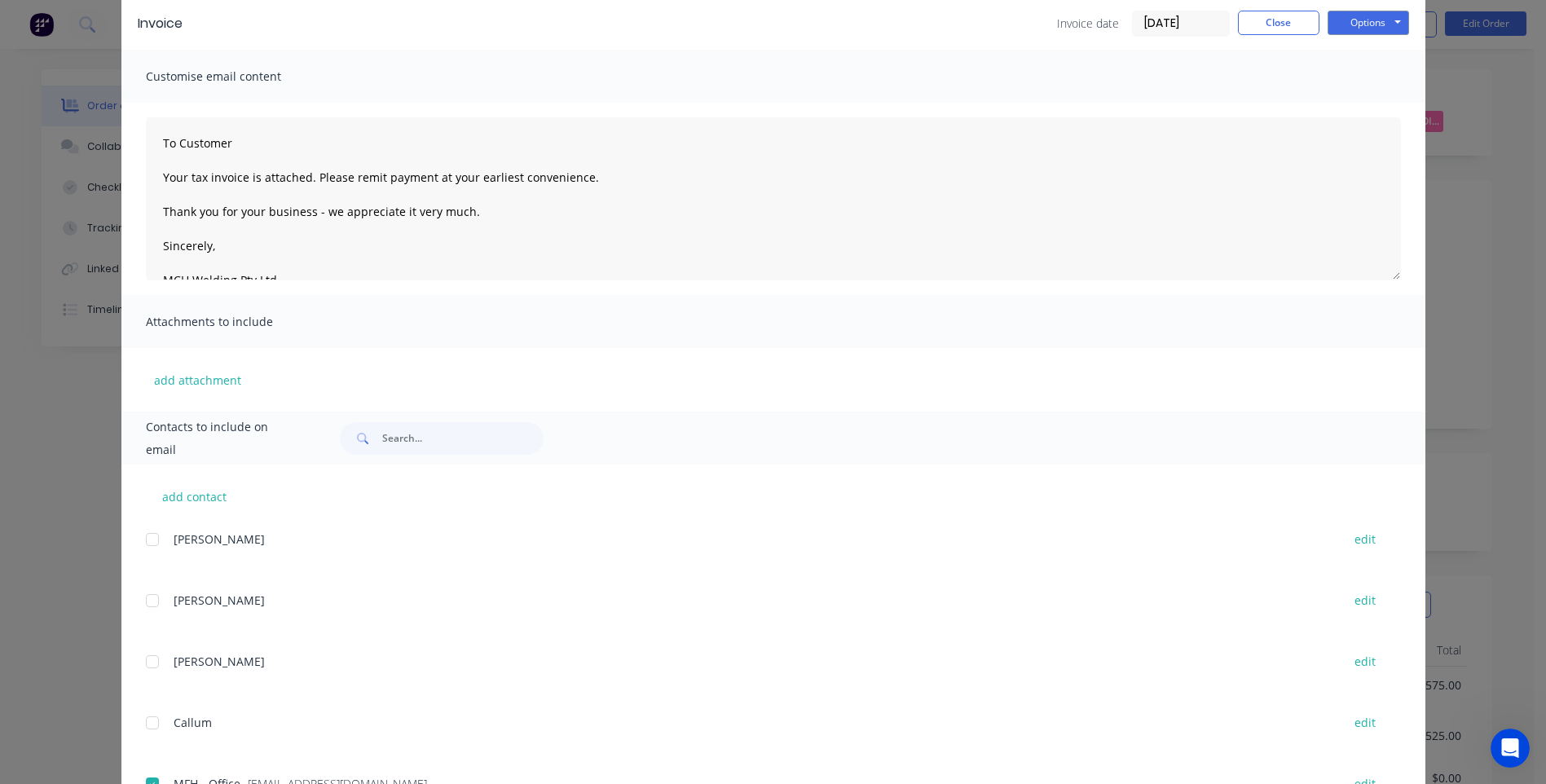
scroll to position [0, 0]
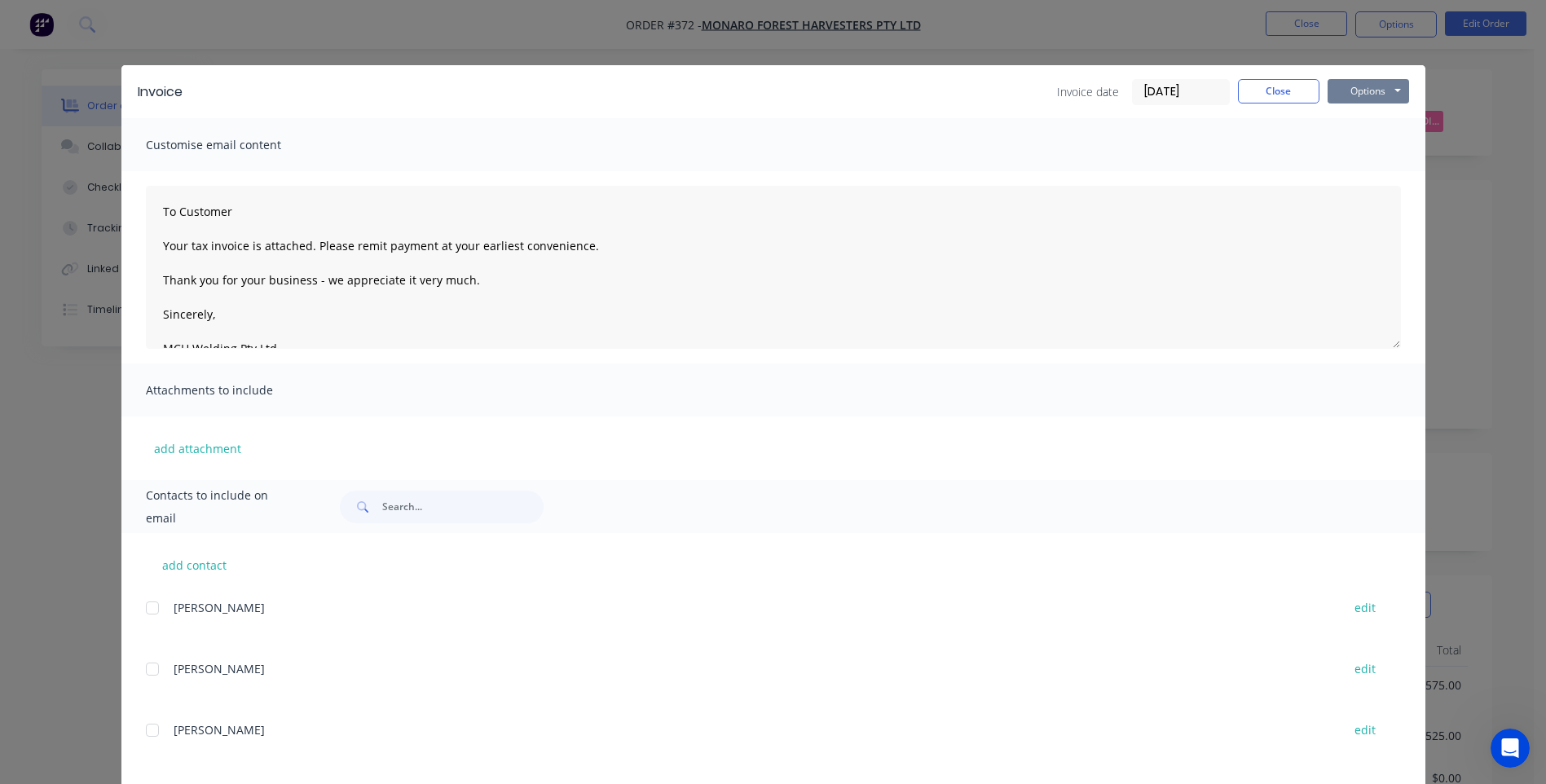
click at [1353, 88] on button "Options" at bounding box center [1368, 91] width 82 height 25
click at [1365, 171] on button "Email" at bounding box center [1380, 174] width 105 height 27
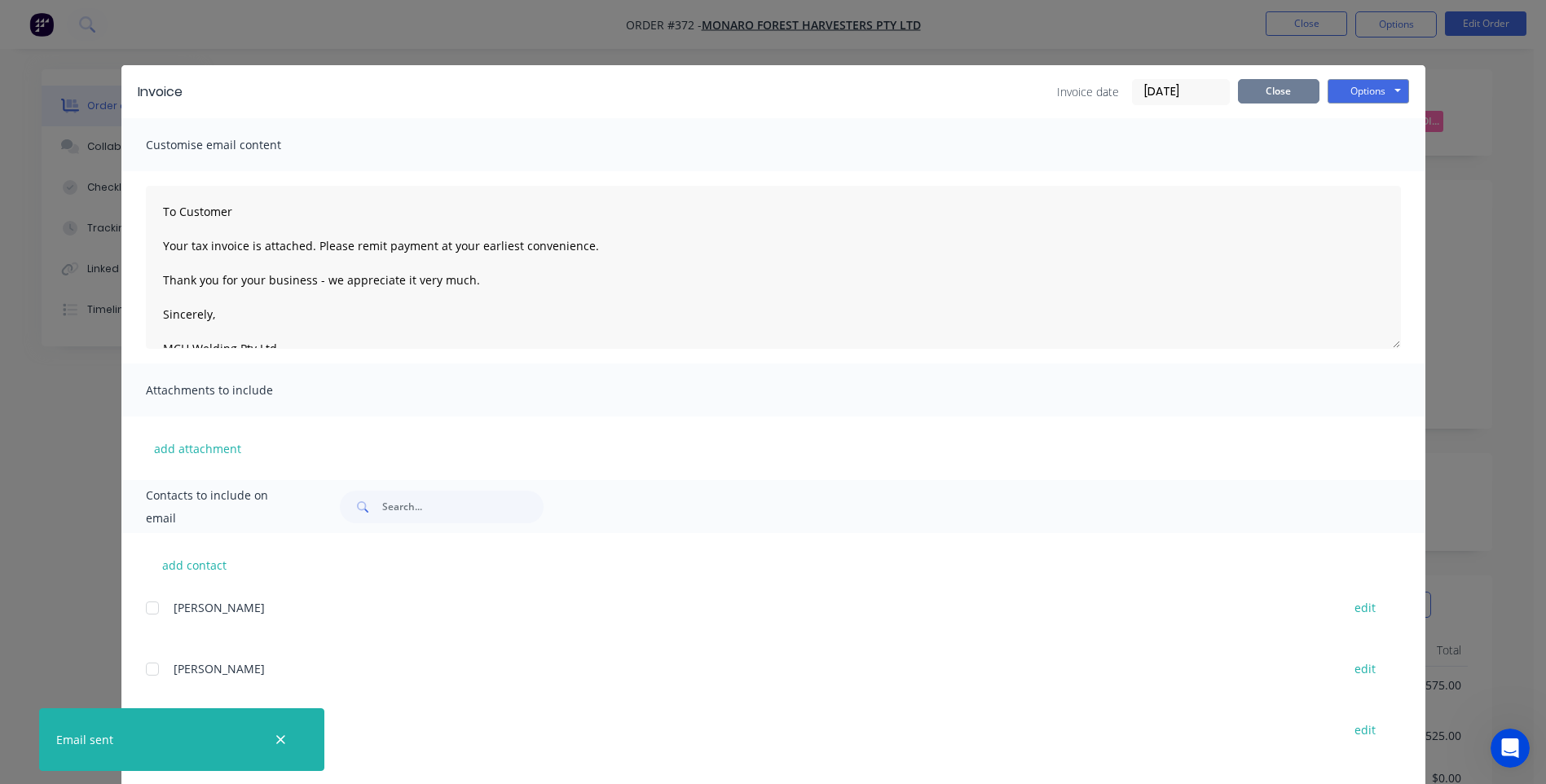
click at [1274, 91] on button "Close" at bounding box center [1279, 91] width 82 height 25
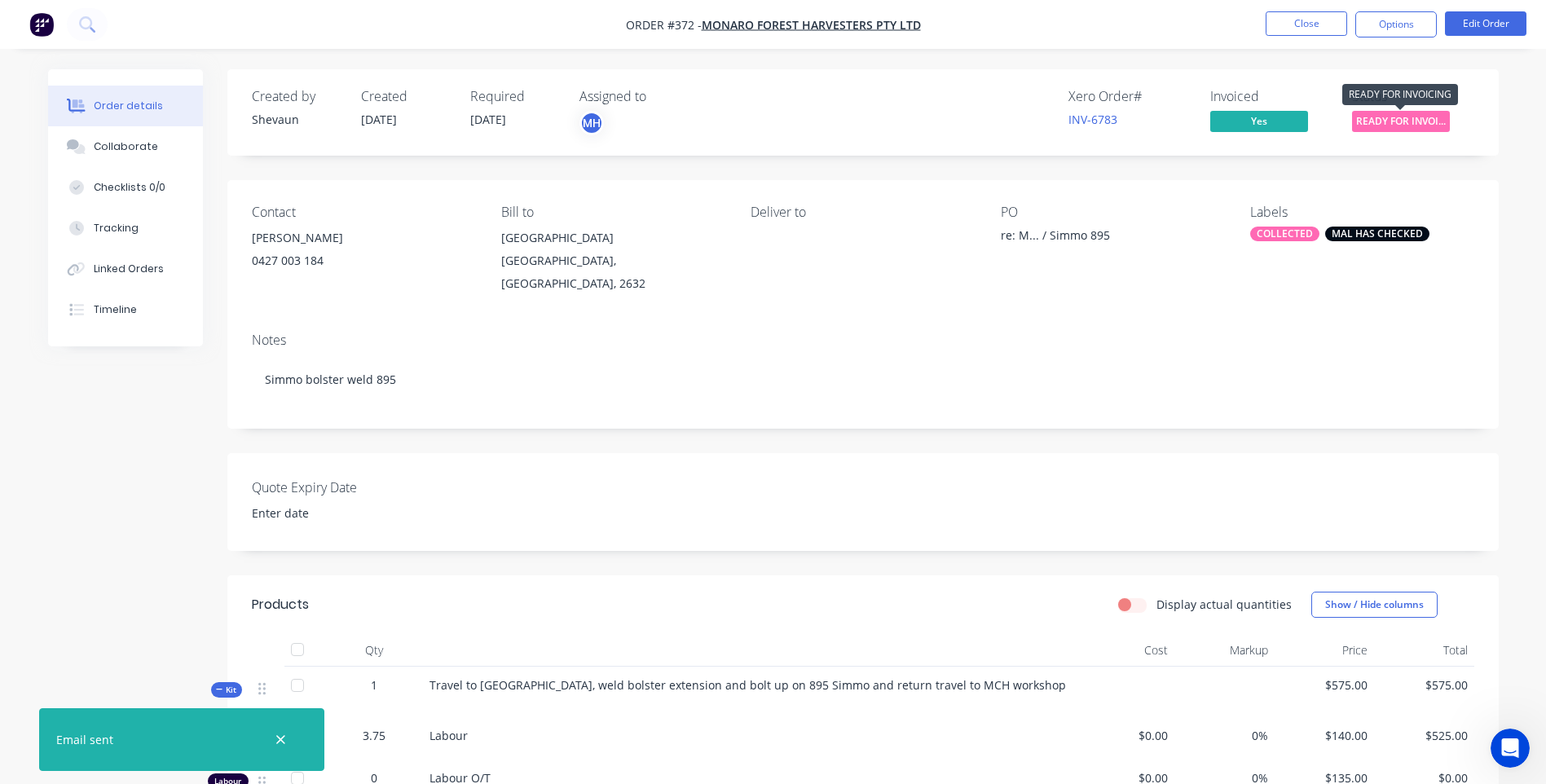
click at [1397, 121] on span "READY FOR INVOI..." at bounding box center [1401, 120] width 98 height 20
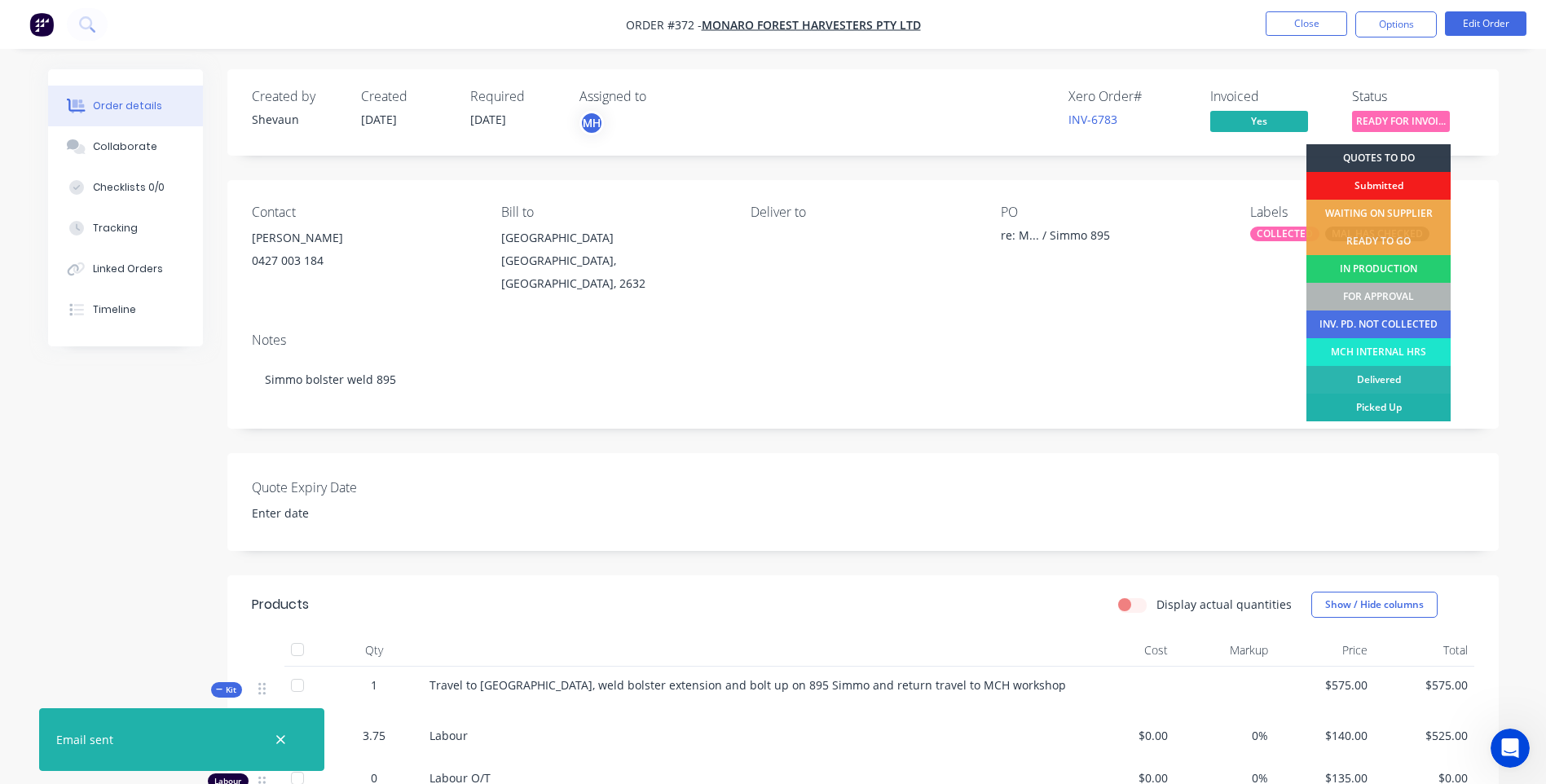
click at [1404, 404] on div "Picked Up" at bounding box center [1379, 408] width 144 height 28
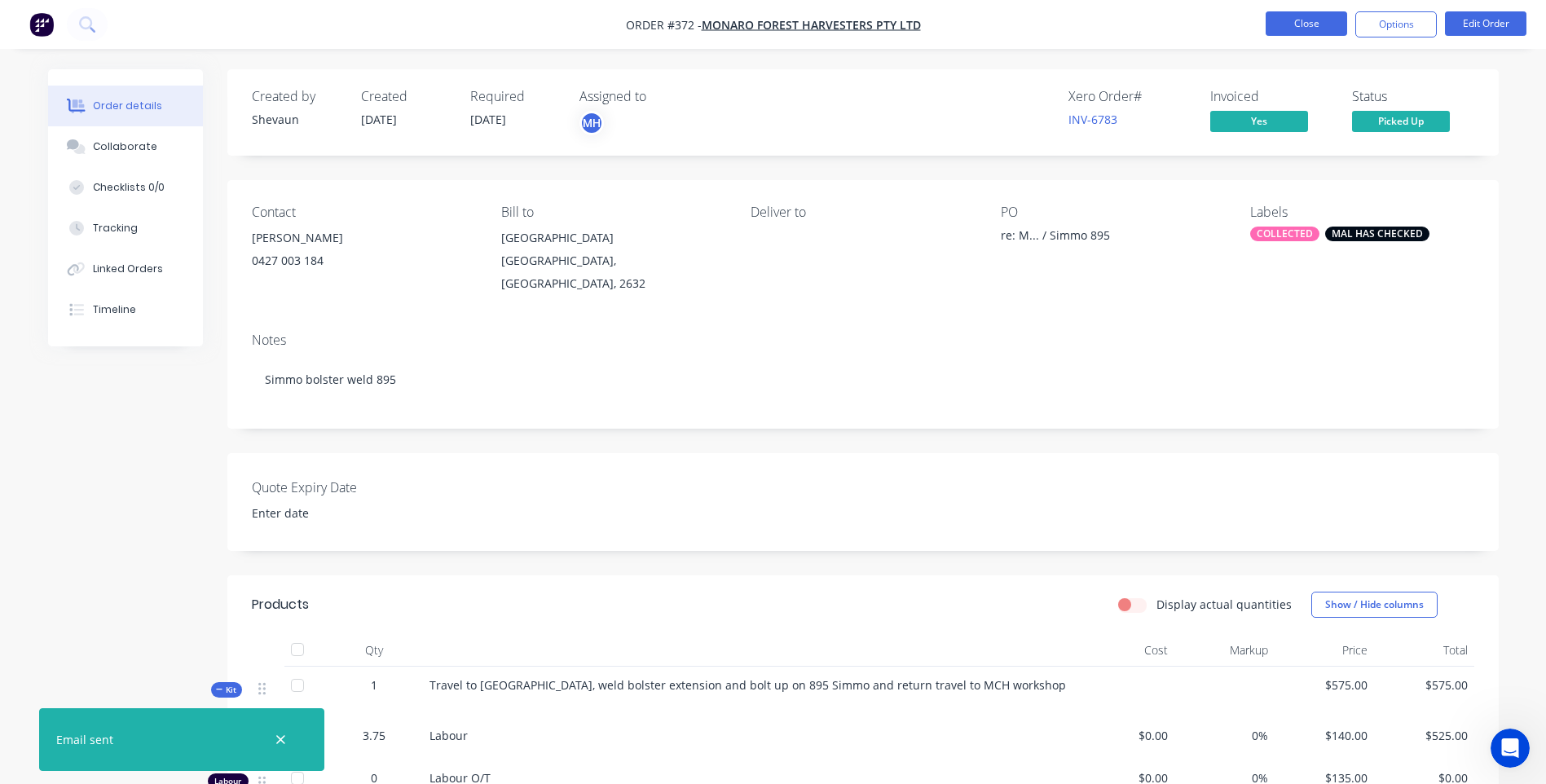
click at [1300, 25] on button "Close" at bounding box center [1306, 24] width 82 height 25
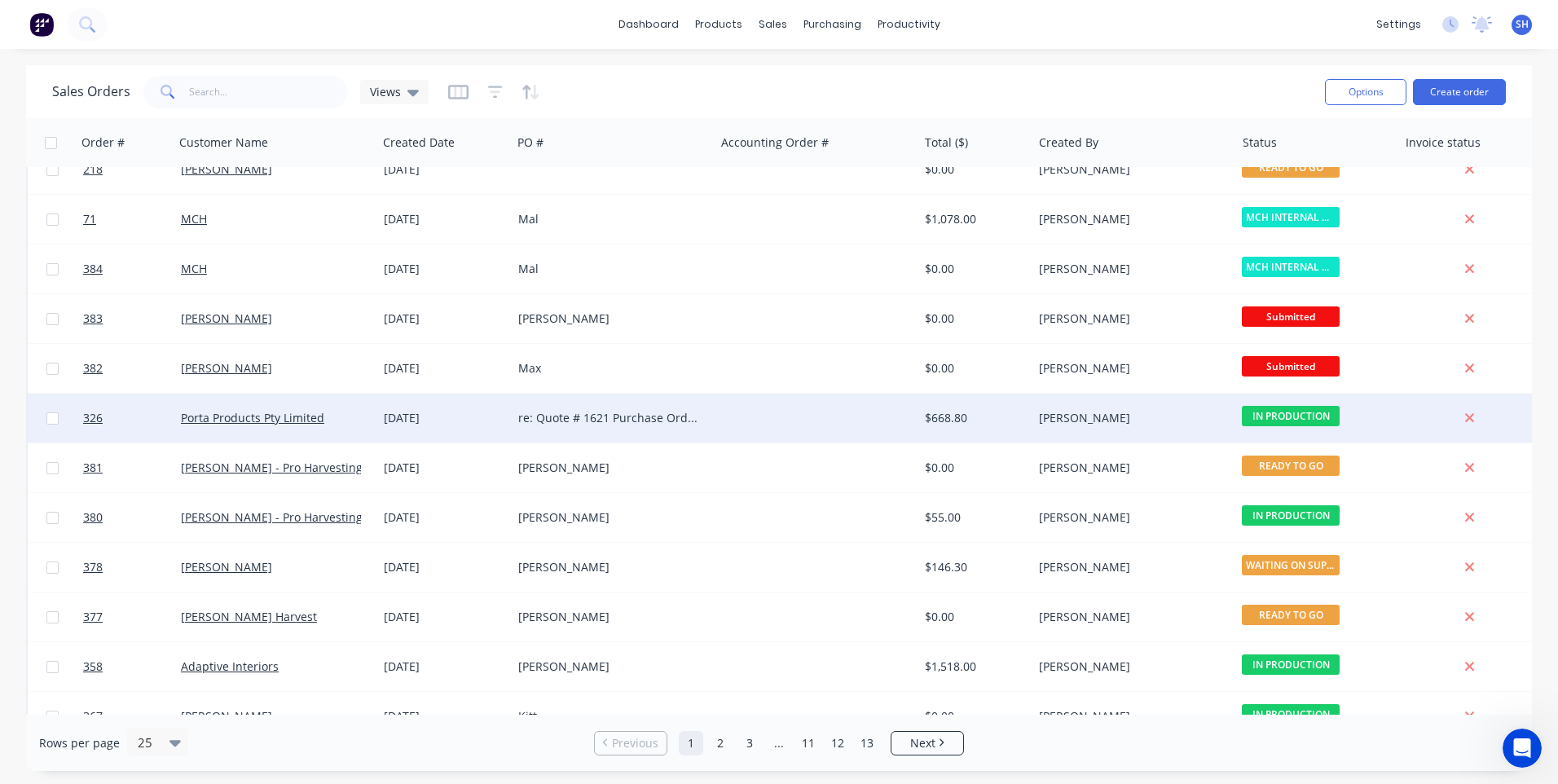
scroll to position [703, 0]
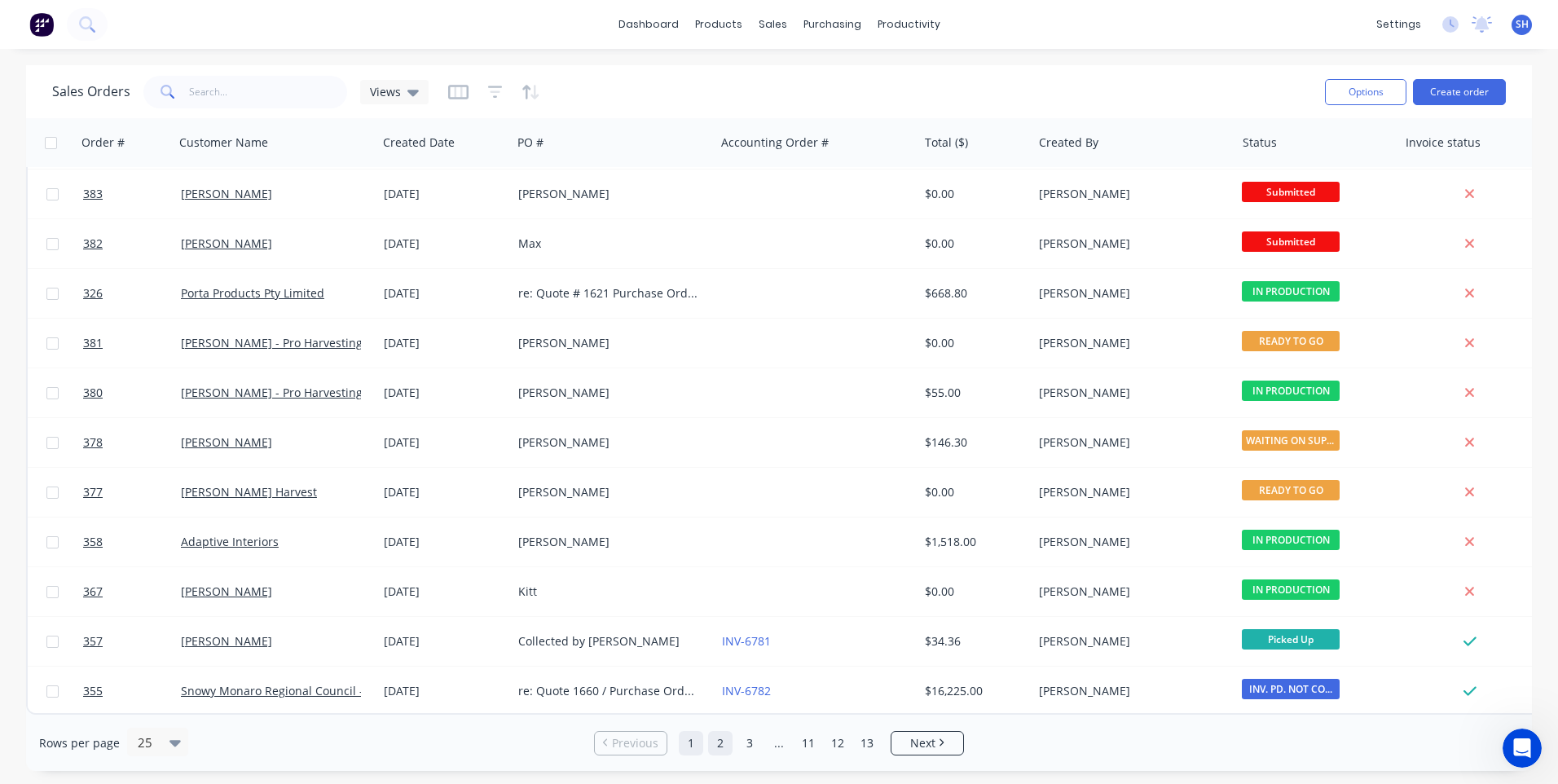
click at [725, 740] on link "2" at bounding box center [720, 743] width 25 height 25
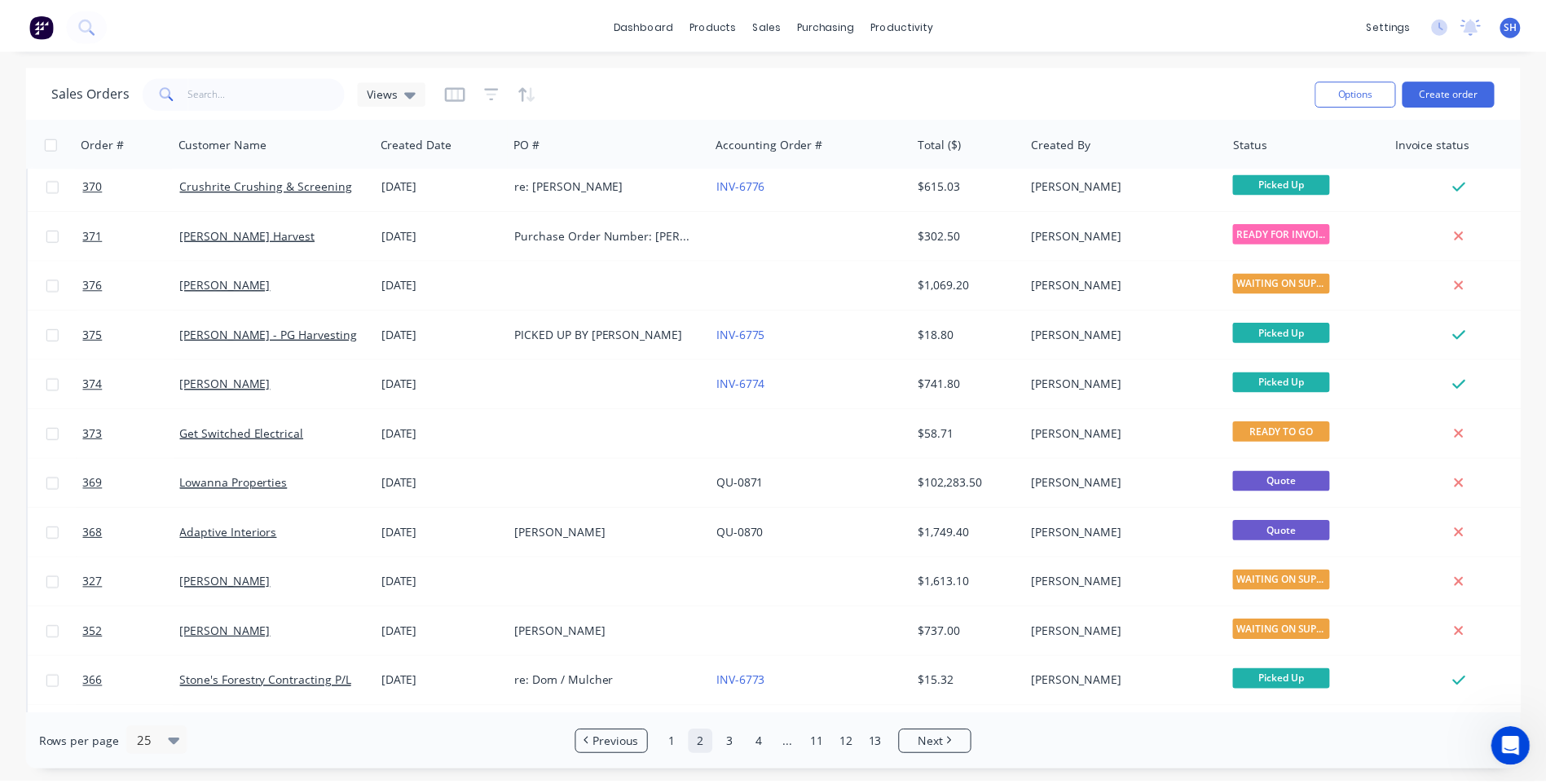
scroll to position [0, 0]
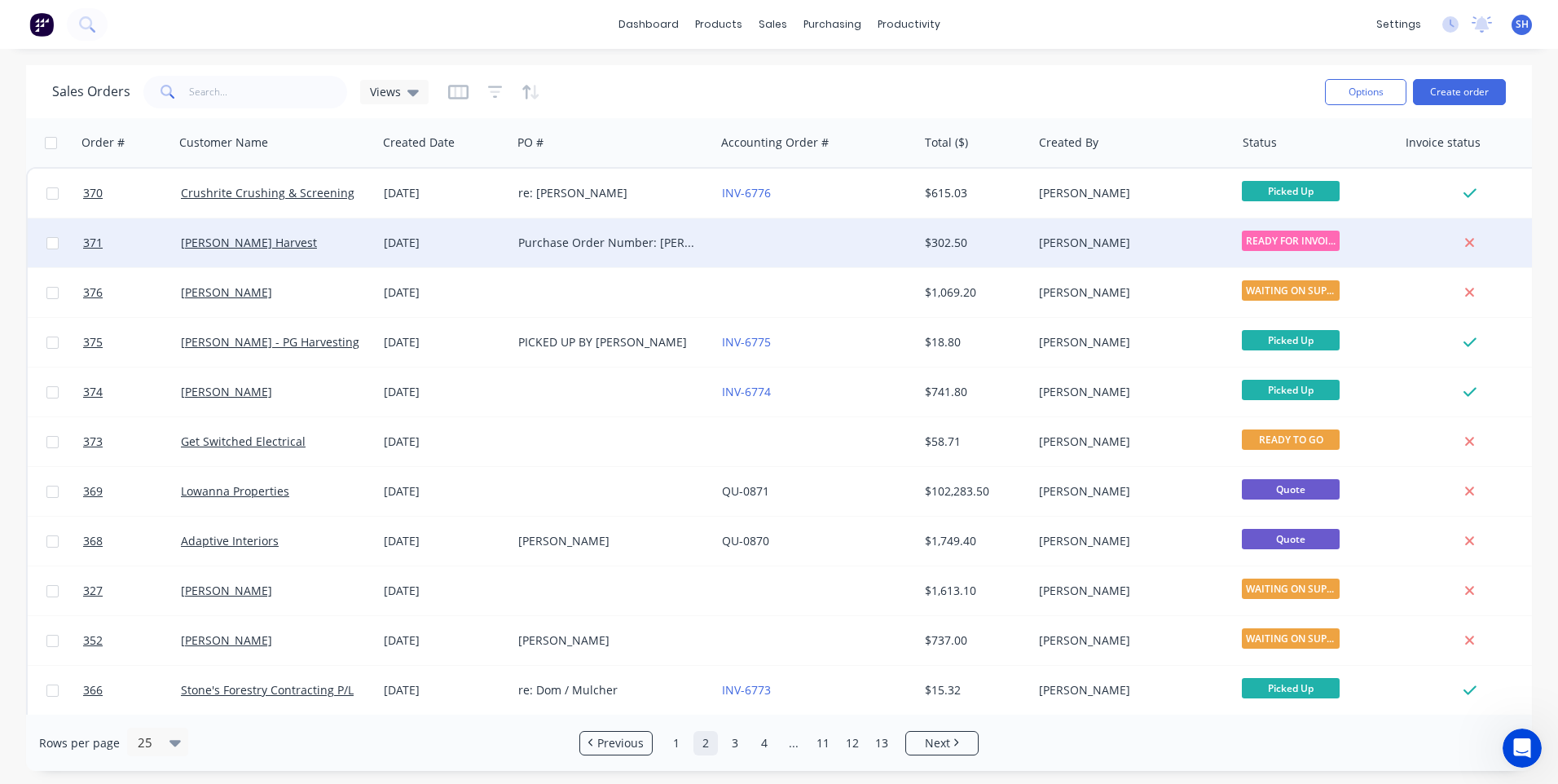
click at [743, 239] on div at bounding box center [817, 243] width 203 height 49
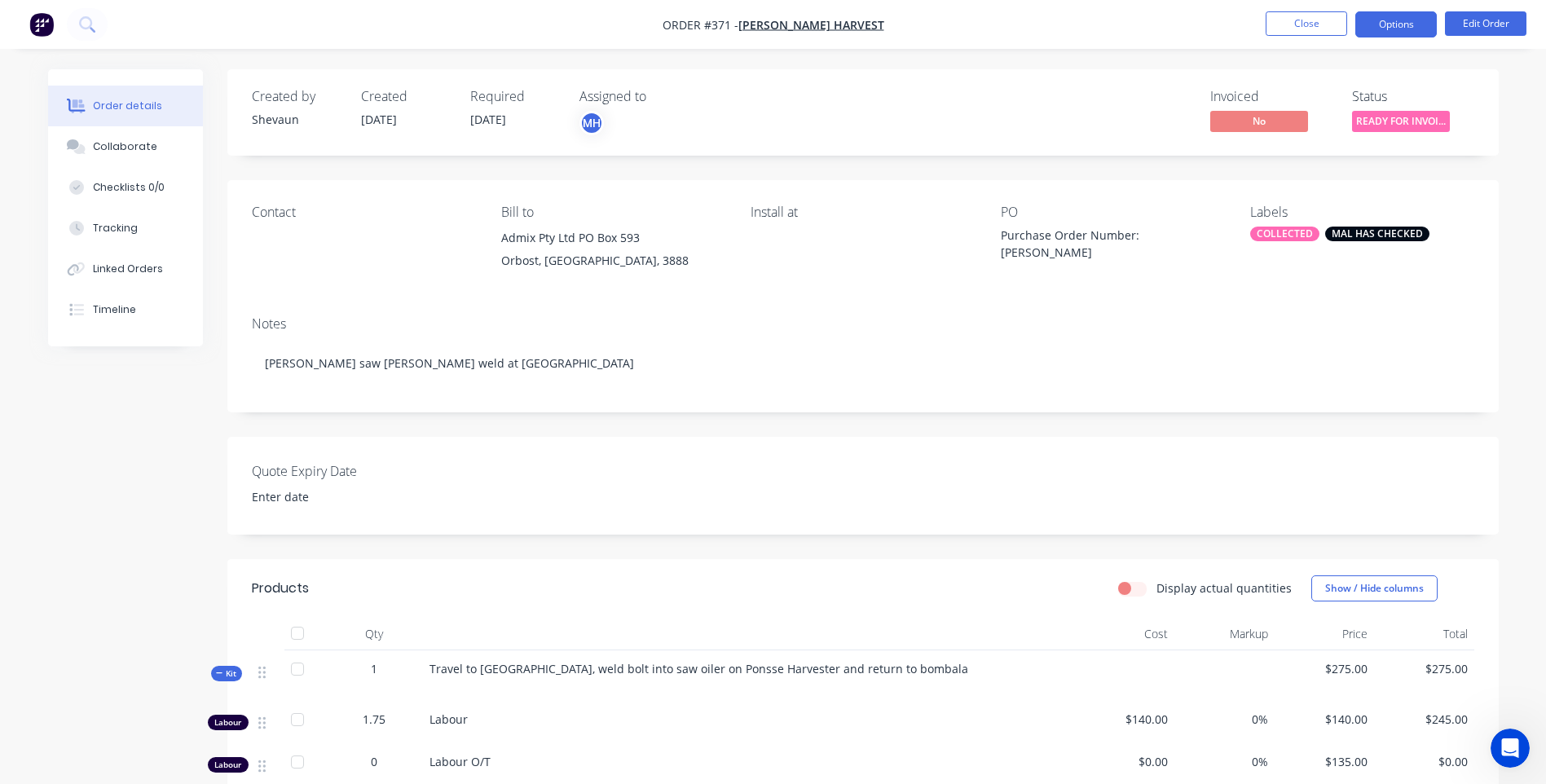
click at [1396, 26] on button "Options" at bounding box center [1396, 25] width 82 height 26
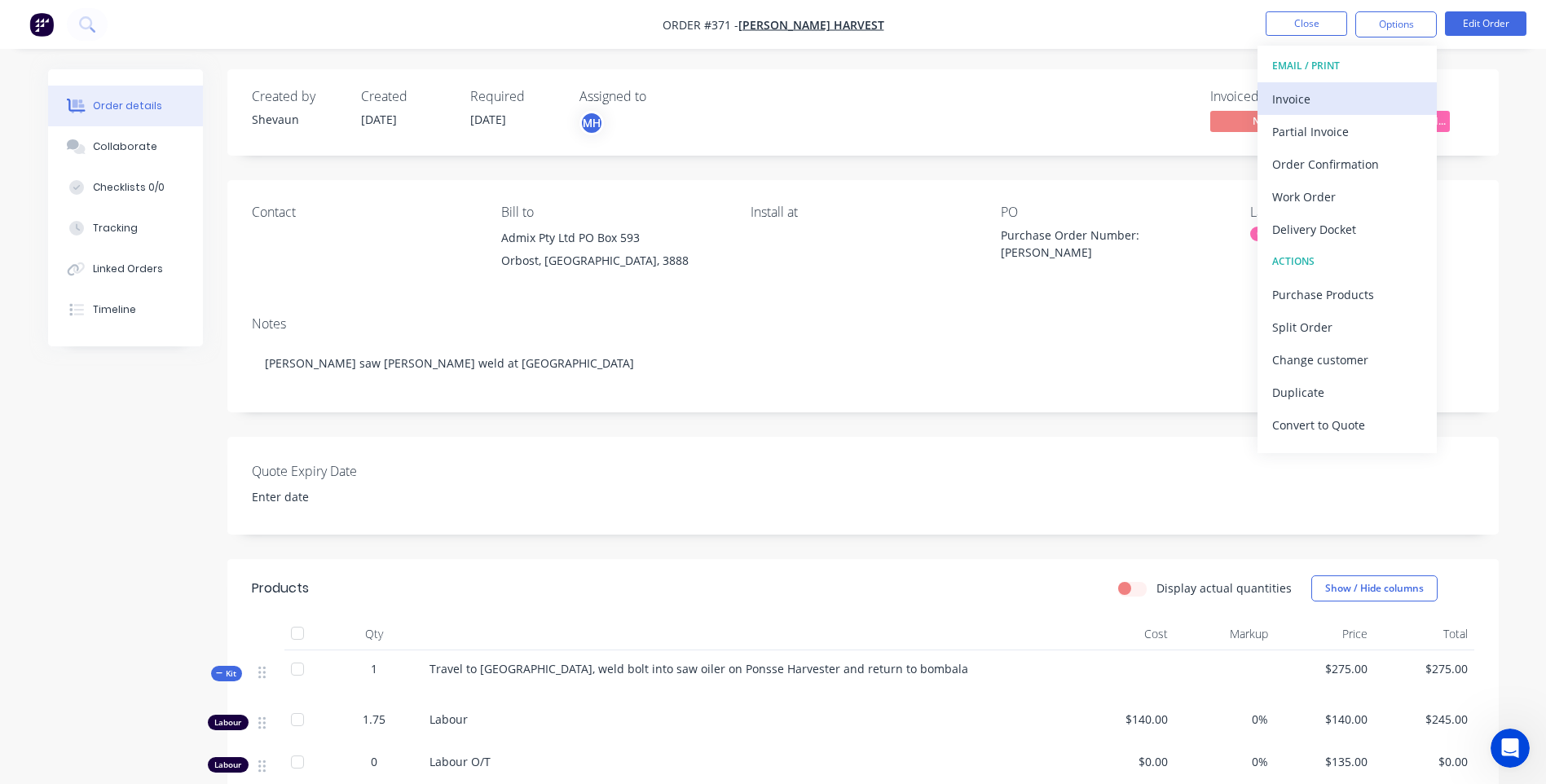
click at [1308, 96] on div "Invoice" at bounding box center [1347, 98] width 150 height 24
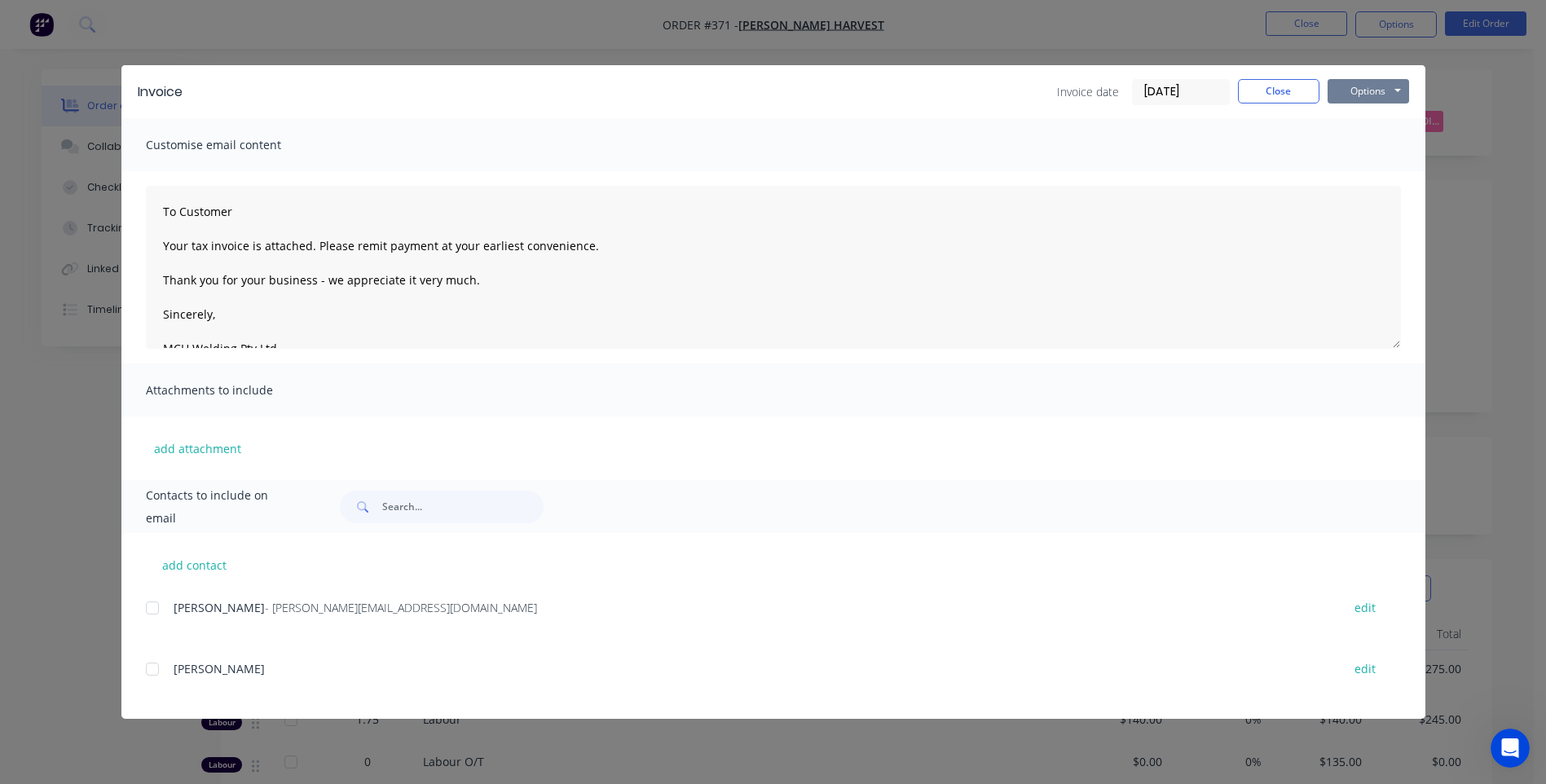
click at [1377, 89] on button "Options" at bounding box center [1368, 91] width 82 height 25
click at [1384, 117] on button "Preview" at bounding box center [1380, 120] width 105 height 27
click at [156, 611] on div at bounding box center [152, 607] width 33 height 33
click at [1379, 92] on button "Options" at bounding box center [1368, 91] width 82 height 25
click at [1375, 171] on button "Email" at bounding box center [1380, 174] width 105 height 27
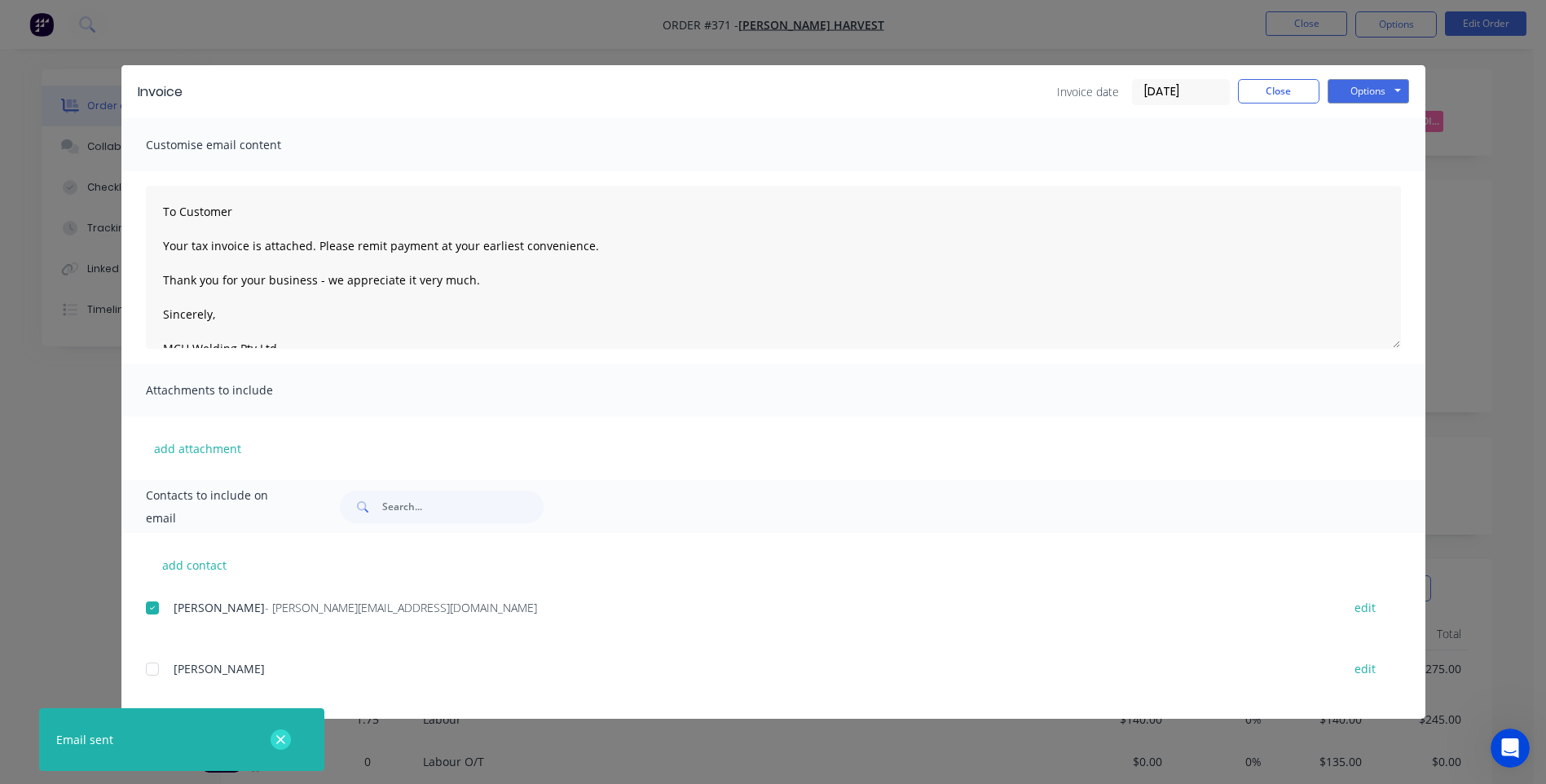
click at [280, 740] on icon "button" at bounding box center [281, 739] width 9 height 9
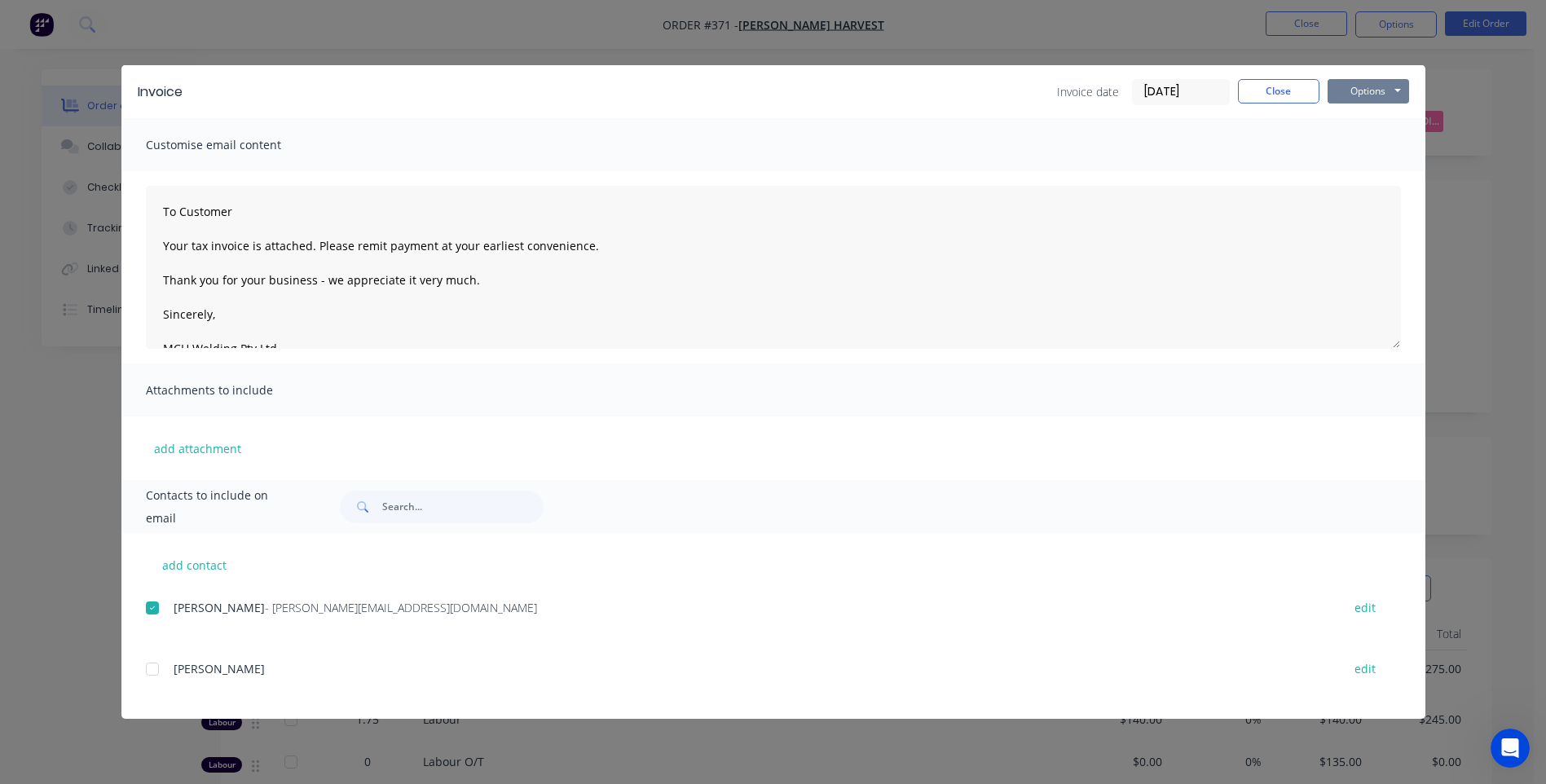
click at [1377, 91] on button "Options" at bounding box center [1368, 91] width 82 height 25
click at [1283, 84] on button "Close" at bounding box center [1279, 91] width 82 height 25
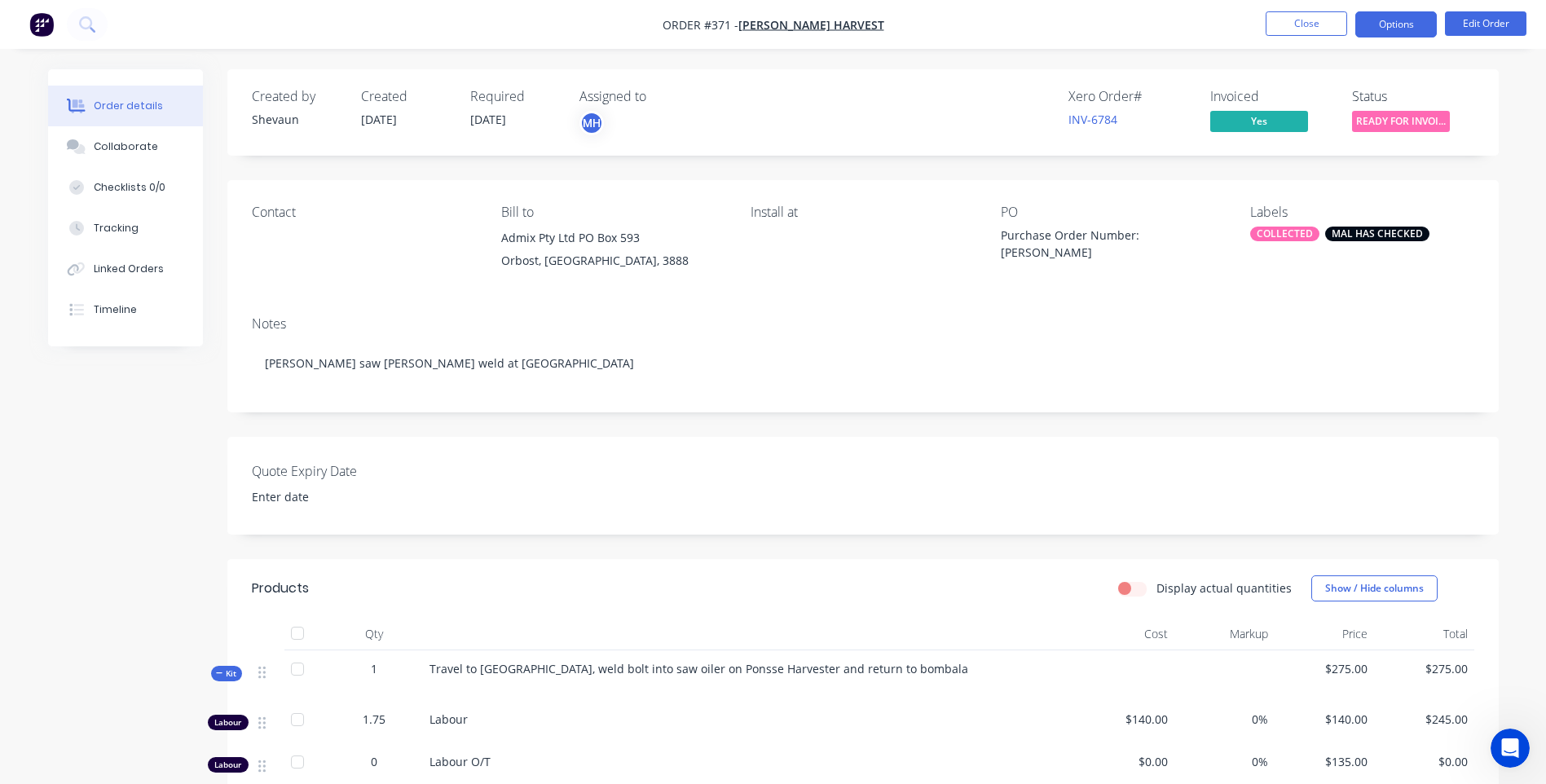
click at [1377, 26] on button "Options" at bounding box center [1396, 25] width 82 height 26
click at [1484, 93] on div "Created by Shevaun Created [DATE] Required [DATE] Assigned to MH Xero Order # I…" at bounding box center [864, 113] width 1272 height 86
click at [1400, 120] on span "READY FOR INVOI..." at bounding box center [1401, 120] width 98 height 20
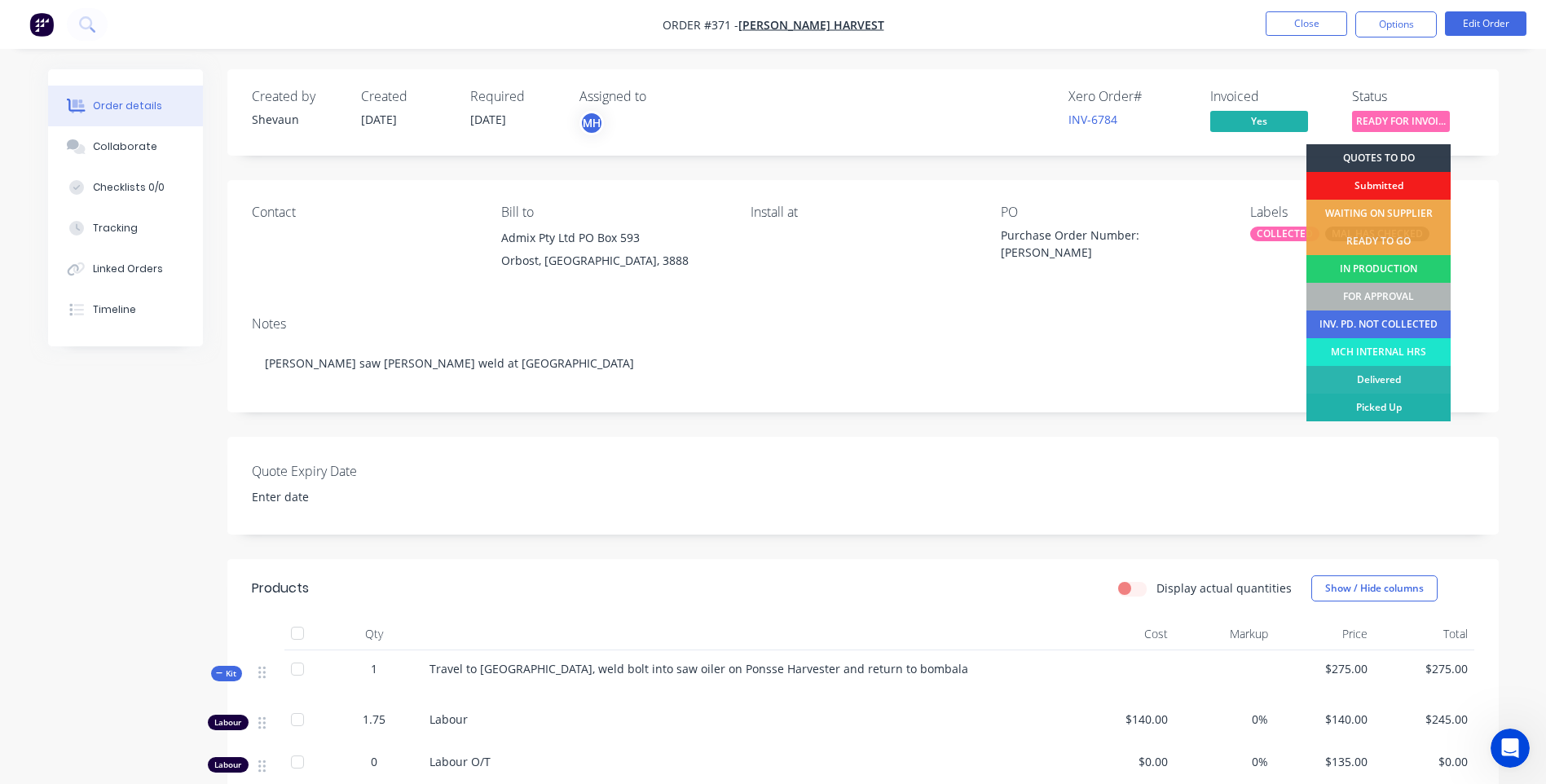
click at [1398, 406] on div "Picked Up" at bounding box center [1379, 408] width 144 height 28
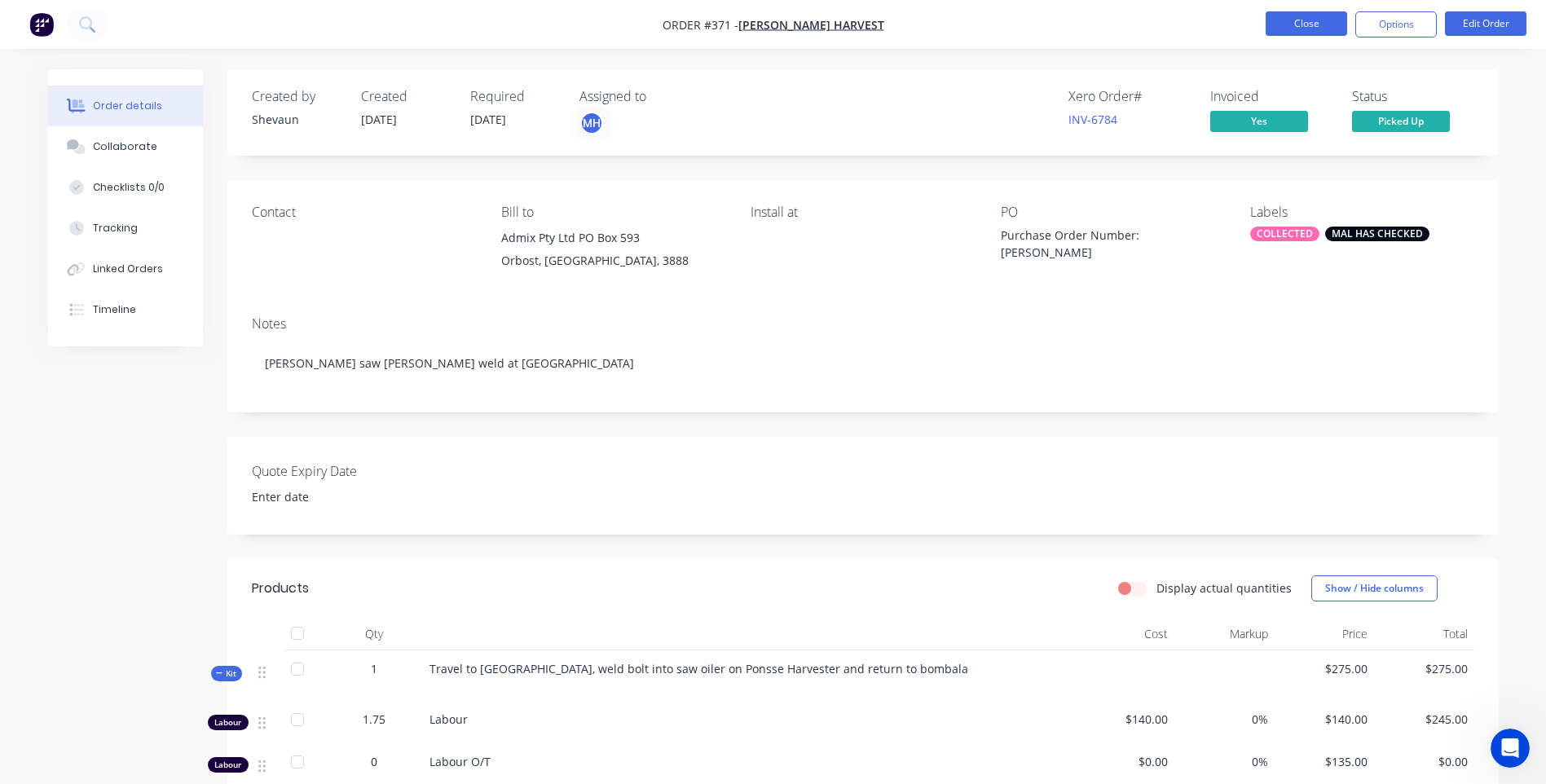
click at [1299, 18] on button "Close" at bounding box center [1306, 24] width 82 height 25
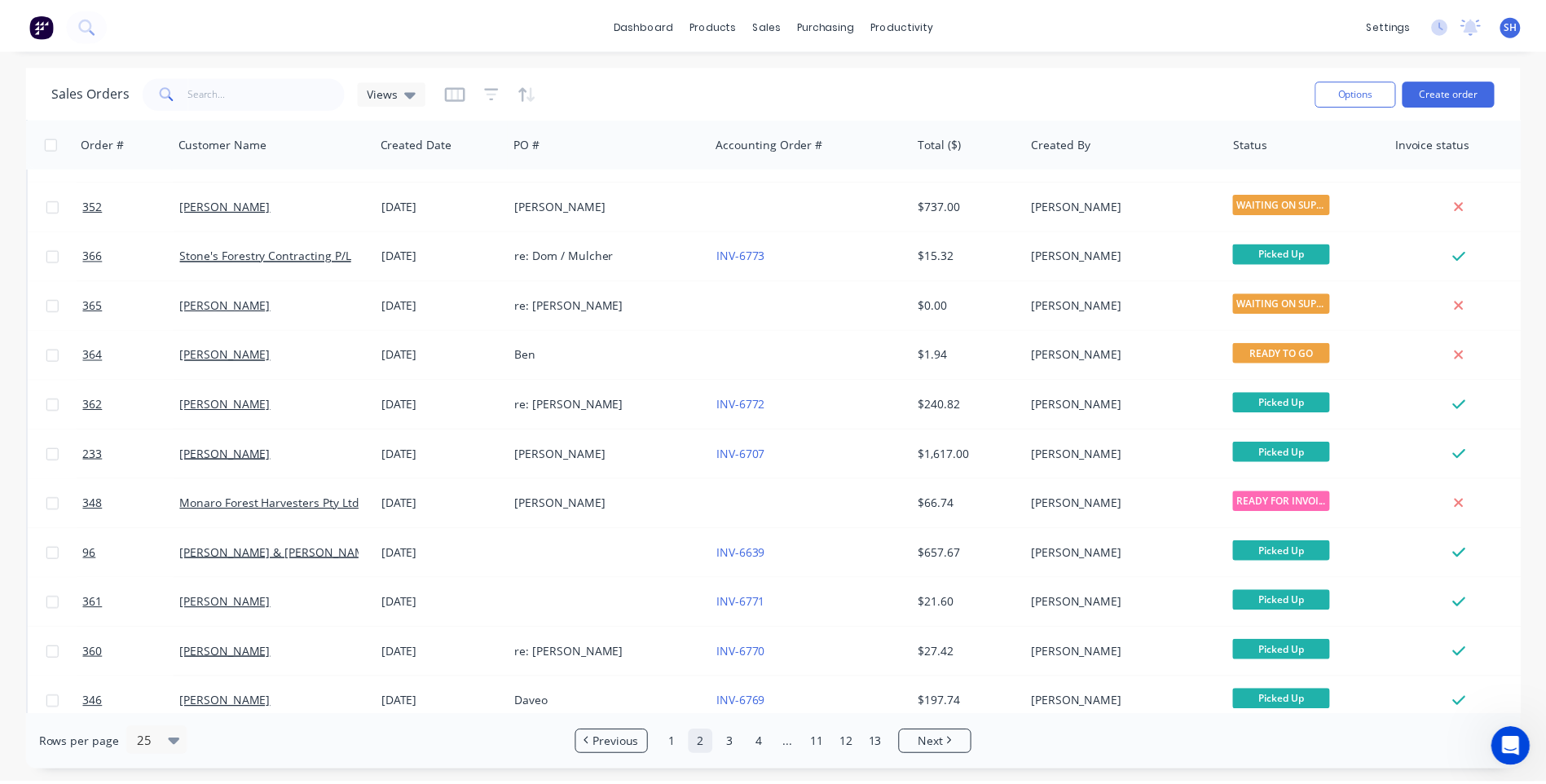
scroll to position [489, 0]
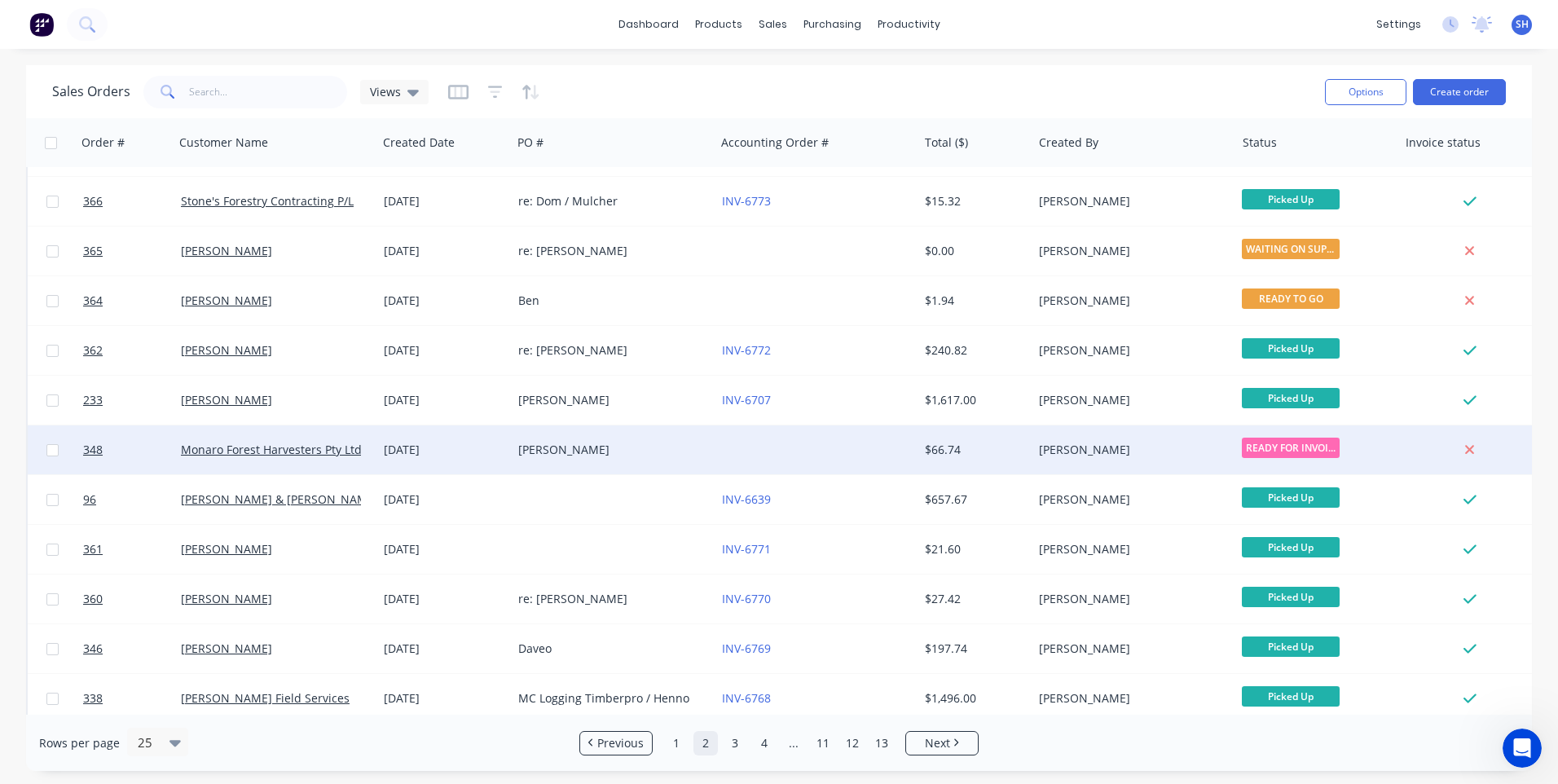
click at [593, 446] on div "[PERSON_NAME]" at bounding box center [608, 449] width 181 height 17
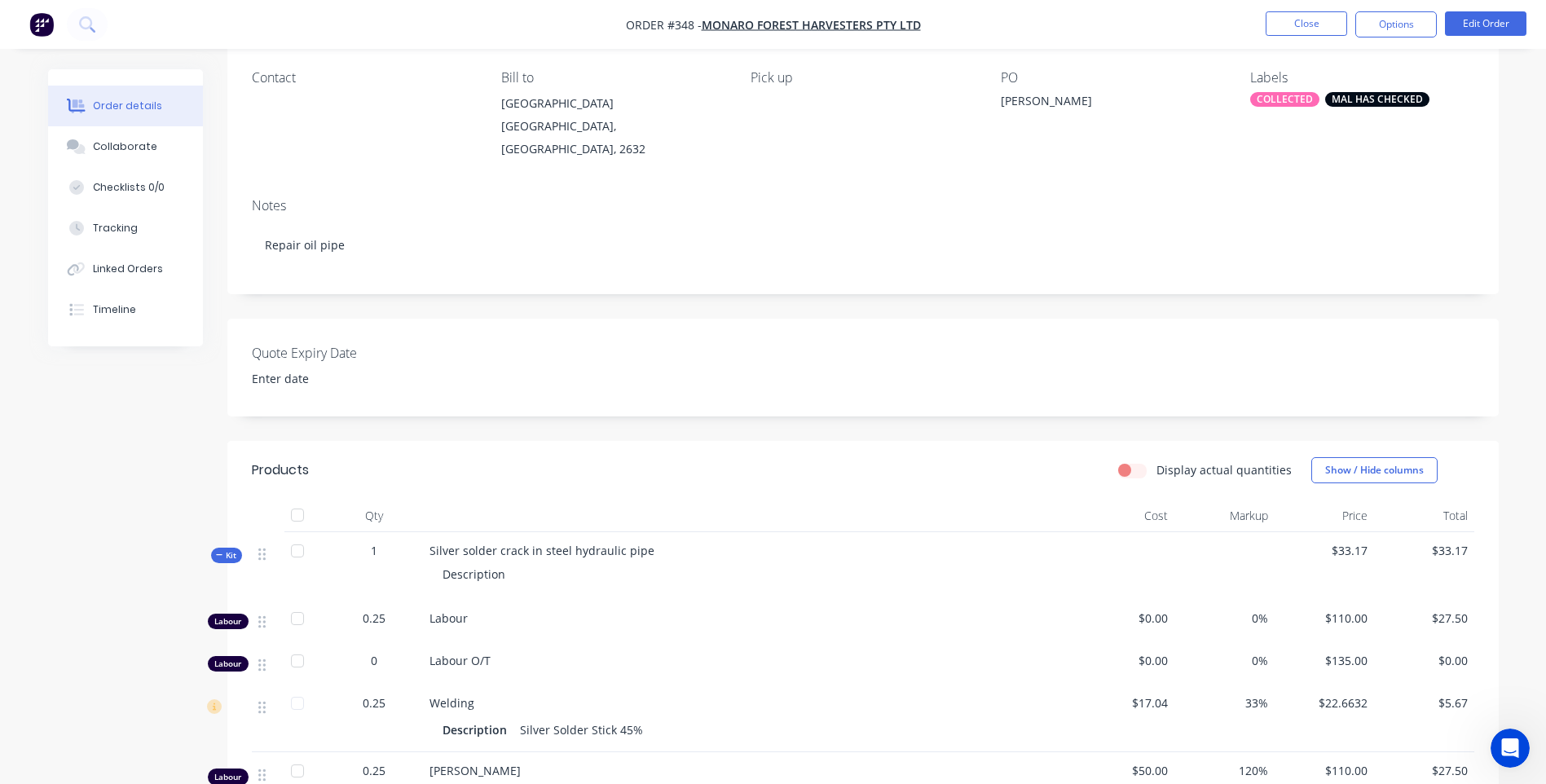
scroll to position [244, 0]
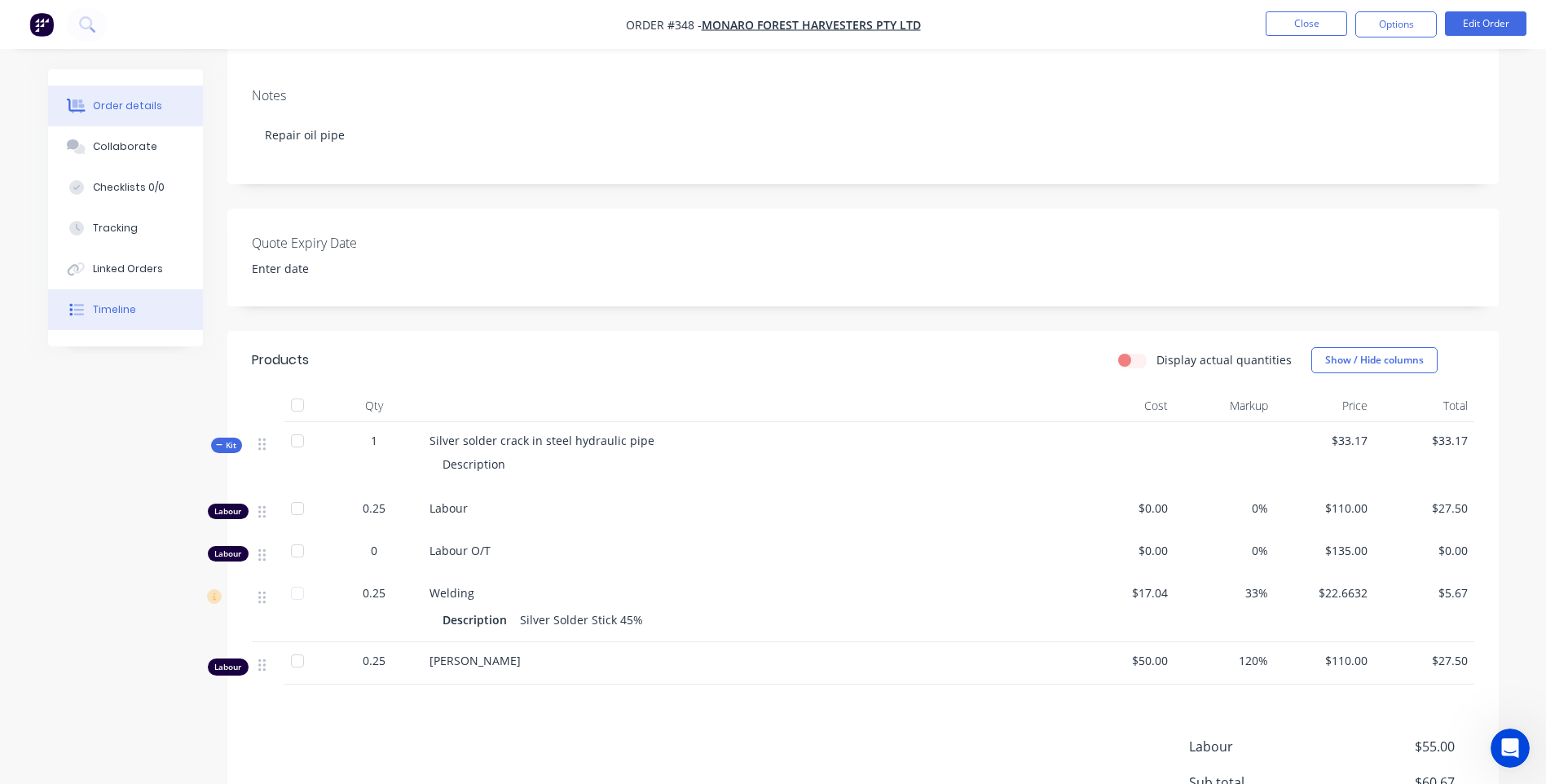
click at [118, 306] on div "Timeline" at bounding box center [114, 309] width 43 height 15
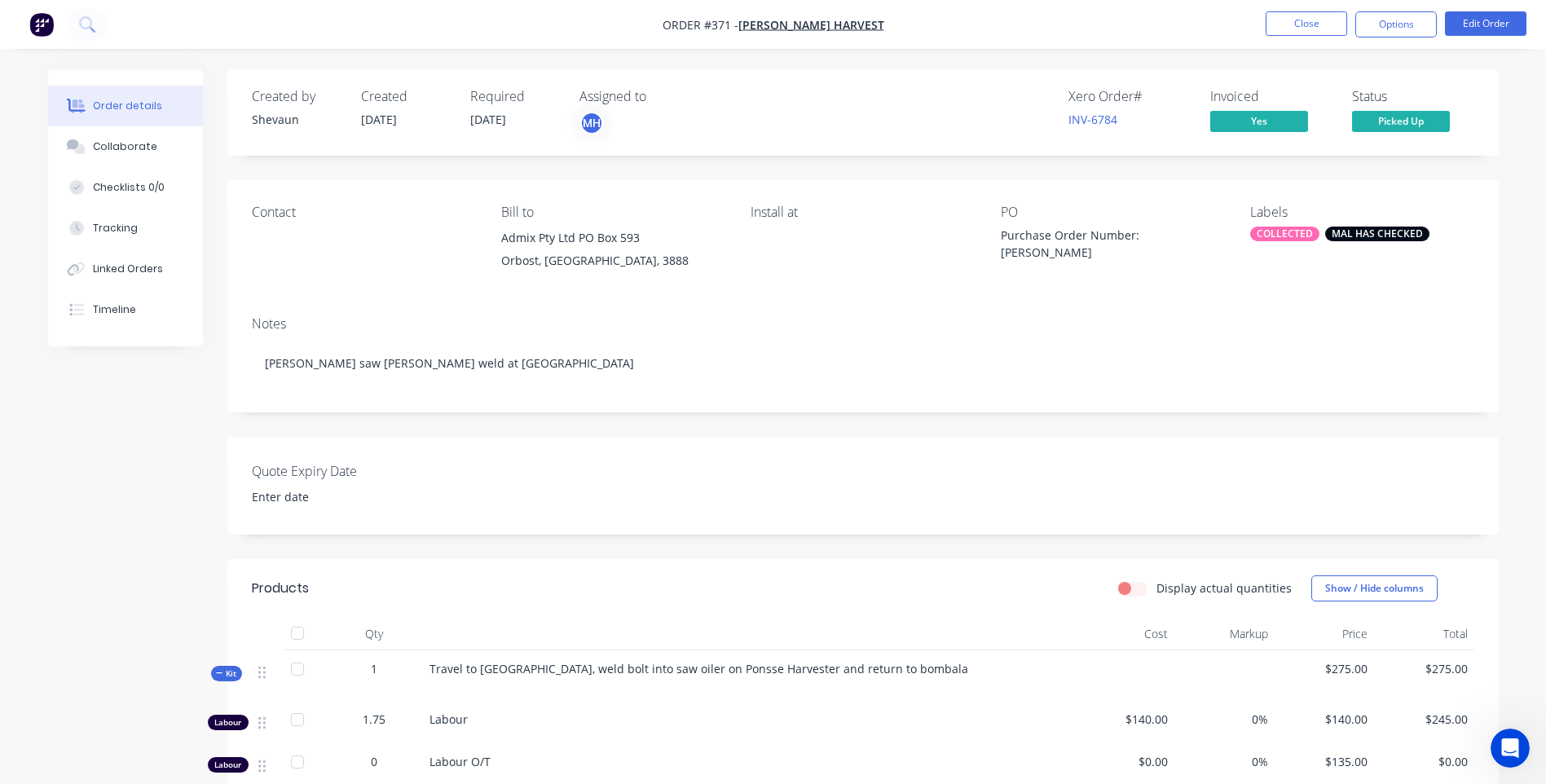
click at [42, 23] on img "button" at bounding box center [41, 25] width 25 height 25
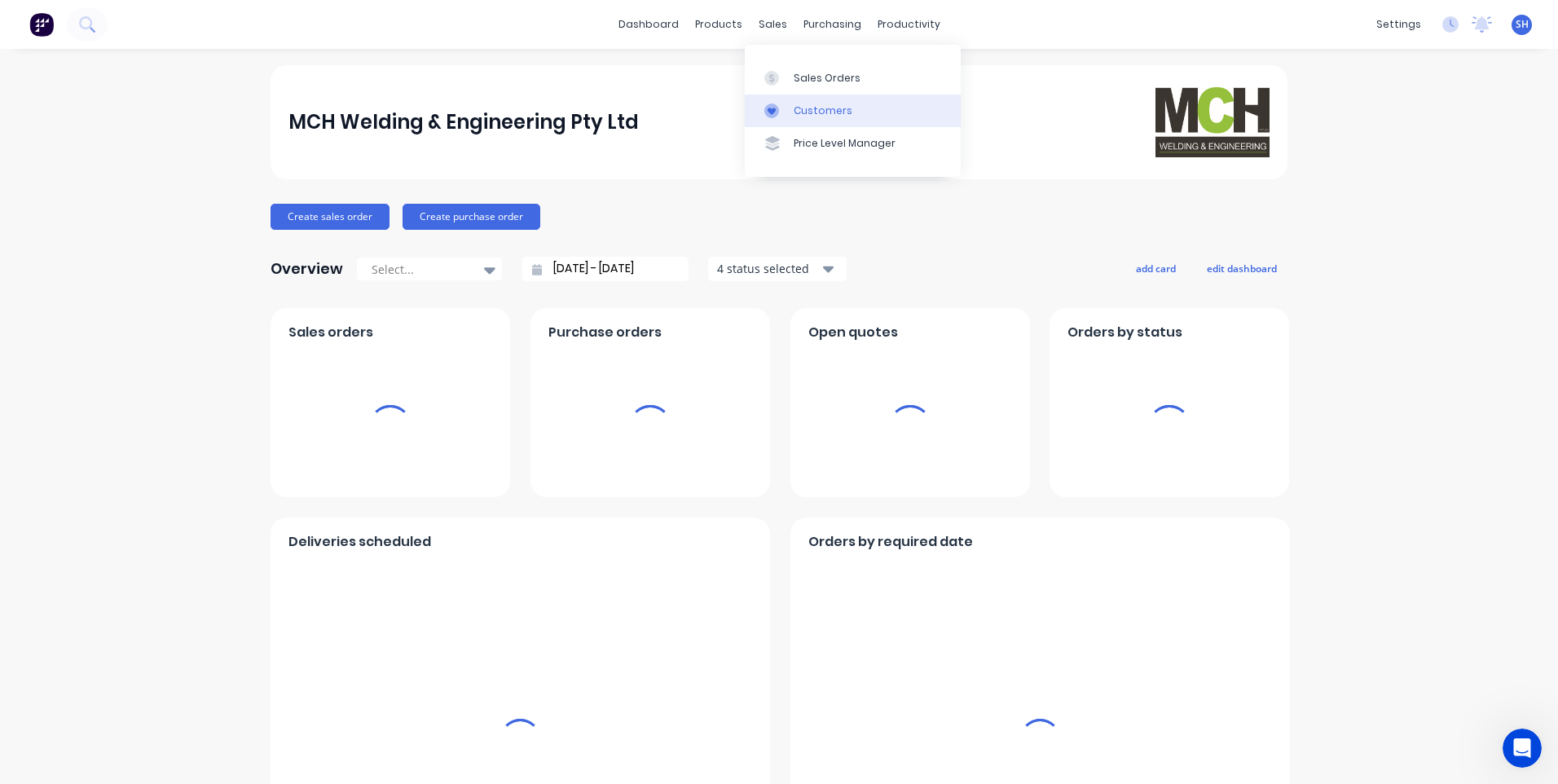
click at [828, 107] on div "Customers" at bounding box center [823, 111] width 59 height 15
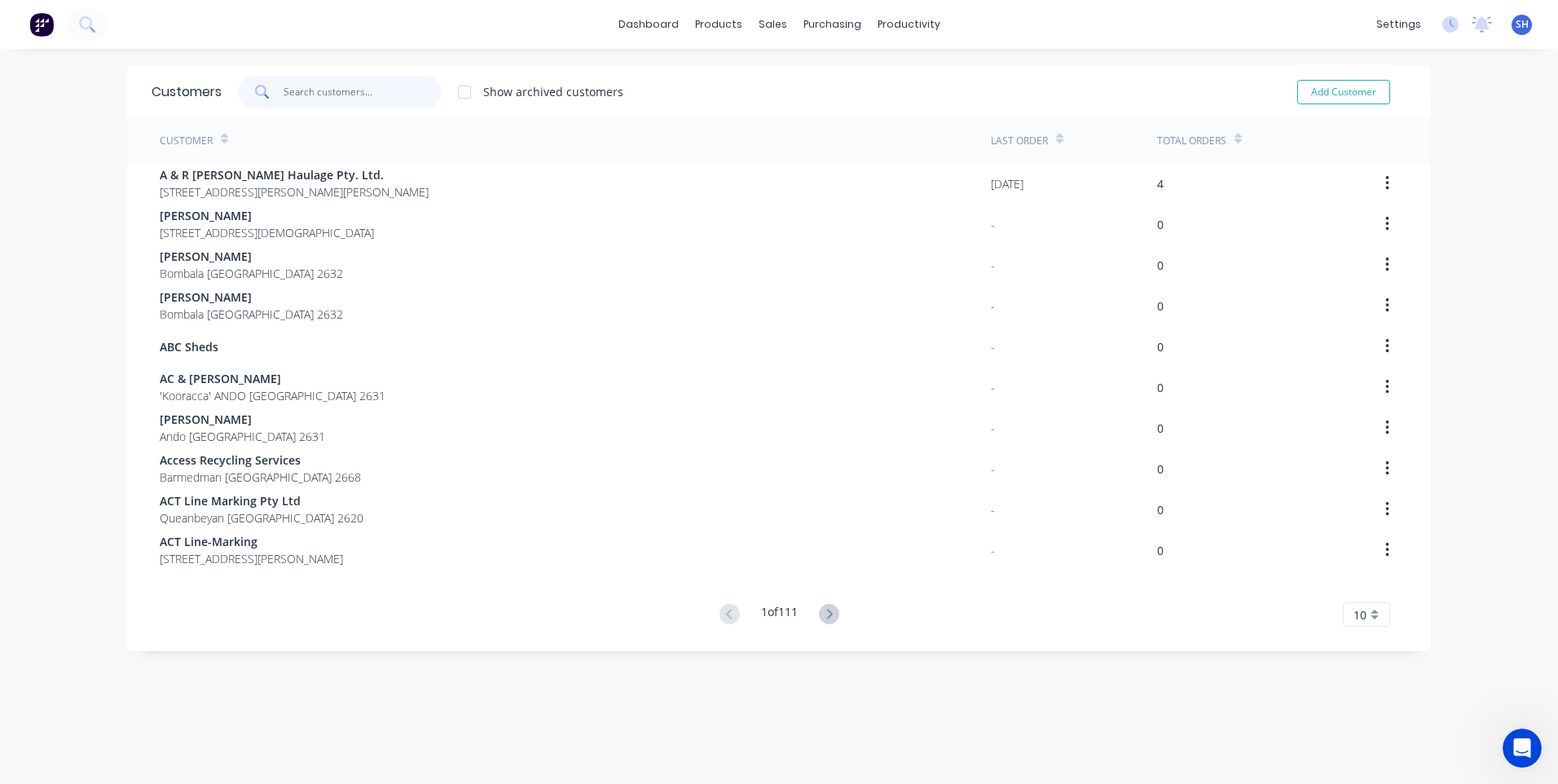
click at [331, 93] on input "text" at bounding box center [363, 91] width 159 height 33
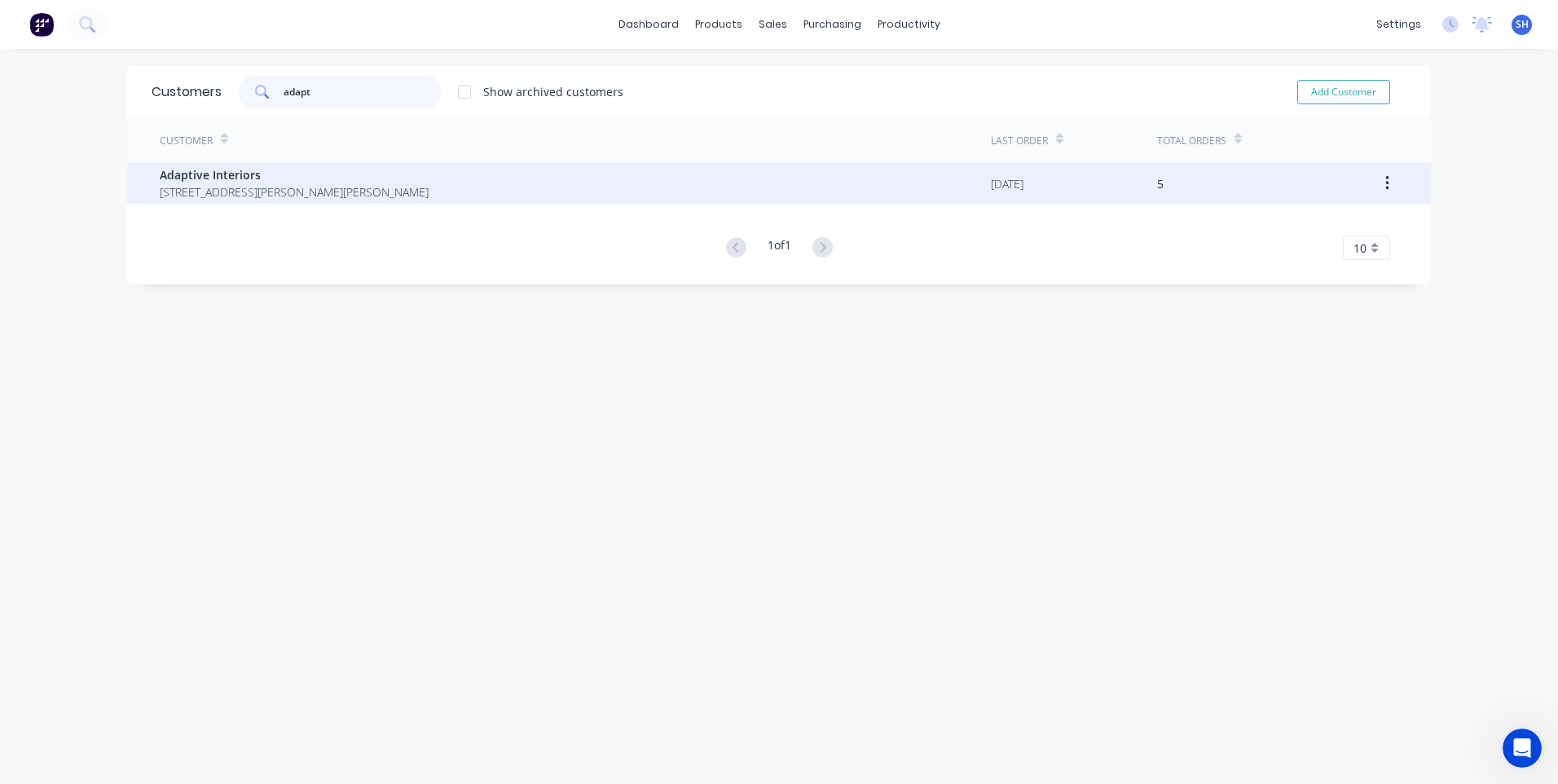
type input "adapt"
click at [287, 182] on span "Adaptive Interiors" at bounding box center [295, 174] width 269 height 17
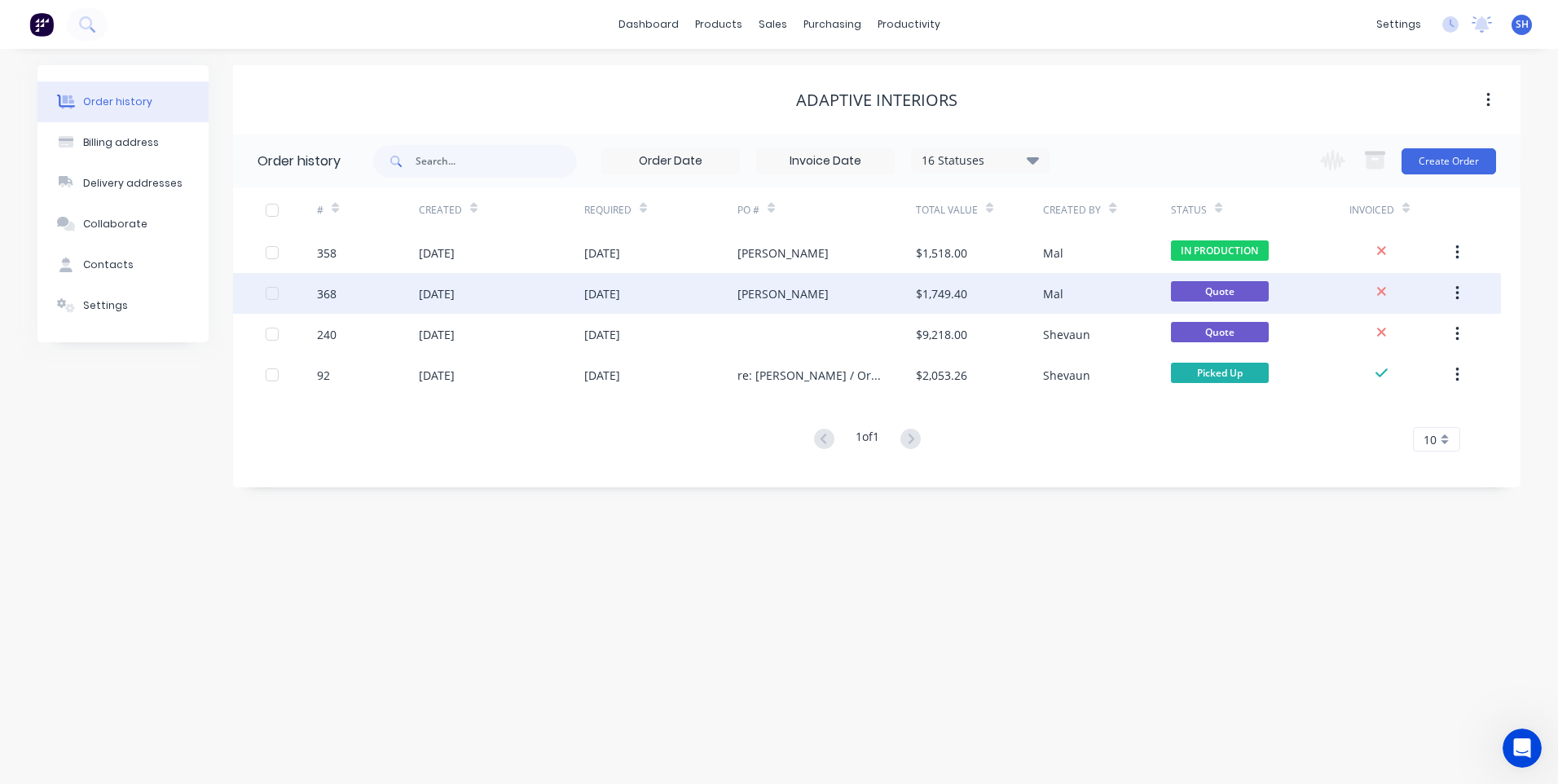
click at [785, 287] on div "[PERSON_NAME]" at bounding box center [826, 293] width 178 height 40
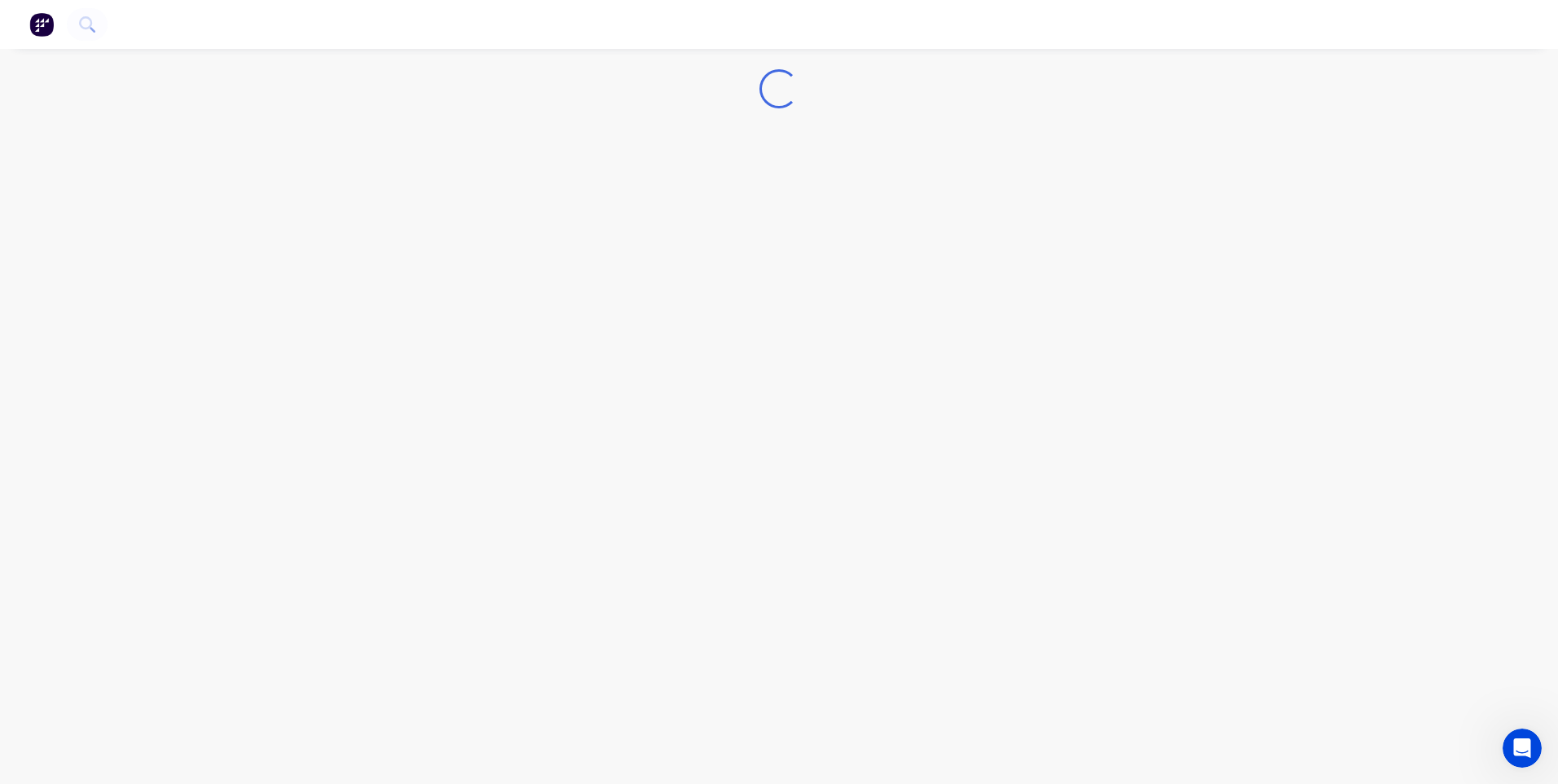
click at [785, 287] on div "Loading..." at bounding box center [779, 392] width 1558 height 784
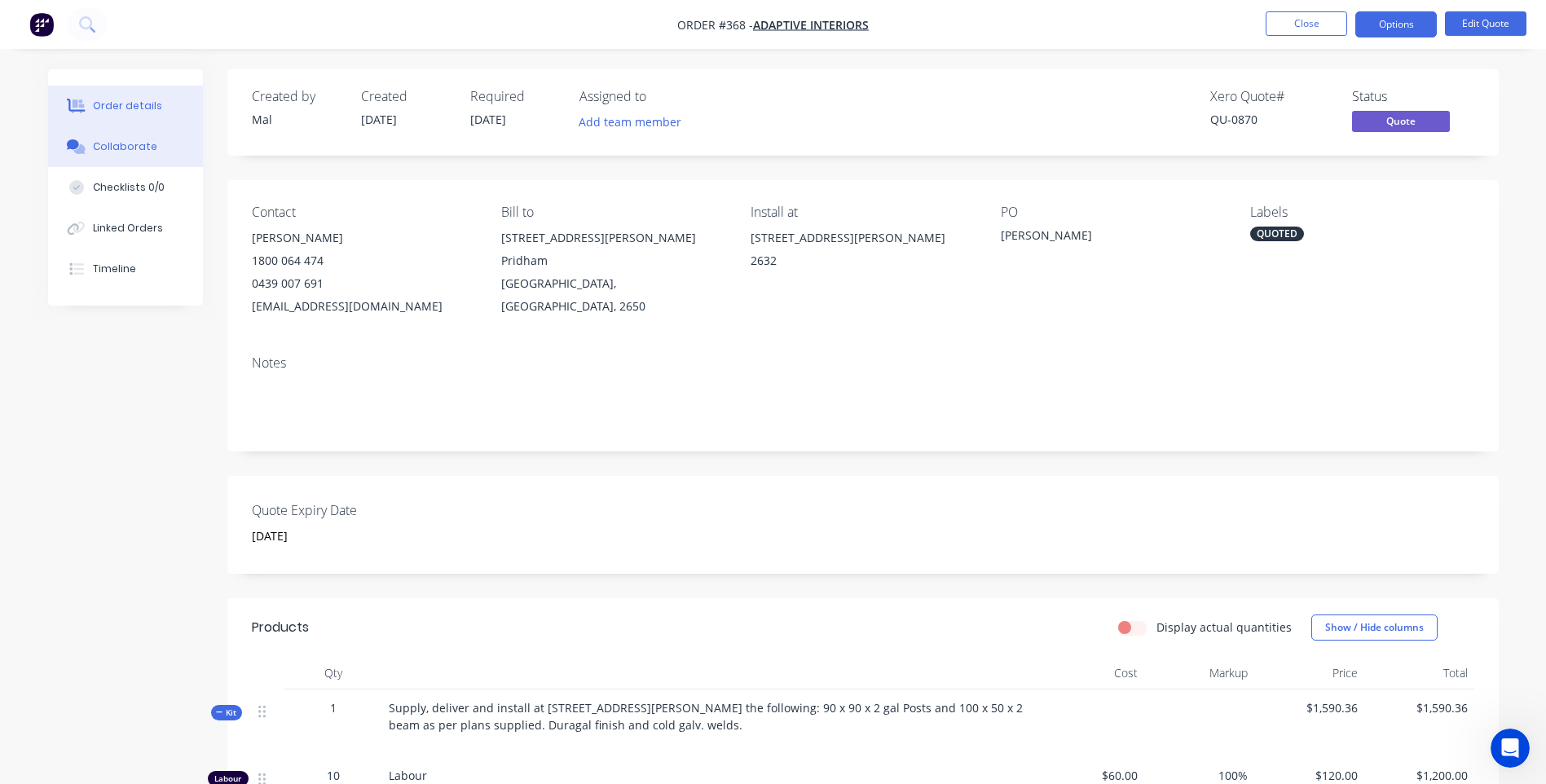
click at [128, 142] on div "Collaborate" at bounding box center [125, 146] width 64 height 15
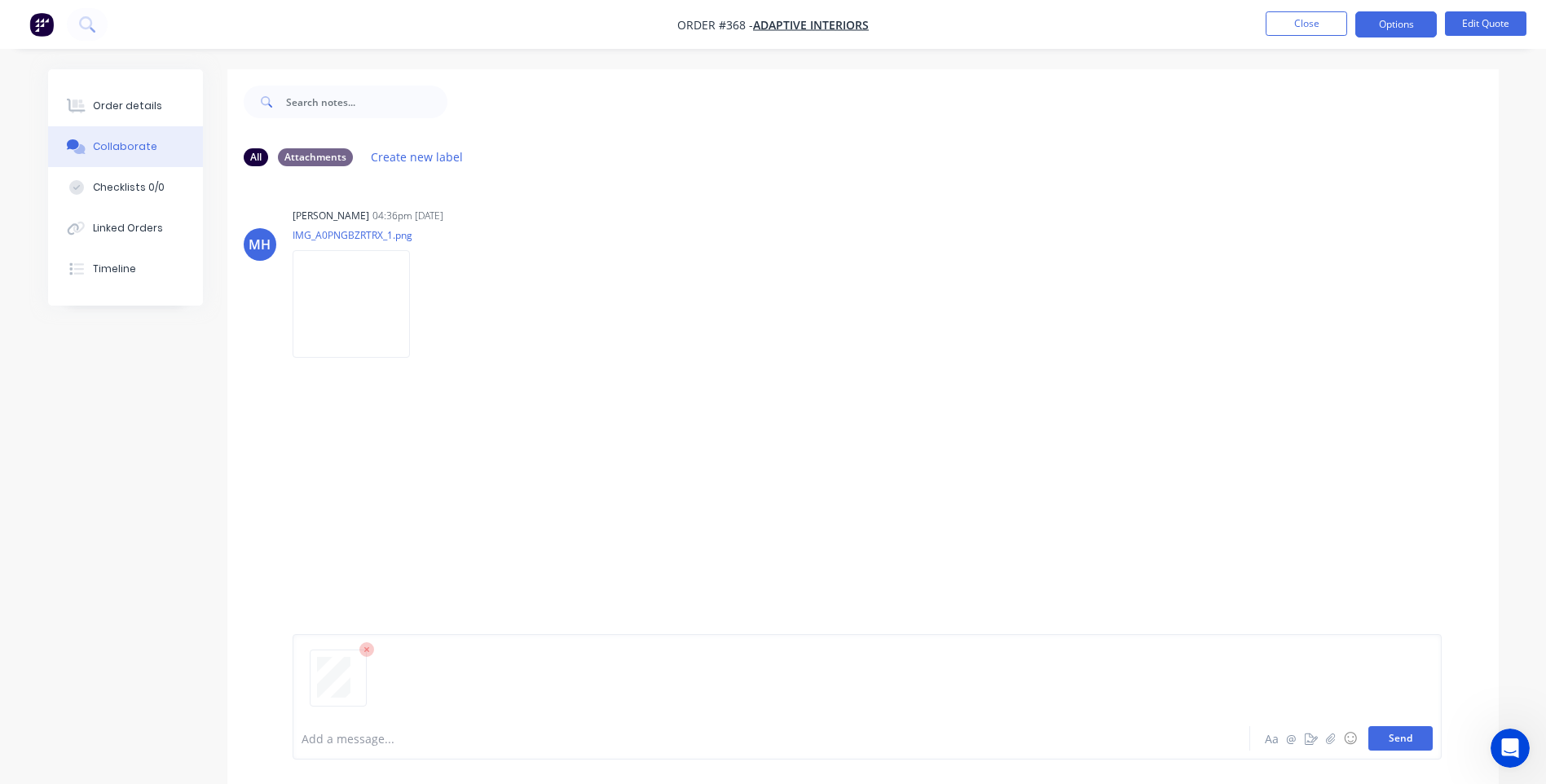
click at [1396, 737] on button "Send" at bounding box center [1400, 738] width 64 height 25
click at [790, 20] on span "Adaptive Interiors" at bounding box center [811, 25] width 116 height 16
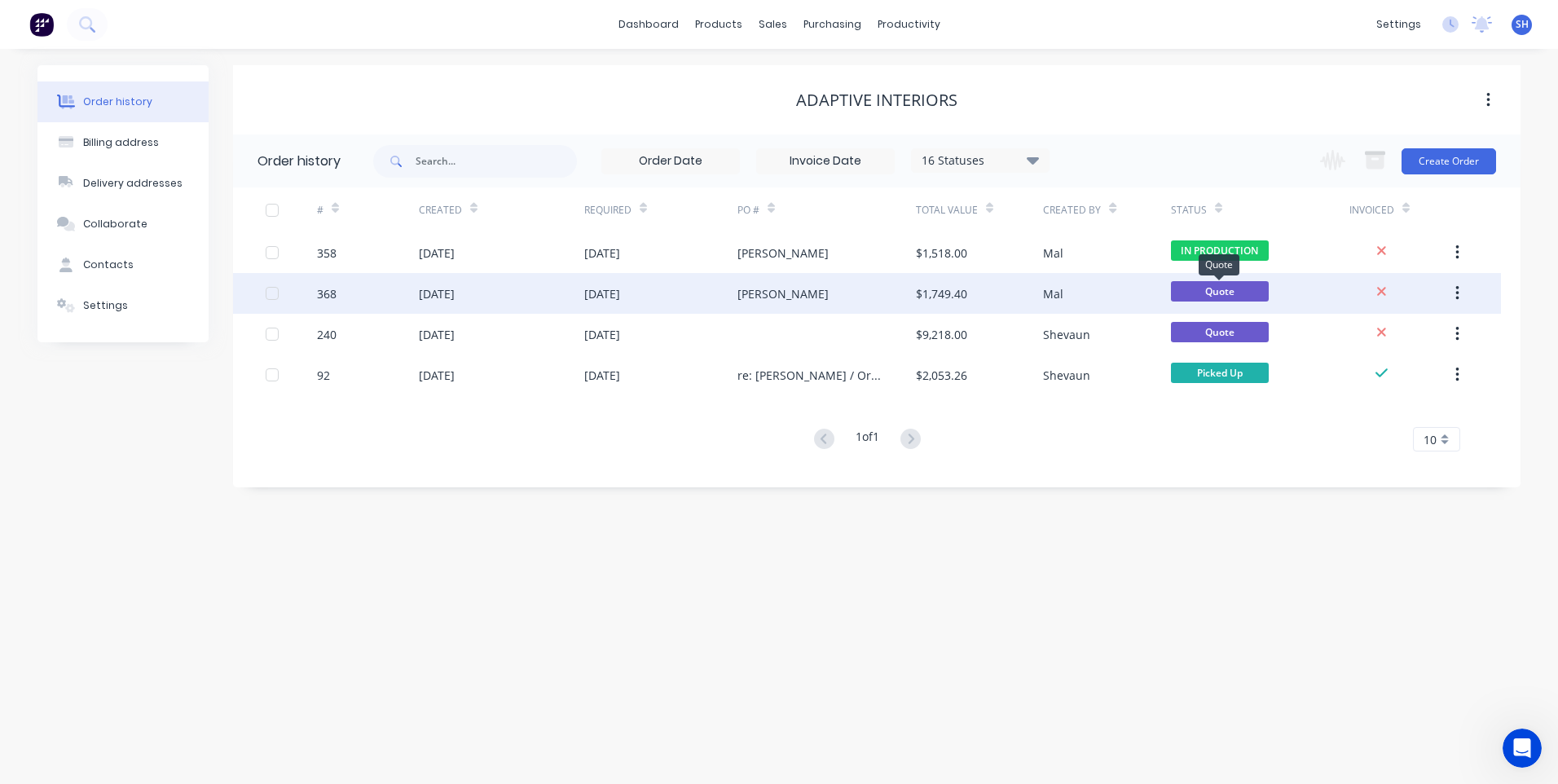
click at [1208, 290] on span "Quote" at bounding box center [1219, 291] width 98 height 20
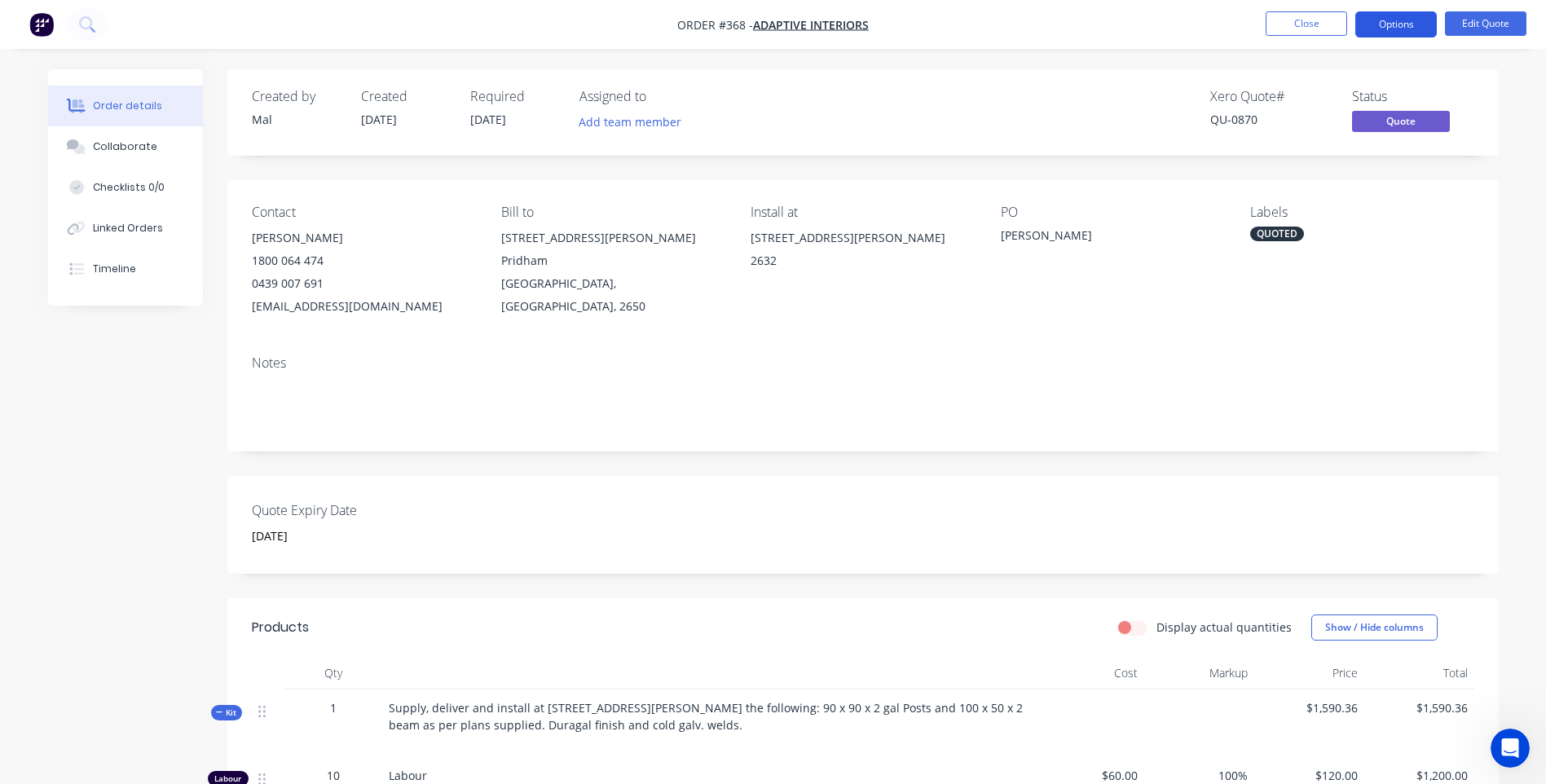
click at [1407, 23] on button "Options" at bounding box center [1396, 25] width 82 height 26
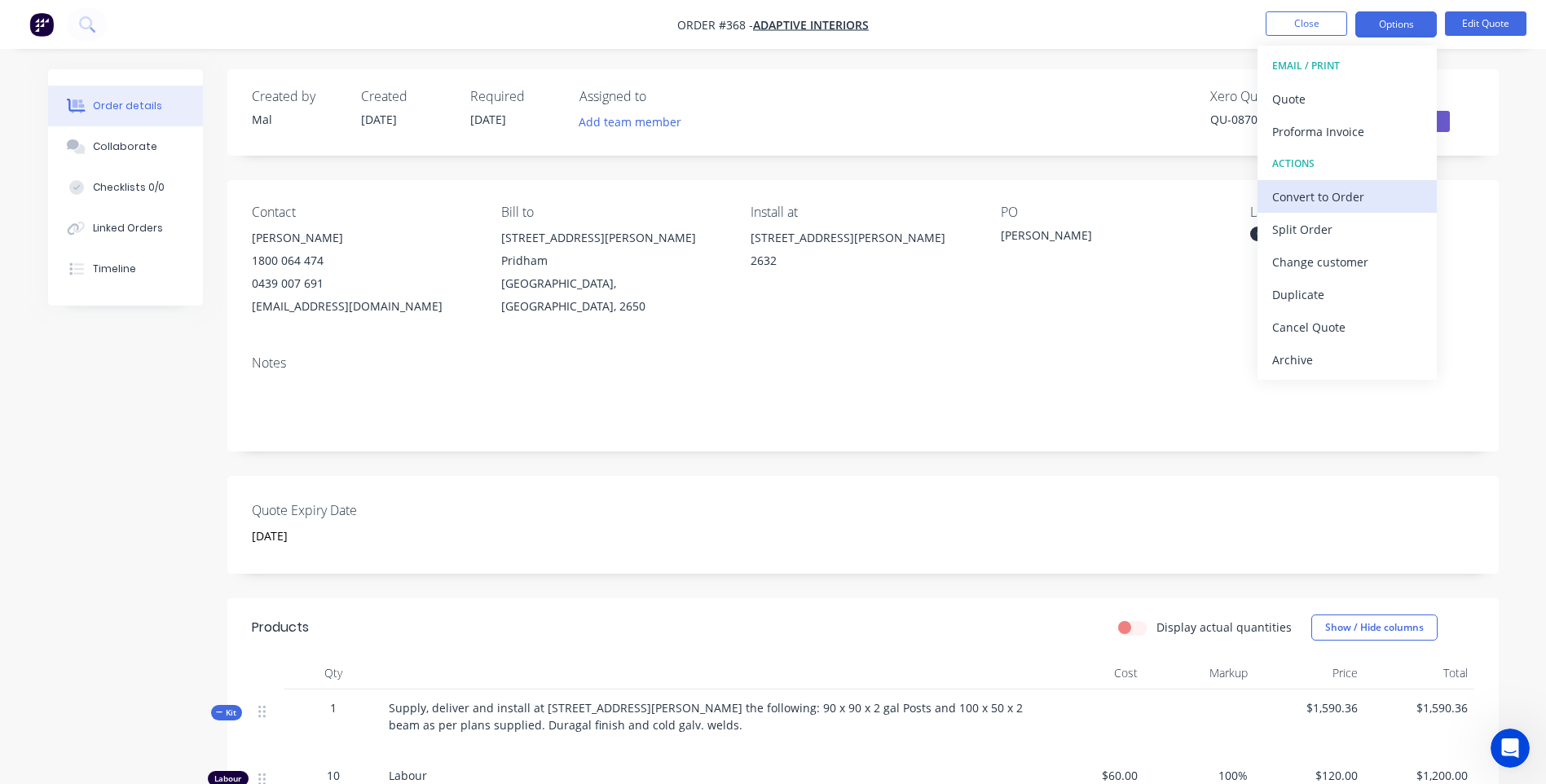
click at [1331, 189] on div "Convert to Order" at bounding box center [1347, 196] width 150 height 24
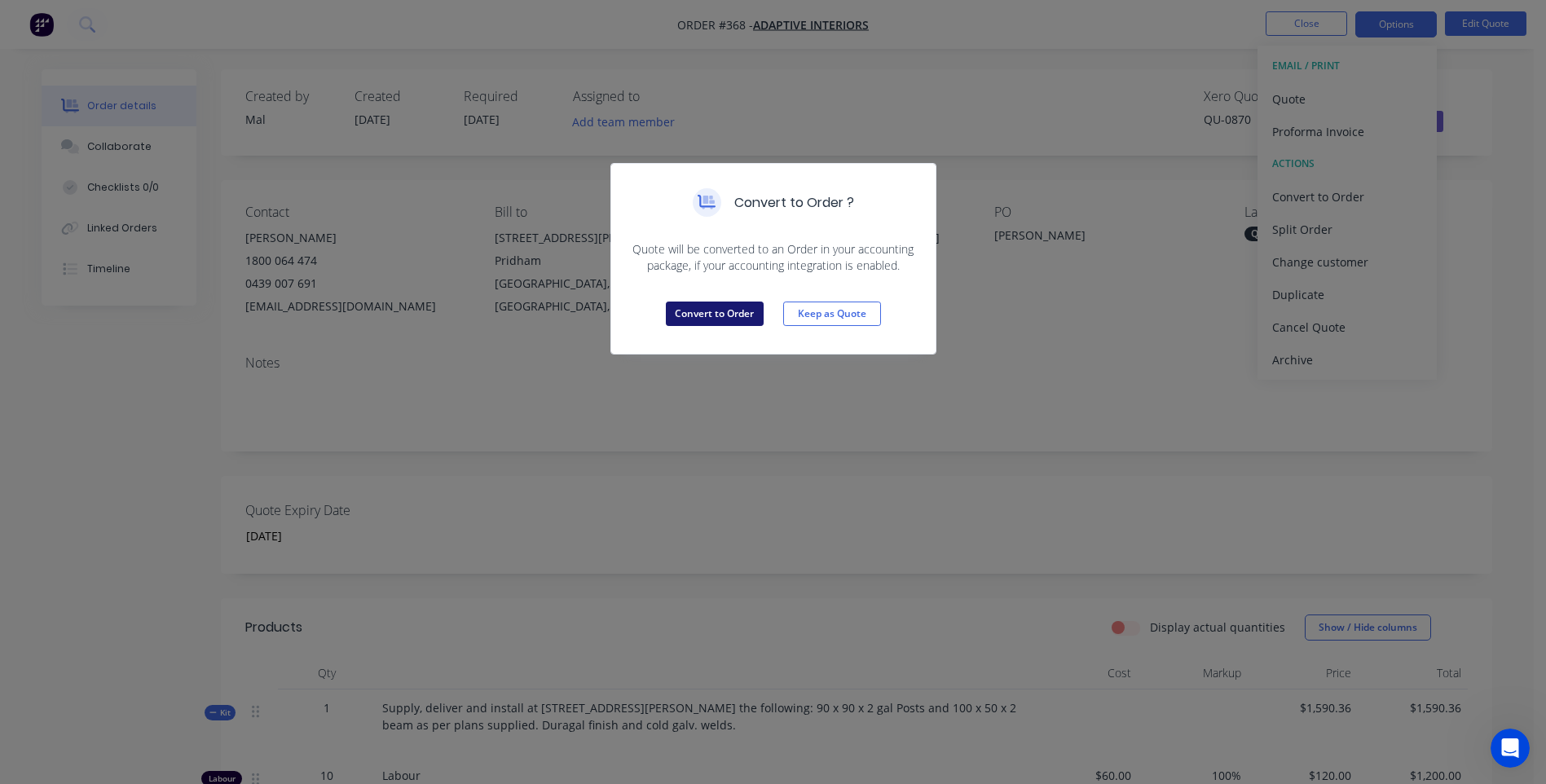
click at [717, 314] on button "Convert to Order" at bounding box center [714, 314] width 98 height 25
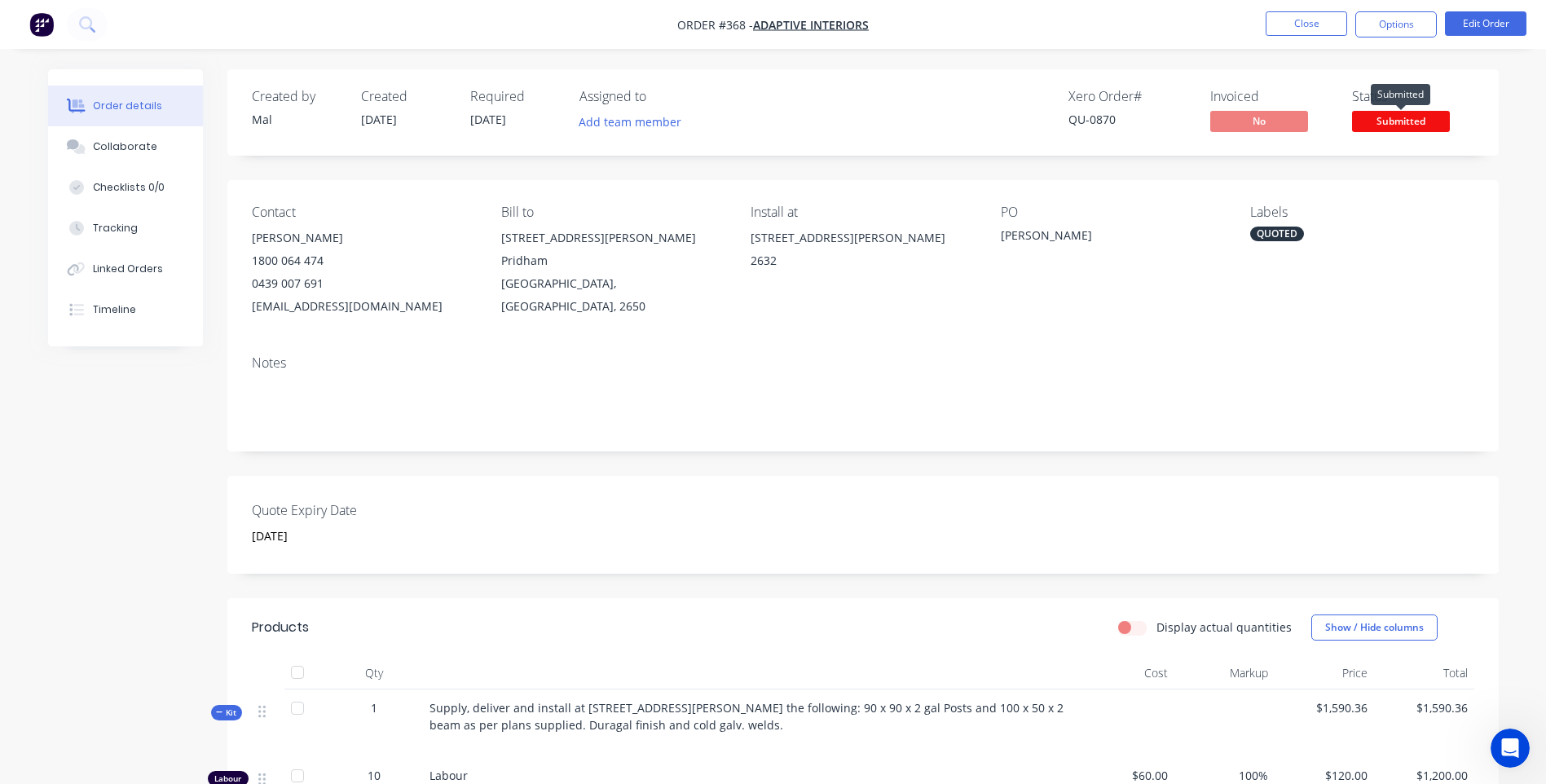
click at [1403, 118] on span "Submitted" at bounding box center [1401, 120] width 98 height 20
click at [1169, 28] on nav "Order #368 - Adaptive Interiors Close Options Edit Order" at bounding box center [773, 25] width 1546 height 49
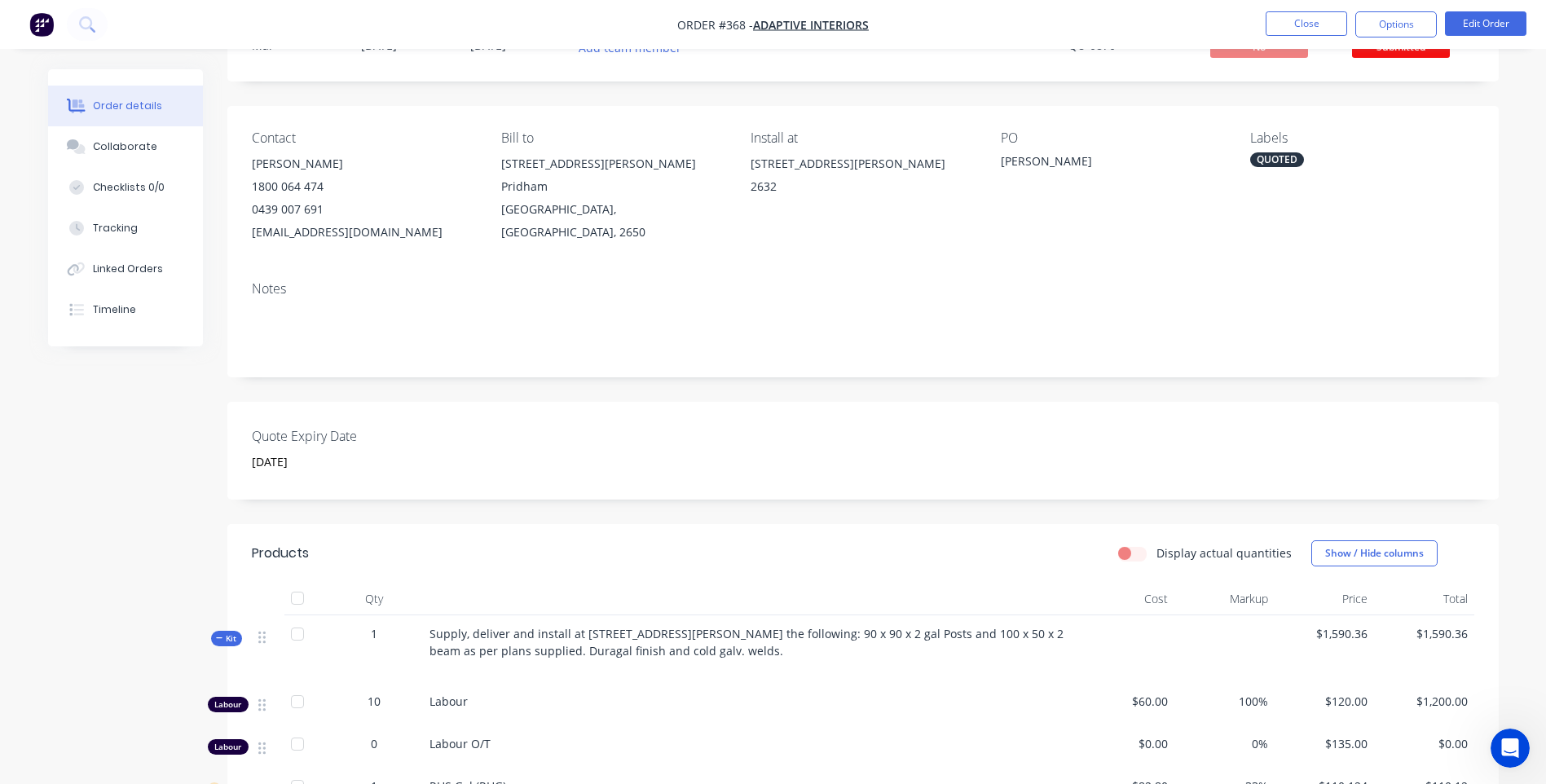
scroll to position [53, 0]
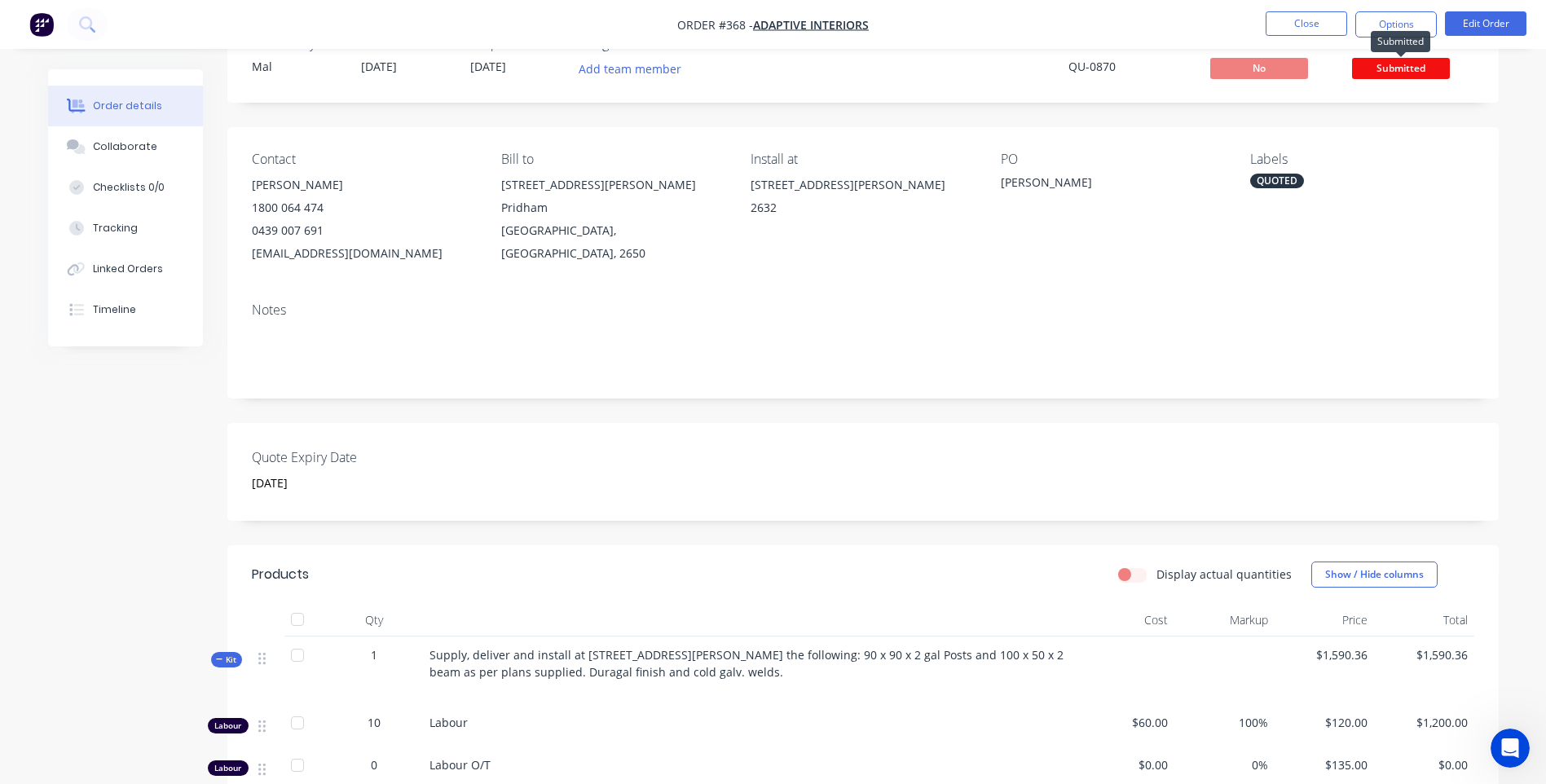
click at [1396, 78] on span "Submitted" at bounding box center [1401, 68] width 98 height 20
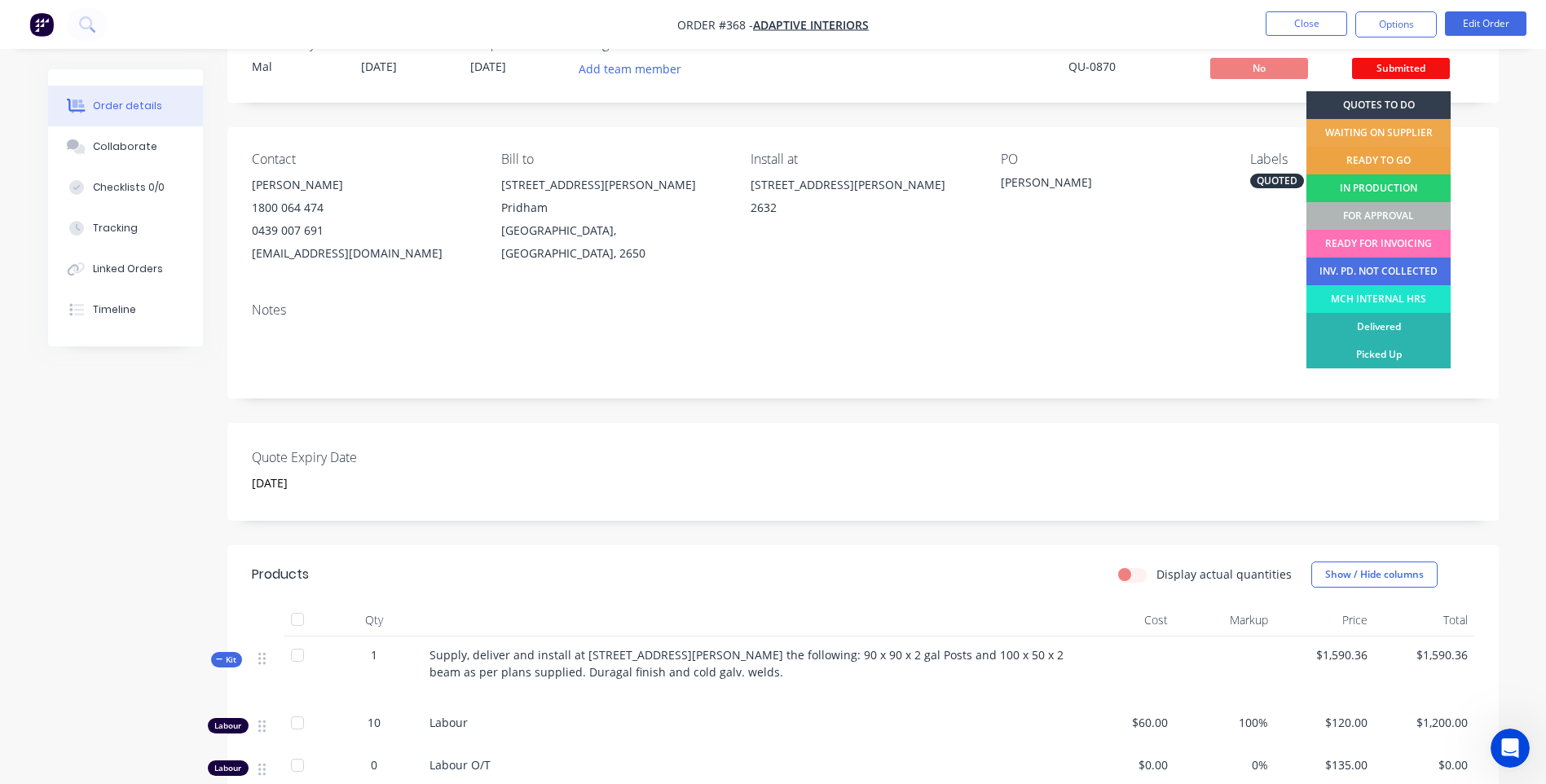
click at [1386, 156] on div "READY TO GO" at bounding box center [1379, 161] width 144 height 28
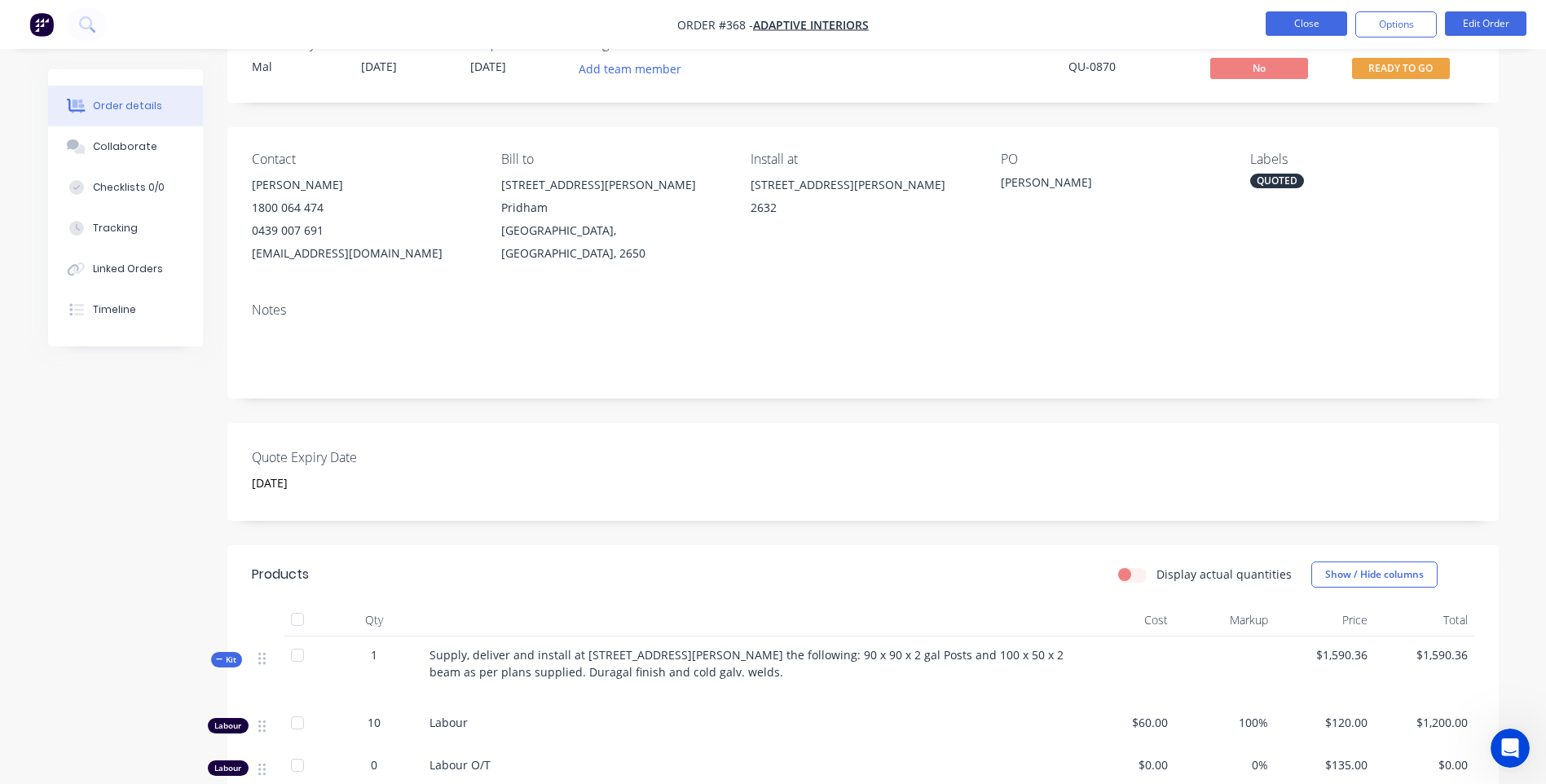
click at [1302, 17] on button "Close" at bounding box center [1306, 24] width 82 height 25
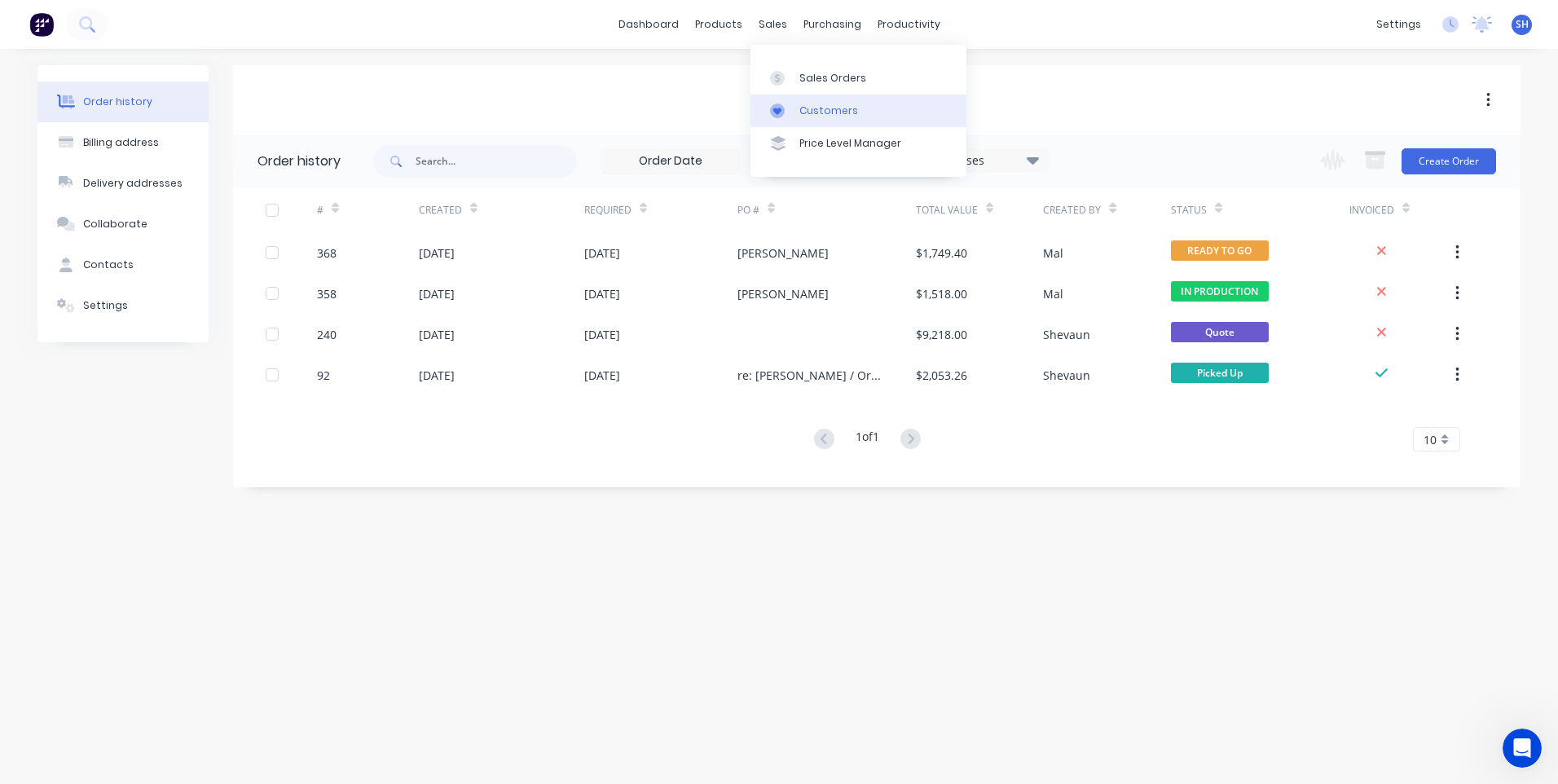
click at [815, 108] on div "Customers" at bounding box center [828, 111] width 59 height 15
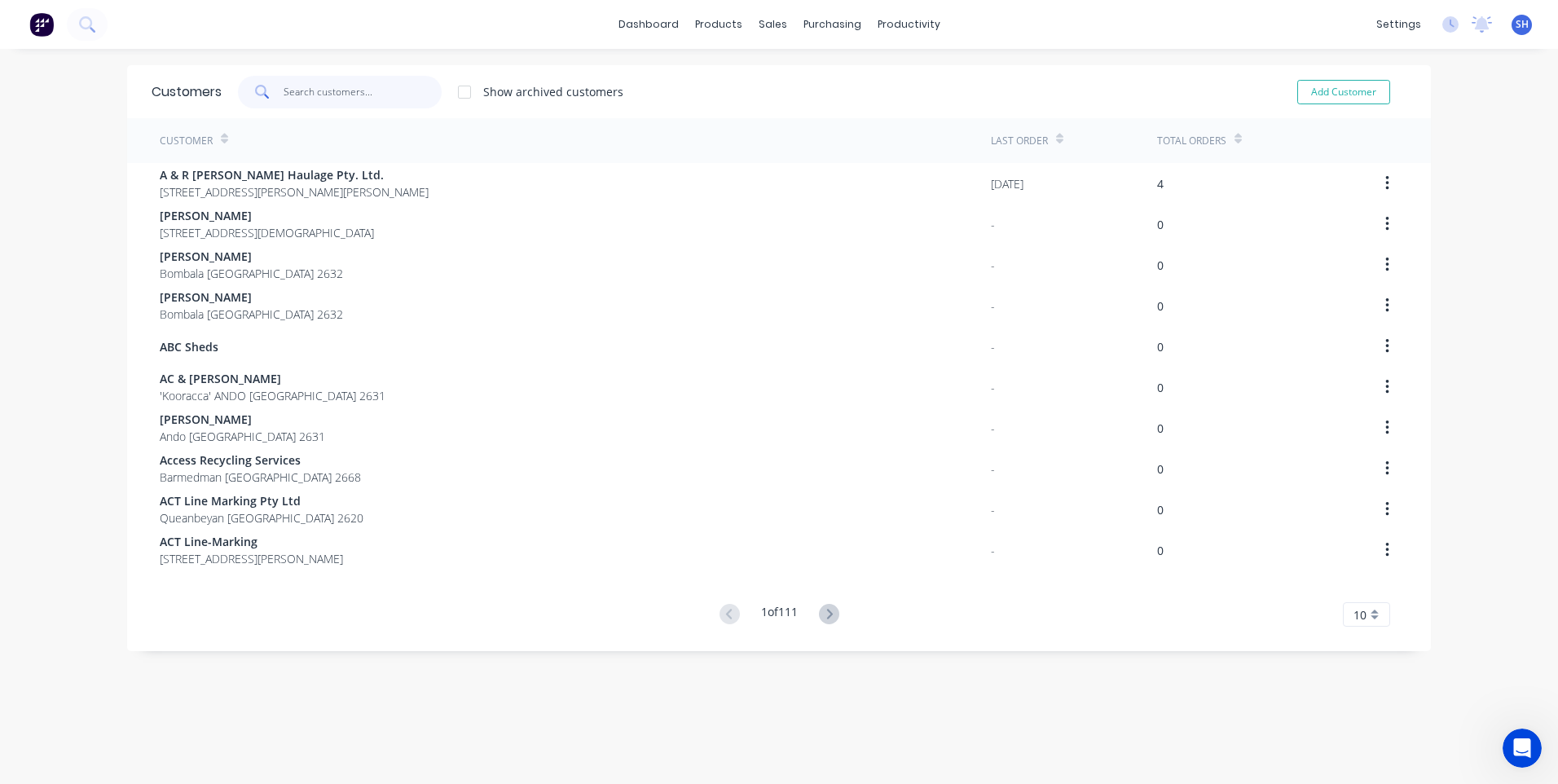
click at [312, 90] on input "text" at bounding box center [363, 91] width 159 height 33
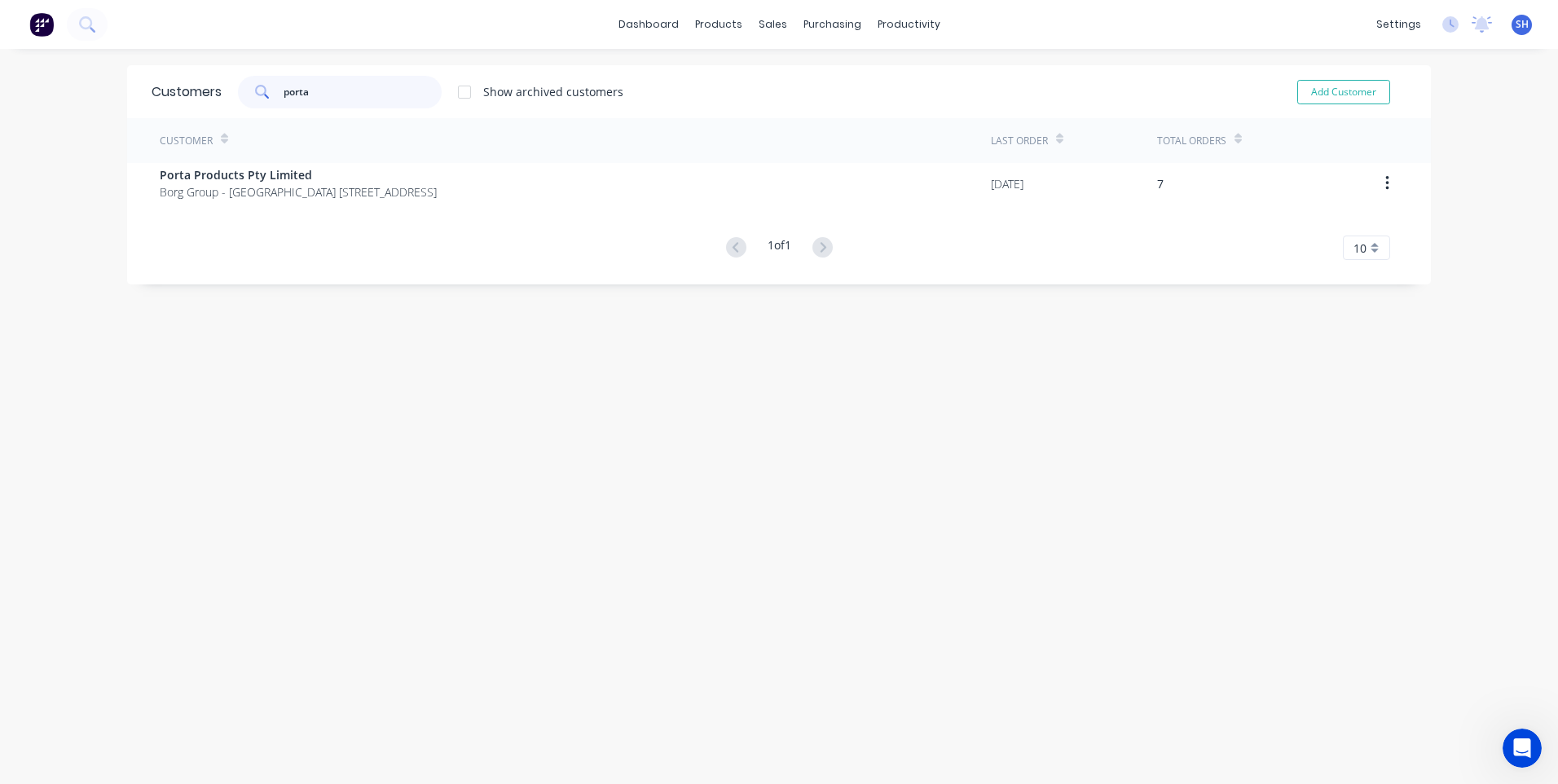
type input "porta"
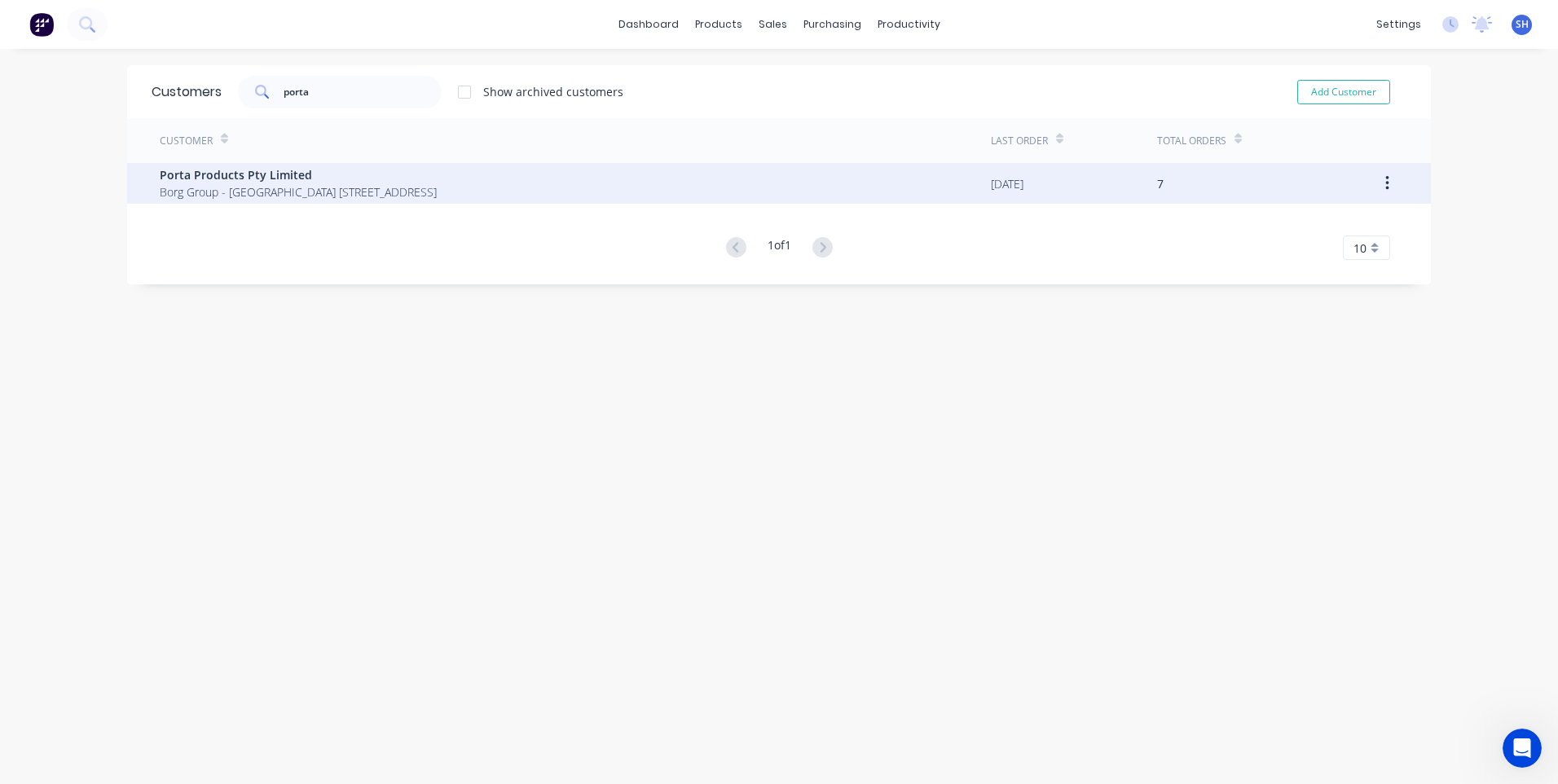
click at [236, 173] on span "Porta Products Pty Limited" at bounding box center [298, 174] width 277 height 17
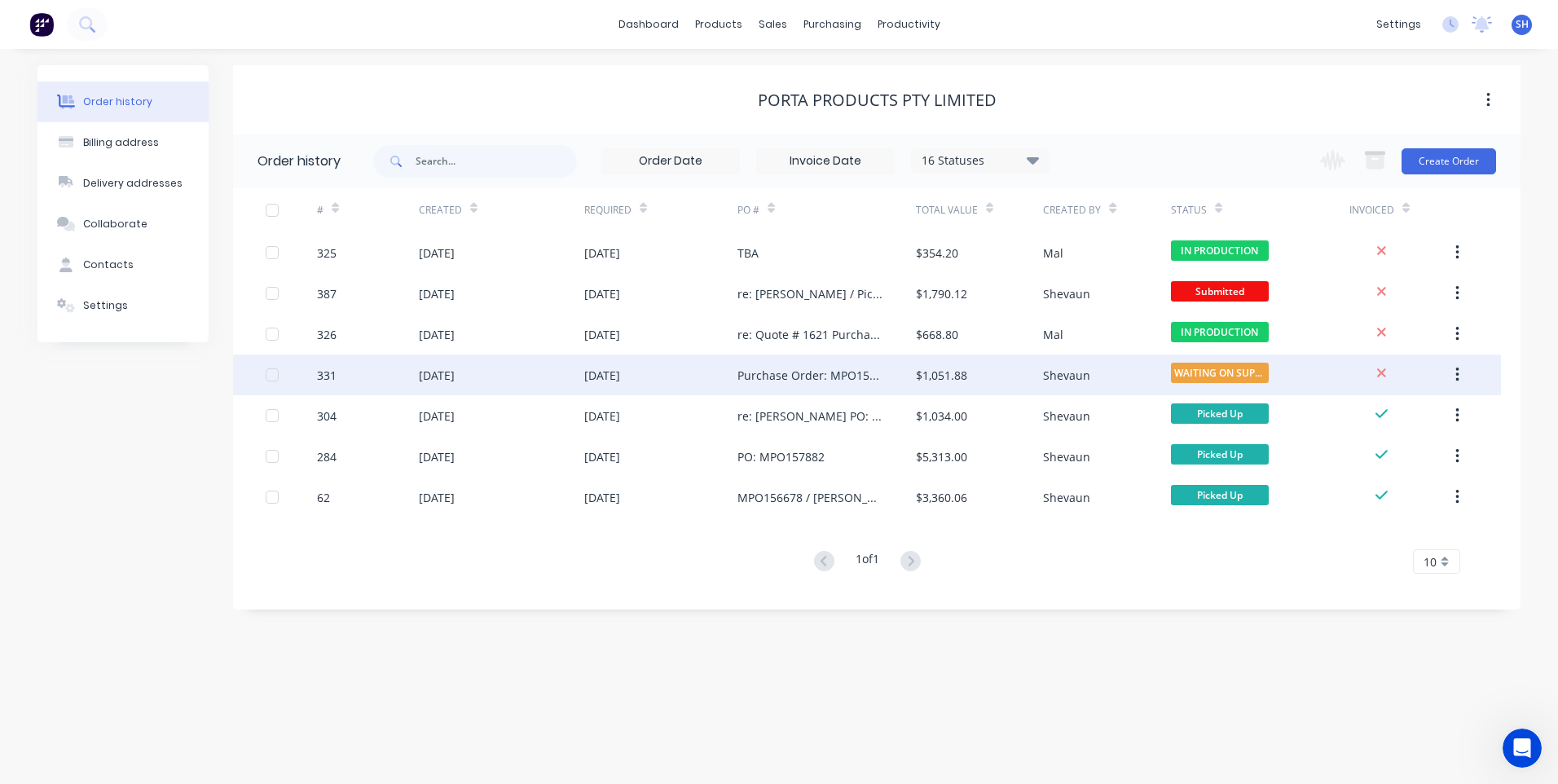
click at [673, 370] on div "[DATE]" at bounding box center [660, 374] width 153 height 40
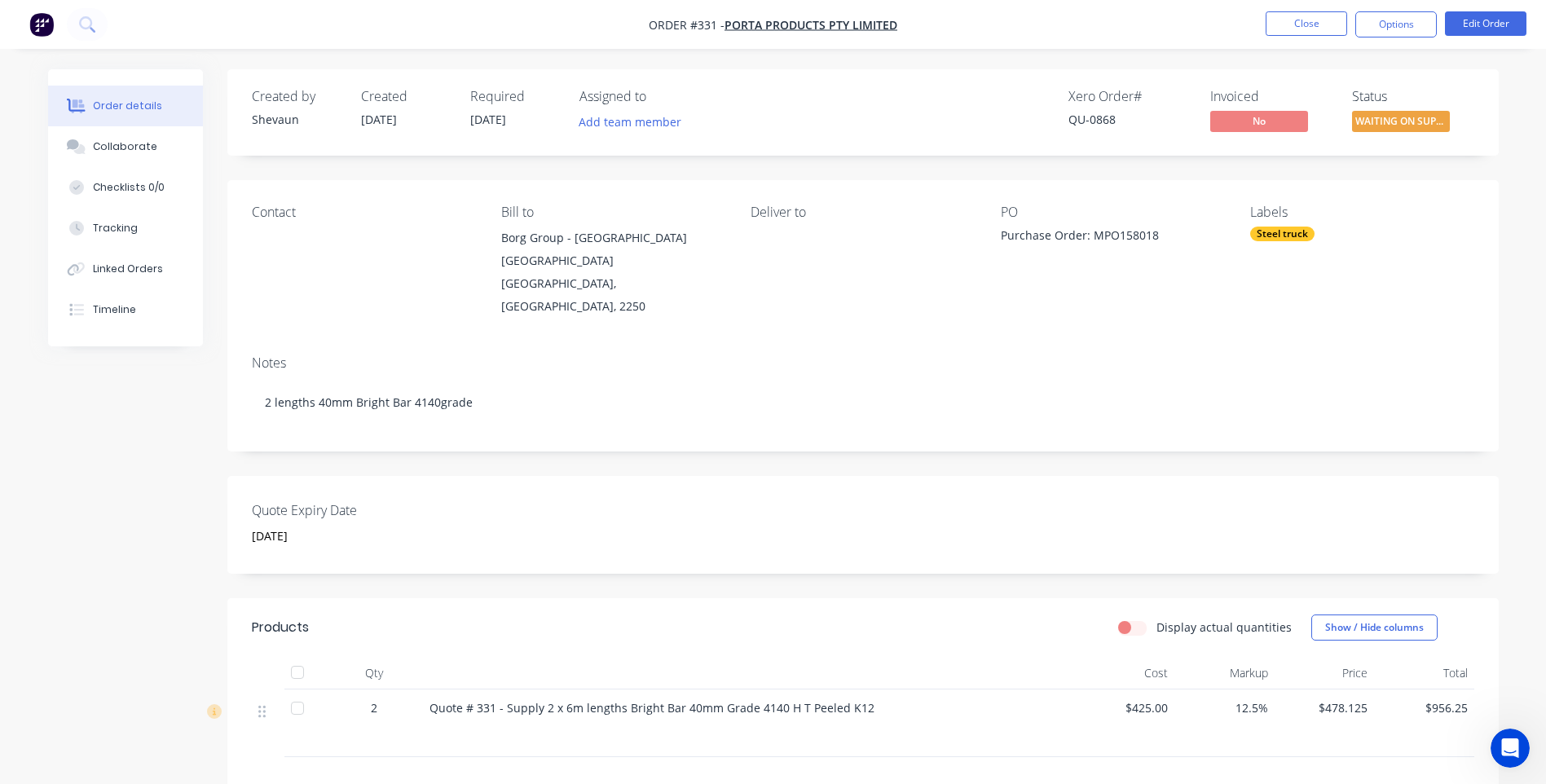
click at [45, 28] on img "button" at bounding box center [41, 25] width 25 height 25
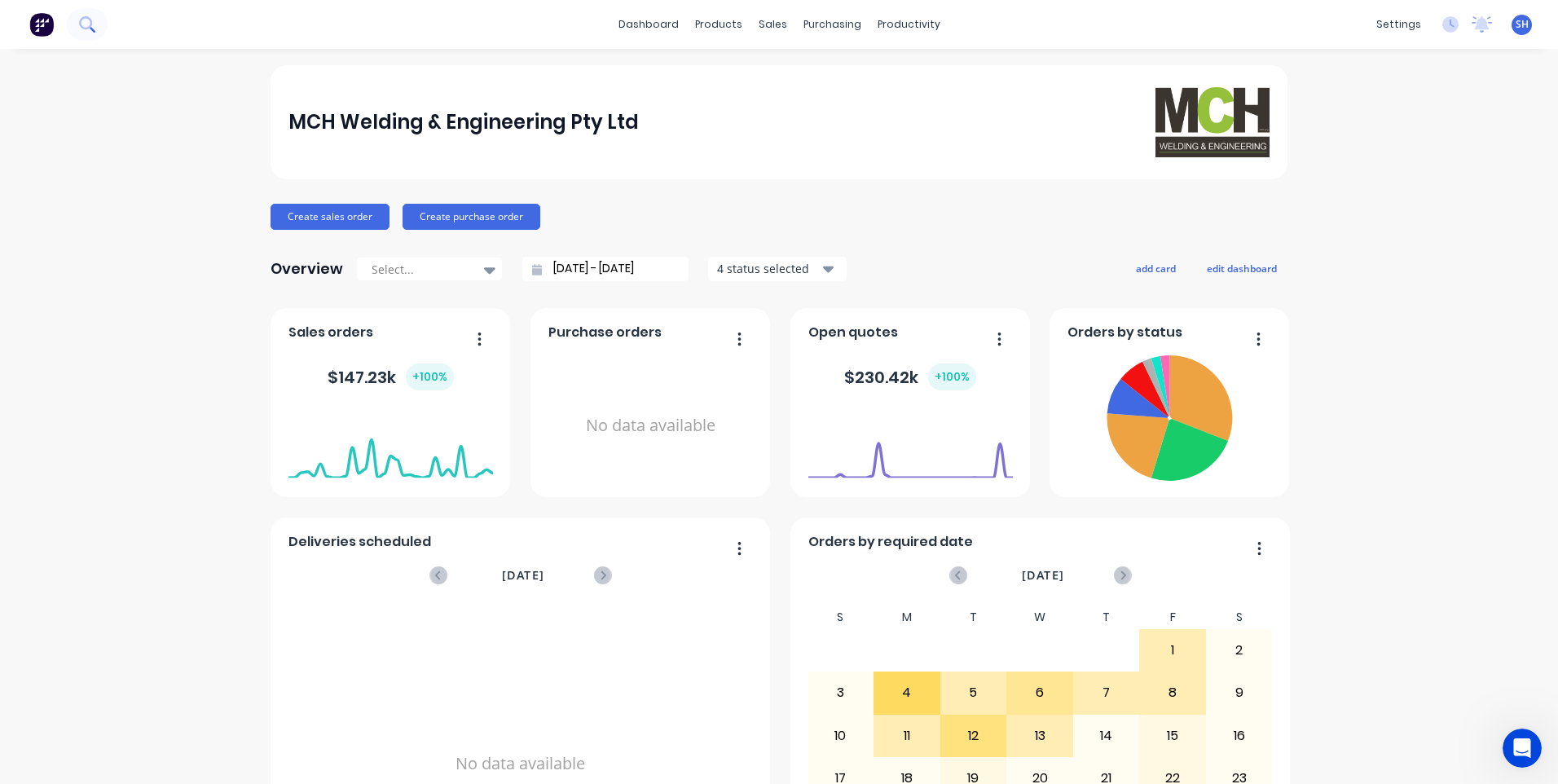
click at [84, 20] on icon at bounding box center [87, 25] width 16 height 16
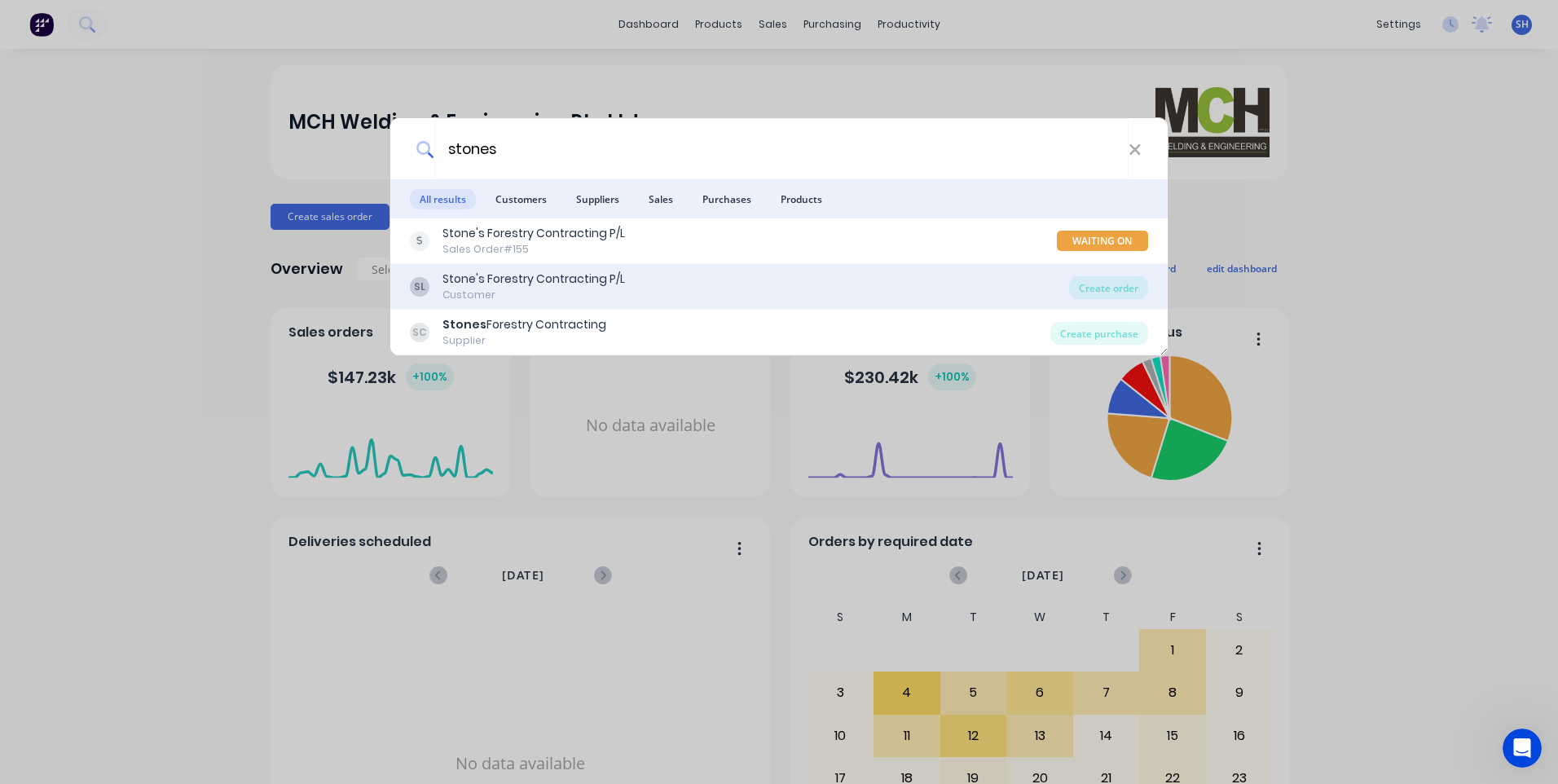
type input "stones"
click at [484, 287] on div "Stone's Forestry Contracting P/L" at bounding box center [534, 279] width 183 height 17
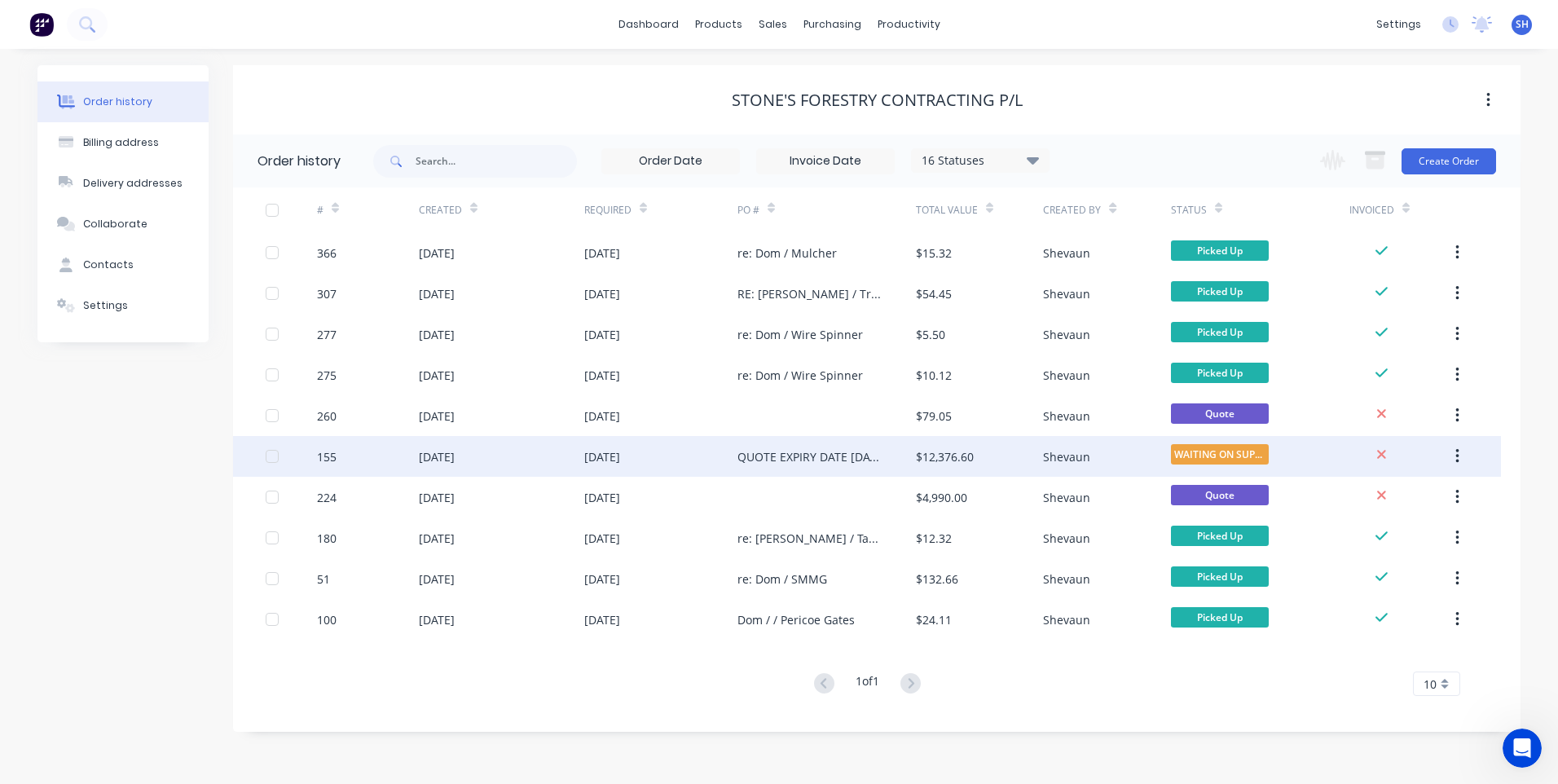
click at [690, 451] on div "[DATE]" at bounding box center [660, 456] width 153 height 40
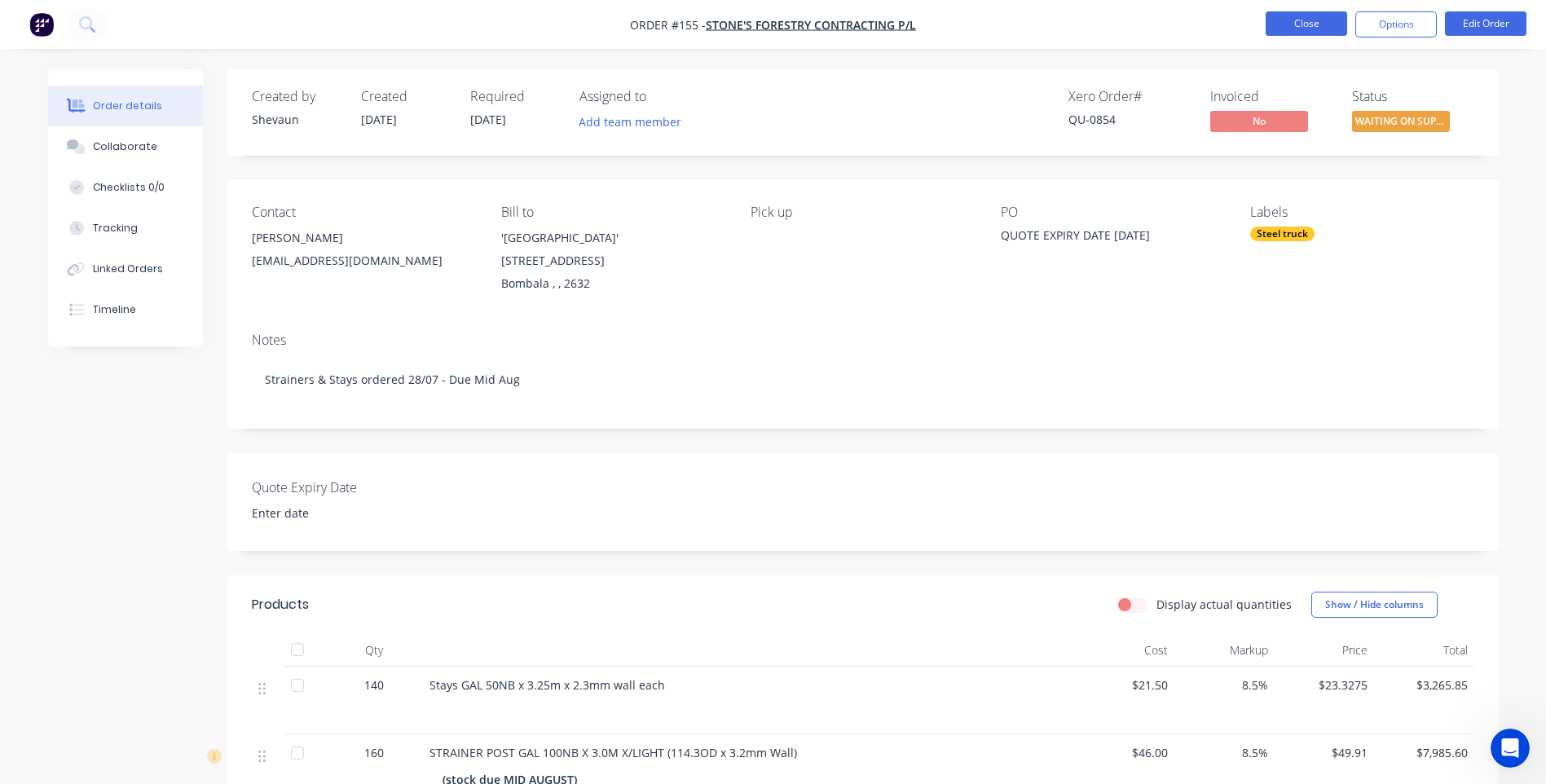
click at [1308, 19] on button "Close" at bounding box center [1306, 24] width 82 height 25
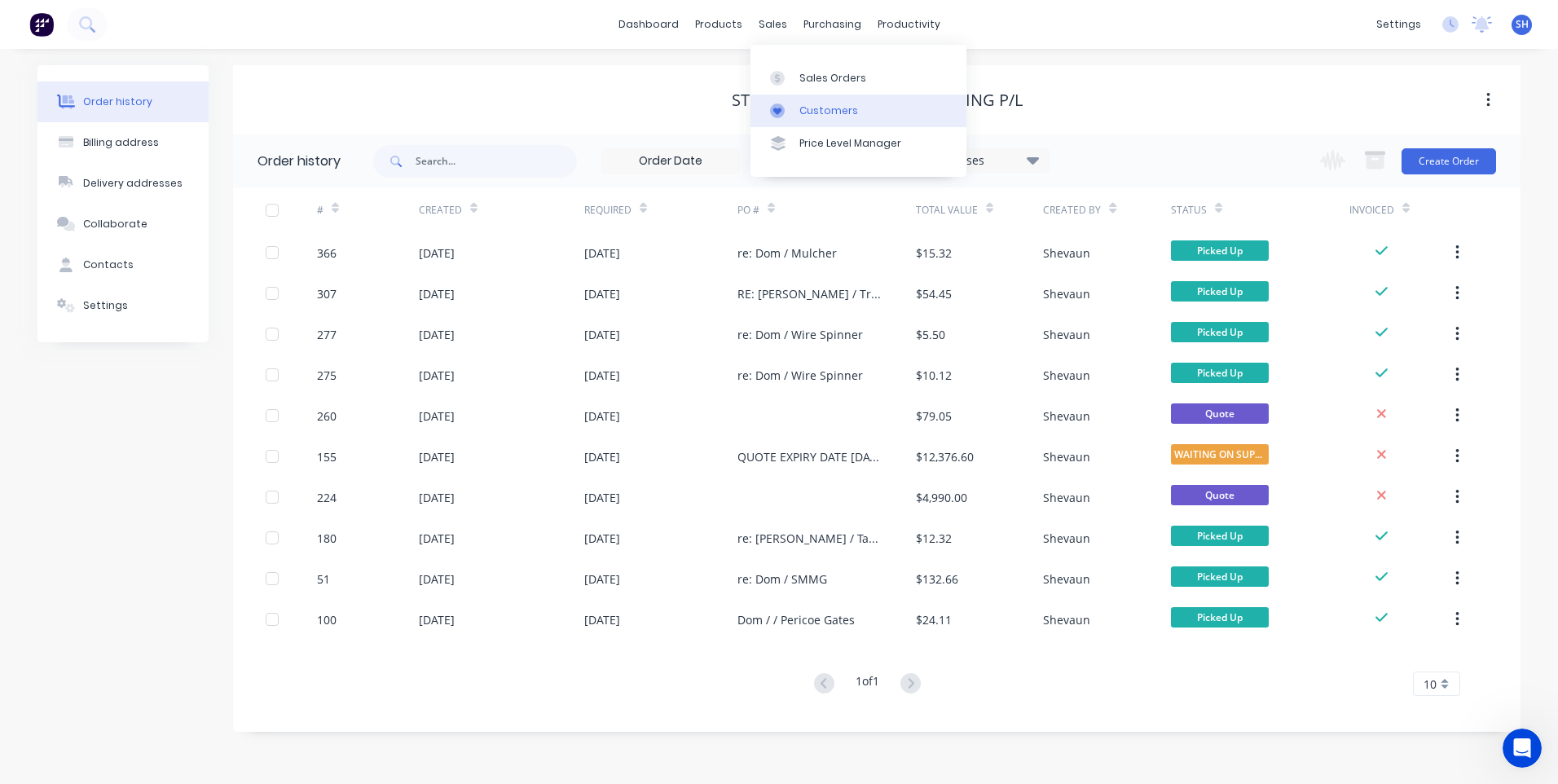
click at [831, 111] on div "Customers" at bounding box center [828, 111] width 59 height 15
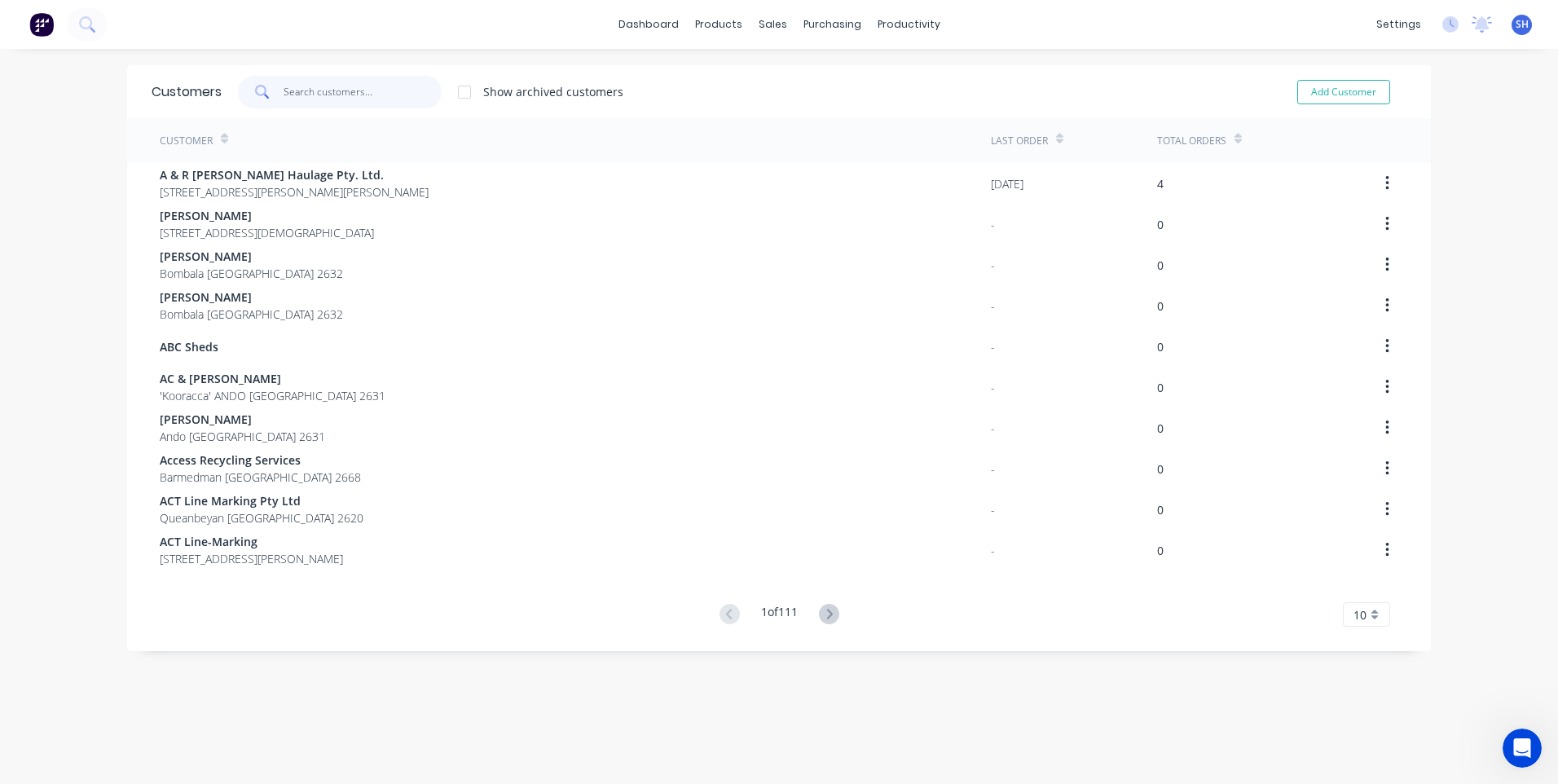
click at [295, 86] on input "text" at bounding box center [363, 91] width 159 height 33
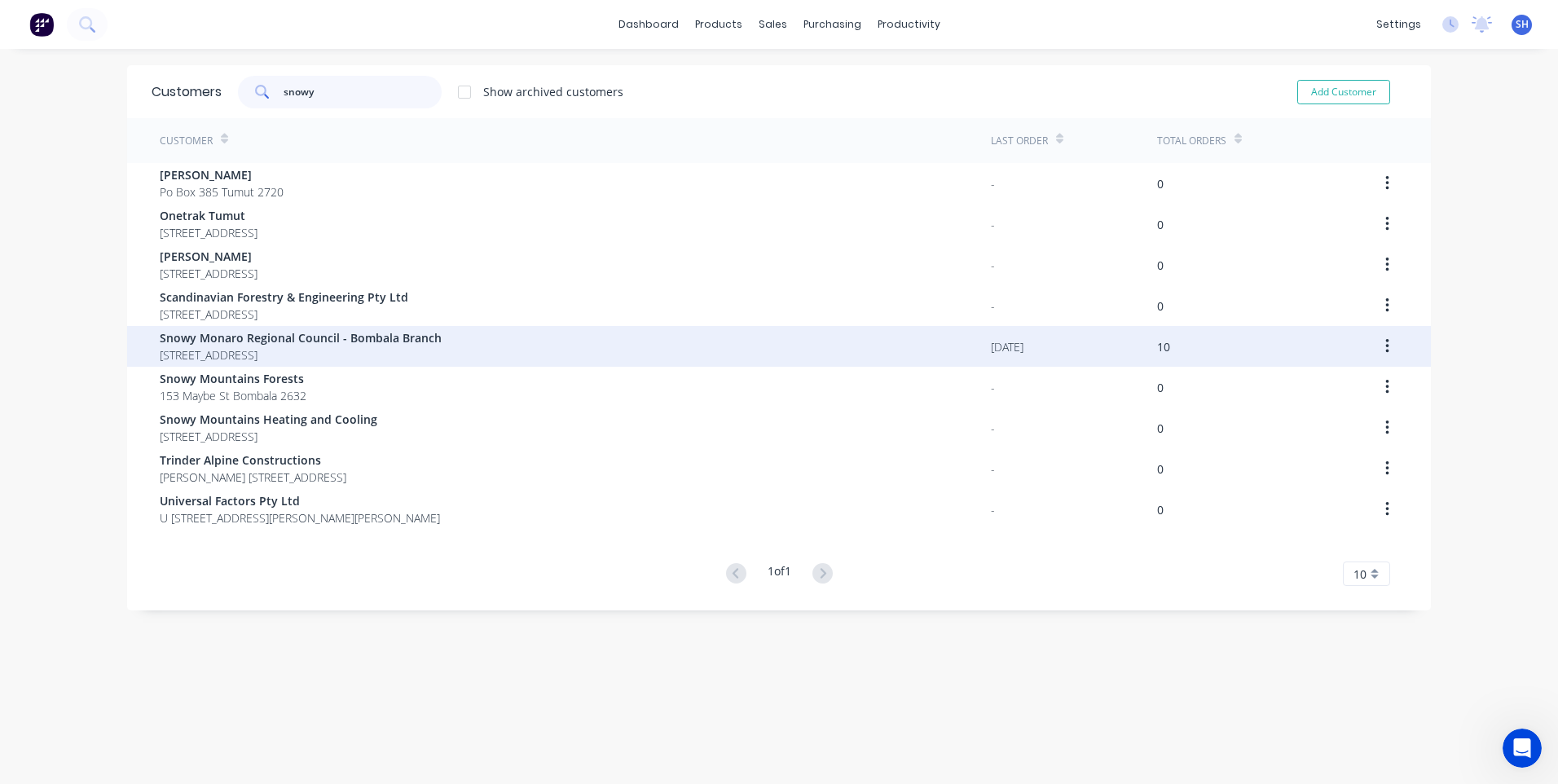
type input "snowy"
click at [336, 345] on span "Snowy Monaro Regional Council - Bombala Branch" at bounding box center [301, 337] width 282 height 17
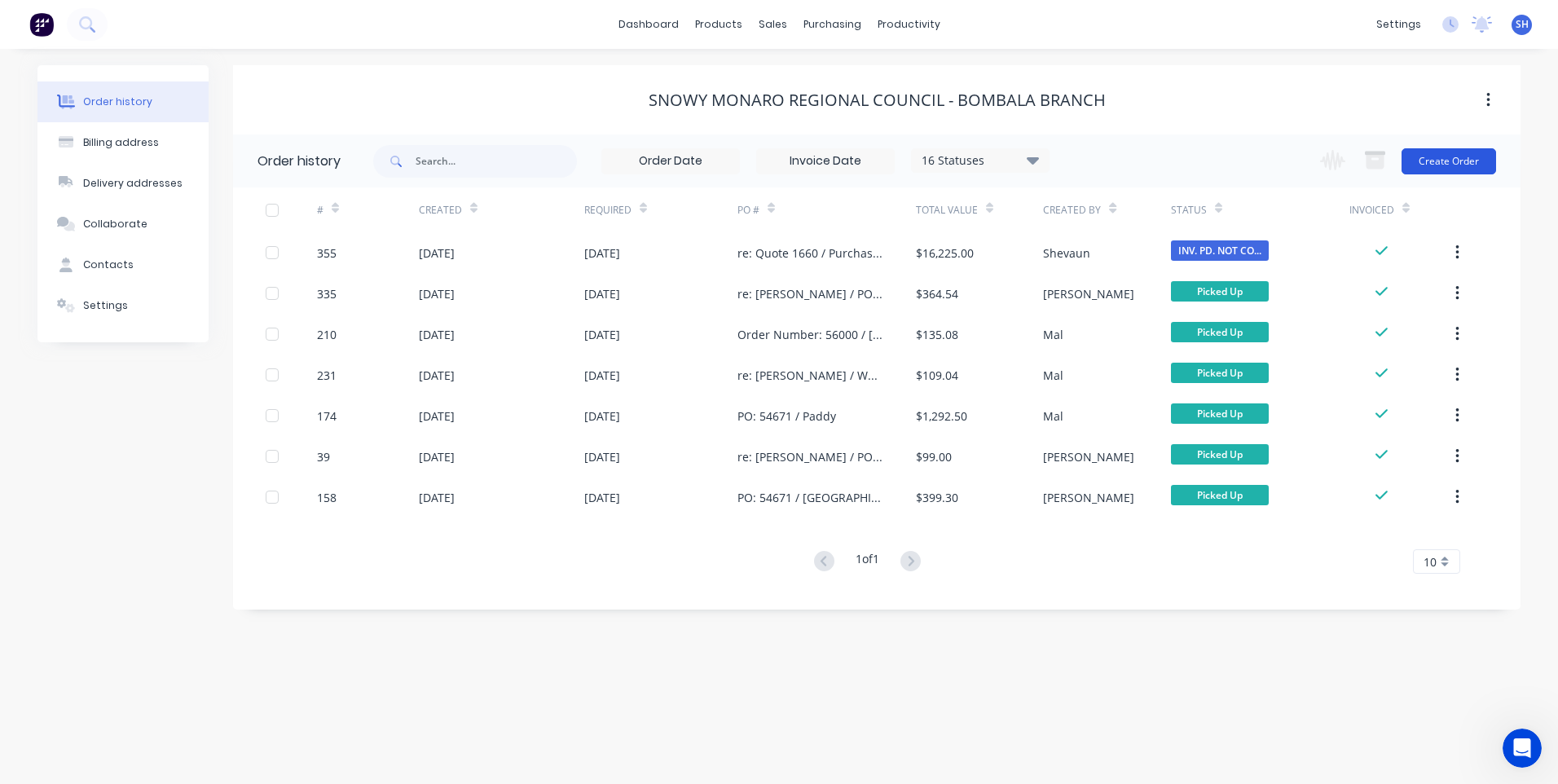
click at [1432, 162] on button "Create Order" at bounding box center [1449, 162] width 95 height 26
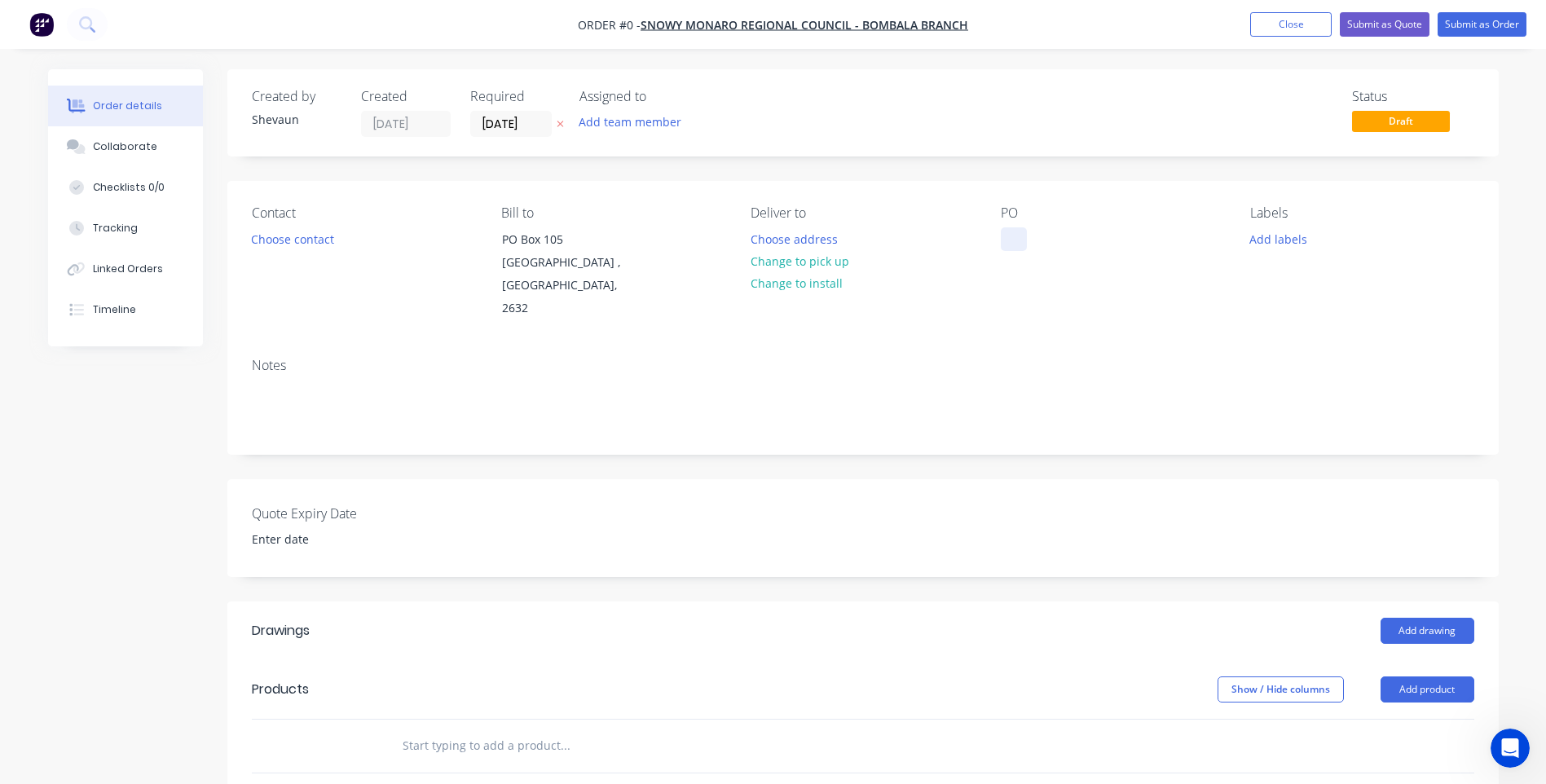
click at [1010, 240] on div at bounding box center [1014, 239] width 26 height 24
click at [1288, 243] on div "Order details Collaborate Checklists 0/0 Tracking Linked Orders Timeline Order …" at bounding box center [773, 628] width 1484 height 1119
click at [1283, 240] on button "Add labels" at bounding box center [1278, 238] width 75 height 22
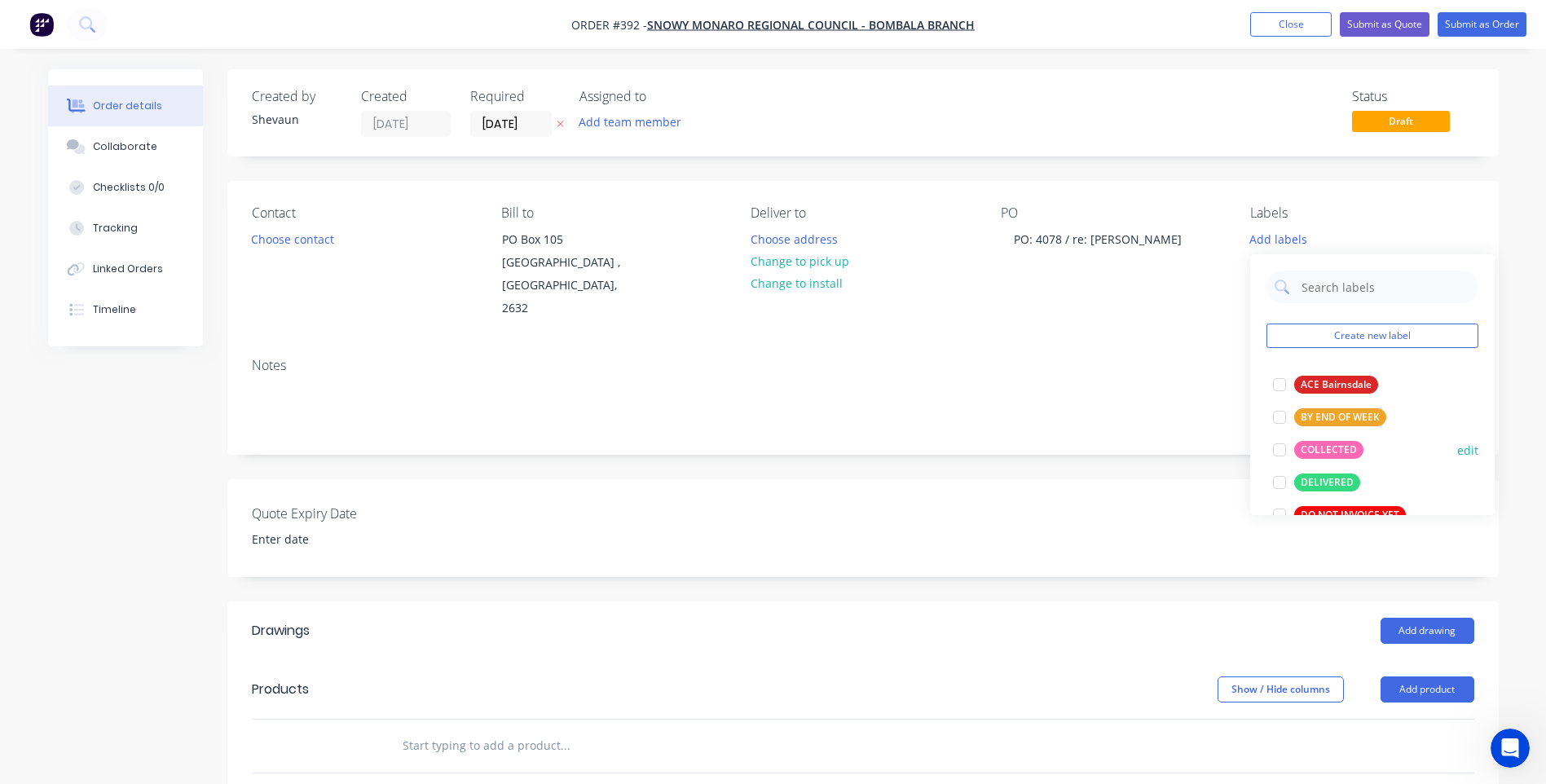
click at [1332, 445] on div "COLLECTED" at bounding box center [1329, 449] width 69 height 18
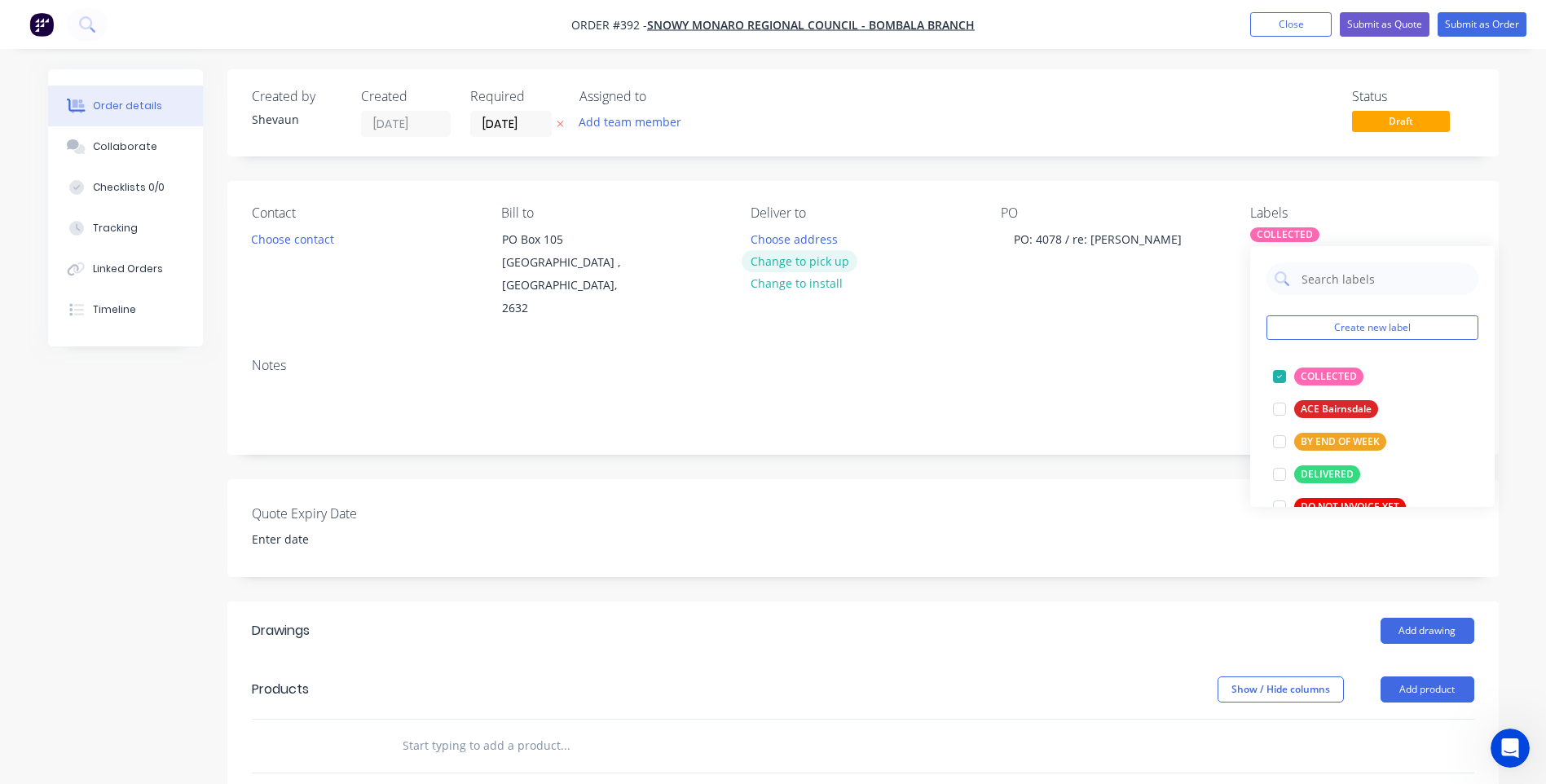
click at [813, 260] on button "Change to pick up" at bounding box center [799, 261] width 116 height 22
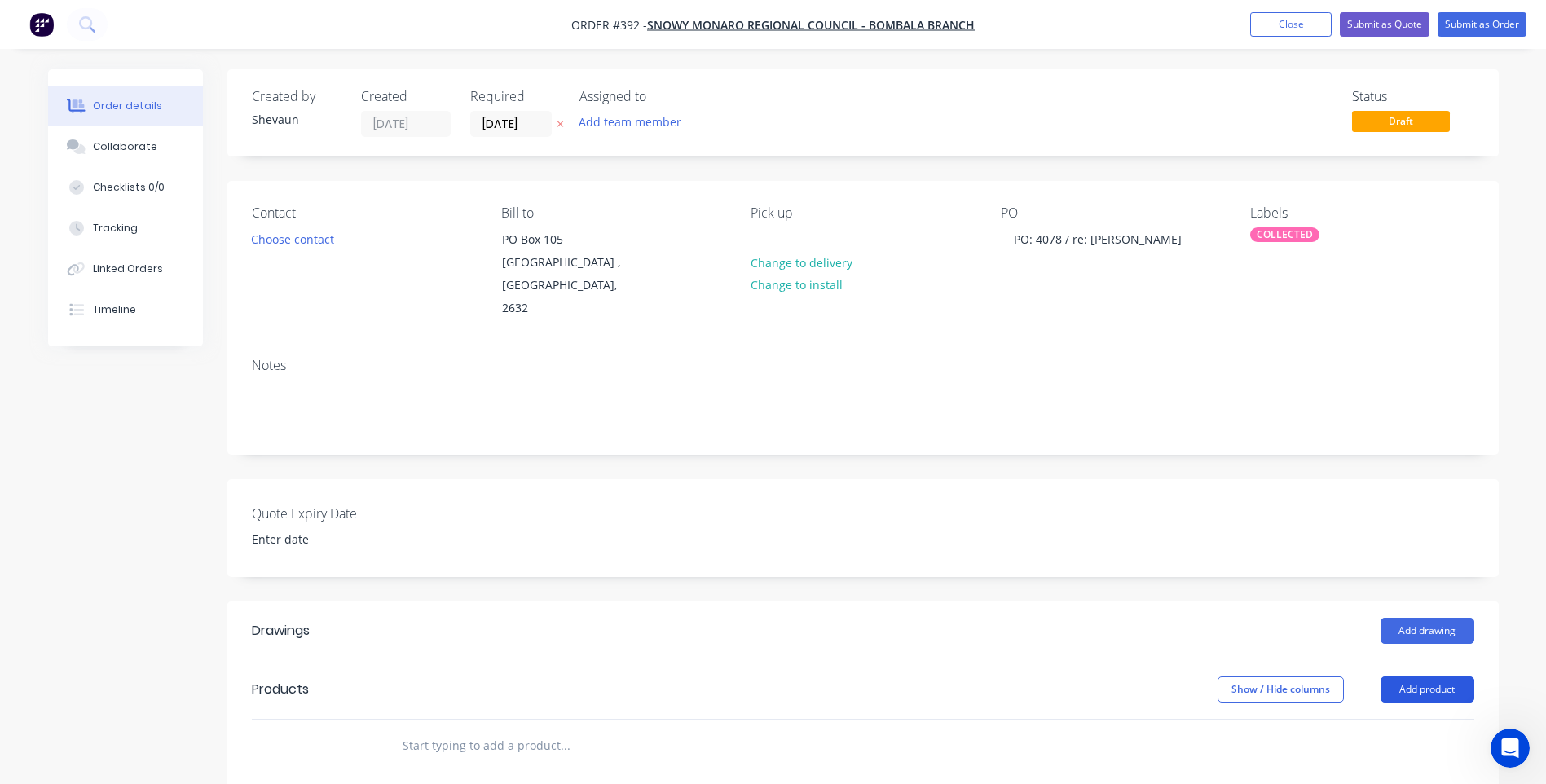
click at [1428, 676] on button "Add product" at bounding box center [1427, 689] width 94 height 26
click at [1399, 718] on div "Product catalogue" at bounding box center [1397, 730] width 126 height 24
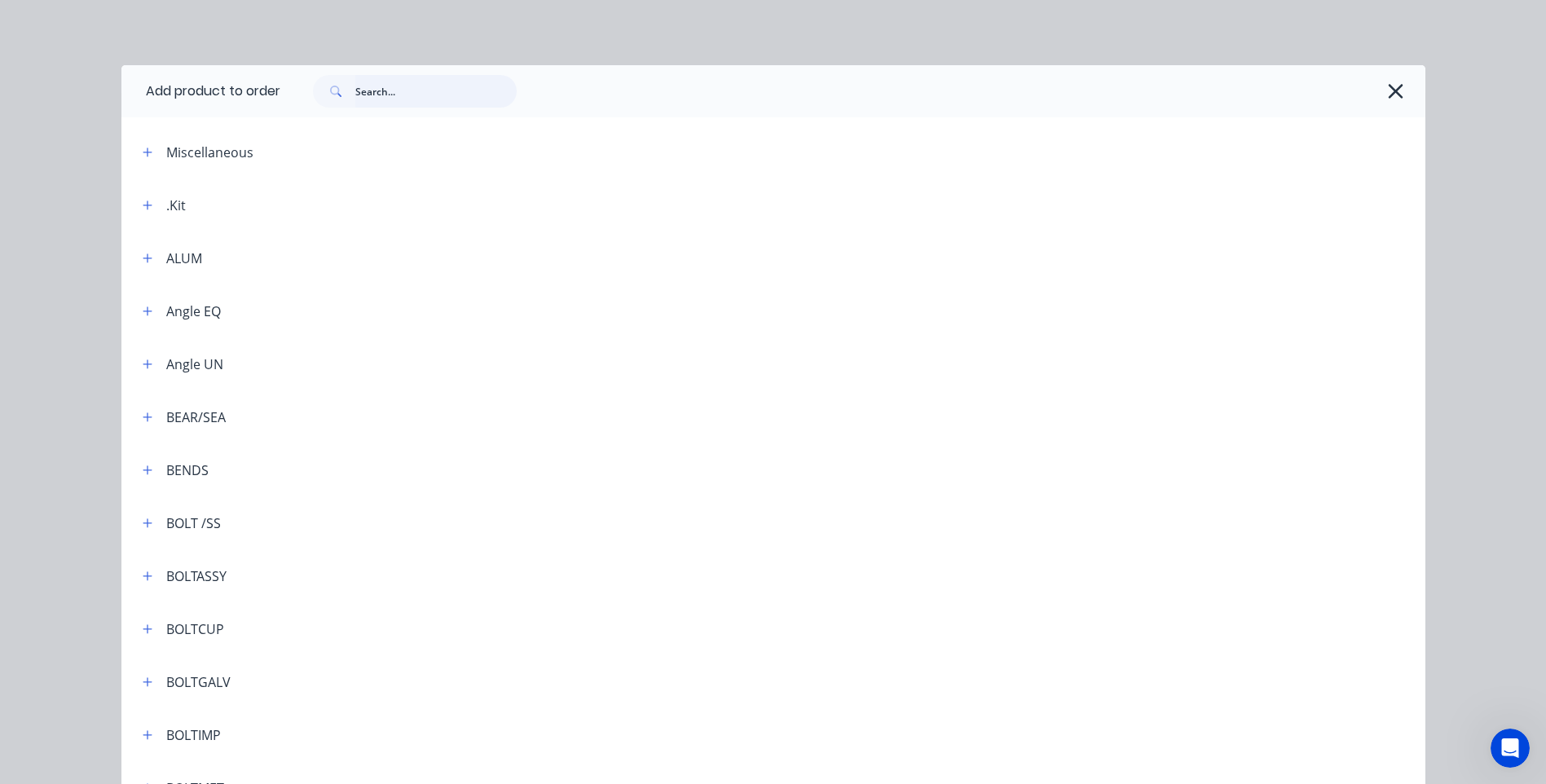
click at [377, 94] on input "text" at bounding box center [435, 91] width 161 height 33
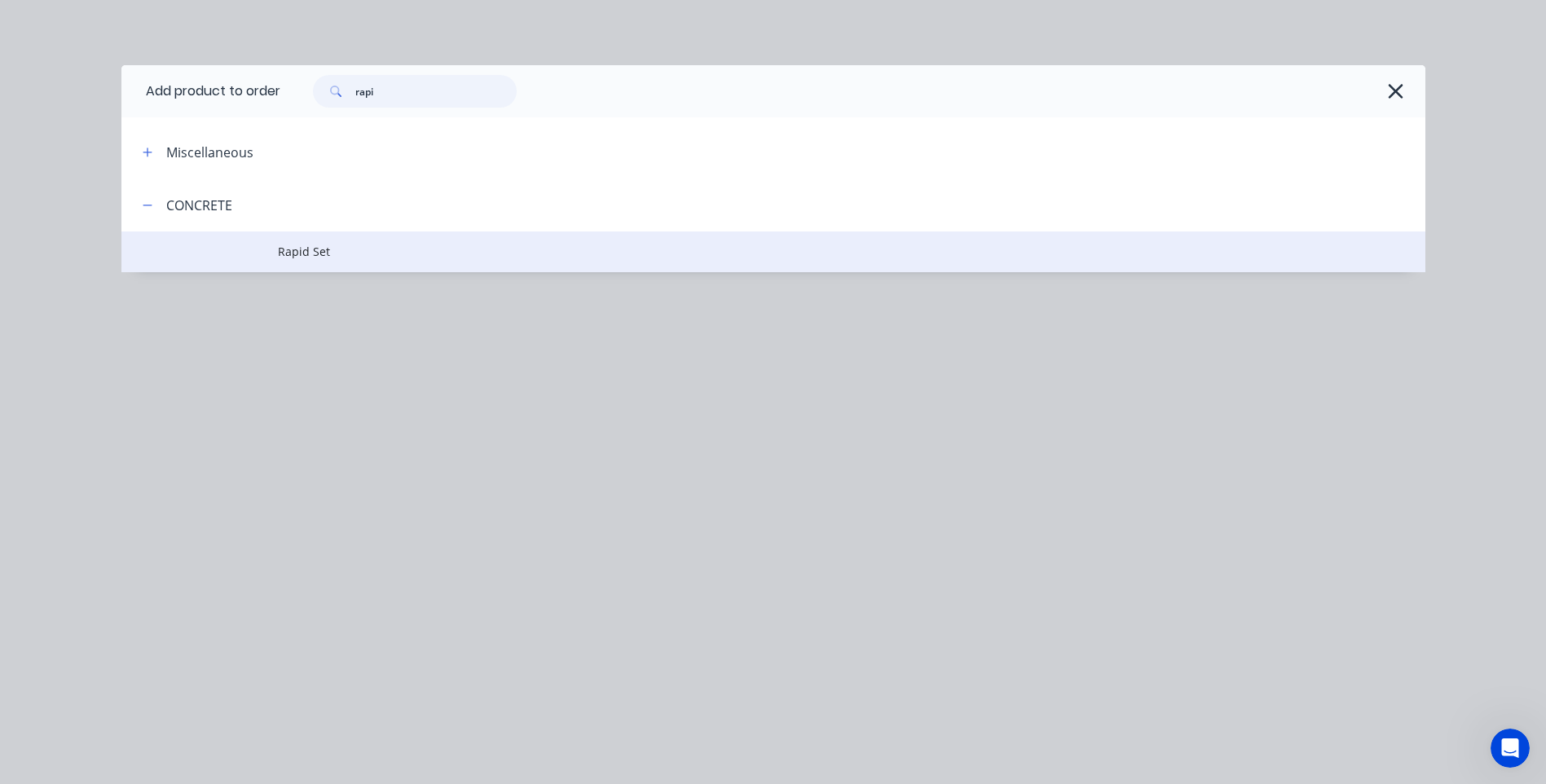
type input "rapi"
click at [307, 249] on span "Rapid Set" at bounding box center [737, 250] width 918 height 17
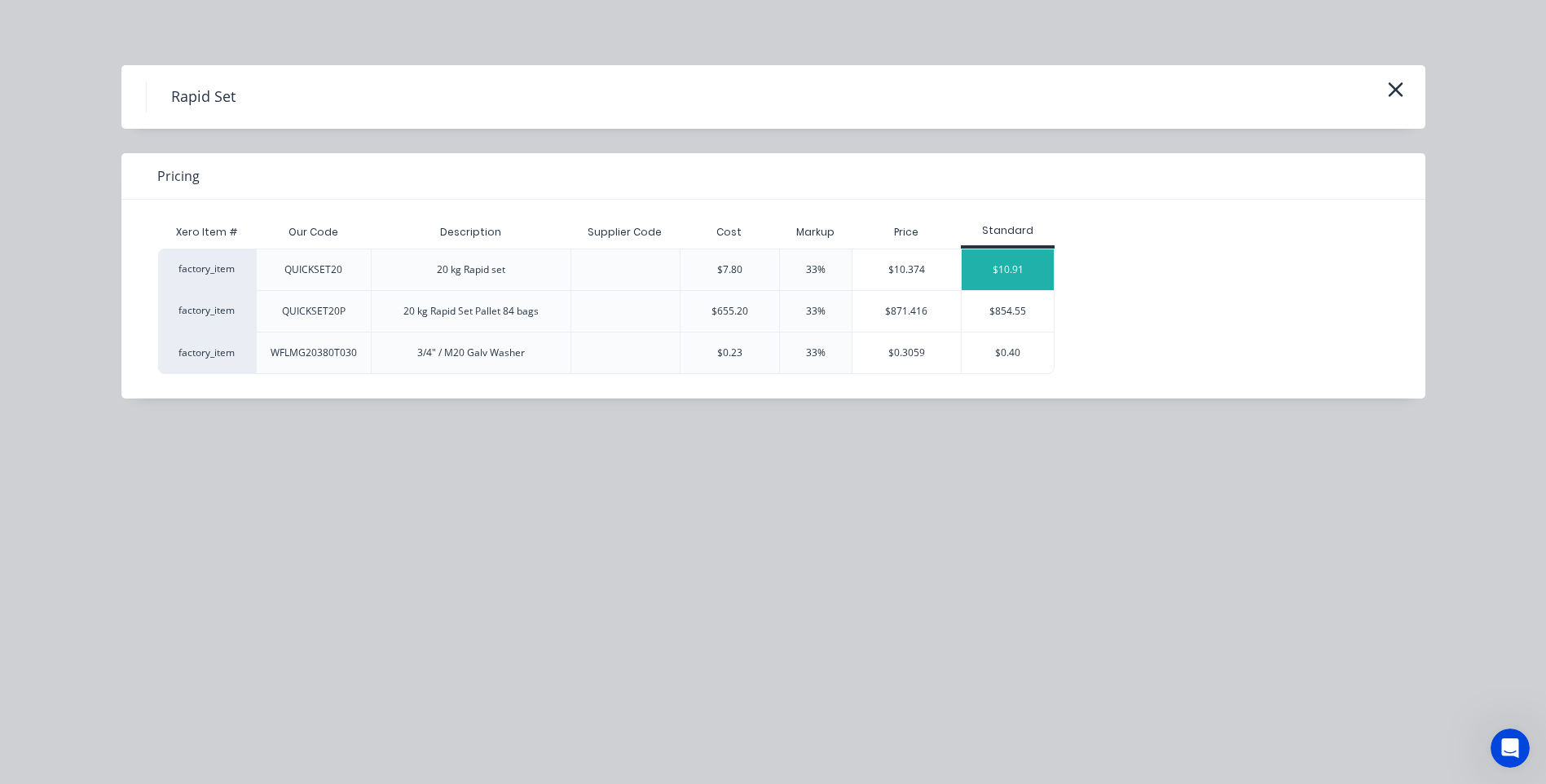
click at [1006, 268] on div "$10.91" at bounding box center [1008, 270] width 92 height 40
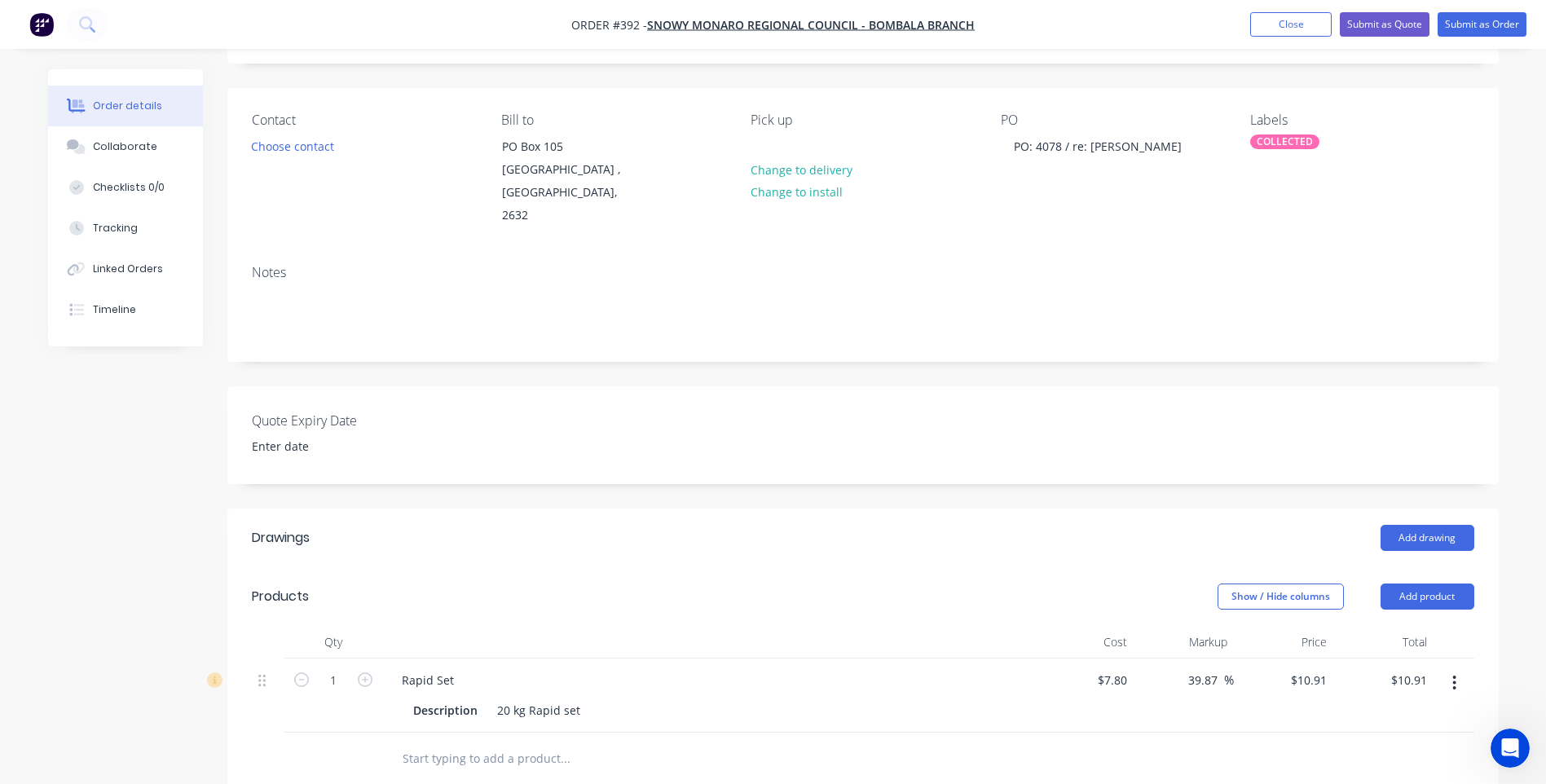
scroll to position [326, 0]
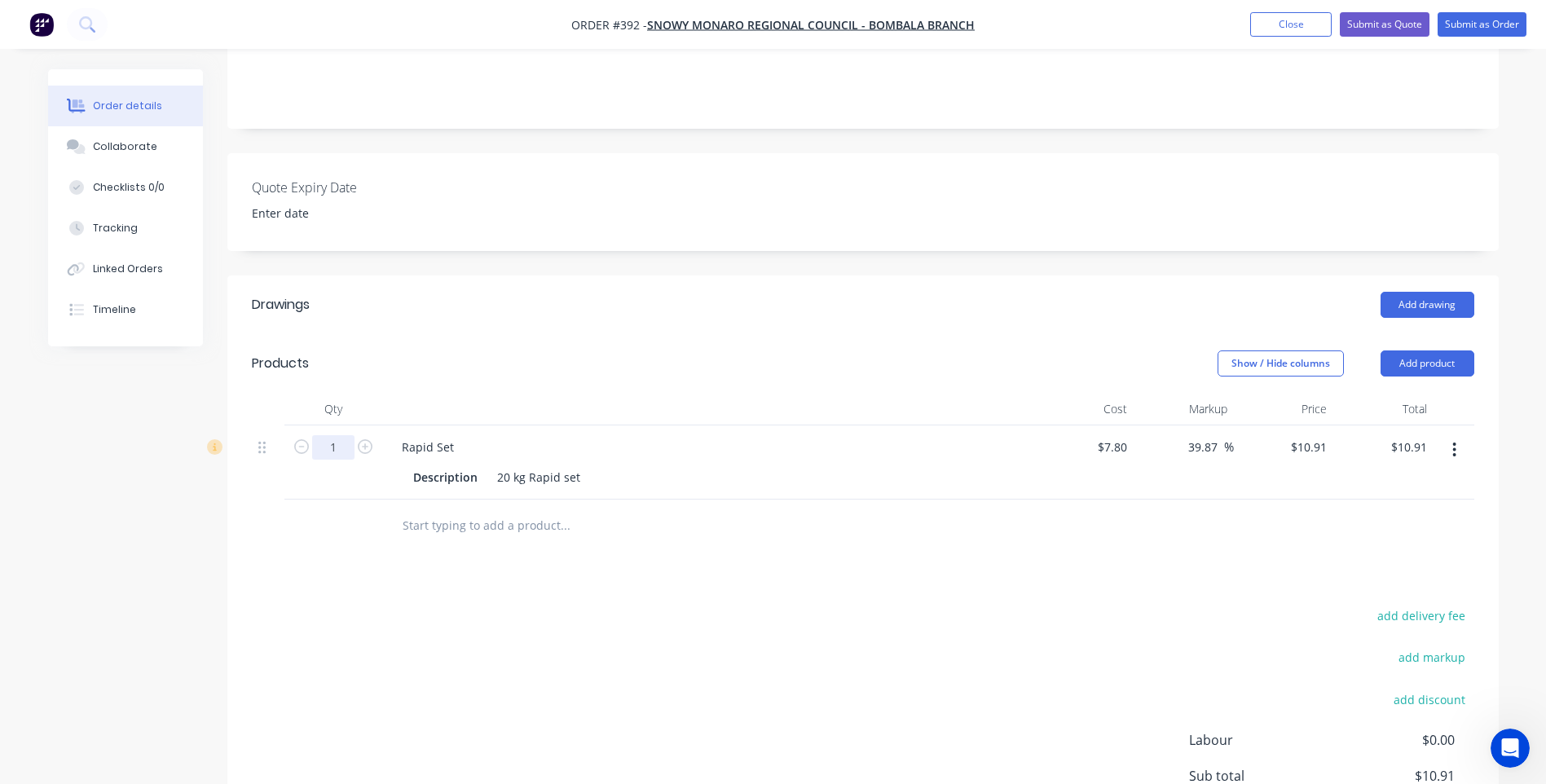
click at [336, 435] on input "1" at bounding box center [333, 447] width 42 height 25
type input "28"
type input "$305.48"
click at [464, 639] on div "add delivery fee add markup add discount Labour $0.00 Sub total $305.48 Margin …" at bounding box center [863, 762] width 1222 height 315
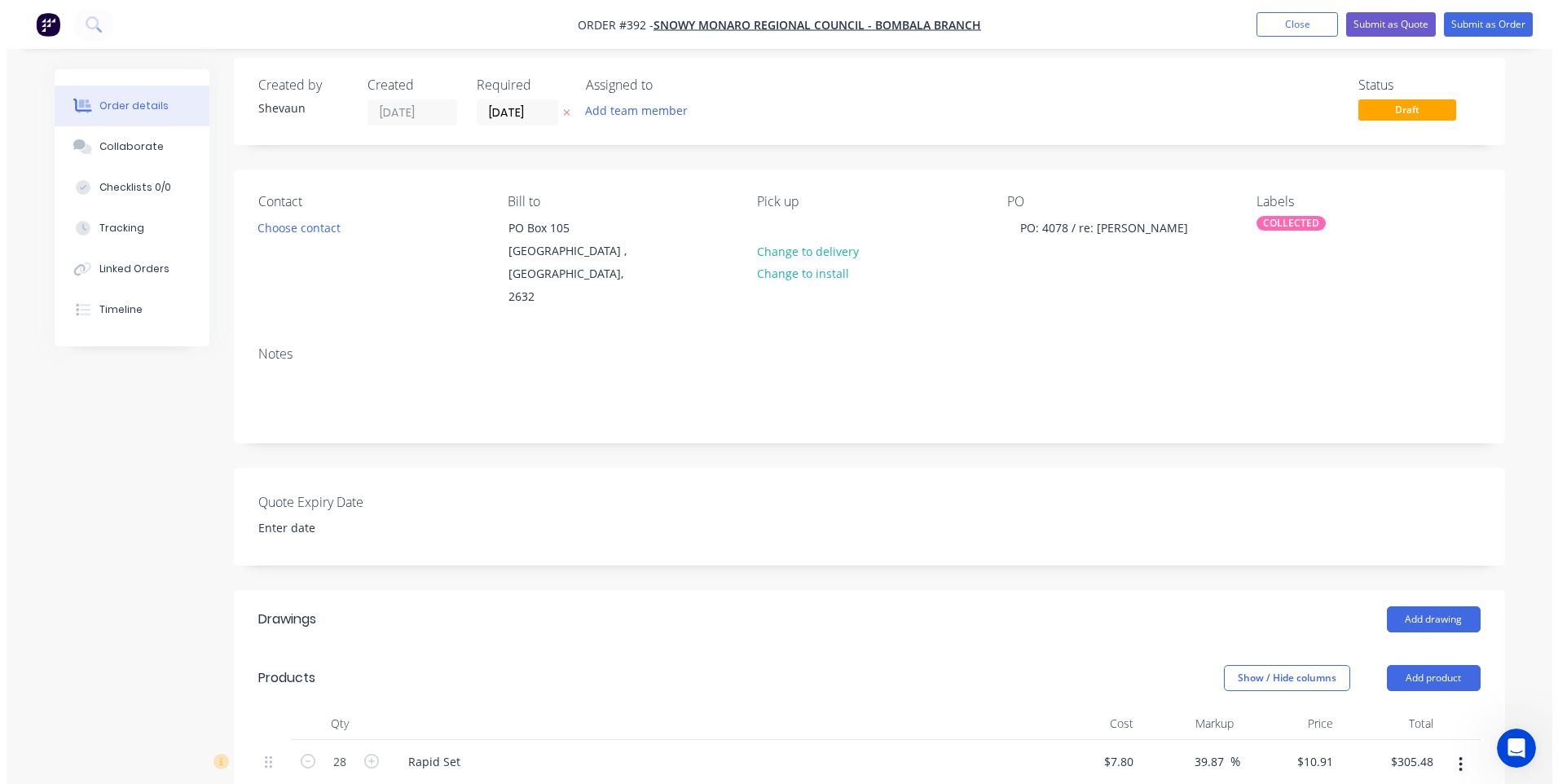
scroll to position [0, 0]
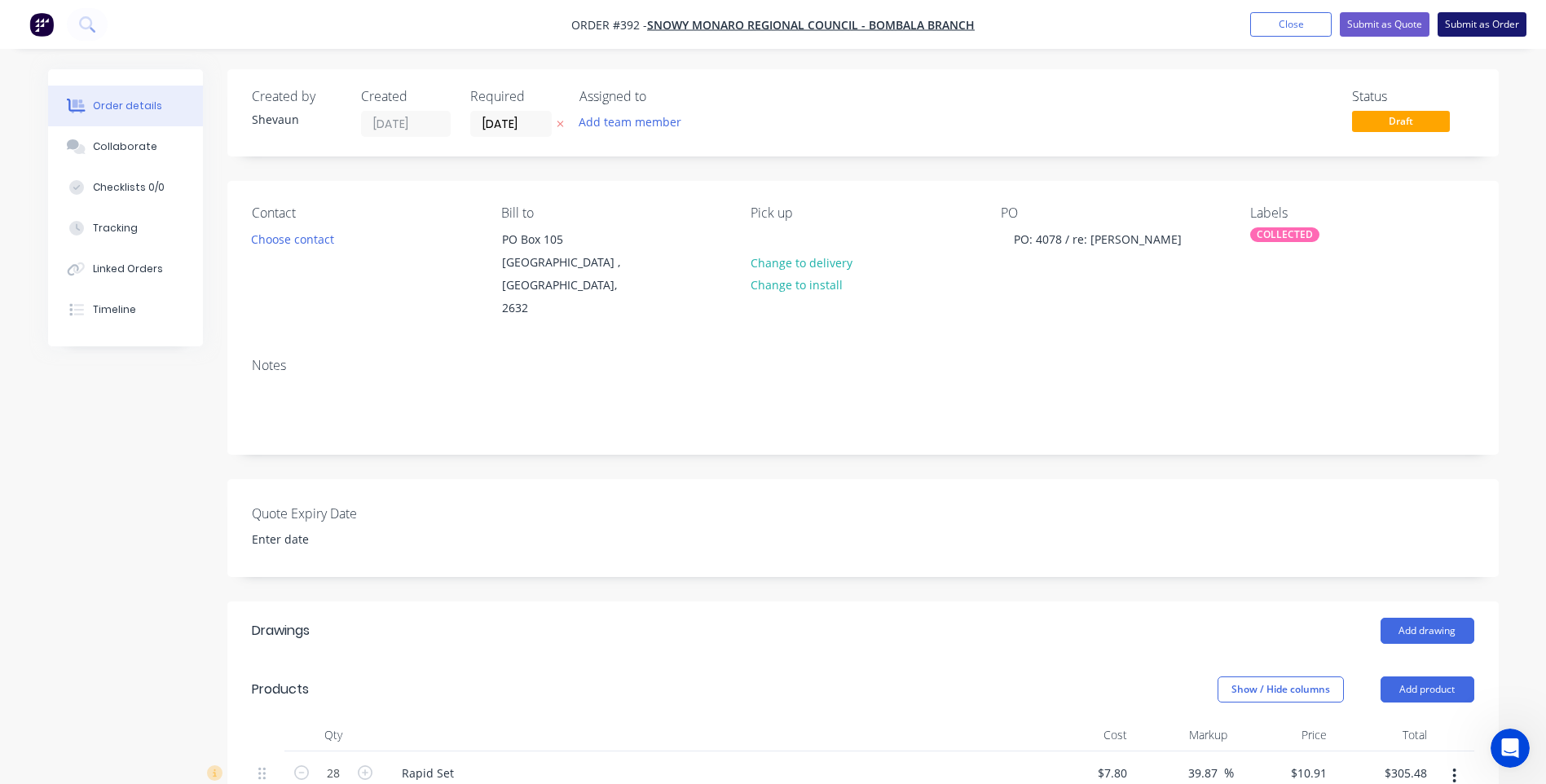
click at [1489, 24] on button "Submit as Order" at bounding box center [1482, 25] width 89 height 25
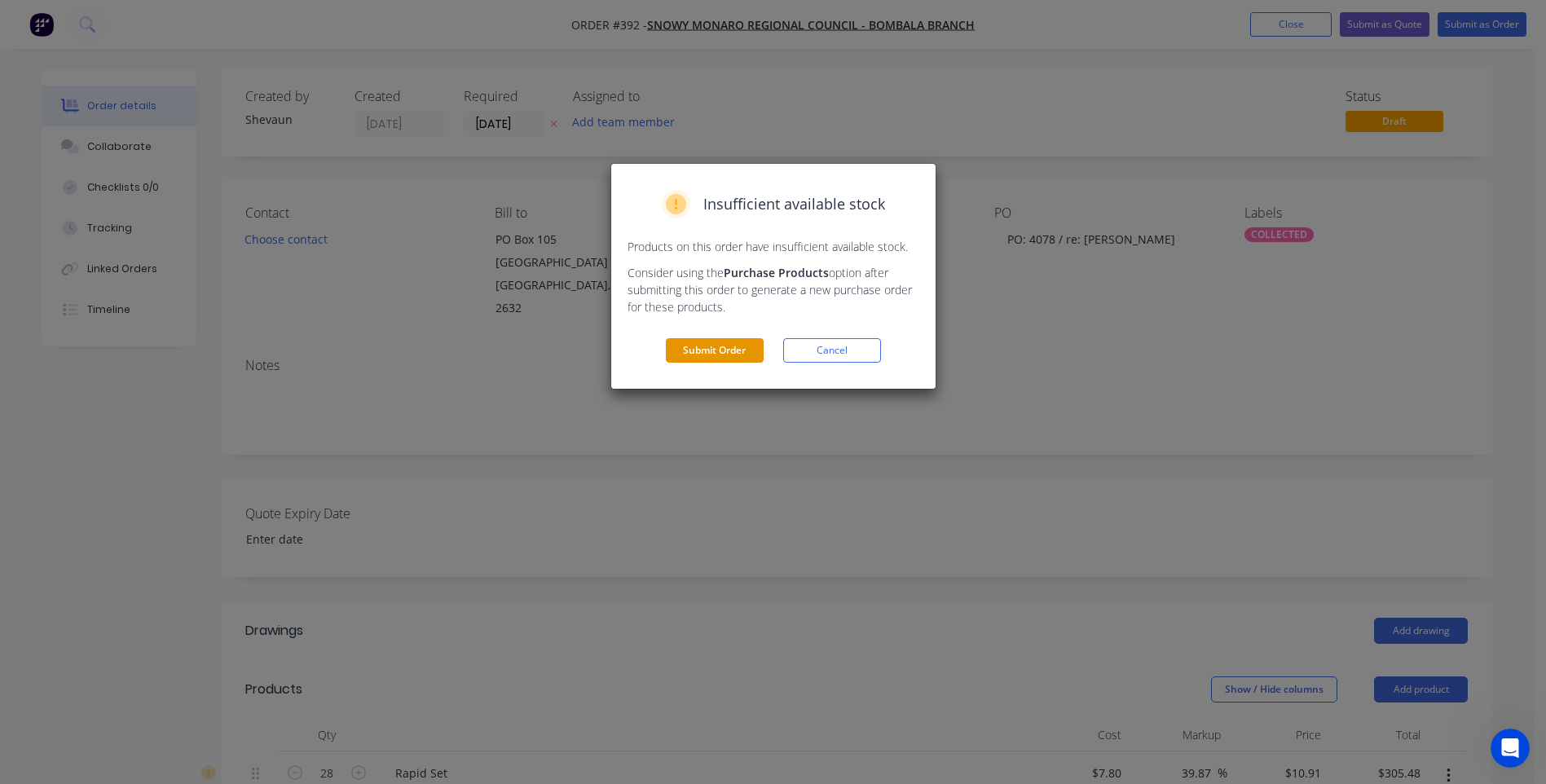
click at [726, 348] on button "Submit Order" at bounding box center [714, 351] width 98 height 25
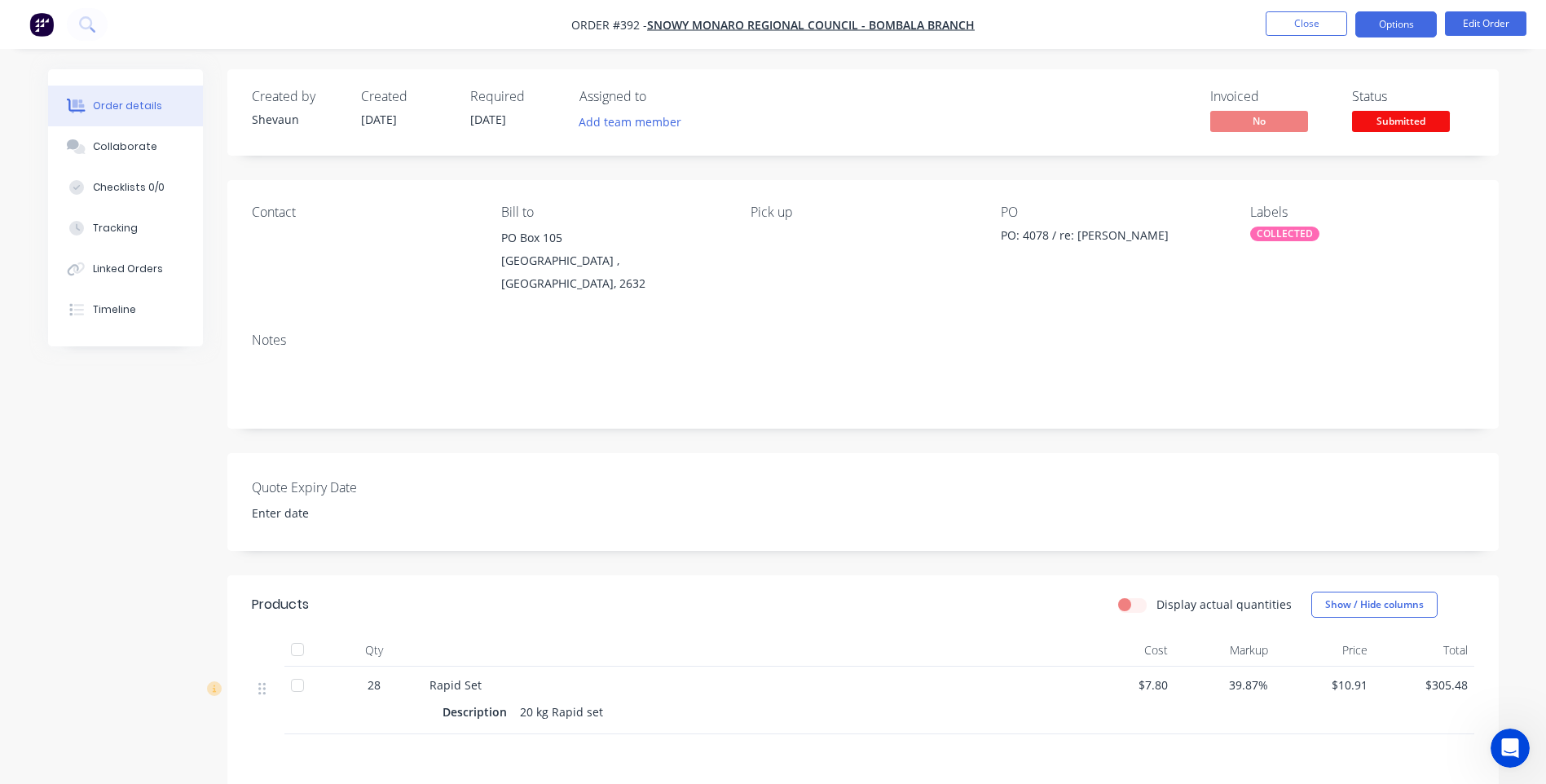
click at [1396, 26] on button "Options" at bounding box center [1396, 25] width 82 height 26
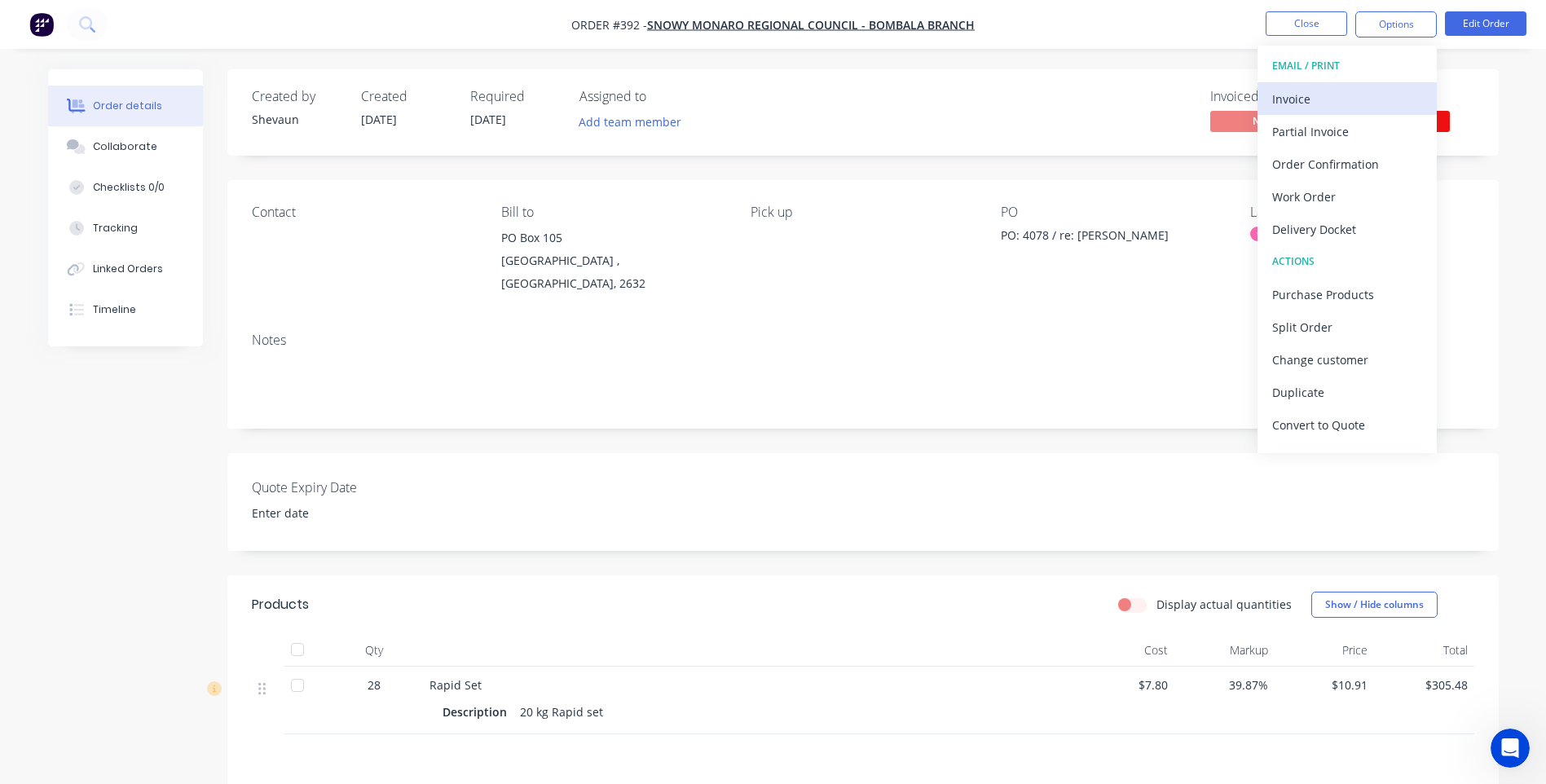
click at [1302, 98] on div "Invoice" at bounding box center [1347, 98] width 150 height 24
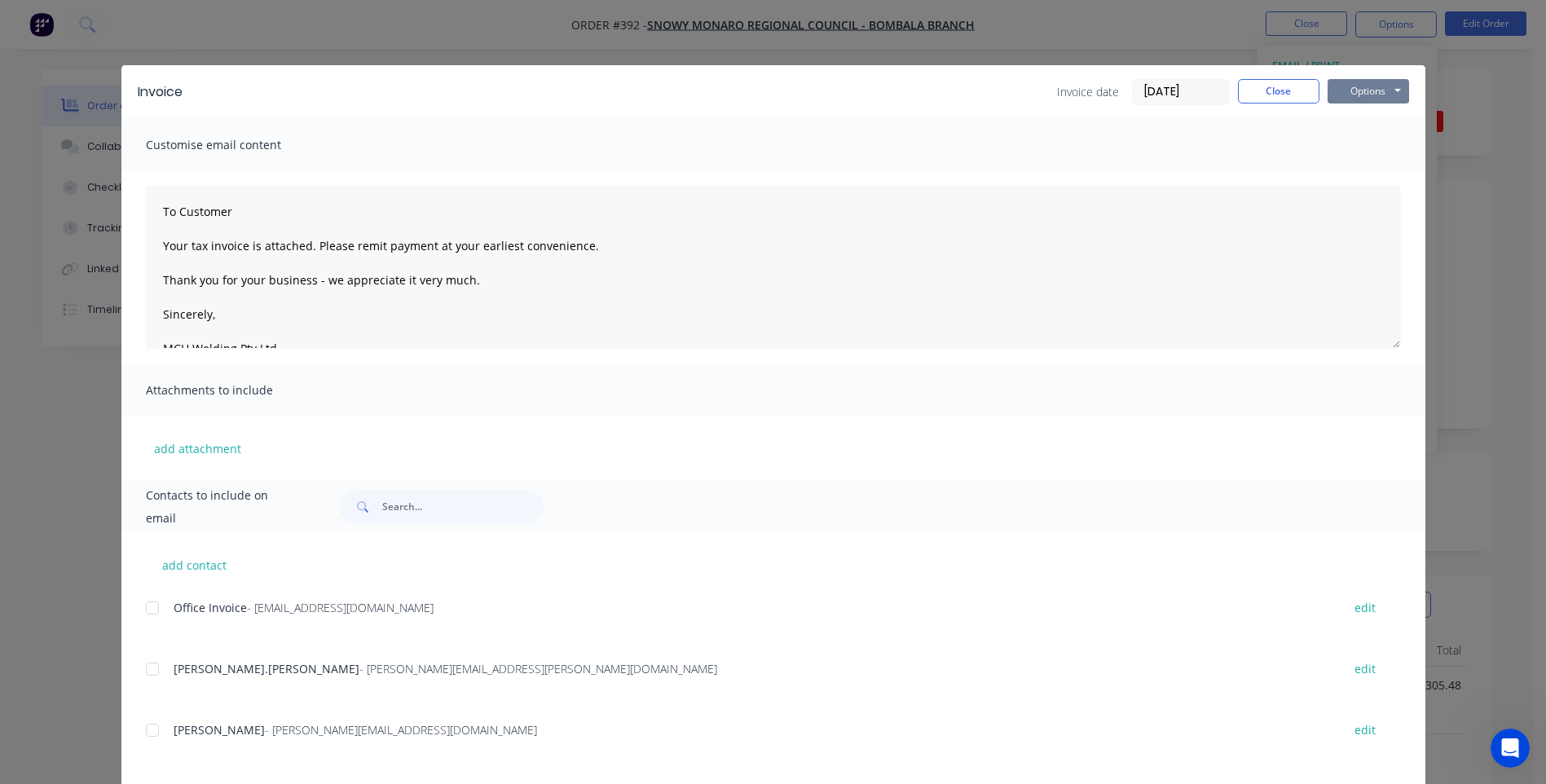
click at [1363, 93] on button "Options" at bounding box center [1368, 91] width 82 height 25
click at [1371, 117] on button "Preview" at bounding box center [1380, 120] width 105 height 27
click at [143, 606] on div at bounding box center [152, 607] width 33 height 33
click at [1372, 89] on button "Options" at bounding box center [1368, 91] width 82 height 25
click at [1356, 169] on button "Email" at bounding box center [1380, 174] width 105 height 27
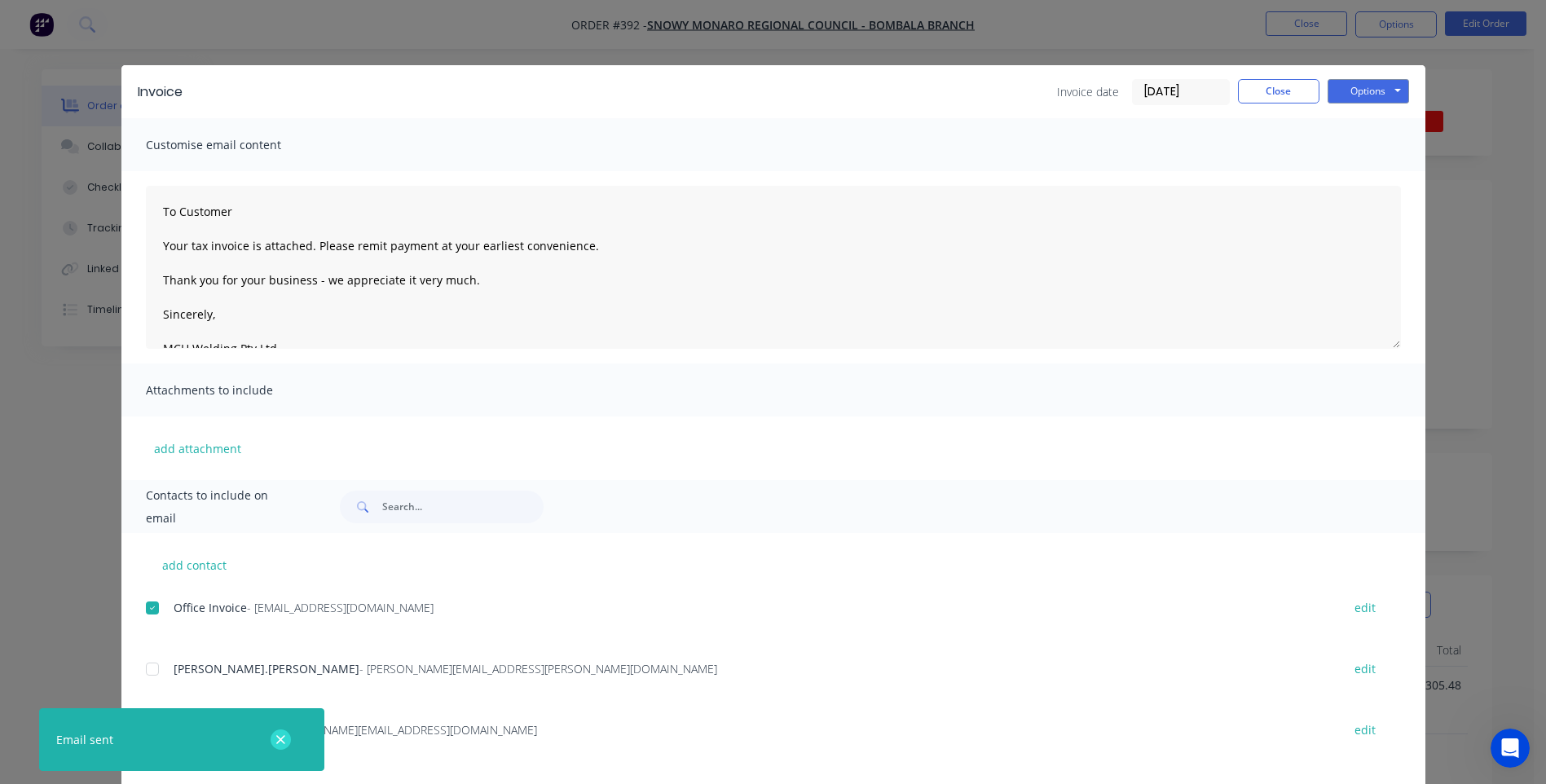
click at [279, 737] on icon "button" at bounding box center [281, 739] width 9 height 9
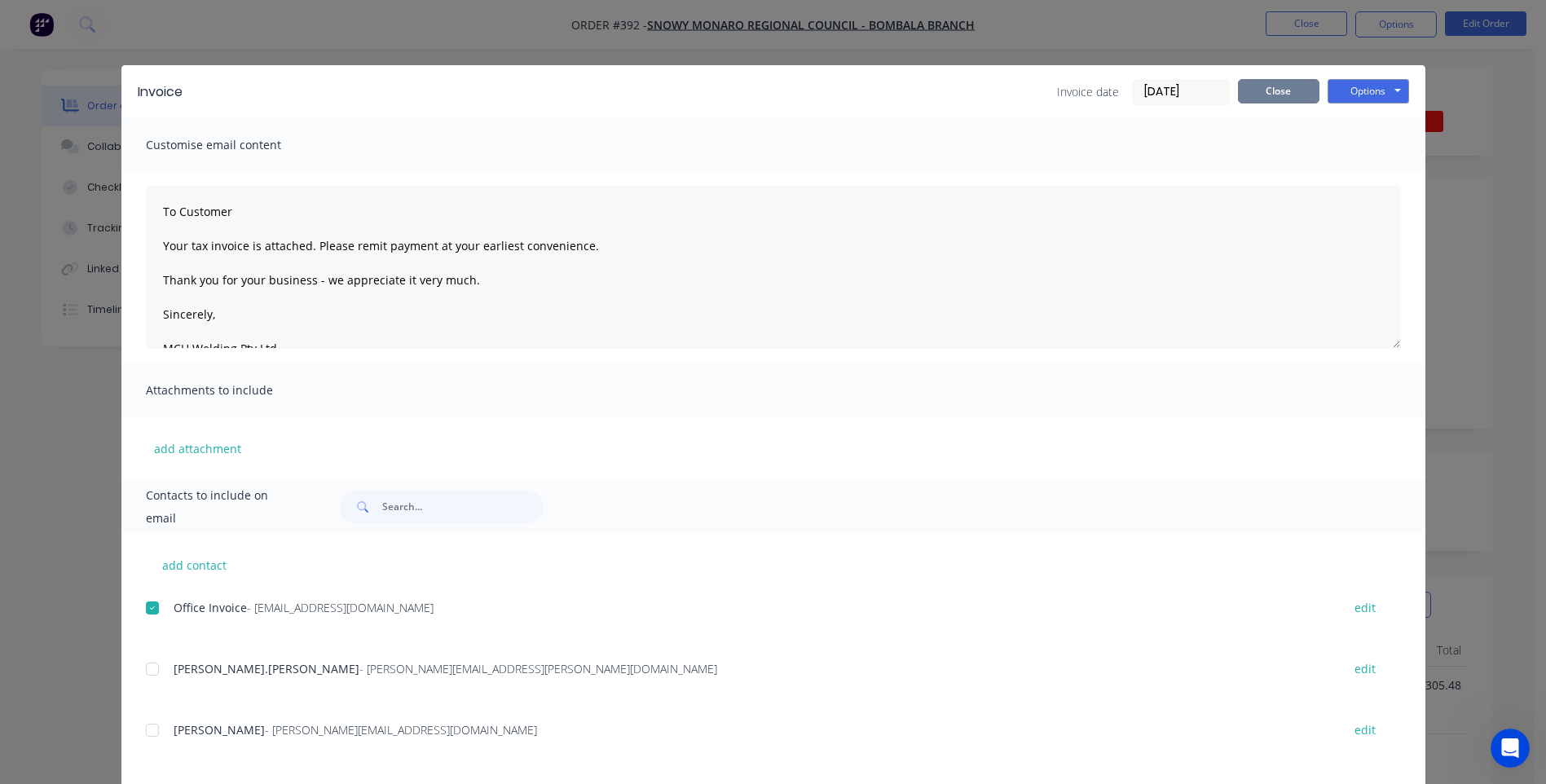
click at [1272, 94] on button "Close" at bounding box center [1279, 91] width 82 height 25
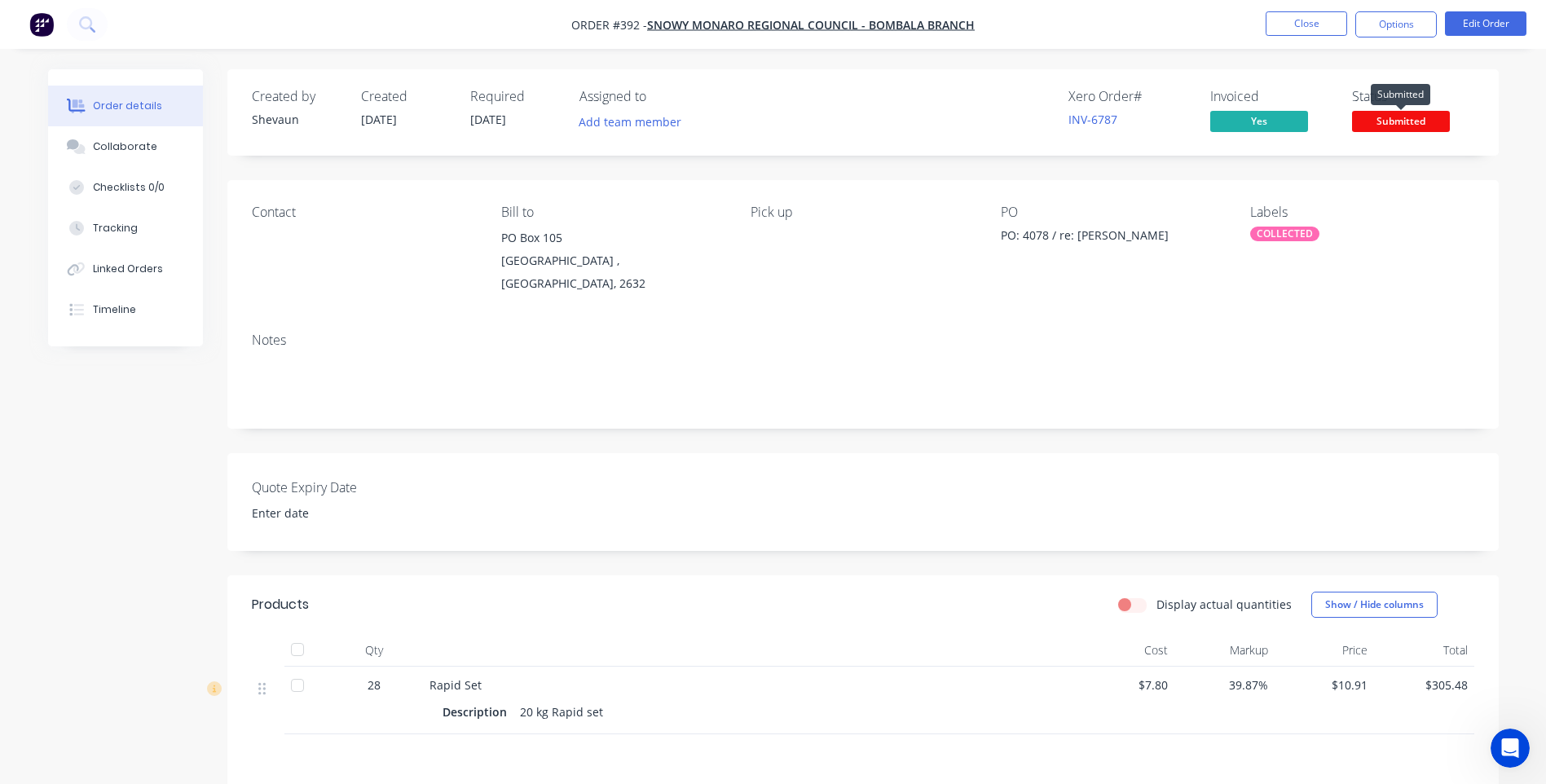
click at [1385, 124] on span "Submitted" at bounding box center [1401, 120] width 98 height 20
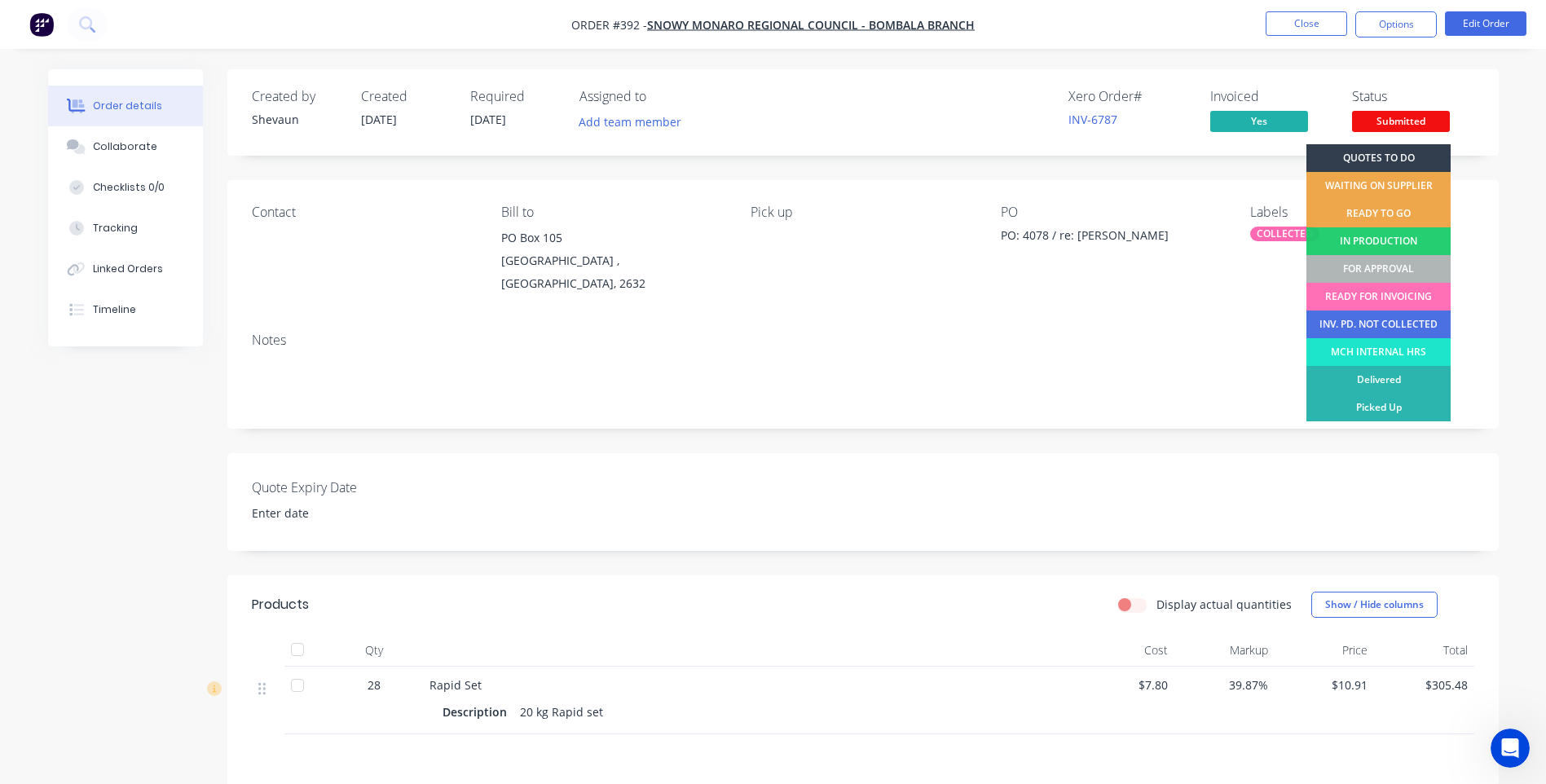
click at [1388, 403] on div "Picked Up" at bounding box center [1379, 408] width 144 height 28
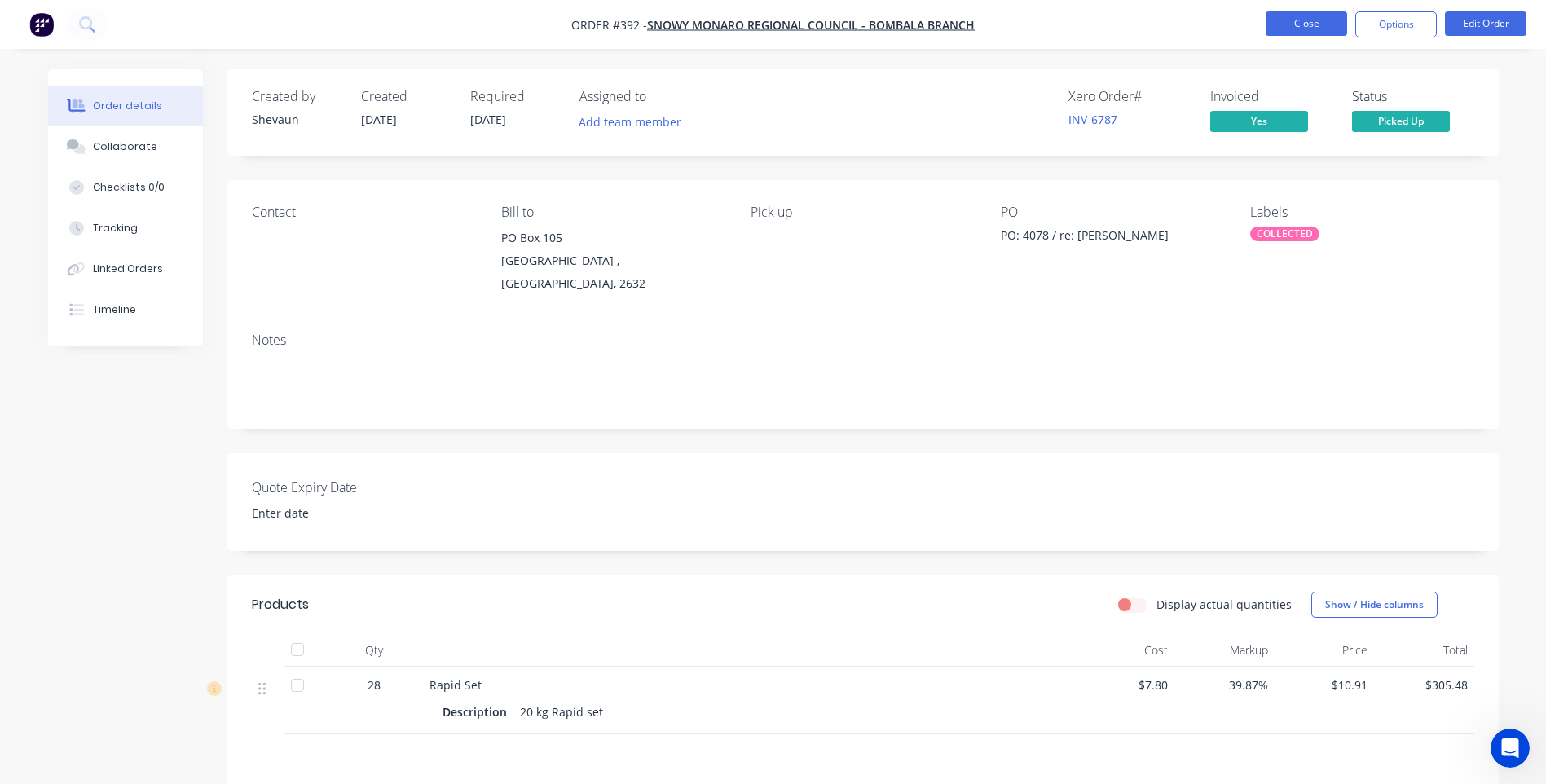
click at [1296, 18] on button "Close" at bounding box center [1306, 24] width 82 height 25
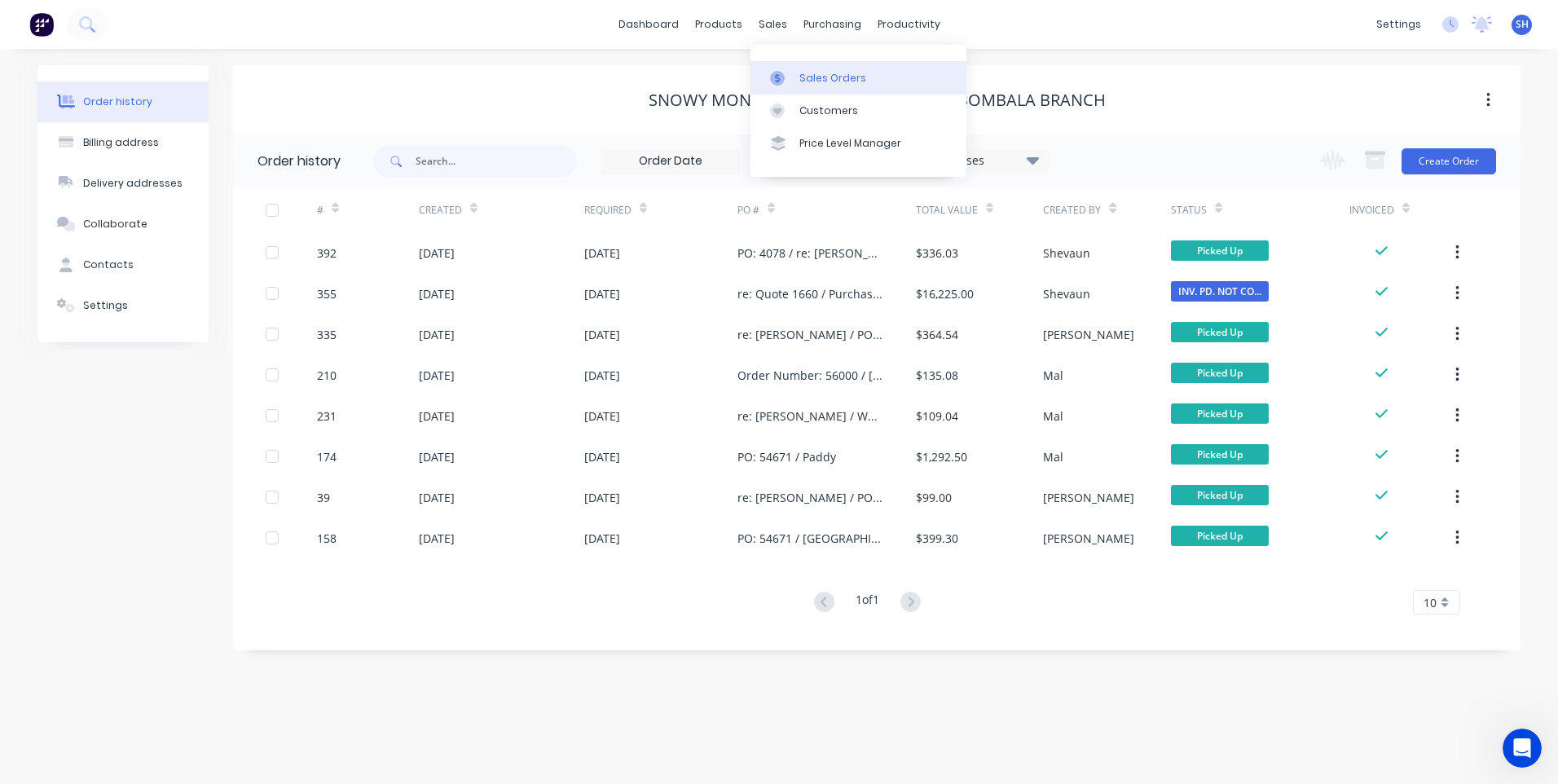
click at [820, 77] on div "Sales Orders" at bounding box center [833, 78] width 67 height 15
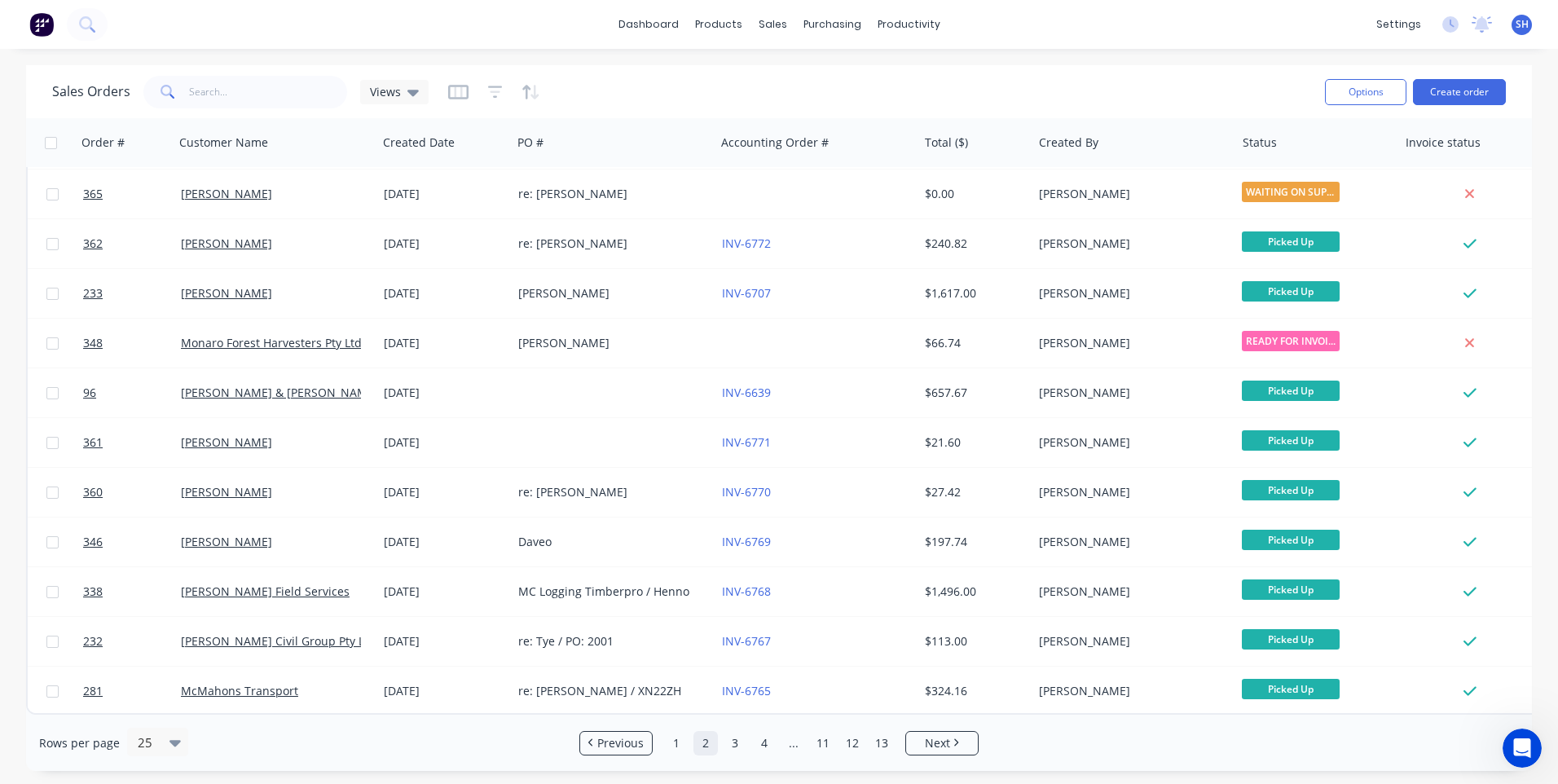
scroll to position [703, 0]
click at [882, 741] on link "13" at bounding box center [882, 743] width 25 height 25
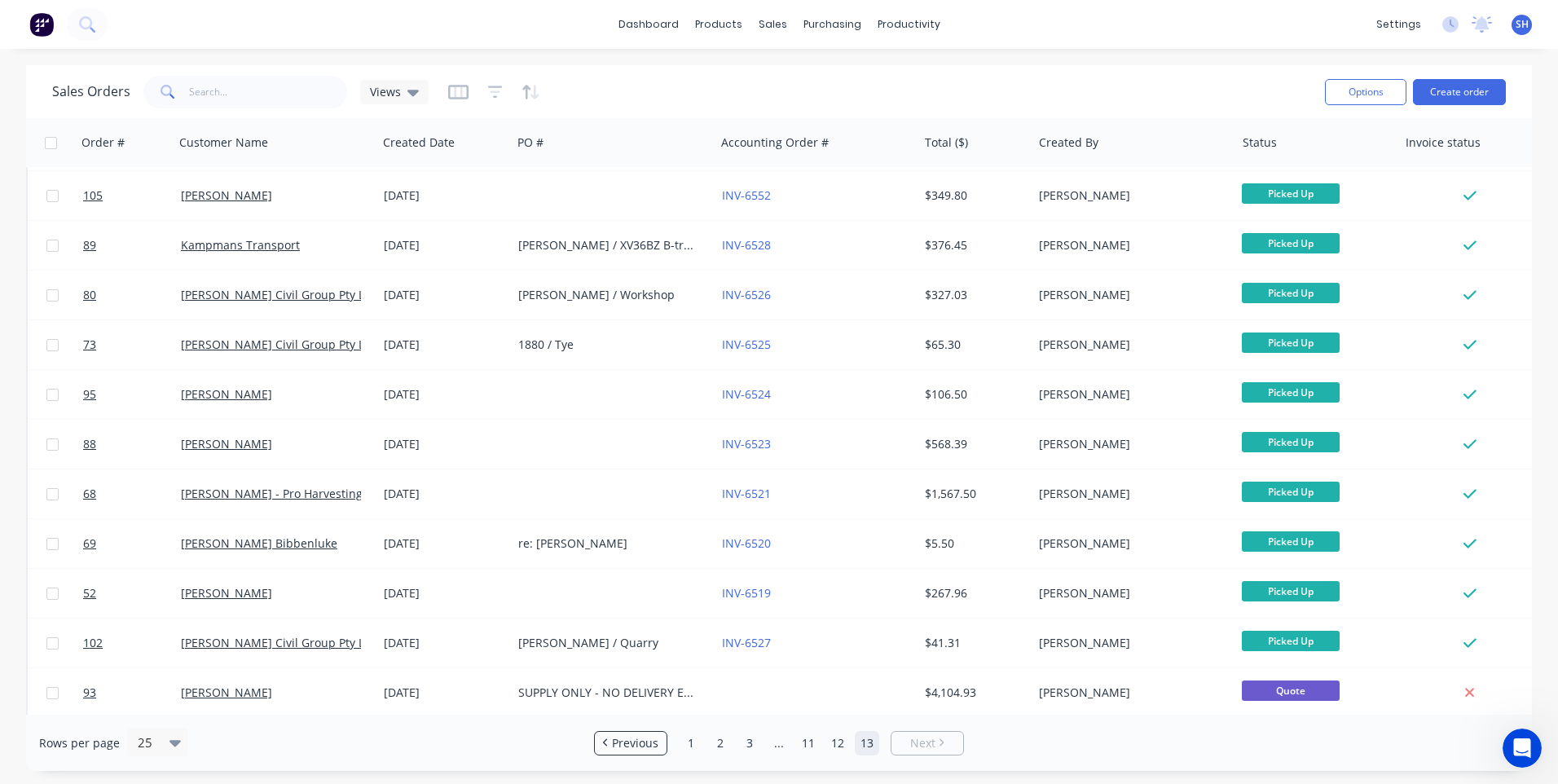
scroll to position [0, 0]
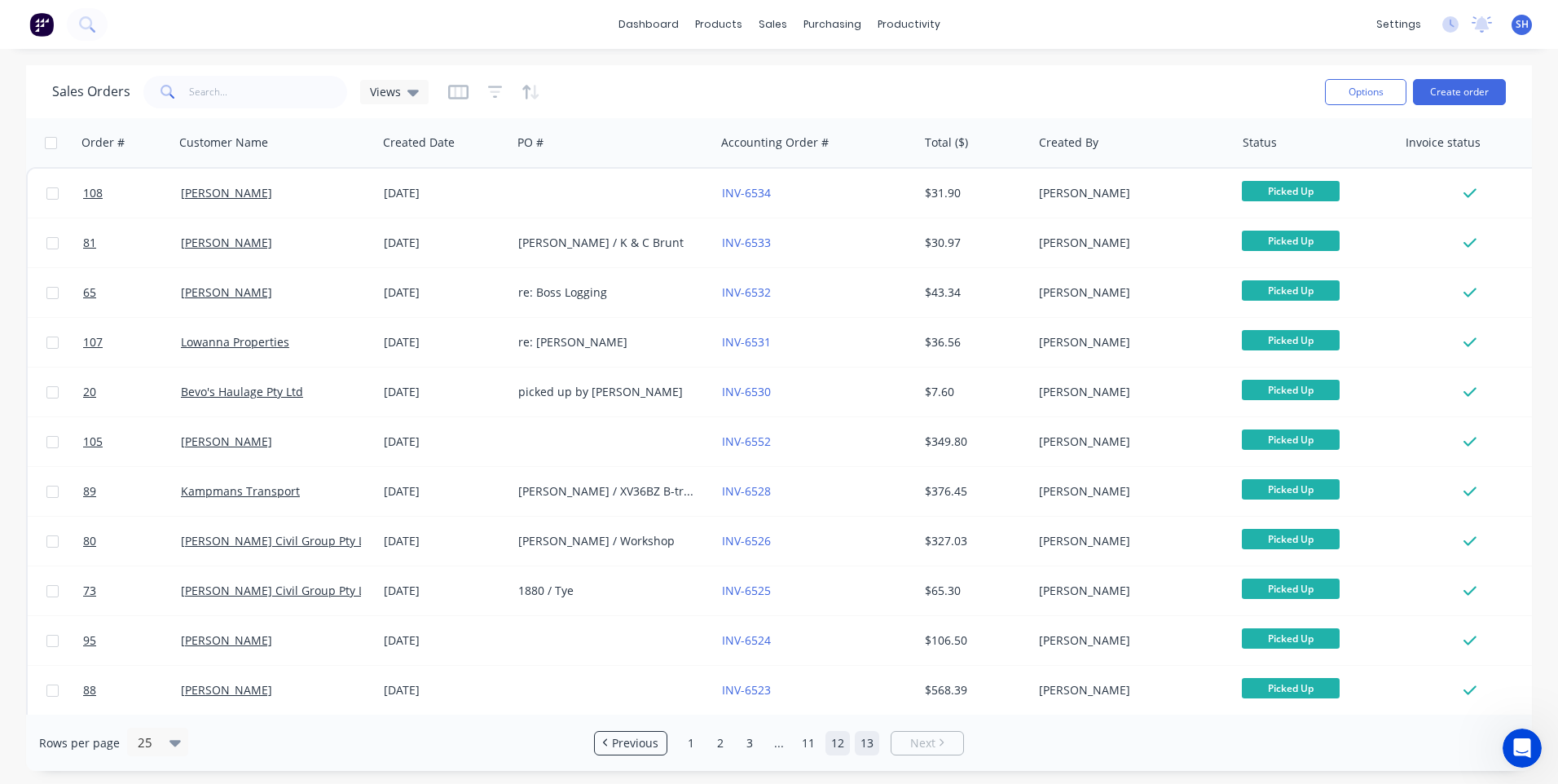
click at [840, 741] on link "12" at bounding box center [838, 743] width 25 height 25
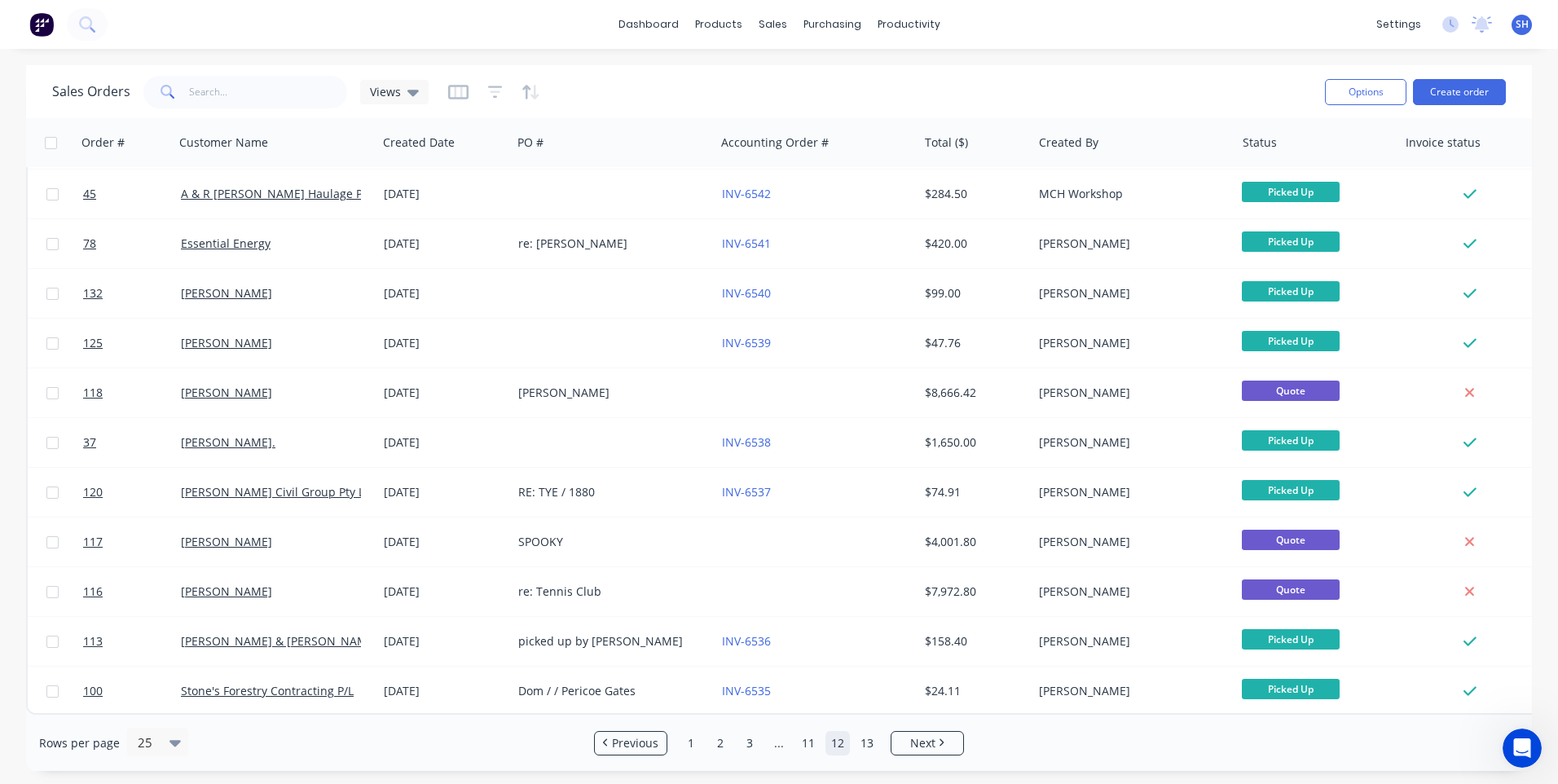
scroll to position [703, 0]
click at [810, 742] on link "11" at bounding box center [808, 743] width 25 height 25
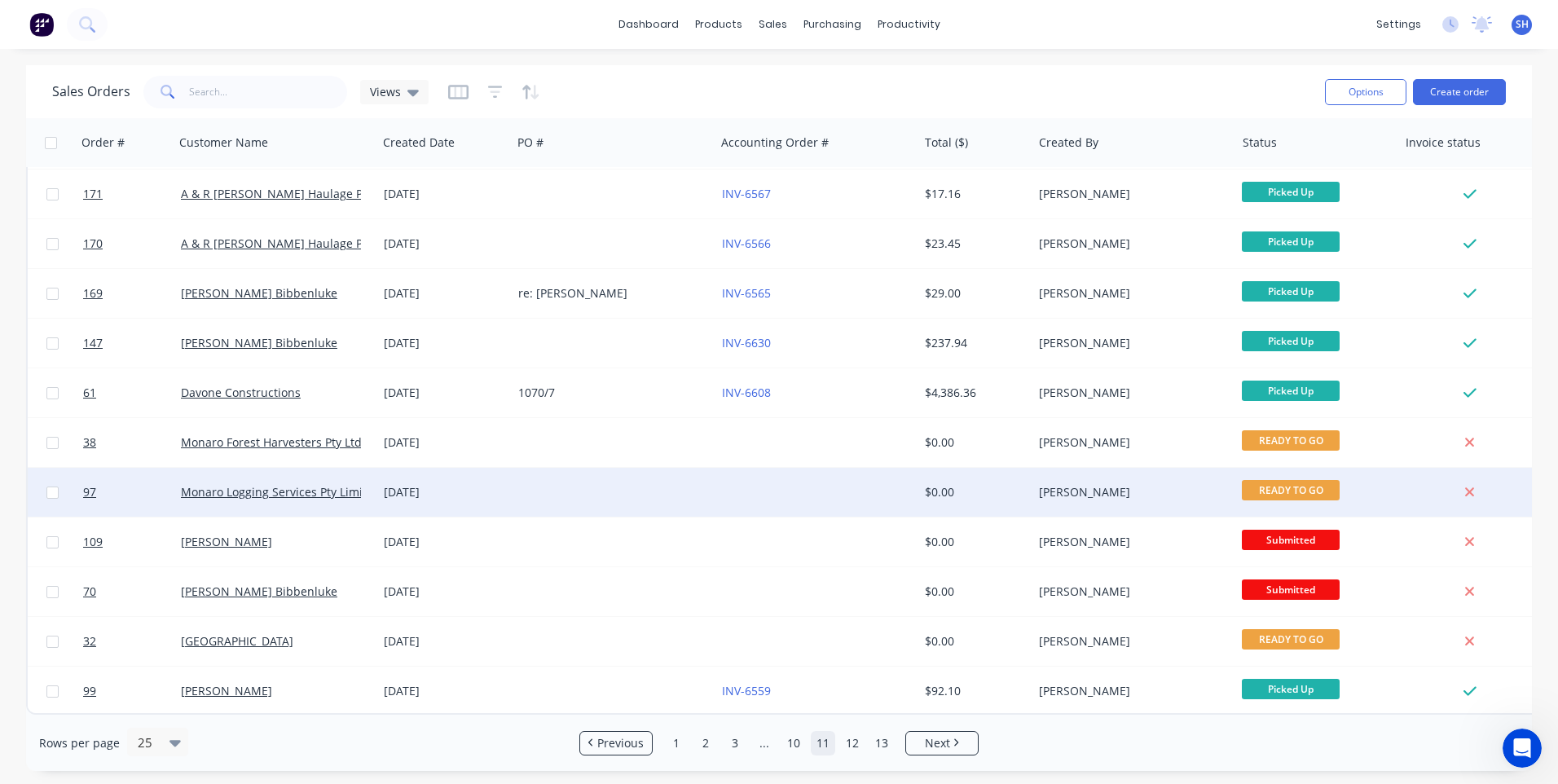
click at [760, 483] on div at bounding box center [817, 492] width 203 height 49
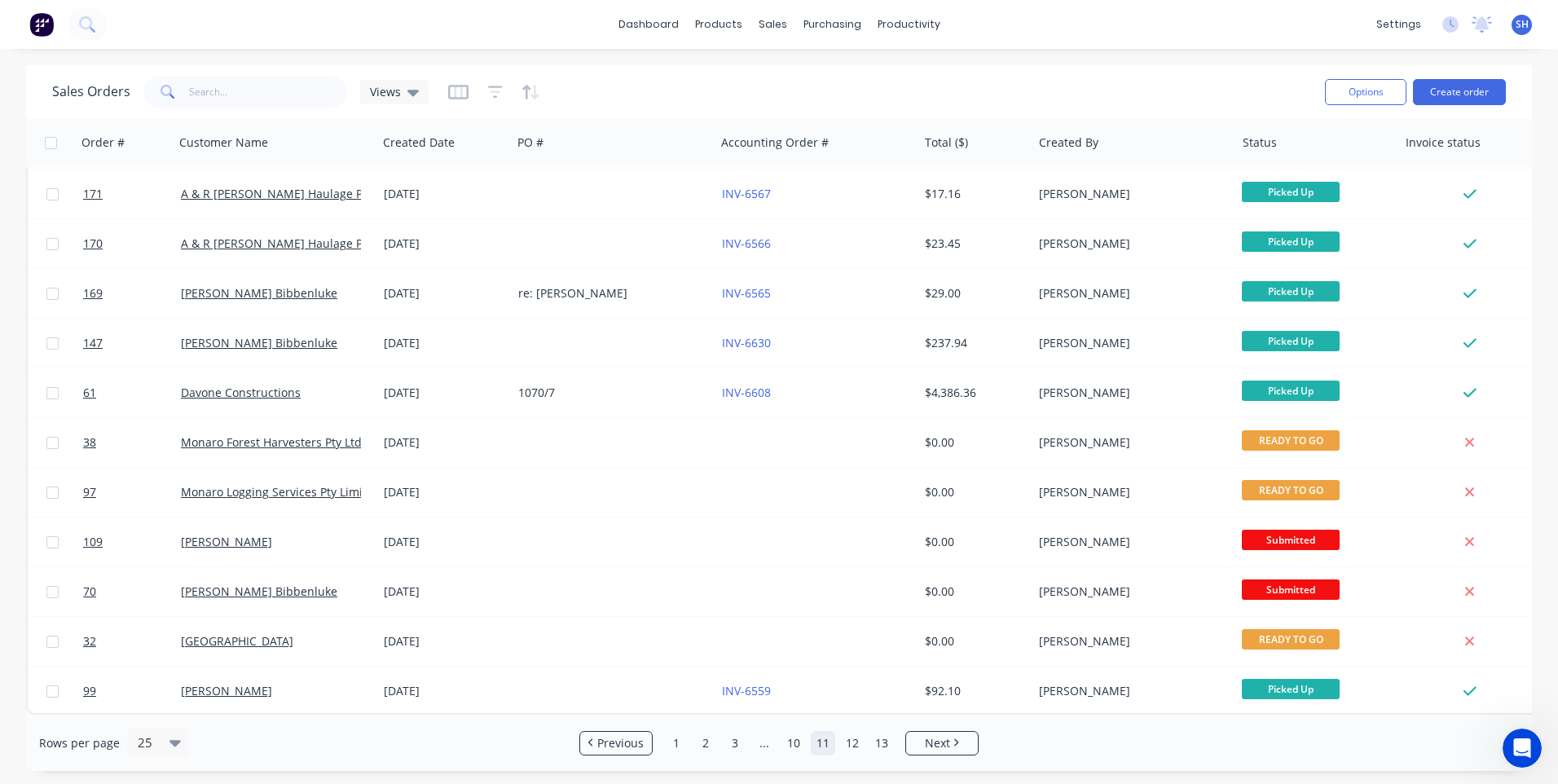
scroll to position [703, 0]
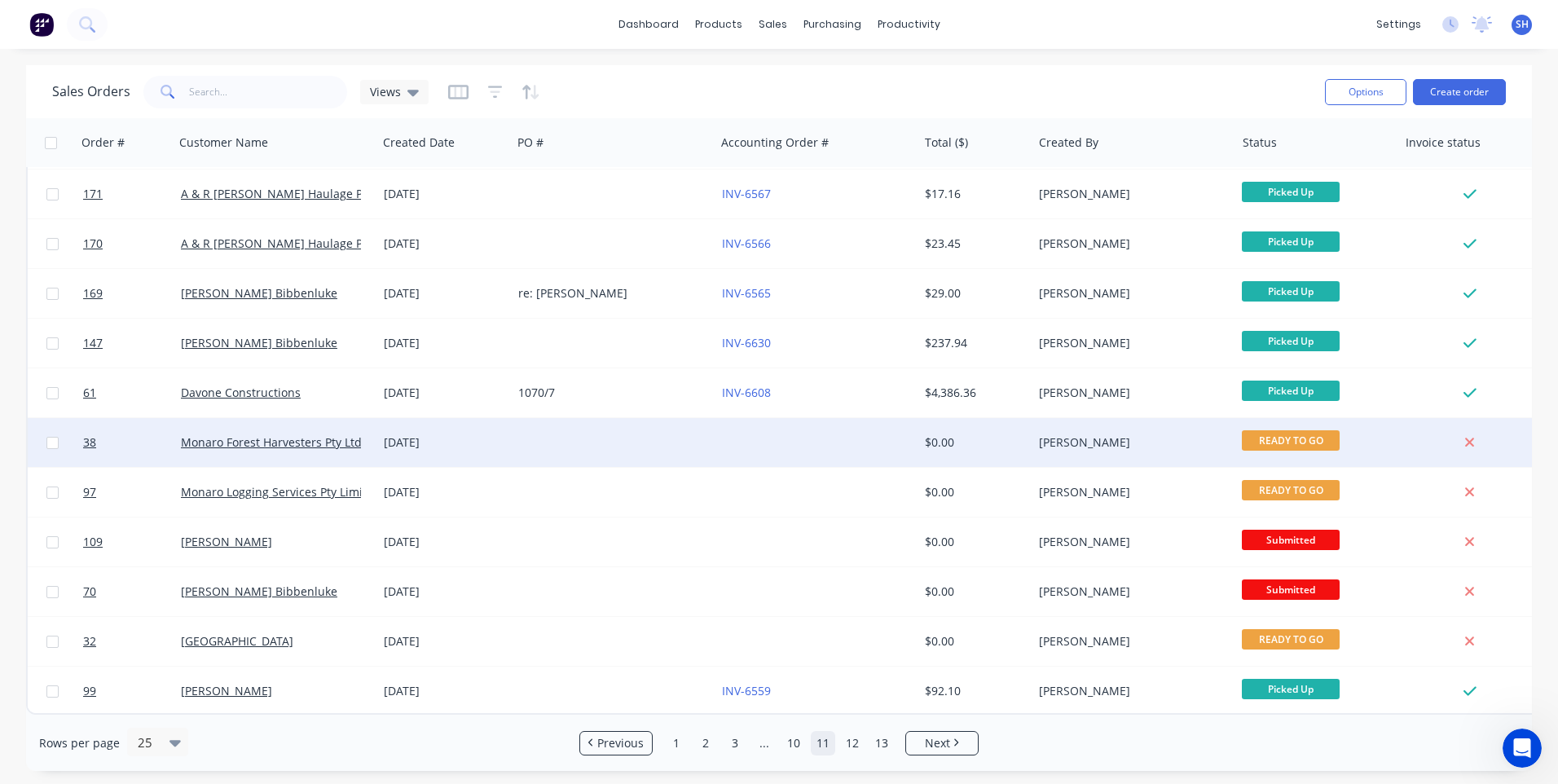
click at [537, 435] on div at bounding box center [613, 442] width 203 height 49
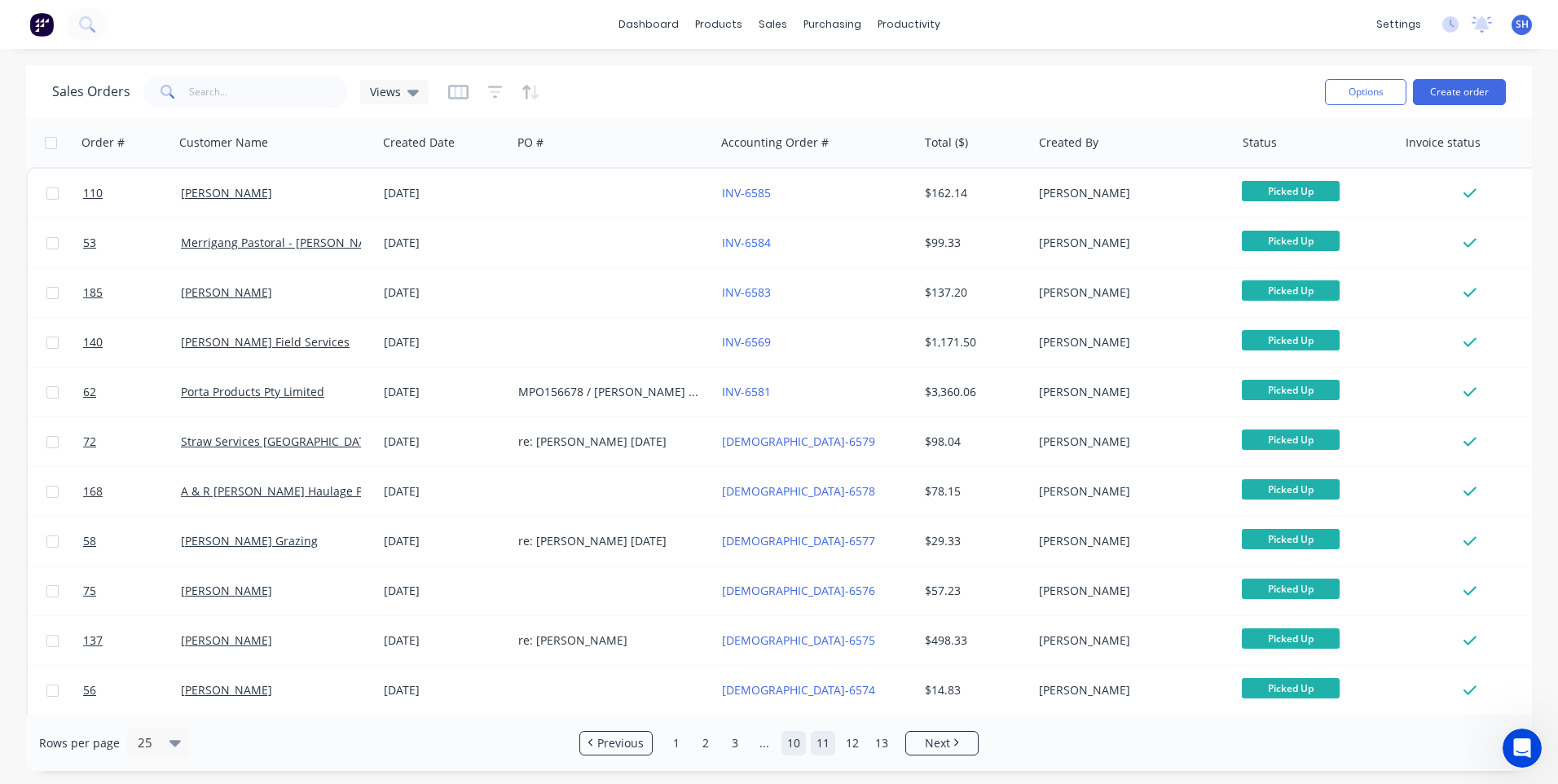
click at [792, 741] on link "10" at bounding box center [794, 743] width 25 height 25
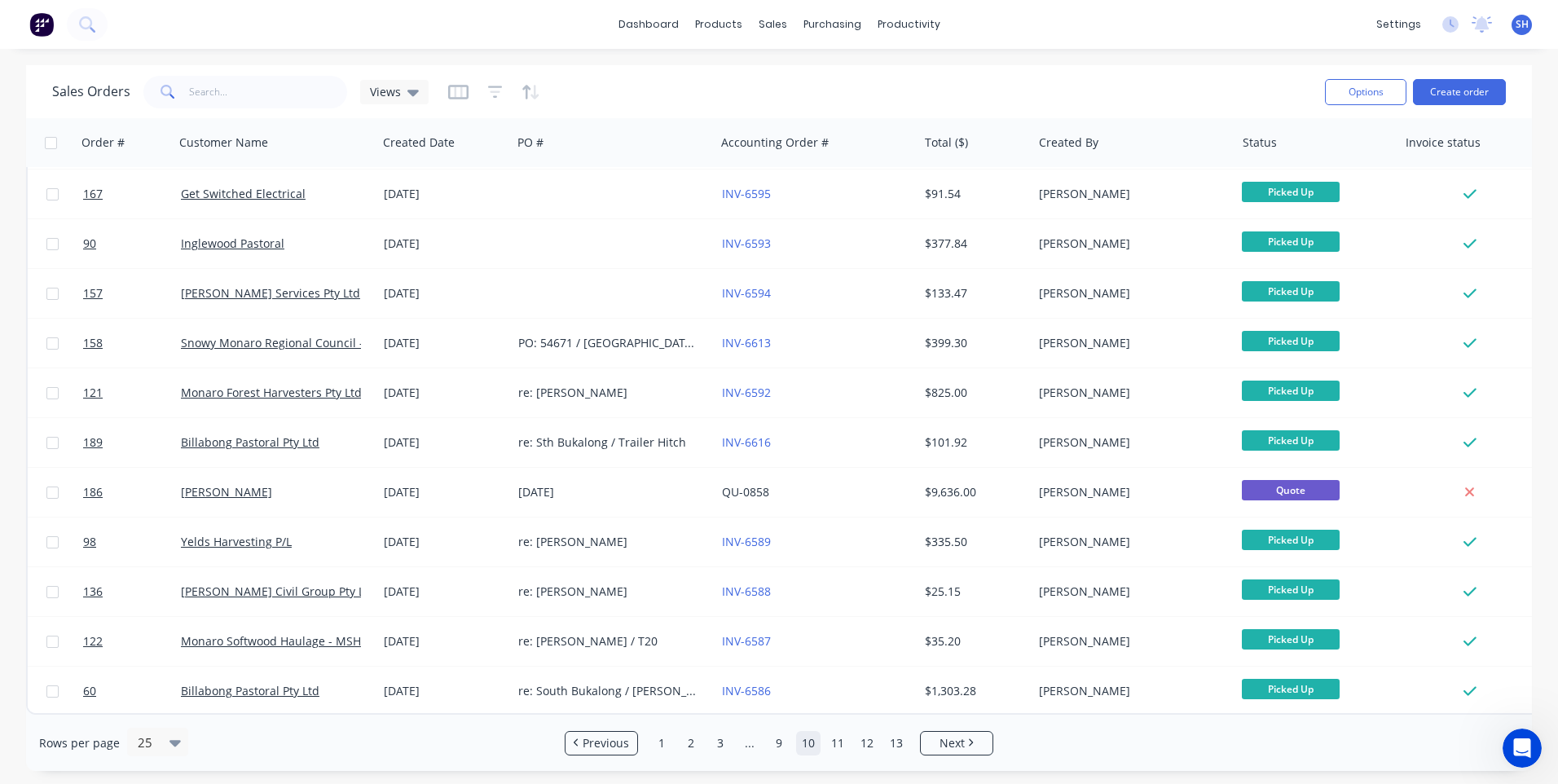
scroll to position [703, 0]
click at [780, 743] on link "9" at bounding box center [779, 743] width 25 height 25
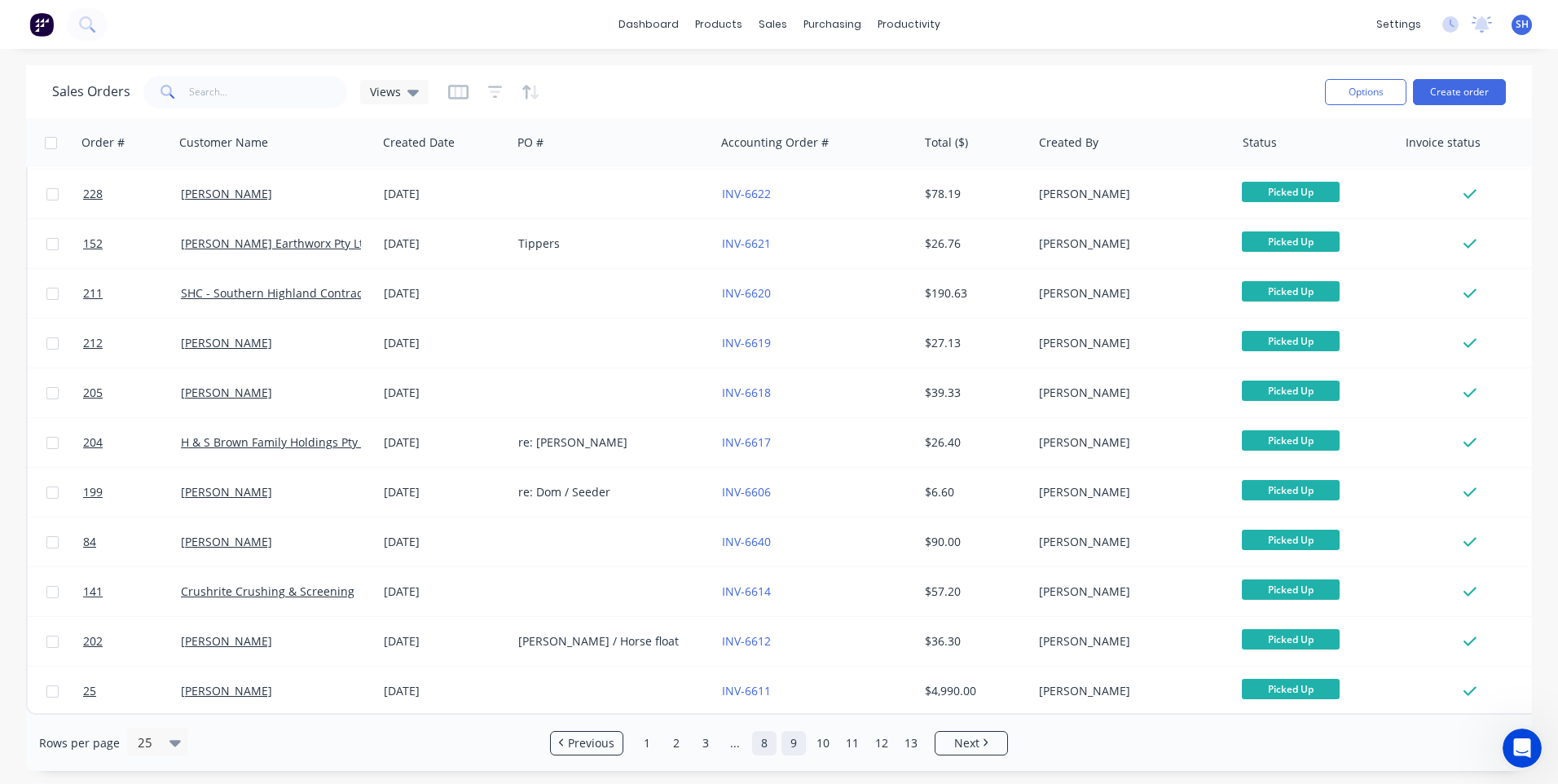
click at [761, 744] on link "8" at bounding box center [764, 743] width 25 height 25
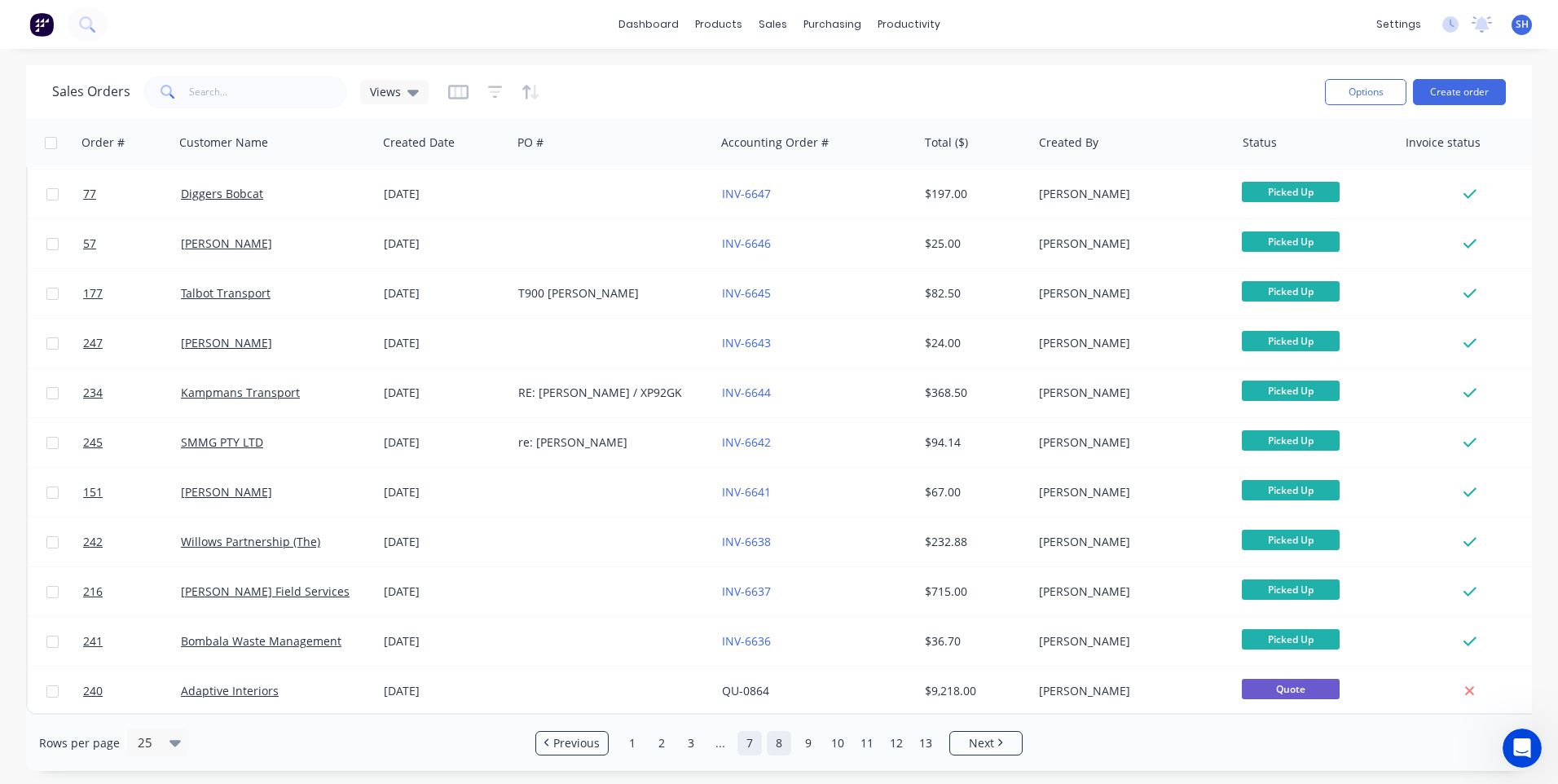
click at [751, 740] on link "7" at bounding box center [750, 743] width 25 height 25
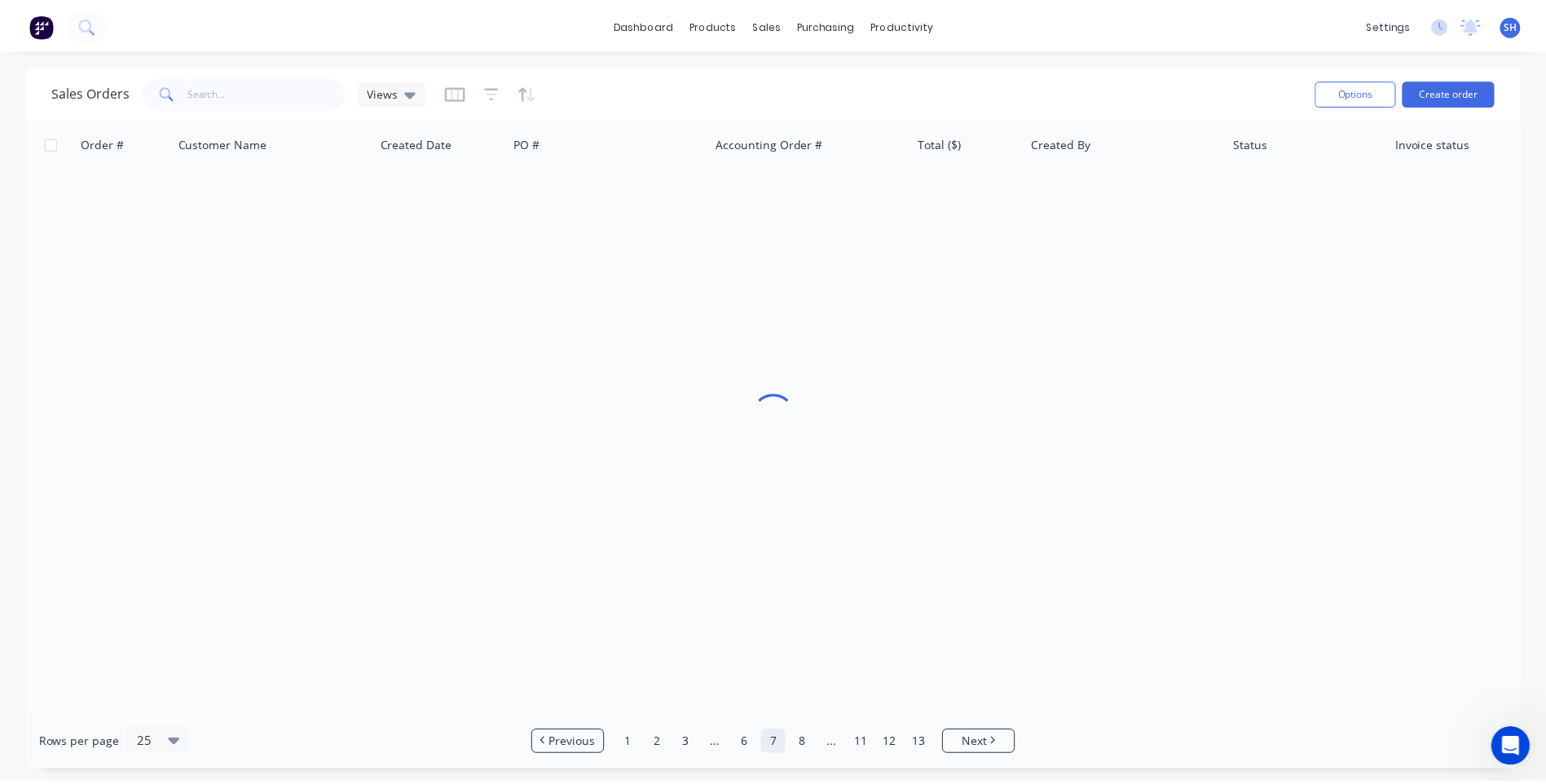
scroll to position [0, 0]
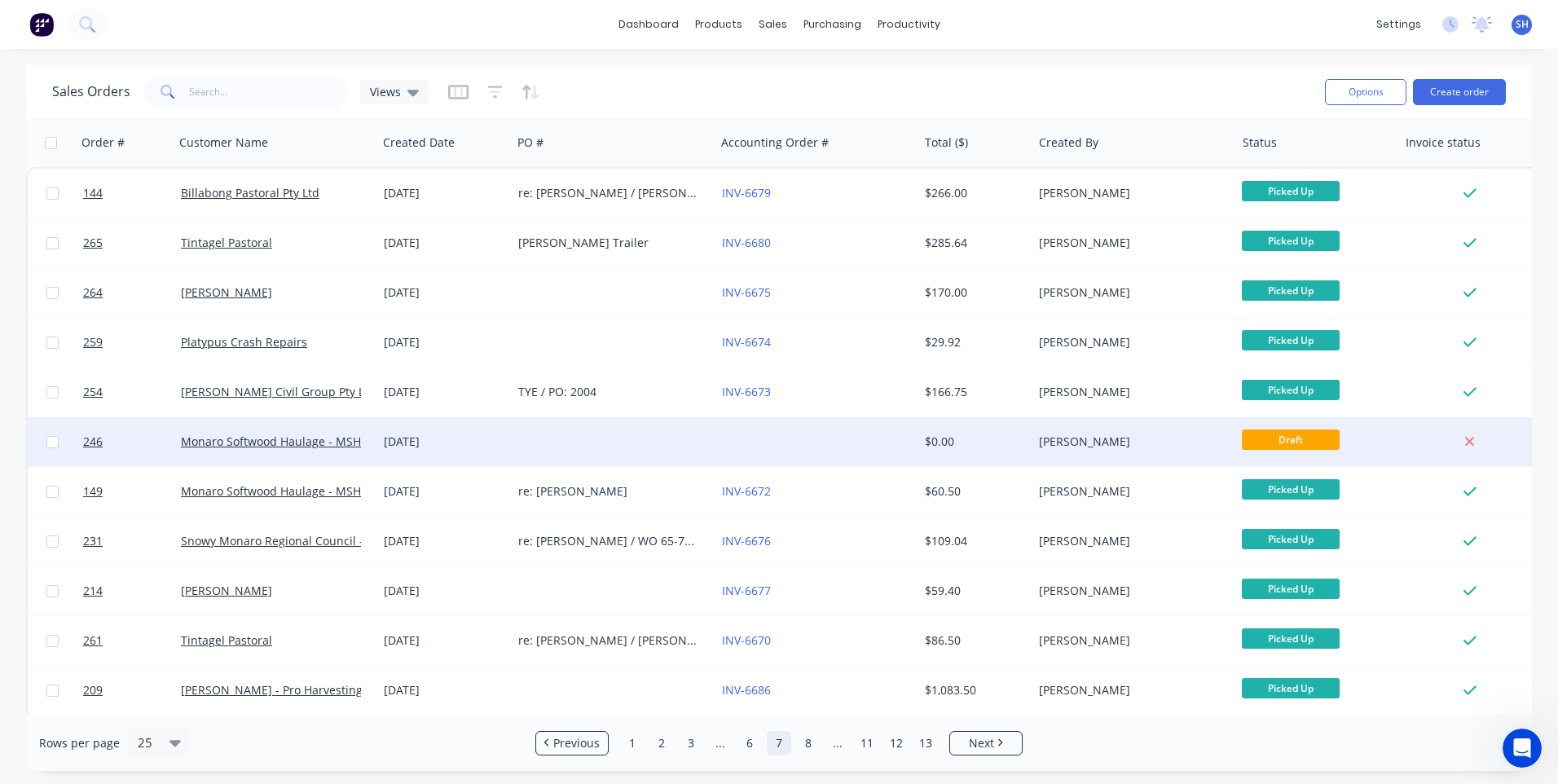
click at [826, 440] on div at bounding box center [817, 442] width 203 height 49
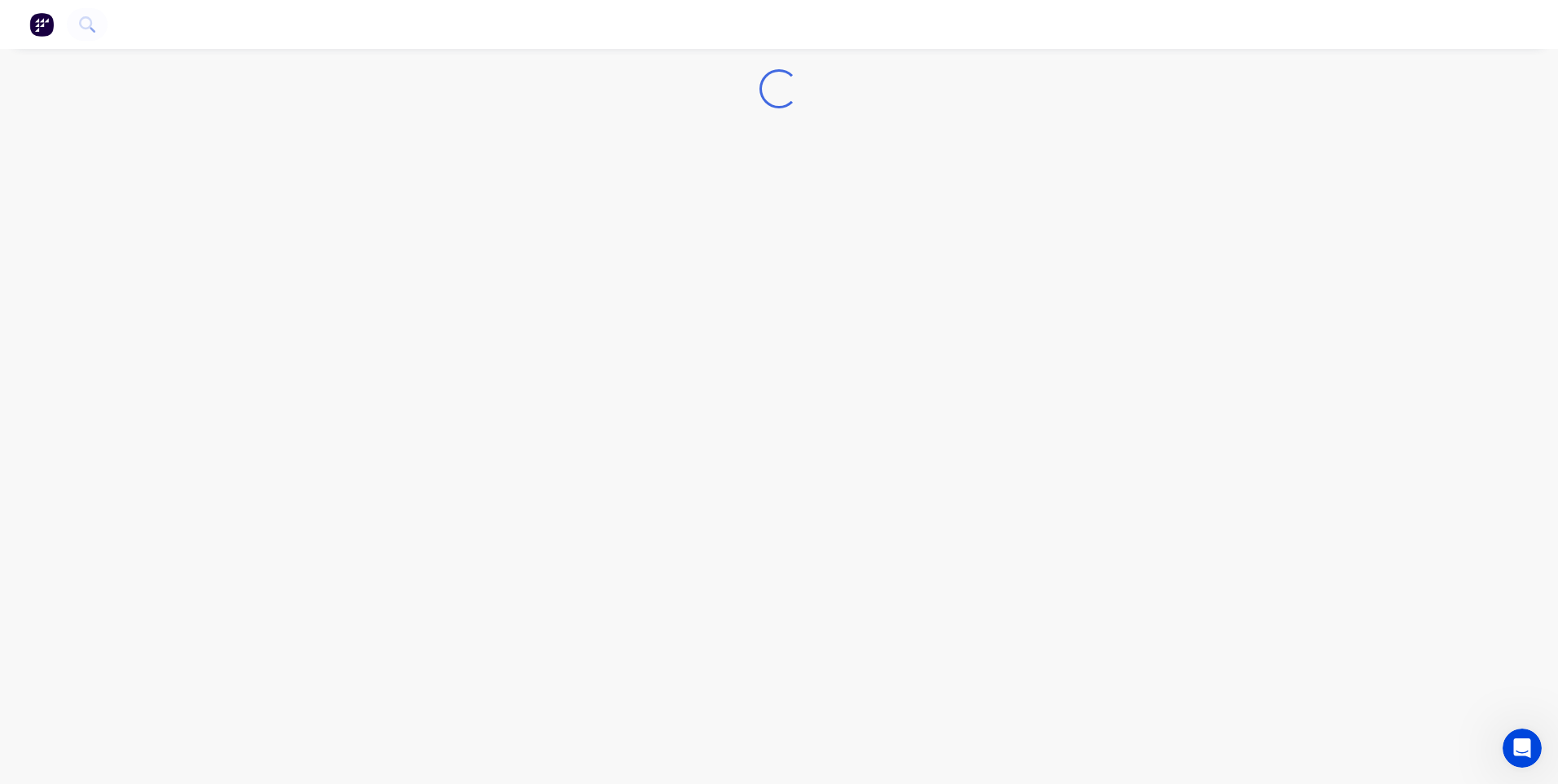
click at [826, 441] on div "Loading..." at bounding box center [779, 392] width 1558 height 784
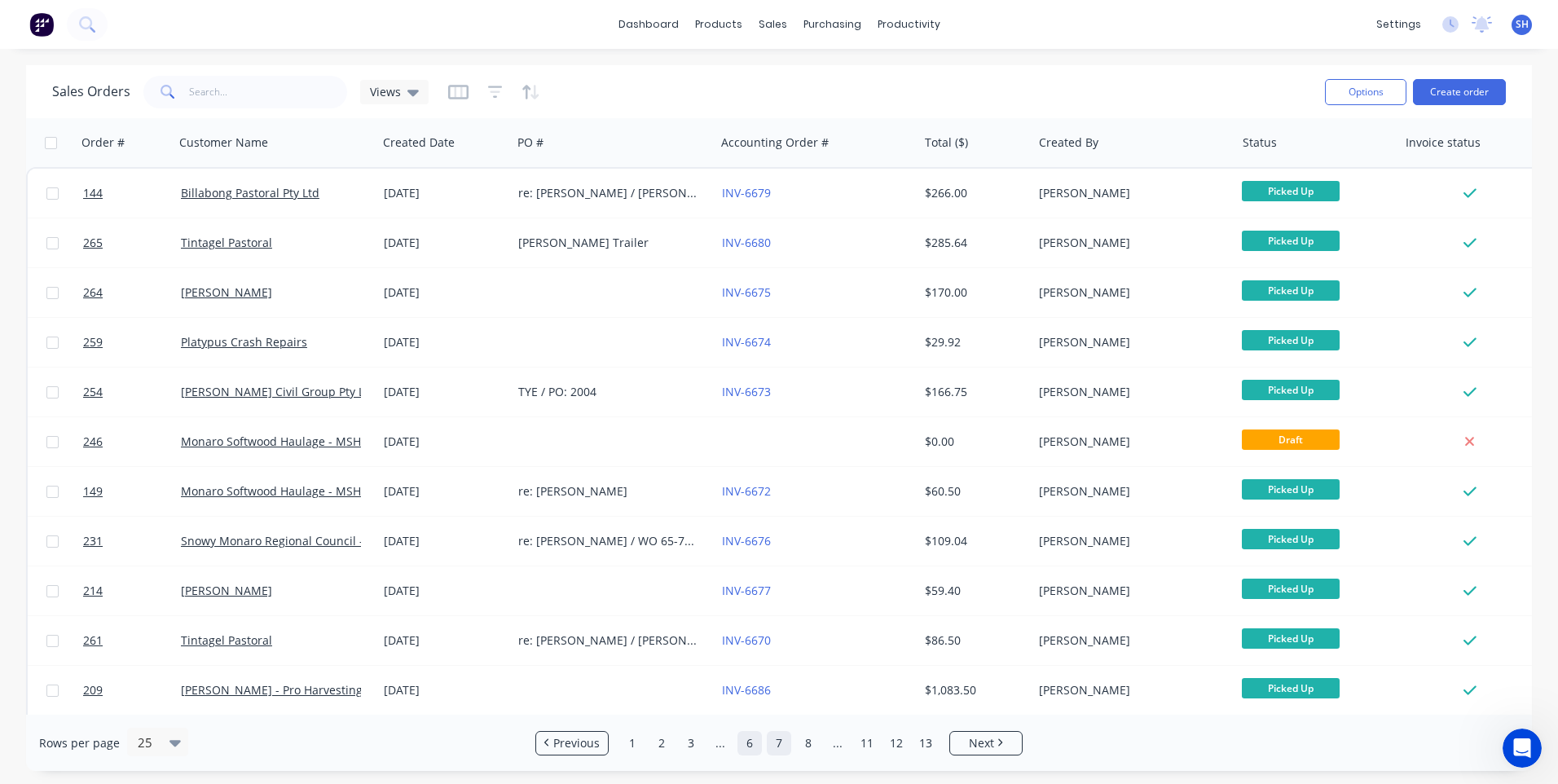
click at [748, 747] on link "6" at bounding box center [750, 743] width 25 height 25
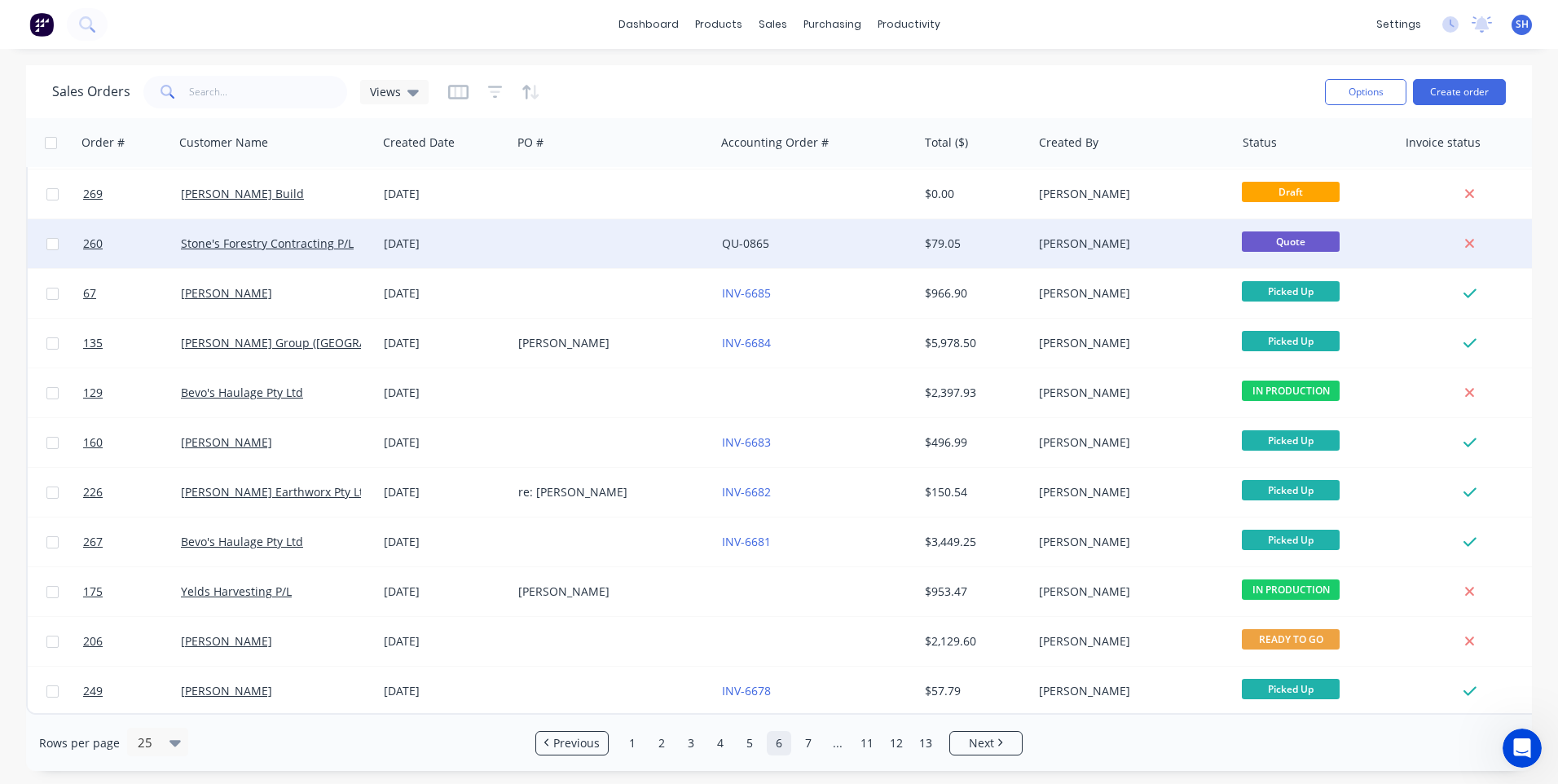
scroll to position [703, 0]
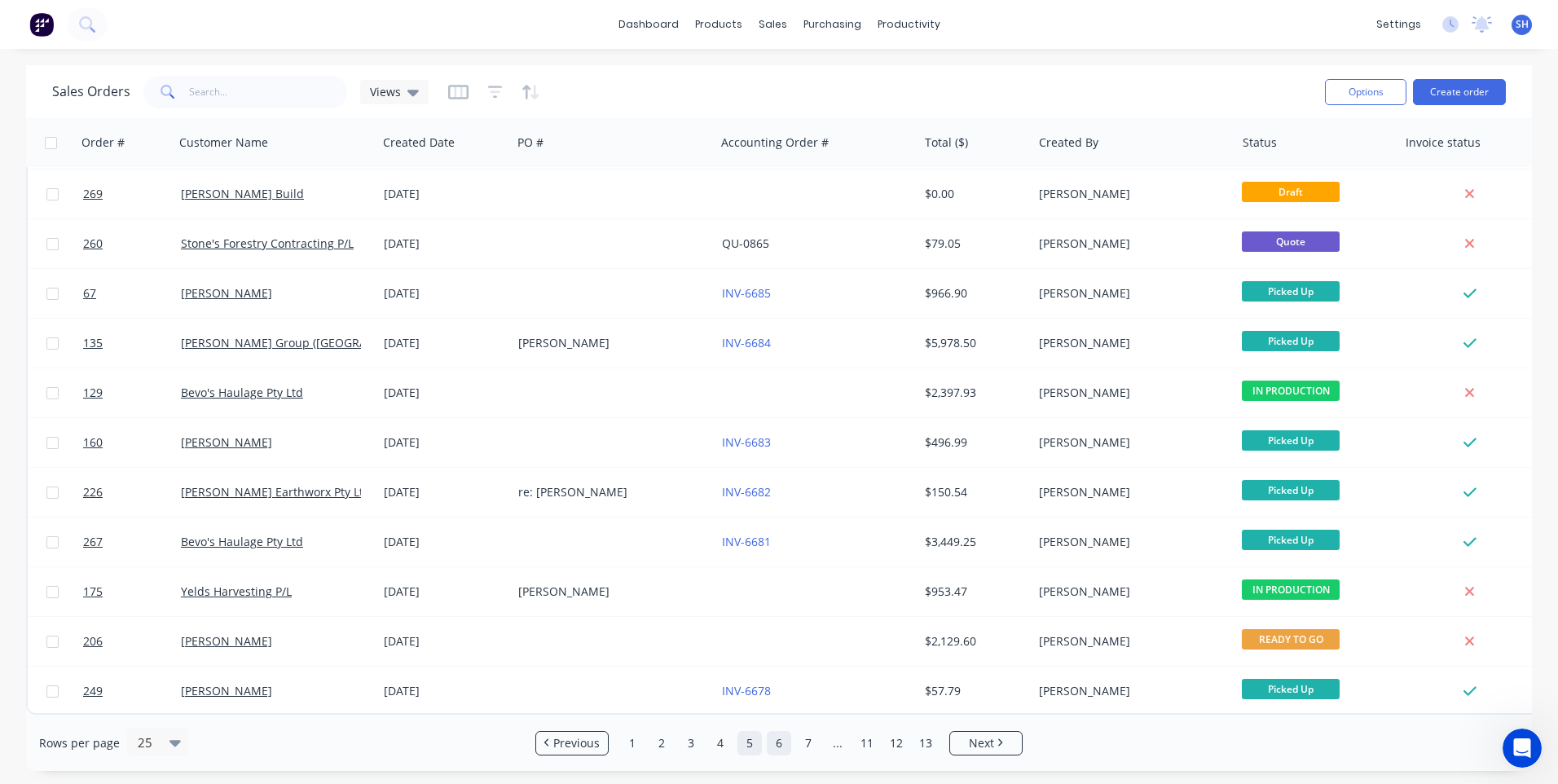
click at [751, 744] on link "5" at bounding box center [750, 743] width 25 height 25
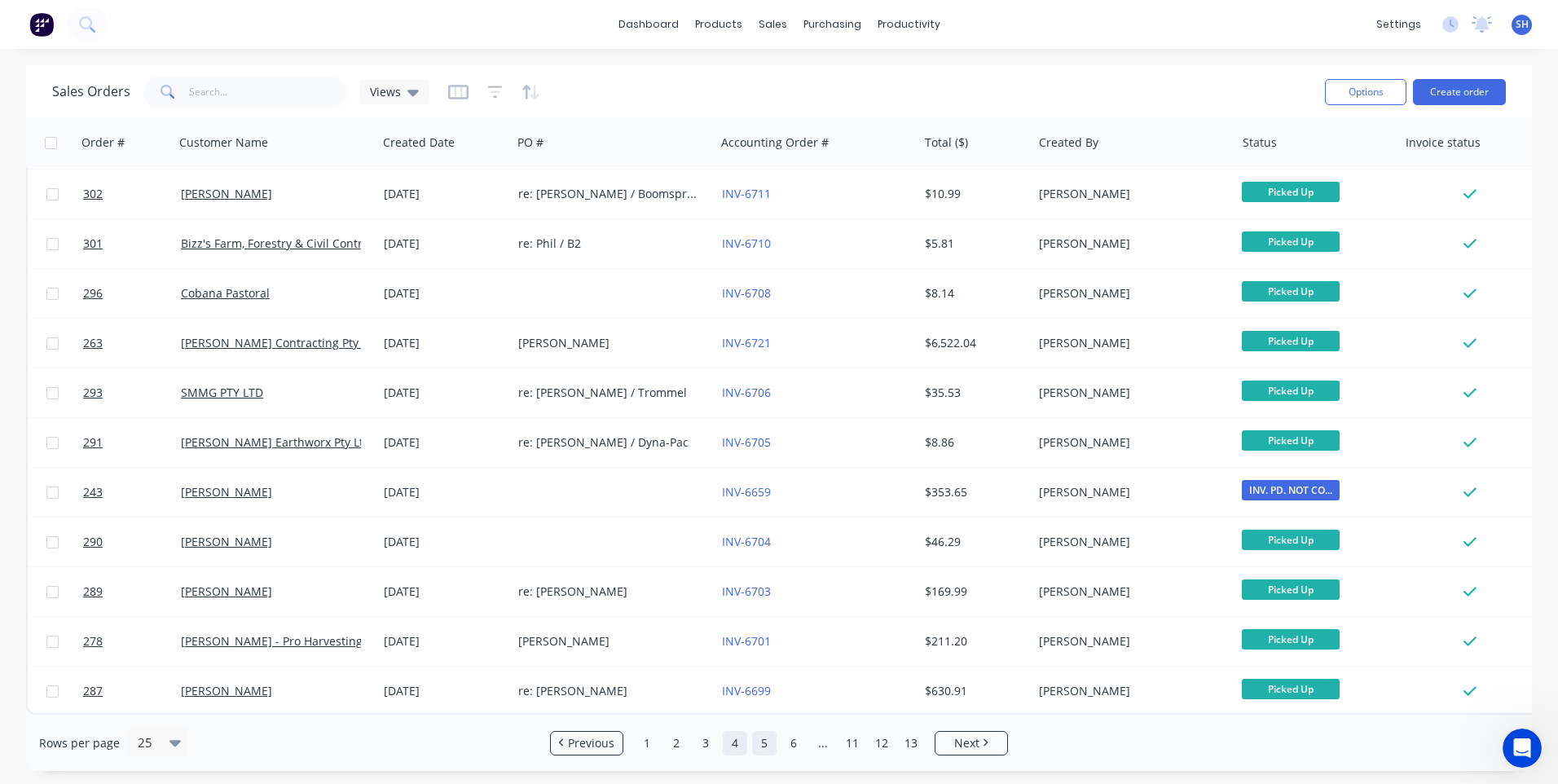
click at [735, 744] on link "4" at bounding box center [735, 743] width 25 height 25
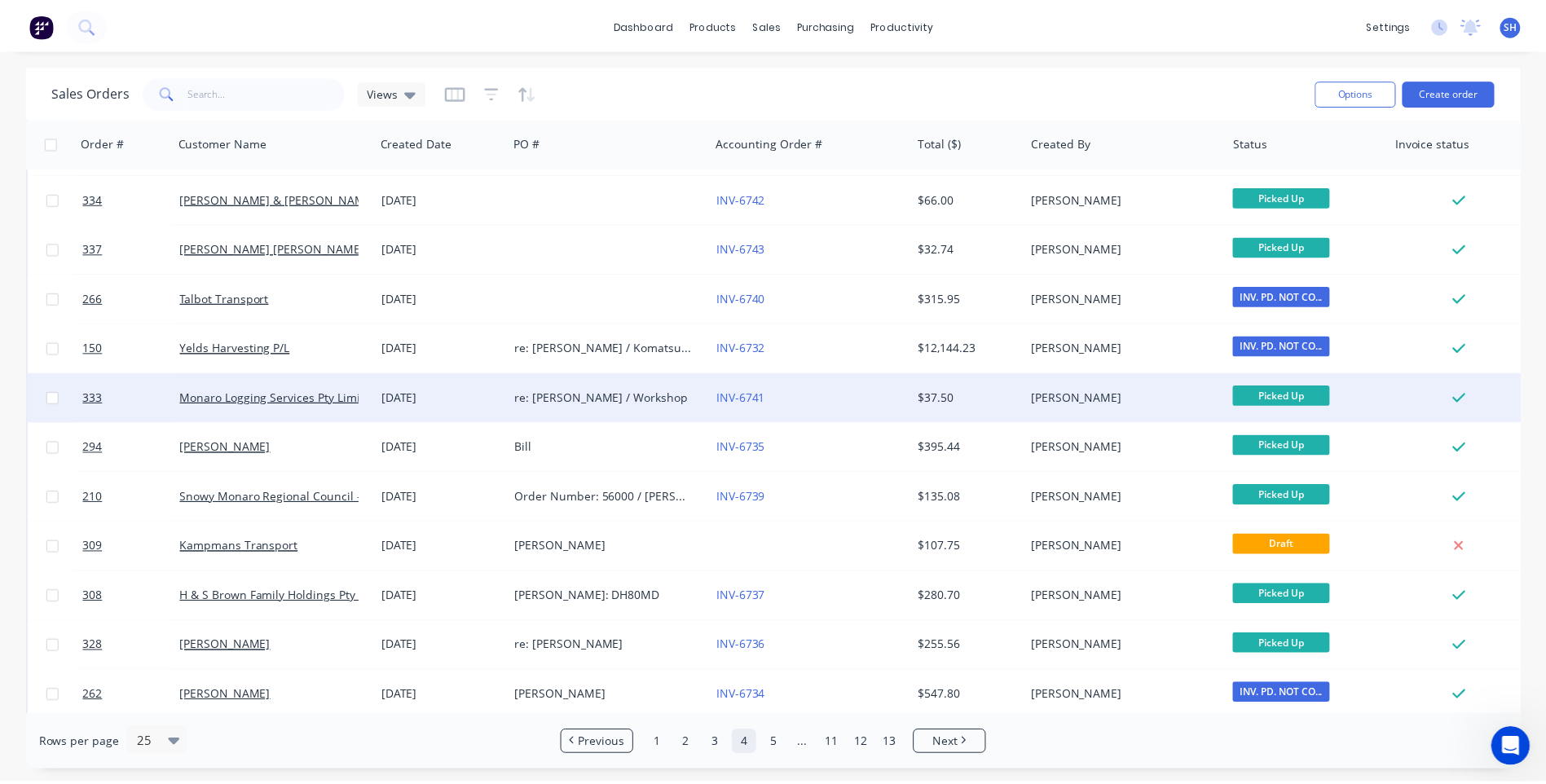
scroll to position [163, 0]
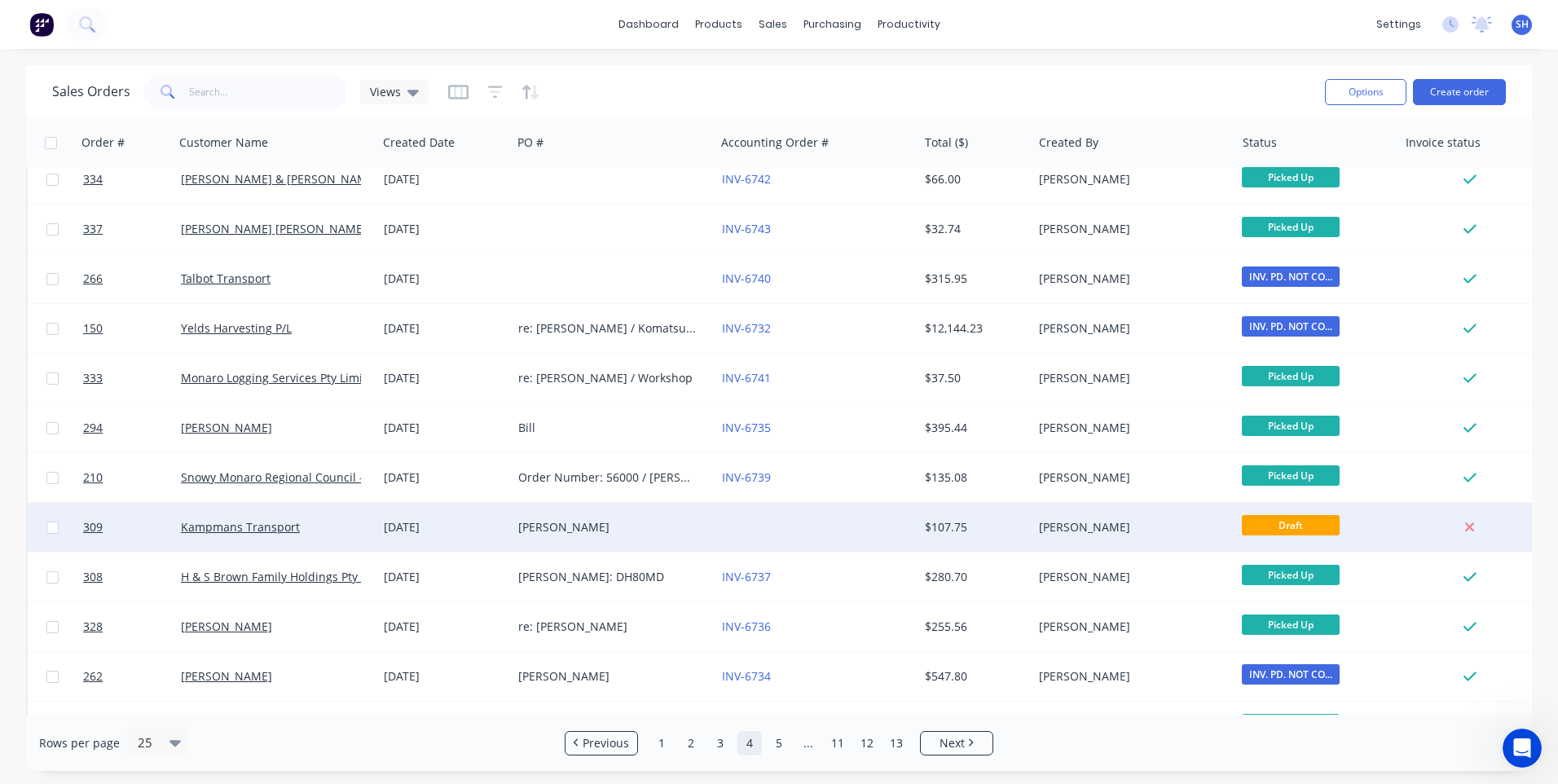
click at [629, 526] on div "[PERSON_NAME]" at bounding box center [608, 526] width 181 height 17
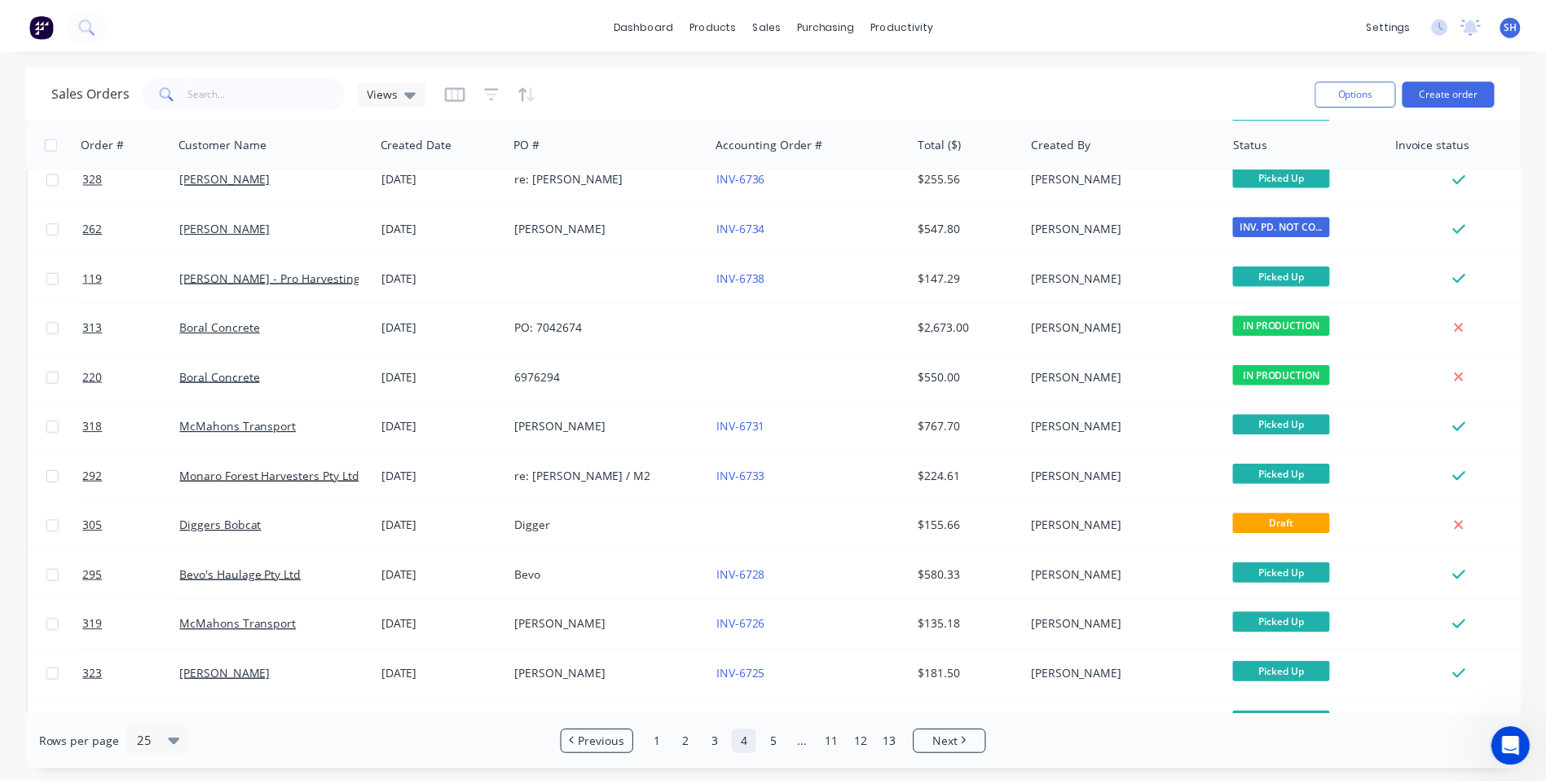
scroll to position [651, 0]
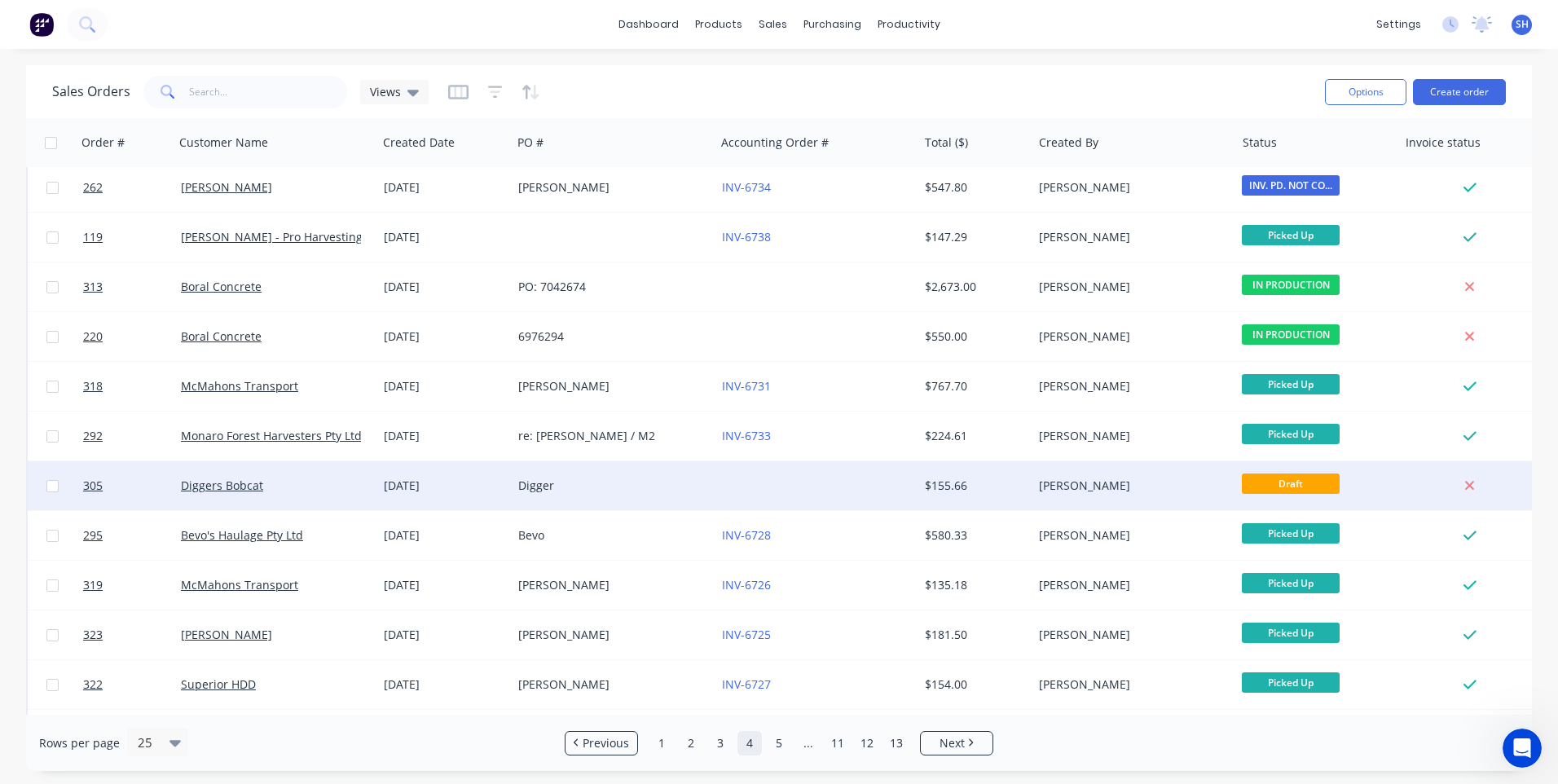
click at [588, 483] on div "Digger" at bounding box center [608, 485] width 181 height 17
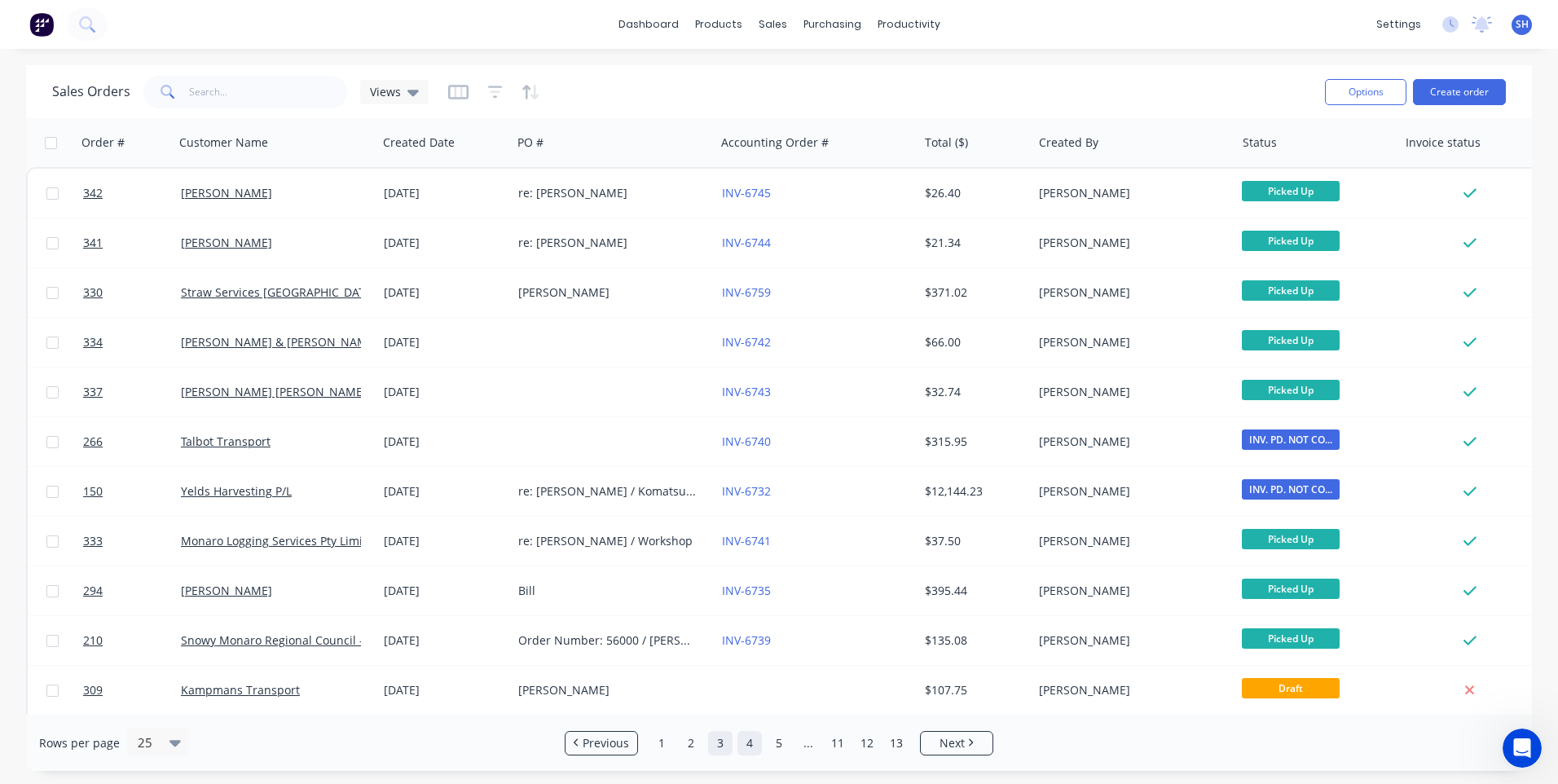
click at [717, 738] on link "3" at bounding box center [720, 743] width 25 height 25
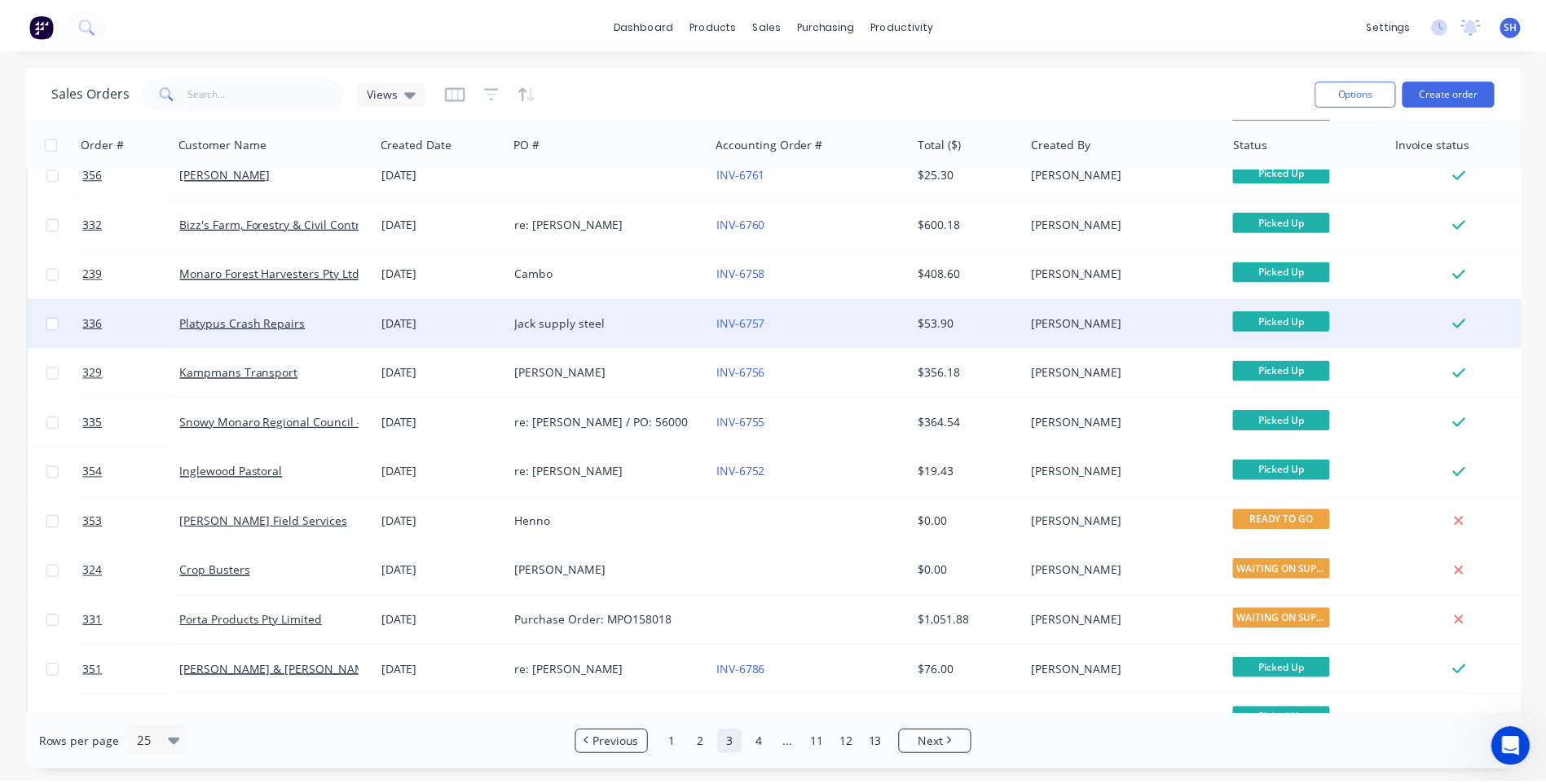
scroll to position [244, 0]
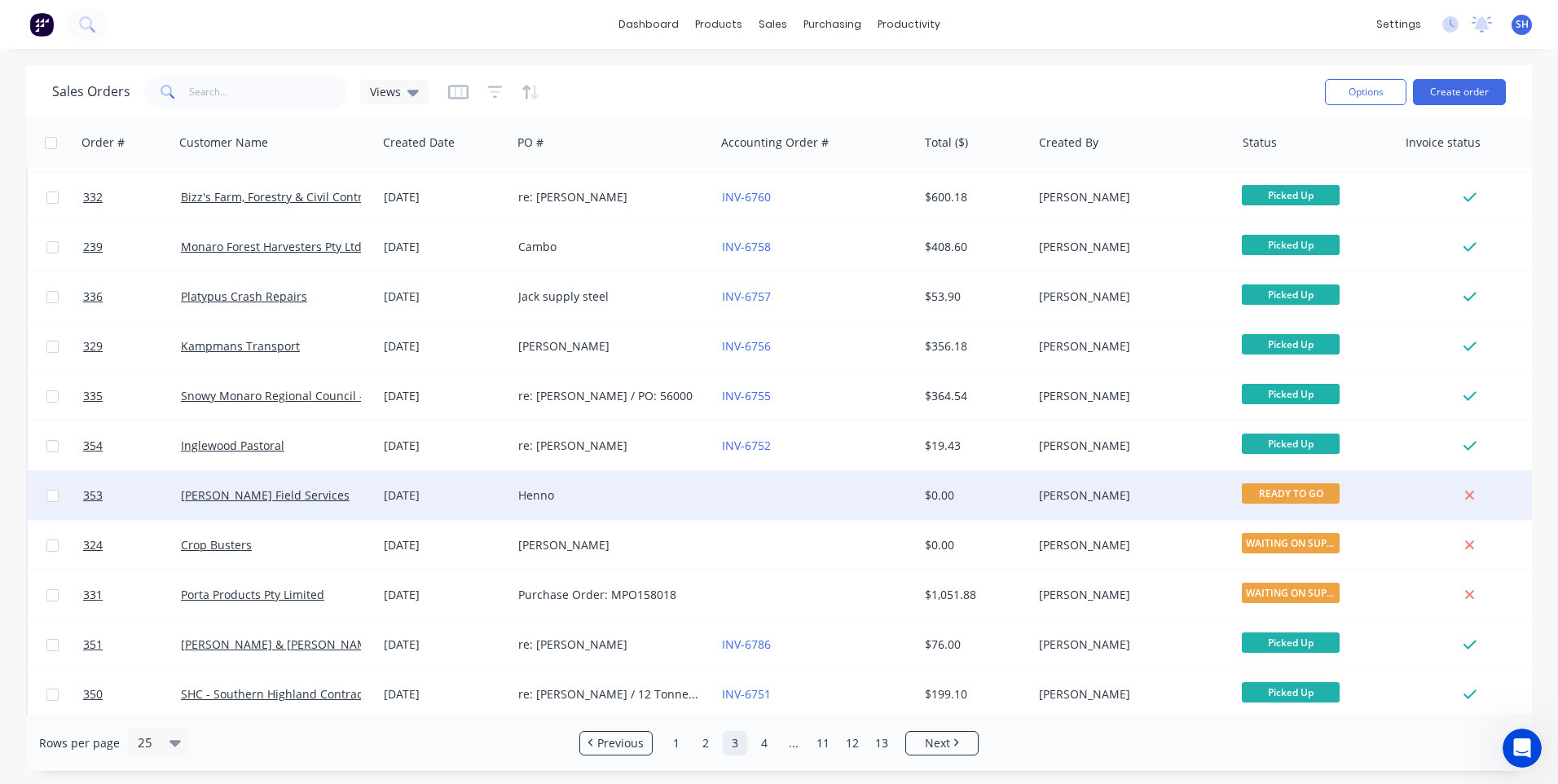
click at [673, 492] on div "Henno" at bounding box center [608, 495] width 181 height 17
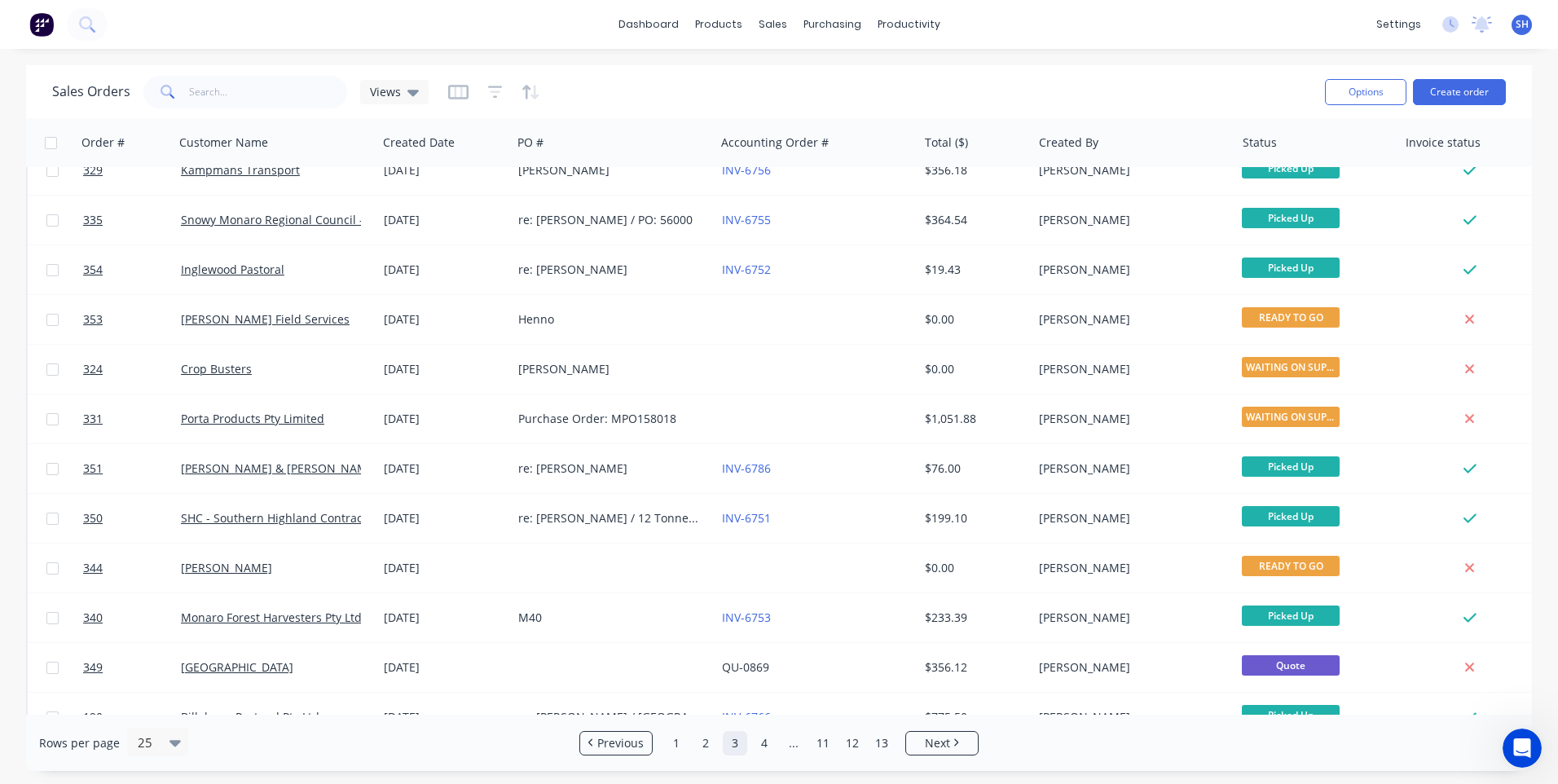
scroll to position [489, 0]
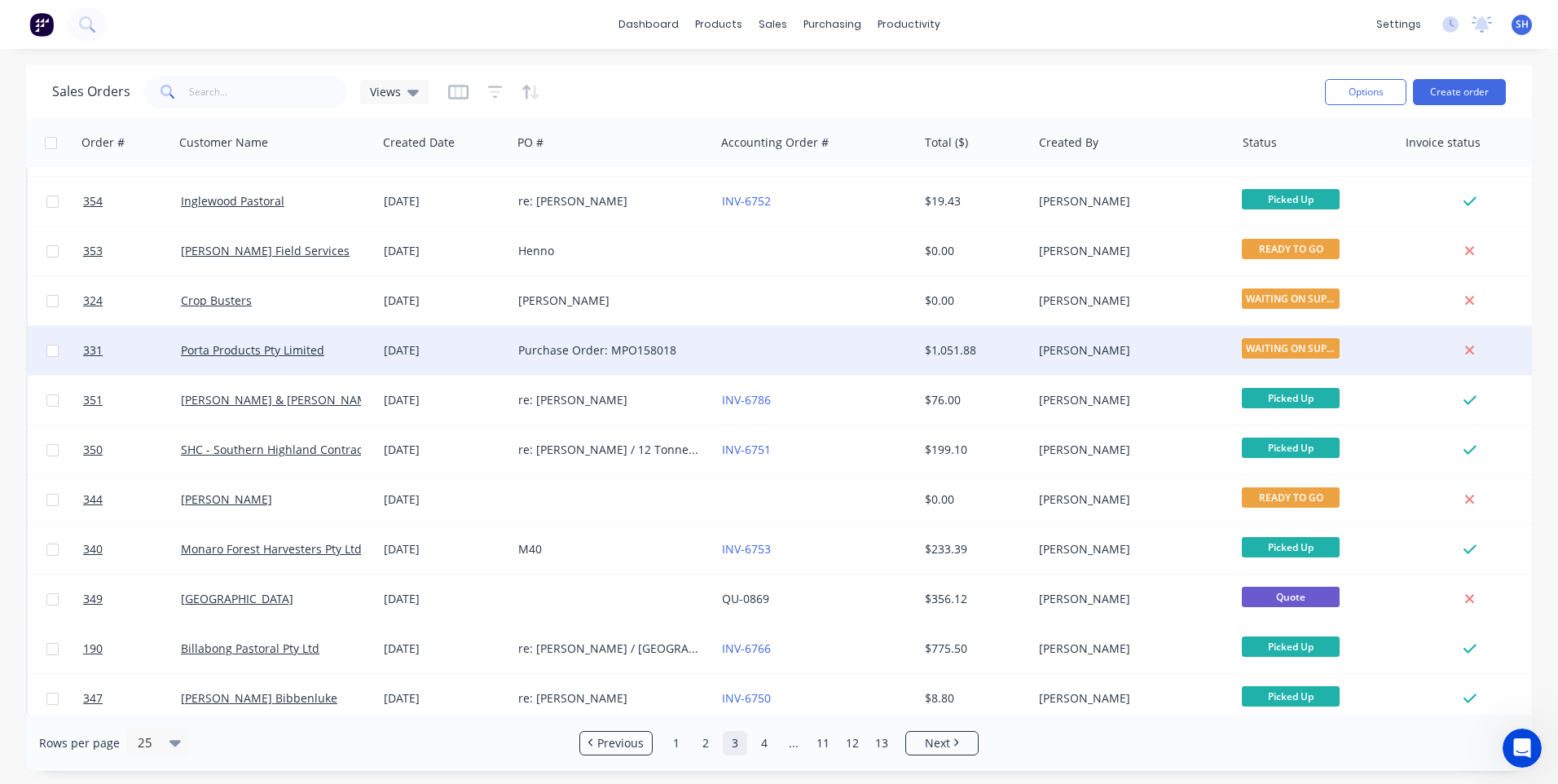
click at [733, 350] on div at bounding box center [817, 351] width 203 height 49
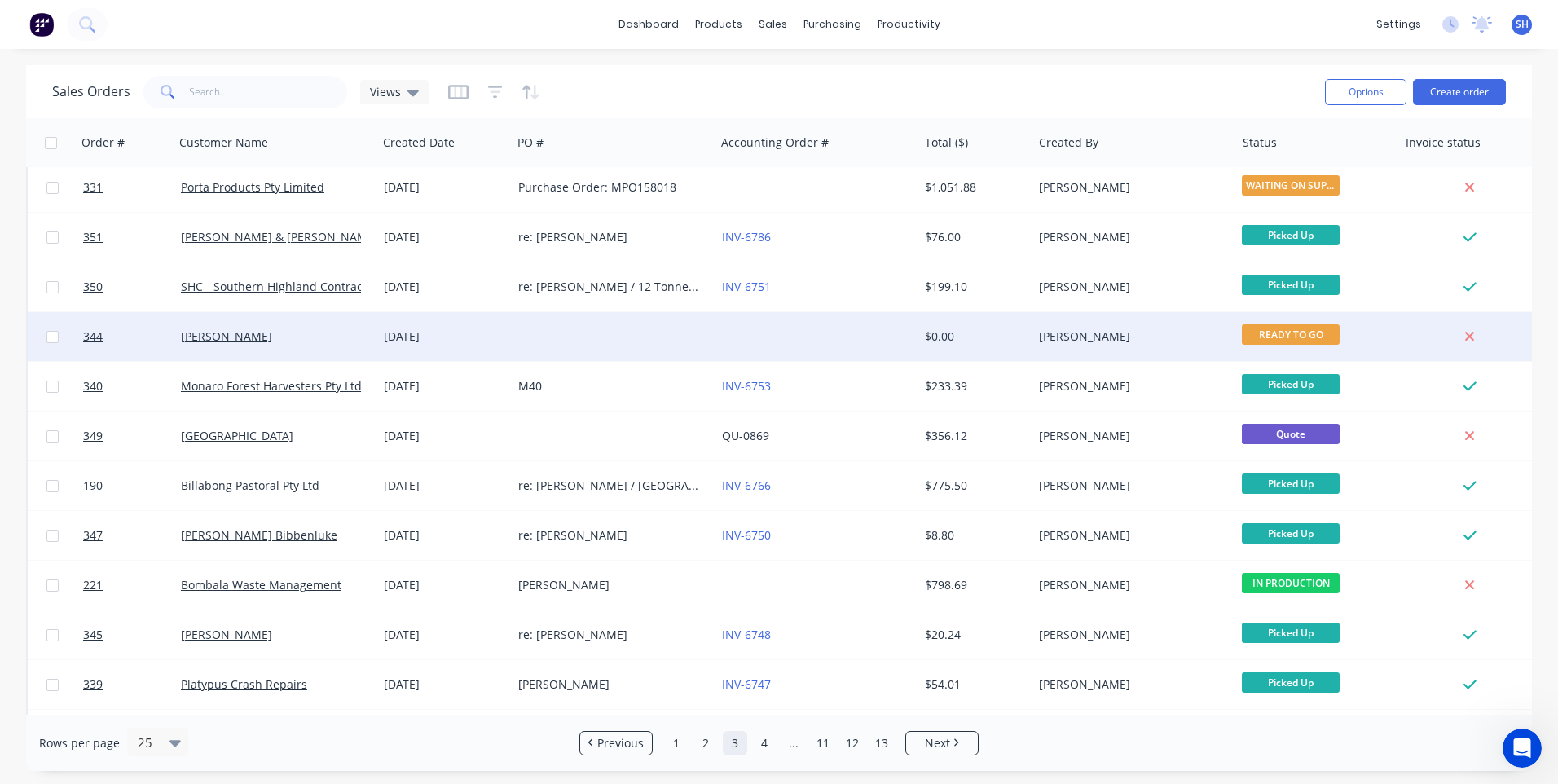
scroll to position [703, 0]
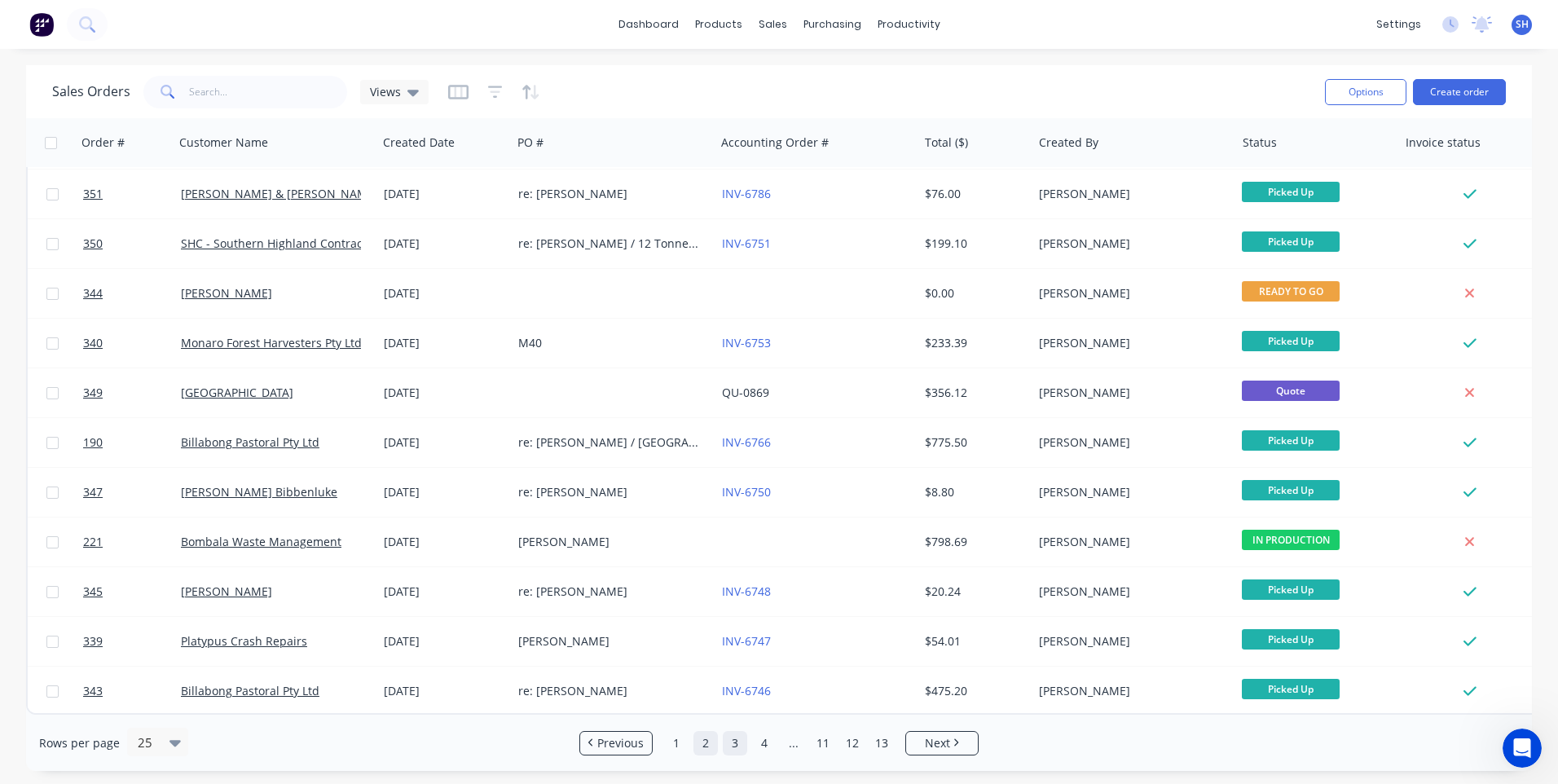
click at [707, 740] on link "2" at bounding box center [706, 743] width 25 height 25
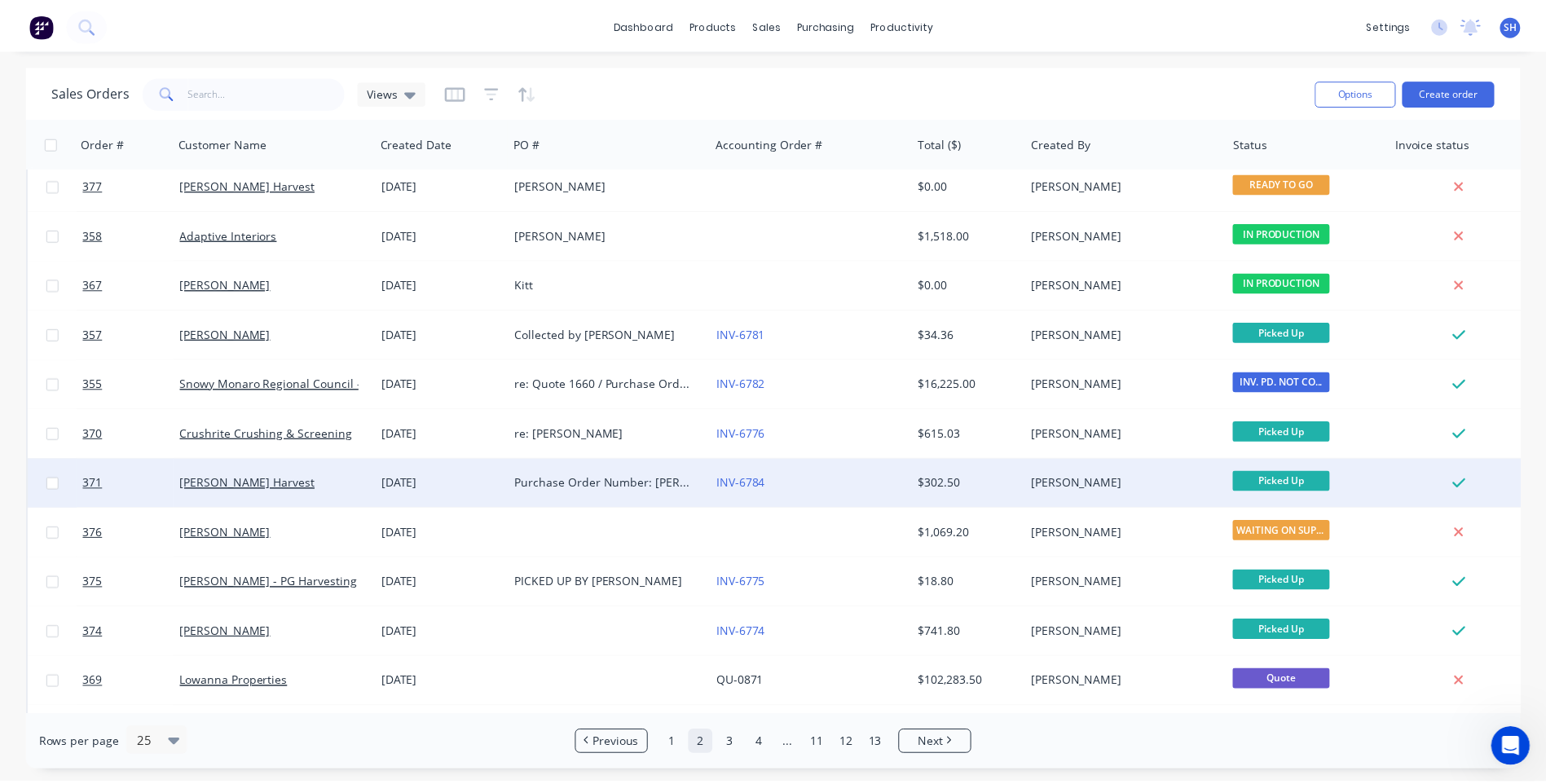
scroll to position [0, 0]
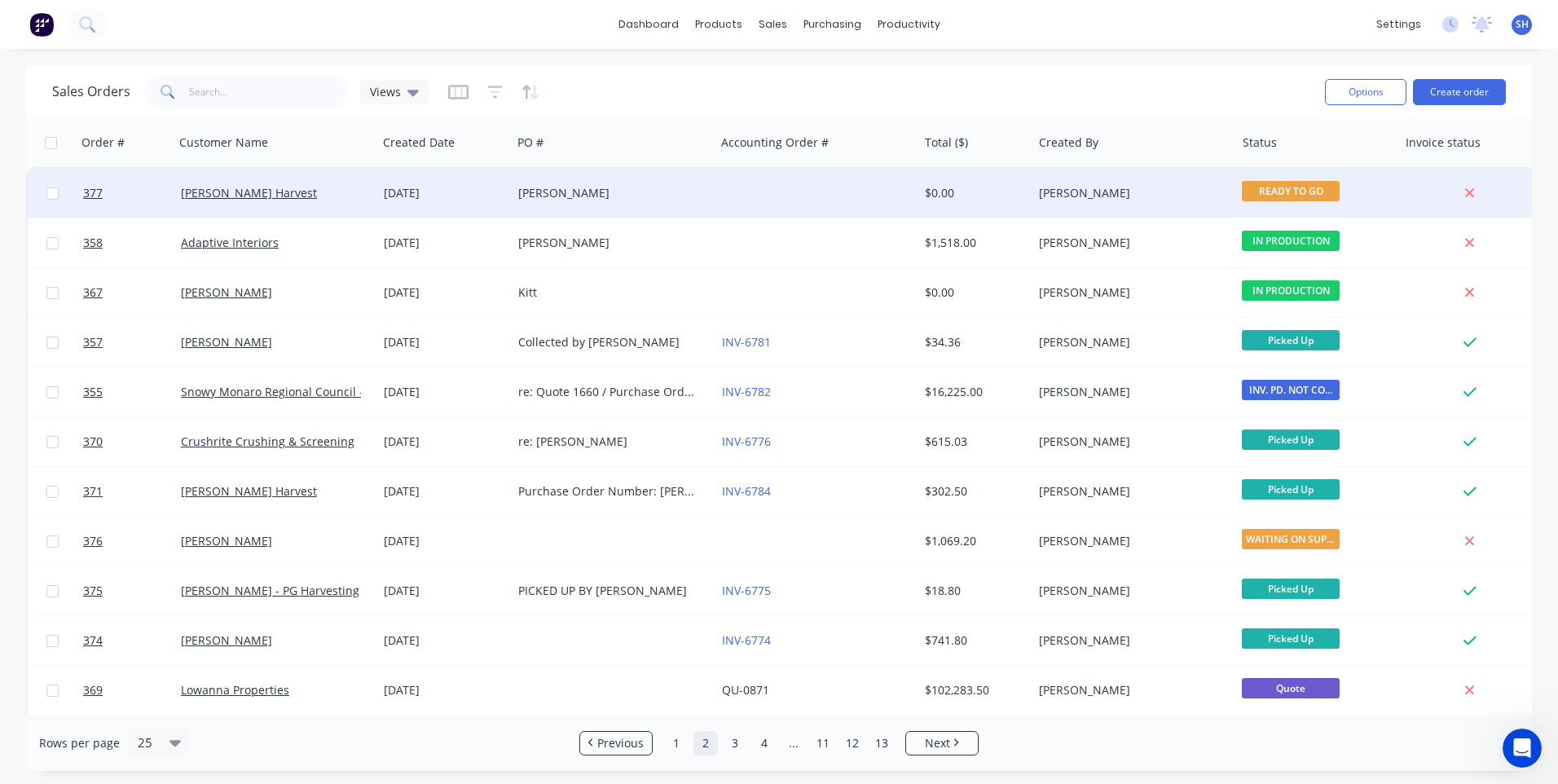
click at [728, 193] on div at bounding box center [817, 193] width 203 height 49
click at [615, 196] on div "[PERSON_NAME]" at bounding box center [608, 192] width 181 height 17
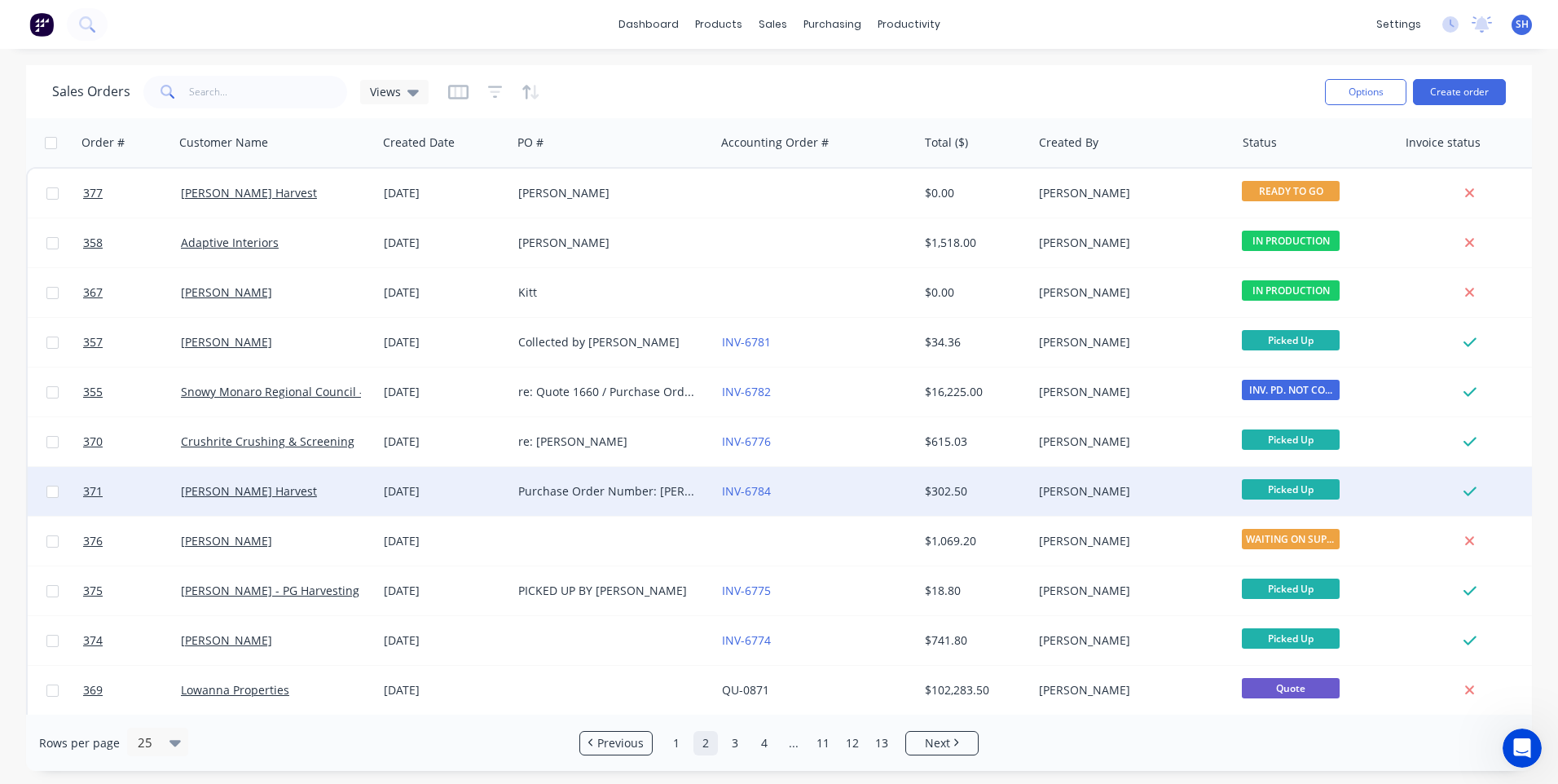
click at [817, 491] on div "INV-6784" at bounding box center [812, 491] width 181 height 17
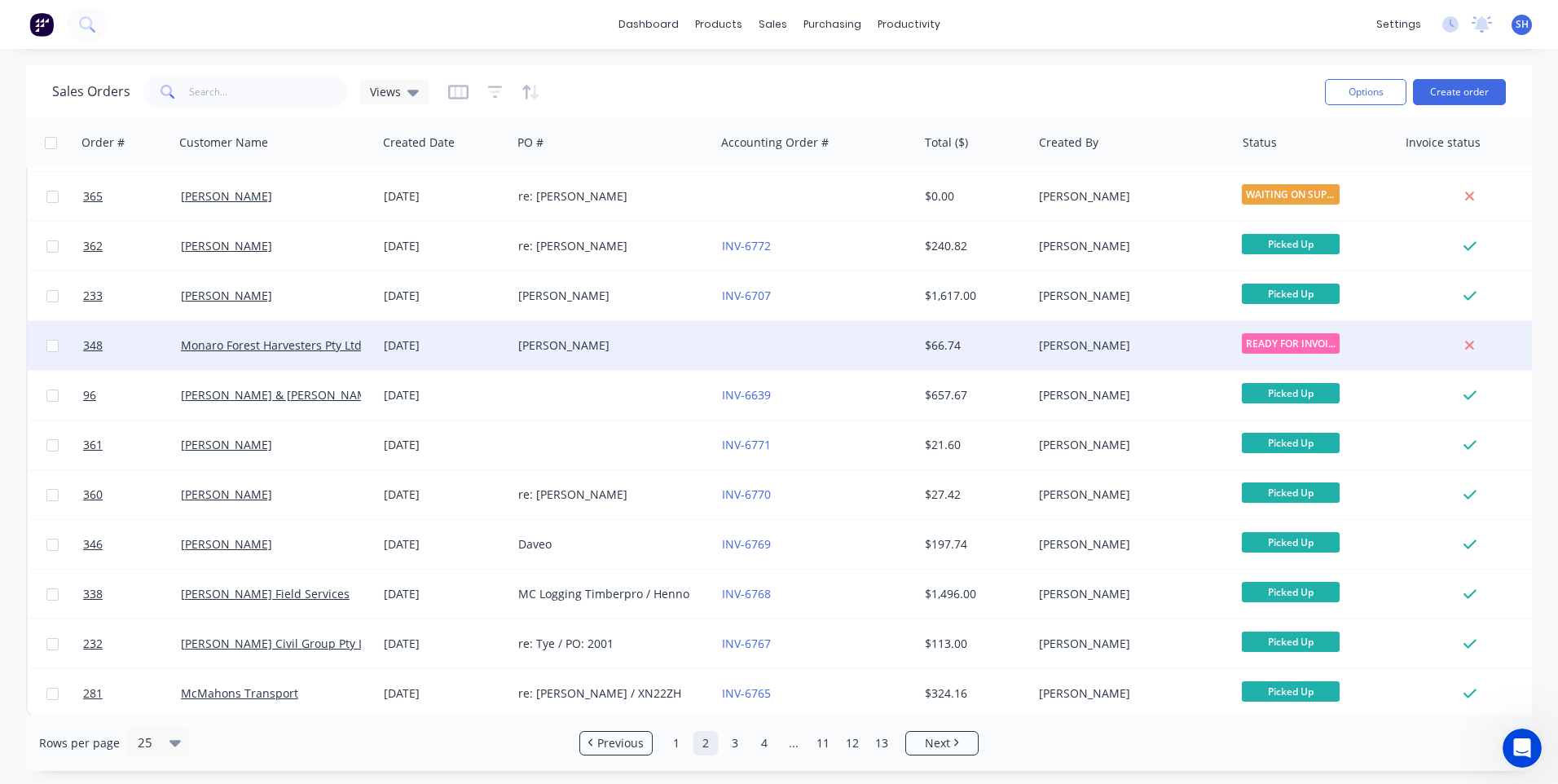
scroll to position [703, 0]
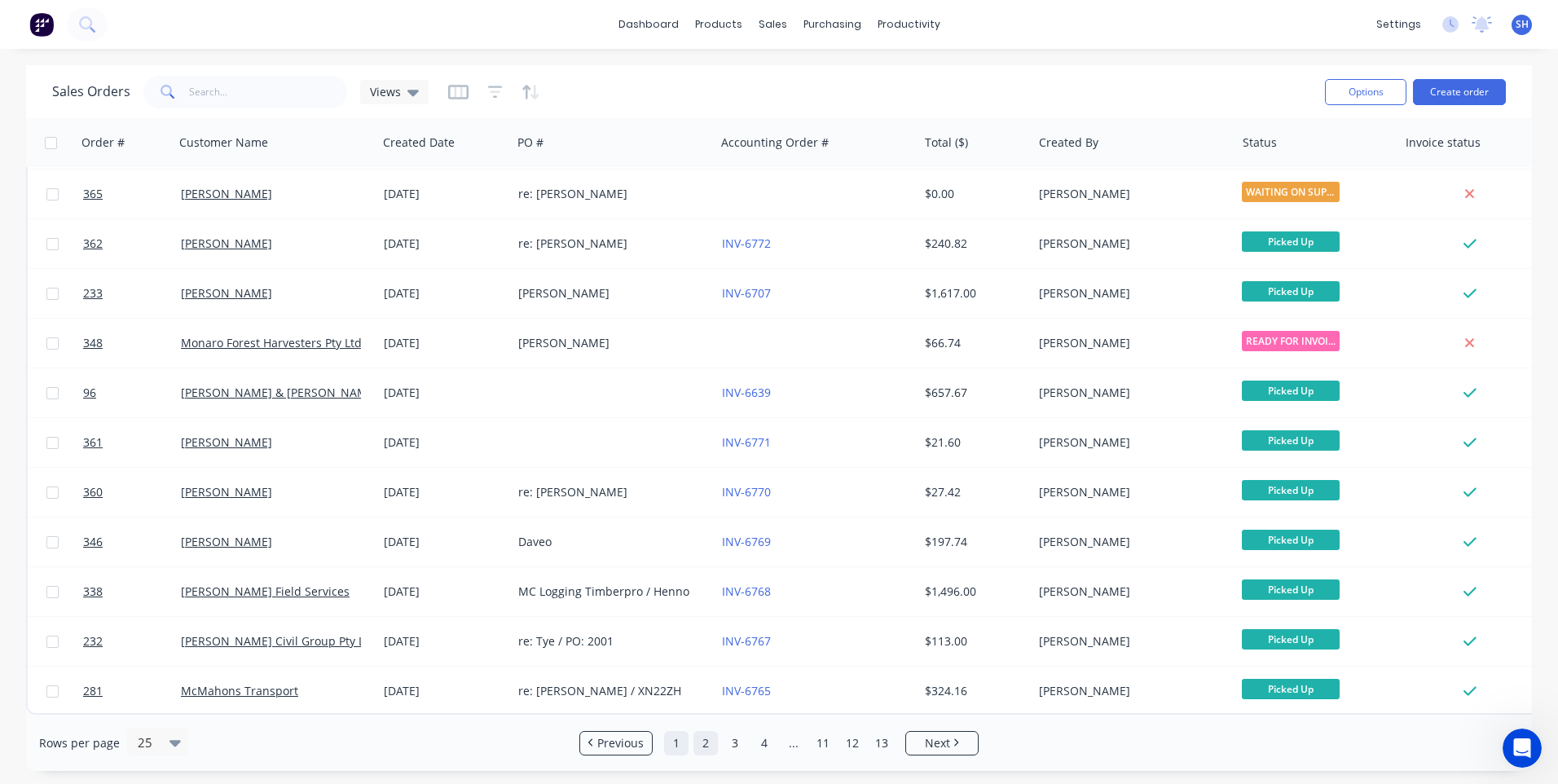
click at [673, 743] on link "1" at bounding box center [676, 743] width 25 height 25
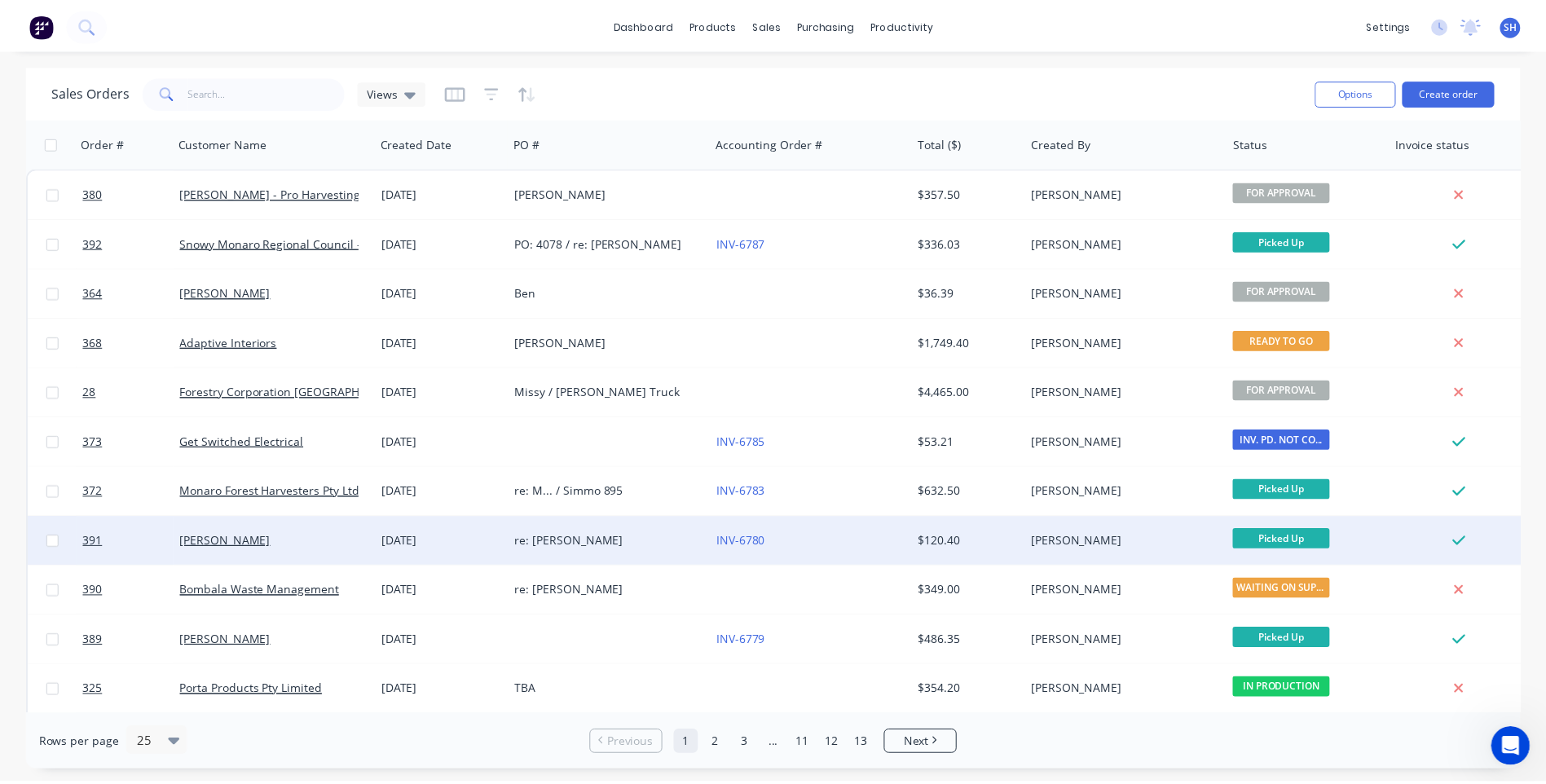
scroll to position [0, 0]
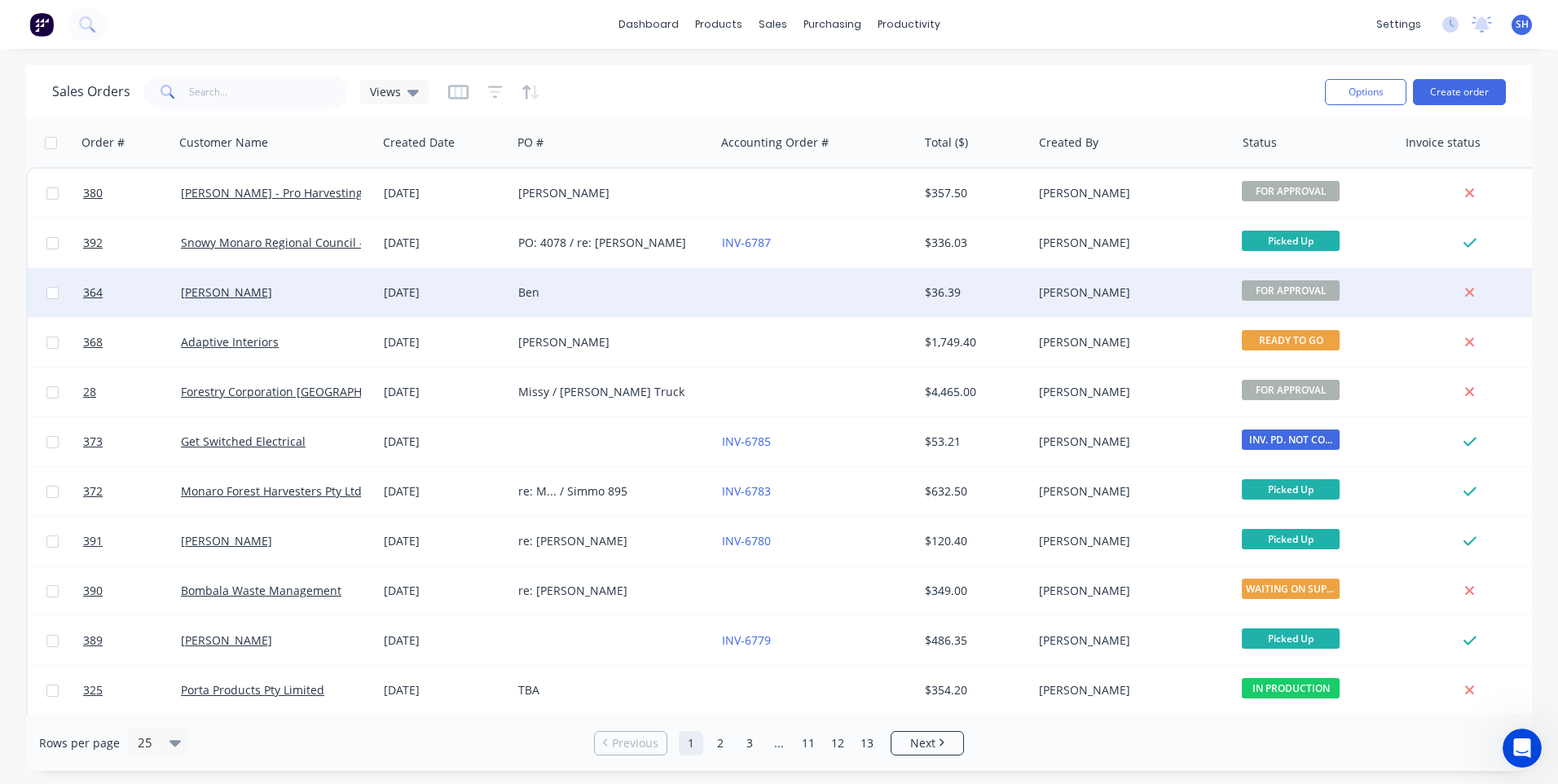
click at [697, 280] on div "Ben" at bounding box center [613, 293] width 203 height 49
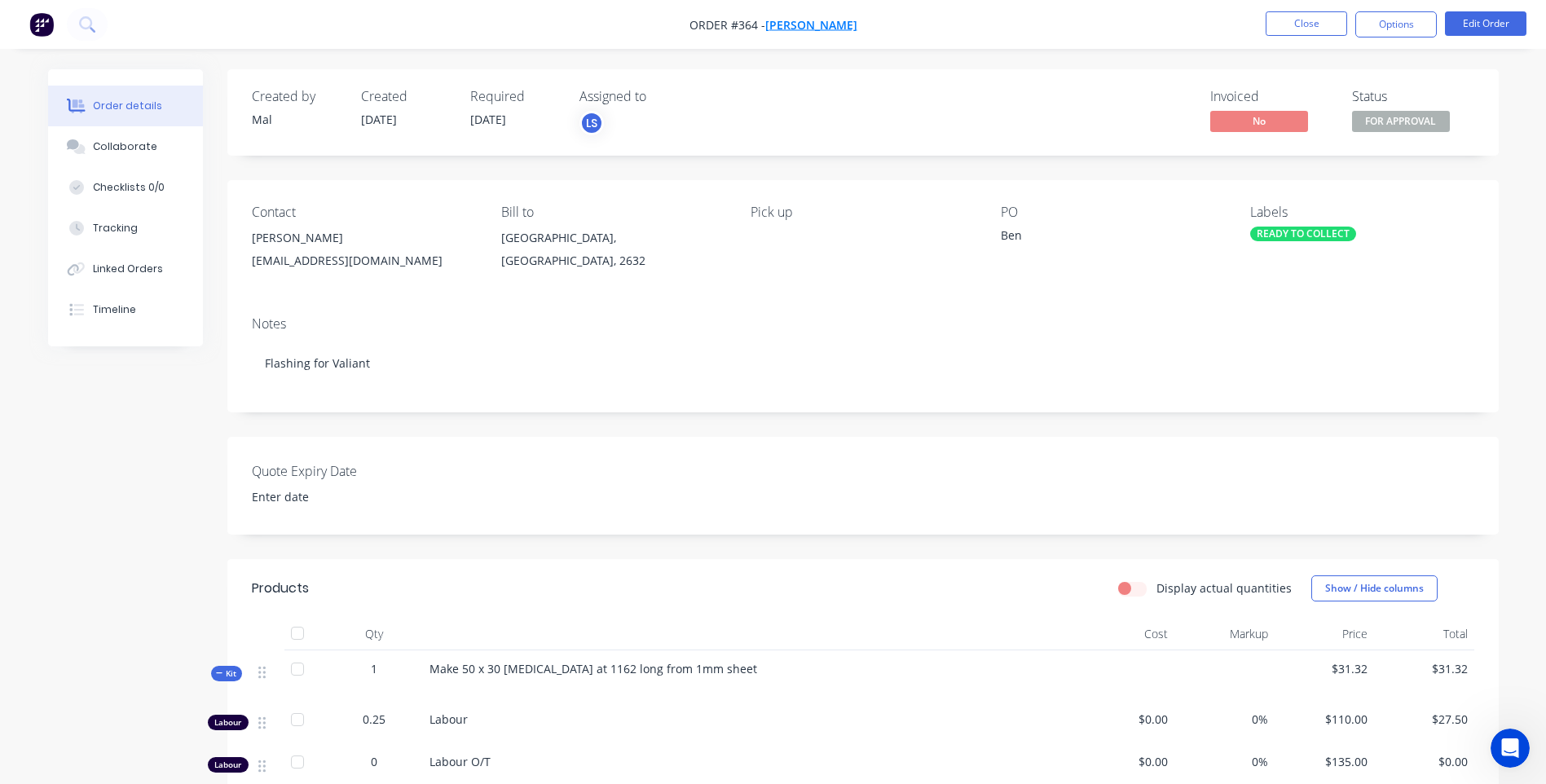
click at [806, 25] on span "[PERSON_NAME]" at bounding box center [811, 25] width 92 height 16
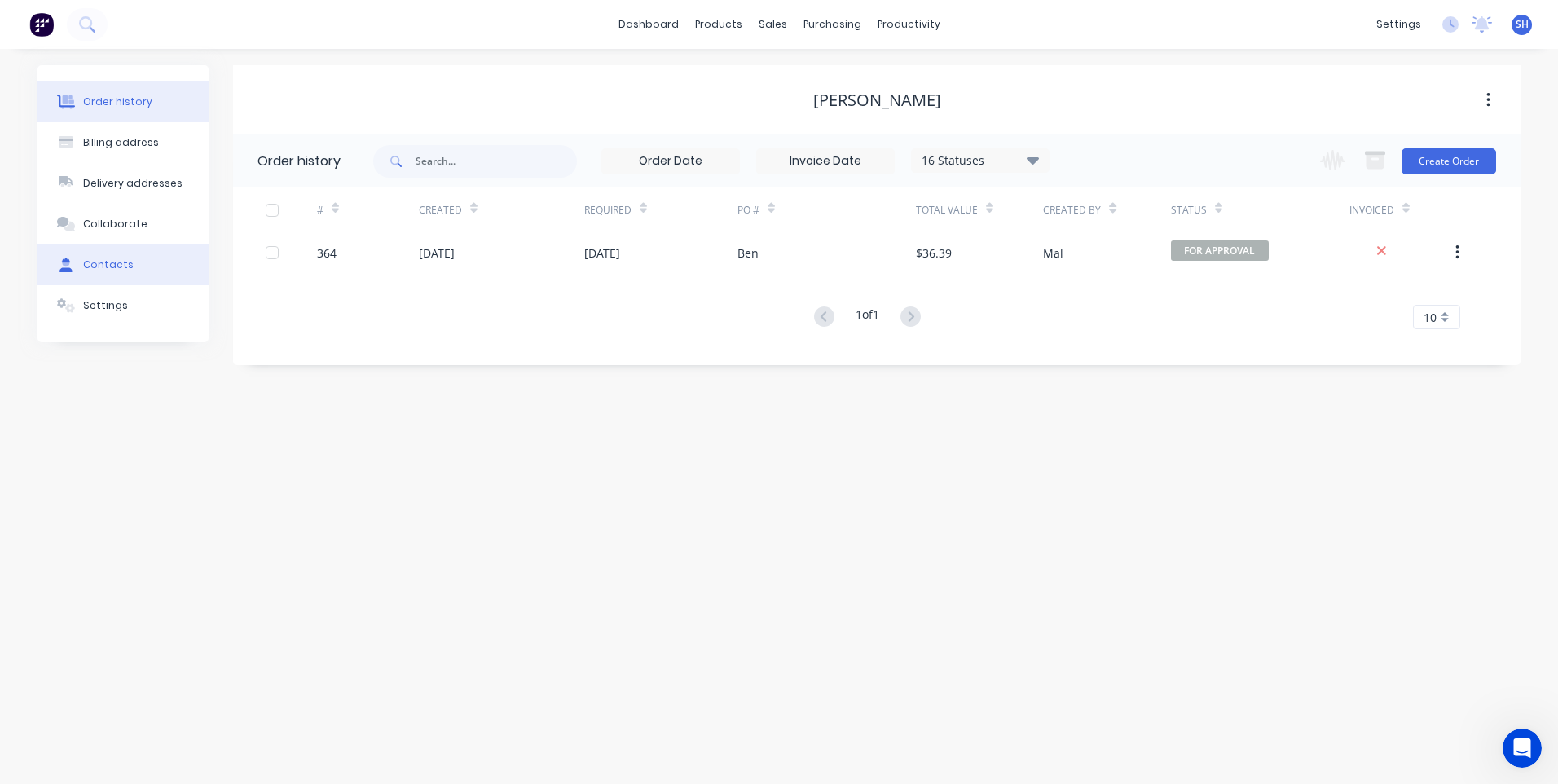
click at [107, 264] on div "Contacts" at bounding box center [108, 265] width 50 height 15
select select "AU"
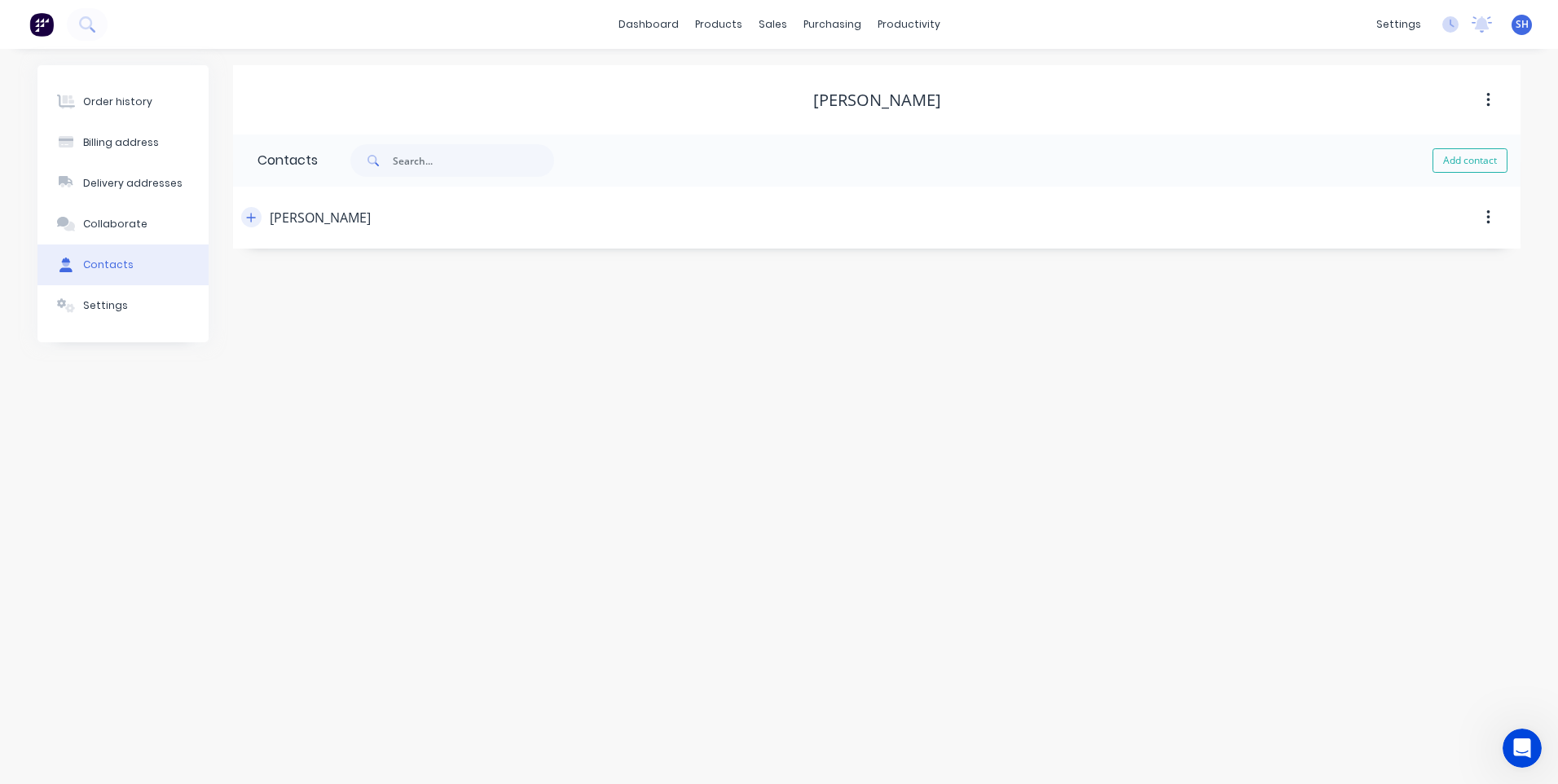
click at [251, 215] on icon "button" at bounding box center [251, 217] width 9 height 9
click at [147, 434] on div "Order history Billing address Delivery addresses Collaborate Contacts Settings" at bounding box center [123, 292] width 171 height 454
click at [337, 466] on input "tel" at bounding box center [409, 470] width 195 height 18
paste input "0407 605 262"
type input "0407 605 262"
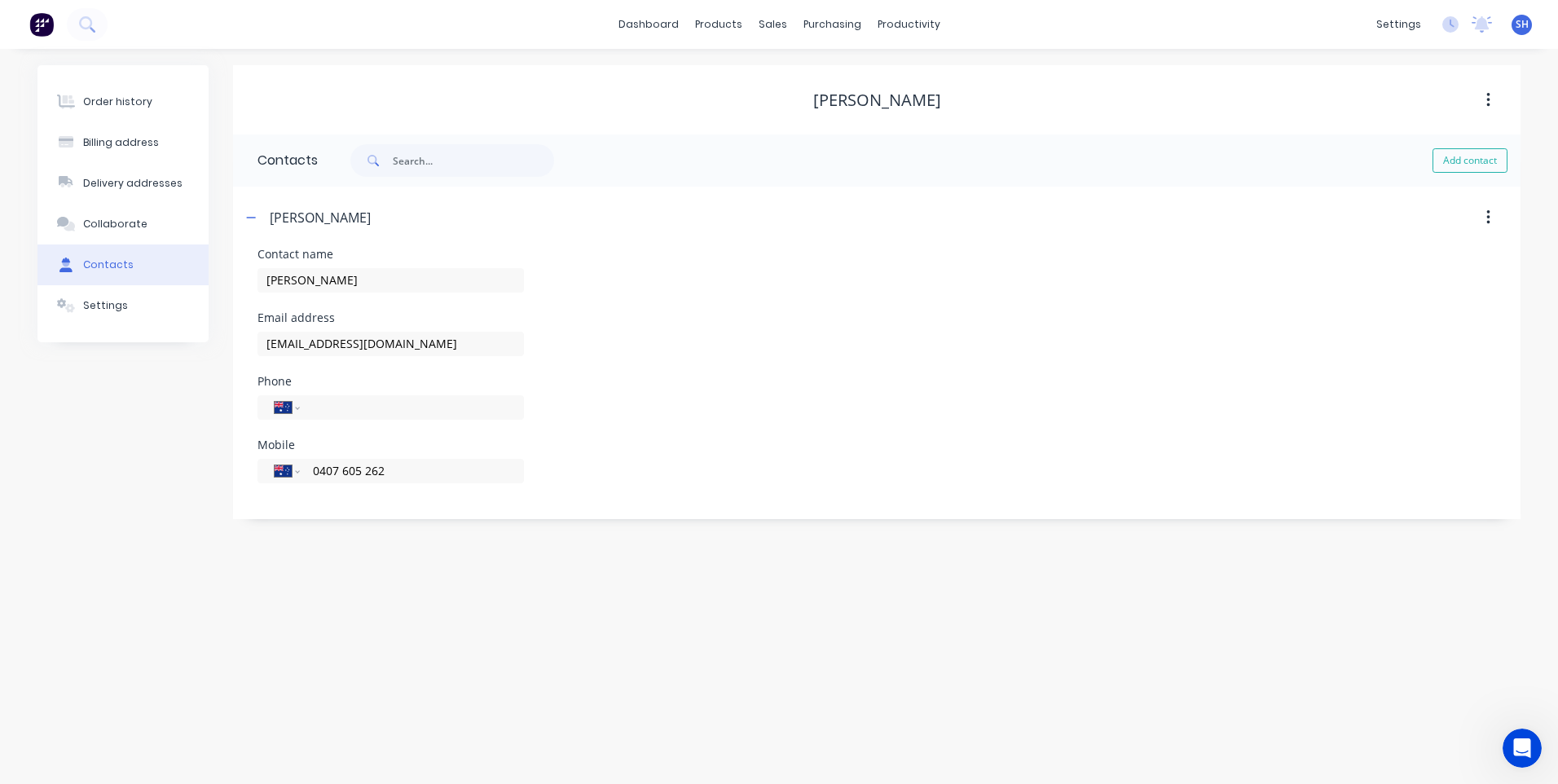
click at [426, 569] on div "Order history Billing address Delivery addresses Collaborate Contacts Settings …" at bounding box center [779, 417] width 1558 height 735
click at [113, 261] on div "Contacts" at bounding box center [108, 265] width 50 height 15
click at [113, 139] on div "Billing address" at bounding box center [121, 142] width 76 height 15
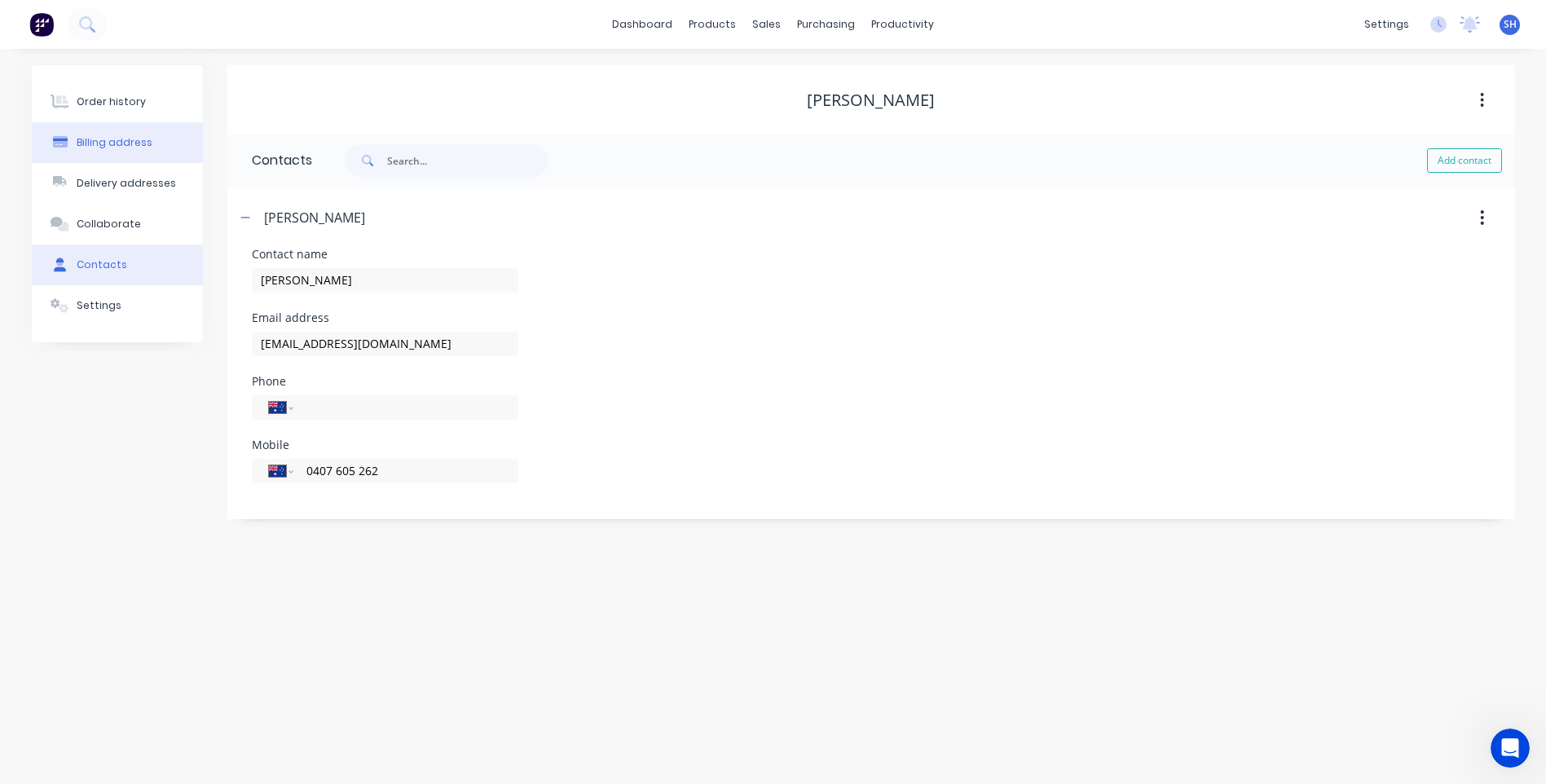
select select "AU"
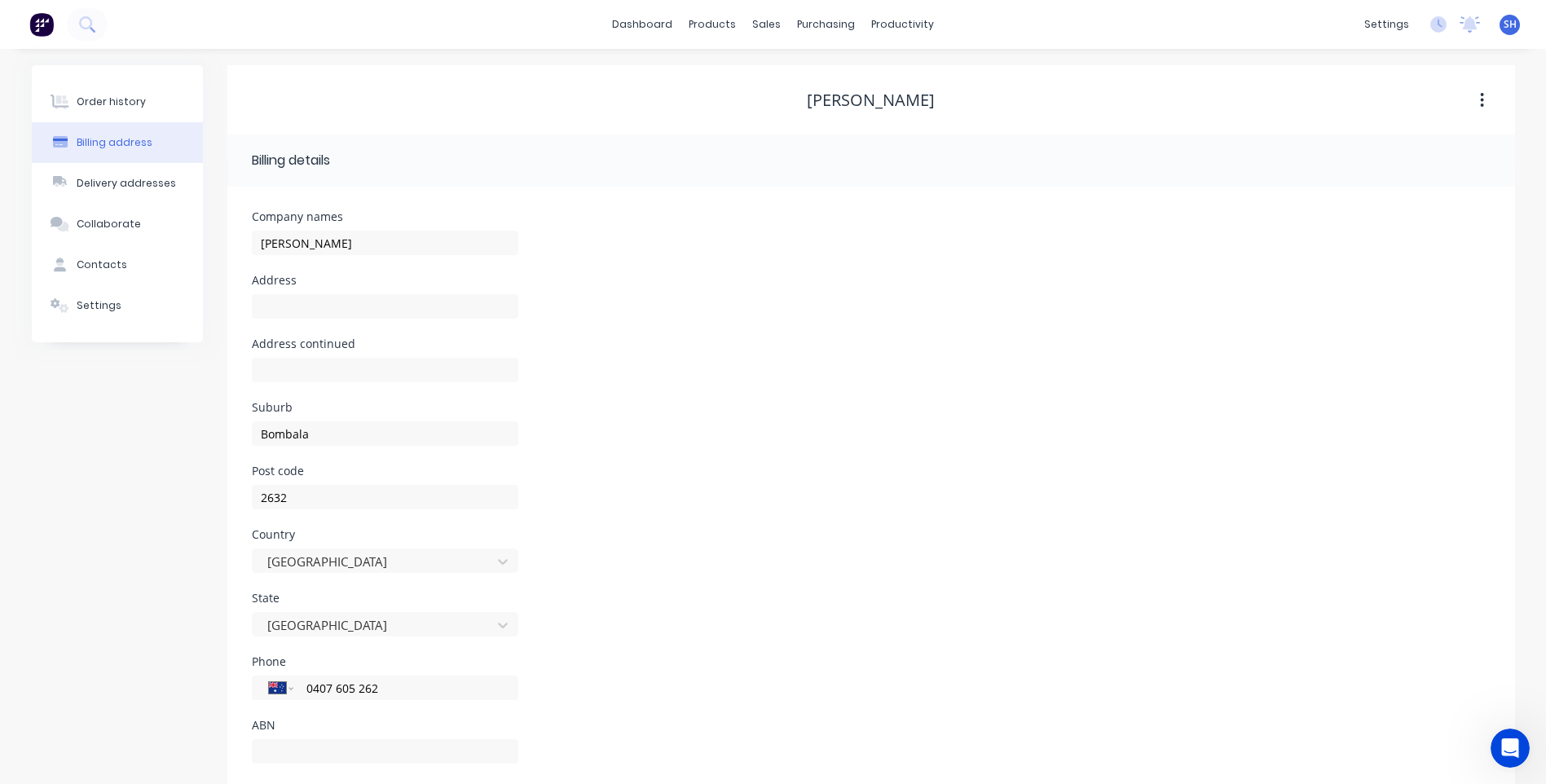
click at [104, 489] on div "Order history Billing address Delivery addresses Collaborate Contacts Settings" at bounding box center [117, 432] width 171 height 734
drag, startPoint x: 104, startPoint y: 489, endPoint x: 277, endPoint y: 306, distance: 251.8
click at [277, 306] on input "text" at bounding box center [384, 307] width 266 height 25
paste input "[STREET_ADDRESS][PERSON_NAME]"
type input "[STREET_ADDRESS][PERSON_NAME]"
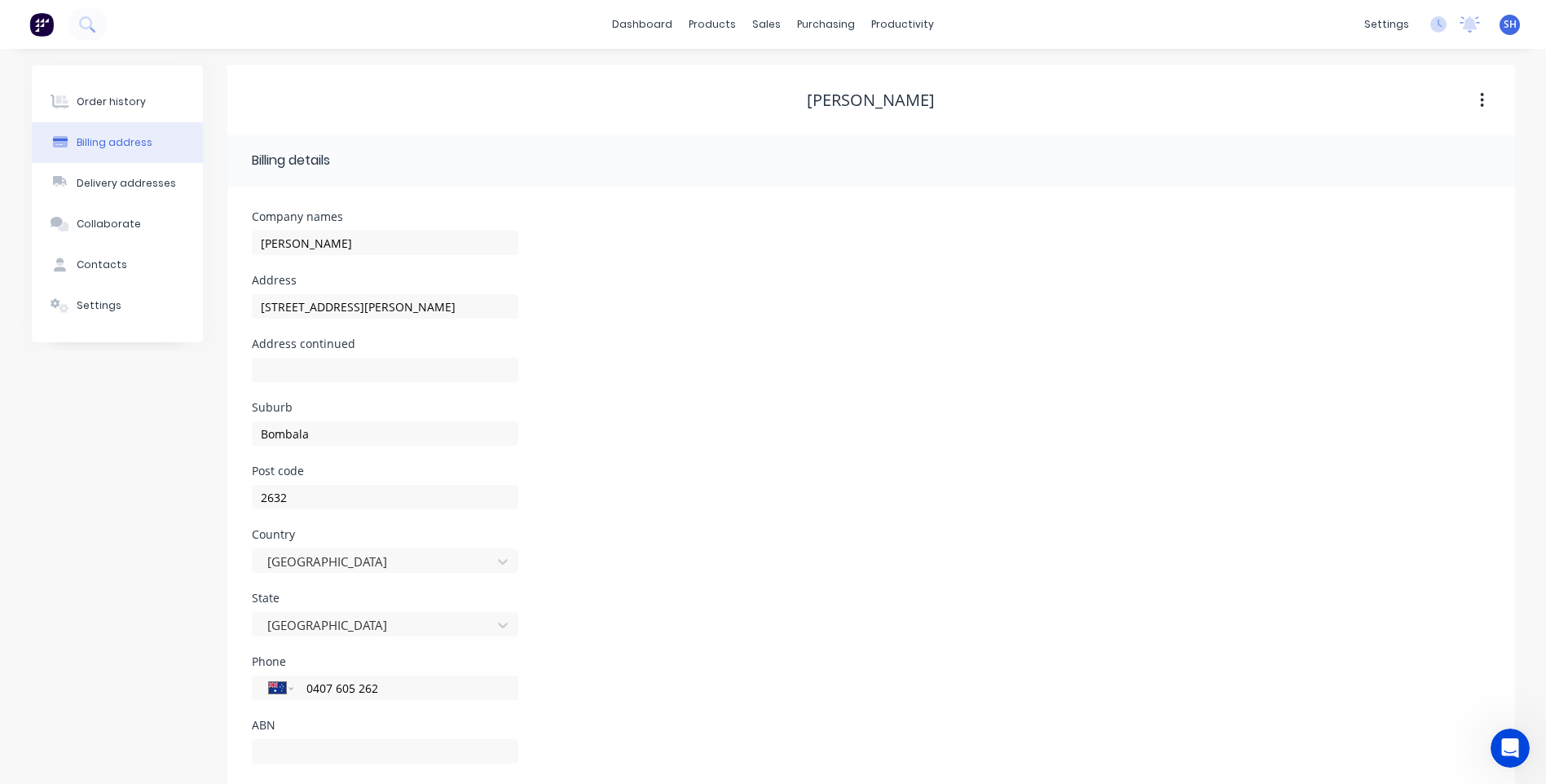
click at [595, 752] on div "ABN" at bounding box center [871, 751] width 1239 height 63
click at [111, 263] on div "Contacts" at bounding box center [101, 265] width 50 height 15
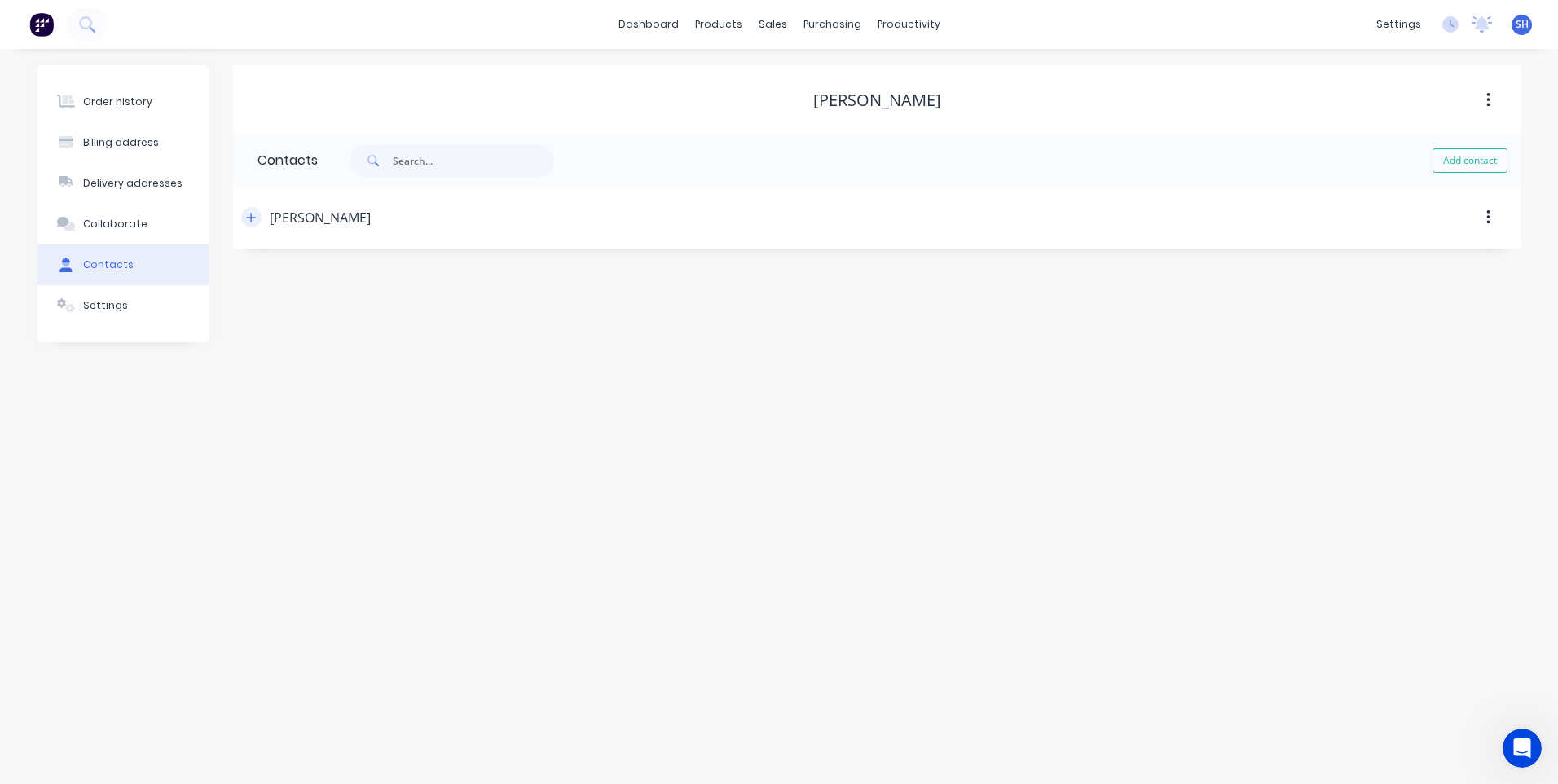
click at [242, 217] on button "button" at bounding box center [251, 216] width 20 height 20
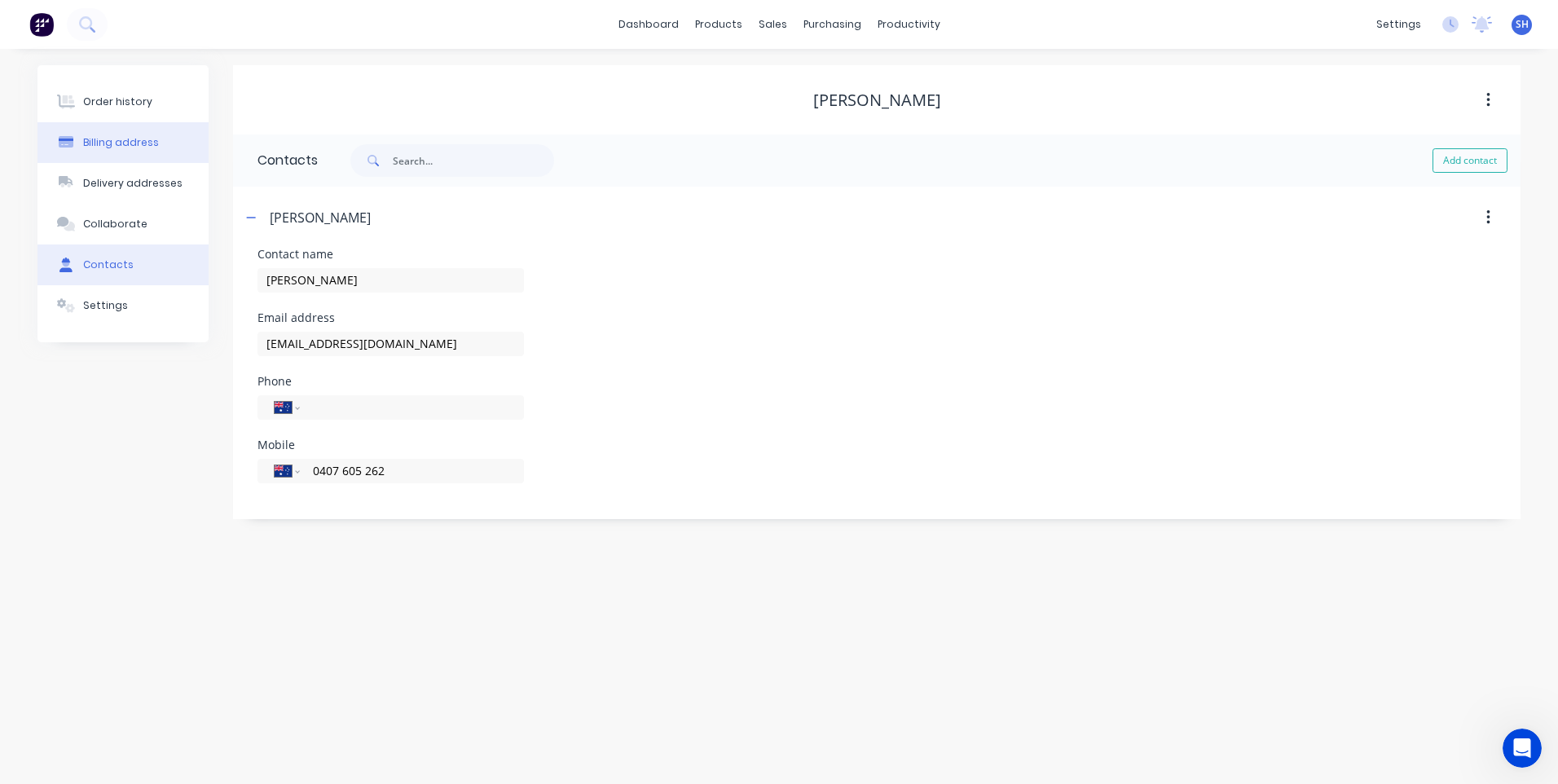
click at [115, 138] on div "Billing address" at bounding box center [121, 142] width 76 height 15
select select "AU"
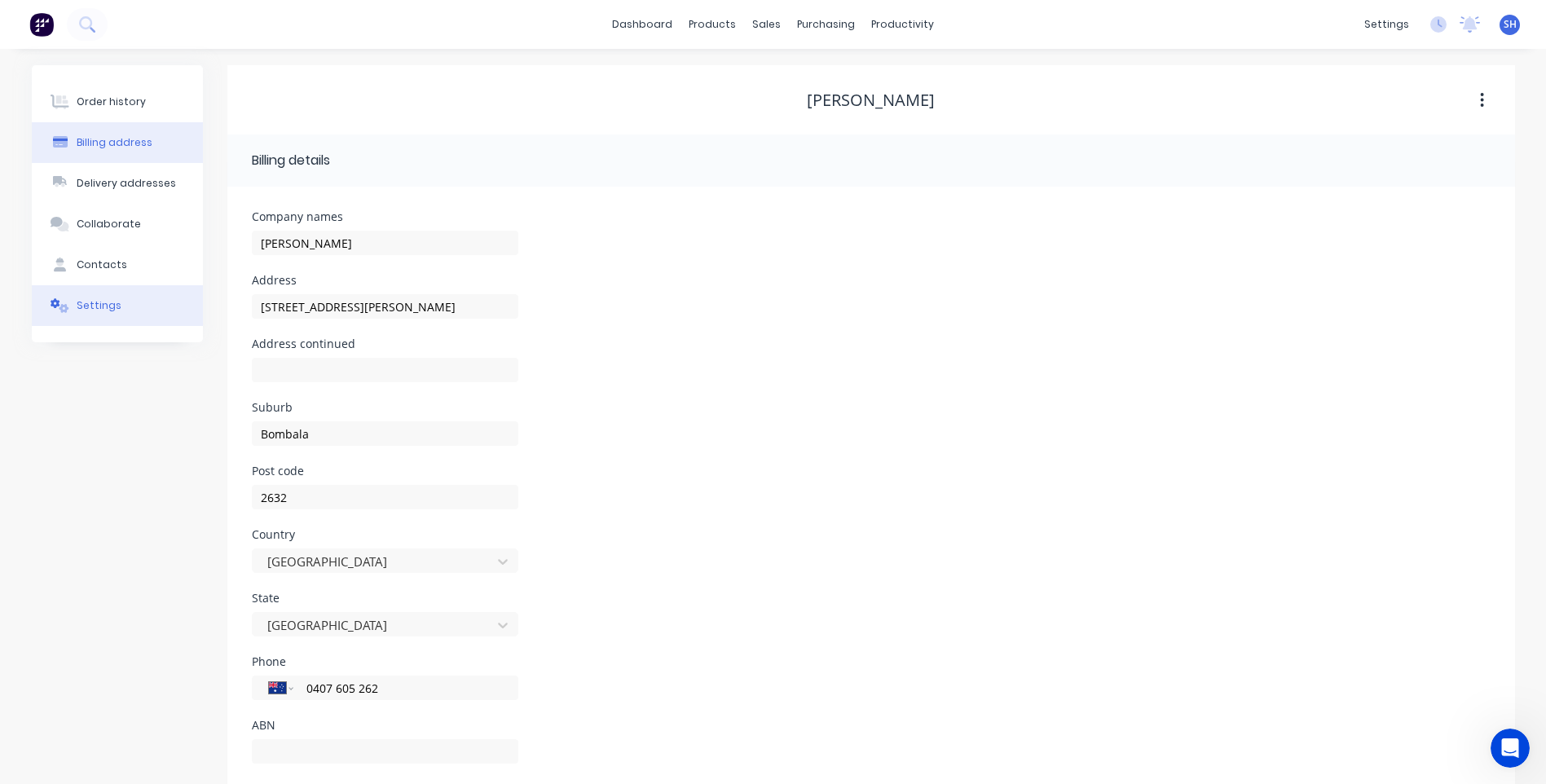
click at [90, 303] on div "Settings" at bounding box center [98, 305] width 45 height 15
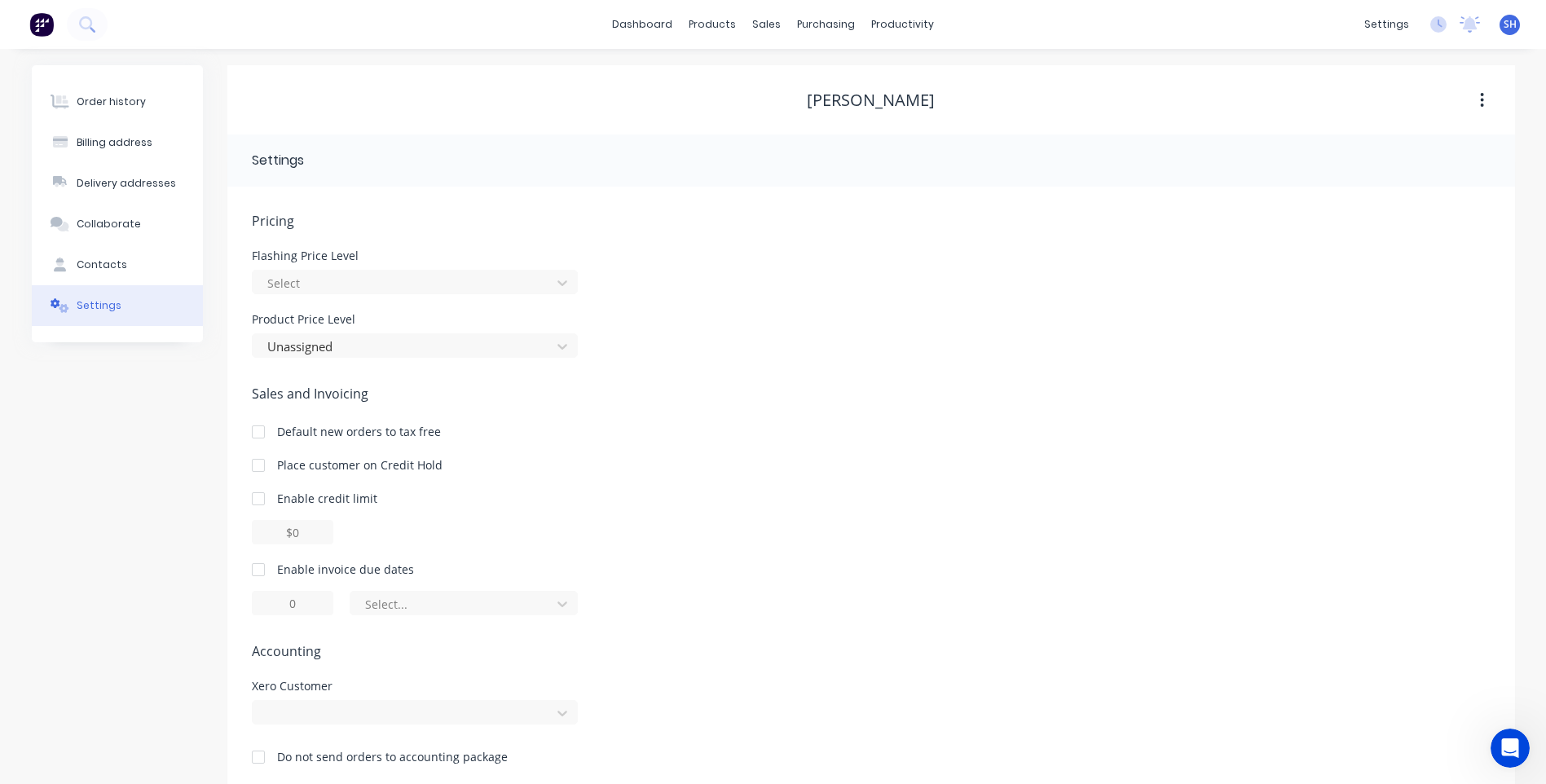
click at [261, 569] on div at bounding box center [258, 569] width 33 height 33
drag, startPoint x: 303, startPoint y: 606, endPoint x: 273, endPoint y: 604, distance: 30.1
click at [273, 604] on input "1" at bounding box center [292, 603] width 82 height 25
type input "30"
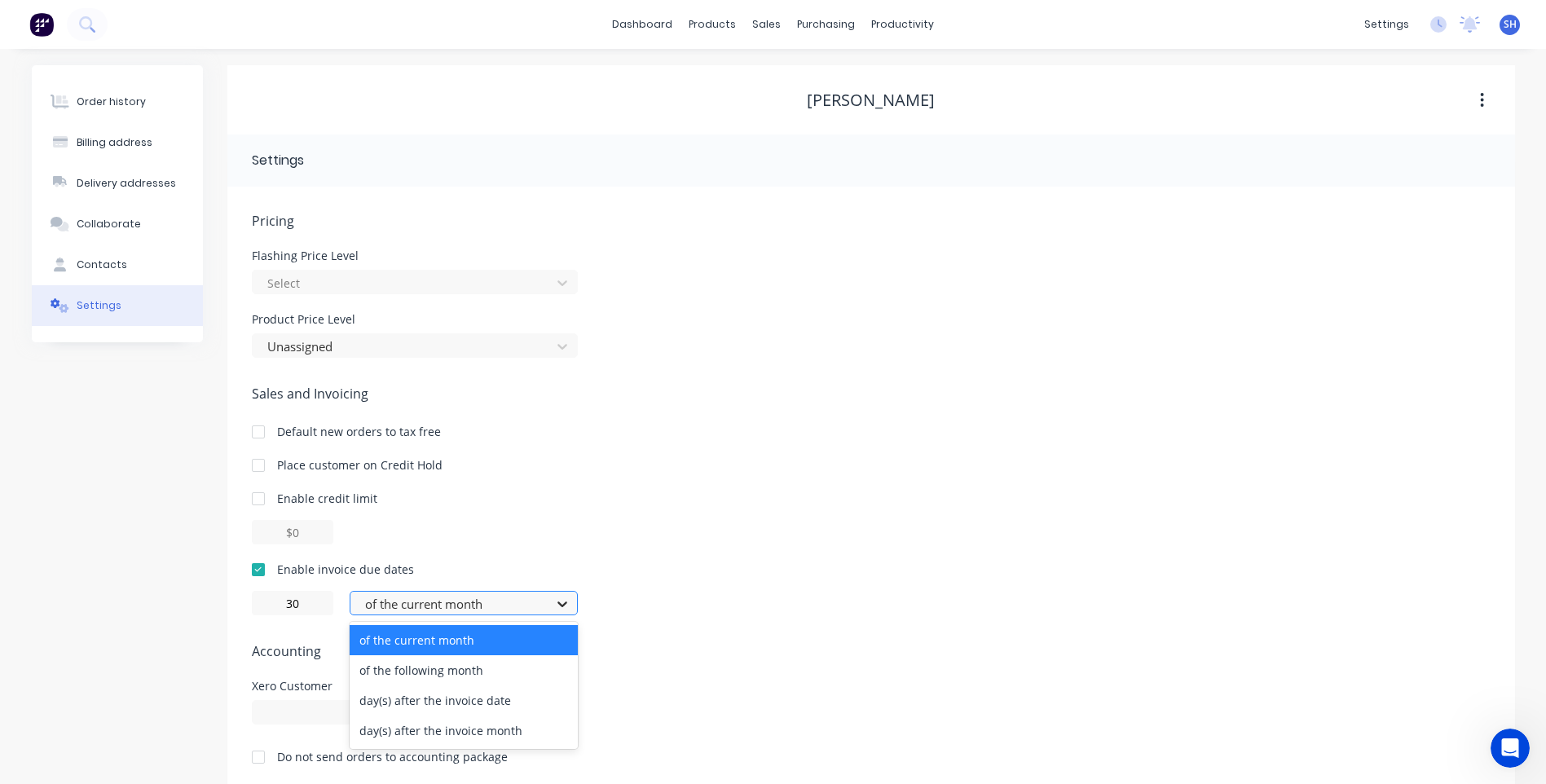
click at [564, 606] on icon at bounding box center [562, 603] width 17 height 17
click at [473, 671] on div "of the following month" at bounding box center [463, 670] width 228 height 30
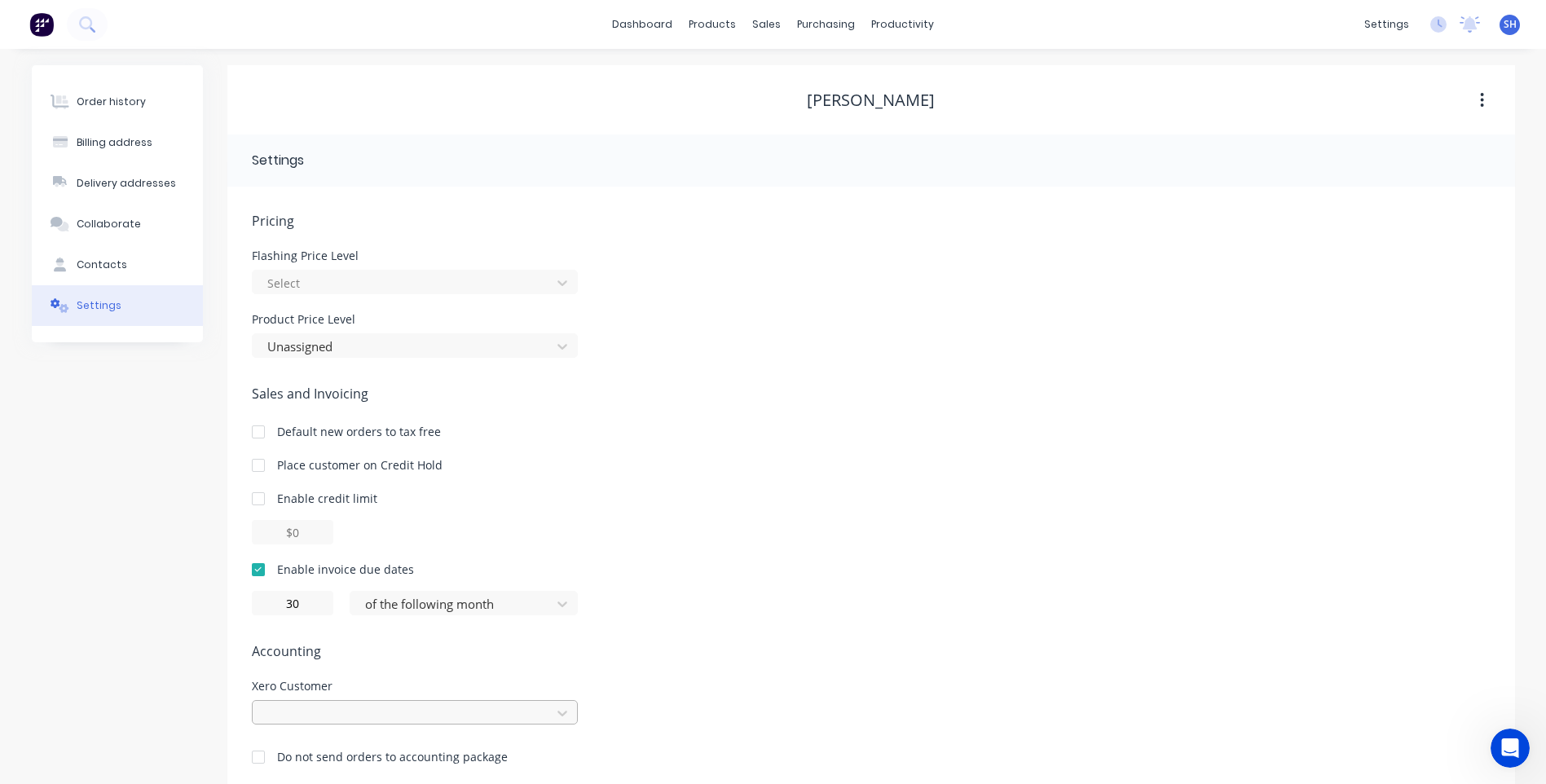
click at [406, 708] on div at bounding box center [414, 712] width 326 height 25
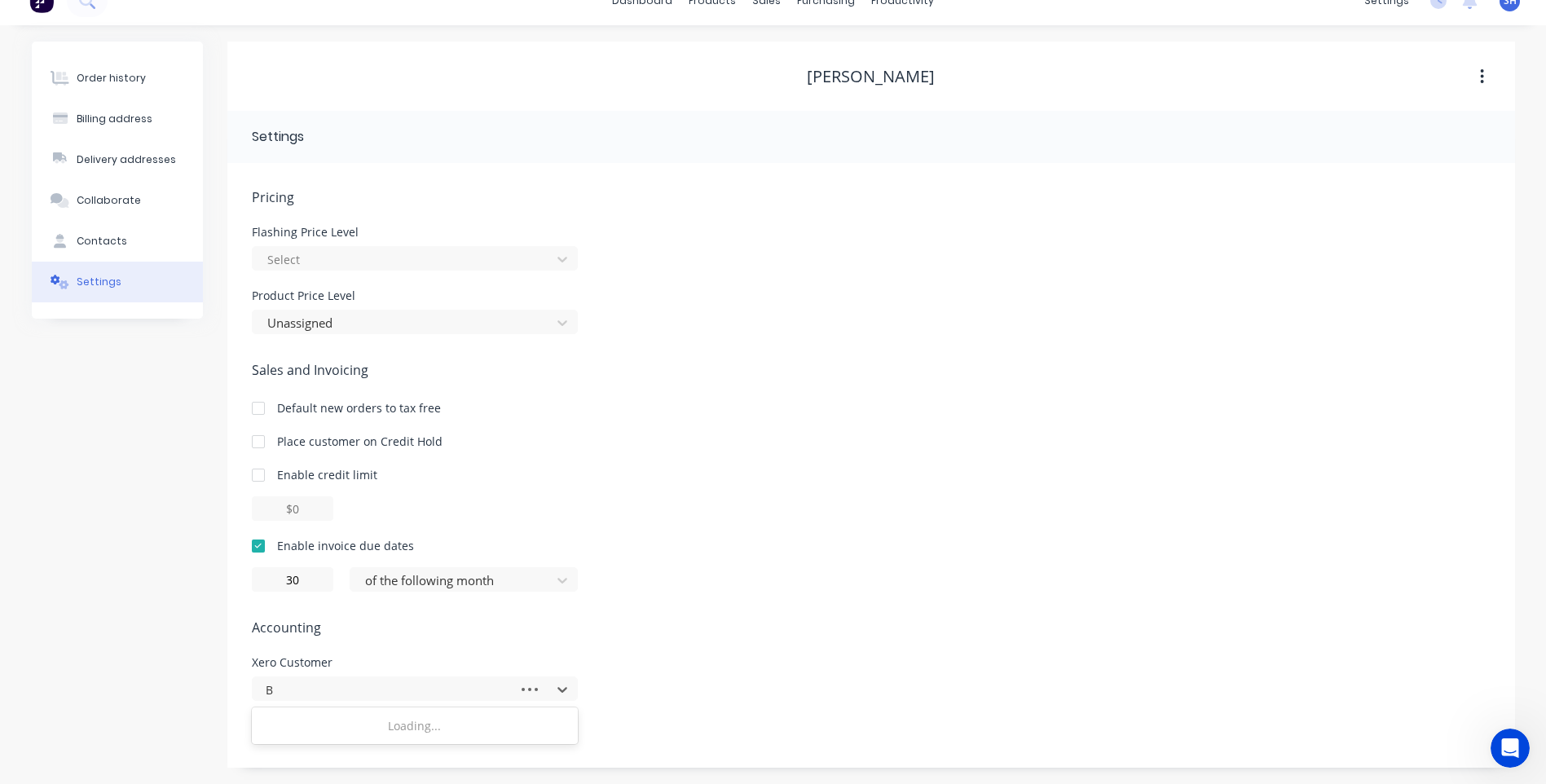
scroll to position [24, 0]
type input "Ben"
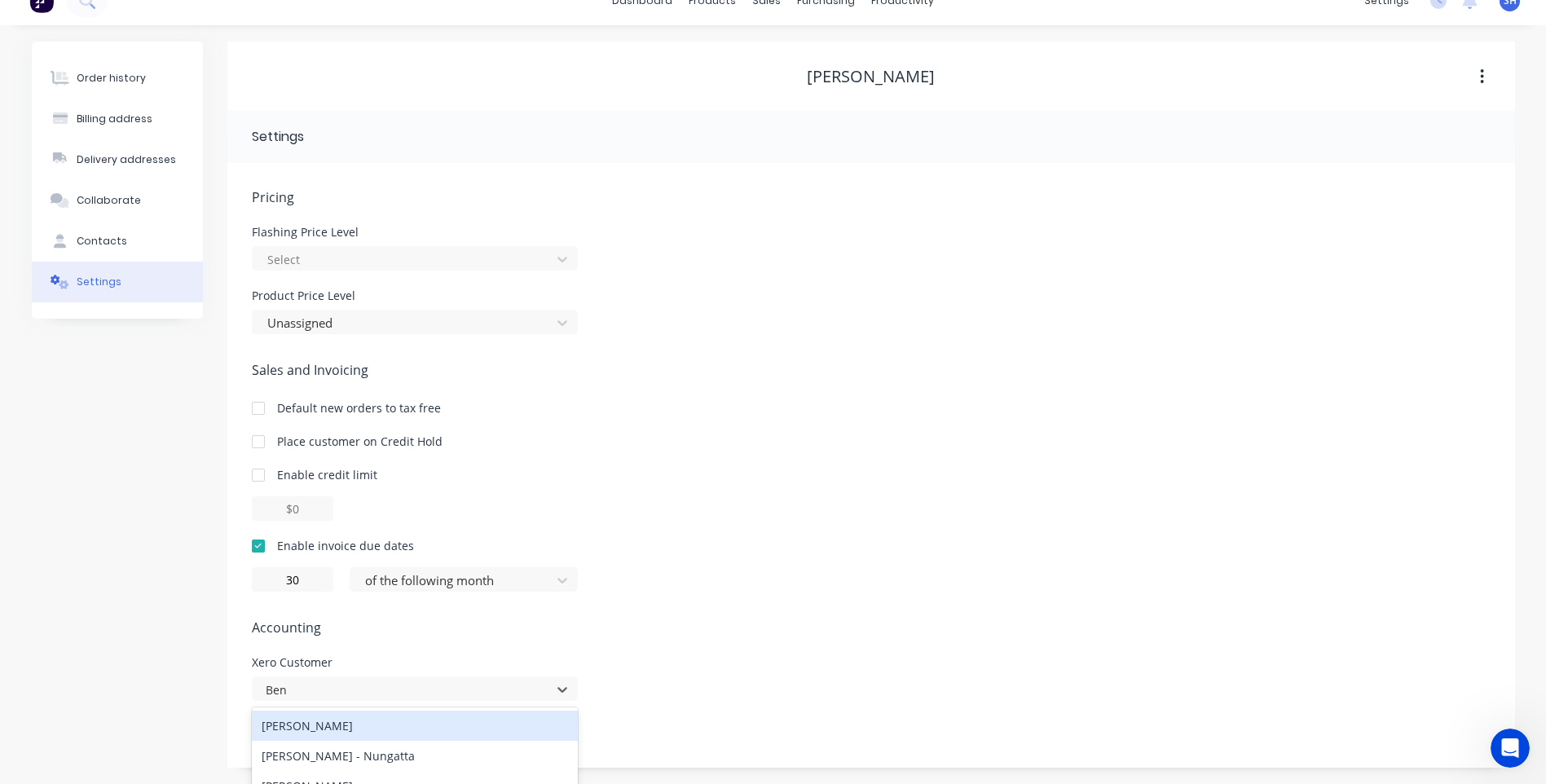
scroll to position [192, 0]
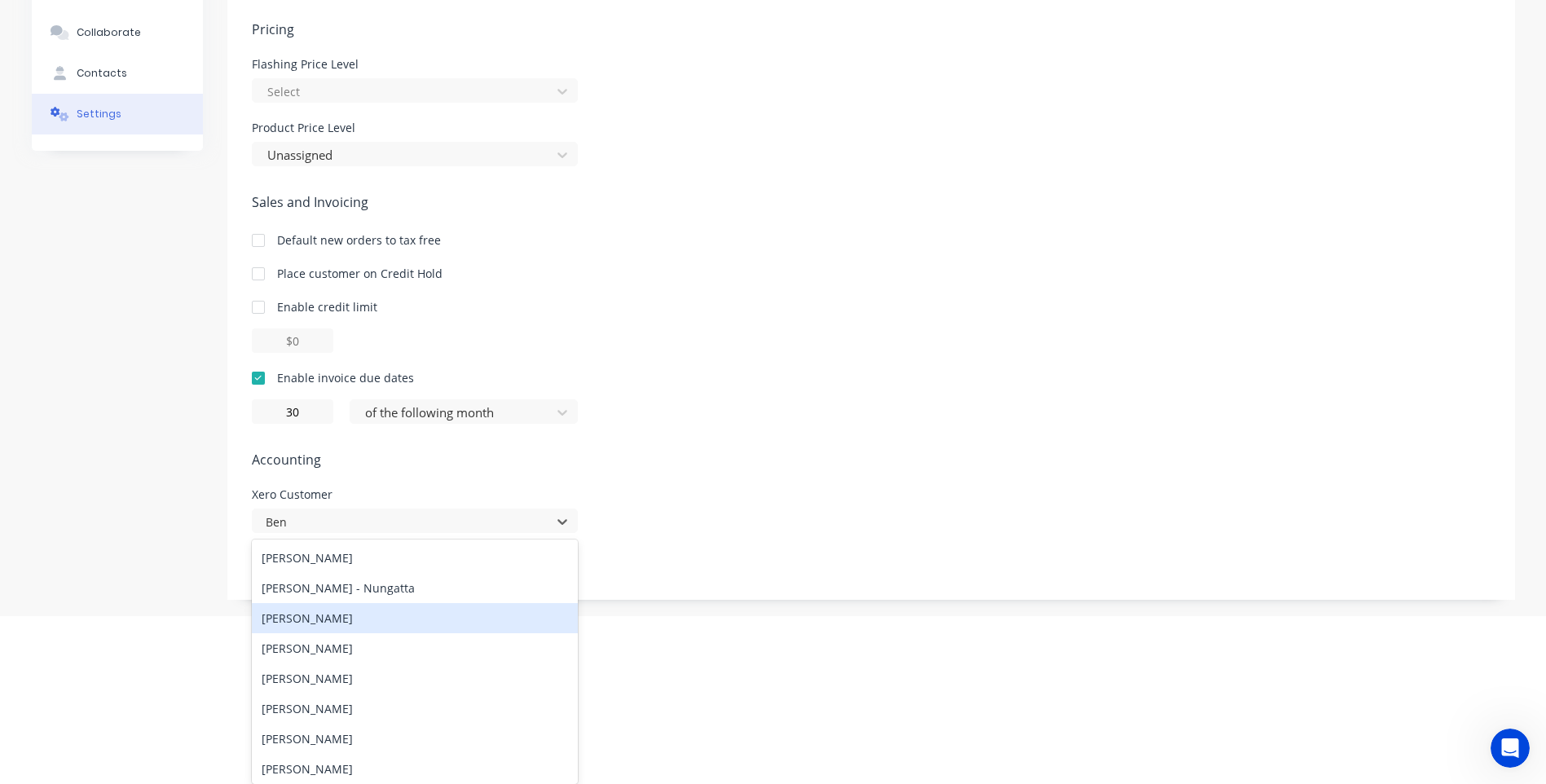
click at [303, 621] on div "[PERSON_NAME]" at bounding box center [414, 618] width 326 height 30
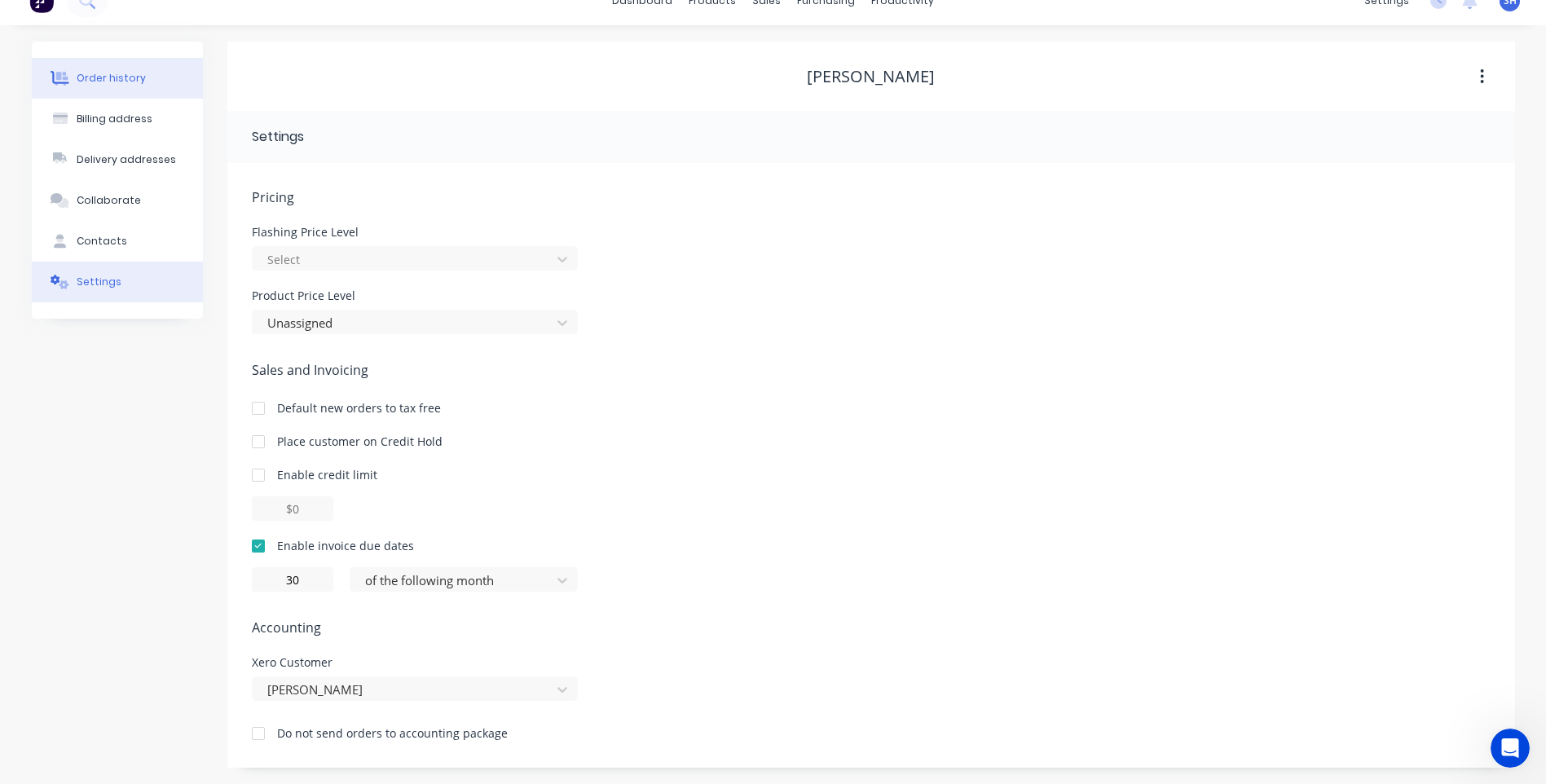
click at [134, 81] on div "Order history" at bounding box center [111, 78] width 69 height 15
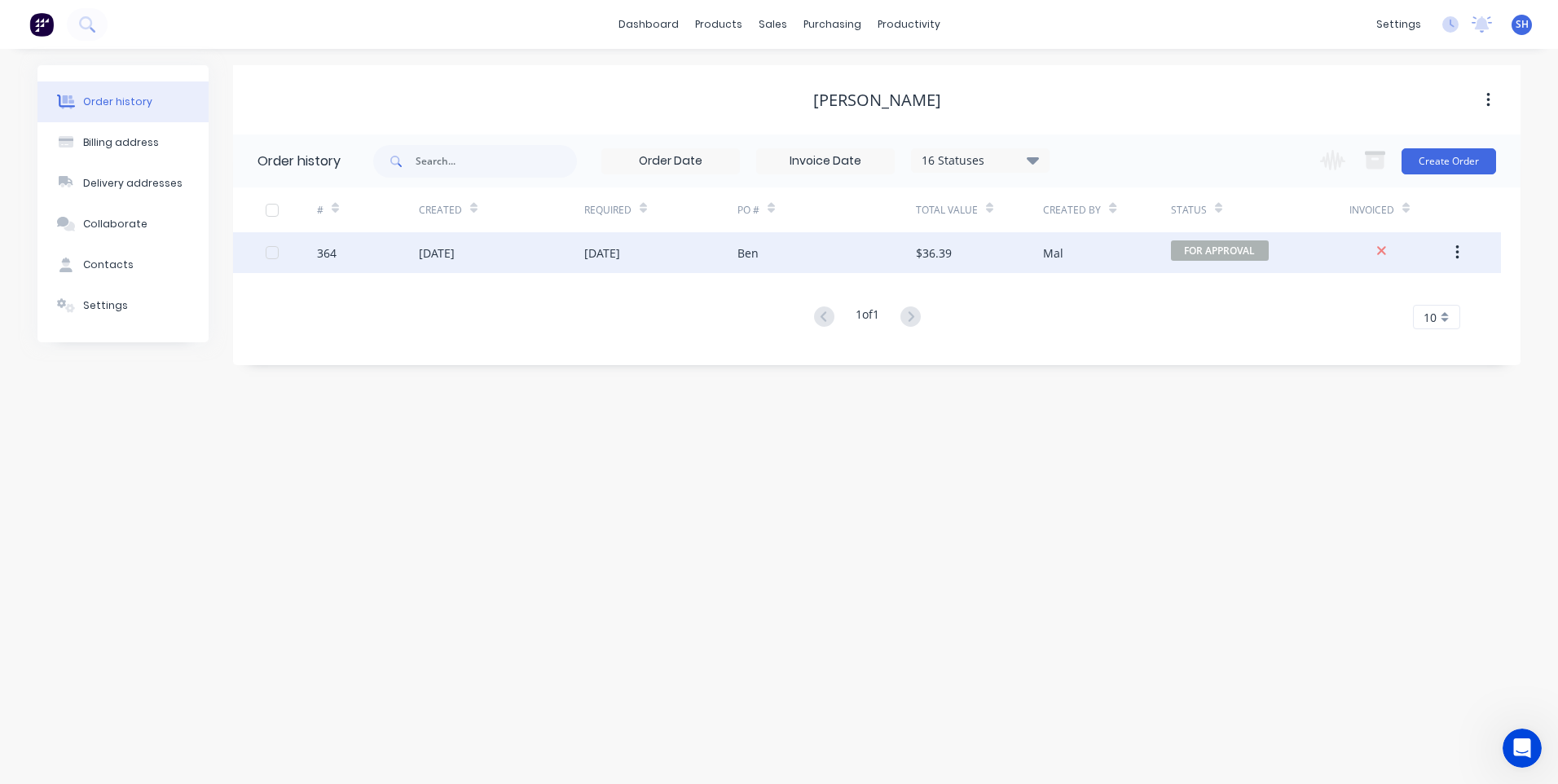
click at [809, 252] on div "Ben" at bounding box center [826, 252] width 178 height 40
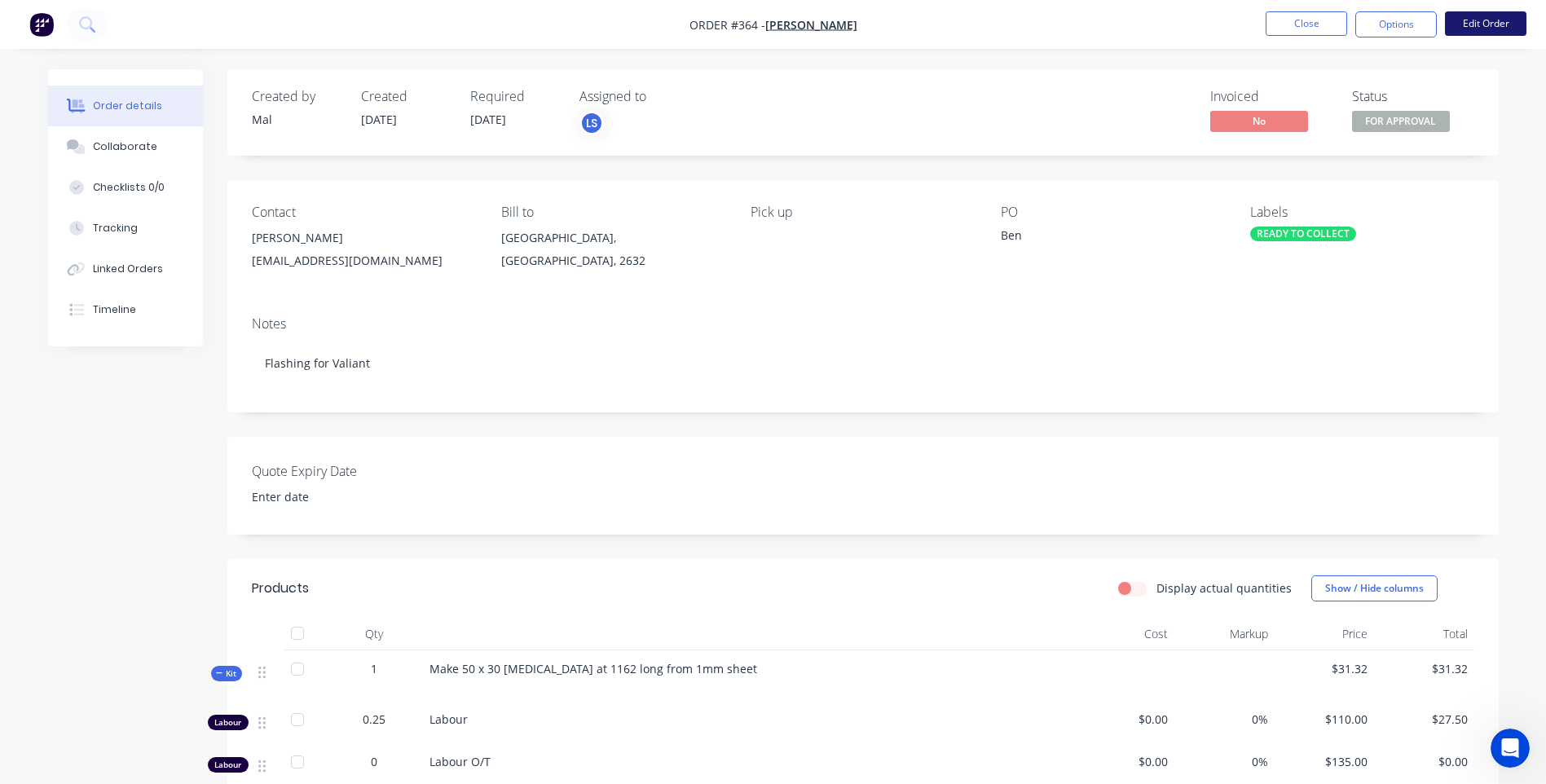
click at [1484, 20] on button "Edit Order" at bounding box center [1485, 24] width 82 height 25
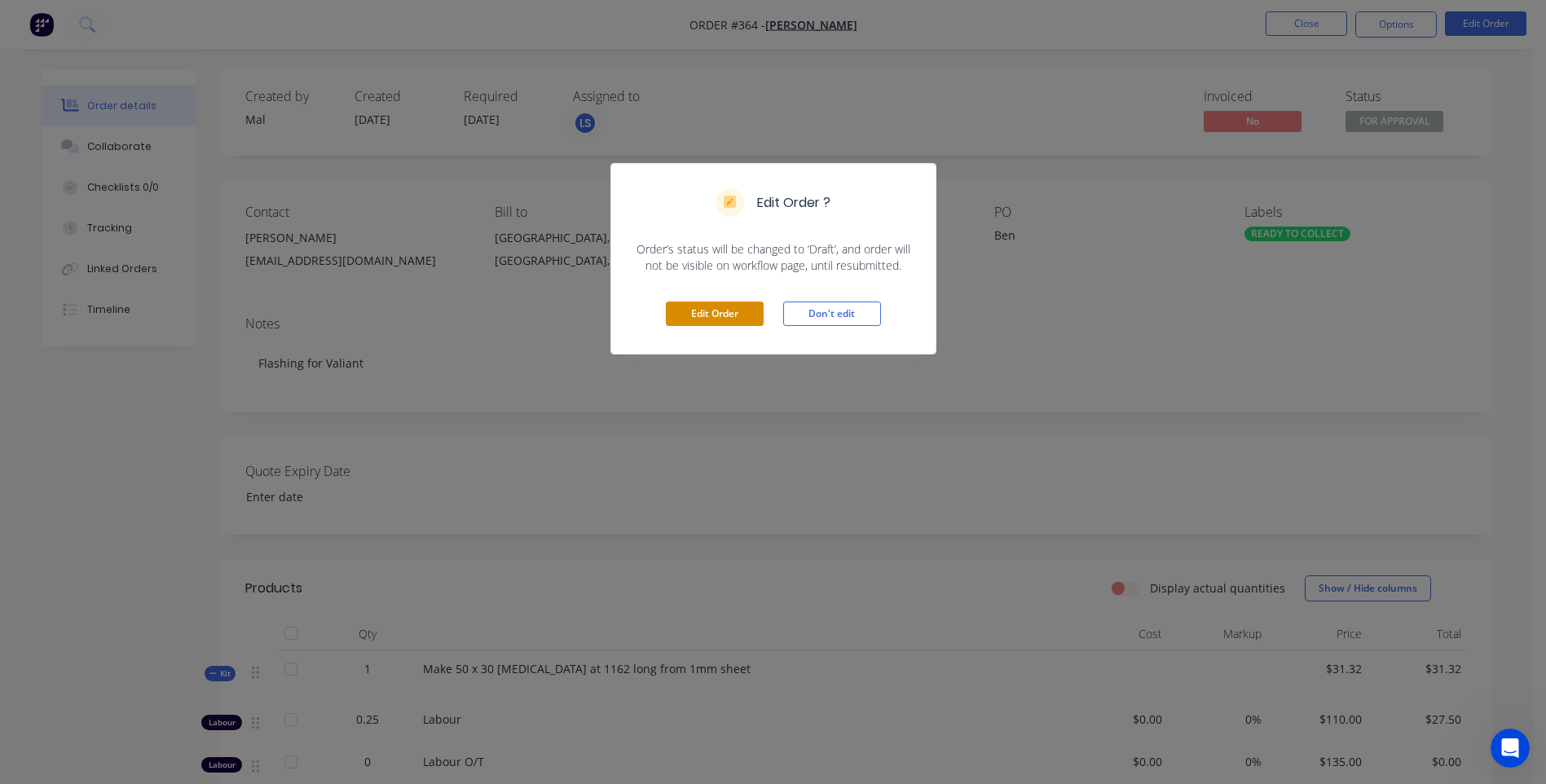
click at [718, 311] on button "Edit Order" at bounding box center [714, 314] width 98 height 25
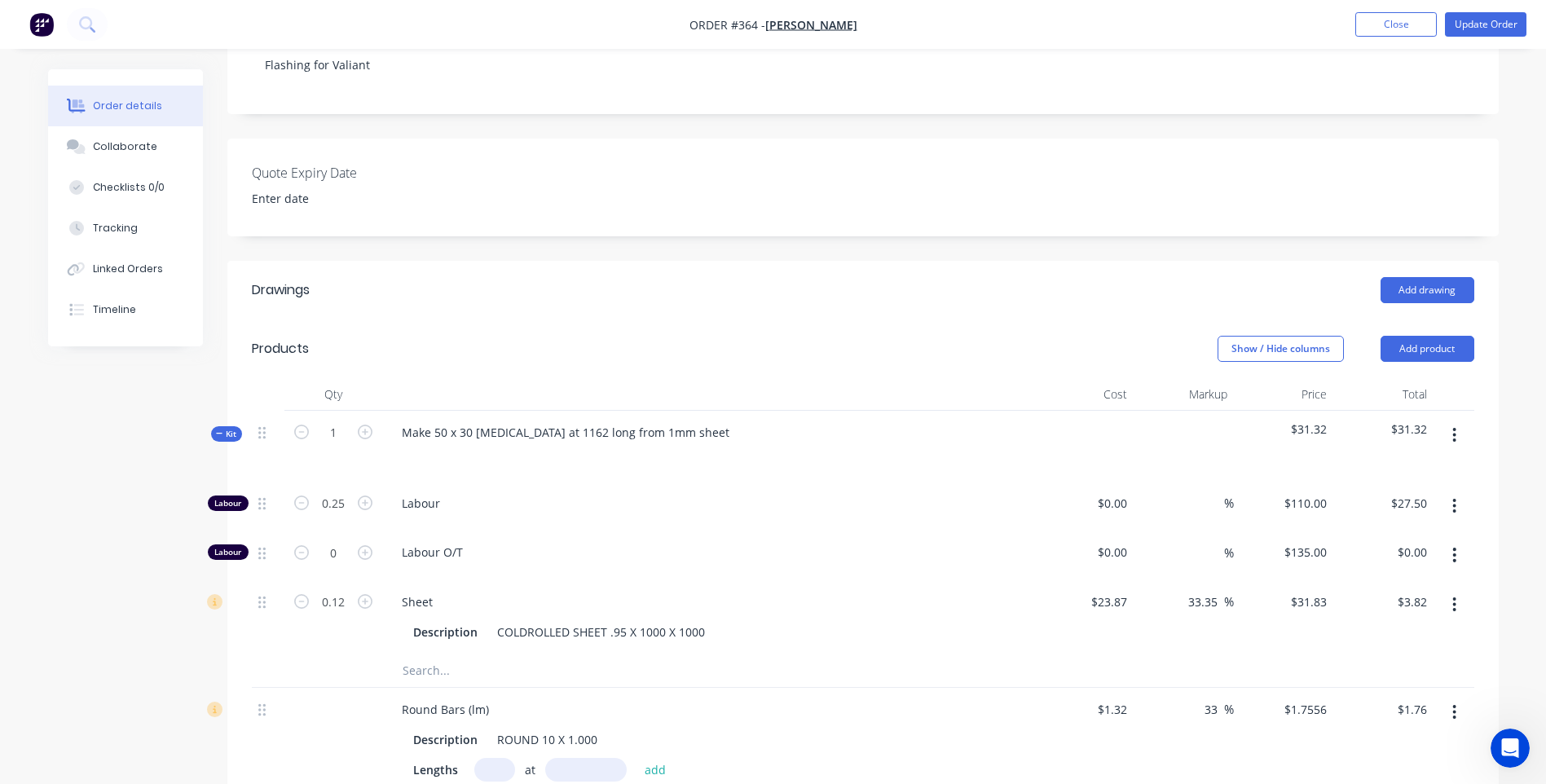
scroll to position [326, 0]
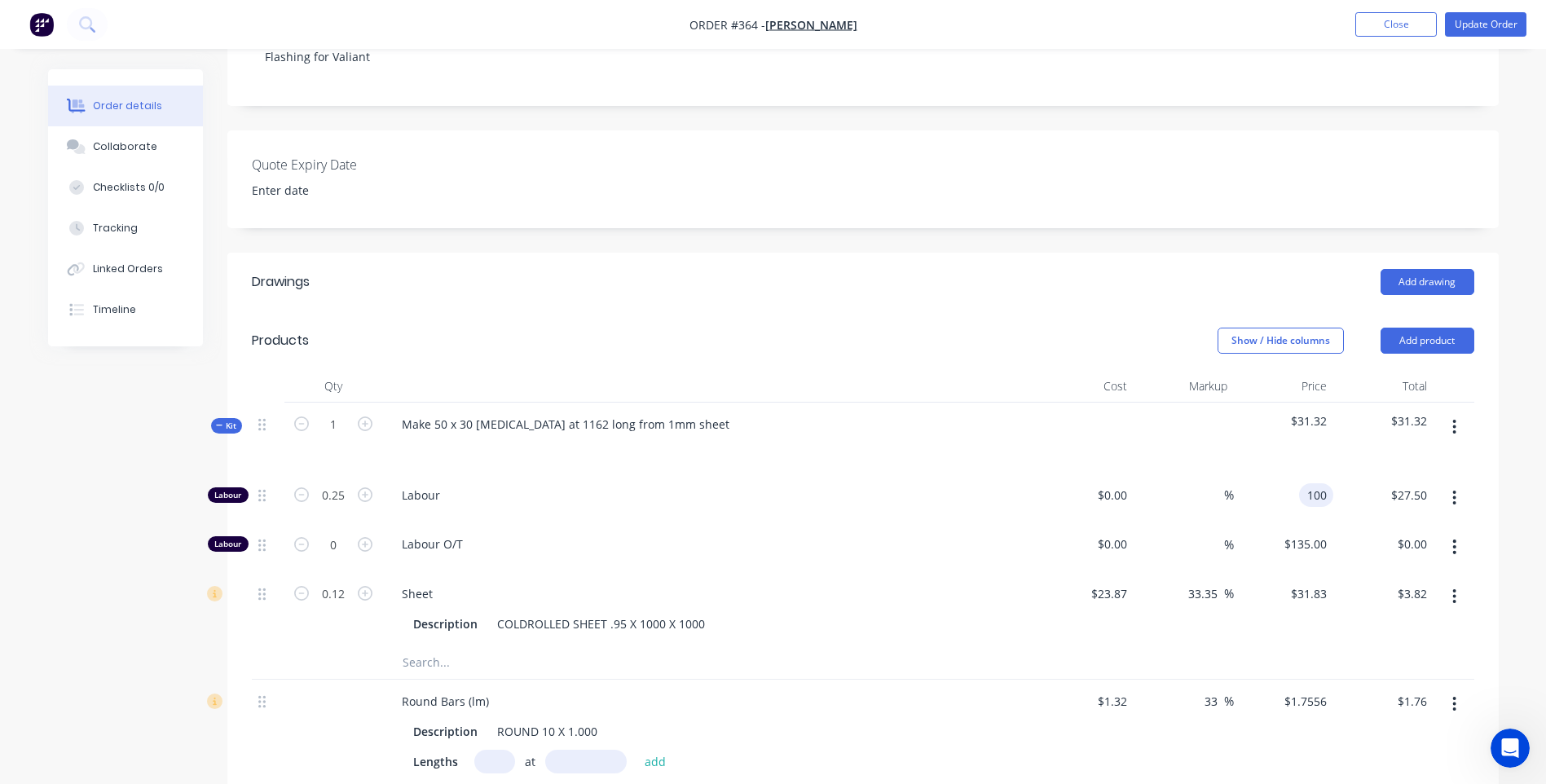
type input "$100.00"
type input "$25.00"
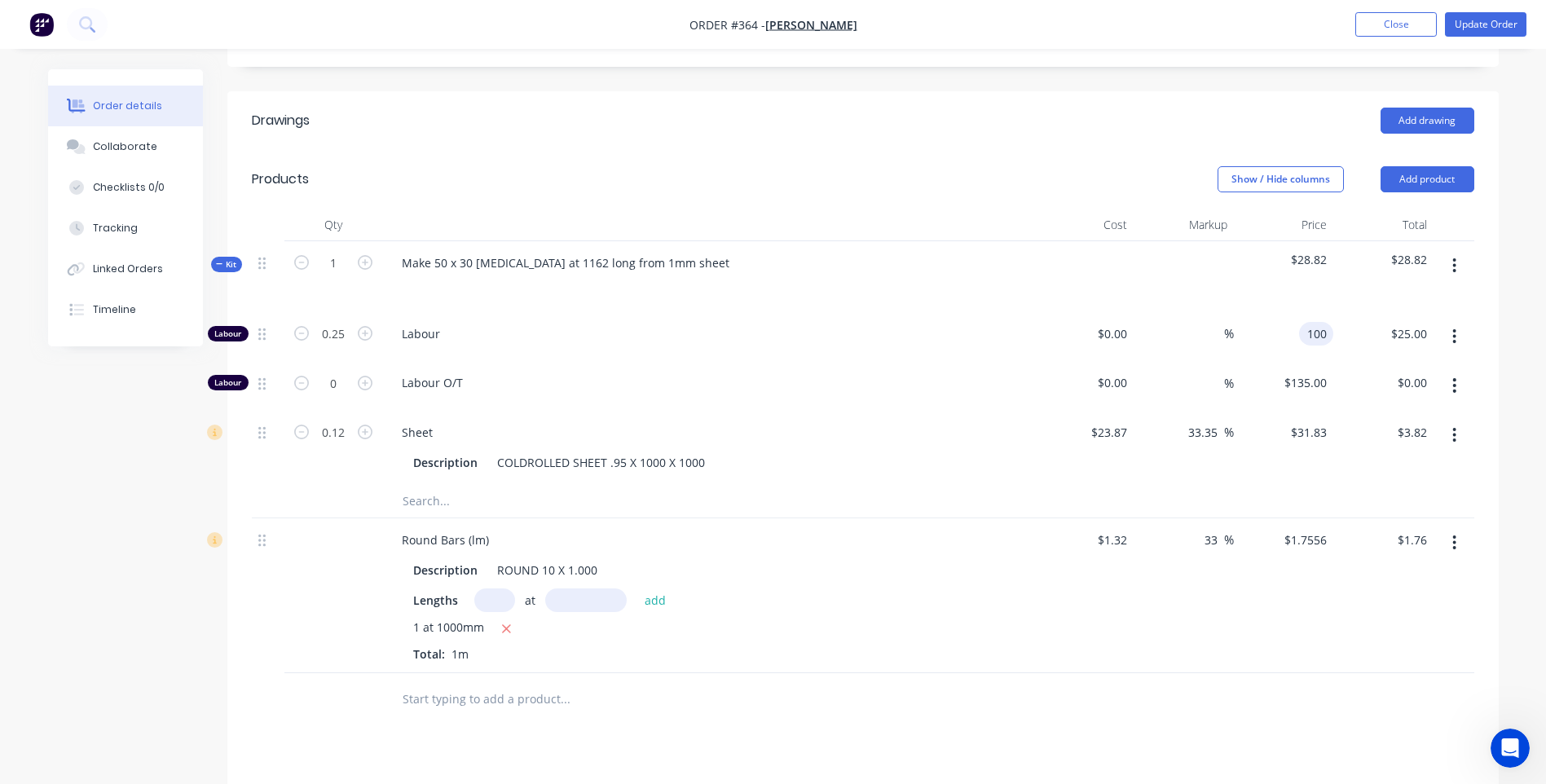
scroll to position [489, 0]
type input "$100.00"
click at [1452, 255] on icon "button" at bounding box center [1454, 264] width 4 height 18
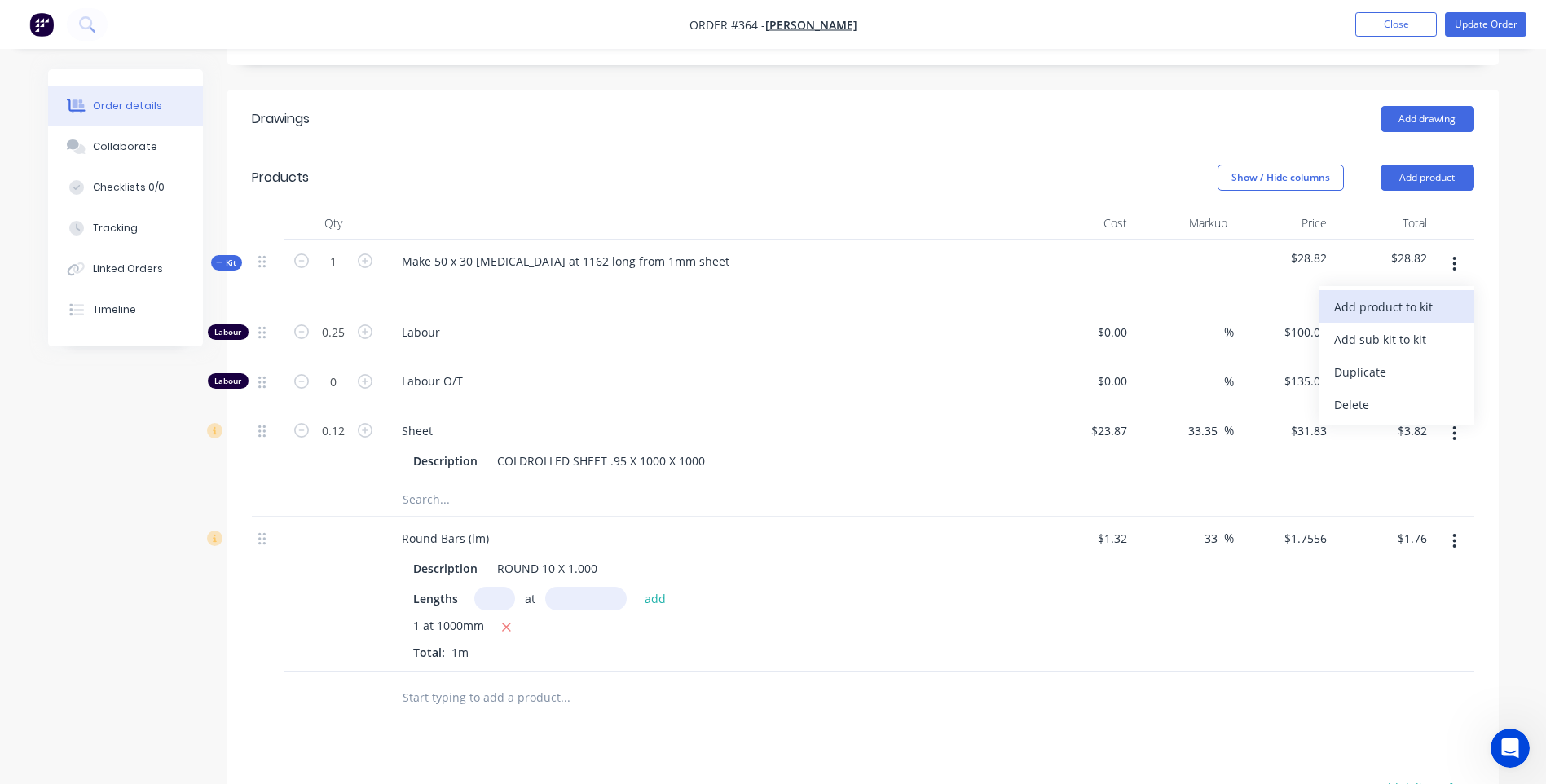
click at [1394, 294] on div "Add product to kit" at bounding box center [1397, 306] width 126 height 24
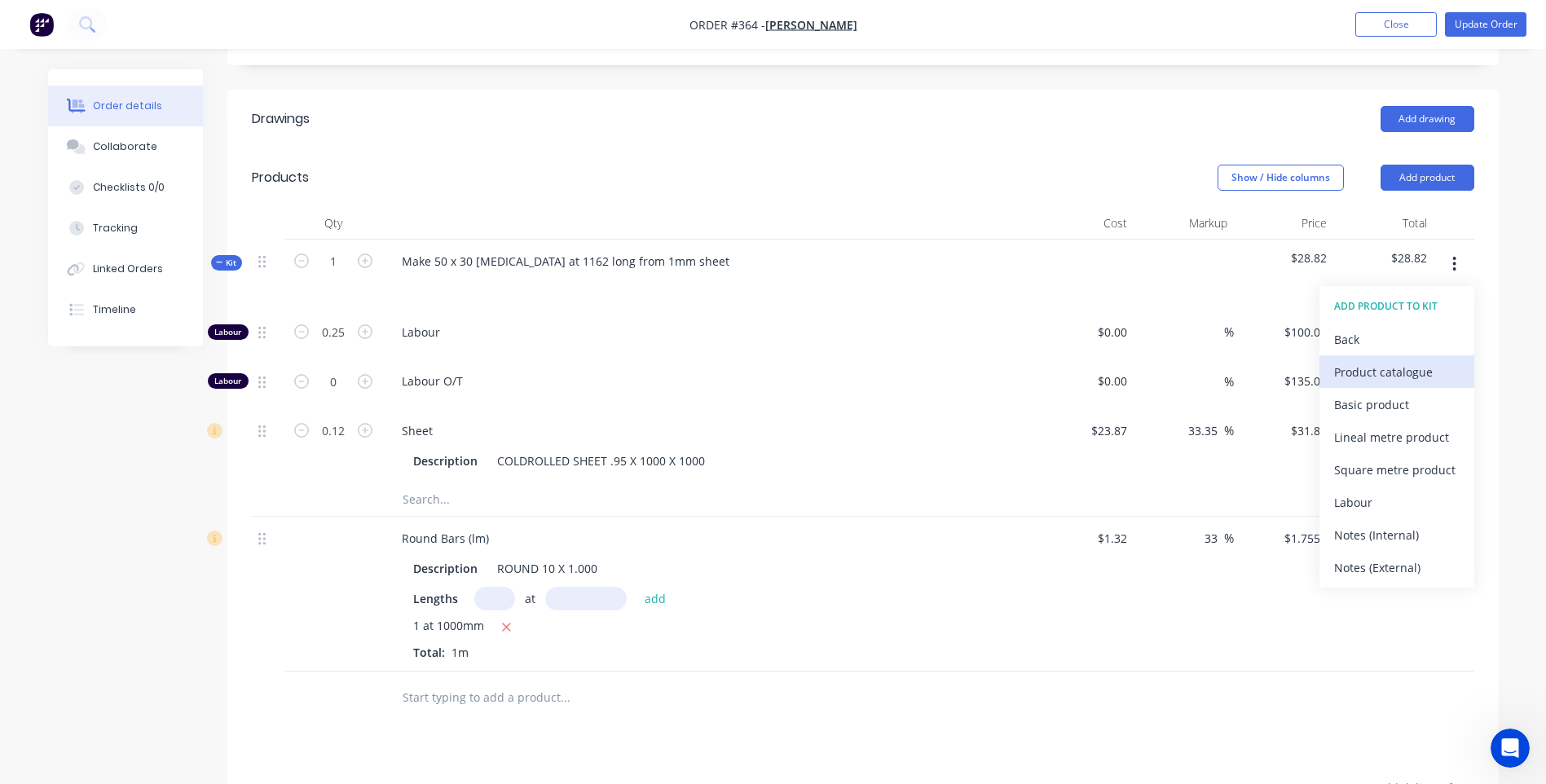
click at [1378, 360] on div "Product catalogue" at bounding box center [1397, 372] width 126 height 24
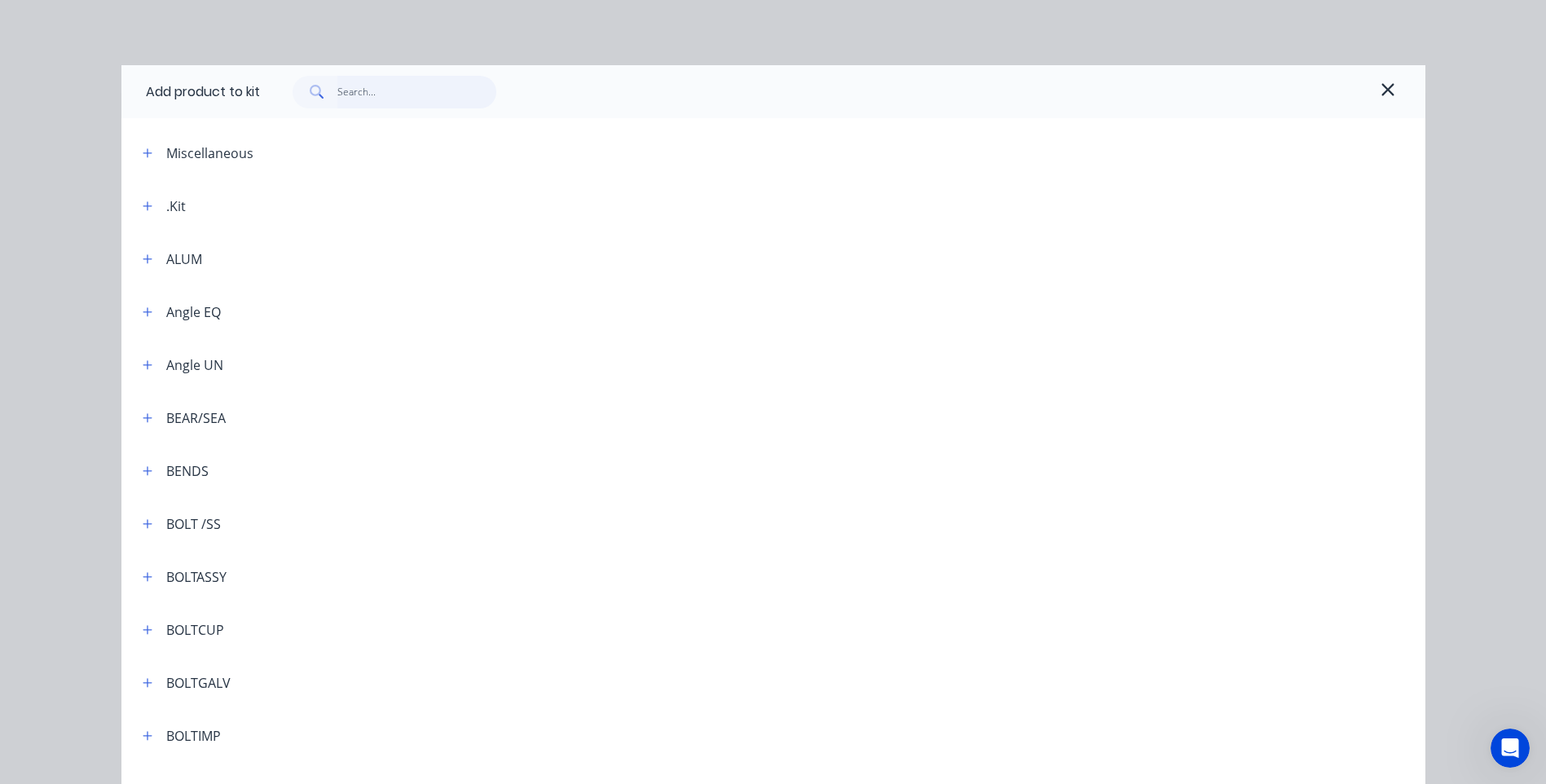
click at [346, 96] on input "text" at bounding box center [417, 91] width 159 height 33
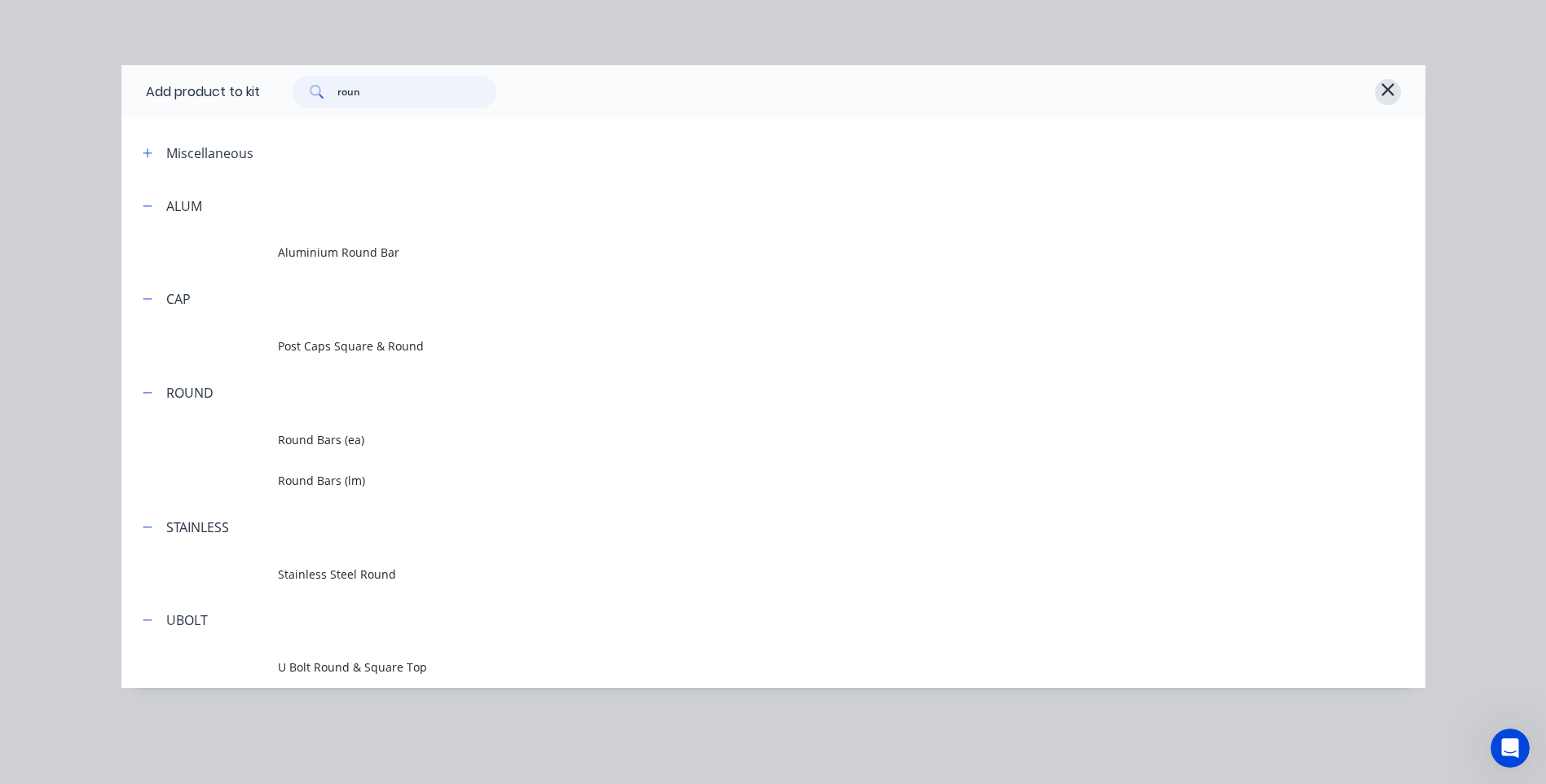
type input "roun"
click at [1384, 87] on icon "button" at bounding box center [1388, 90] width 15 height 19
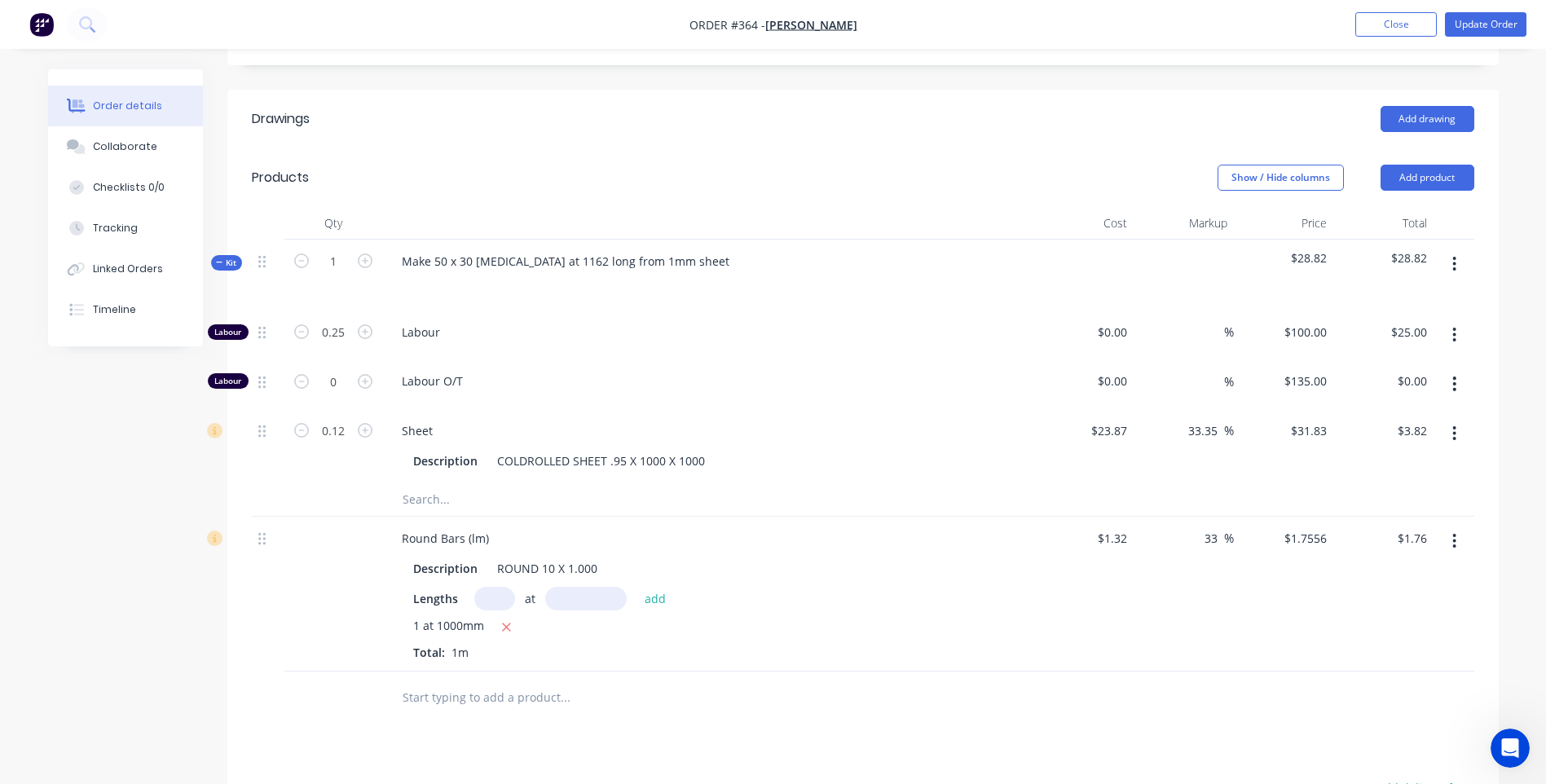
click at [719, 281] on div "Make 50 x 30 [MEDICAL_DATA] at 1162 long from 1mm sheet" at bounding box center [708, 274] width 652 height 71
click at [474, 250] on div "Make 50 x 30 [MEDICAL_DATA] at 1162 long from 1mm sheet" at bounding box center [565, 261] width 354 height 24
drag, startPoint x: 472, startPoint y: 243, endPoint x: 435, endPoint y: 243, distance: 37.0
click at [435, 250] on div "Make 50 x 30 1 [MEDICAL_DATA] at 1162 long from 1mm sheet" at bounding box center [570, 261] width 363 height 24
copy div "50 x 30"
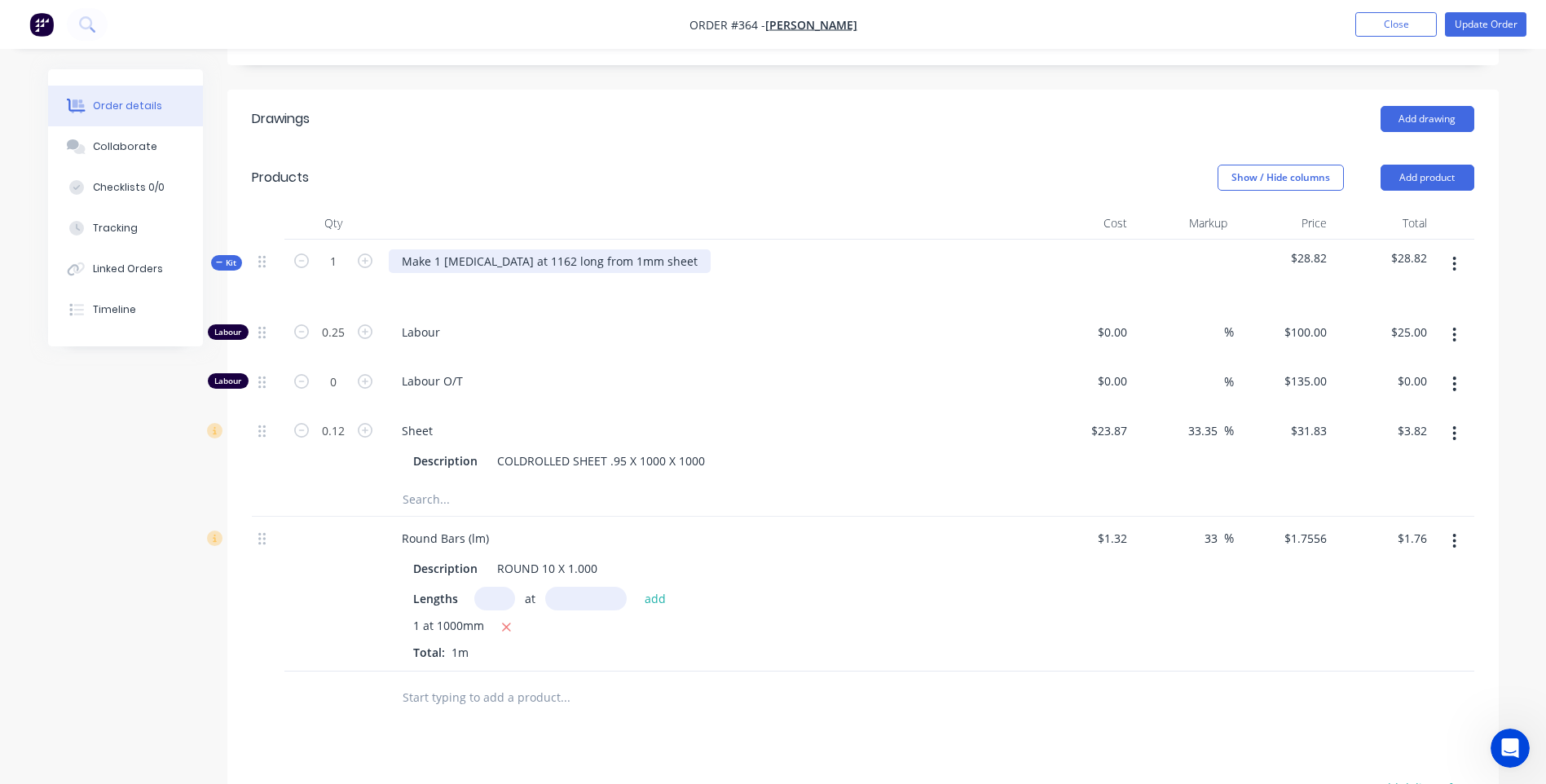
click at [487, 250] on div "Make 1 [MEDICAL_DATA] at 1162 long from 1mm sheet" at bounding box center [550, 261] width 322 height 24
click at [485, 250] on div "Make 1 flashing50 x 30 at 1162 long from 1mm sheet" at bounding box center [545, 261] width 314 height 24
click at [539, 250] on div "Make 1 [MEDICAL_DATA] 50 x 30 at 1162 long from 1mm sheet" at bounding box center [570, 261] width 363 height 24
click at [565, 250] on div "Make 1 [MEDICAL_DATA] 50 x 30 @ 1162 long from 1mm sheet" at bounding box center [570, 261] width 363 height 24
click at [649, 323] on span "Labour" at bounding box center [715, 331] width 626 height 17
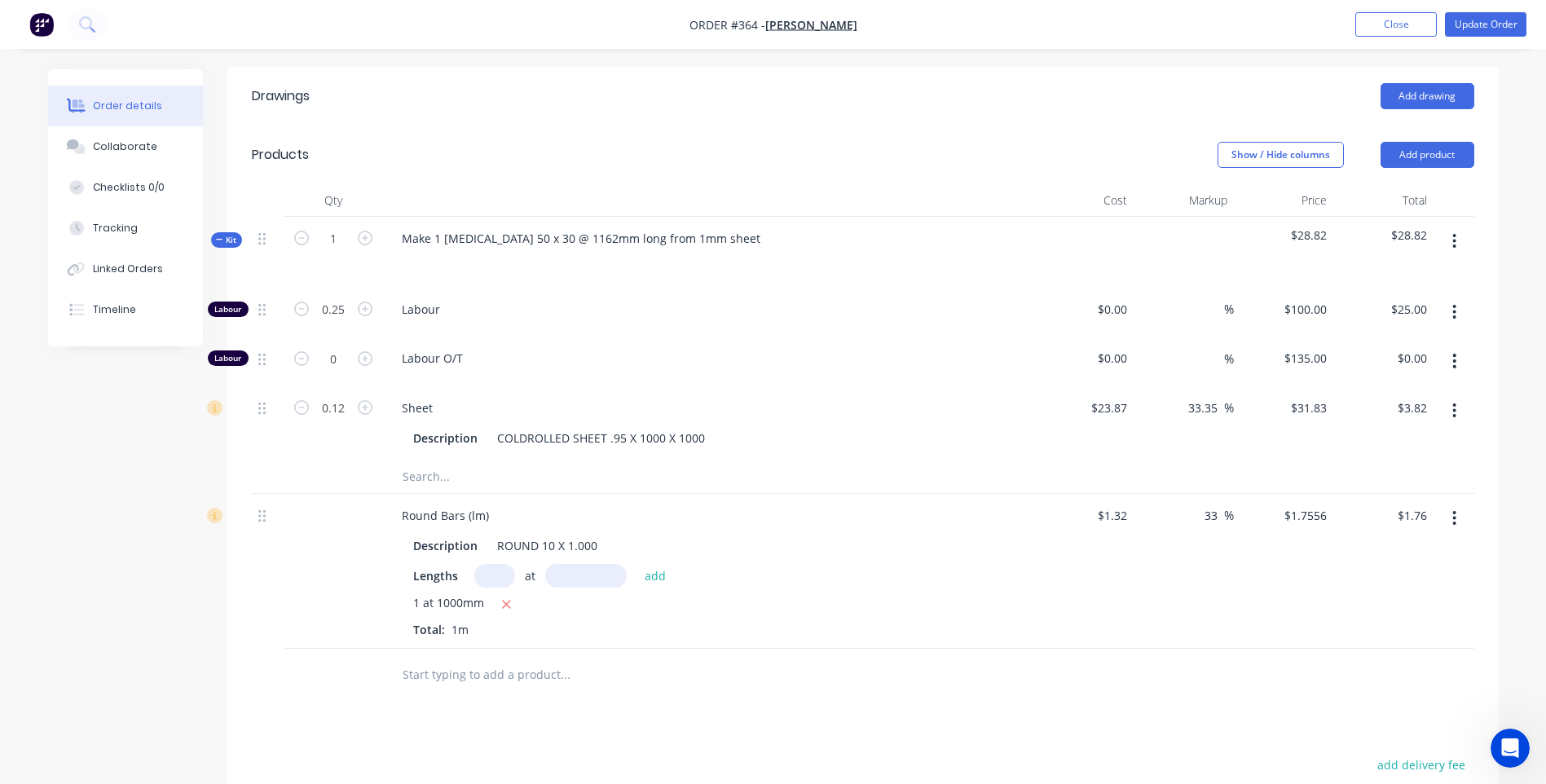
scroll to position [501, 0]
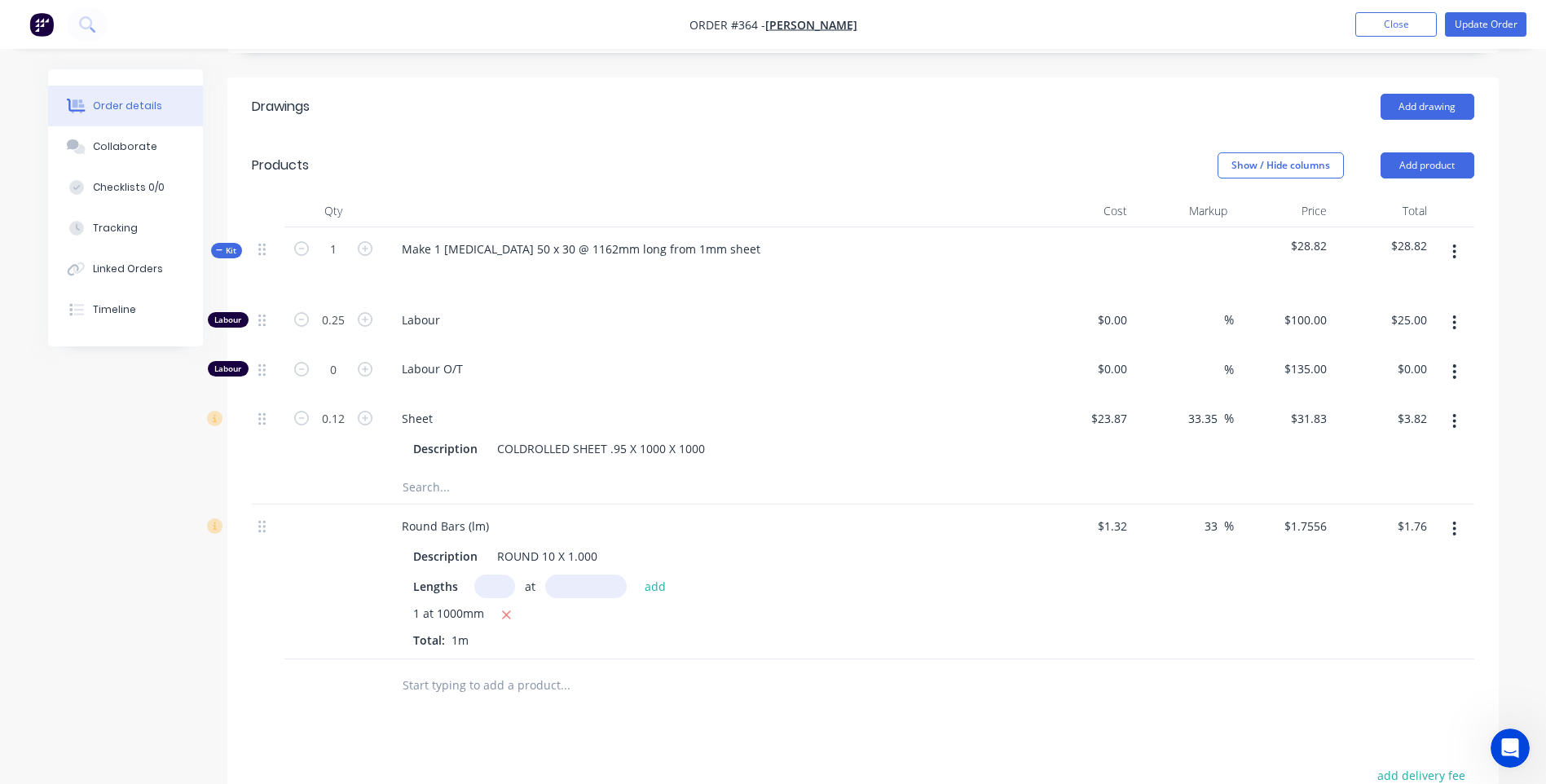
click at [1174, 680] on div at bounding box center [863, 686] width 1222 height 53
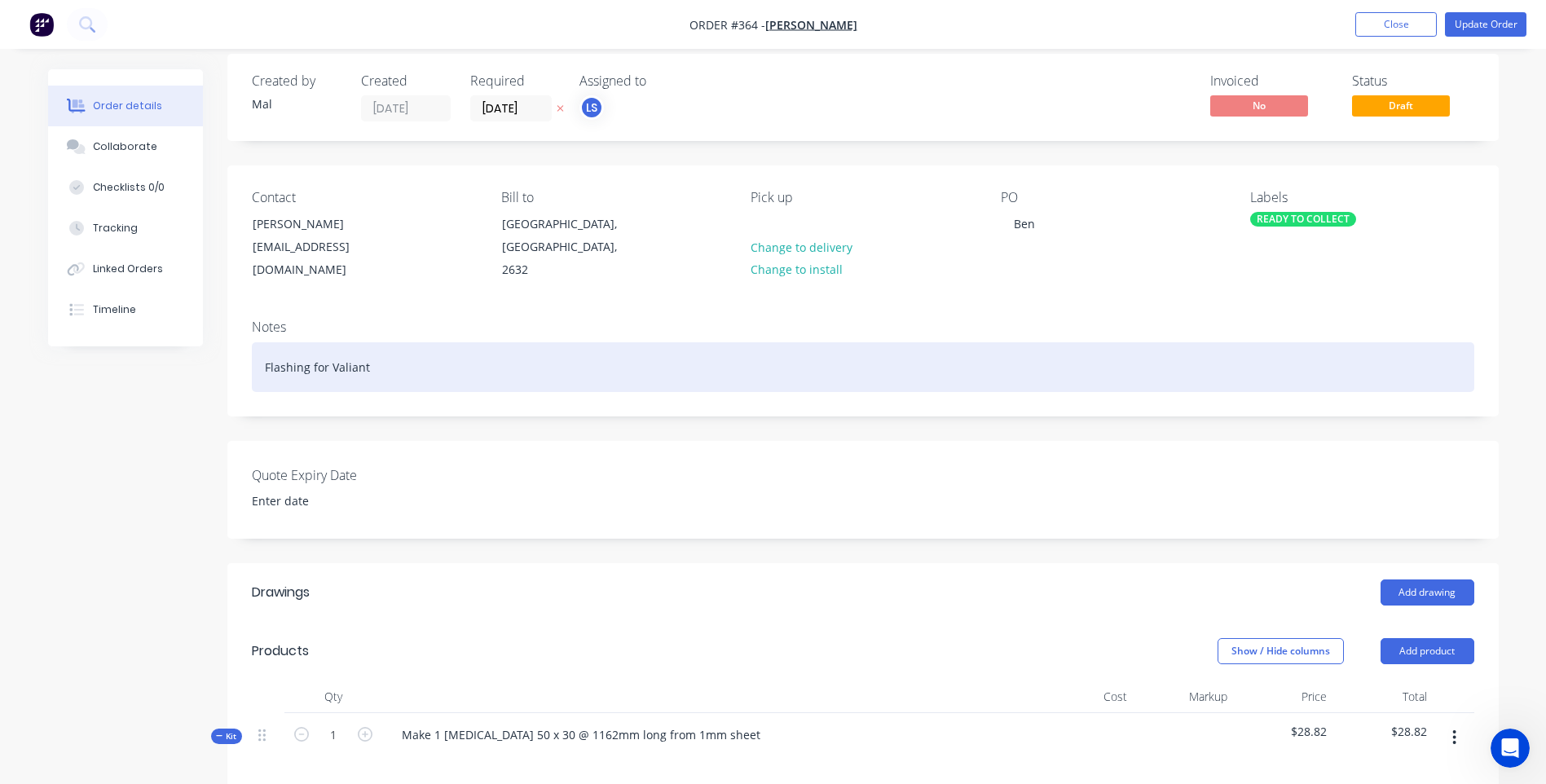
scroll to position [0, 0]
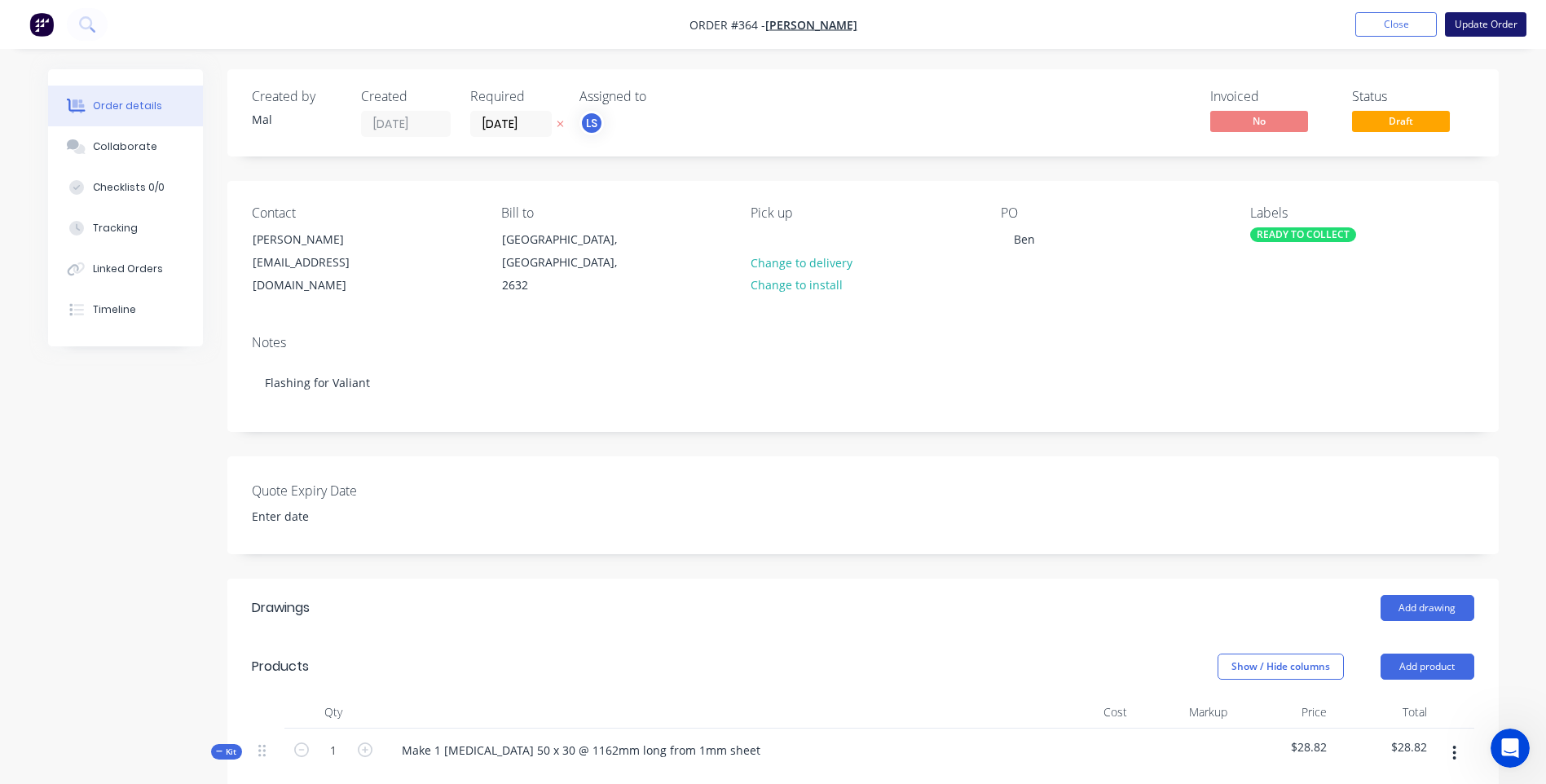
click at [1491, 24] on button "Update Order" at bounding box center [1485, 25] width 82 height 25
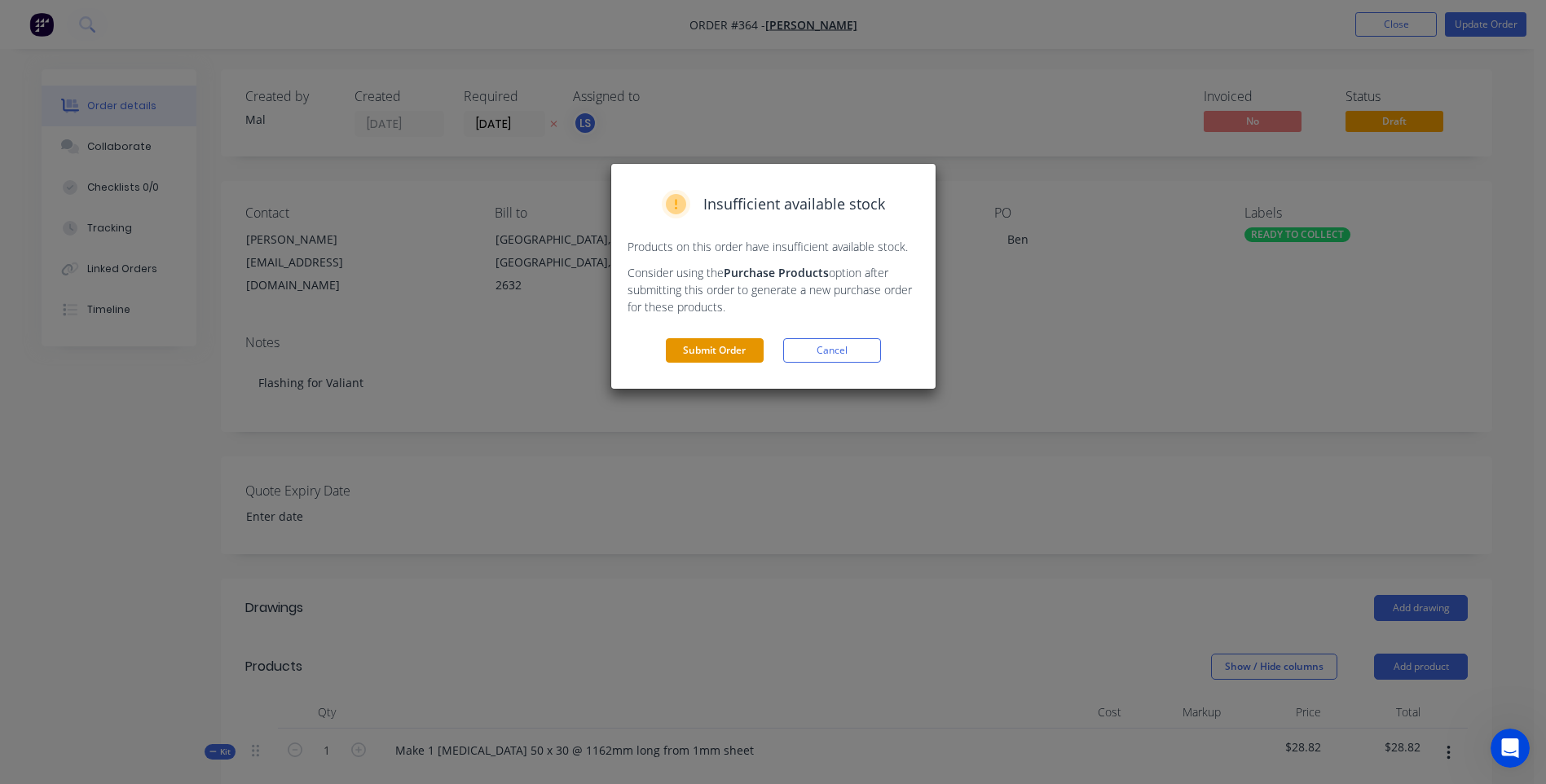
click at [711, 347] on button "Submit Order" at bounding box center [714, 351] width 98 height 25
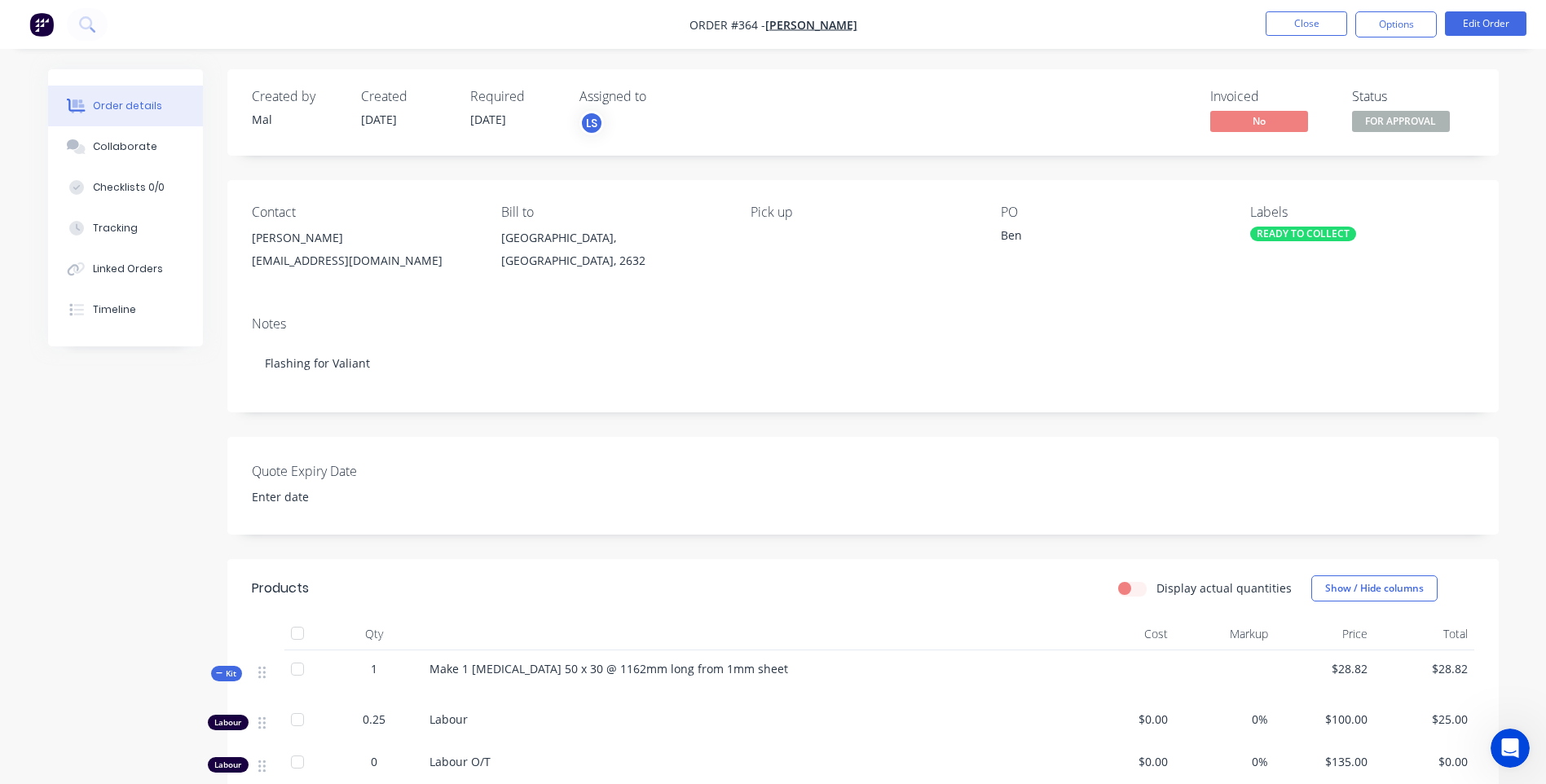
click at [674, 762] on div "Labour O/T" at bounding box center [748, 760] width 639 height 17
click at [1290, 19] on button "Close" at bounding box center [1306, 24] width 82 height 25
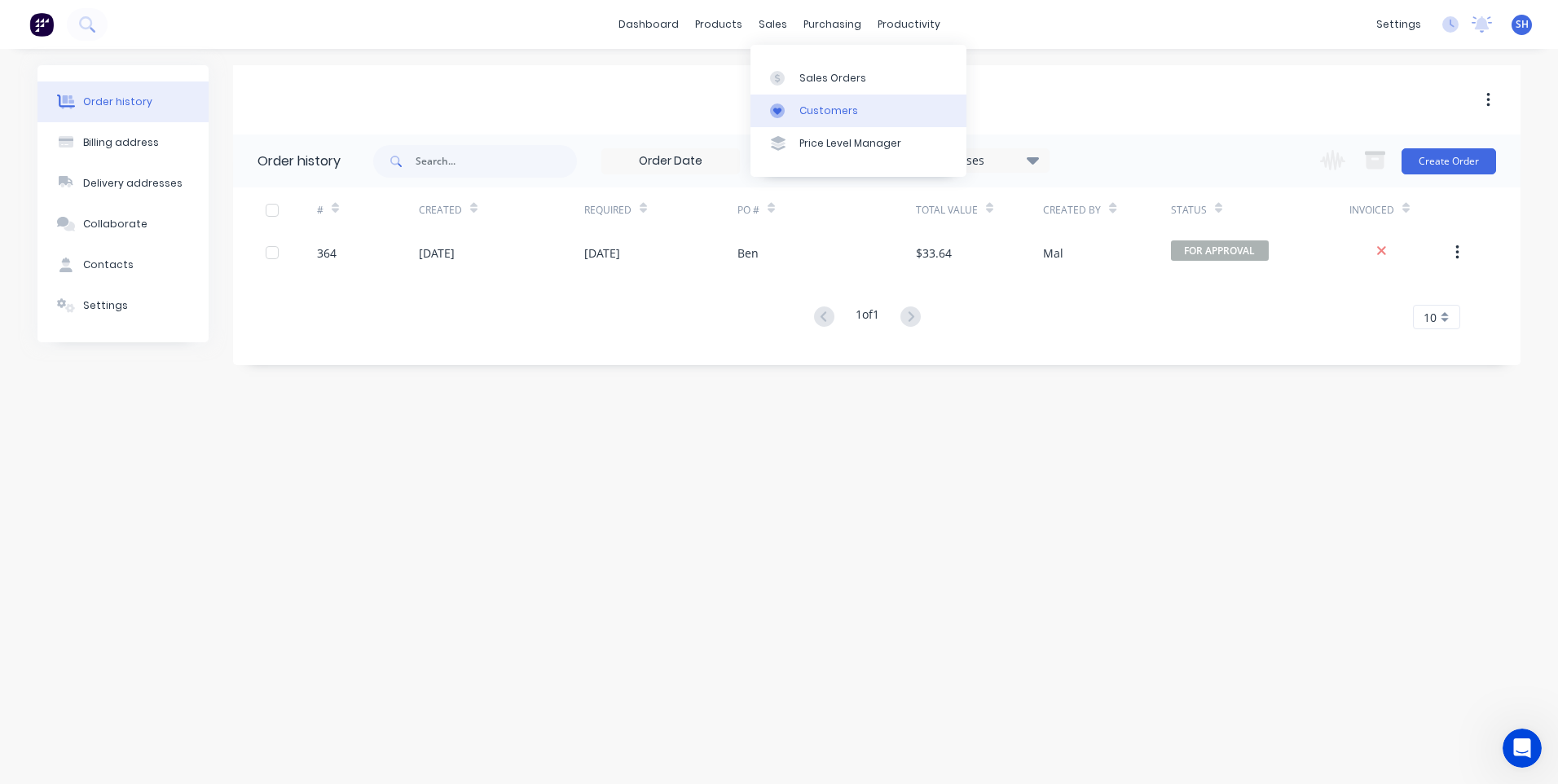
click at [824, 109] on div "Customers" at bounding box center [828, 111] width 59 height 15
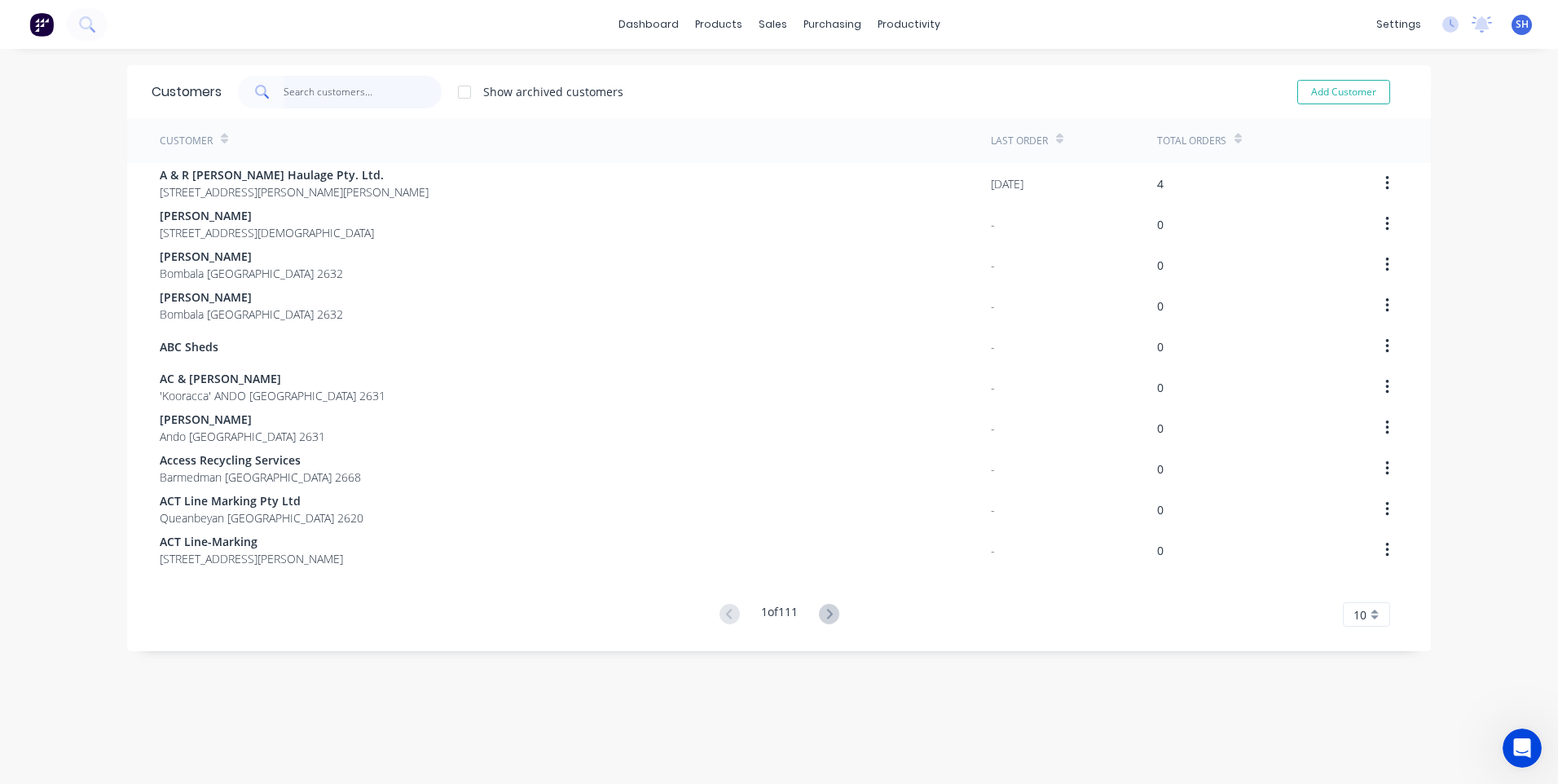
click at [308, 87] on input "text" at bounding box center [363, 91] width 159 height 33
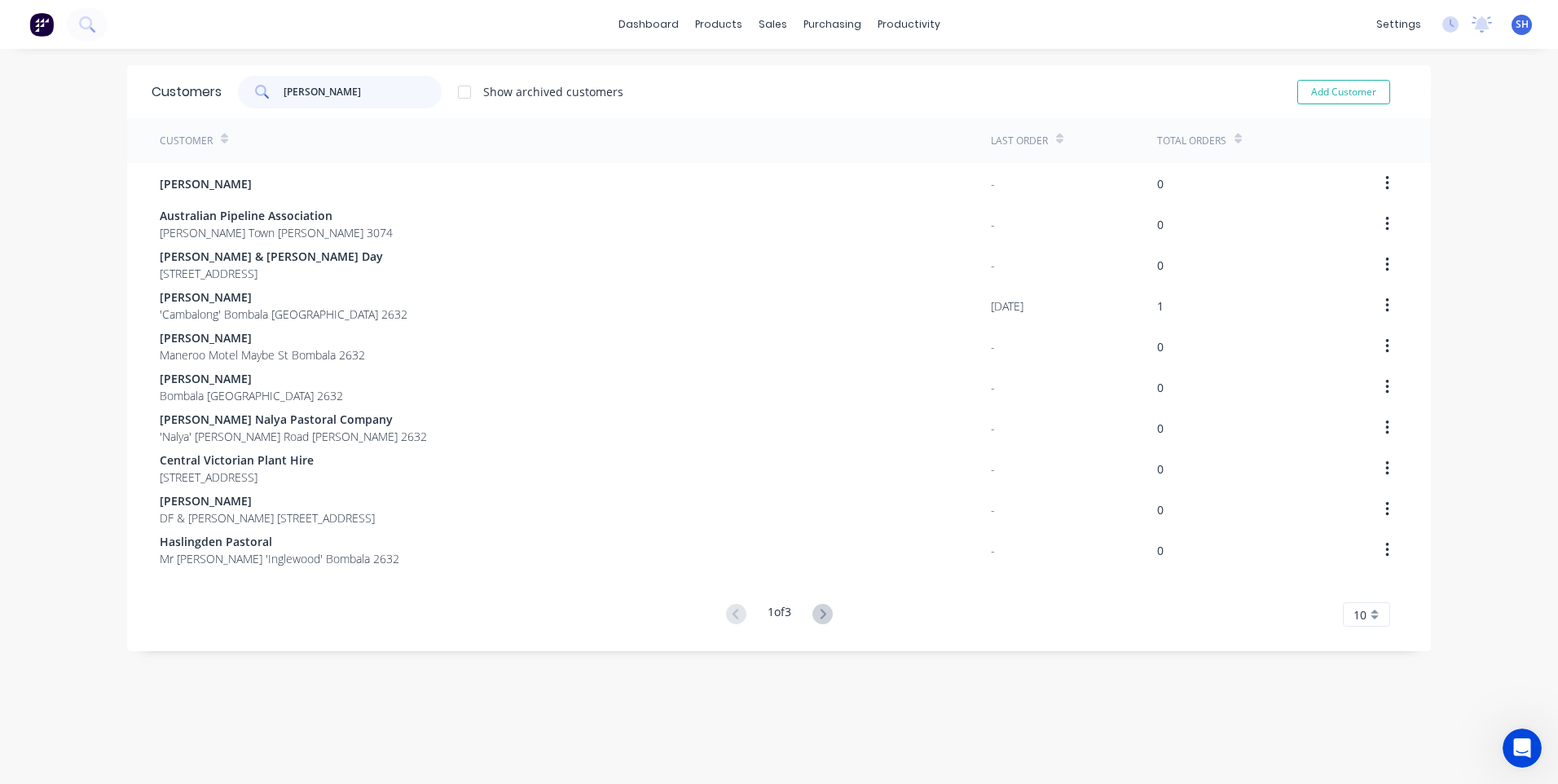
drag, startPoint x: 301, startPoint y: 95, endPoint x: 242, endPoint y: 93, distance: 59.0
click at [242, 93] on div "[PERSON_NAME]" at bounding box center [340, 91] width 204 height 33
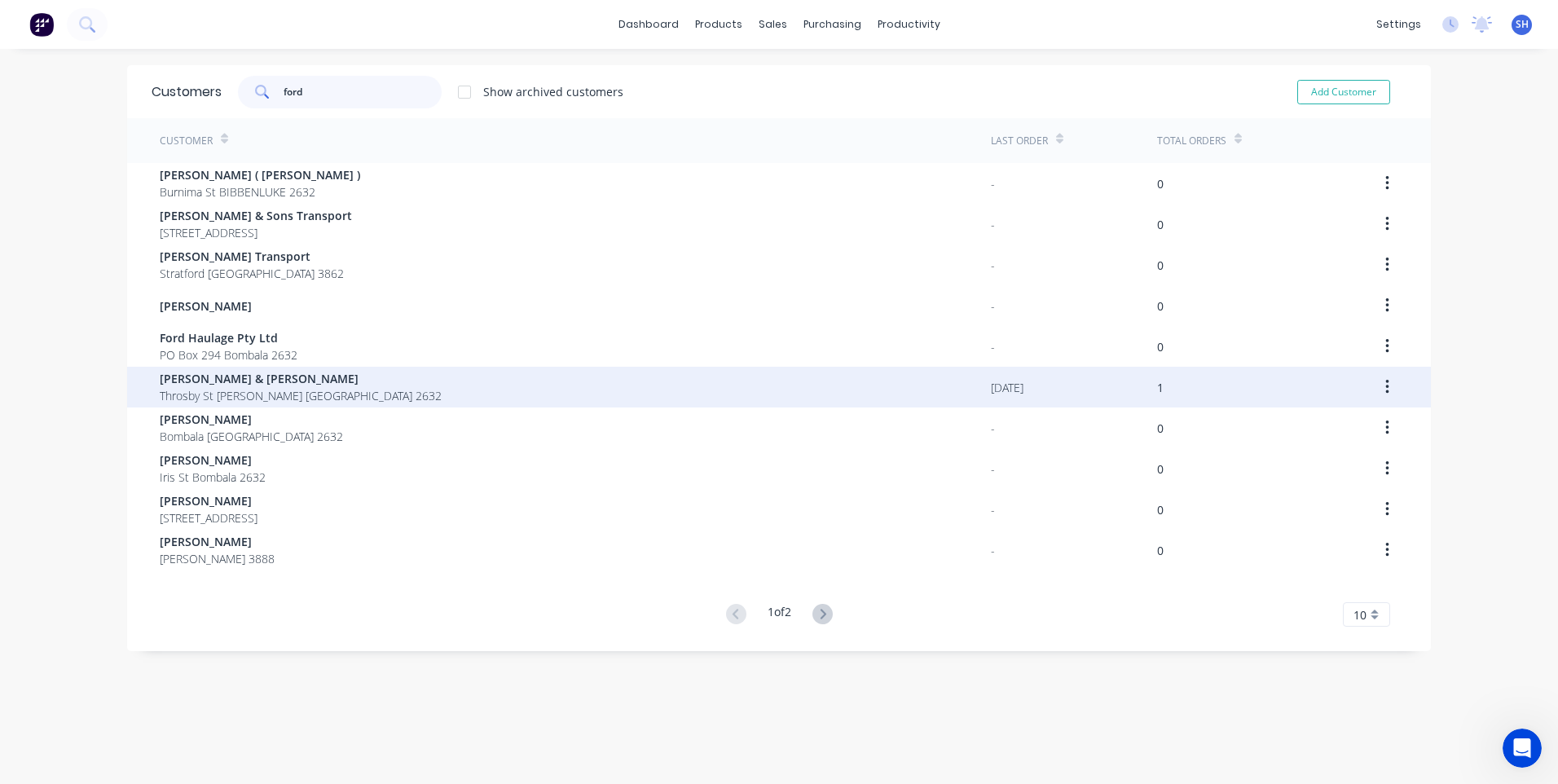
type input "ford"
click at [210, 380] on span "[PERSON_NAME] & [PERSON_NAME]" at bounding box center [301, 378] width 282 height 17
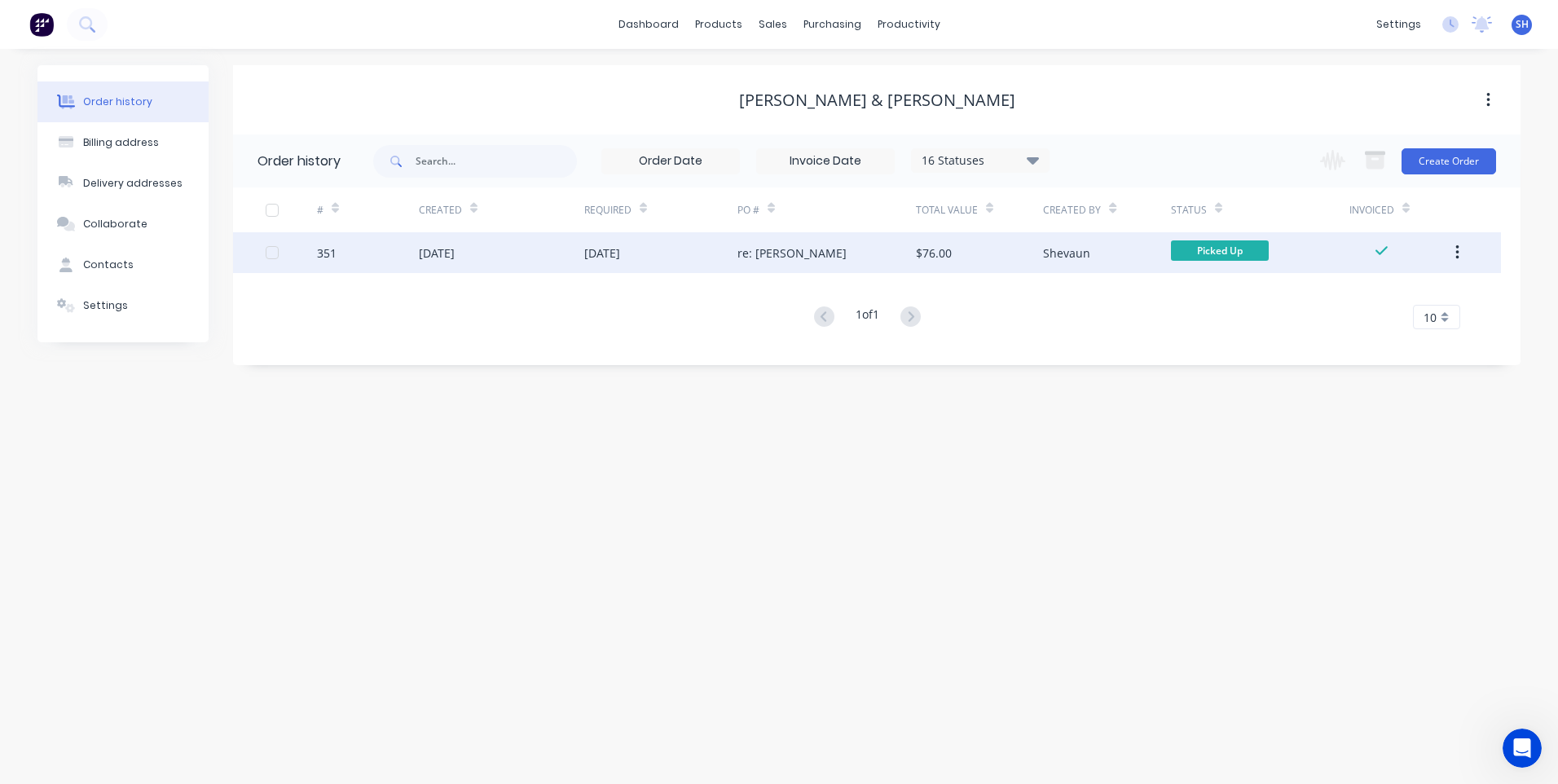
click at [601, 252] on div "[DATE]" at bounding box center [601, 252] width 36 height 17
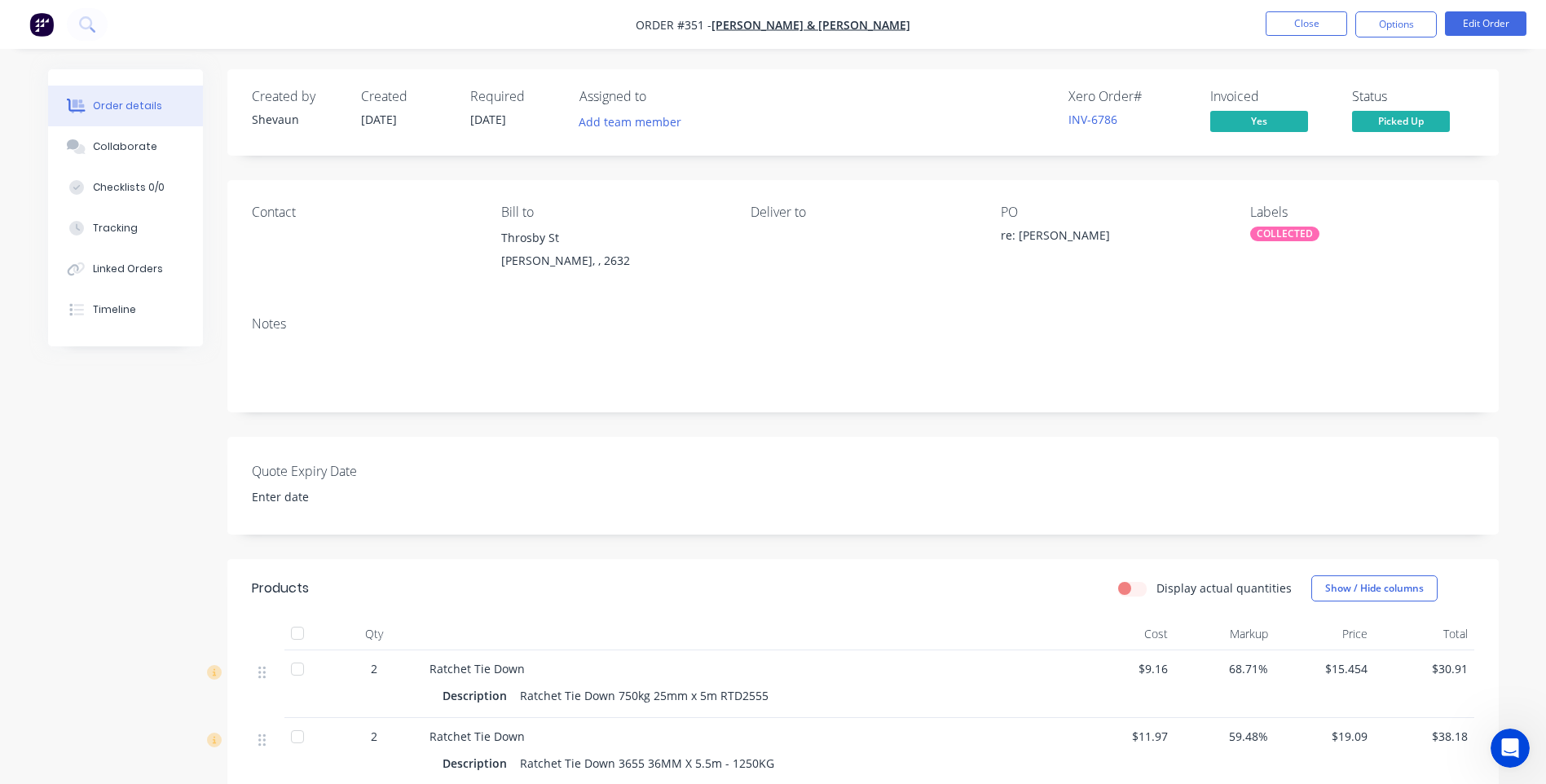
scroll to position [244, 0]
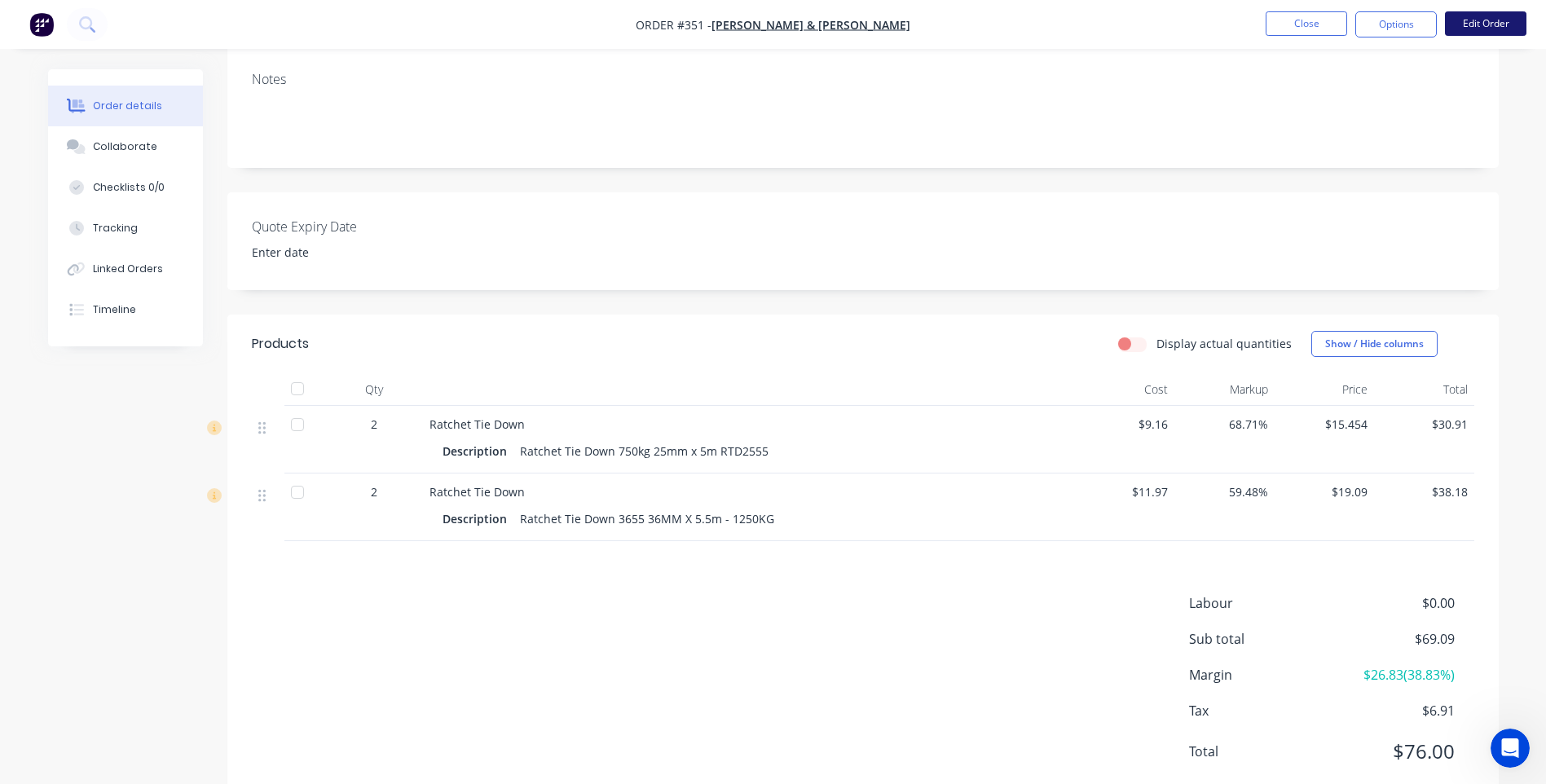
click at [1486, 25] on button "Edit Order" at bounding box center [1485, 24] width 82 height 25
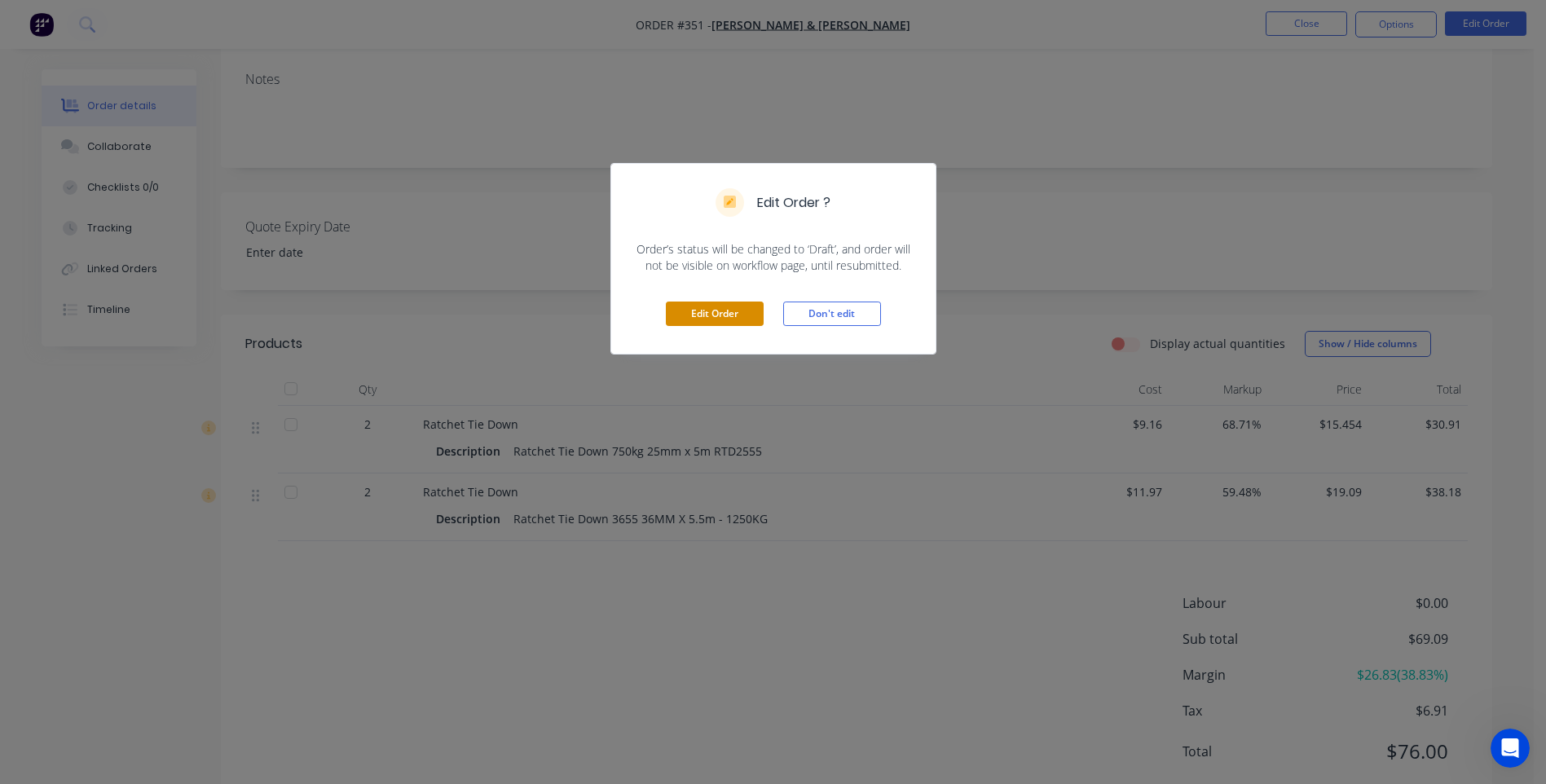
click at [729, 316] on button "Edit Order" at bounding box center [714, 314] width 98 height 25
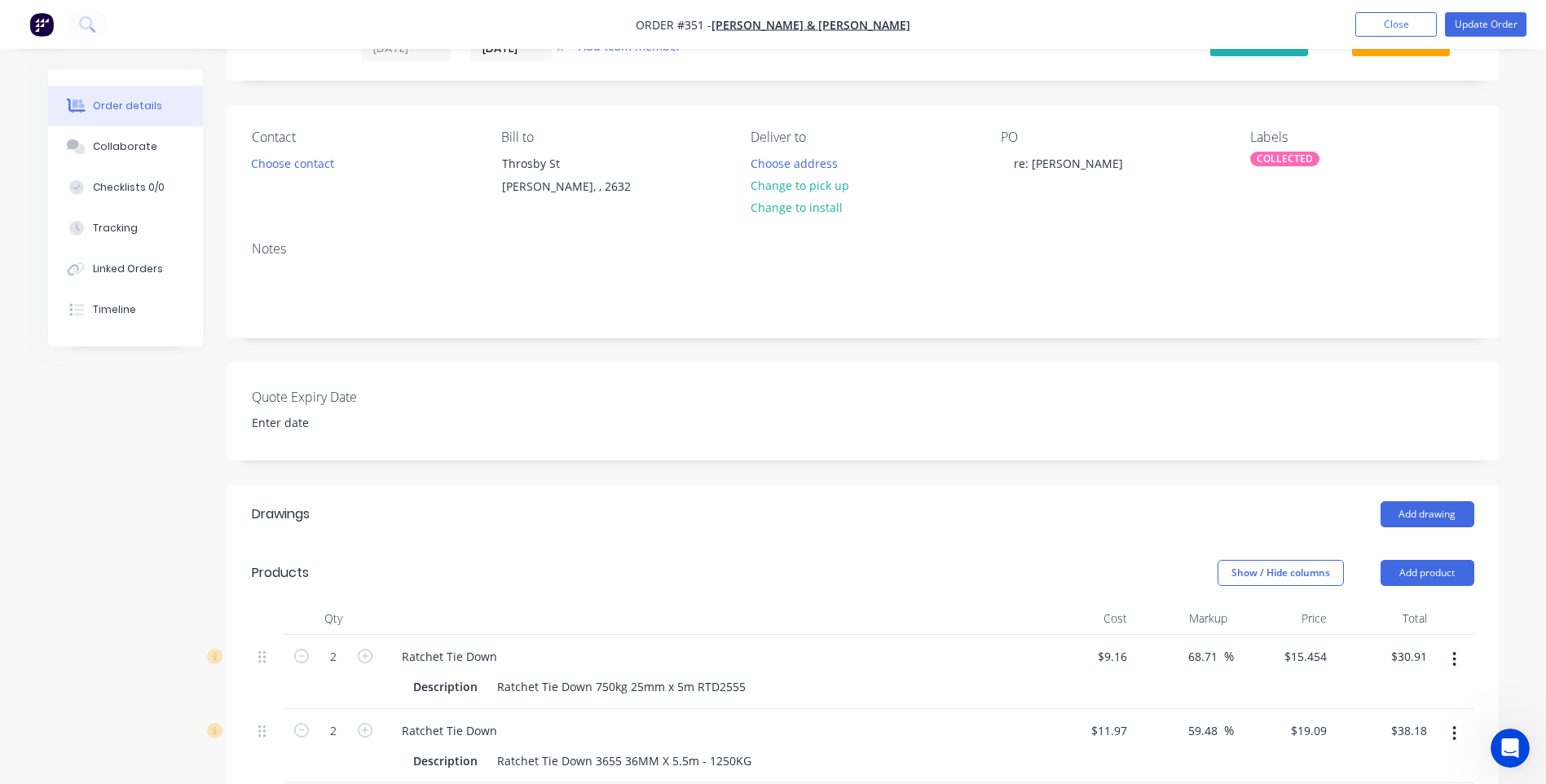
scroll to position [163, 0]
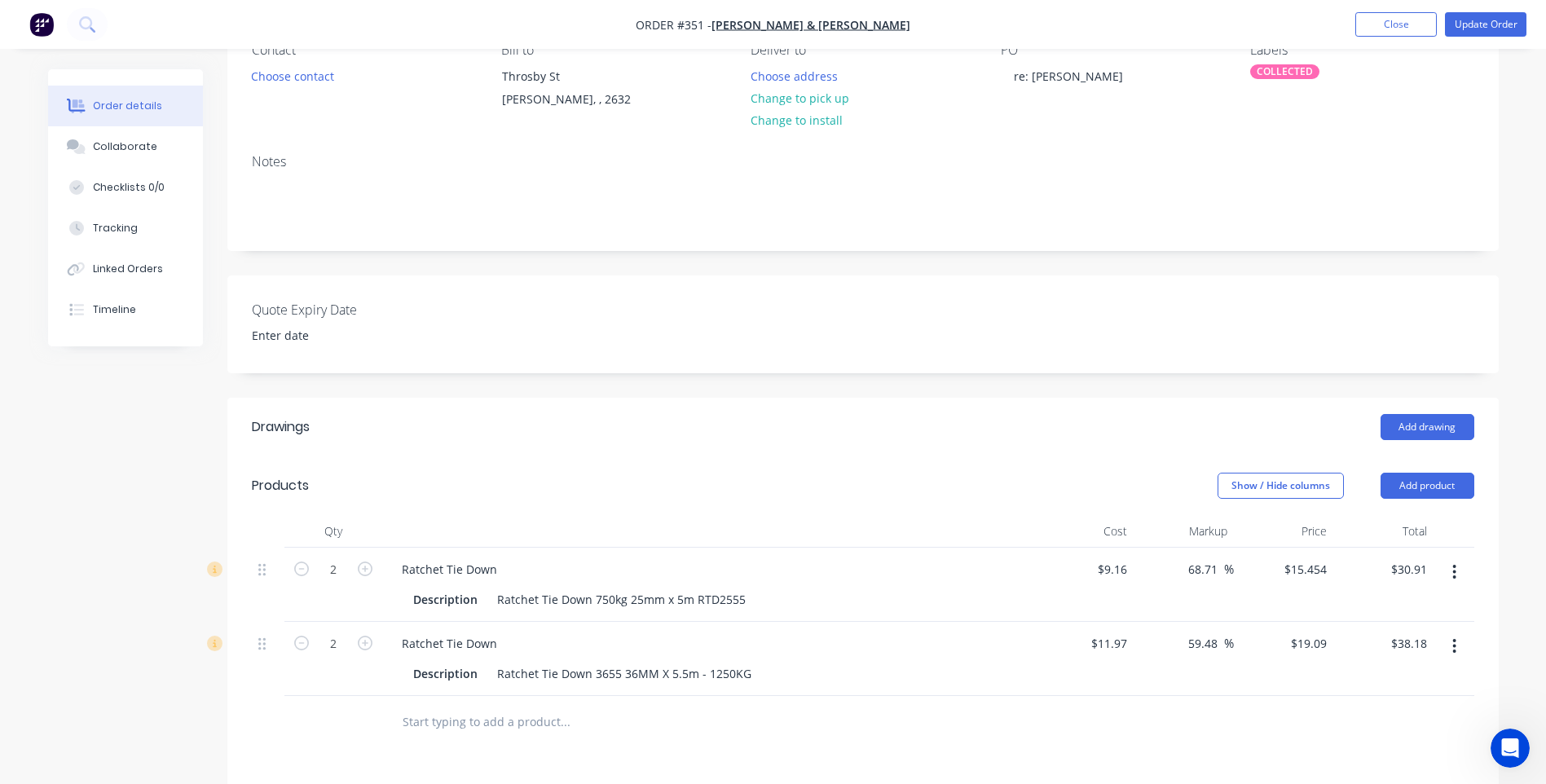
click at [1452, 571] on button "button" at bounding box center [1455, 571] width 39 height 29
click at [1357, 707] on div "Delete" at bounding box center [1397, 712] width 126 height 24
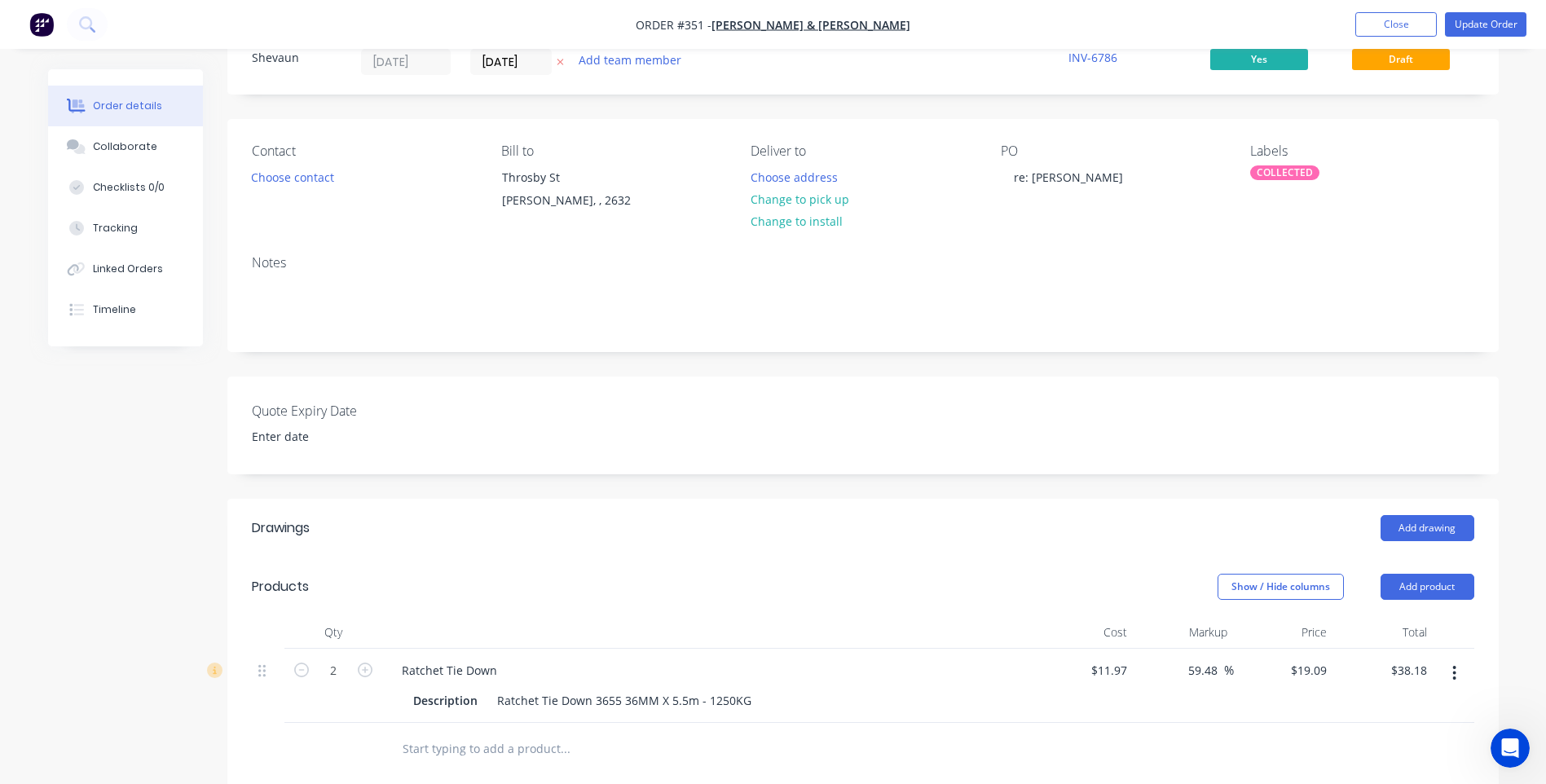
scroll to position [0, 0]
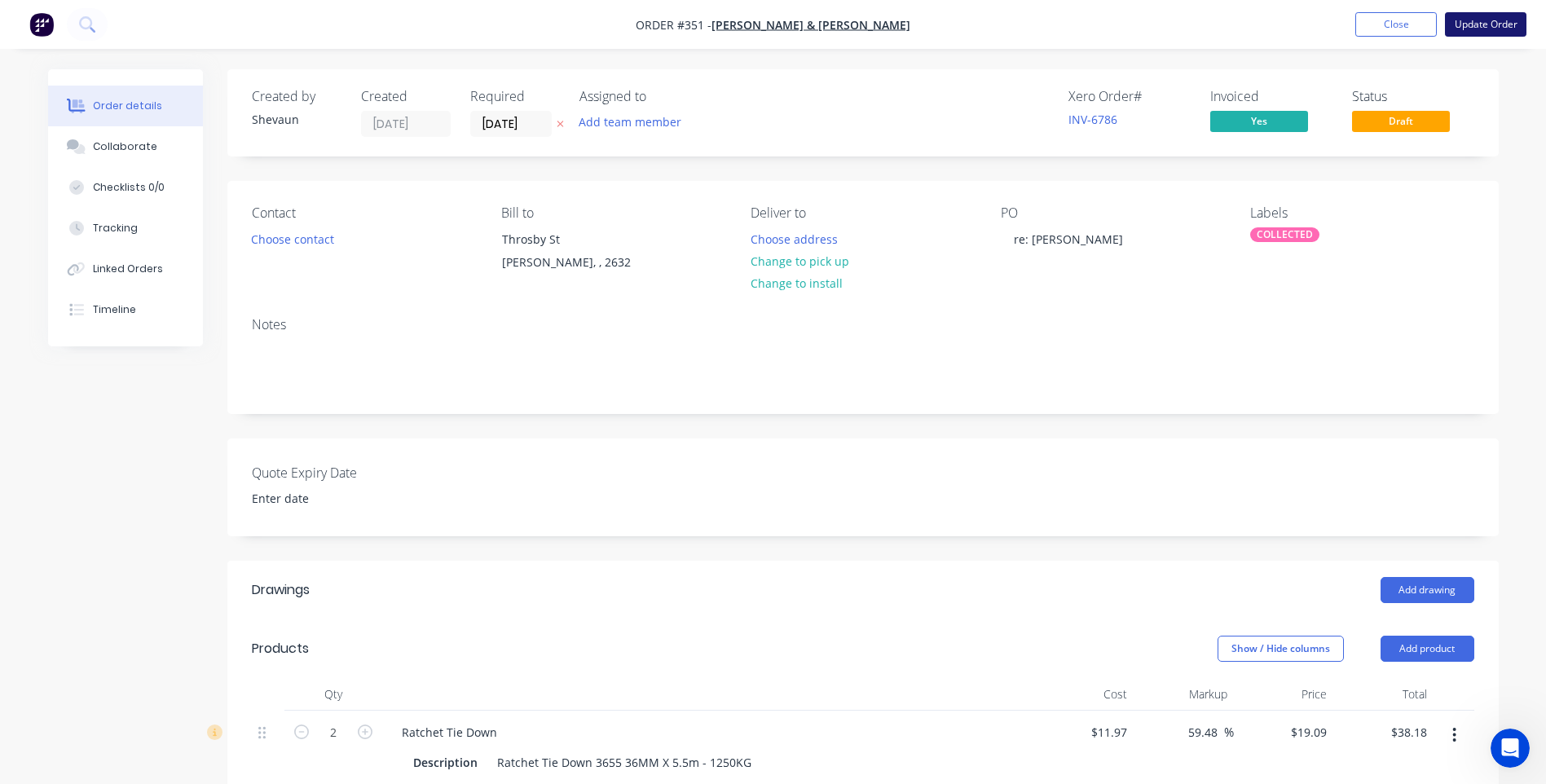
click at [1476, 22] on button "Update Order" at bounding box center [1485, 25] width 82 height 25
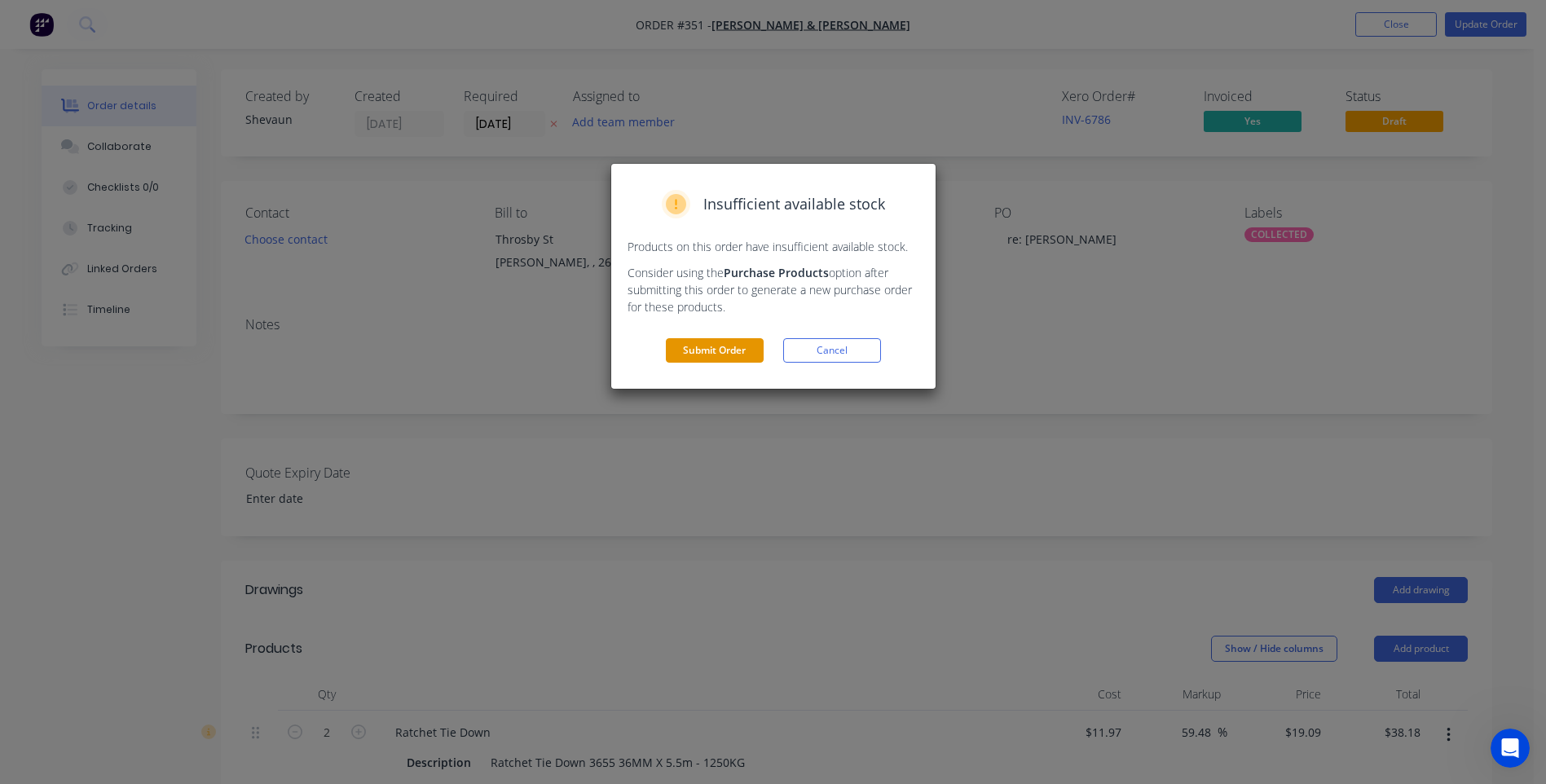
click at [712, 347] on button "Submit Order" at bounding box center [714, 351] width 98 height 25
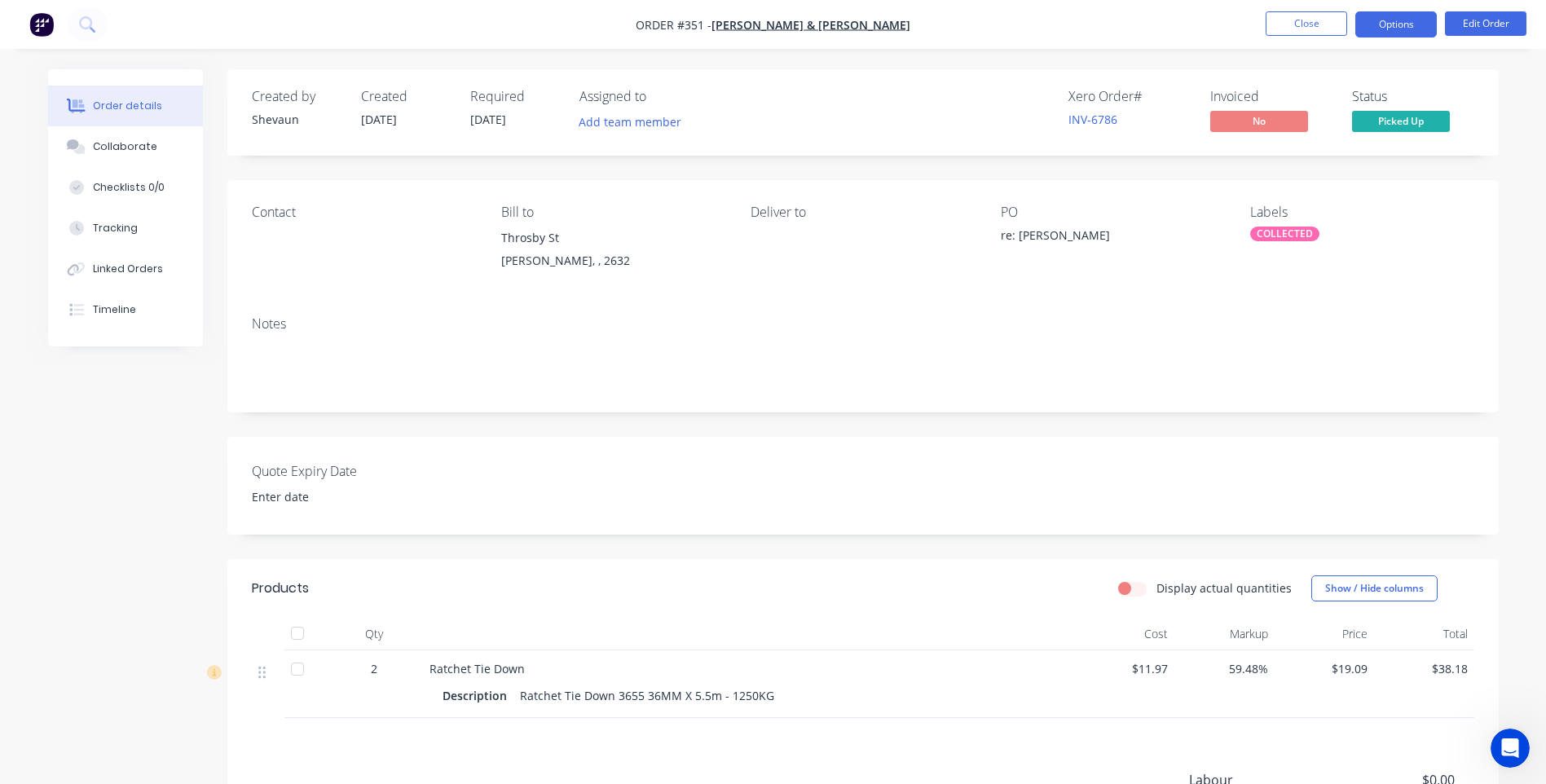
click at [1397, 22] on button "Options" at bounding box center [1396, 25] width 82 height 26
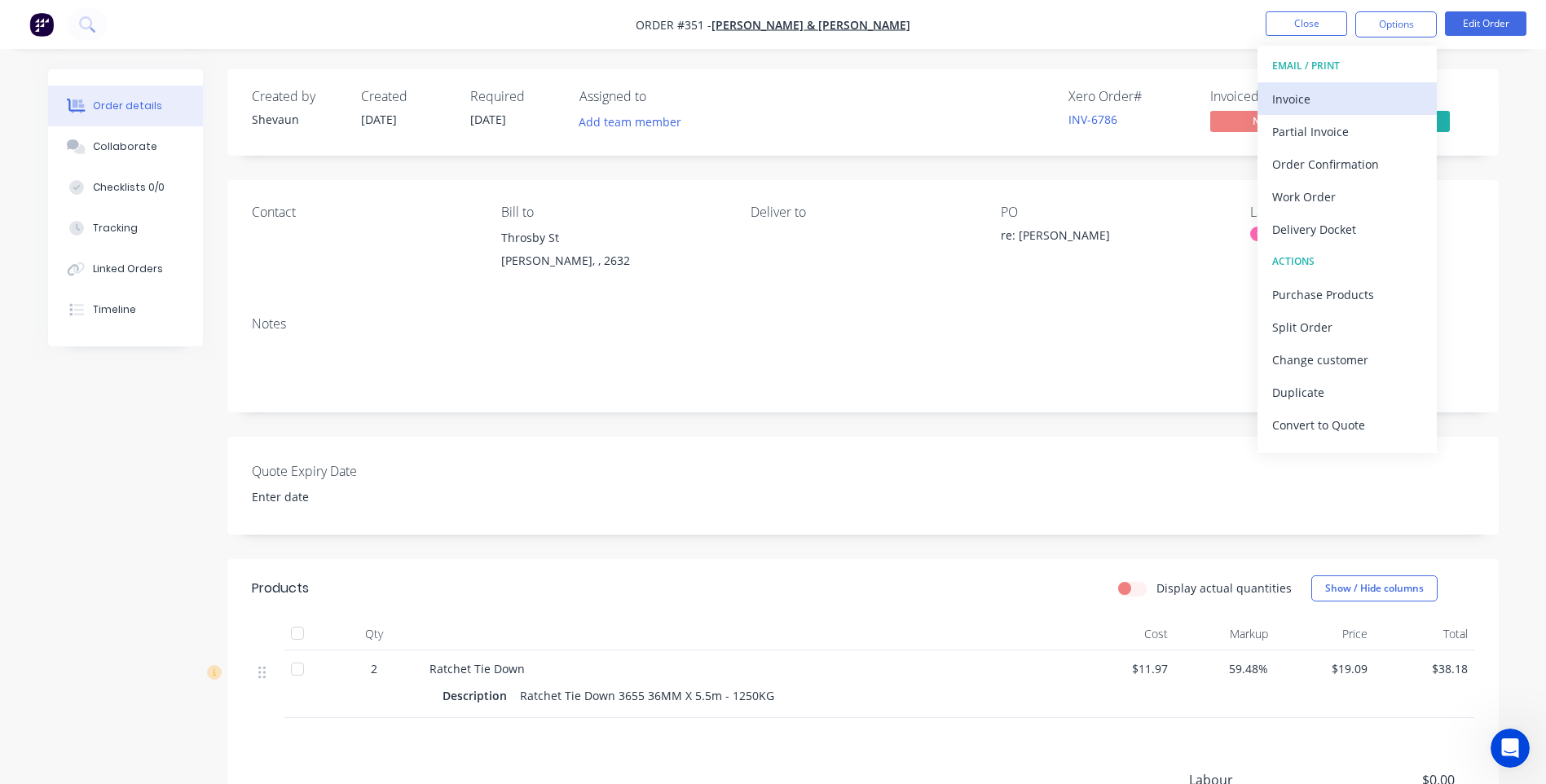
click at [1294, 95] on div "Invoice" at bounding box center [1347, 98] width 150 height 24
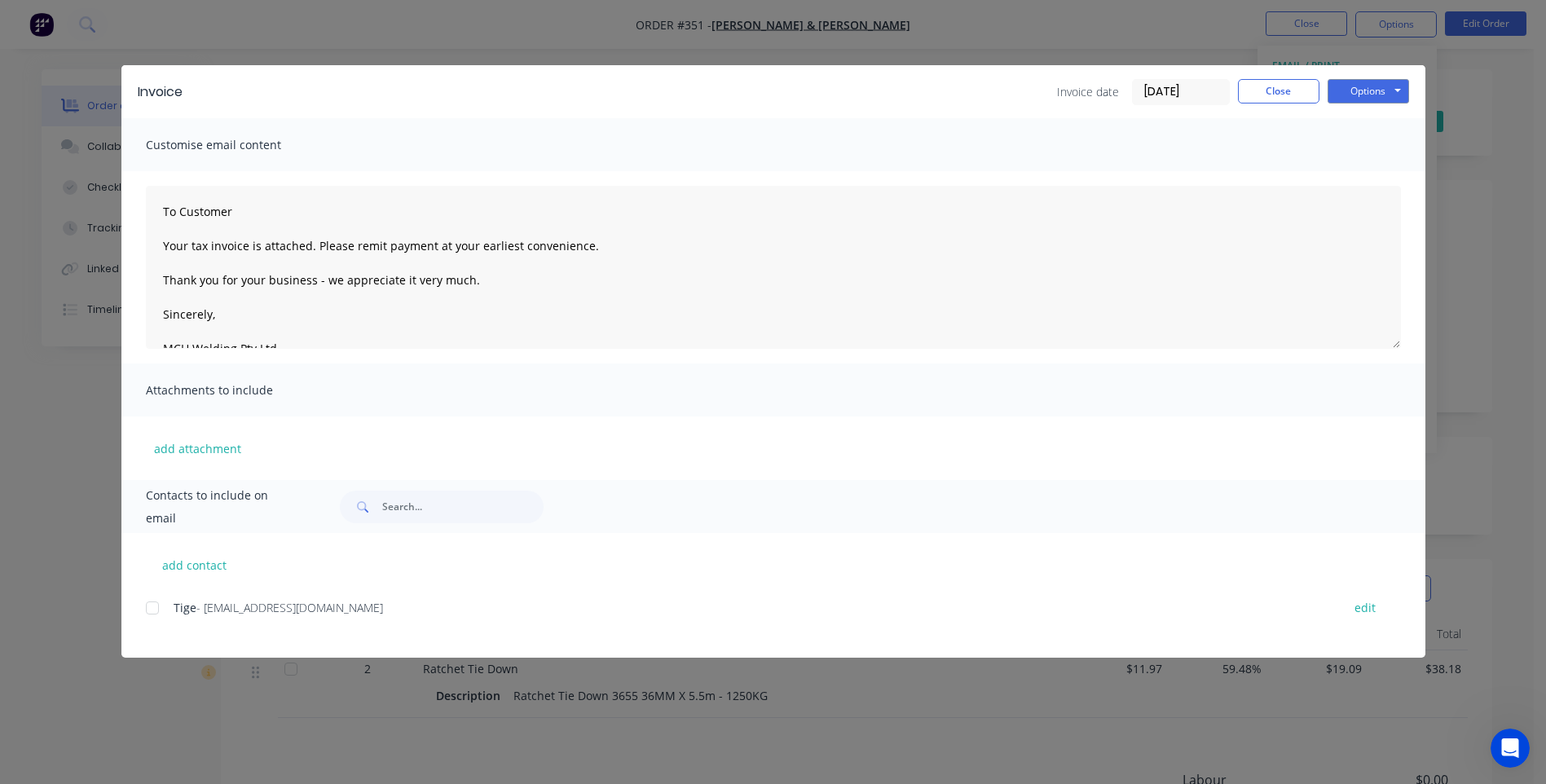
click at [152, 606] on div at bounding box center [152, 607] width 33 height 33
click at [1369, 88] on button "Options" at bounding box center [1368, 91] width 82 height 25
click at [1374, 117] on button "Preview" at bounding box center [1380, 120] width 105 height 27
click at [1372, 85] on button "Options" at bounding box center [1368, 91] width 82 height 25
click at [1370, 171] on button "Email" at bounding box center [1380, 174] width 105 height 27
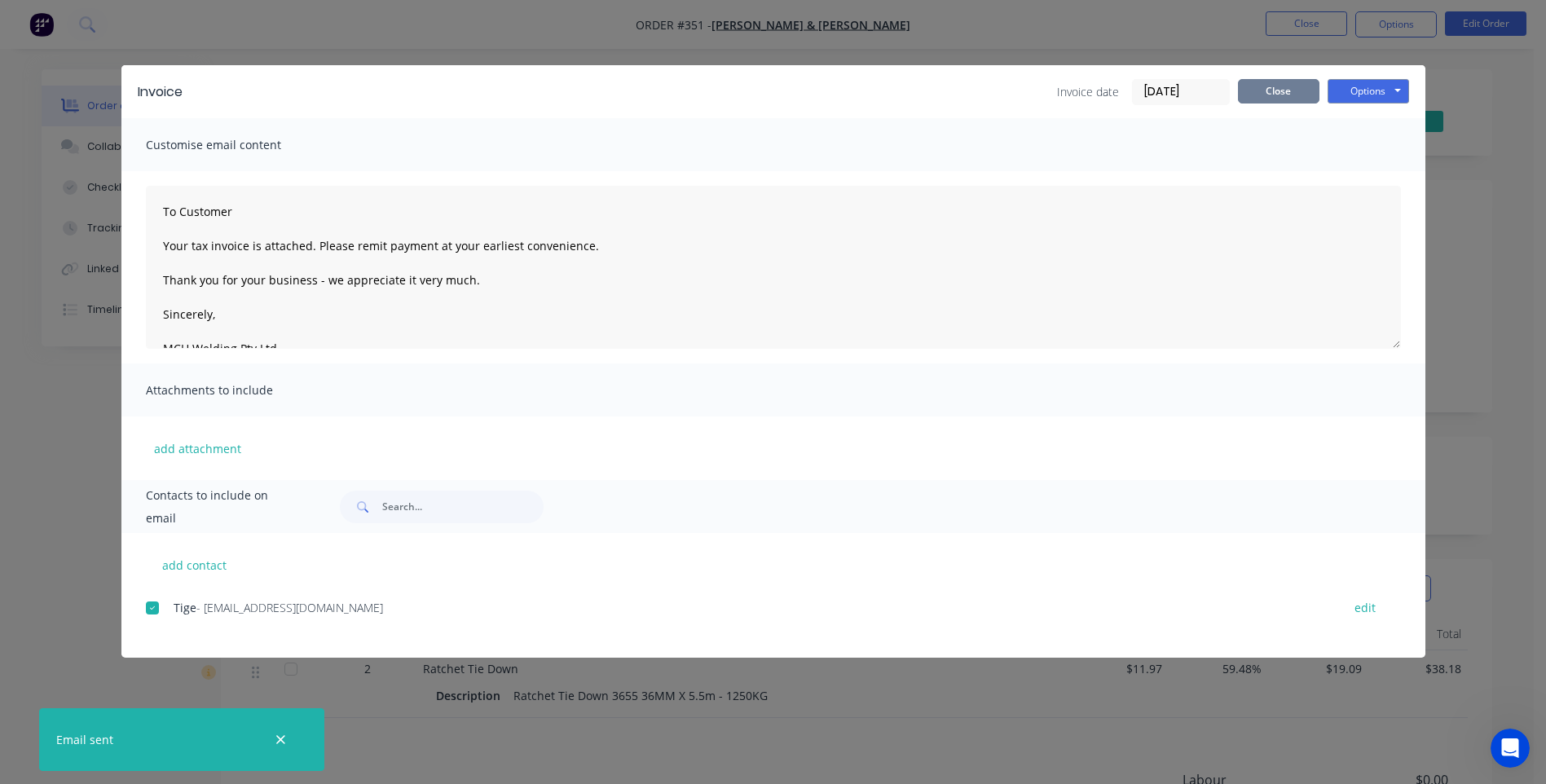
click at [1264, 91] on button "Close" at bounding box center [1279, 91] width 82 height 25
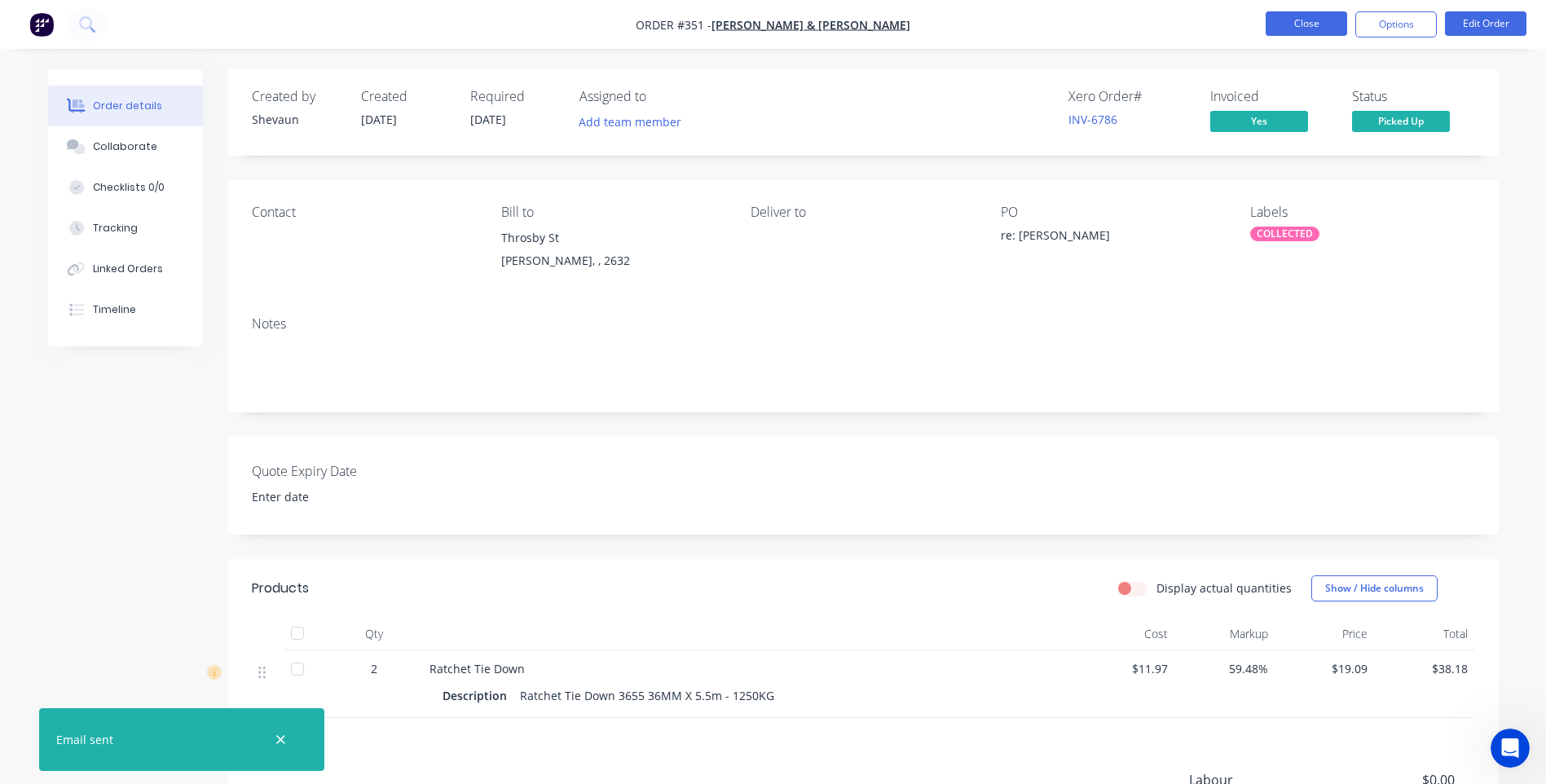
click at [1310, 25] on button "Close" at bounding box center [1306, 24] width 82 height 25
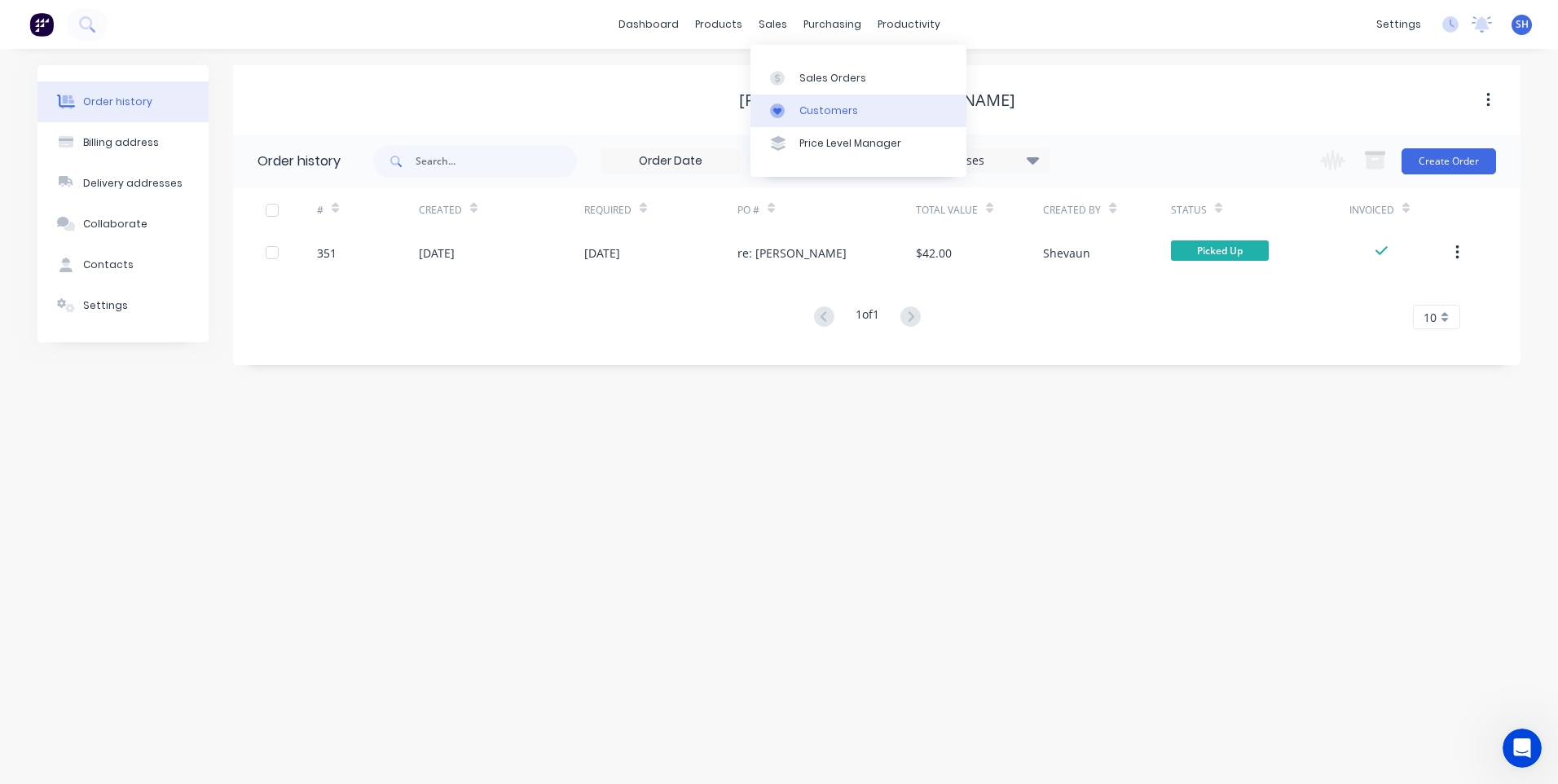
click at [818, 105] on div "Customers" at bounding box center [828, 111] width 59 height 15
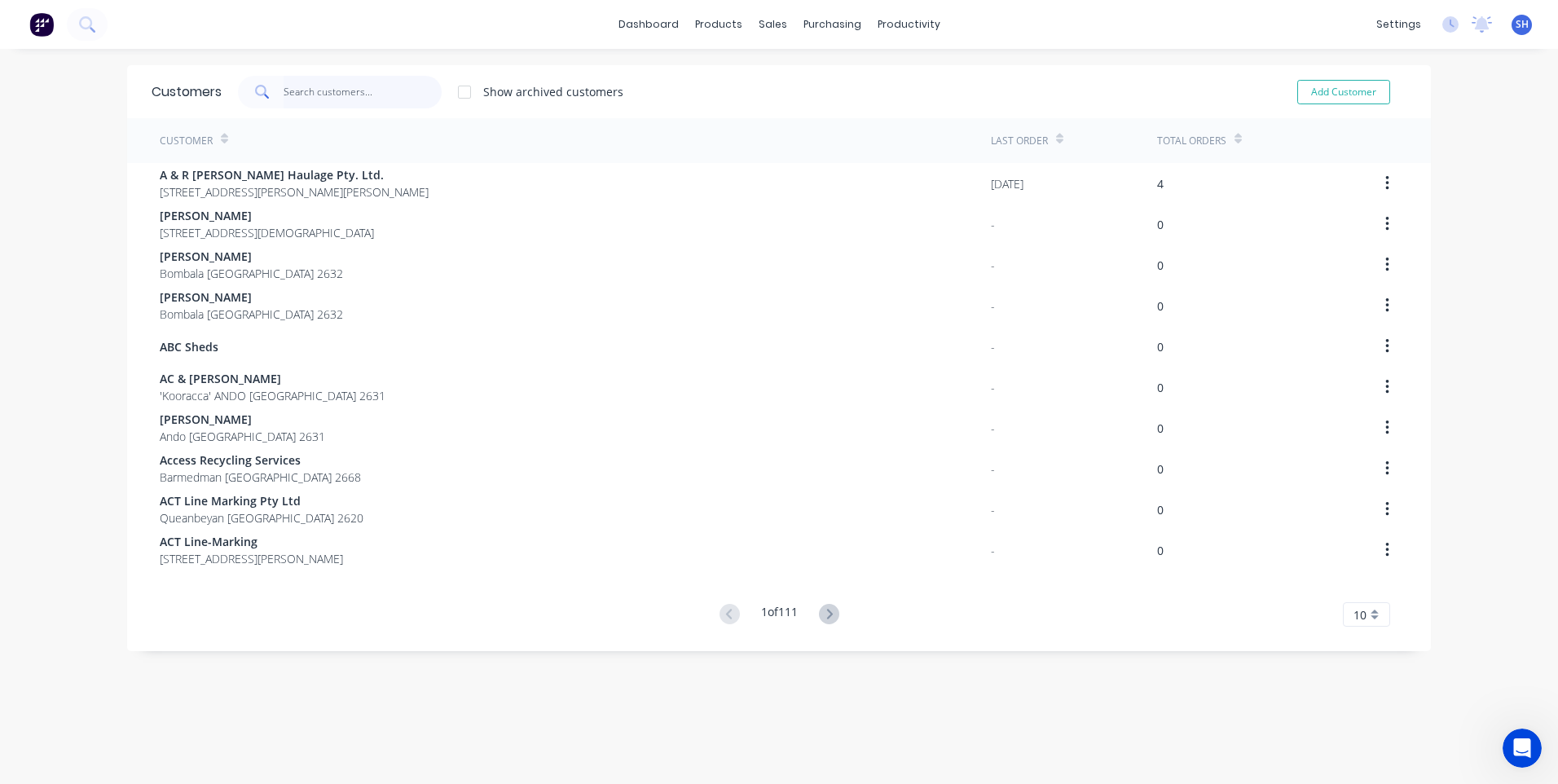
click at [301, 87] on input "text" at bounding box center [363, 91] width 159 height 33
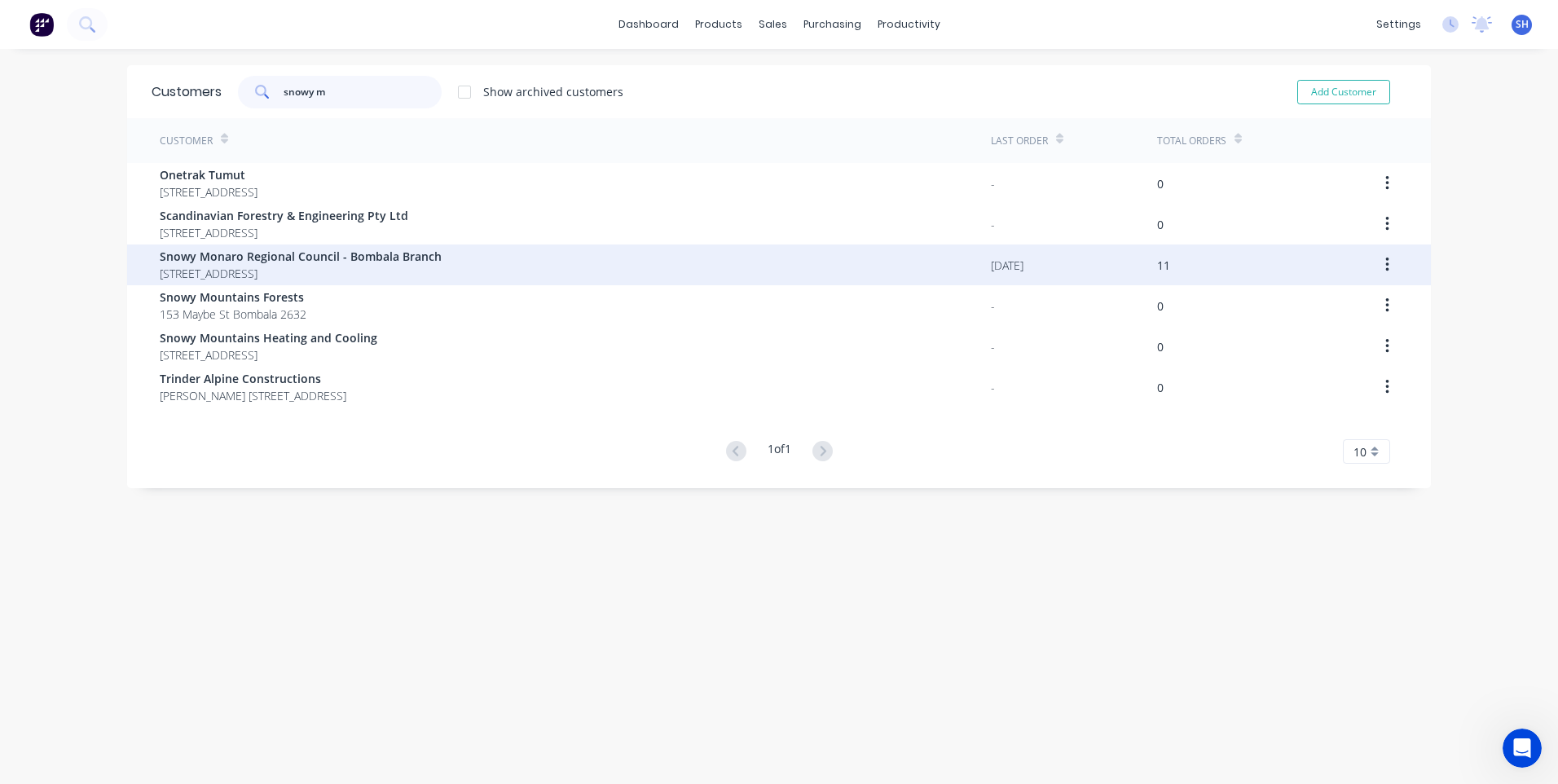
type input "snowy m"
click at [358, 256] on span "Snowy Monaro Regional Council - Bombala Branch" at bounding box center [301, 256] width 282 height 17
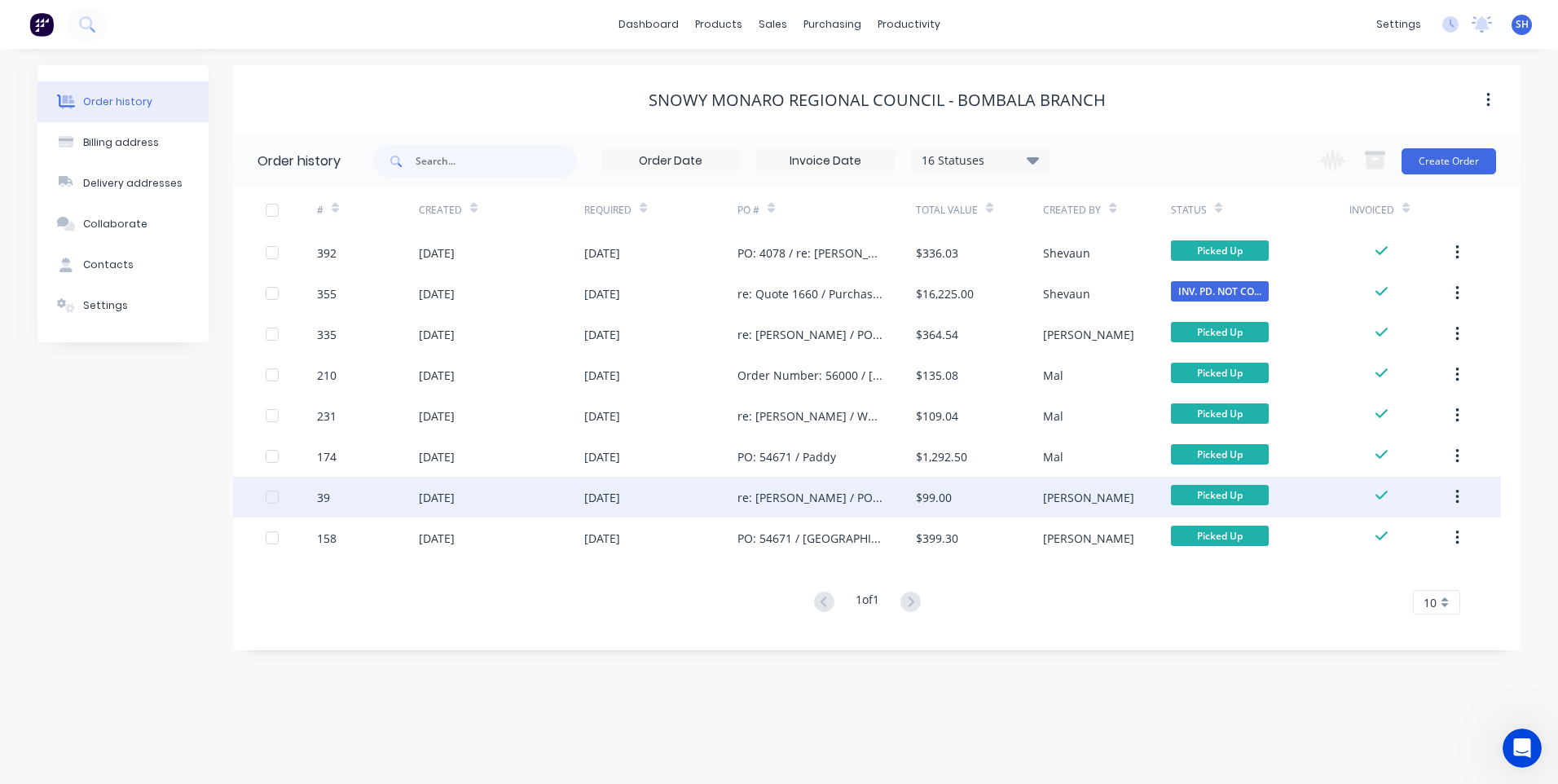
click at [682, 497] on div "[DATE]" at bounding box center [660, 497] width 153 height 40
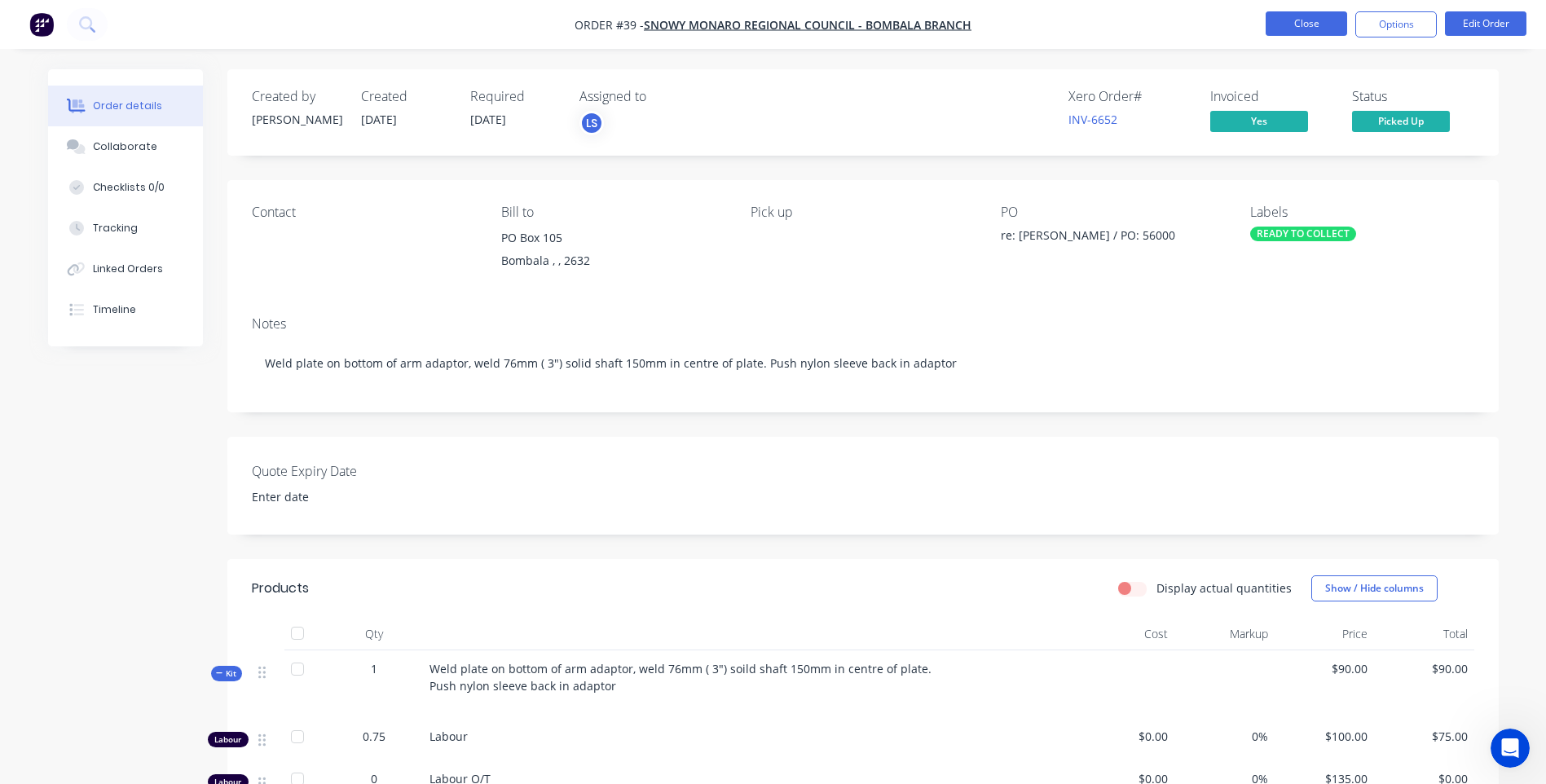
click at [1308, 22] on button "Close" at bounding box center [1306, 24] width 82 height 25
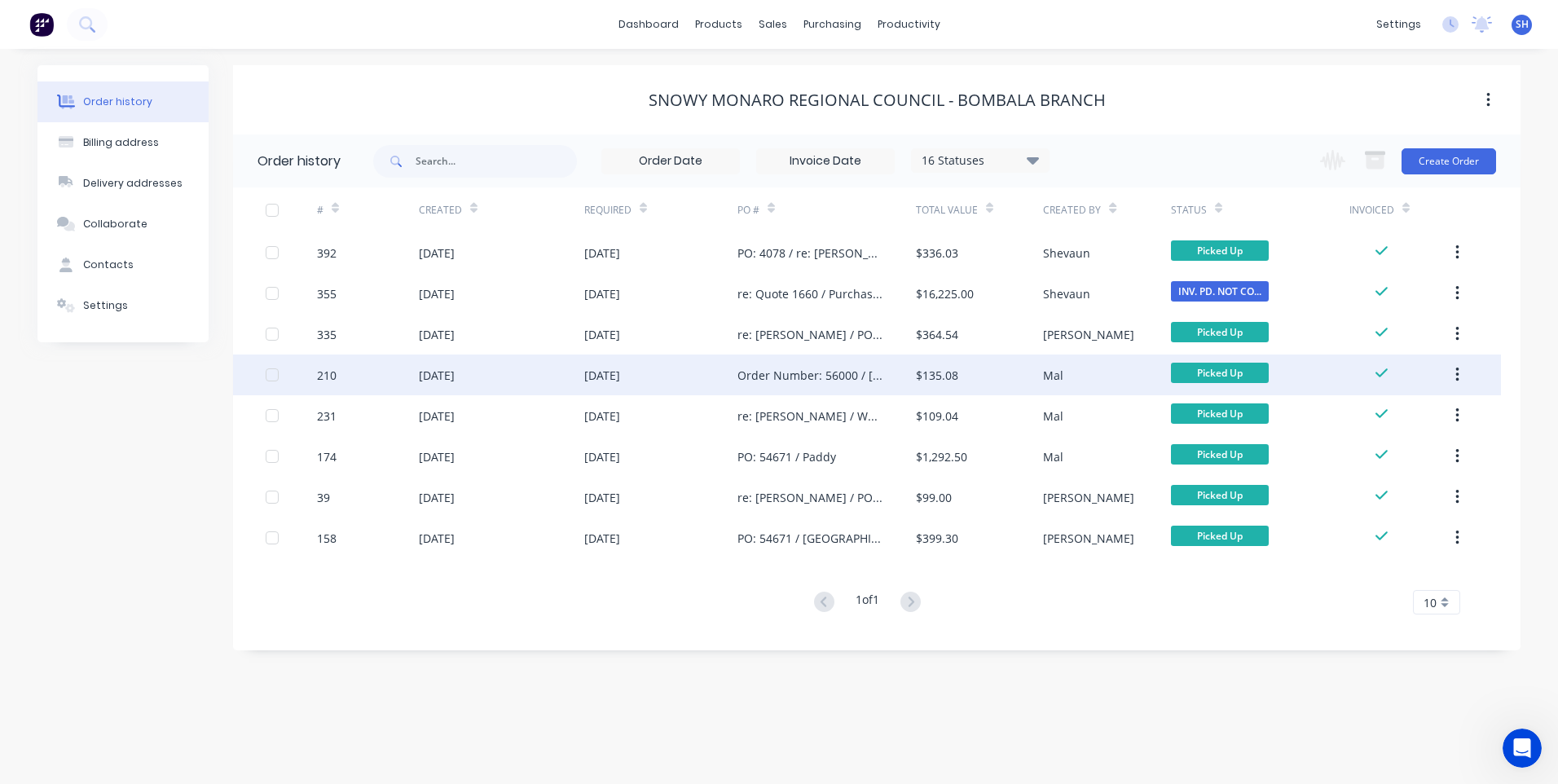
click at [972, 373] on div "$135.08" at bounding box center [979, 374] width 127 height 40
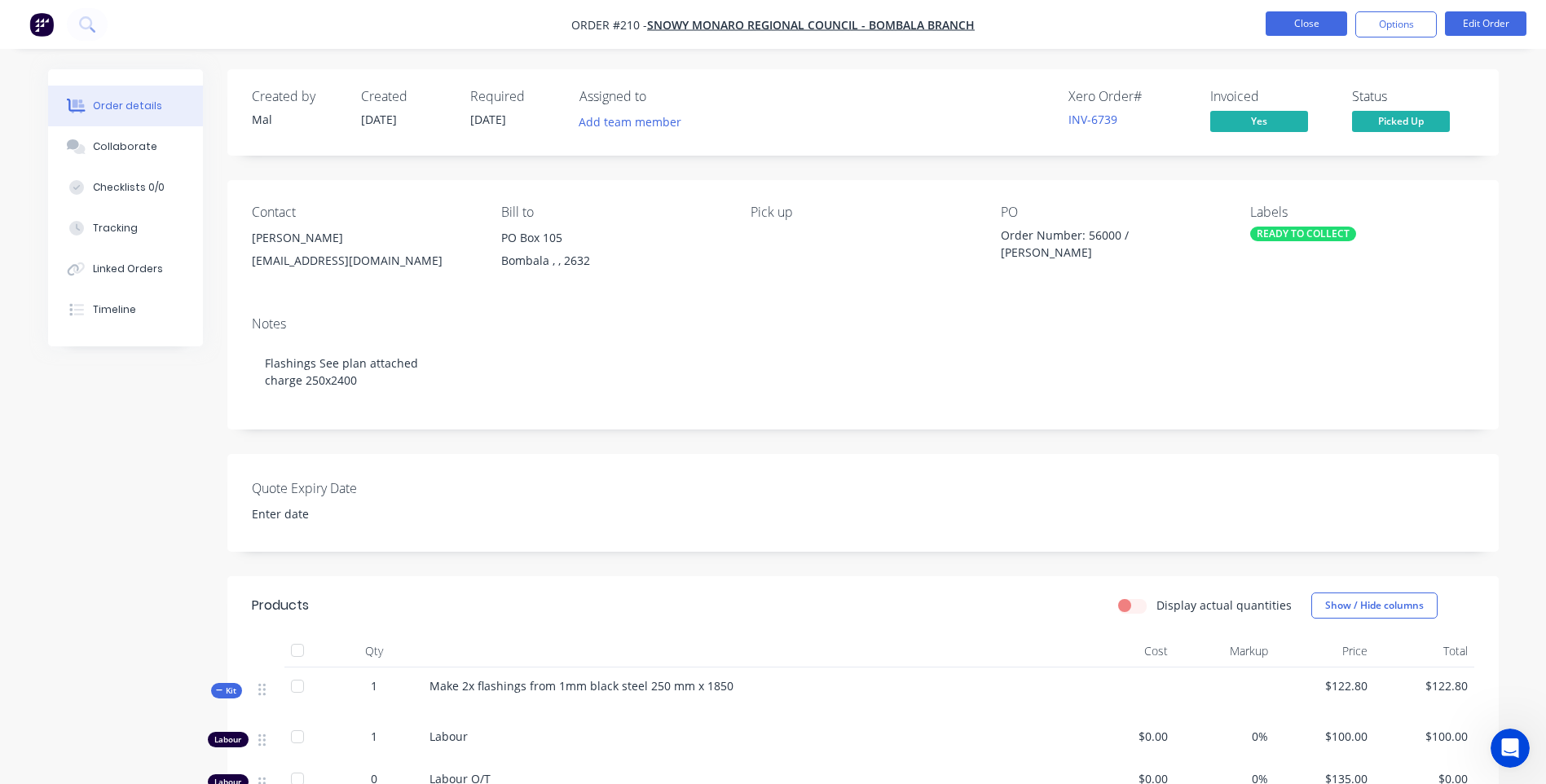
click at [1319, 18] on button "Close" at bounding box center [1306, 24] width 82 height 25
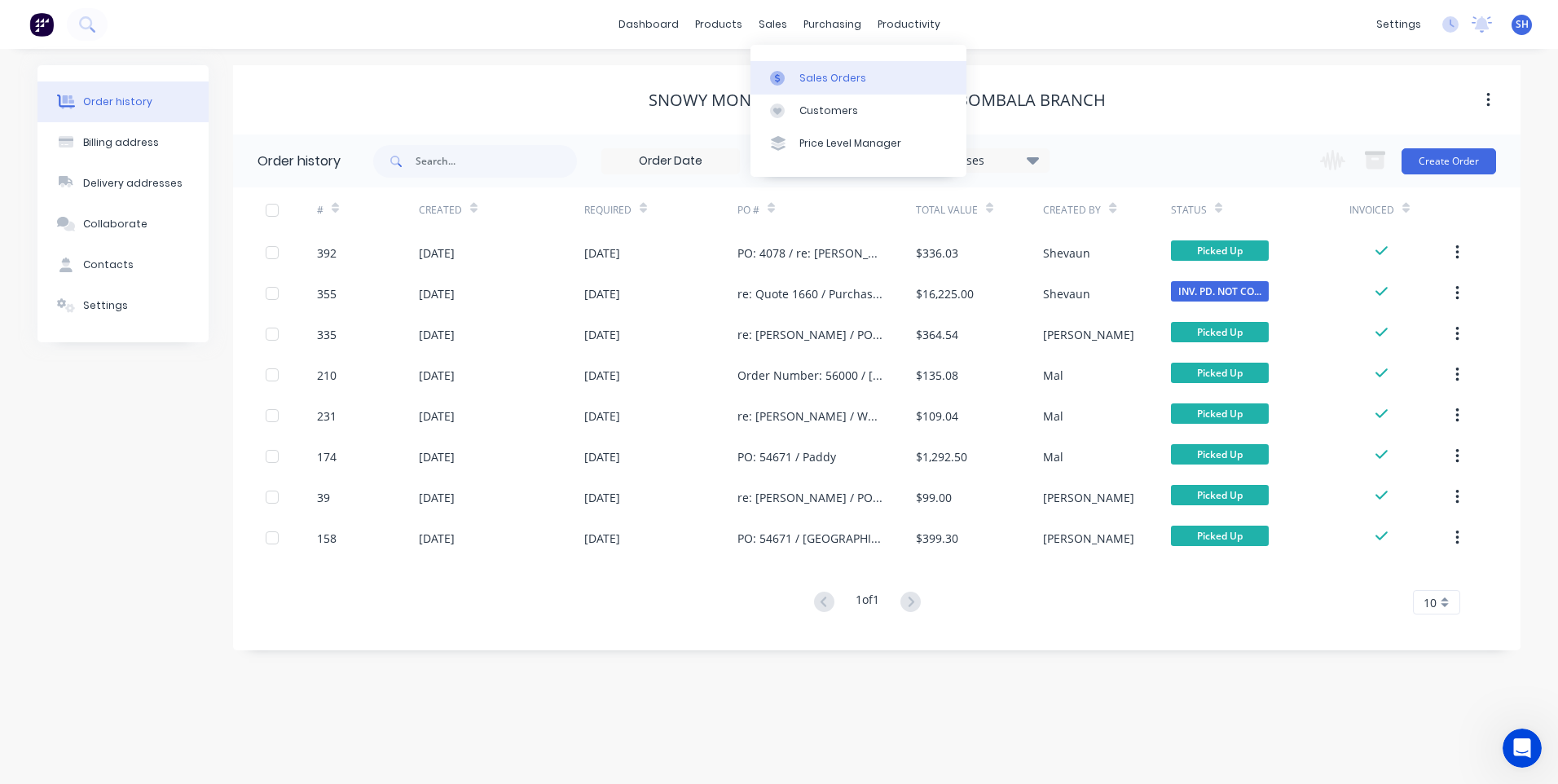
click at [826, 75] on div "Sales Orders" at bounding box center [833, 78] width 67 height 15
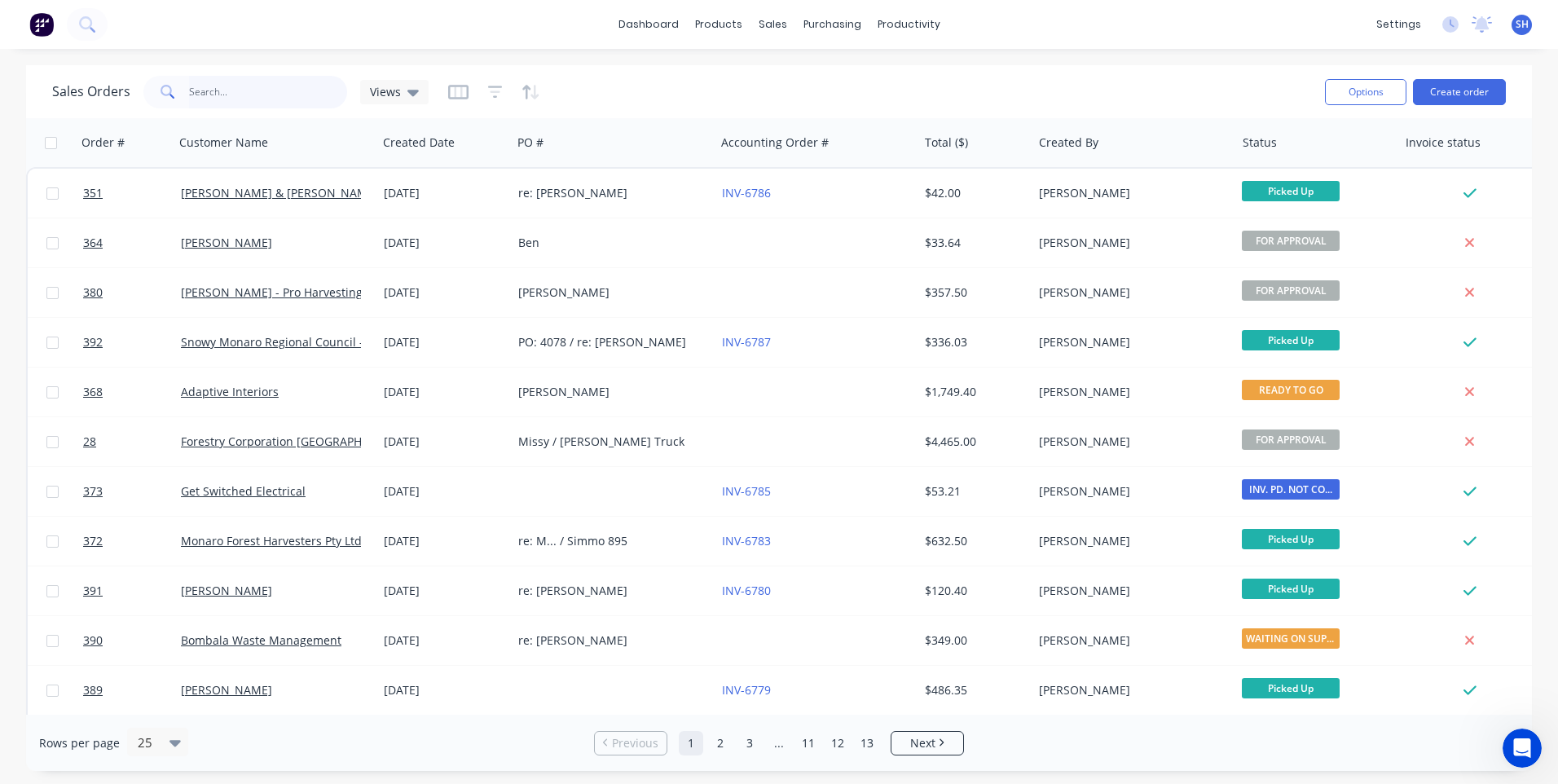
click at [228, 87] on input "text" at bounding box center [268, 91] width 159 height 33
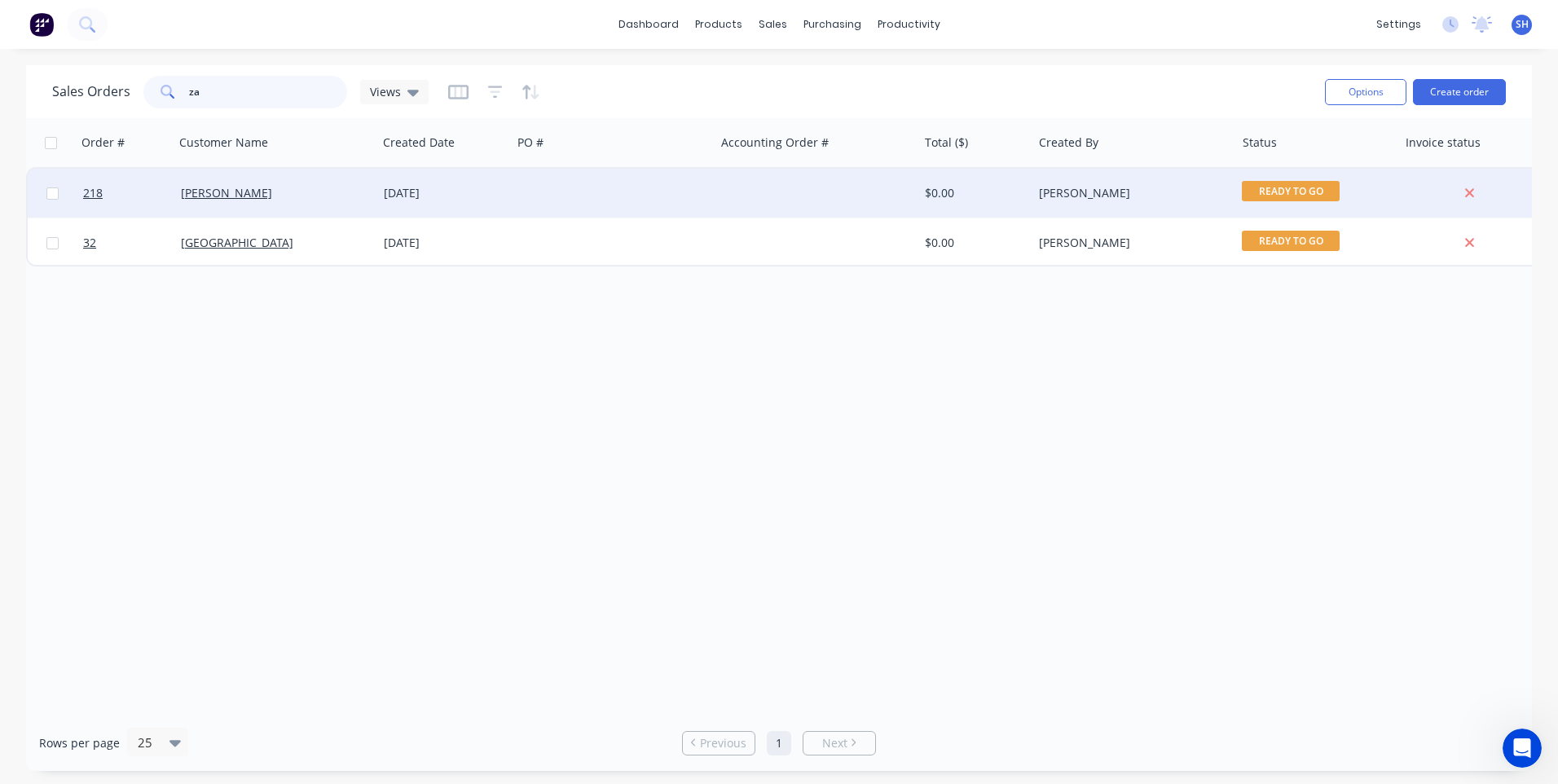
type input "za"
click at [595, 183] on div at bounding box center [613, 193] width 203 height 49
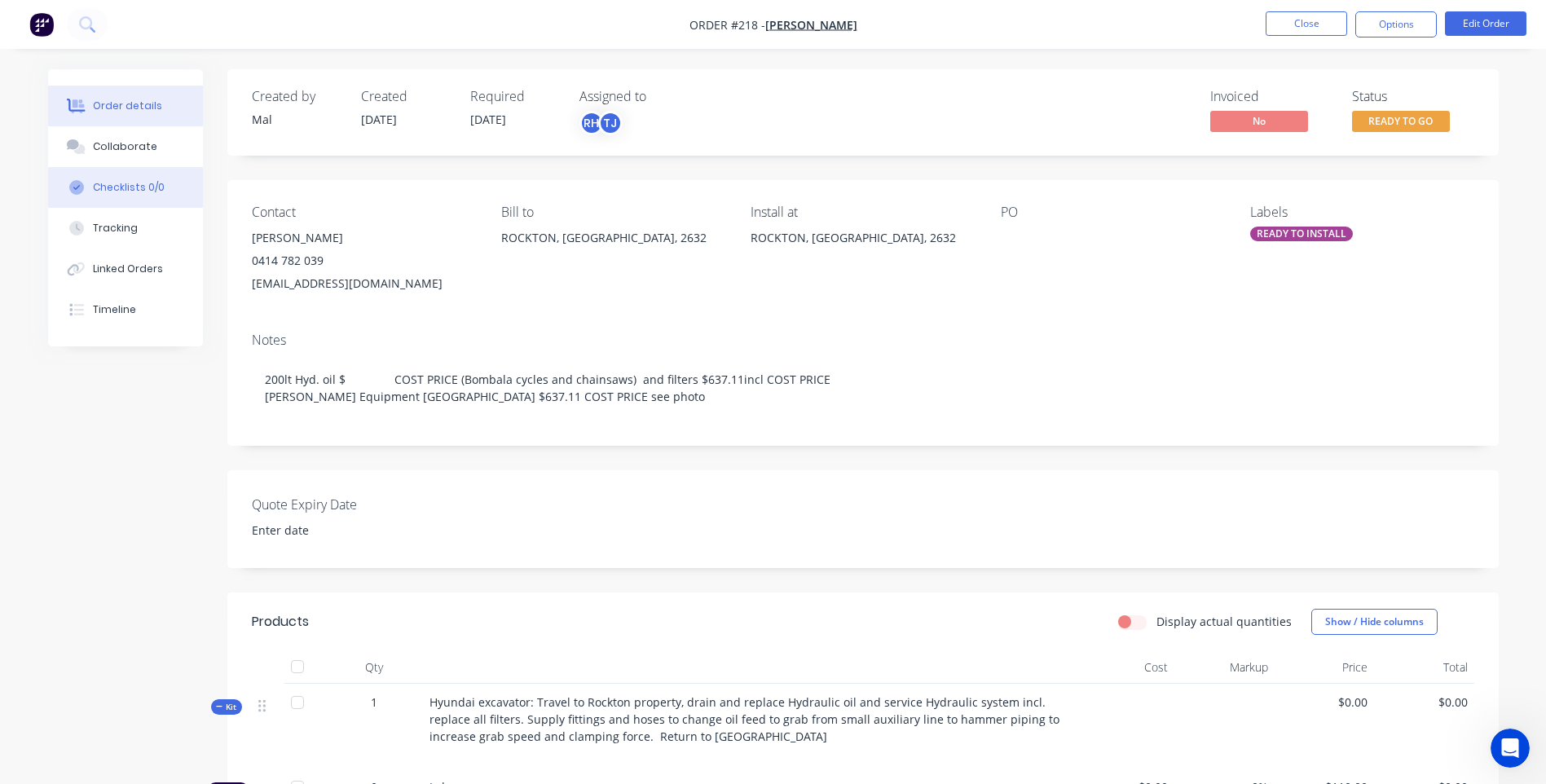
click at [122, 184] on div "Checklists 0/0" at bounding box center [129, 187] width 72 height 15
type textarea "x"
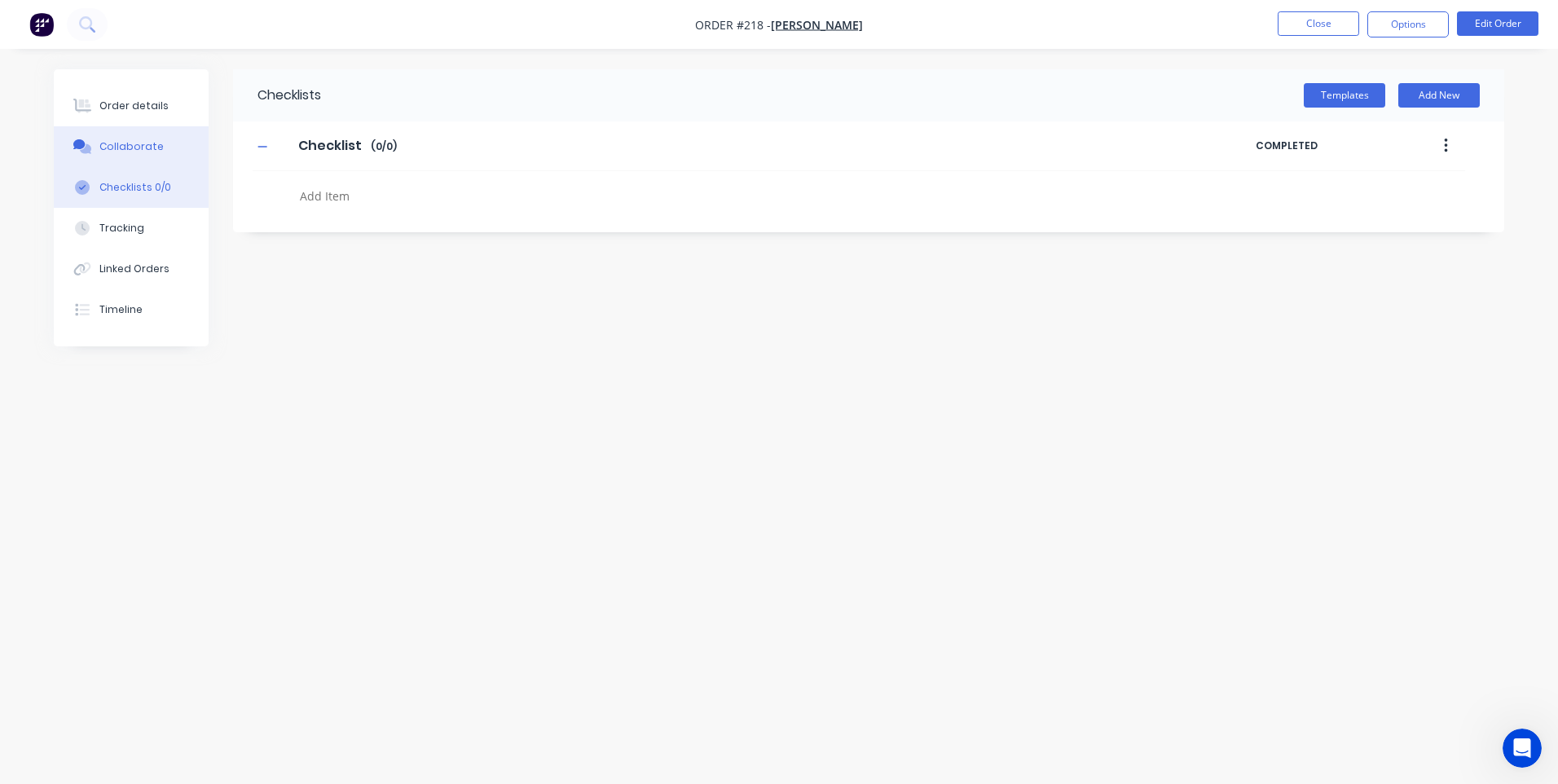
click at [127, 139] on button "Collaborate" at bounding box center [131, 147] width 155 height 40
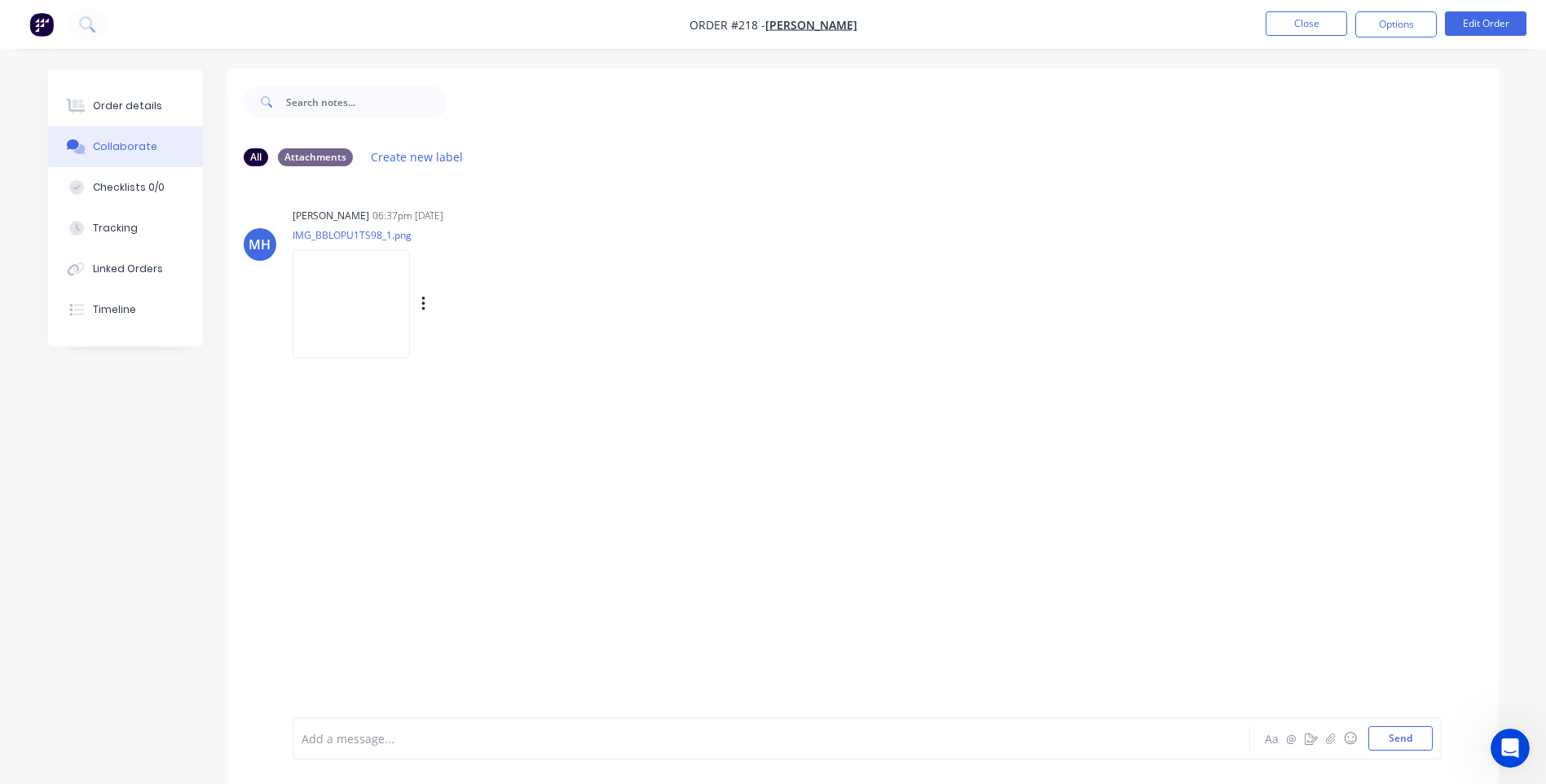
click at [350, 306] on img at bounding box center [351, 303] width 117 height 106
click at [127, 101] on div "Order details" at bounding box center [128, 105] width 69 height 15
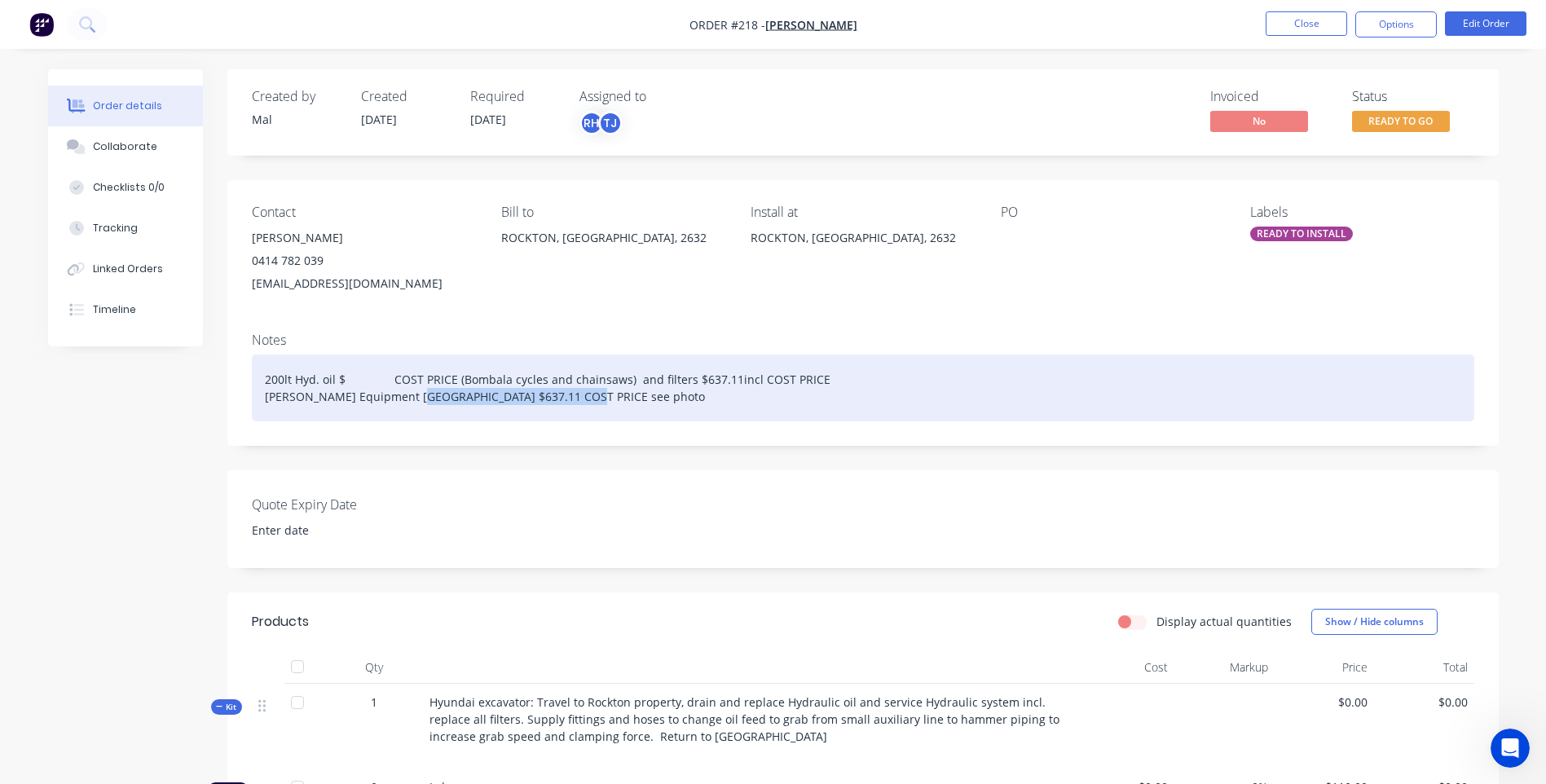
drag, startPoint x: 584, startPoint y: 397, endPoint x: 408, endPoint y: 402, distance: 176.1
click at [408, 402] on div "200lt Hyd. oil $ COST PRICE (Bombala cycles and chainsaws) and filters $637.11i…" at bounding box center [863, 388] width 1222 height 67
drag, startPoint x: 648, startPoint y: 380, endPoint x: 629, endPoint y: 381, distance: 19.0
click at [629, 381] on div "200lt Hyd. oil $ COST PRICE (Bombala cycles and chainsaws) and filters $637.11i…" at bounding box center [863, 388] width 1222 height 67
click at [631, 379] on div "200lt Hyd. oil $ COST PRICE (Bombala cycles and chainsaws) filters $637.11incl …" at bounding box center [863, 388] width 1222 height 67
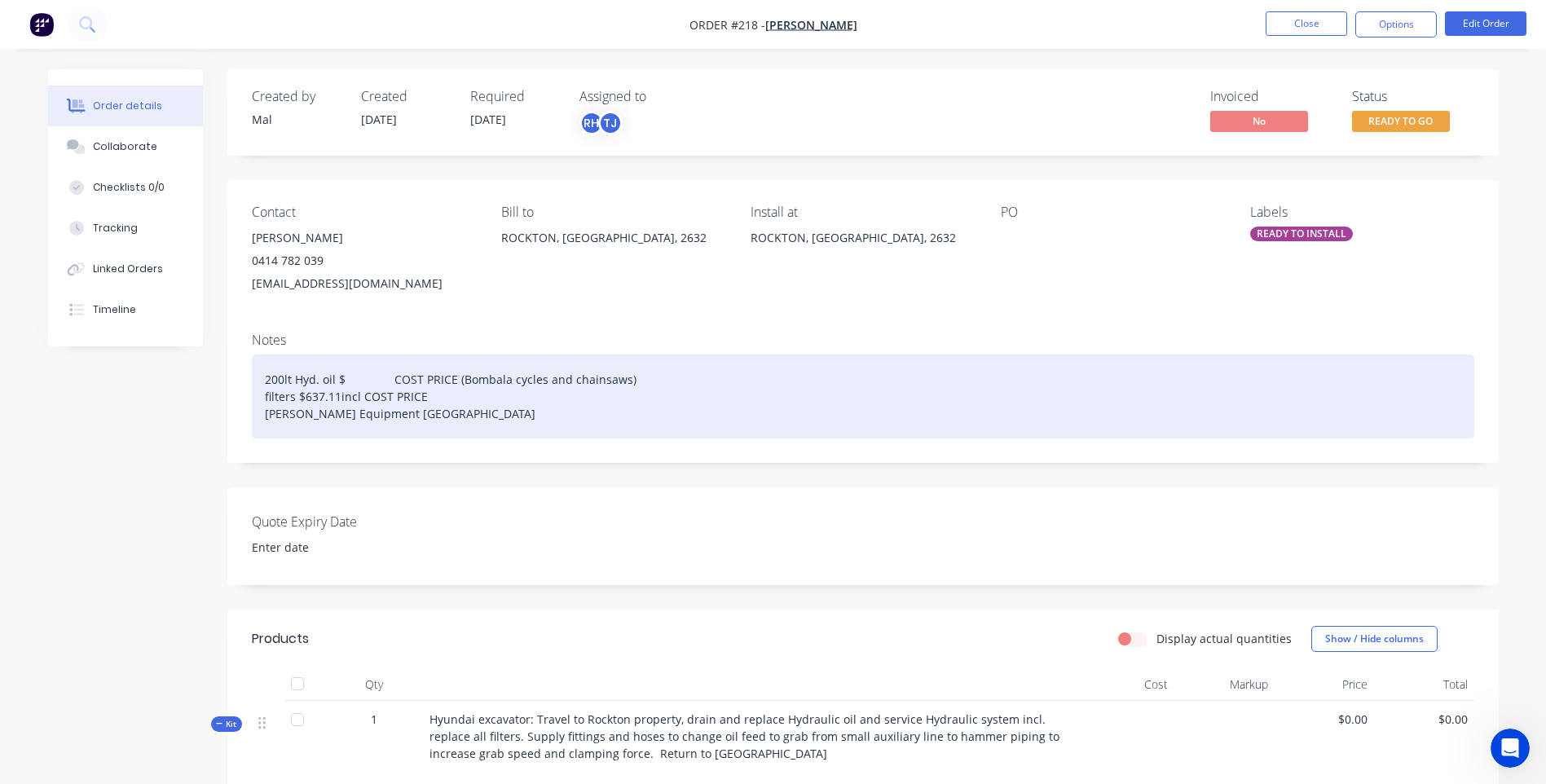
click at [268, 396] on div "200lt Hyd. oil $ COST PRICE (Bombala cycles and chainsaws) filters $637.11incl …" at bounding box center [863, 396] width 1222 height 83
click at [438, 400] on div "200lt Hyd. oil $ COST PRICE (Bombala cycles and chainsaws) Filters $637.11incl …" at bounding box center [863, 396] width 1222 height 83
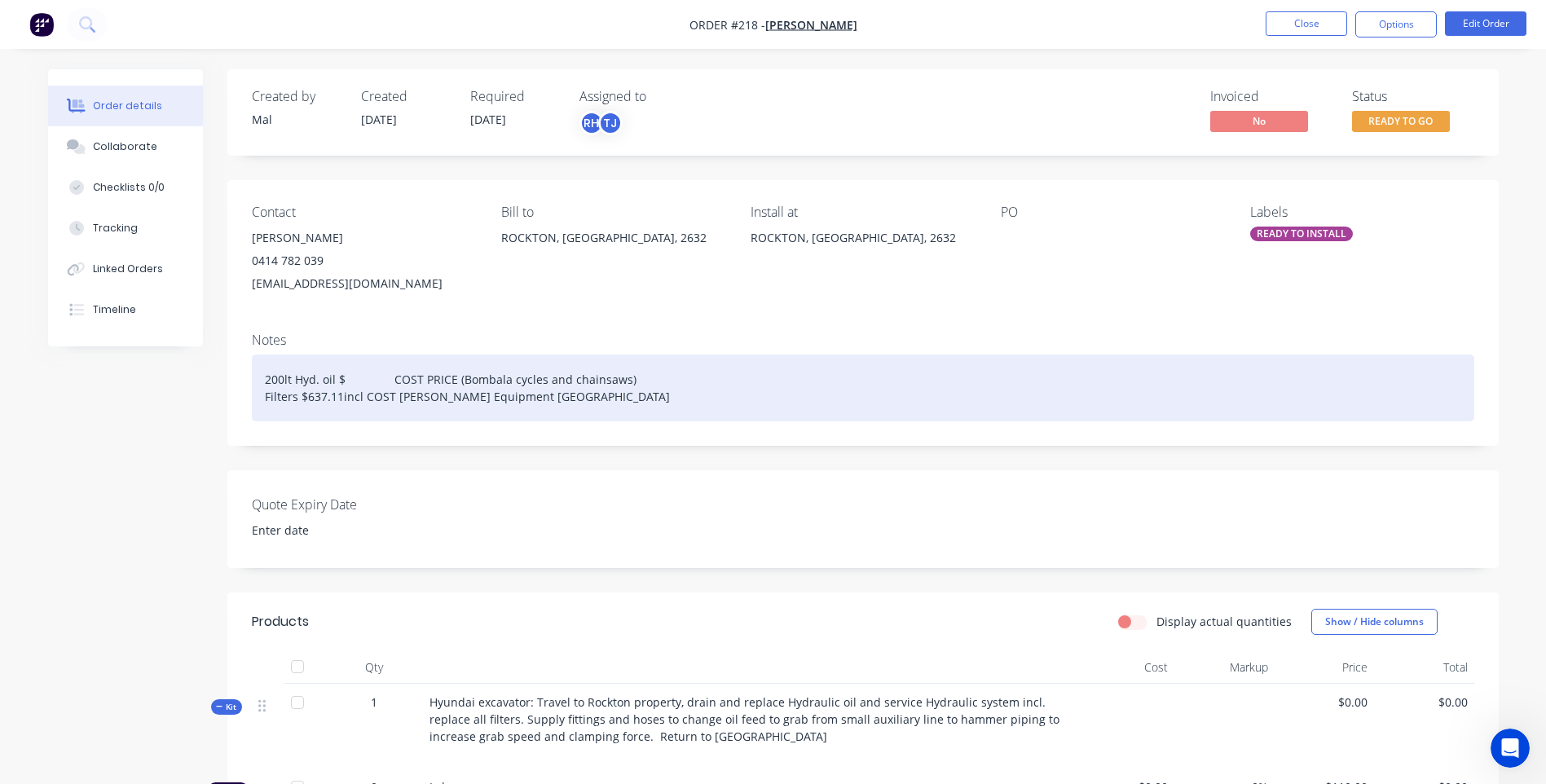
click at [587, 399] on div "200lt Hyd. oil $ COST PRICE (Bombala cycles and chainsaws) Filters $637.11incl …" at bounding box center [863, 388] width 1222 height 67
click at [342, 382] on div "200lt Hyd. oil $ COST PRICE (Bombala cycles and chainsaws) Filters $637.11incl …" at bounding box center [863, 388] width 1222 height 67
click at [428, 376] on div "200lt Hyd. oil $1254.55 COST PRICE (Bombala cycles and chainsaws) Filters $637.…" at bounding box center [863, 388] width 1222 height 67
